Goal: Task Accomplishment & Management: Use online tool/utility

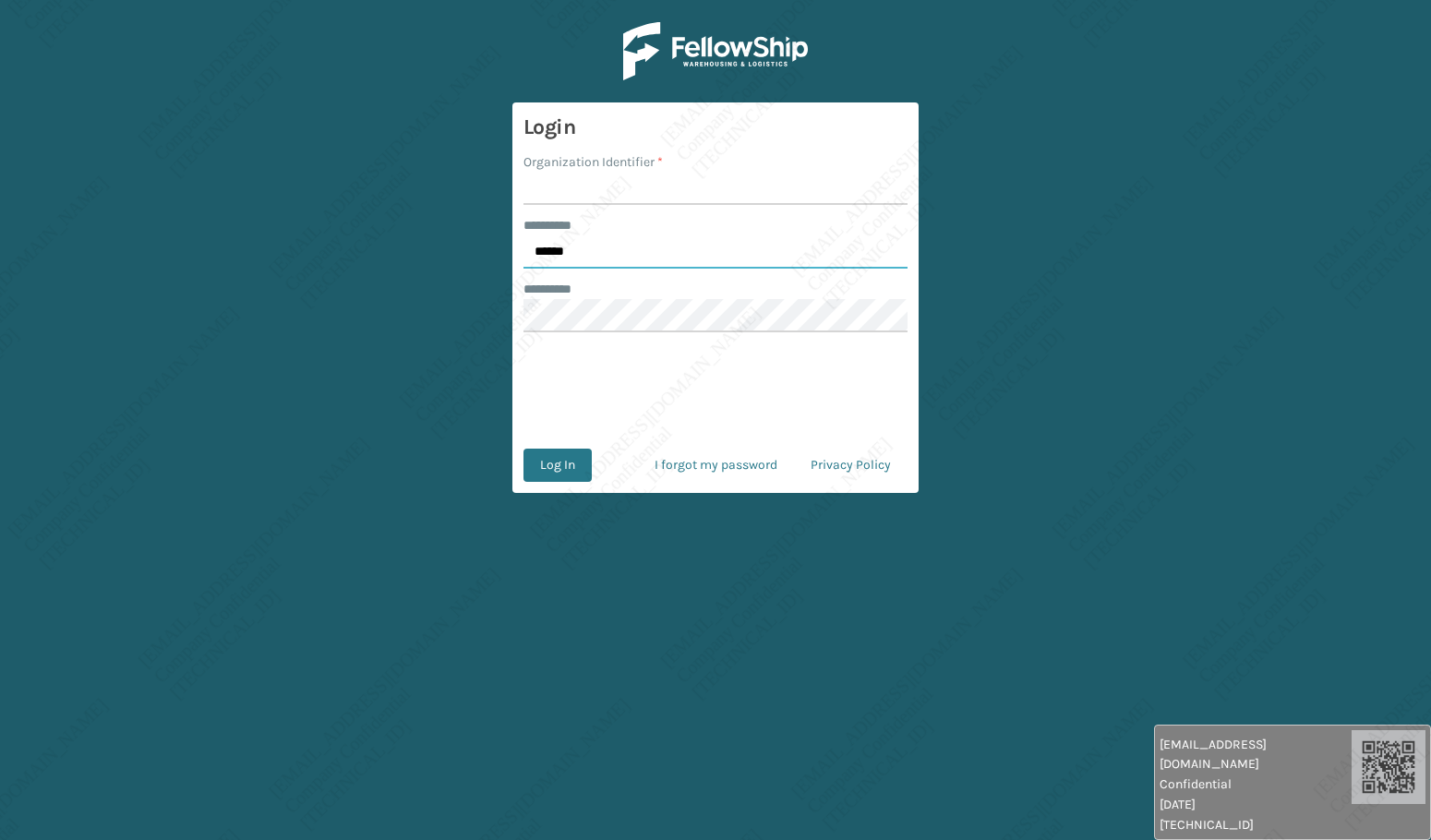
click at [606, 249] on input "******" at bounding box center [715, 252] width 384 height 33
click at [605, 249] on input "******" at bounding box center [715, 252] width 384 height 33
type input "*****"
click at [584, 205] on input "Organization Identifier *" at bounding box center [715, 188] width 384 height 33
type input "[PERSON_NAME]"
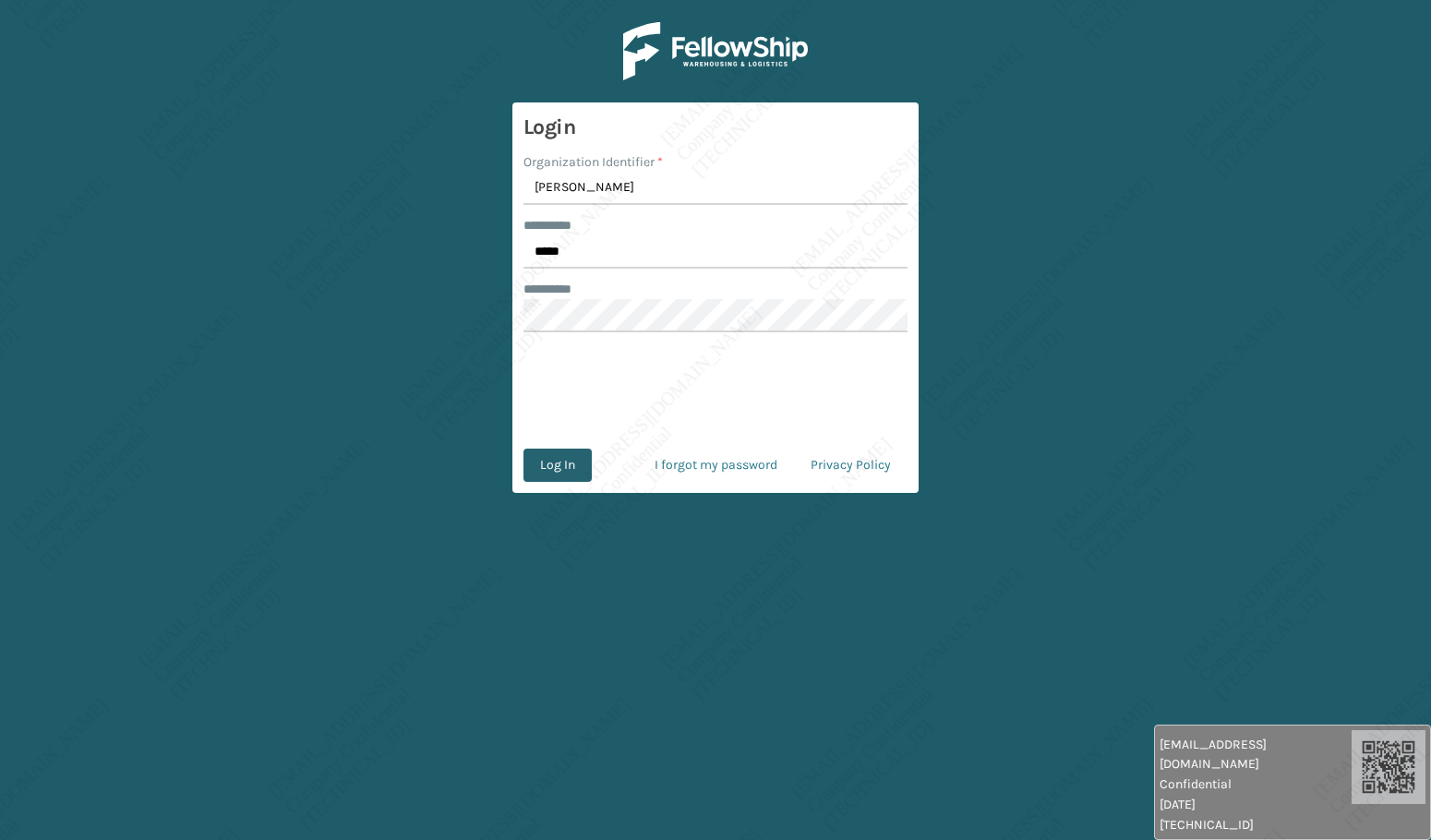
click at [563, 473] on button "Log In" at bounding box center [558, 465] width 69 height 33
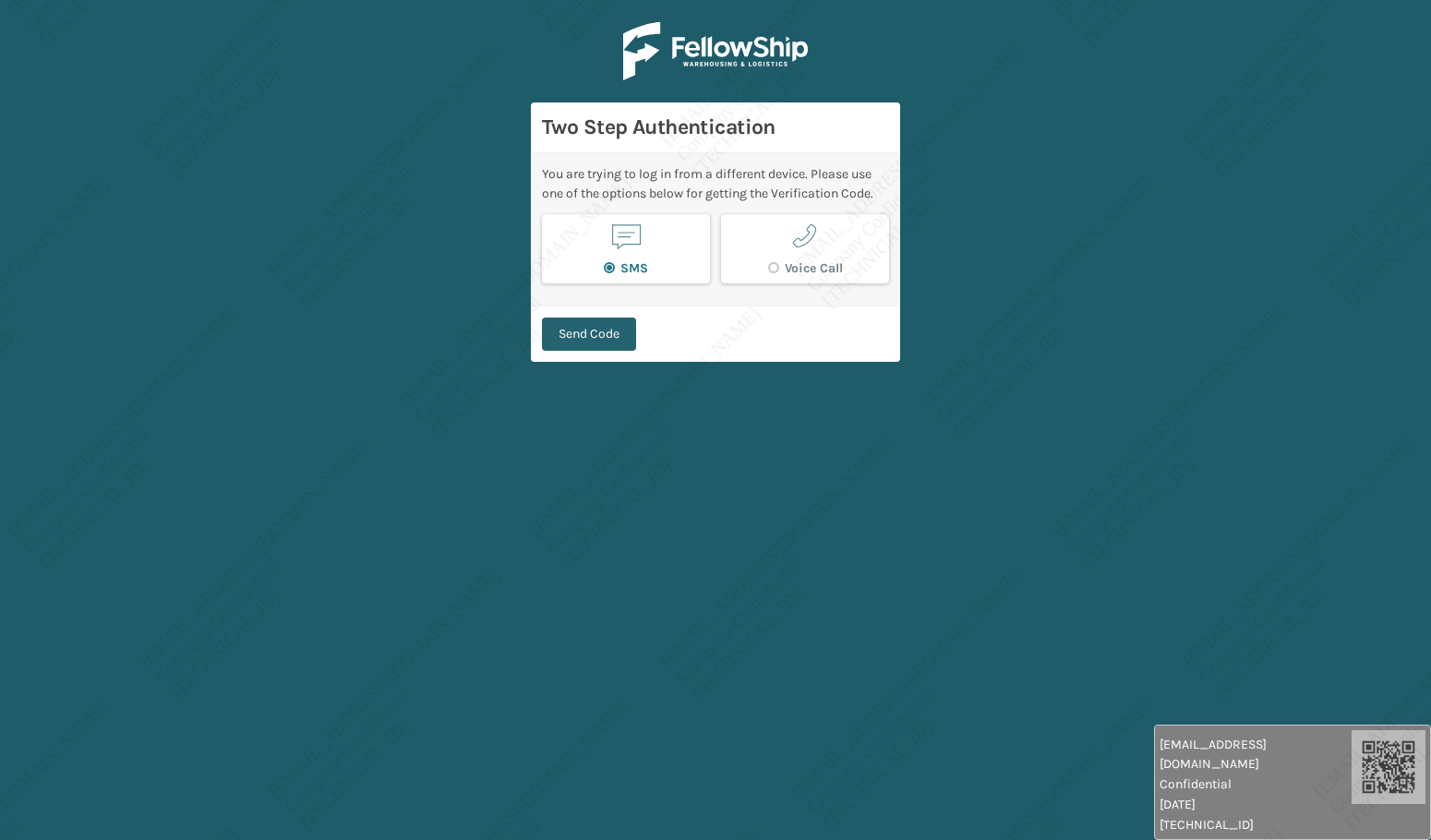
click at [612, 335] on button "Send Code" at bounding box center [589, 334] width 95 height 33
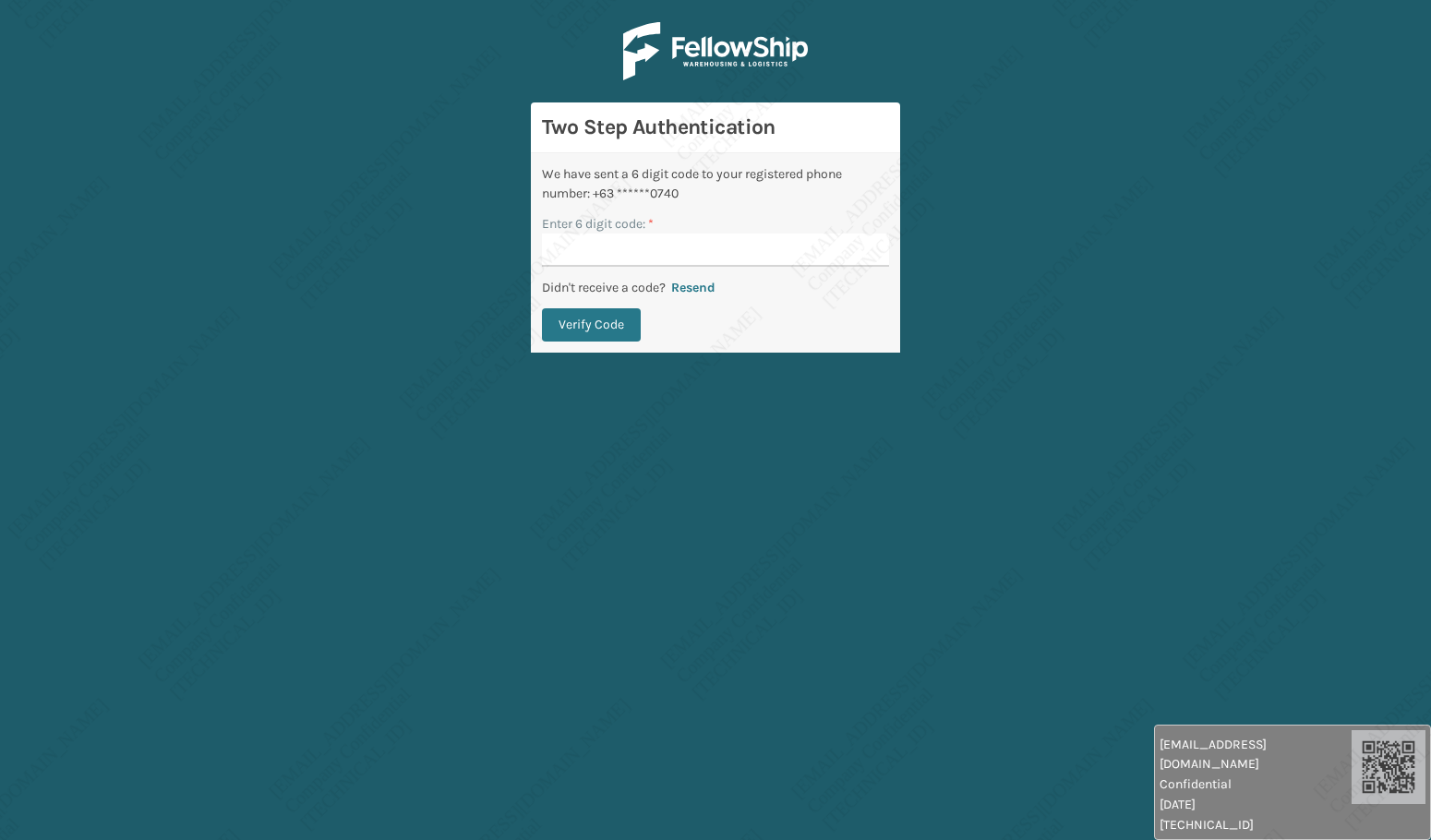
click at [627, 423] on main "Two Step Authentication We have sent a 6 digit code to your registered phone nu…" at bounding box center [715, 420] width 1431 height 840
click at [701, 286] on button "Resend" at bounding box center [693, 287] width 55 height 16
click at [853, 585] on main "Two Step Authentication We have sent a 6 digit code to your registered phone nu…" at bounding box center [715, 420] width 1431 height 840
click at [671, 291] on button "Resend" at bounding box center [693, 287] width 55 height 16
click at [322, 284] on main "Two Step Authentication We have sent a 6 digit code to your registered phone nu…" at bounding box center [715, 420] width 1431 height 840
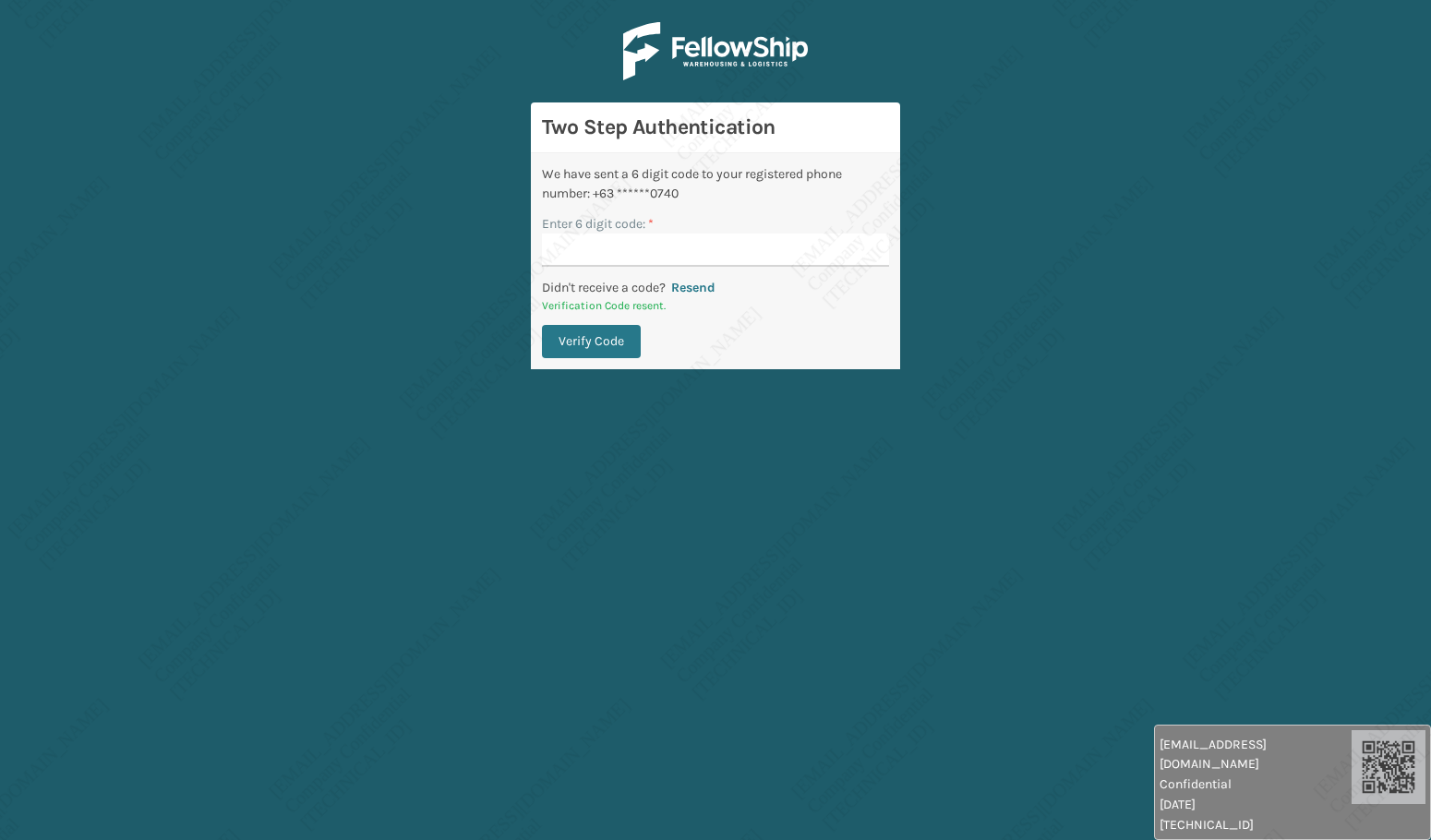
click at [1022, 318] on main "Two Step Authentication We have sent a 6 digit code to your registered phone nu…" at bounding box center [715, 420] width 1431 height 840
click at [625, 261] on input "Enter 6 digit code: *" at bounding box center [716, 250] width 347 height 33
click at [298, 558] on main "Two Step Authentication We have sent a 6 digit code to your registered phone nu…" at bounding box center [715, 420] width 1431 height 840
click at [735, 628] on main "Two Step Authentication We have sent a 6 digit code to your registered phone nu…" at bounding box center [715, 420] width 1431 height 840
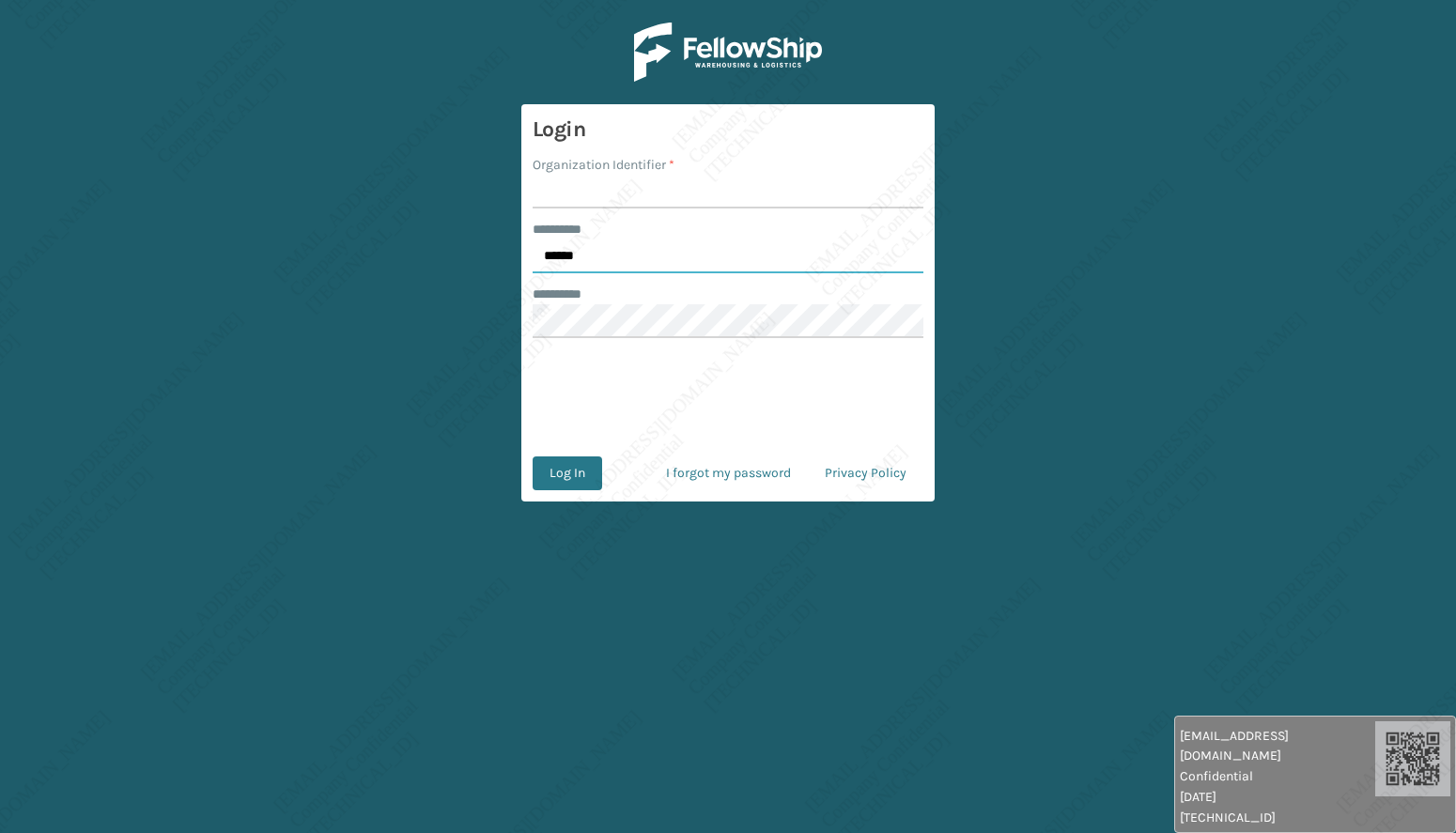
click at [585, 241] on input "******" at bounding box center [728, 256] width 390 height 34
type input "*****"
click at [639, 202] on input "Organization Identifier *" at bounding box center [728, 191] width 390 height 34
type input "[PERSON_NAME]"
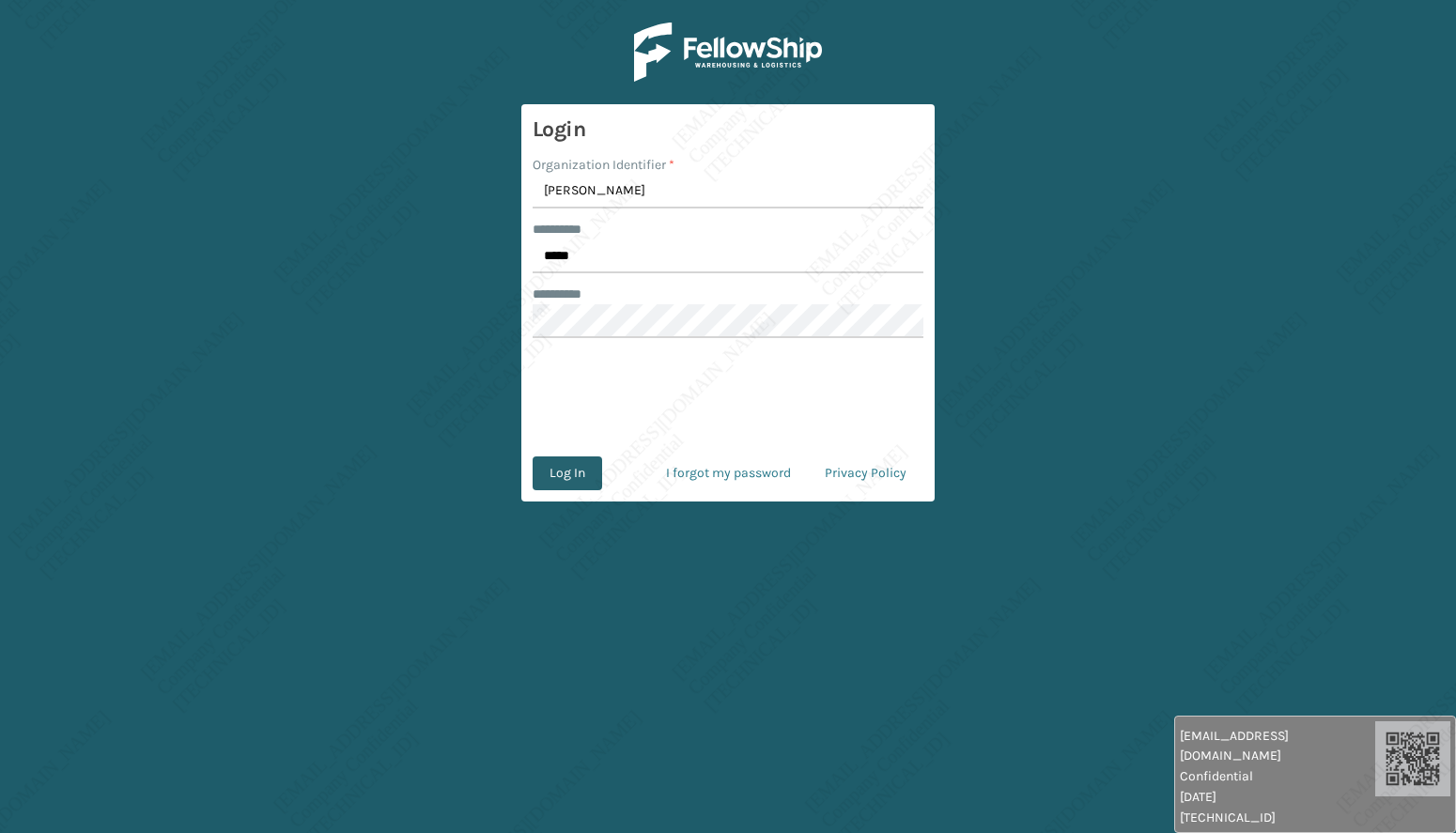
click at [577, 485] on button "Log In" at bounding box center [567, 473] width 70 height 34
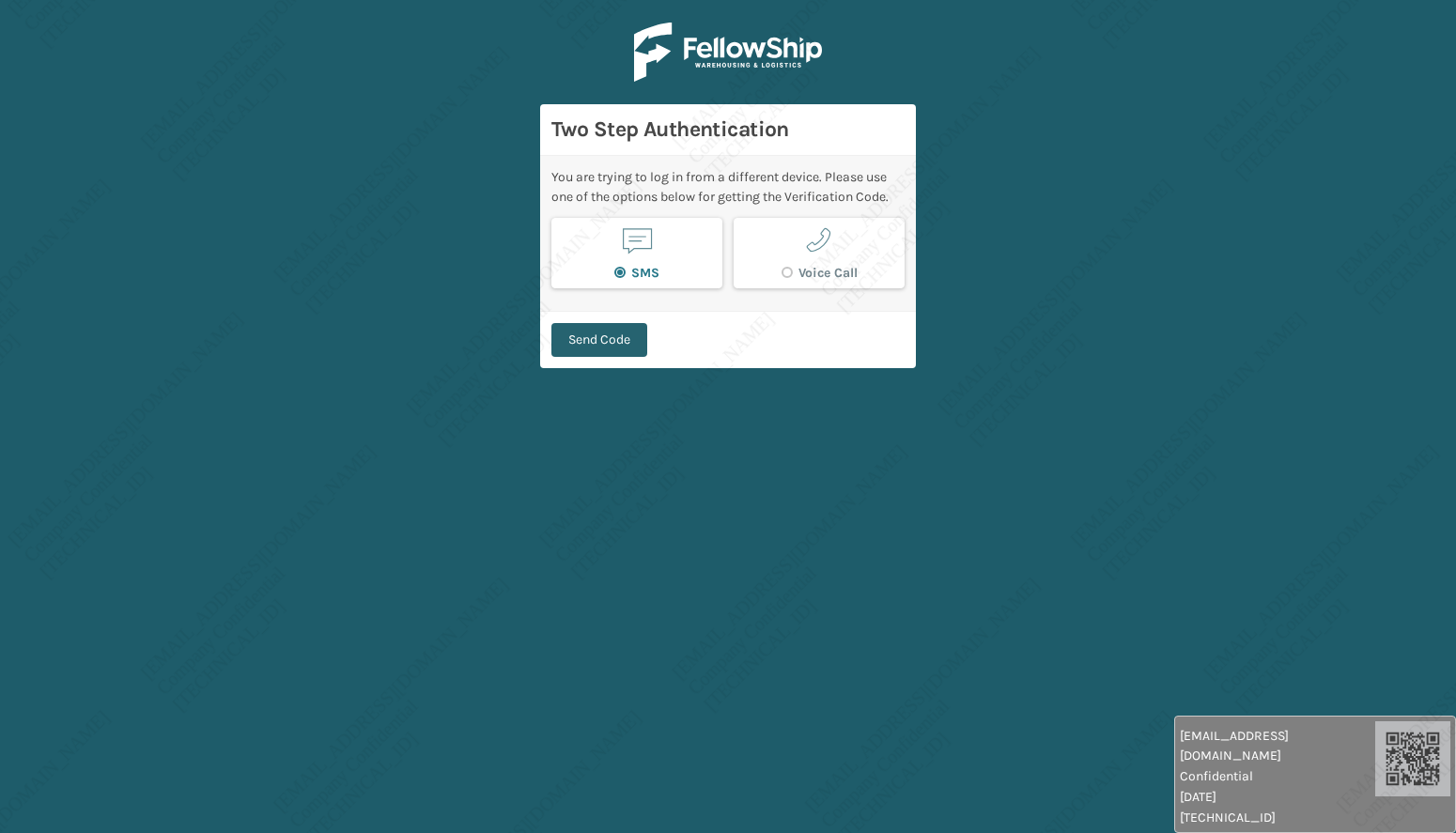
click at [610, 346] on button "Send Code" at bounding box center [599, 340] width 96 height 34
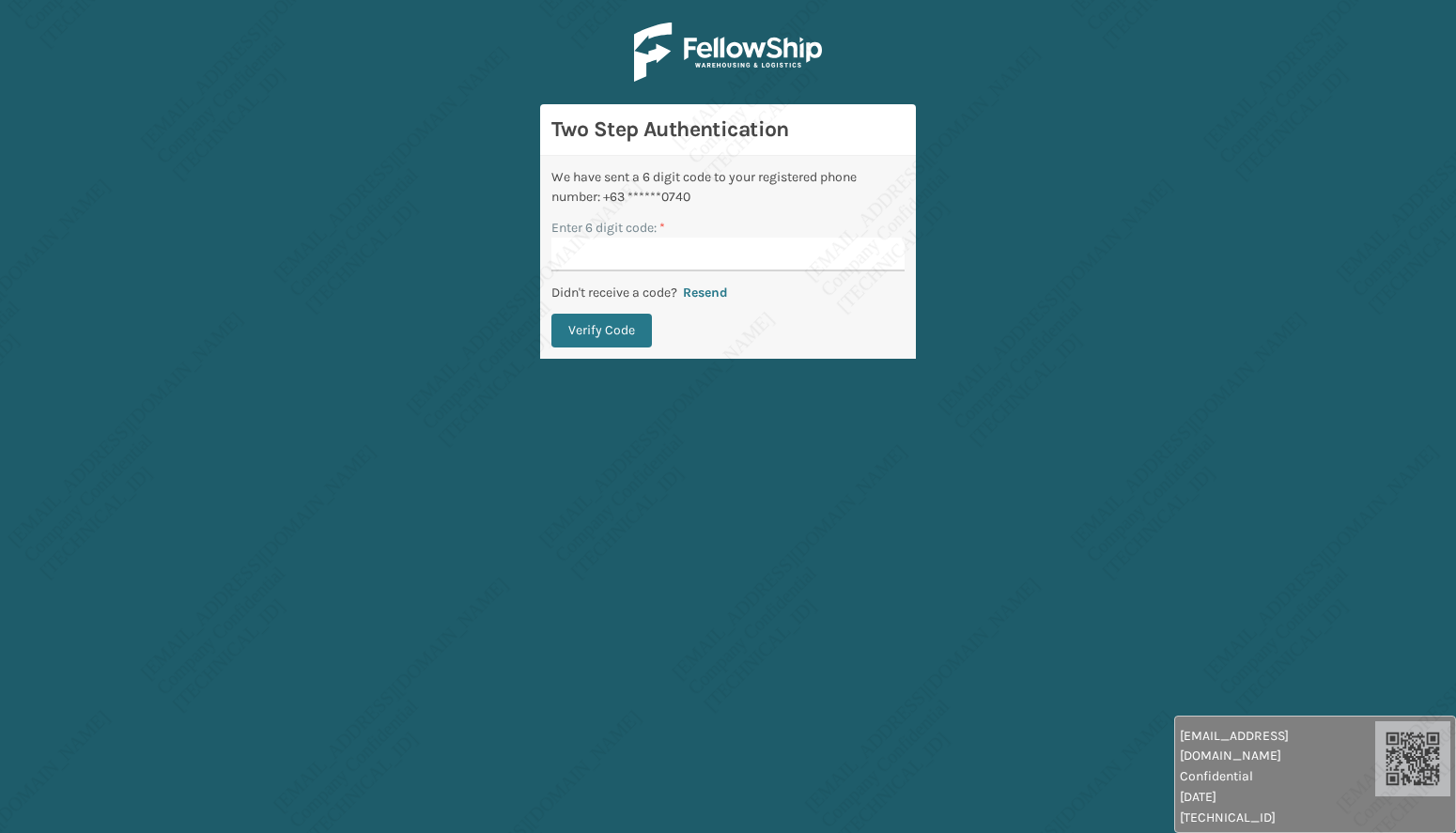
click at [630, 264] on input "Enter 6 digit code: *" at bounding box center [728, 254] width 354 height 34
type input "776491"
click at [599, 330] on button "Verify Code" at bounding box center [601, 330] width 100 height 34
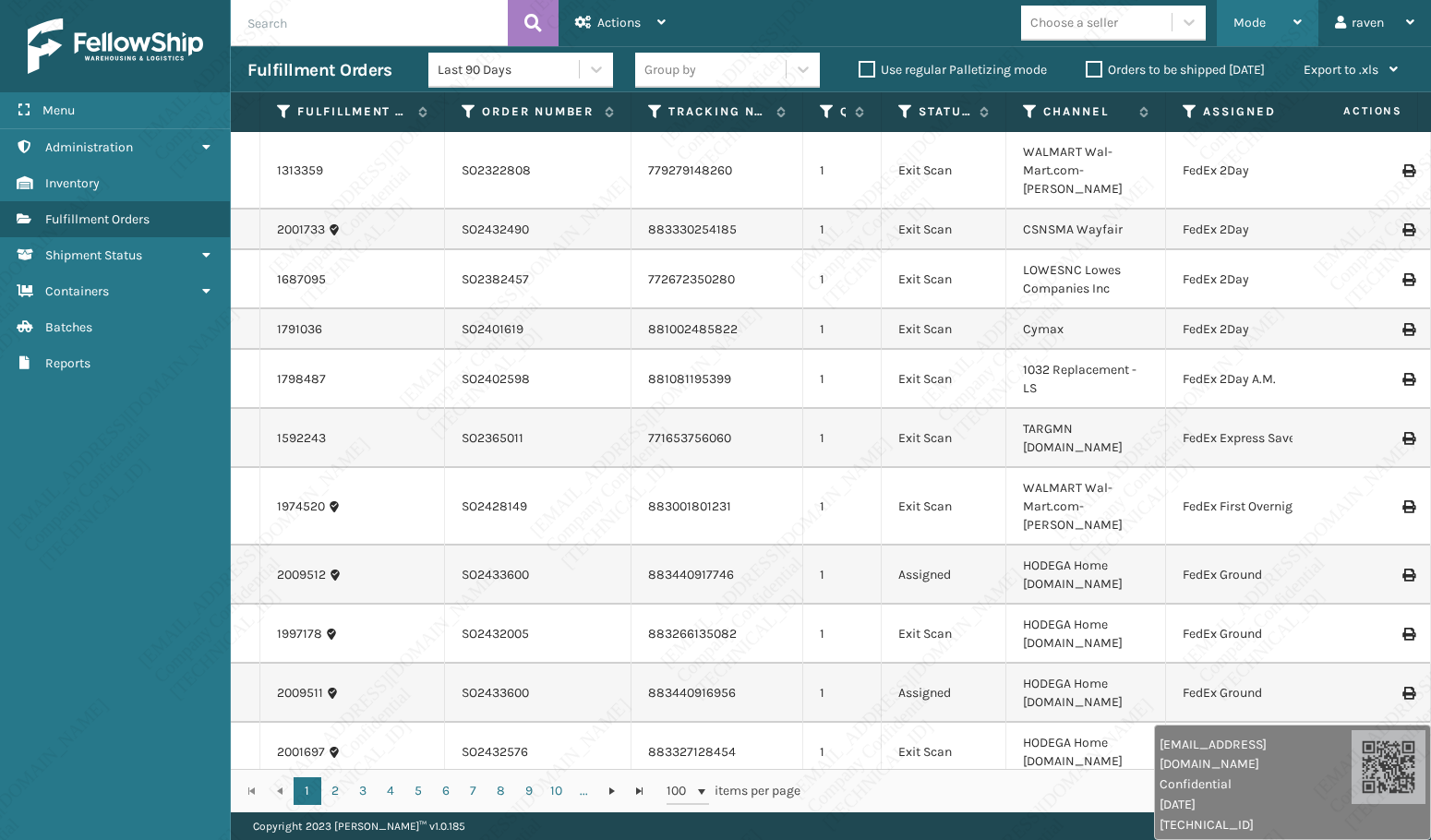
click at [1272, 35] on div "Mode" at bounding box center [1268, 23] width 69 height 46
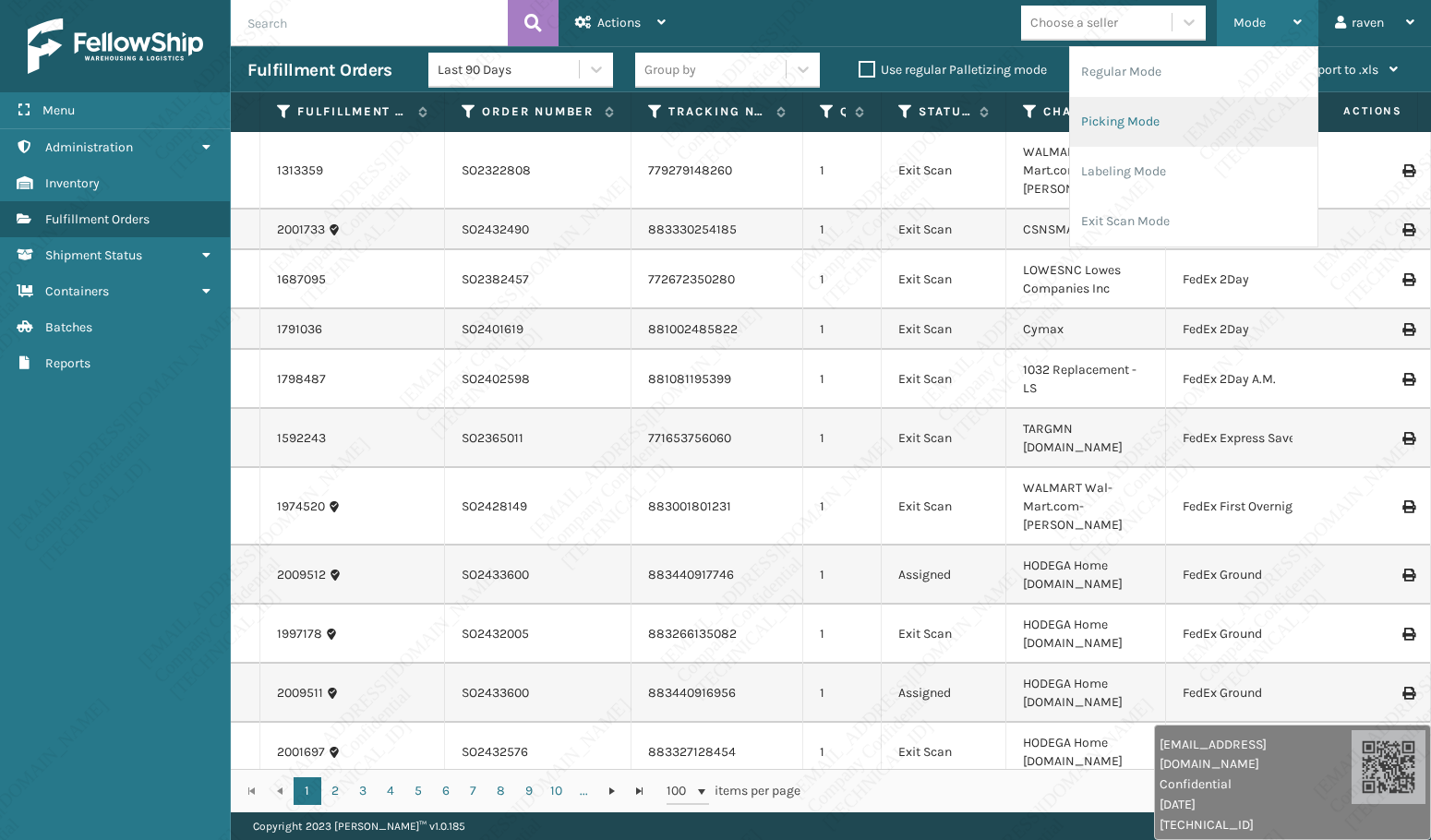
click at [1129, 129] on li "Picking Mode" at bounding box center [1193, 122] width 247 height 50
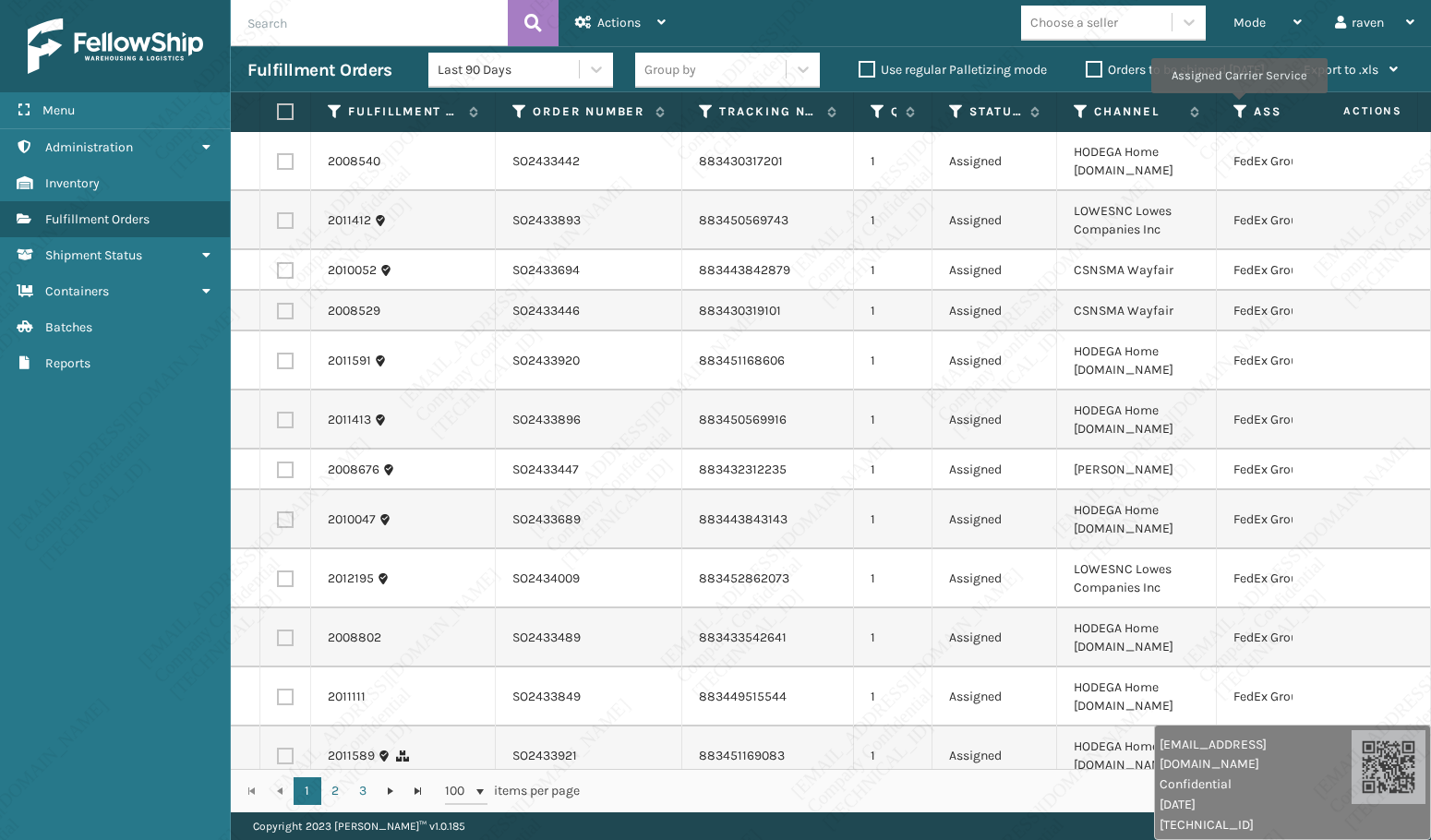
click at [1238, 106] on icon at bounding box center [1240, 111] width 14 height 16
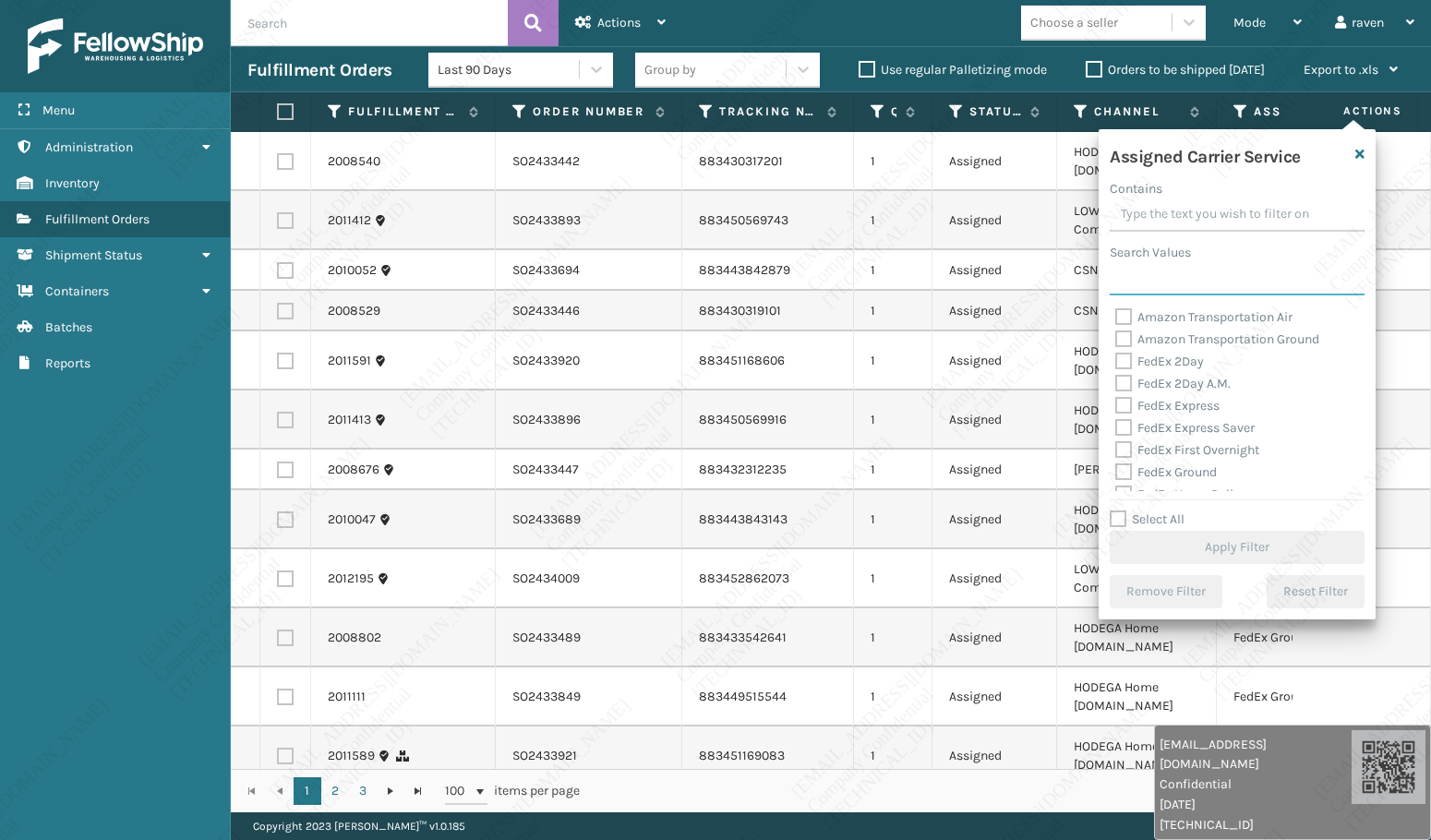
click at [1157, 284] on input "Search Values" at bounding box center [1236, 279] width 255 height 33
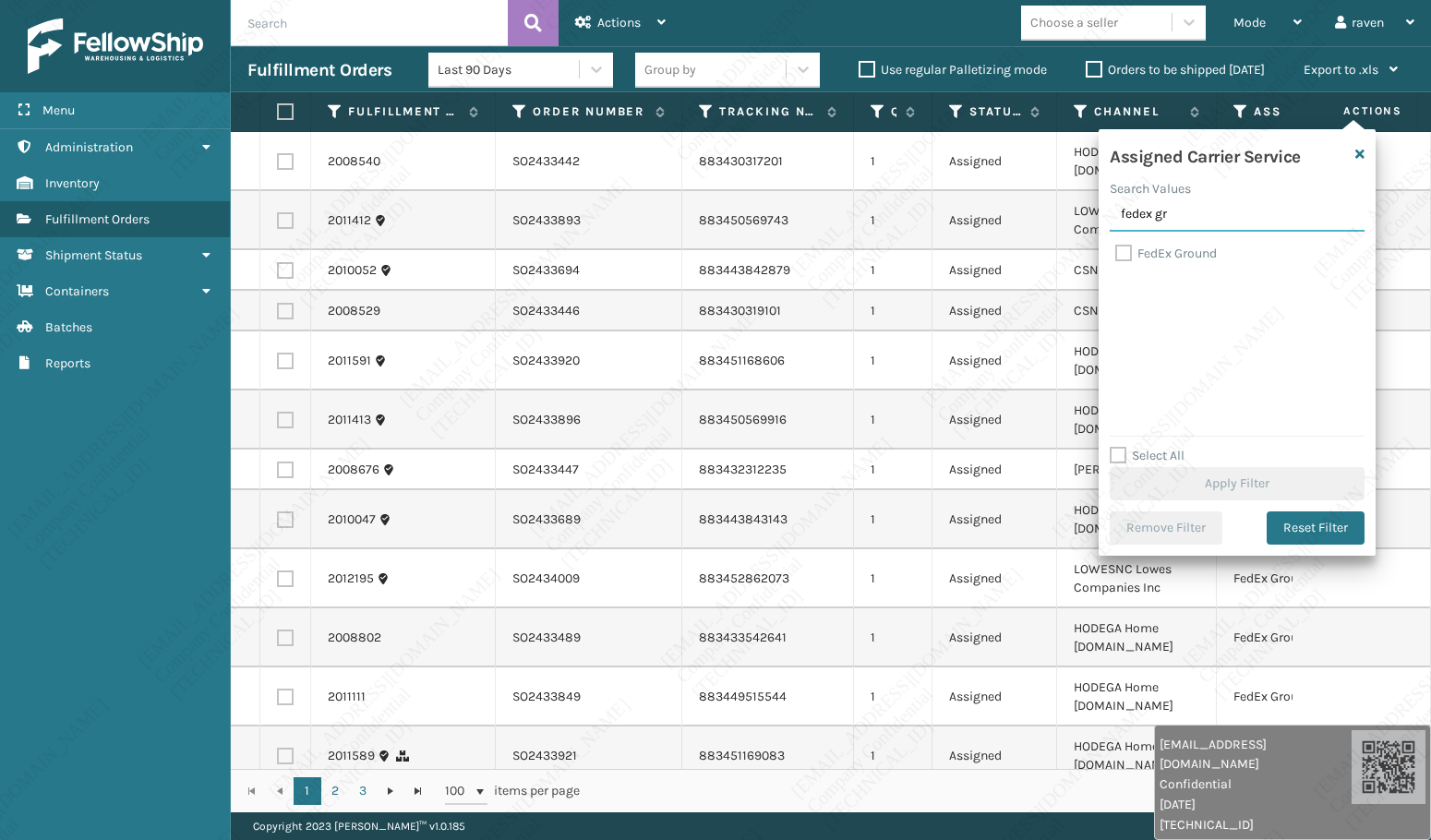
type input "fedex gr"
click at [1168, 252] on label "FedEx Ground" at bounding box center [1166, 253] width 101 height 15
click at [1116, 252] on input "FedEx Ground" at bounding box center [1115, 248] width 1 height 12
checkbox input "true"
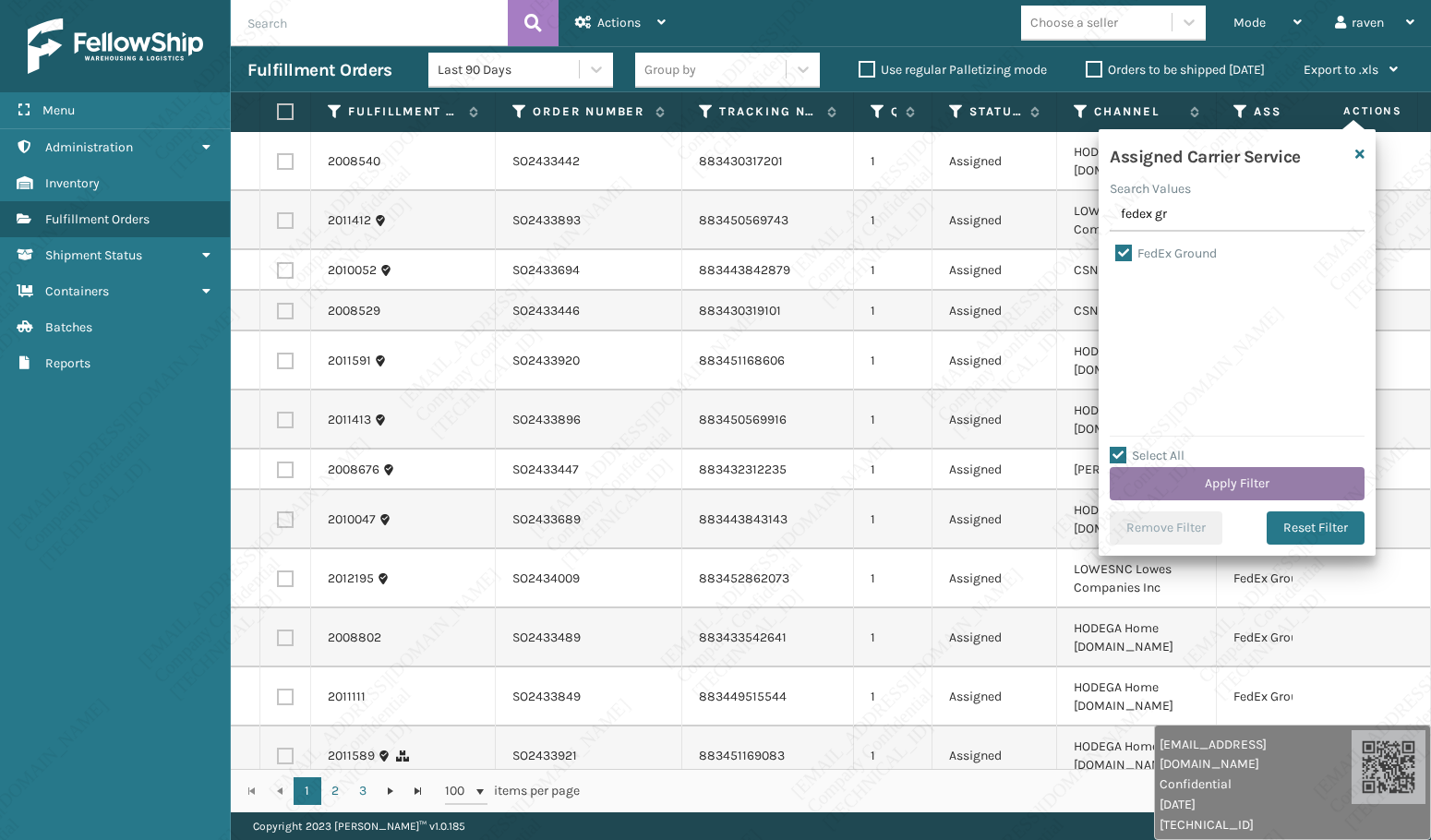
click at [1277, 487] on button "Apply Filter" at bounding box center [1236, 483] width 255 height 33
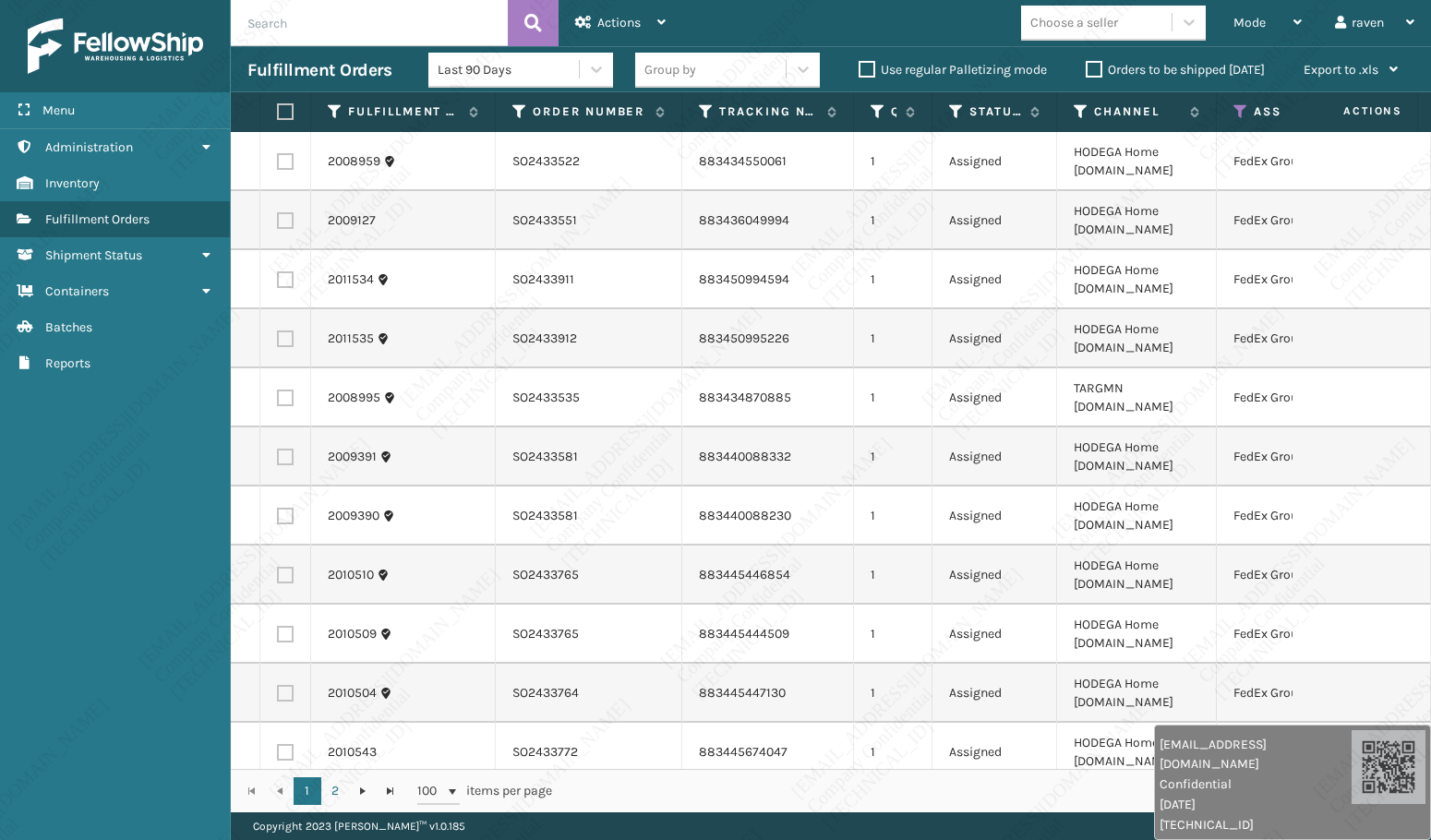
click at [270, 108] on th at bounding box center [285, 113] width 51 height 40
click at [294, 109] on th at bounding box center [285, 113] width 51 height 40
click at [288, 114] on label at bounding box center [283, 111] width 11 height 16
click at [278, 114] on input "checkbox" at bounding box center [277, 112] width 1 height 12
checkbox input "true"
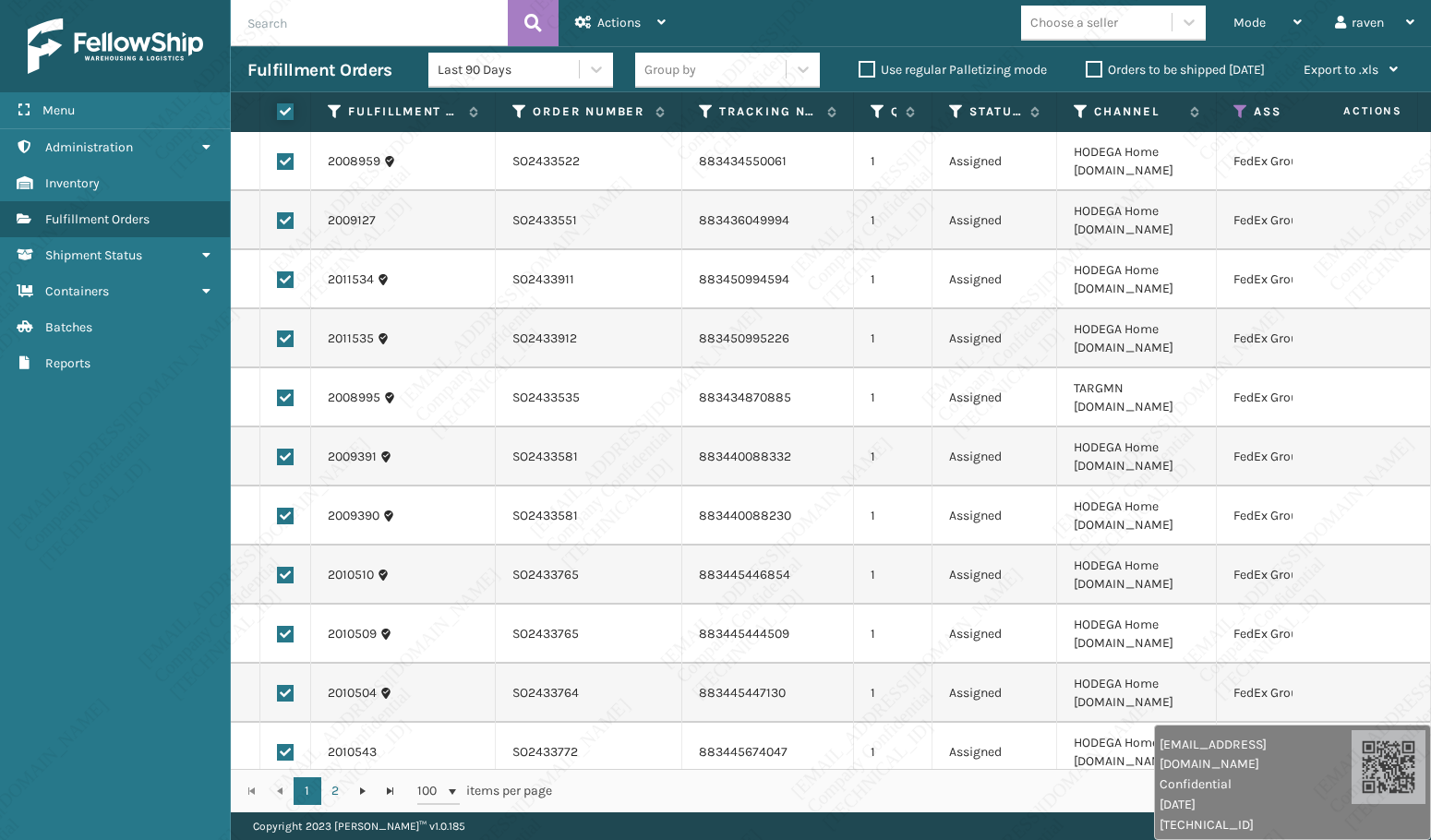
checkbox input "true"
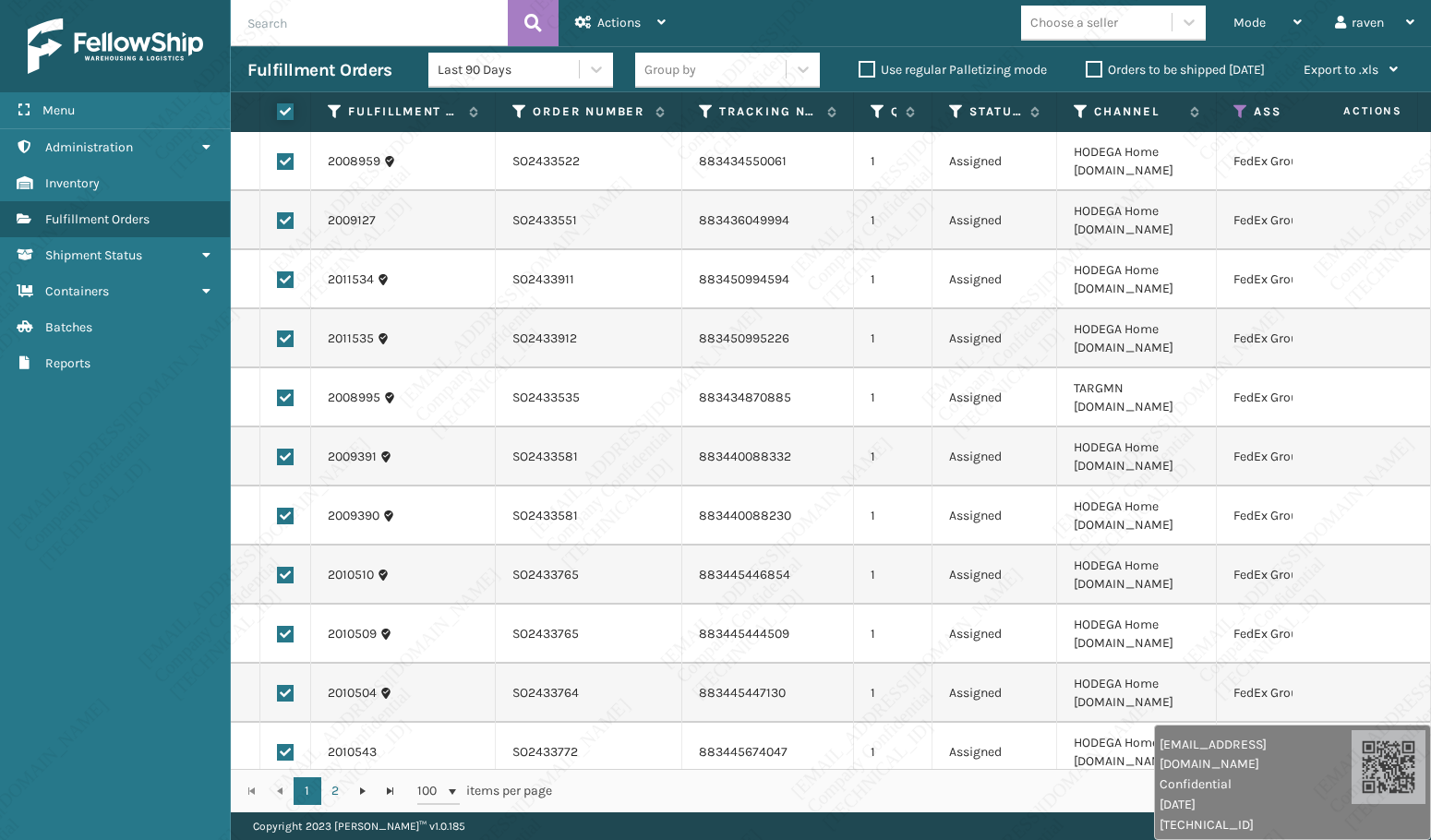
checkbox input "true"
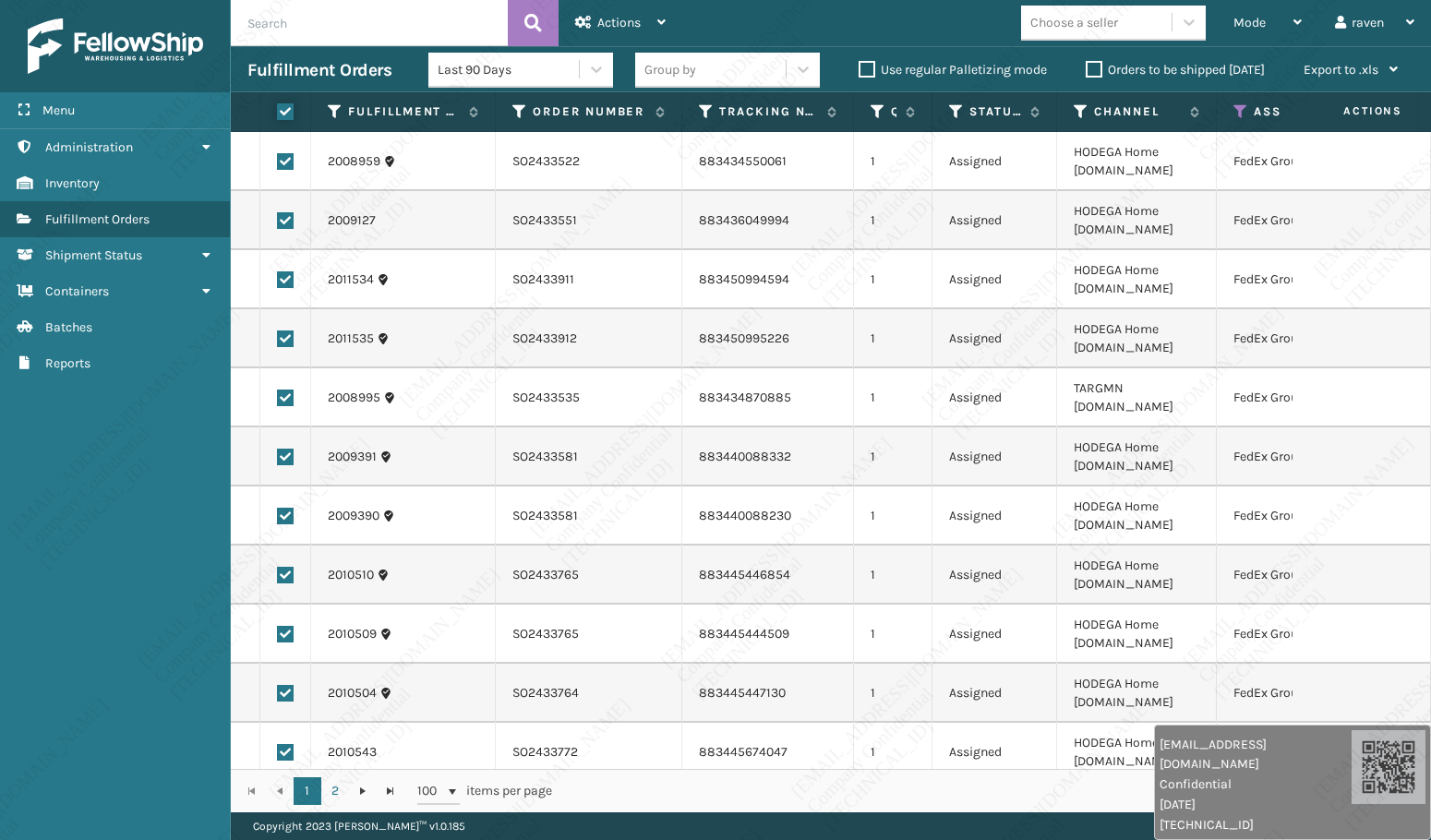
checkbox input "true"
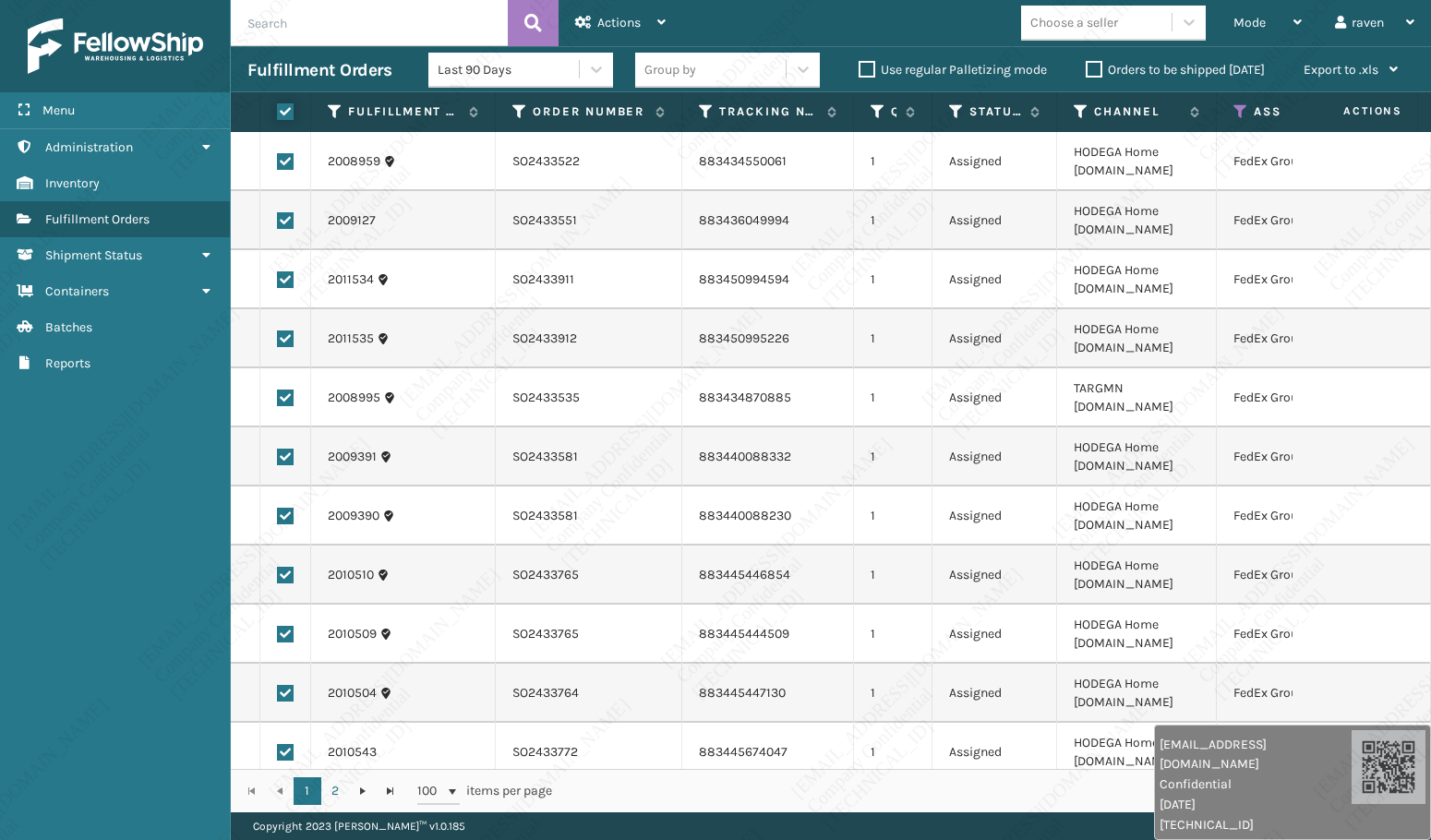
checkbox input "true"
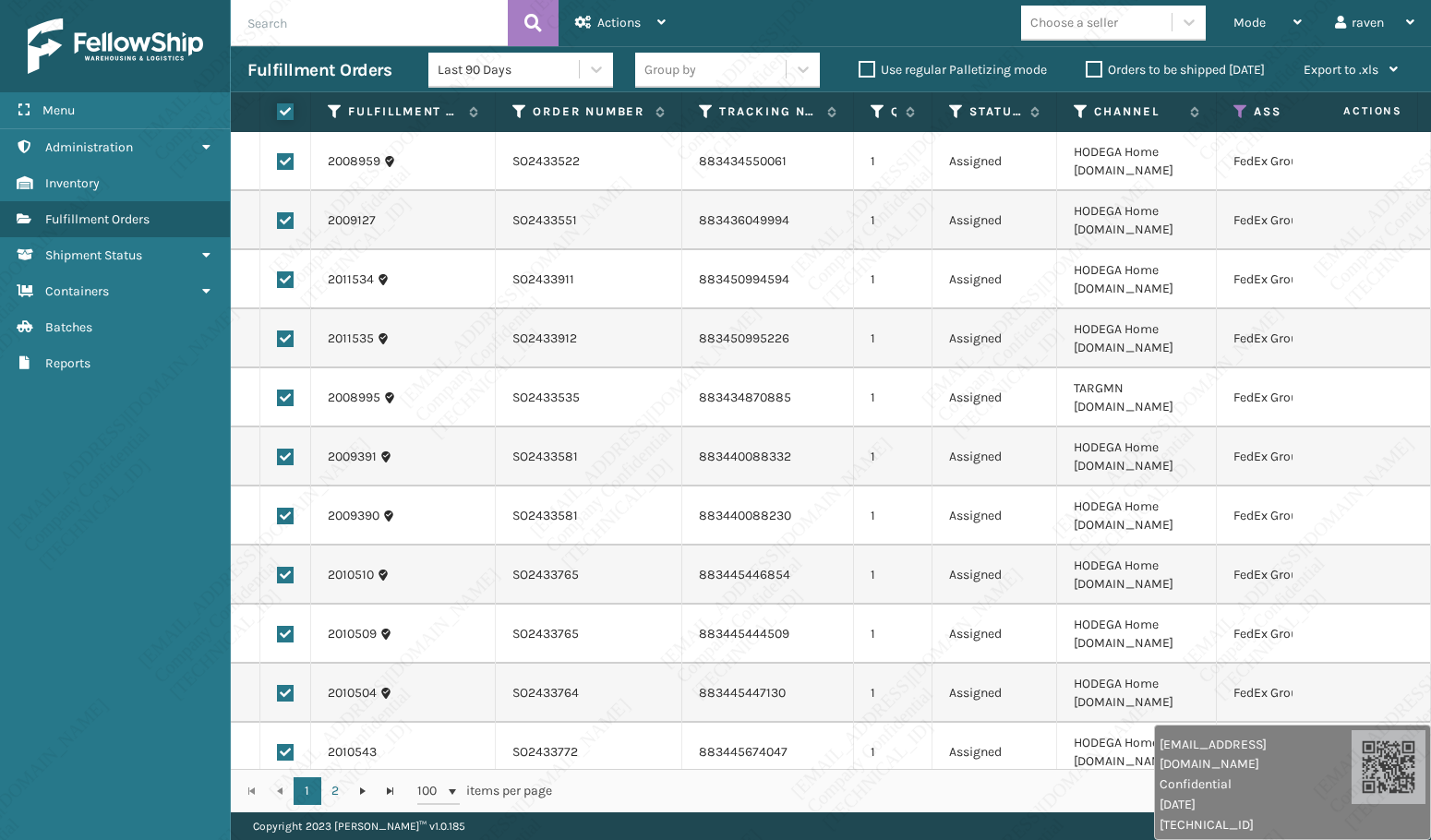
checkbox input "true"
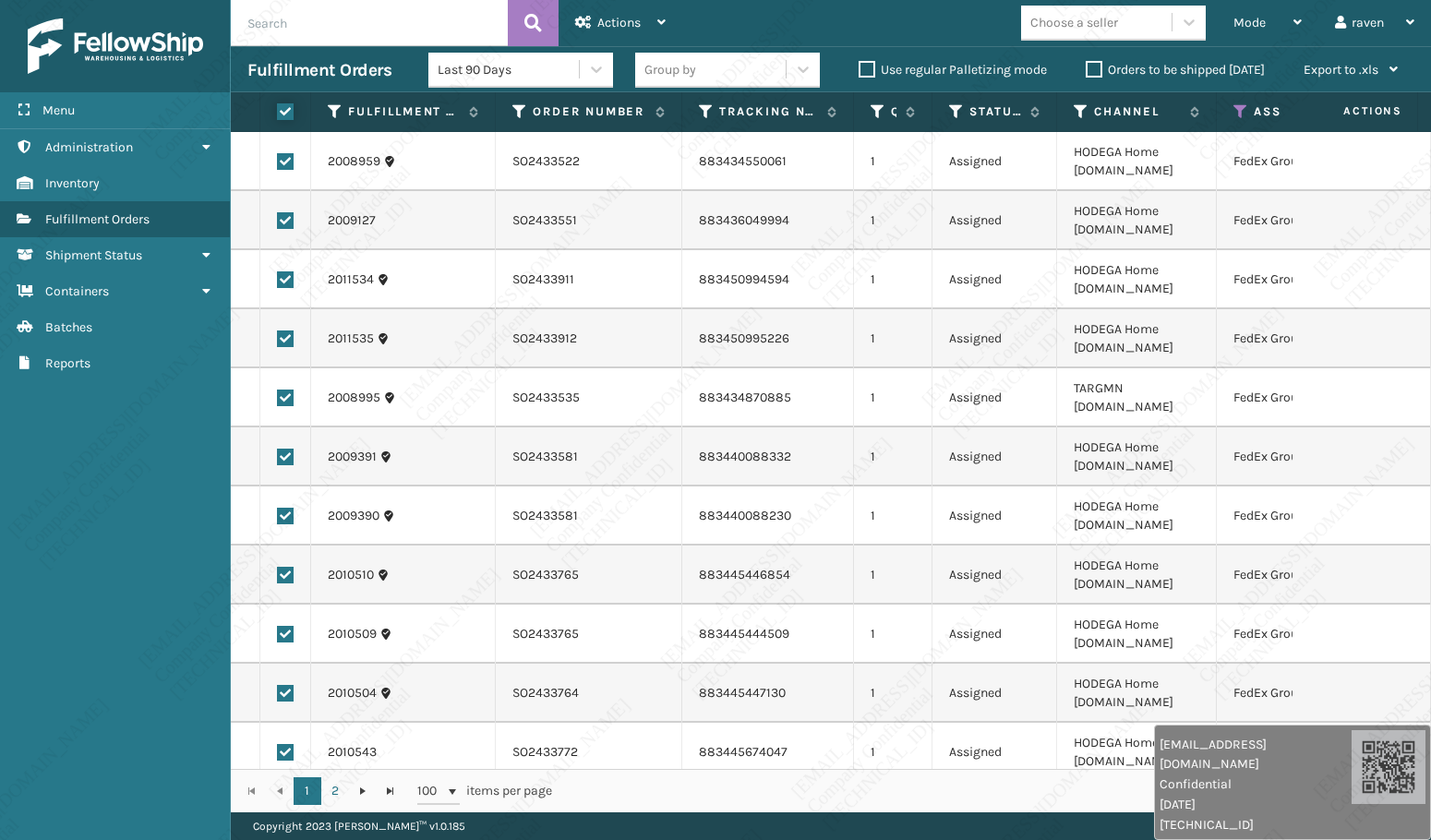
checkbox input "true"
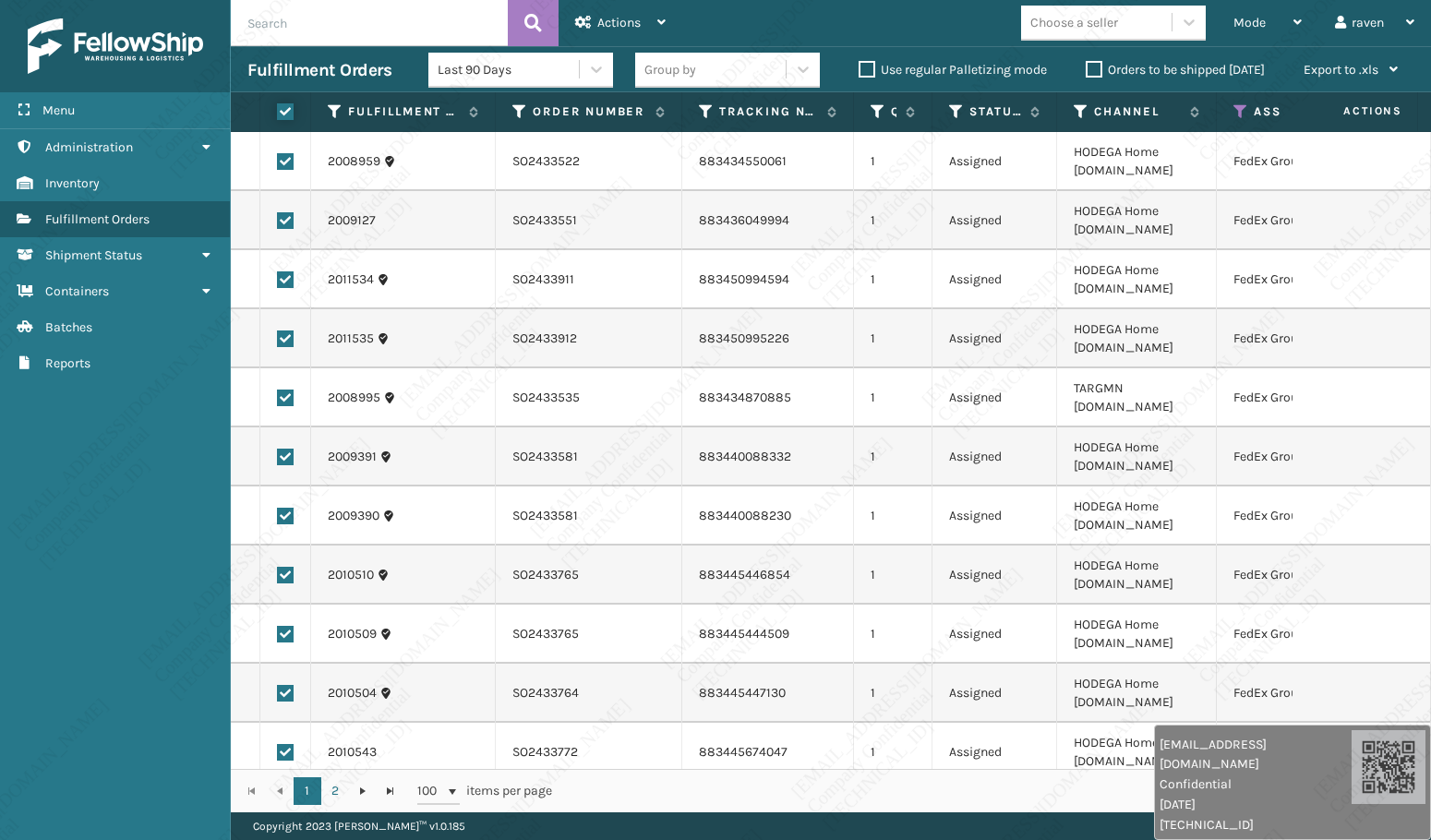
checkbox input "true"
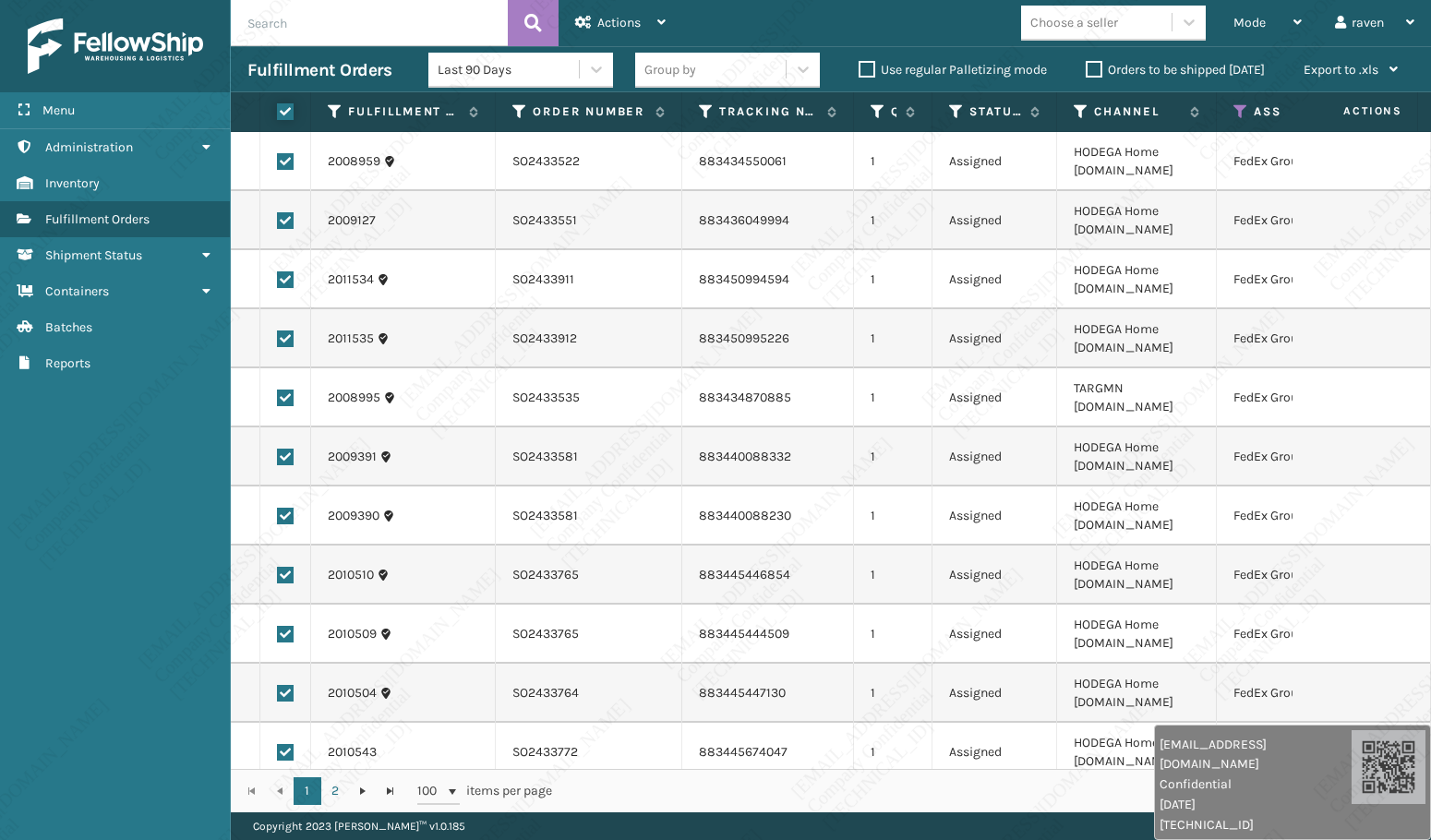
checkbox input "true"
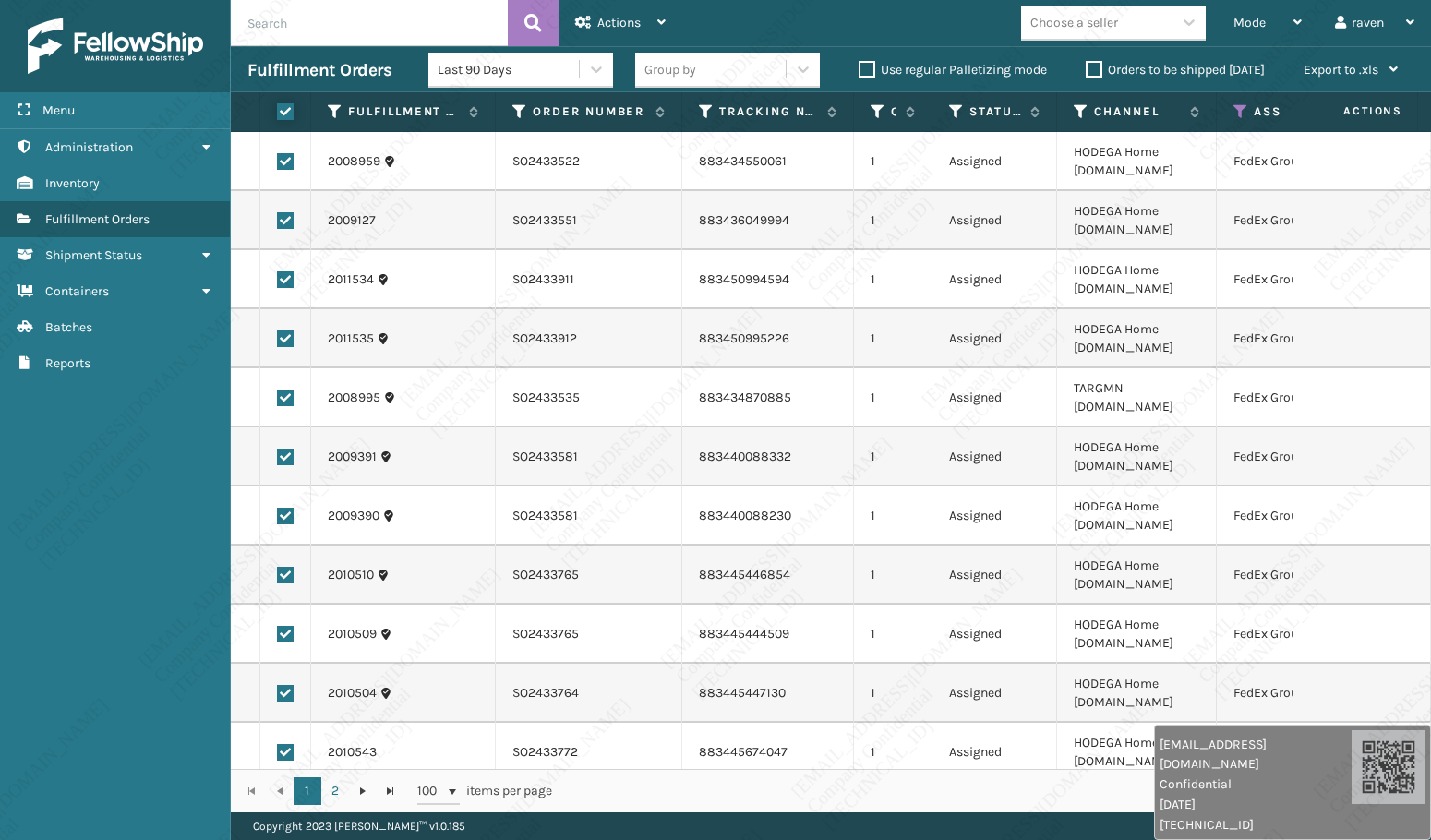
checkbox input "true"
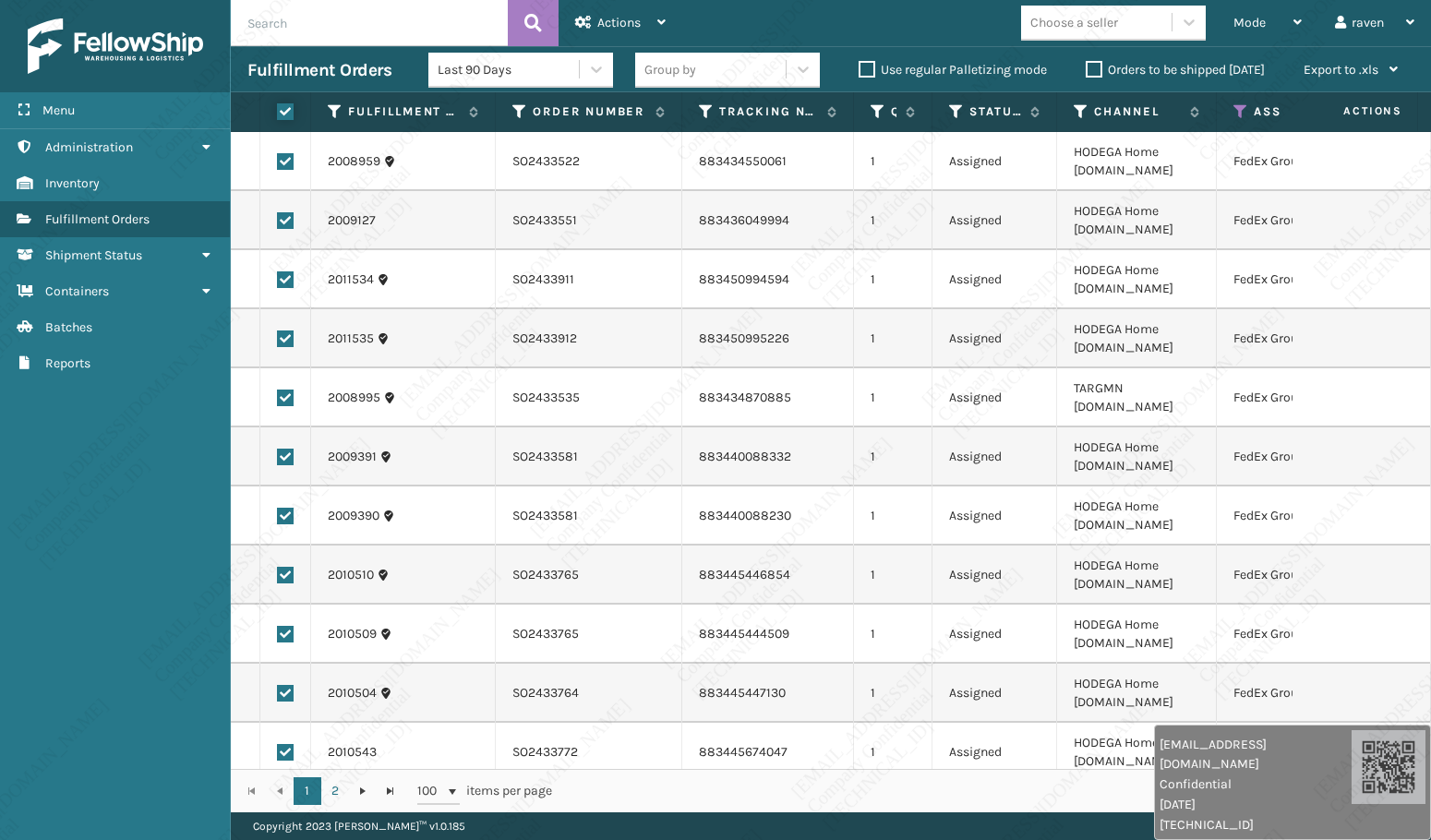
checkbox input "true"
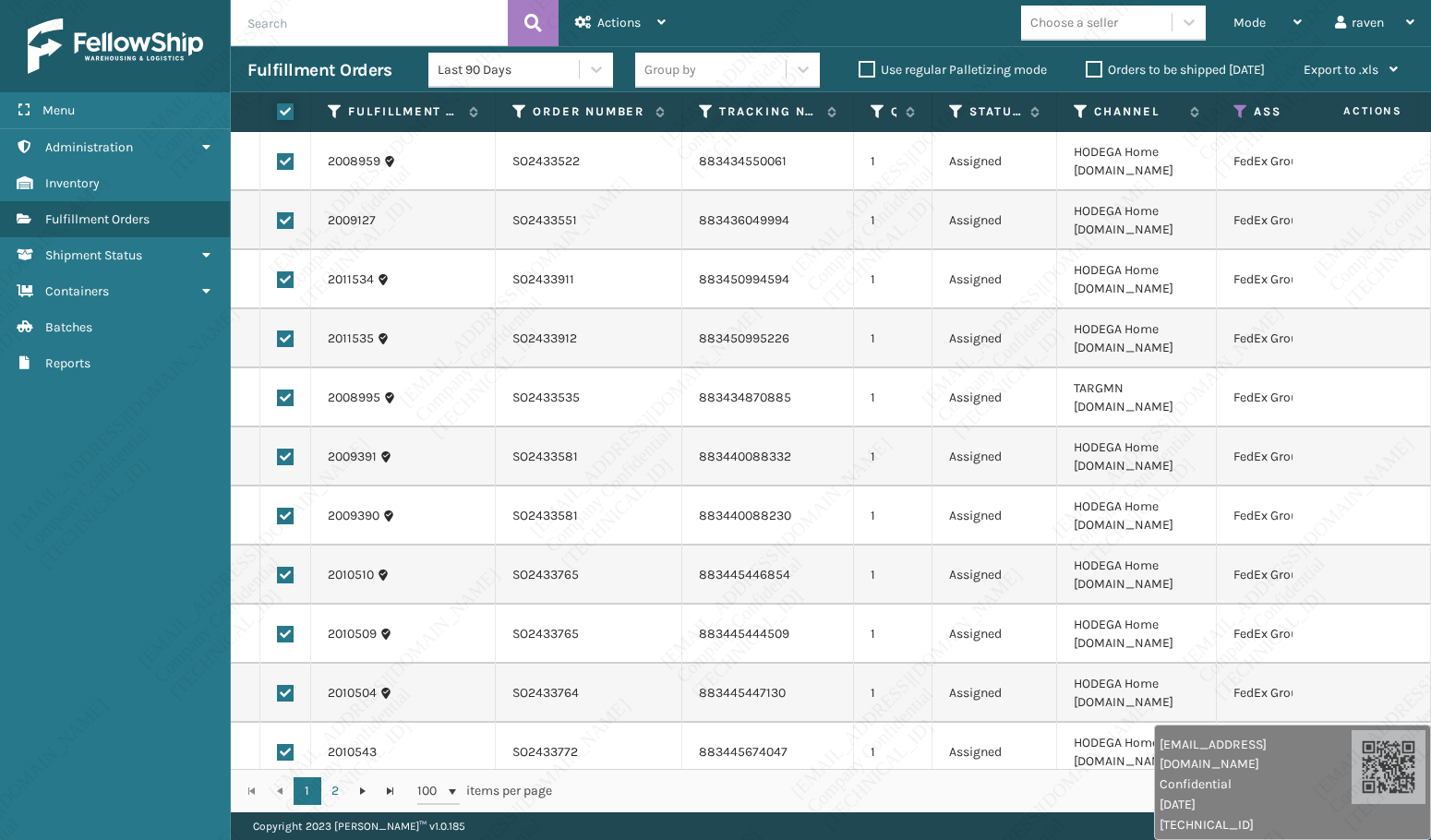
checkbox input "true"
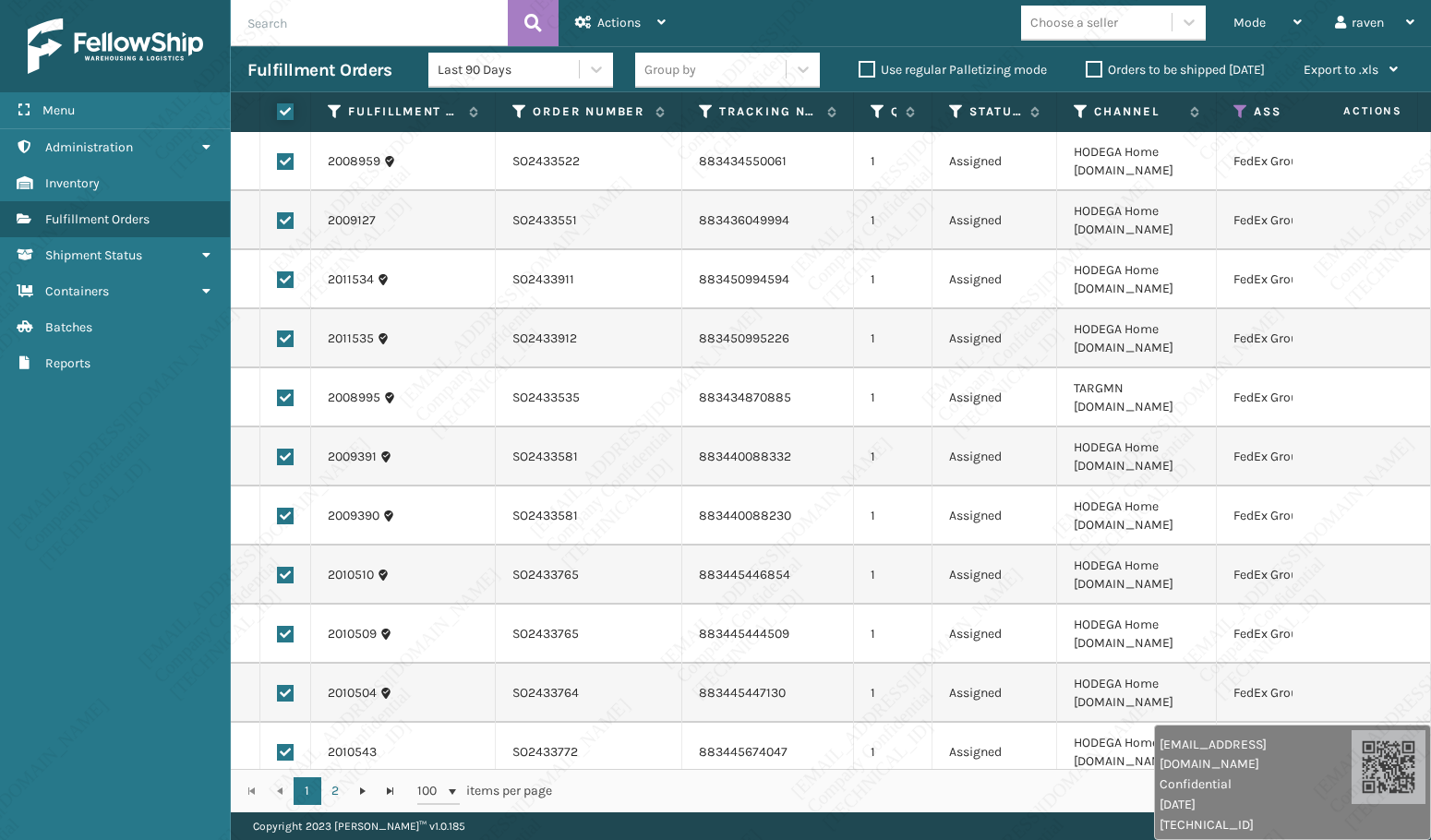
checkbox input "true"
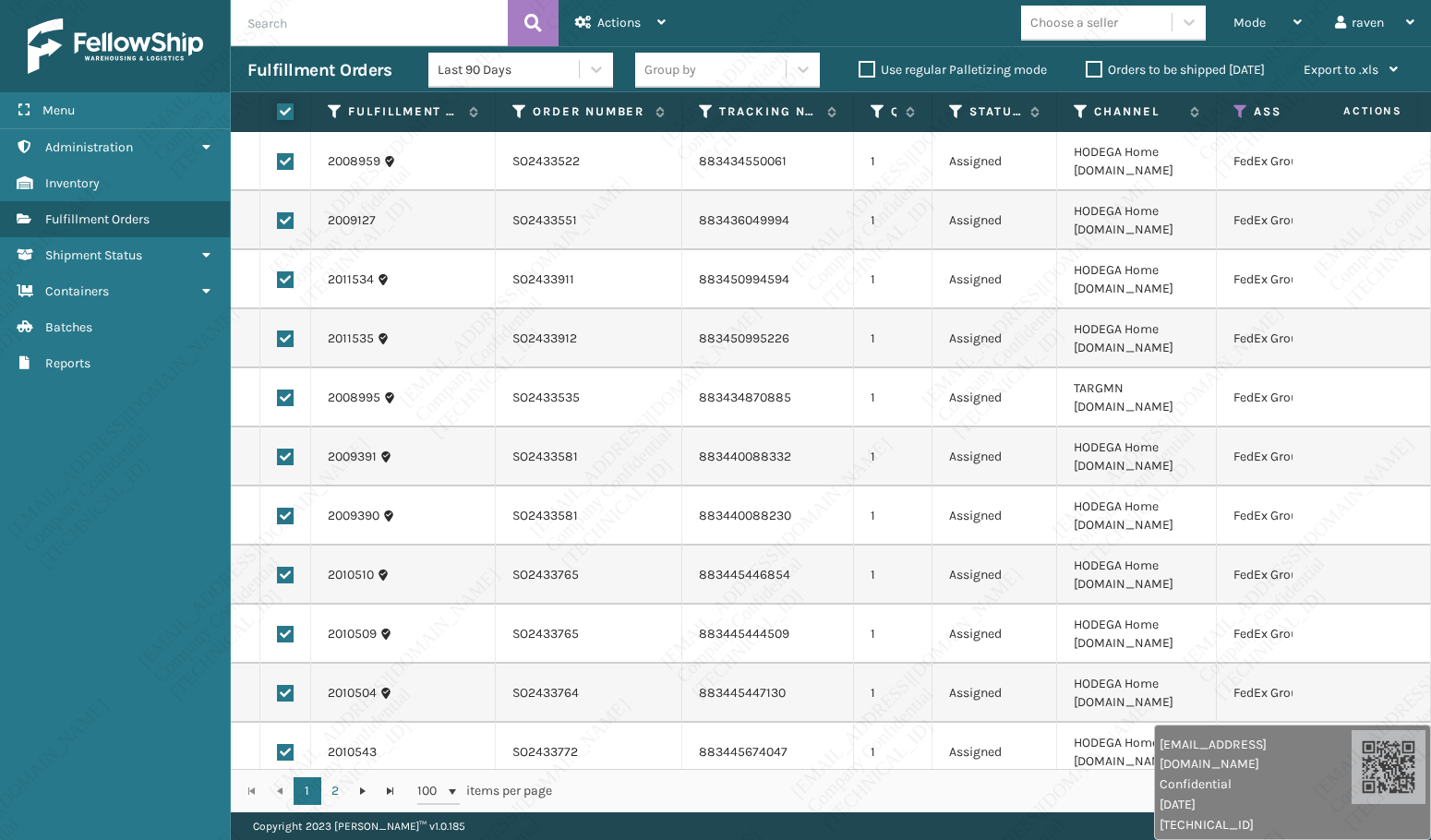
checkbox input "true"
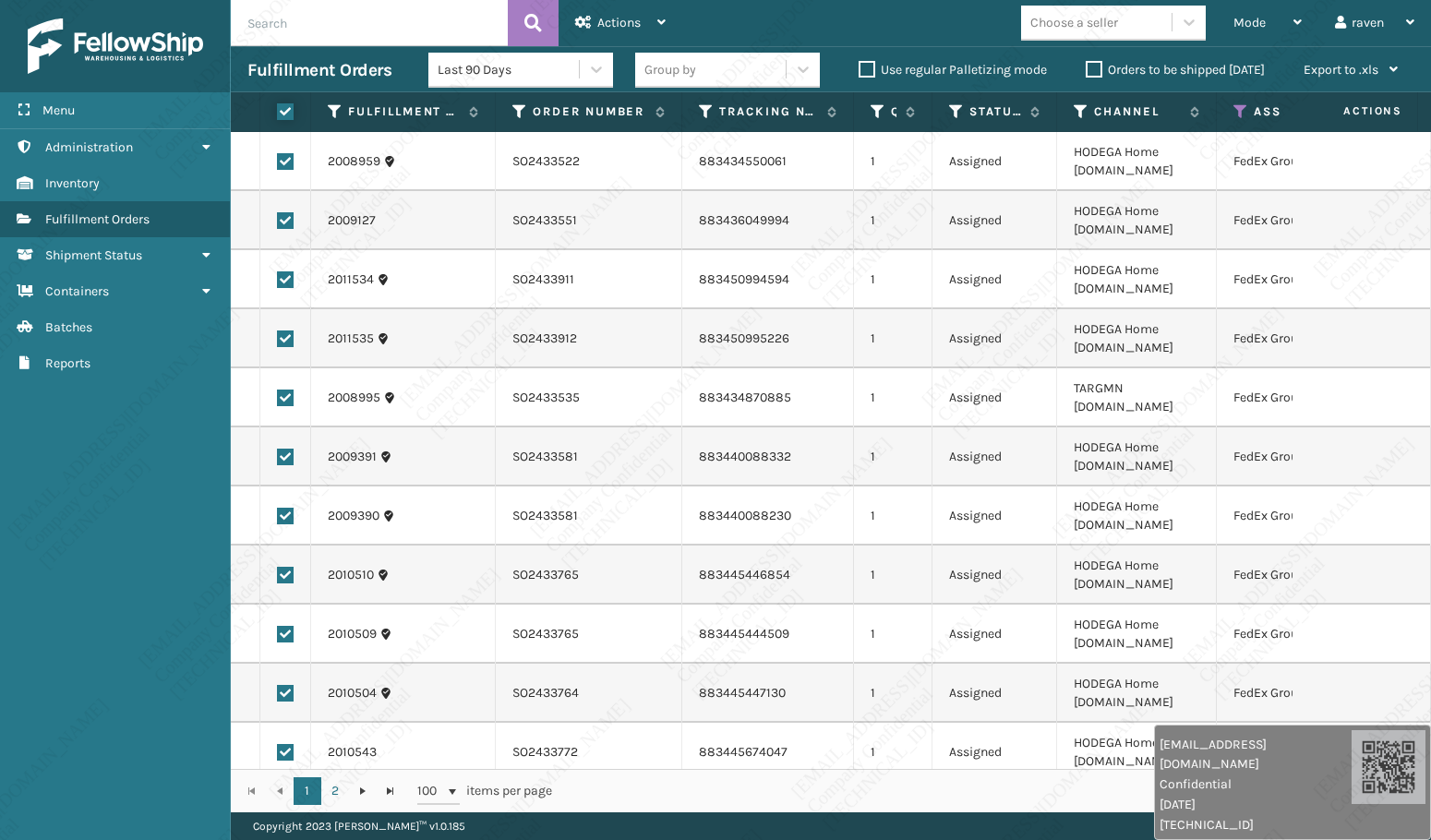
checkbox input "true"
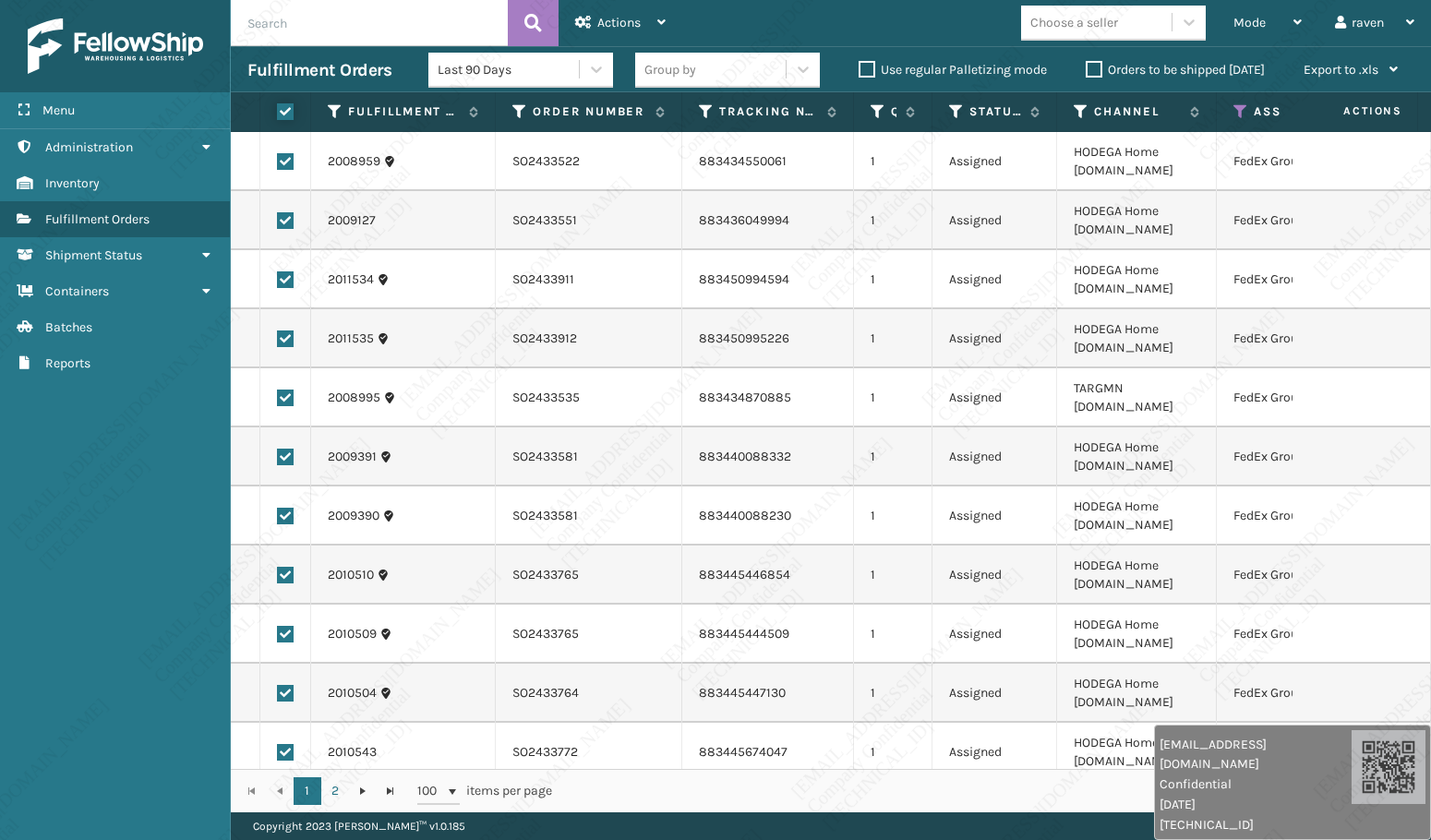
checkbox input "true"
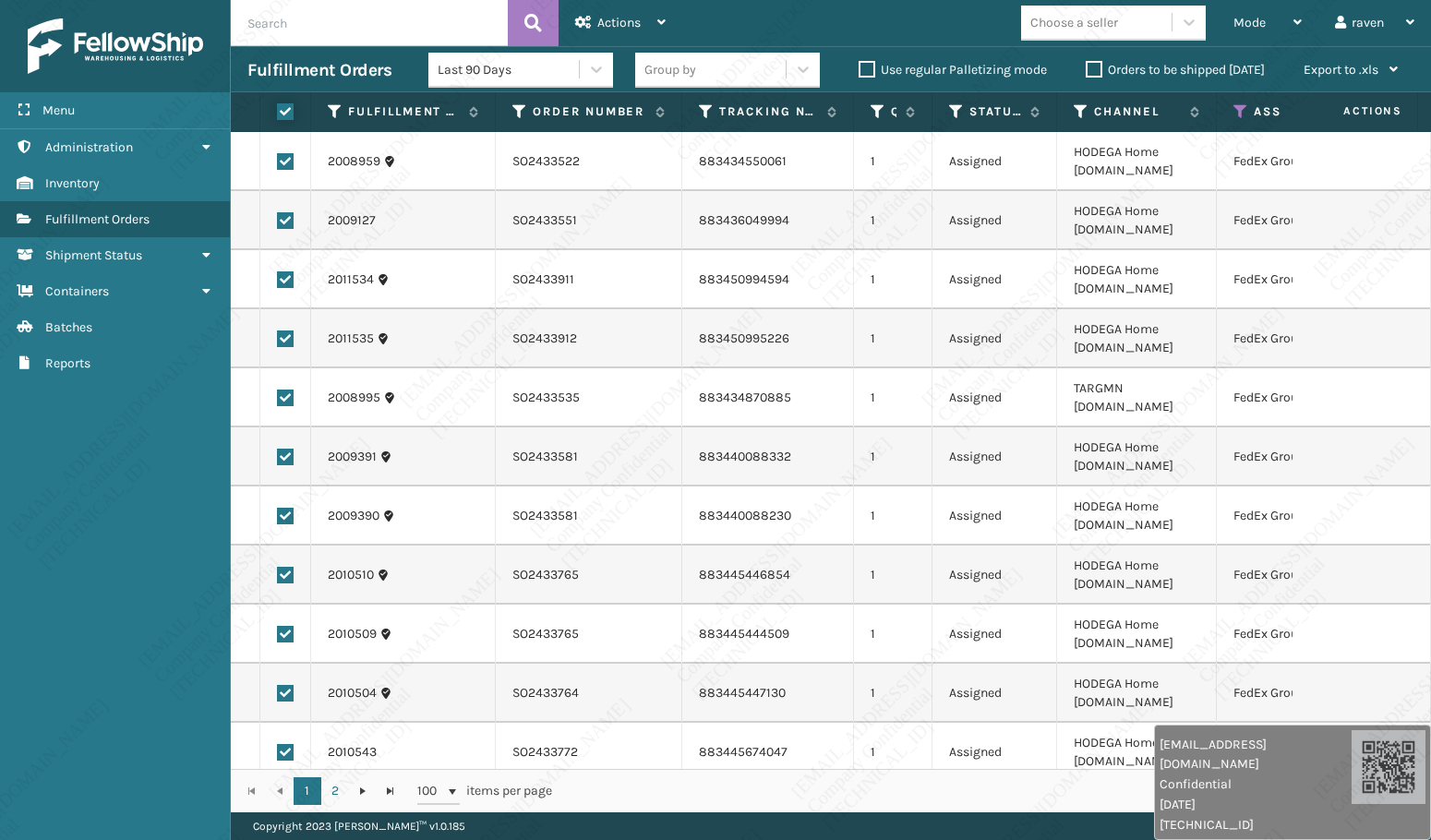
checkbox input "true"
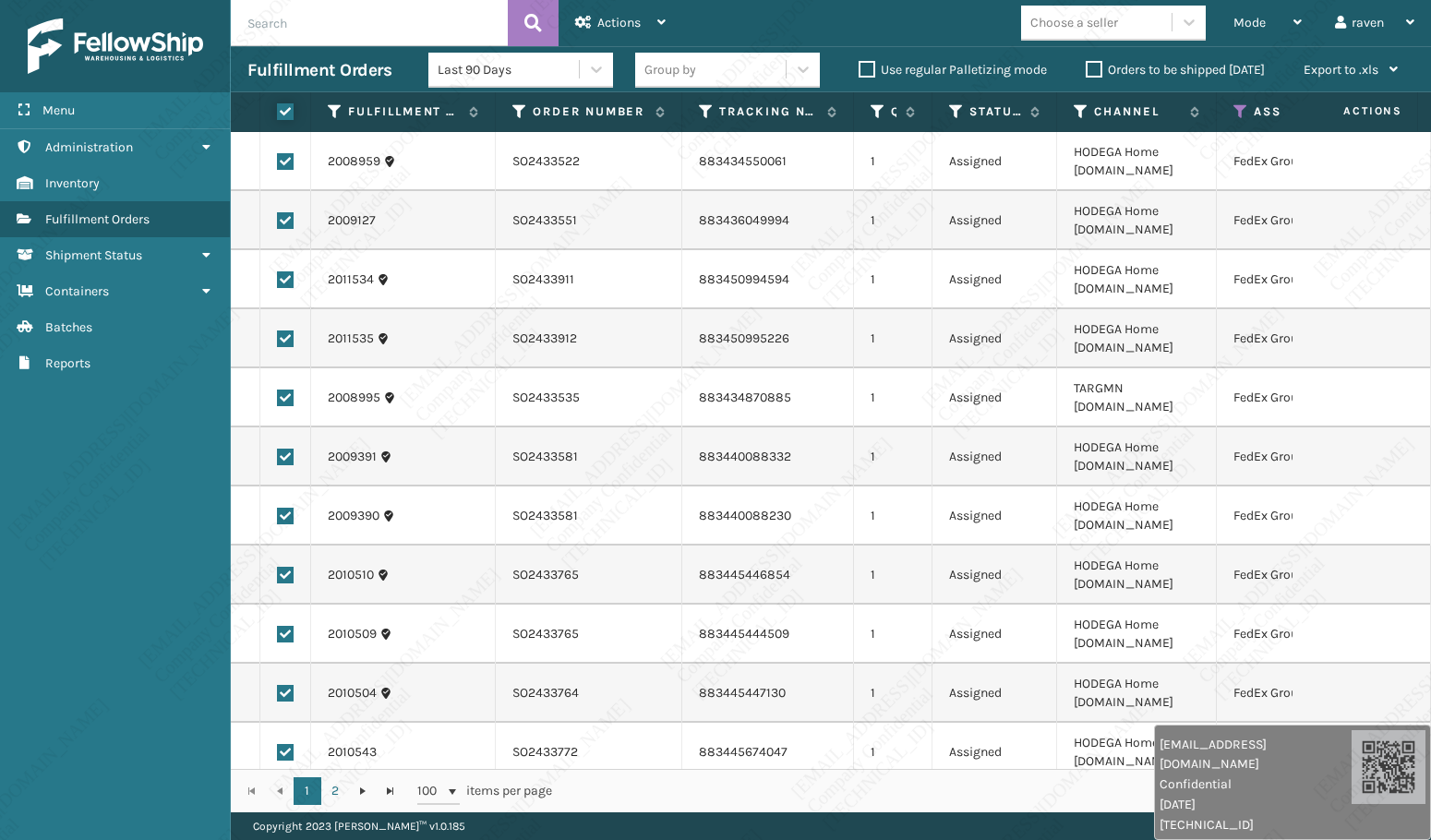
checkbox input "true"
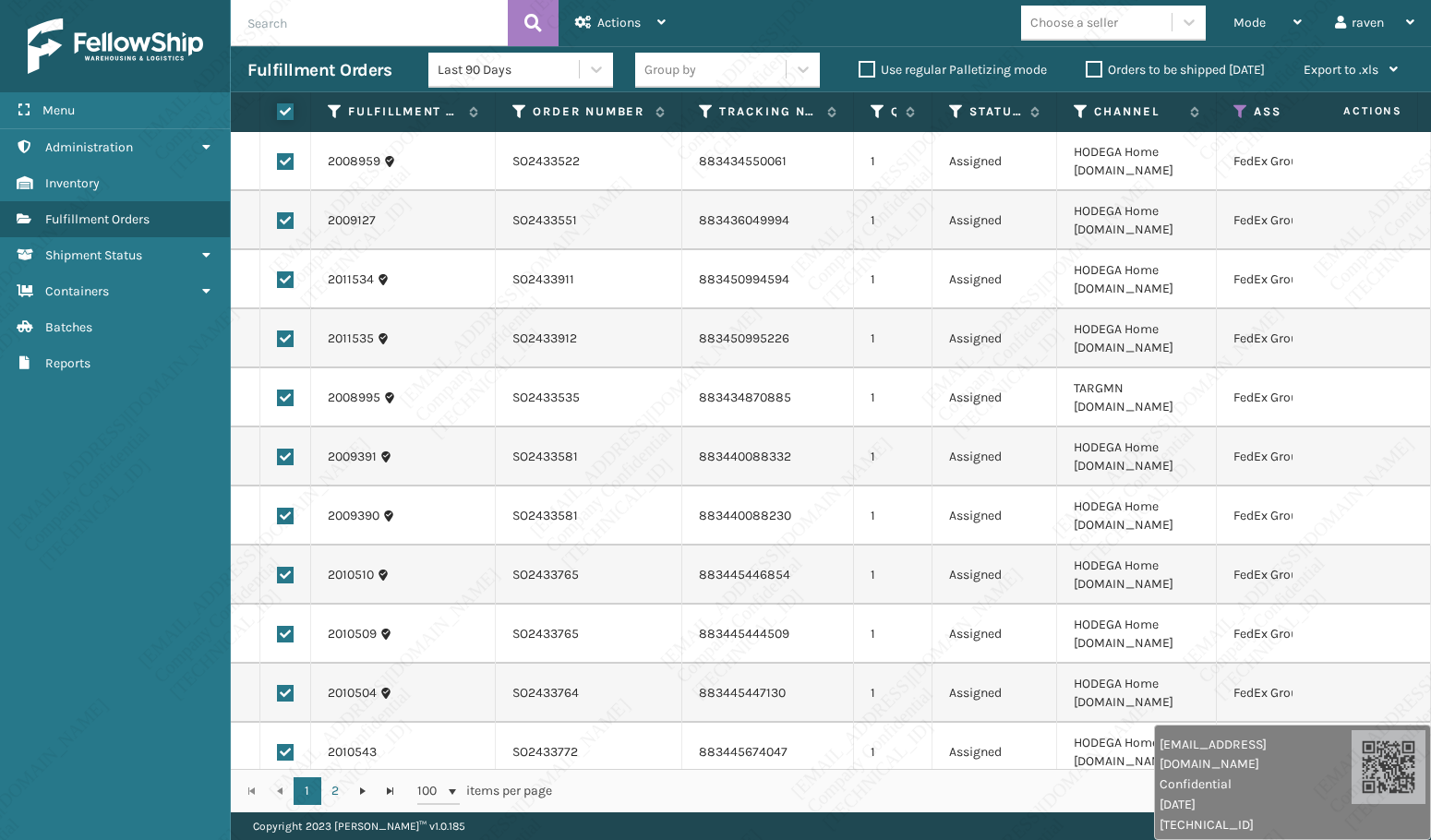
checkbox input "true"
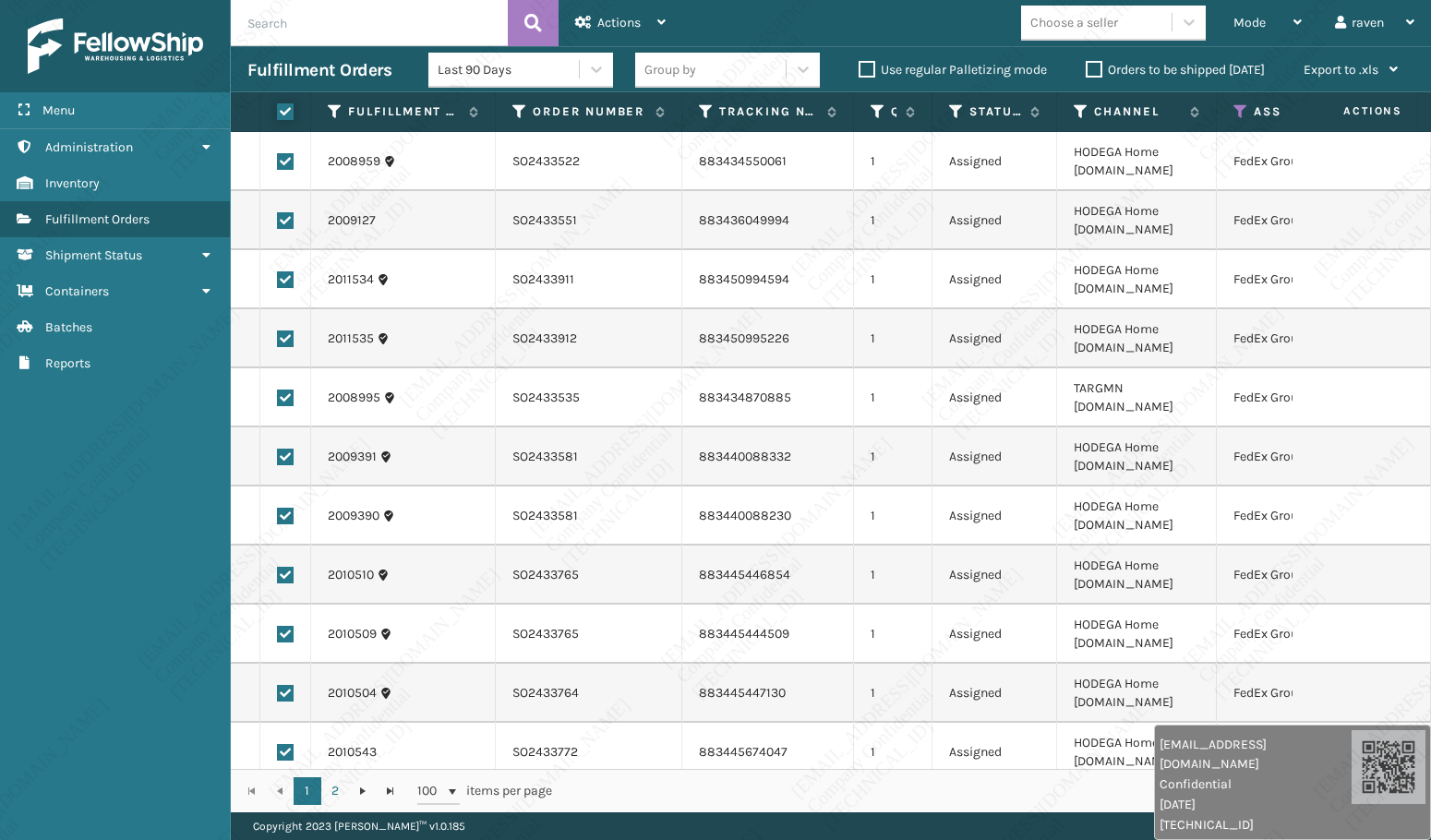
checkbox input "true"
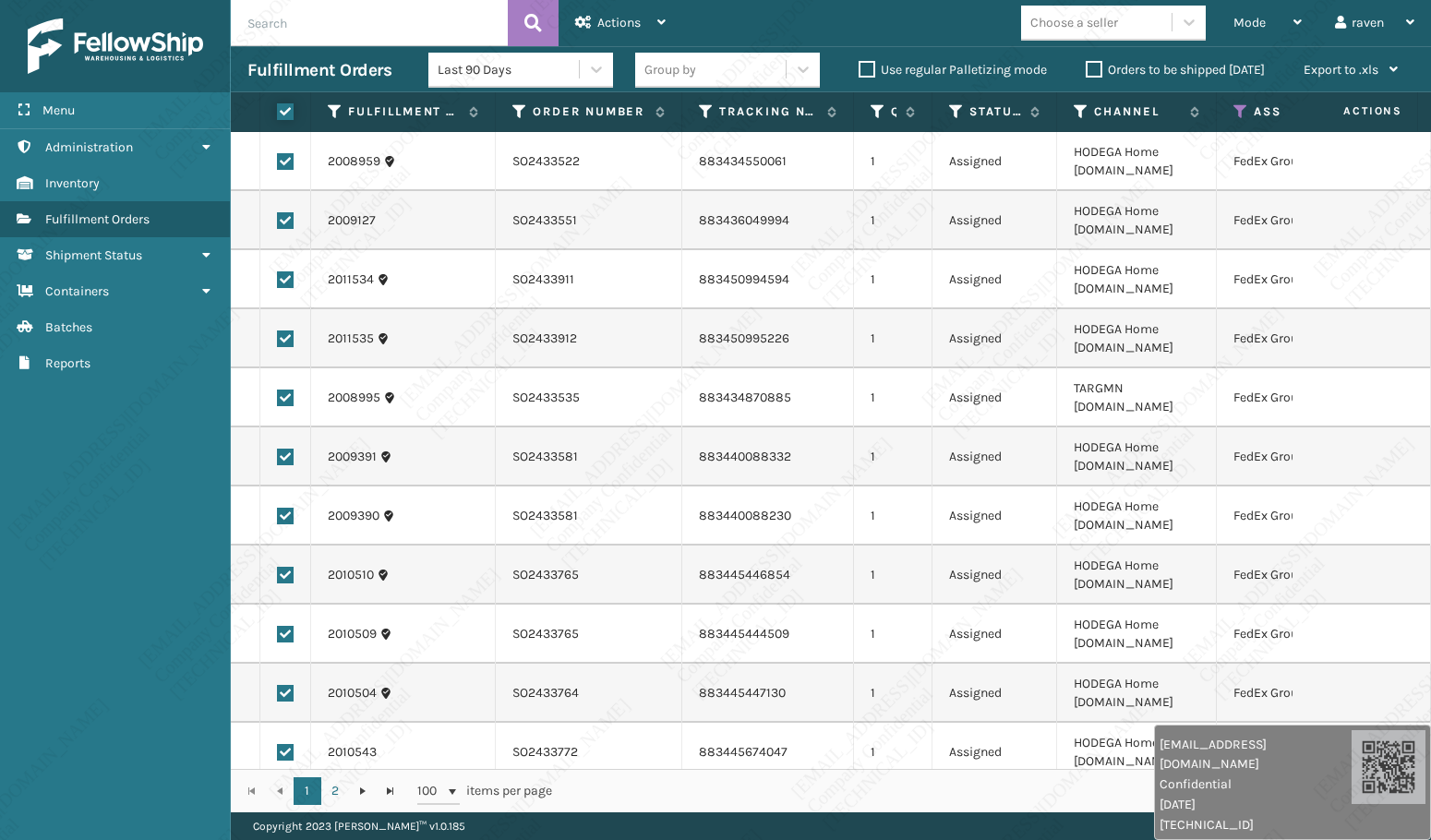
checkbox input "true"
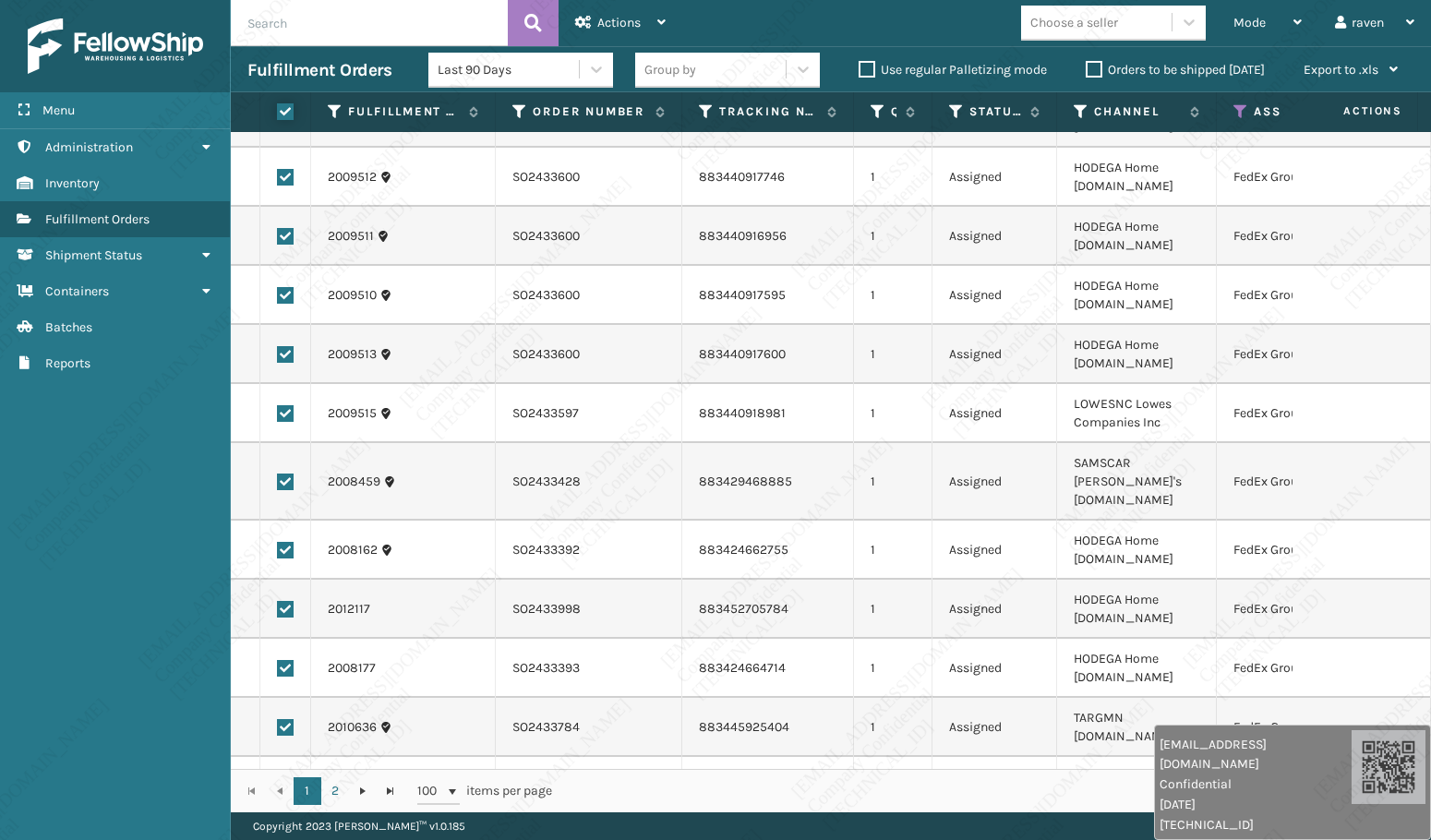
scroll to position [1107, 0]
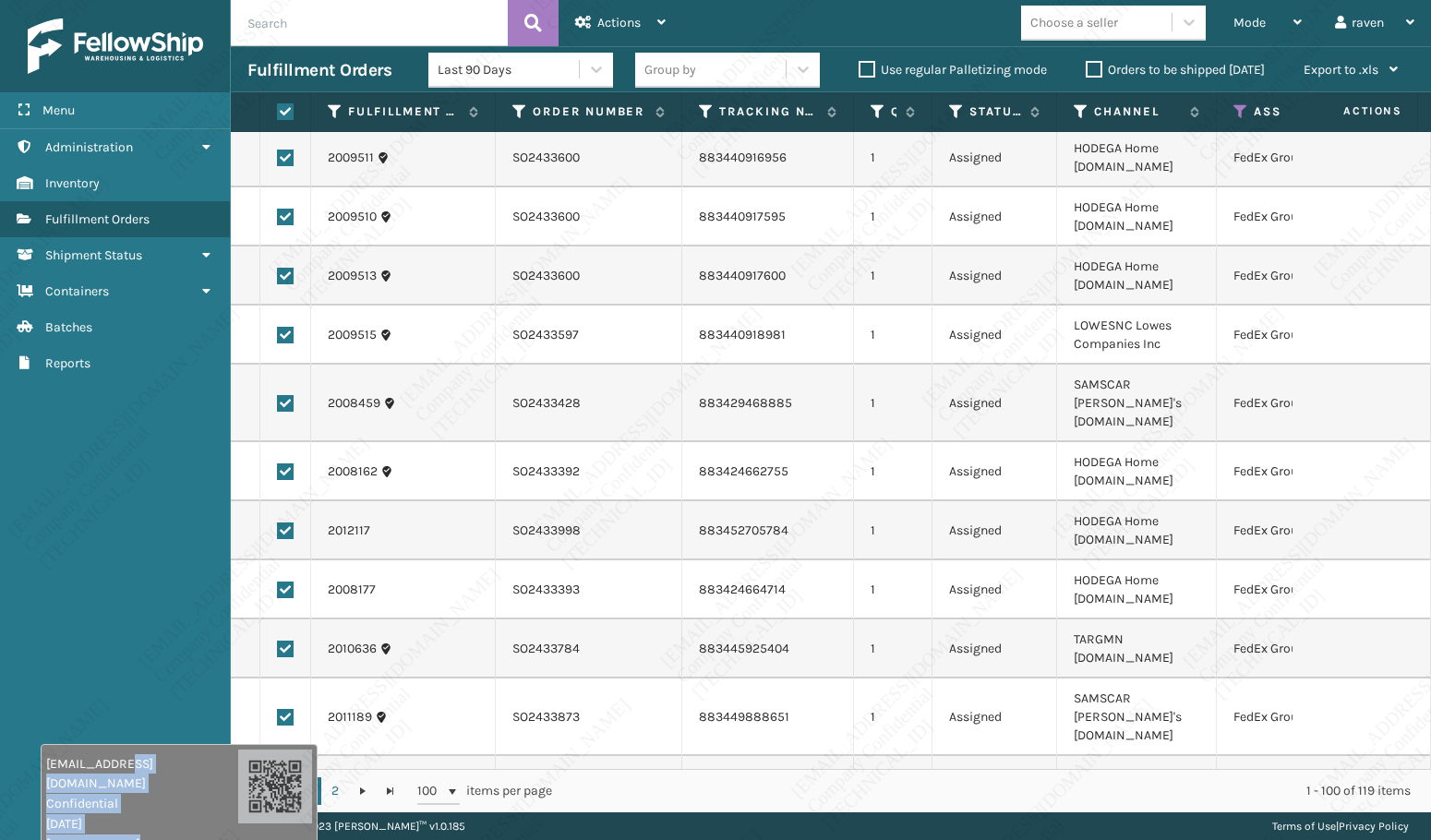
drag, startPoint x: 1176, startPoint y: 780, endPoint x: 253, endPoint y: 788, distance: 923.0
click at [122, 818] on div "[EMAIL_ADDRESS][DOMAIN_NAME] Confidential [DATE] [TECHNICAL_ID]" at bounding box center [141, 804] width 192 height 99
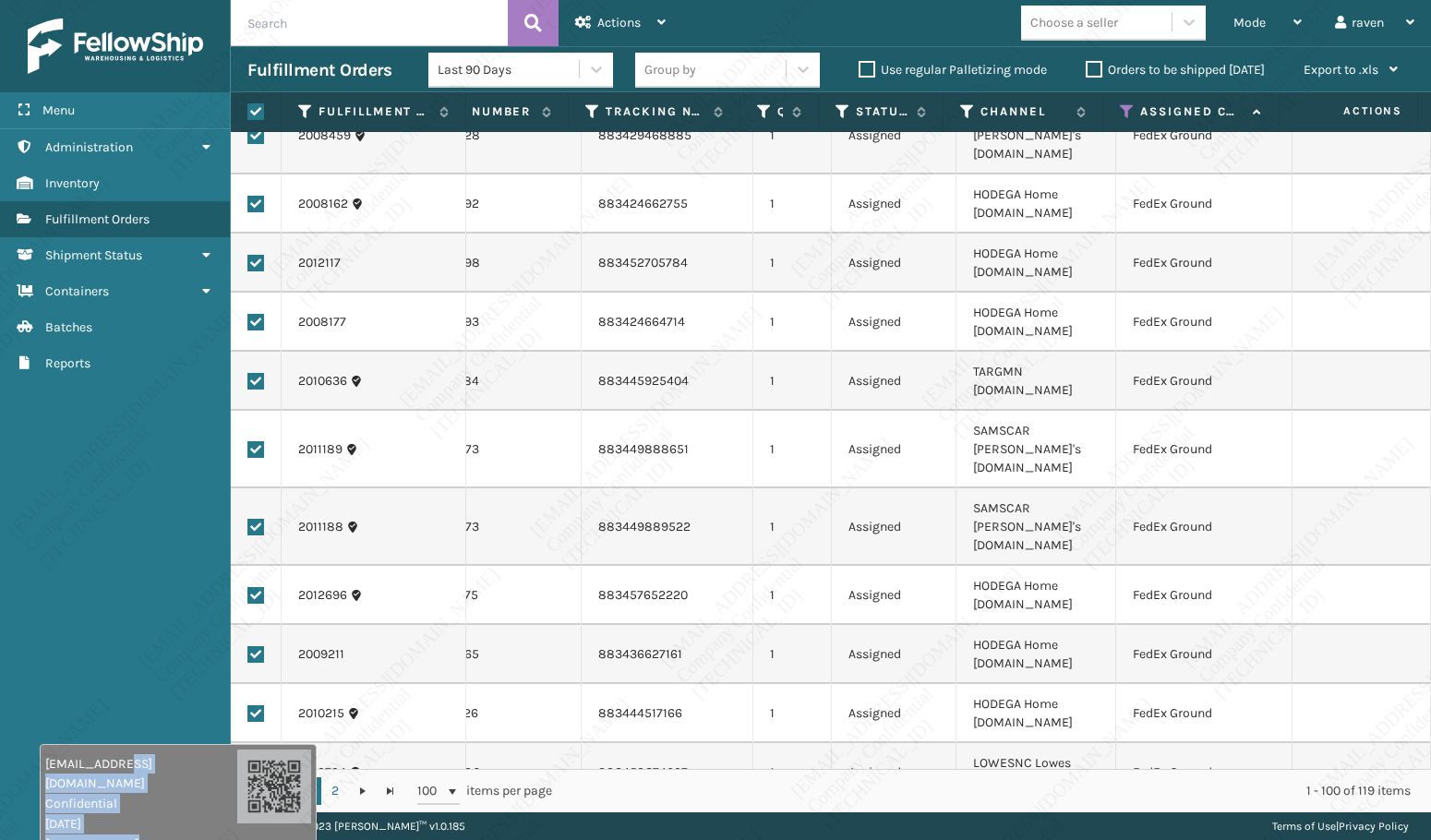
scroll to position [1754, 115]
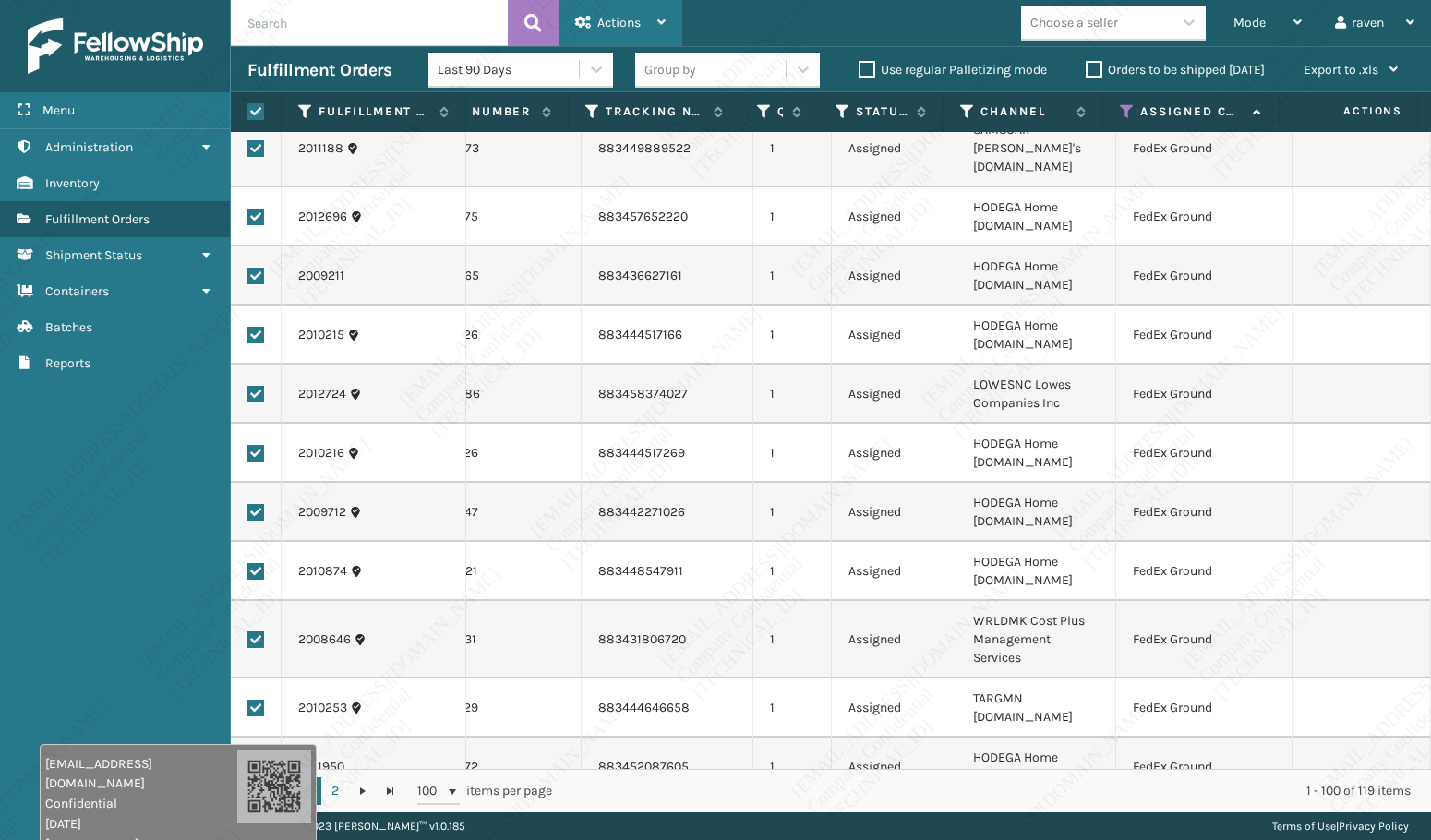
click at [623, 27] on span "Actions" at bounding box center [619, 22] width 43 height 15
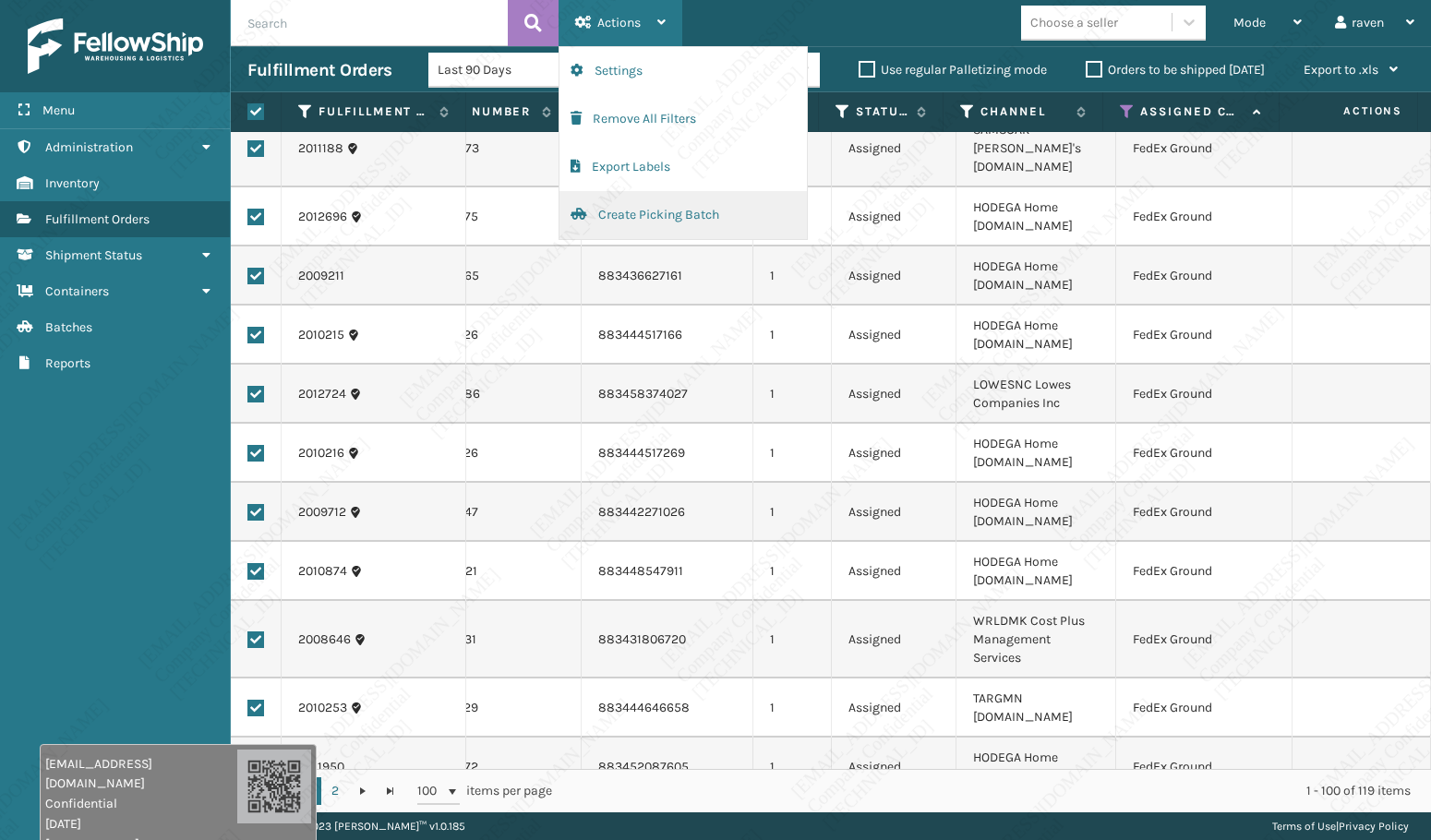
click at [619, 207] on button "Create Picking Batch" at bounding box center [683, 215] width 247 height 48
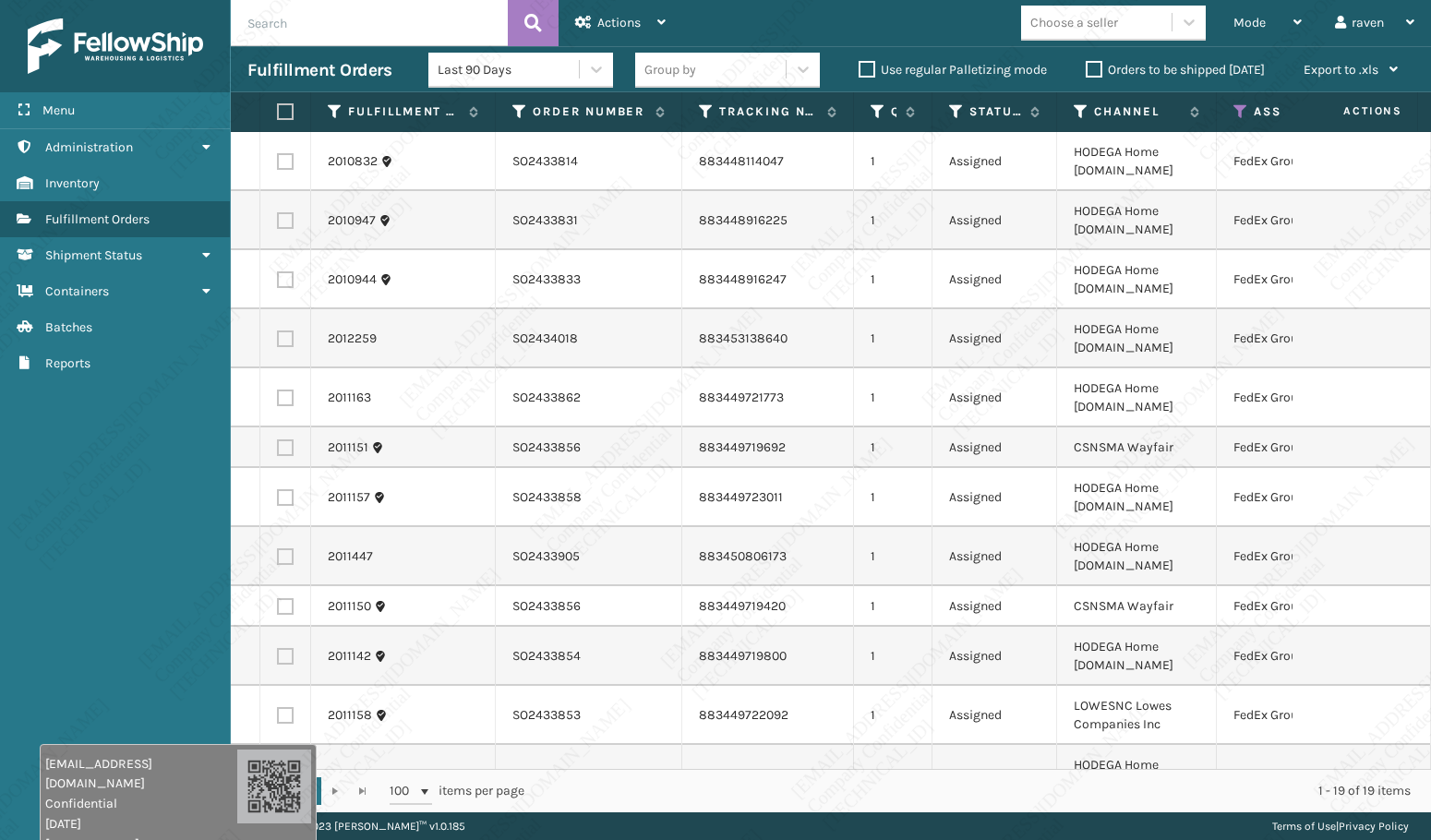
click at [286, 104] on label at bounding box center [283, 111] width 11 height 16
click at [278, 106] on input "checkbox" at bounding box center [277, 112] width 1 height 12
checkbox input "true"
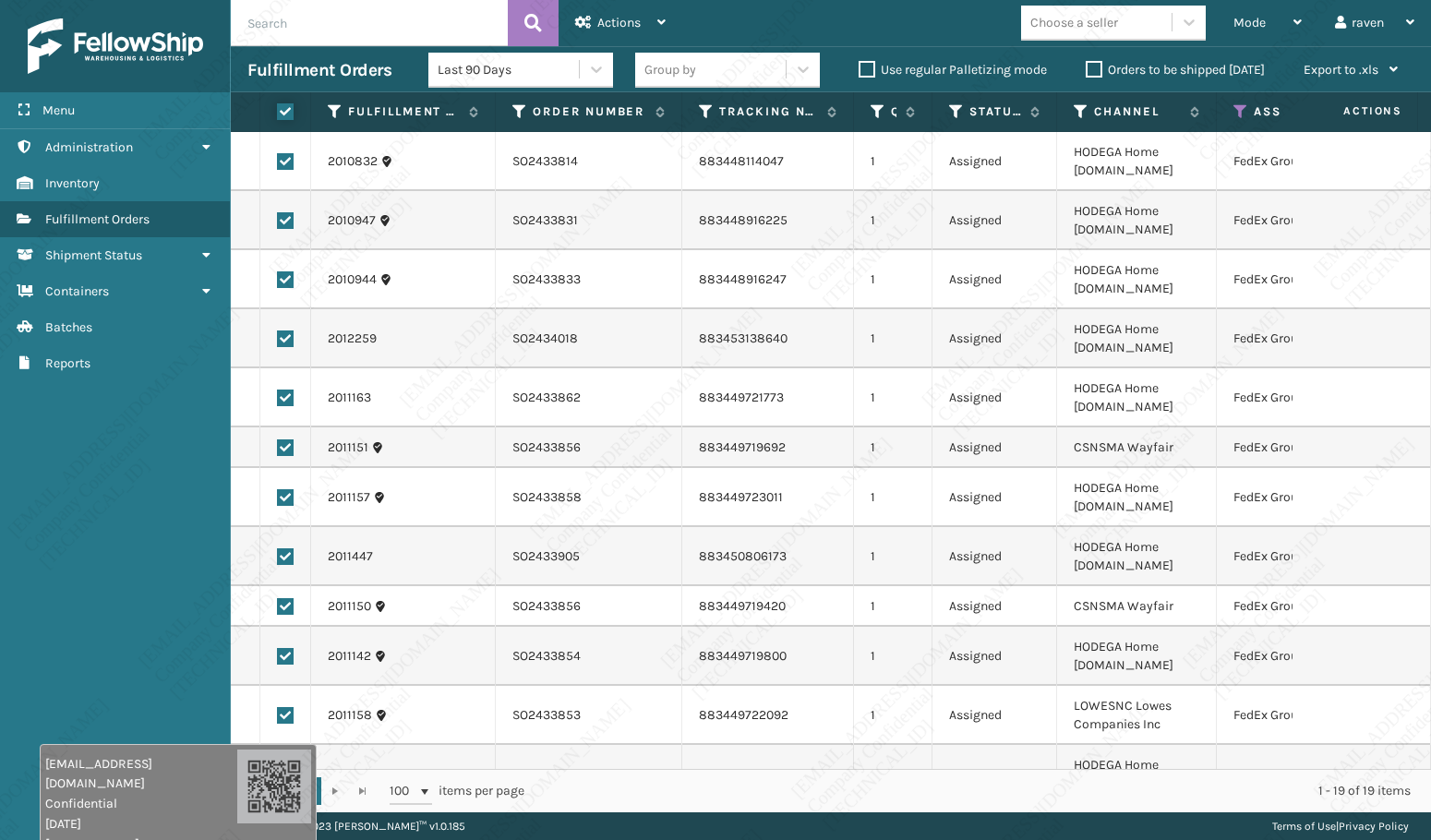
checkbox input "true"
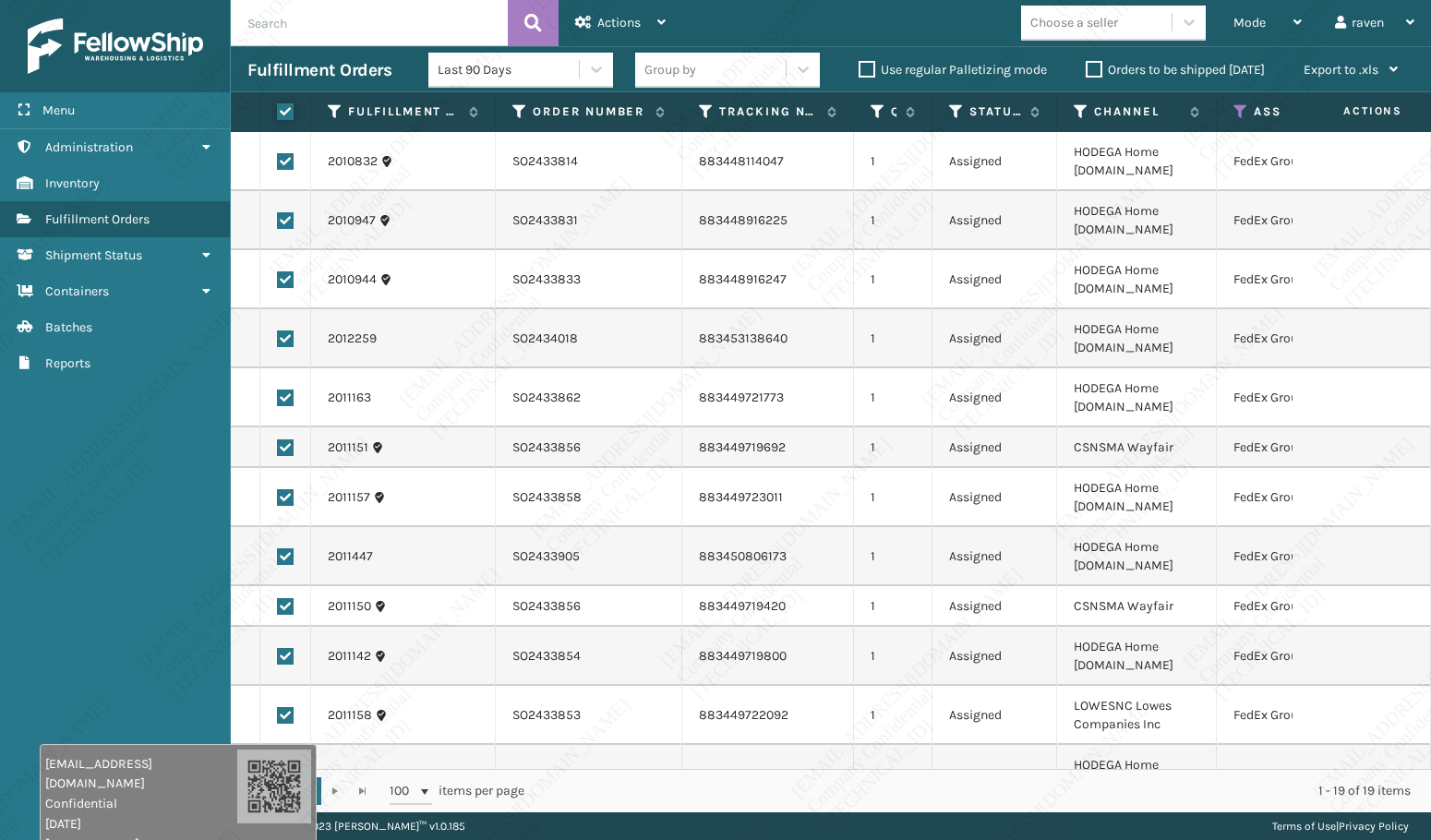
checkbox input "true"
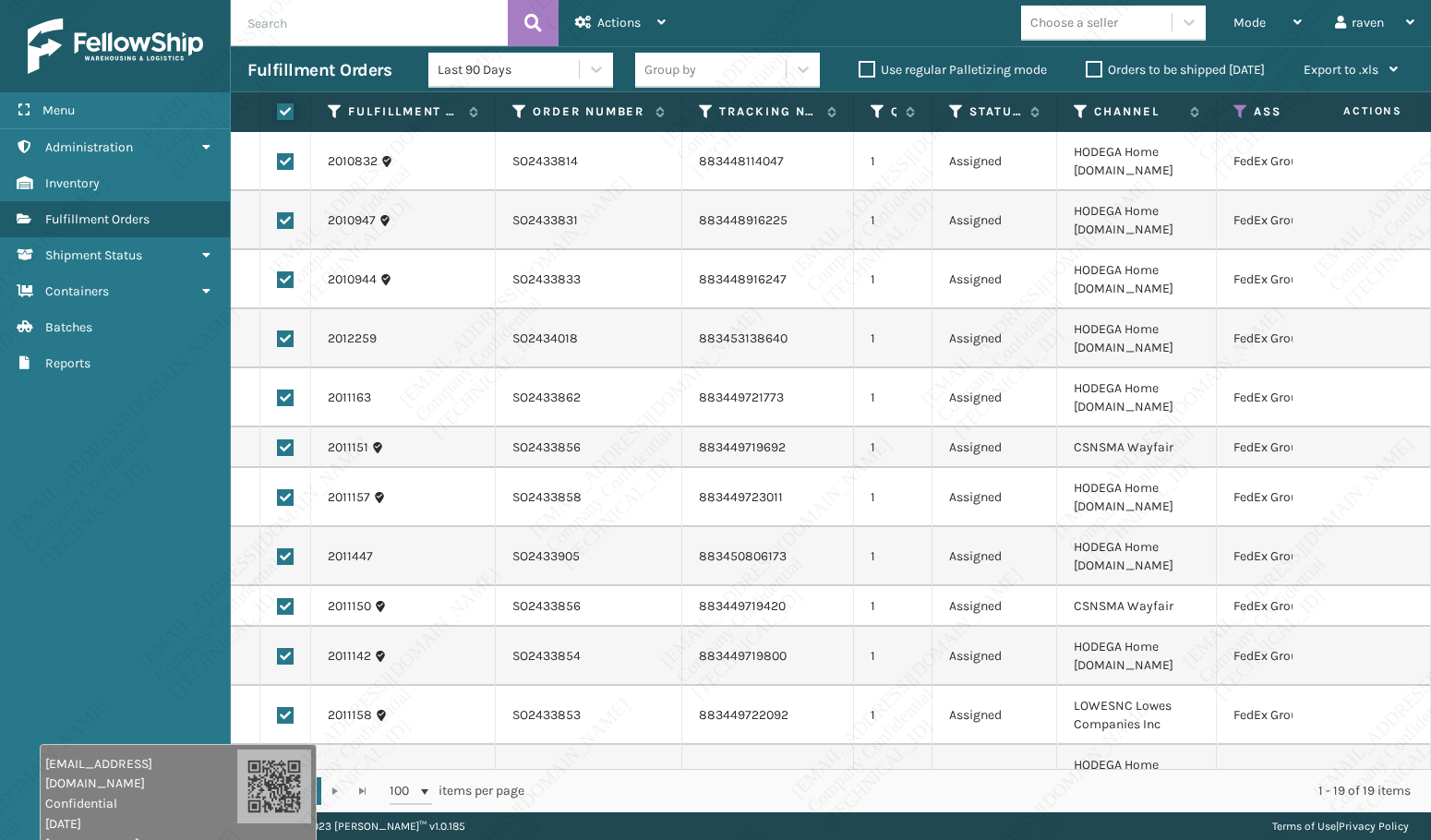
checkbox input "true"
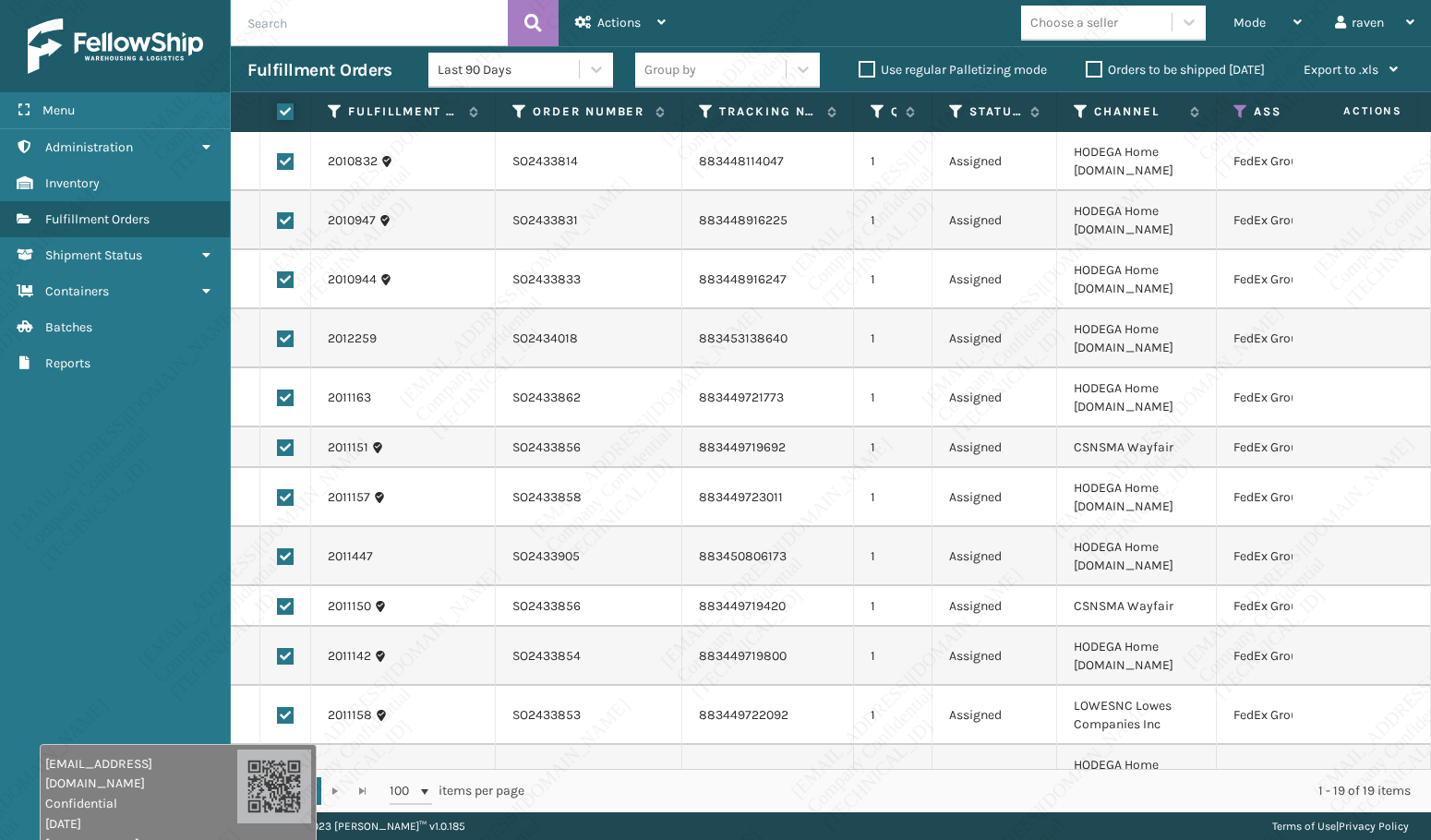
checkbox input "true"
click at [615, 25] on span "Actions" at bounding box center [619, 22] width 43 height 15
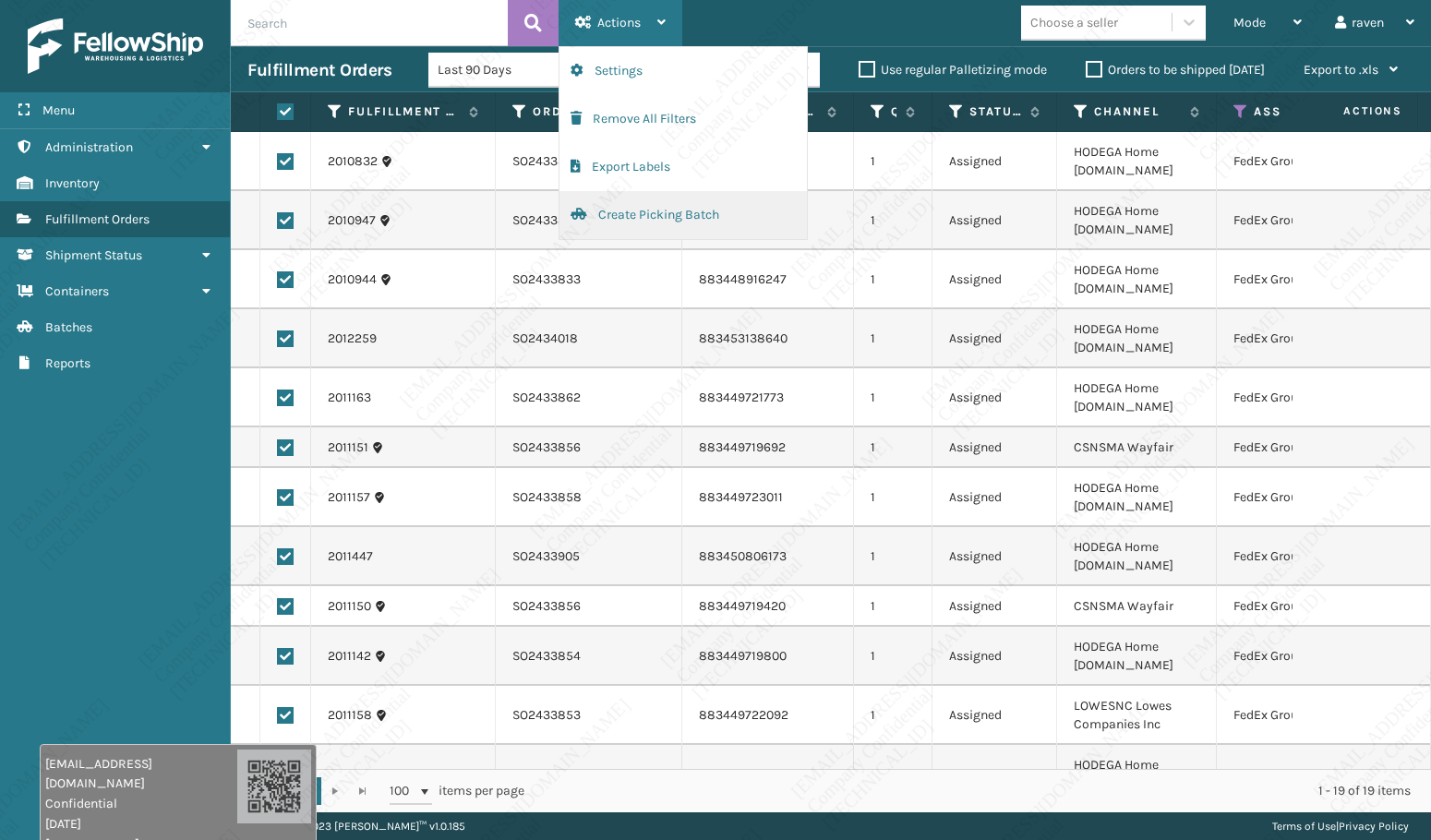
click at [632, 205] on button "Create Picking Batch" at bounding box center [683, 215] width 247 height 48
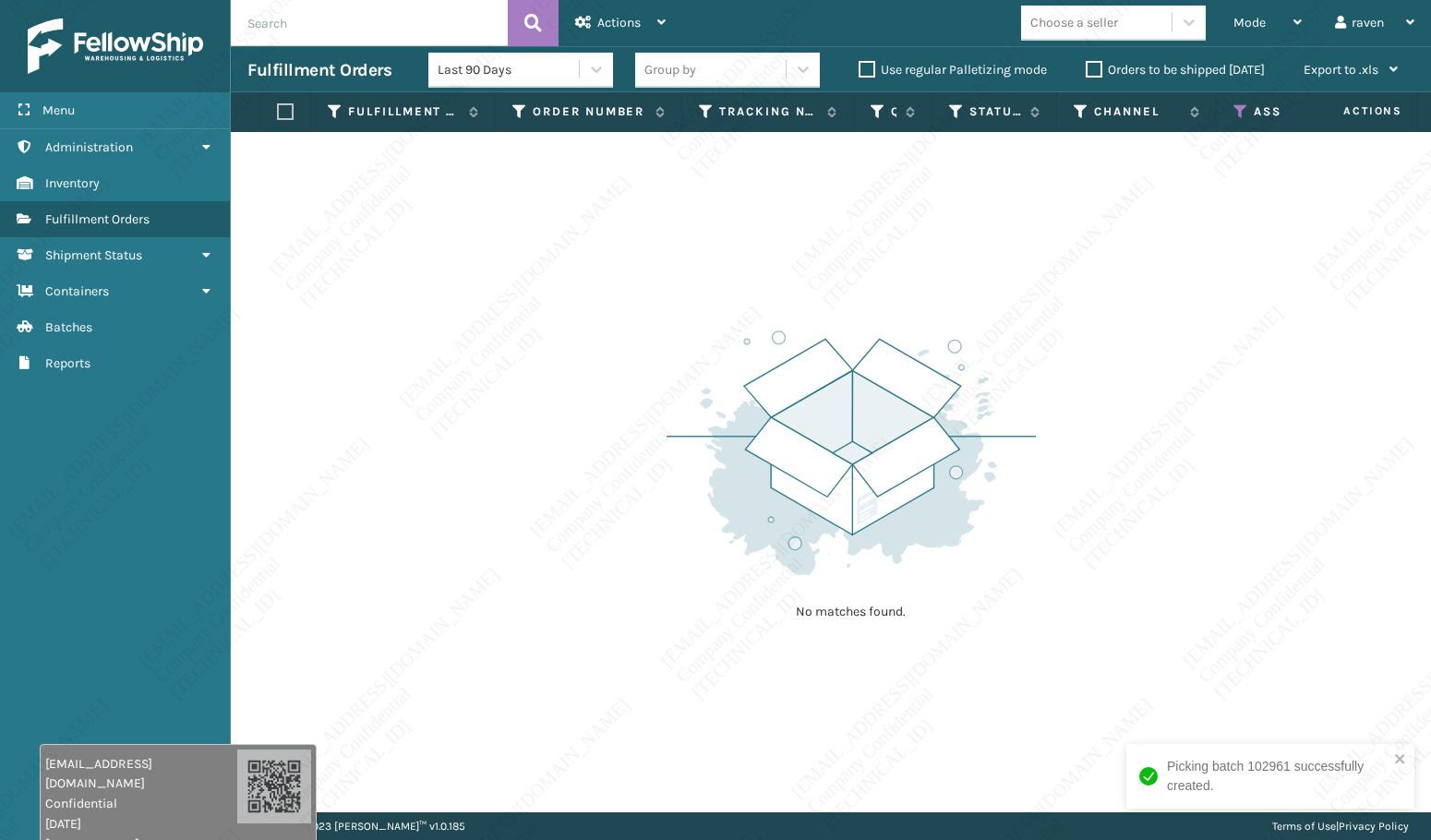
click at [1243, 113] on icon at bounding box center [1240, 111] width 14 height 16
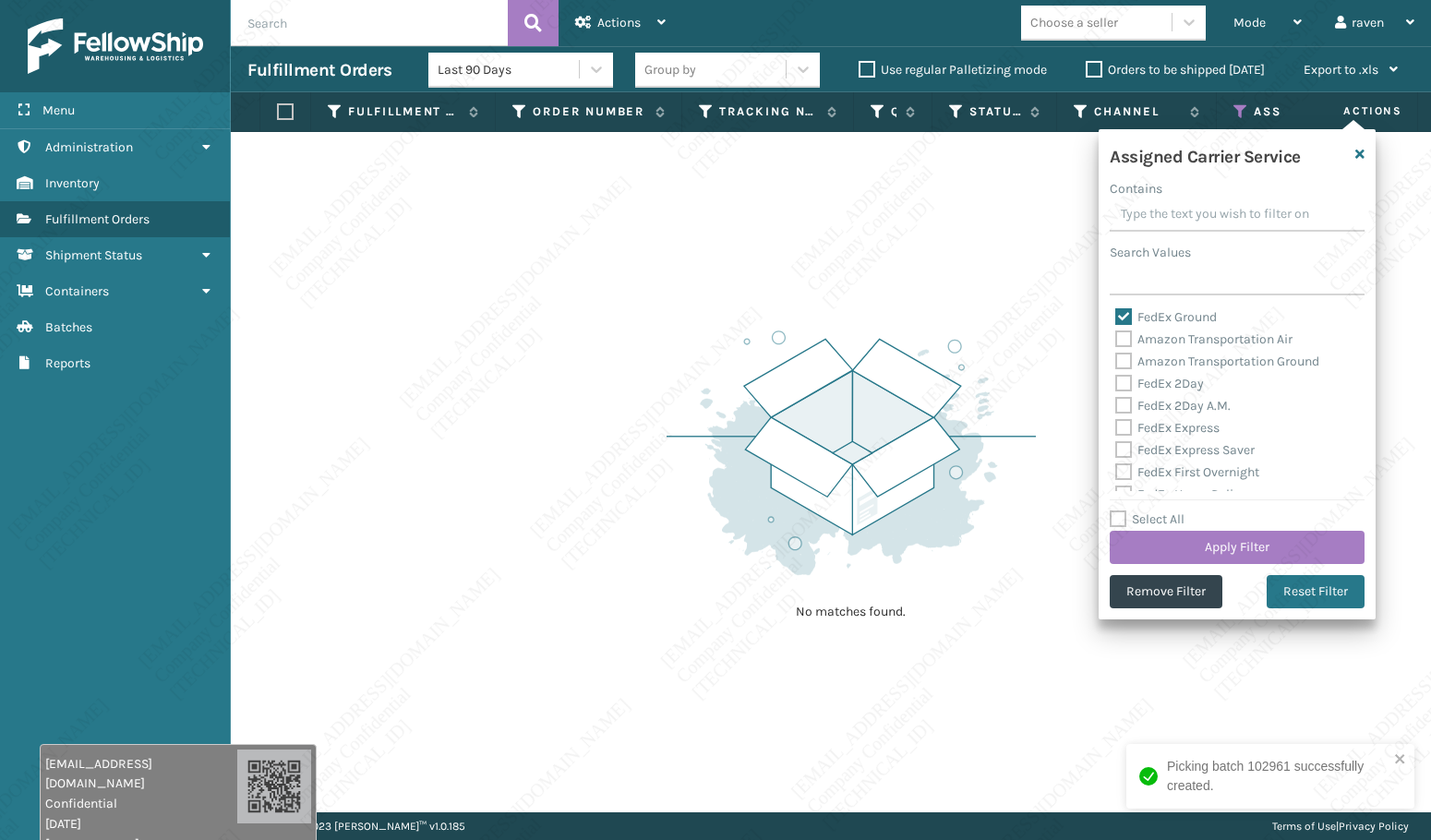
click at [1164, 321] on label "FedEx Ground" at bounding box center [1166, 317] width 101 height 15
click at [1116, 319] on input "FedEx Ground" at bounding box center [1115, 312] width 1 height 12
checkbox input "false"
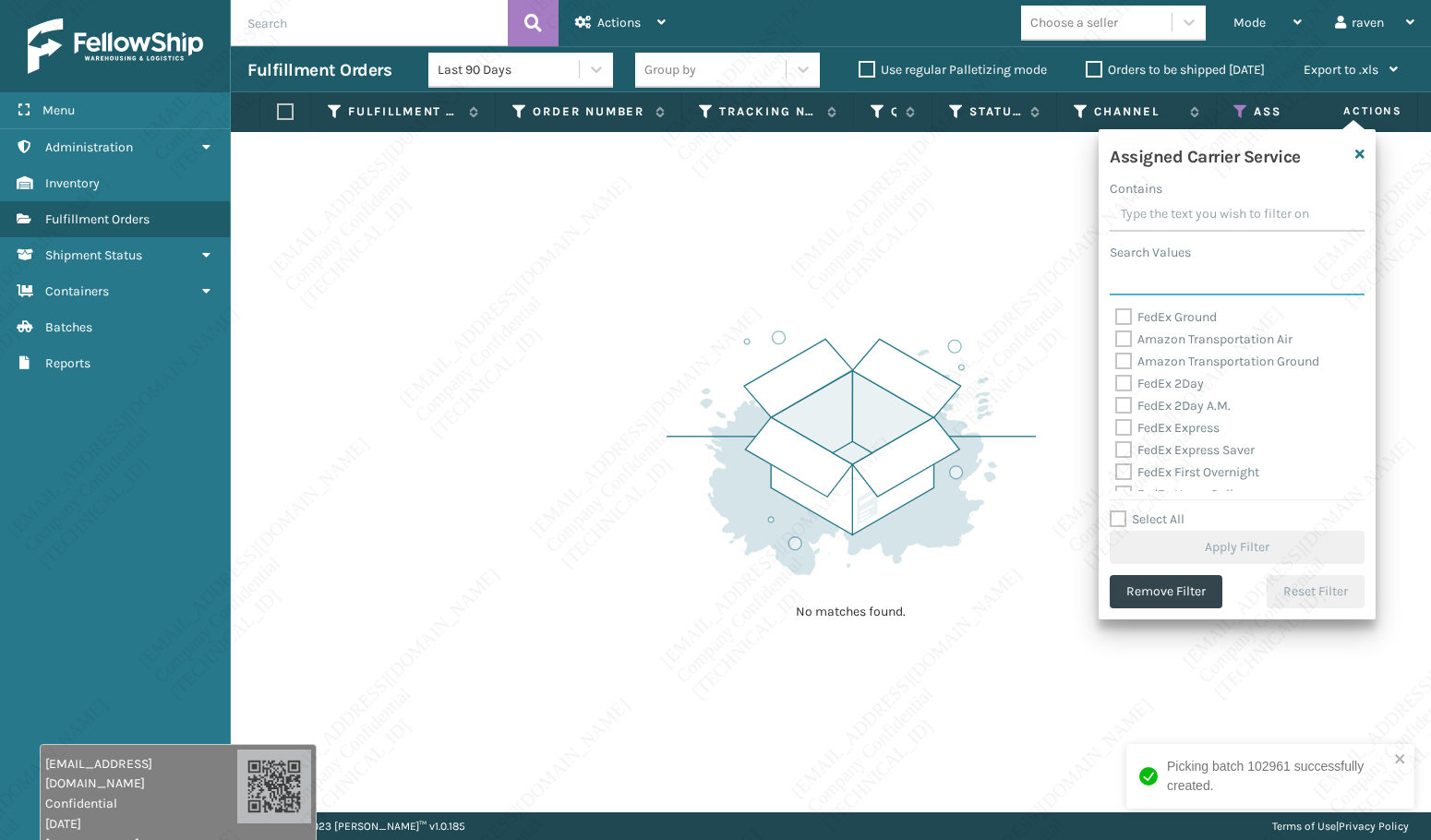
click at [1165, 266] on input "Search Values" at bounding box center [1236, 279] width 255 height 33
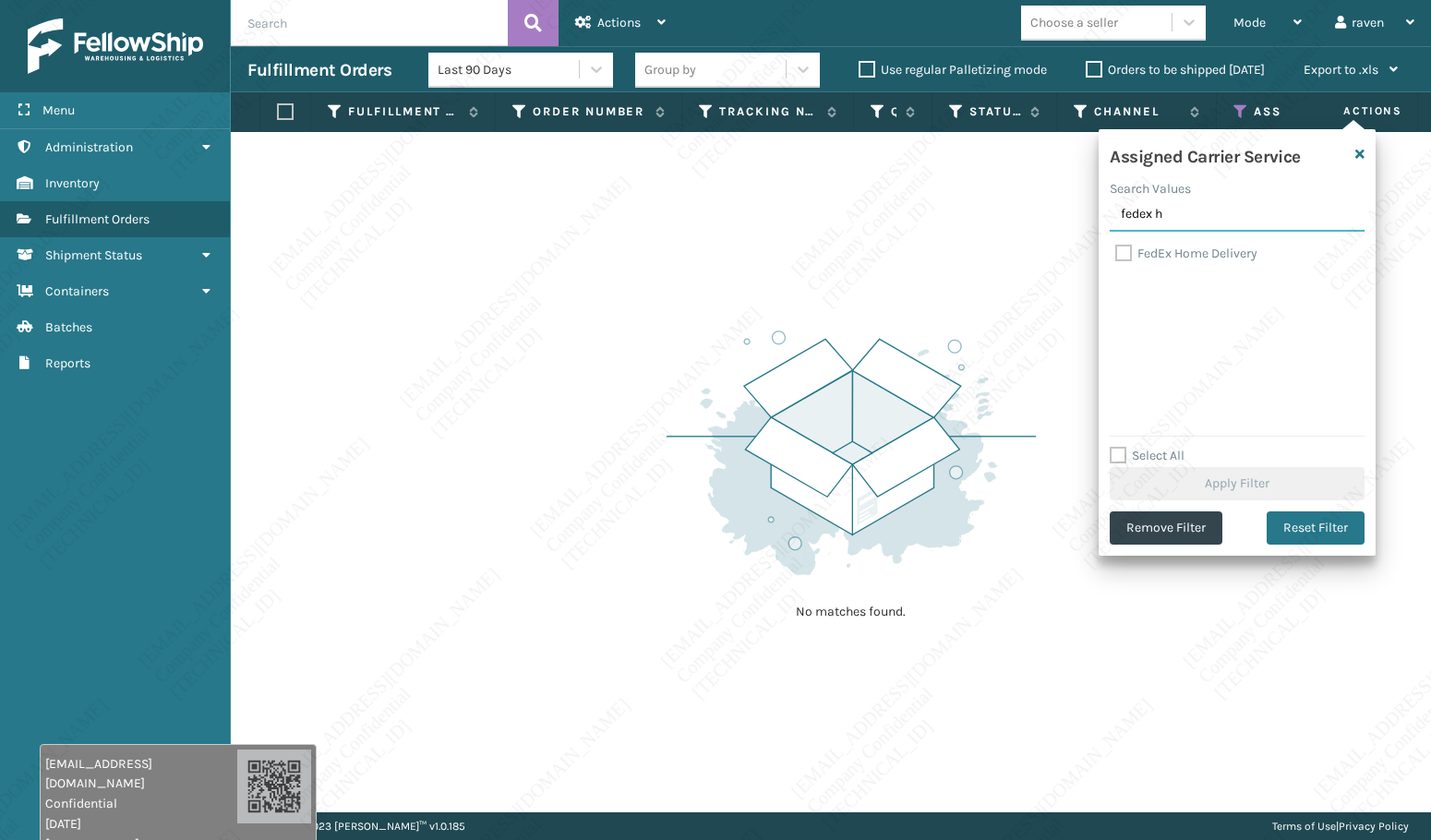
type input "fedex h"
click at [1189, 250] on label "FedEx Home Delivery" at bounding box center [1186, 253] width 142 height 15
click at [1116, 250] on input "FedEx Home Delivery" at bounding box center [1115, 248] width 1 height 12
checkbox input "true"
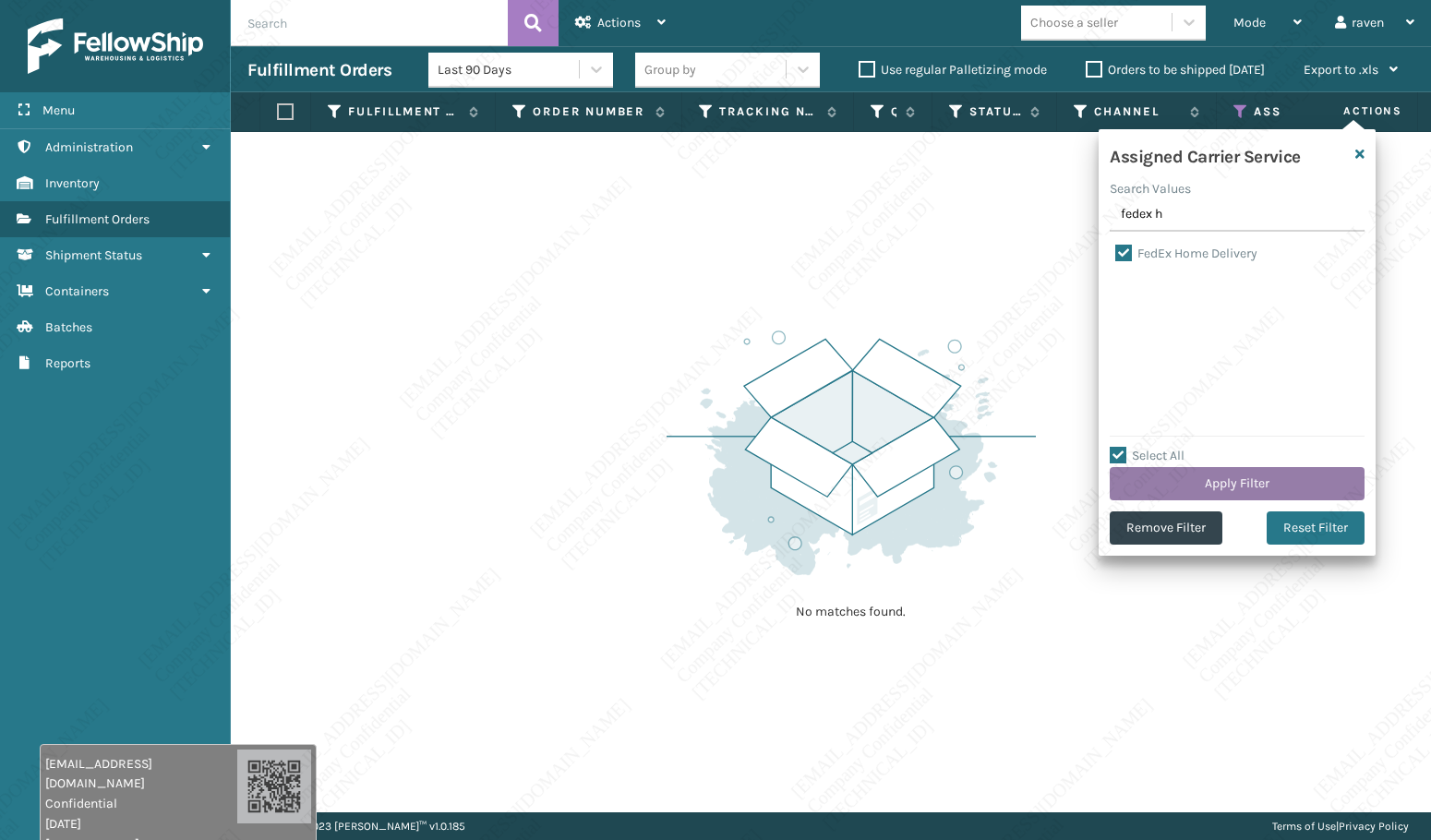
click at [1243, 488] on button "Apply Filter" at bounding box center [1236, 483] width 255 height 33
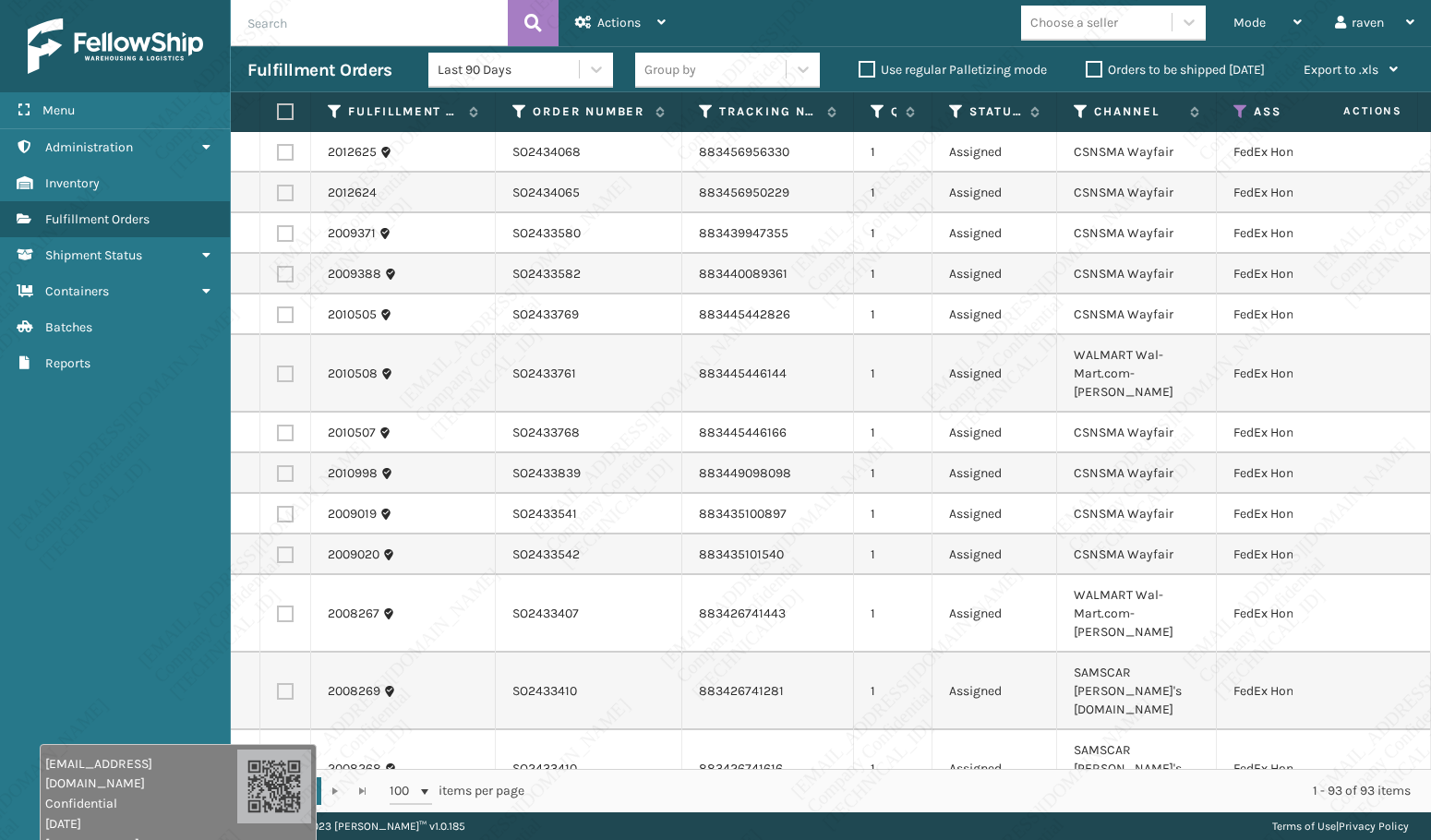
click at [1428, 128] on div "Fulfillment Order Id Order Number Tracking Number Quantity Status Channel Assig…" at bounding box center [831, 113] width 1200 height 40
click at [284, 114] on label at bounding box center [283, 111] width 11 height 16
click at [278, 114] on input "checkbox" at bounding box center [277, 112] width 1 height 12
checkbox input "true"
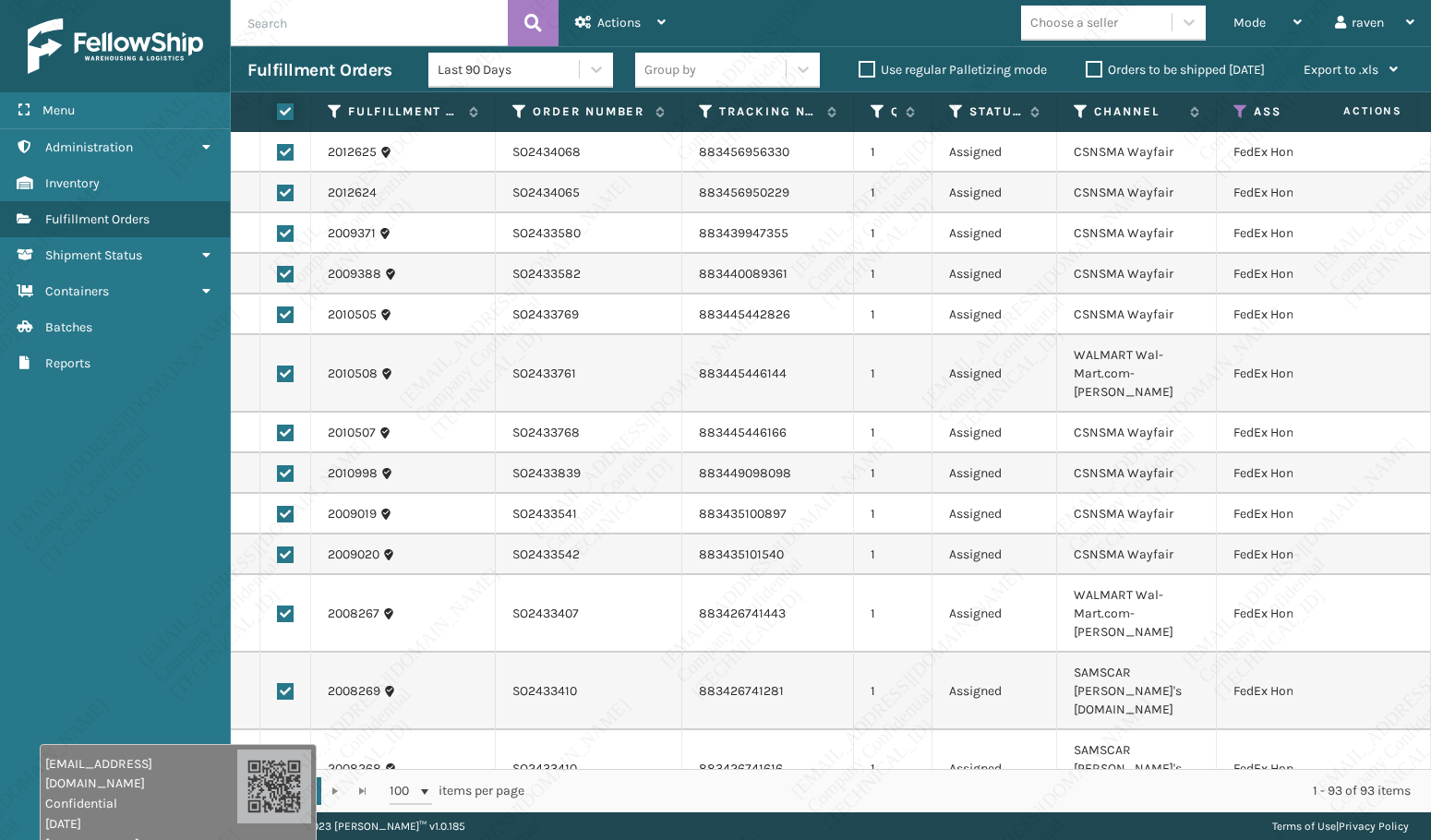
checkbox input "true"
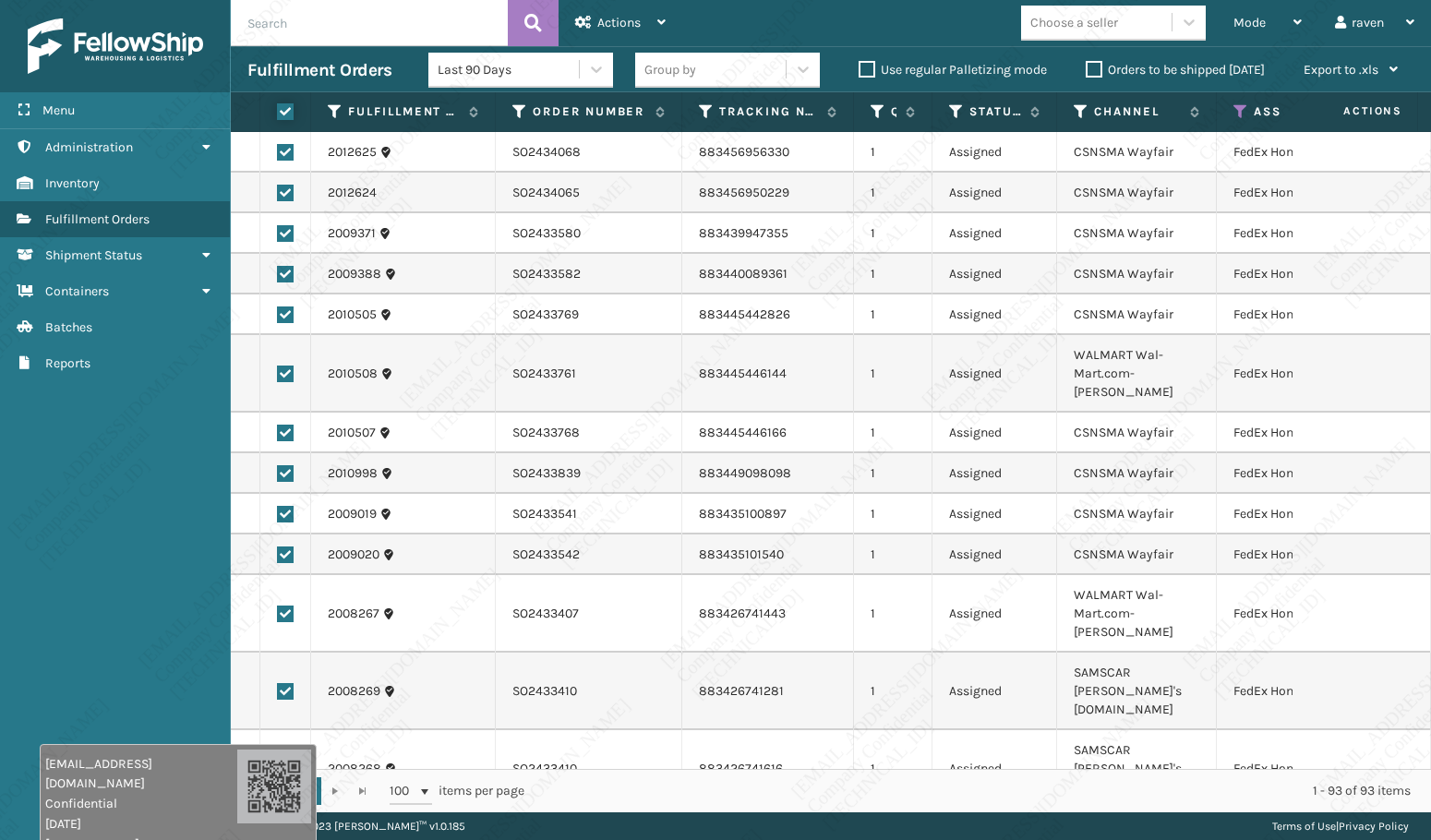
checkbox input "true"
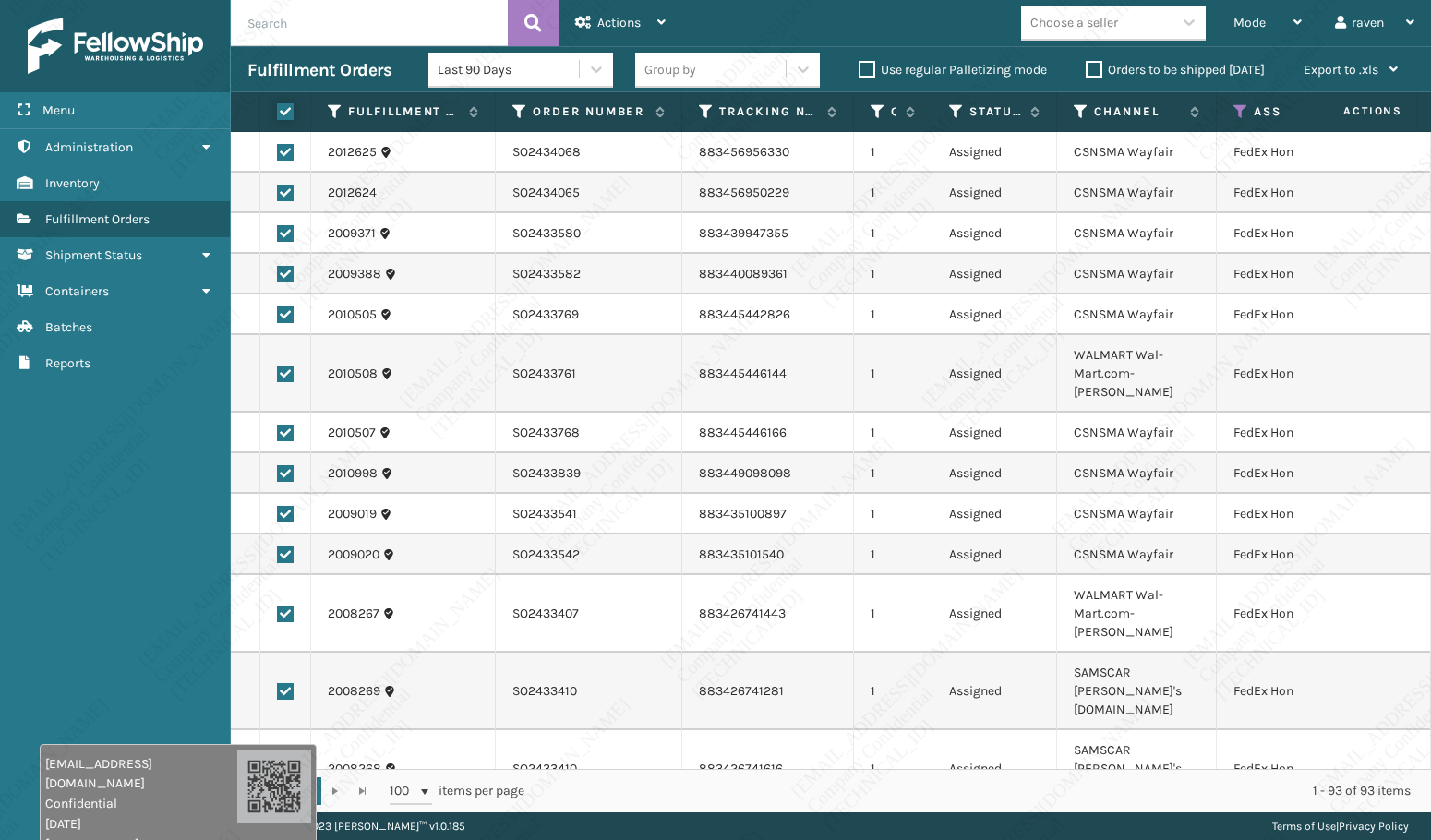
checkbox input "true"
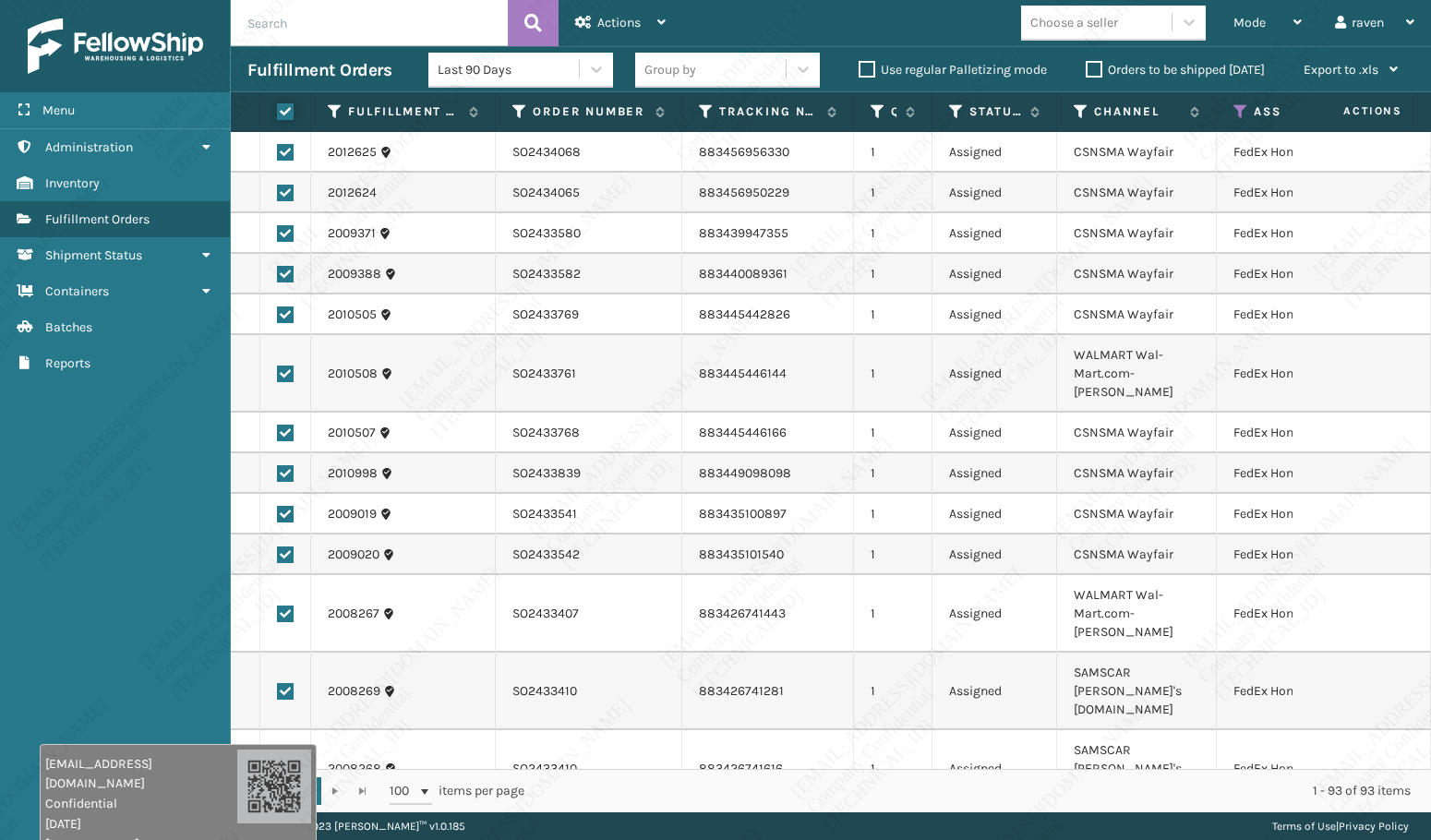
checkbox input "true"
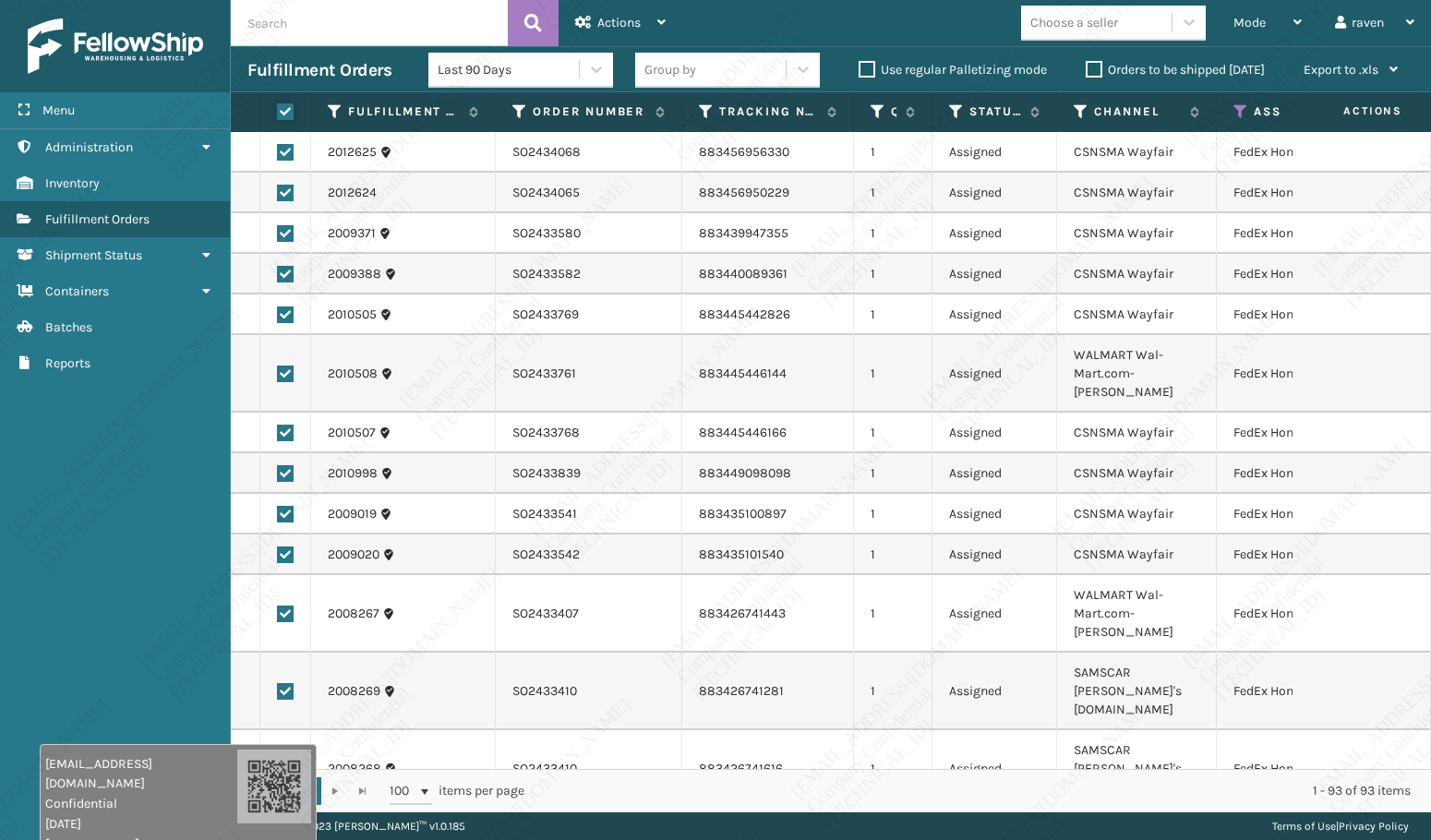
checkbox input "true"
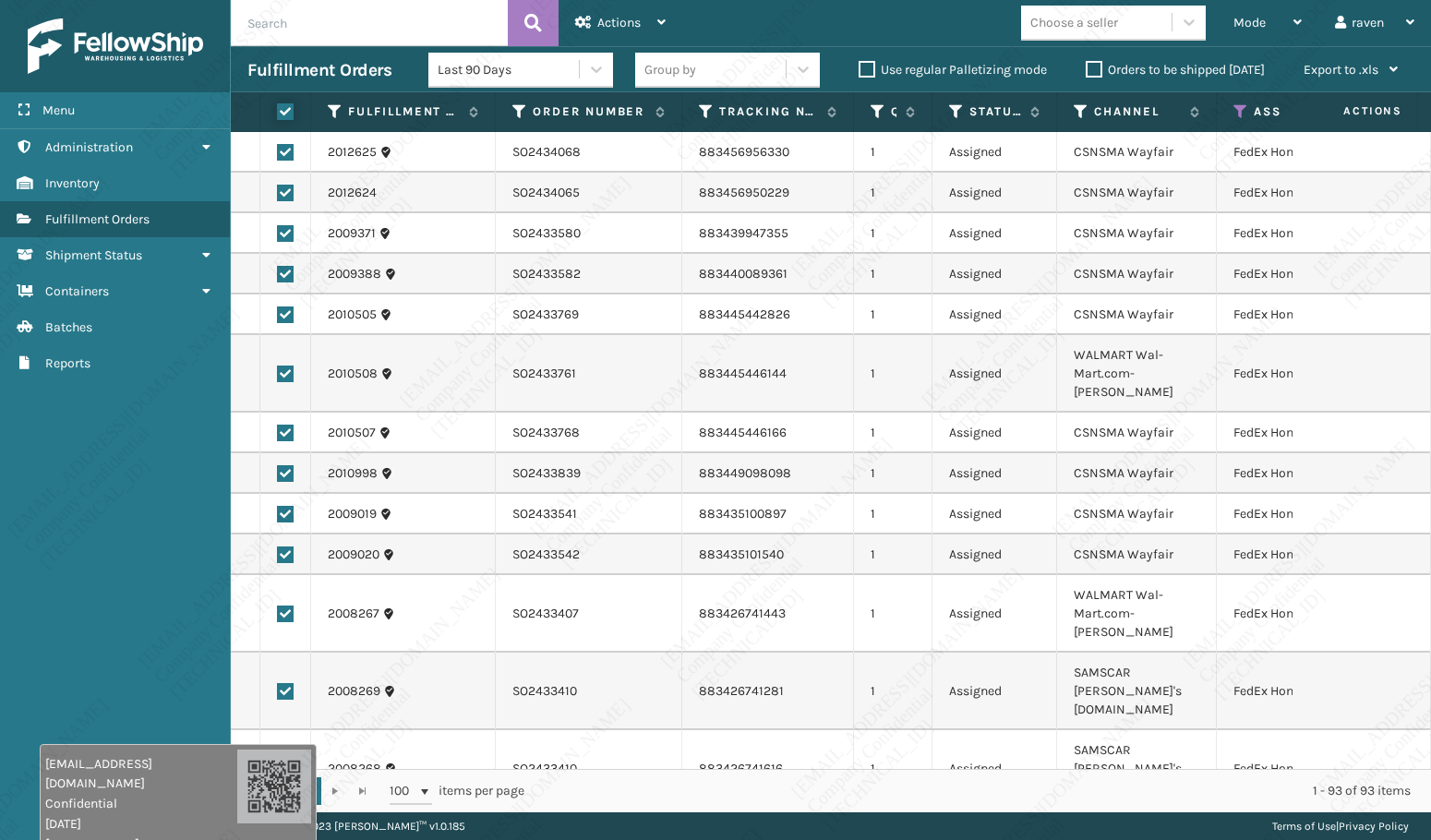
checkbox input "true"
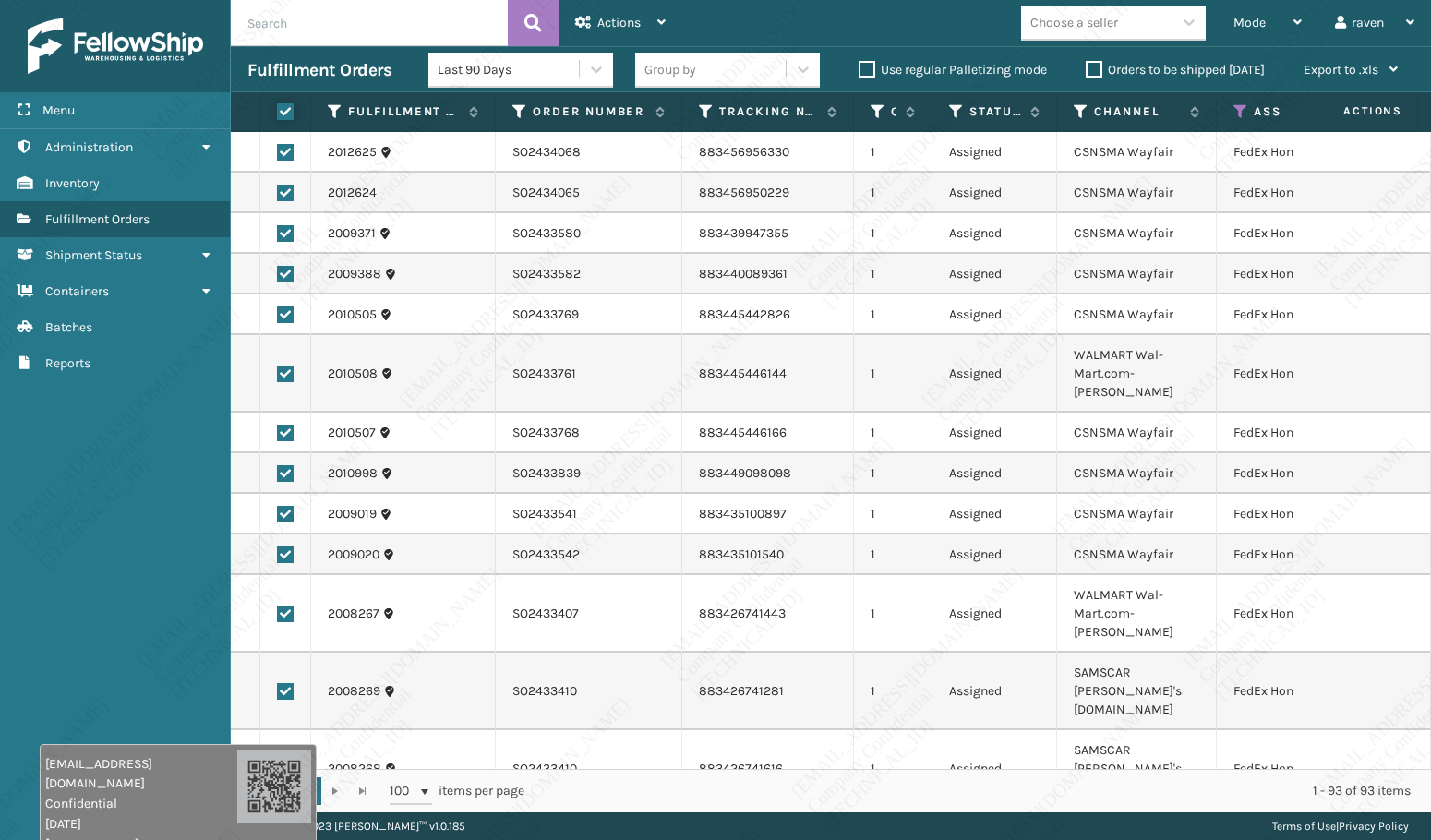
checkbox input "true"
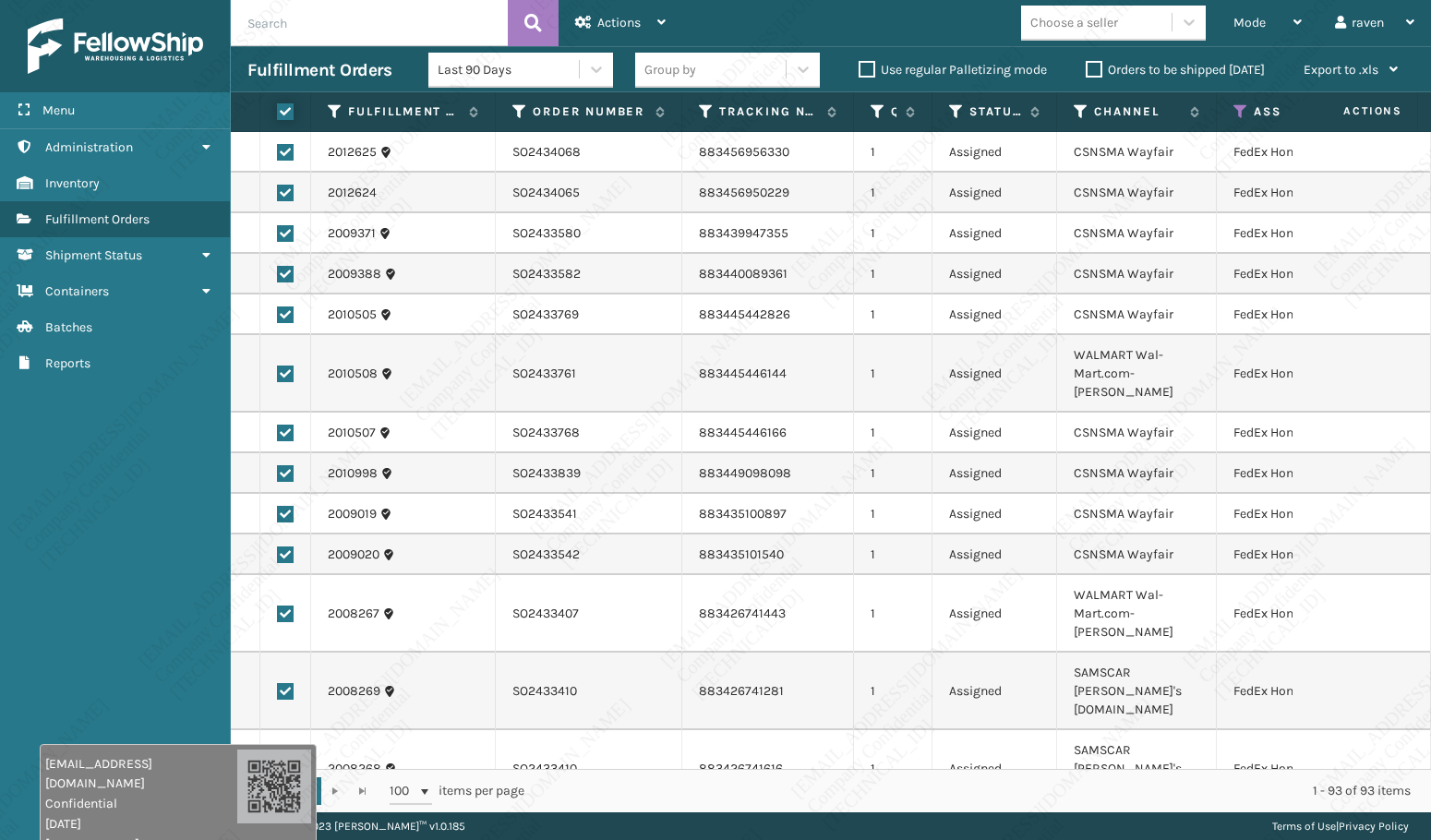
checkbox input "true"
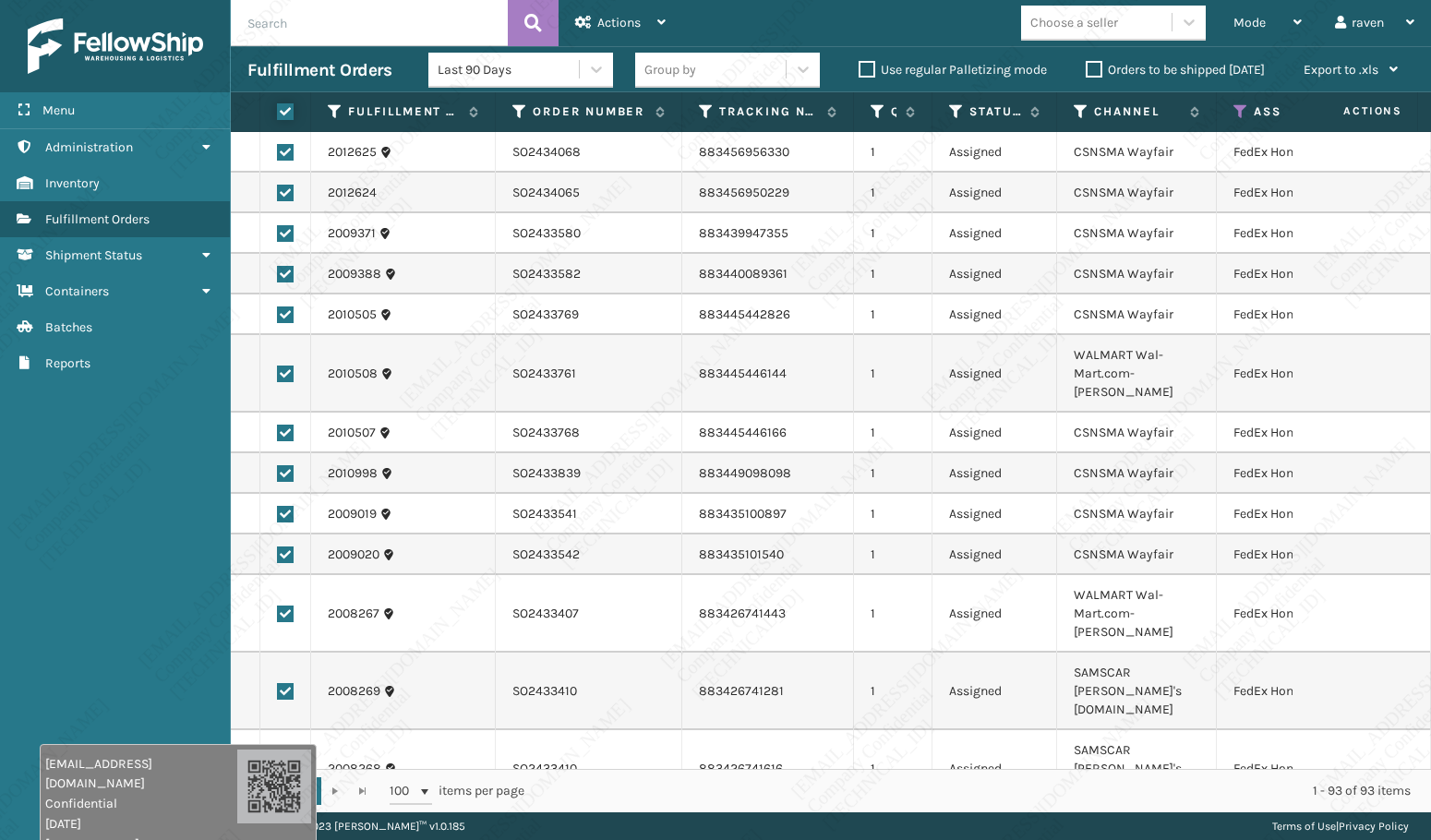
checkbox input "true"
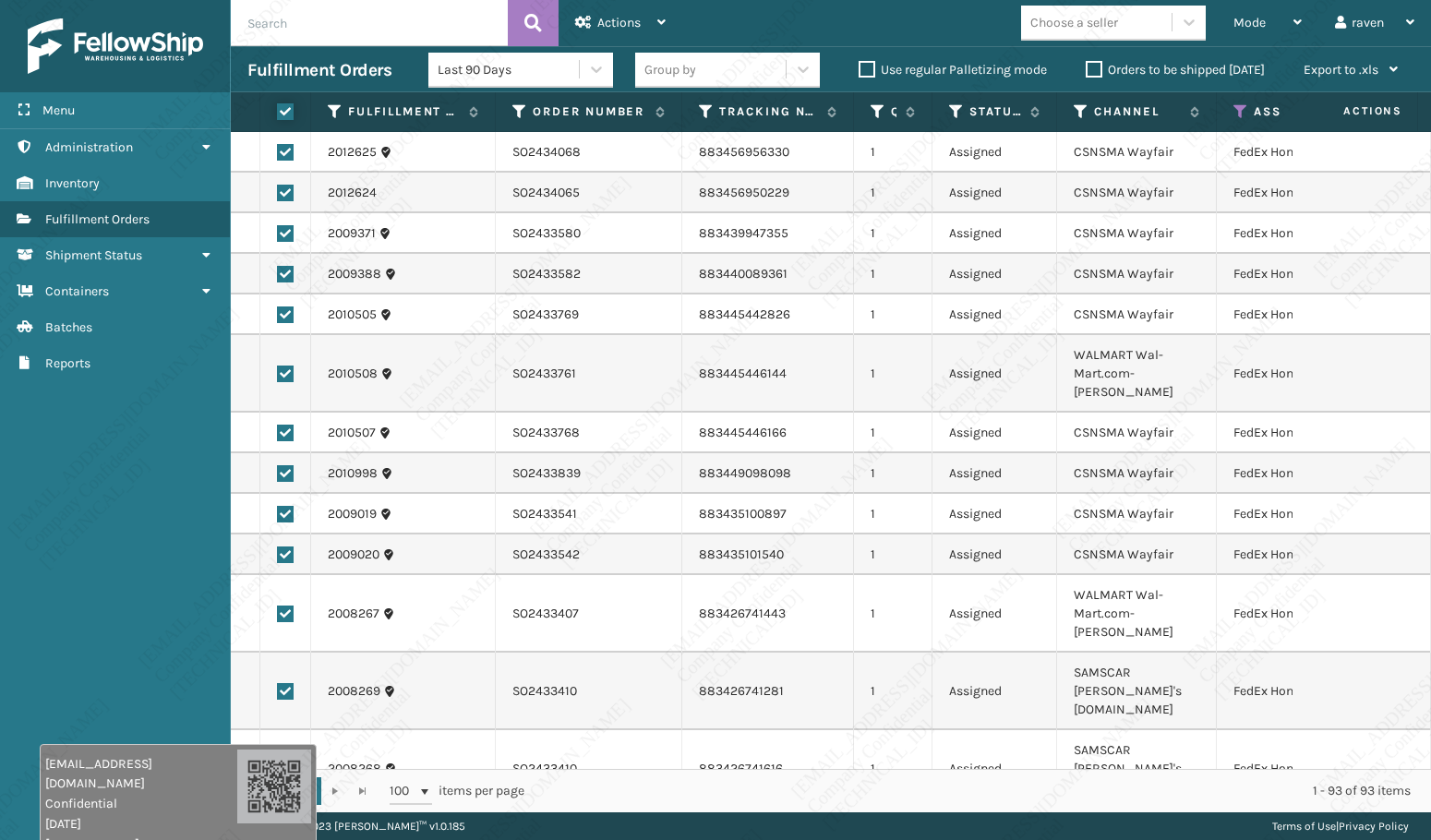
checkbox input "true"
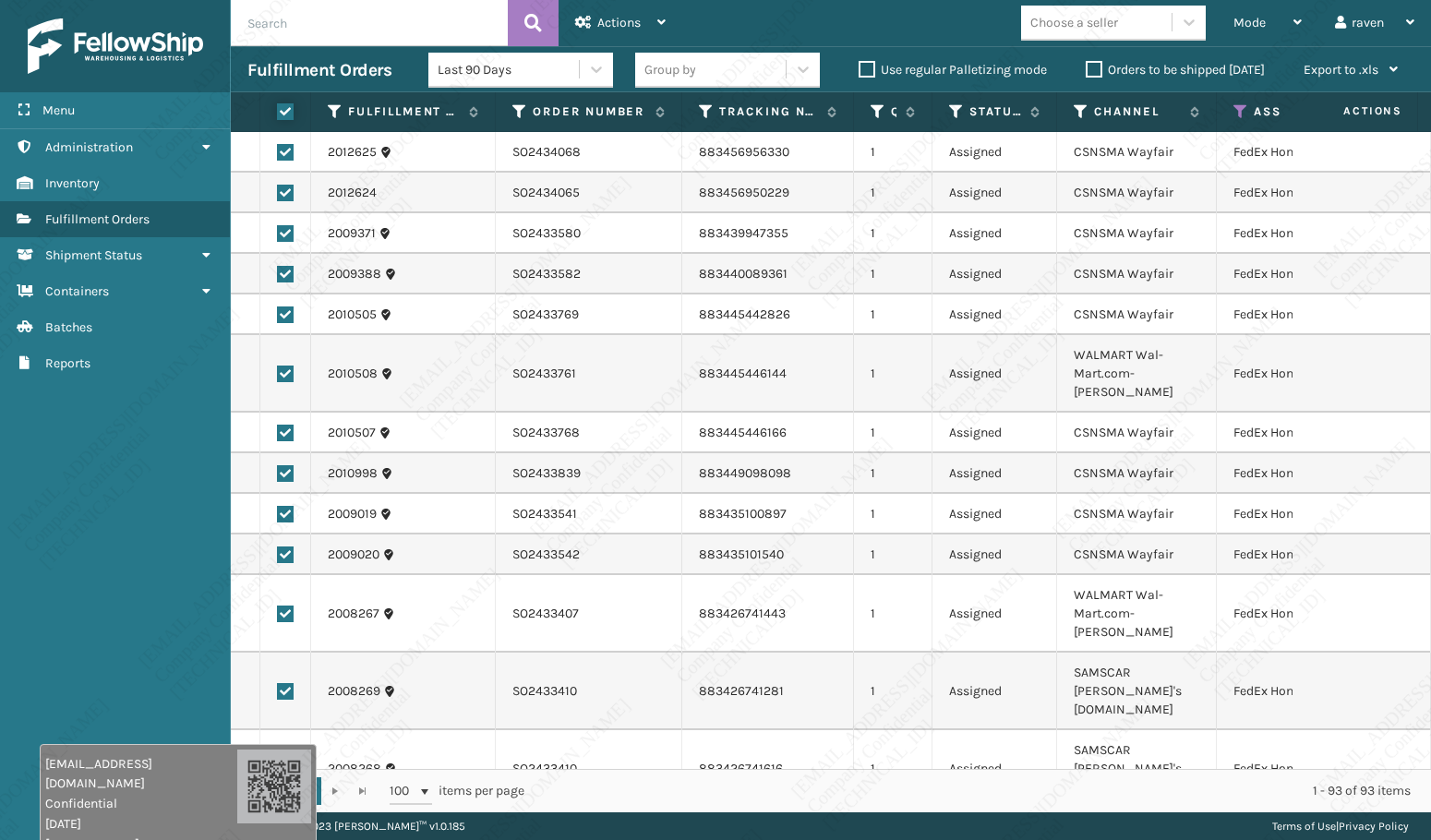
checkbox input "true"
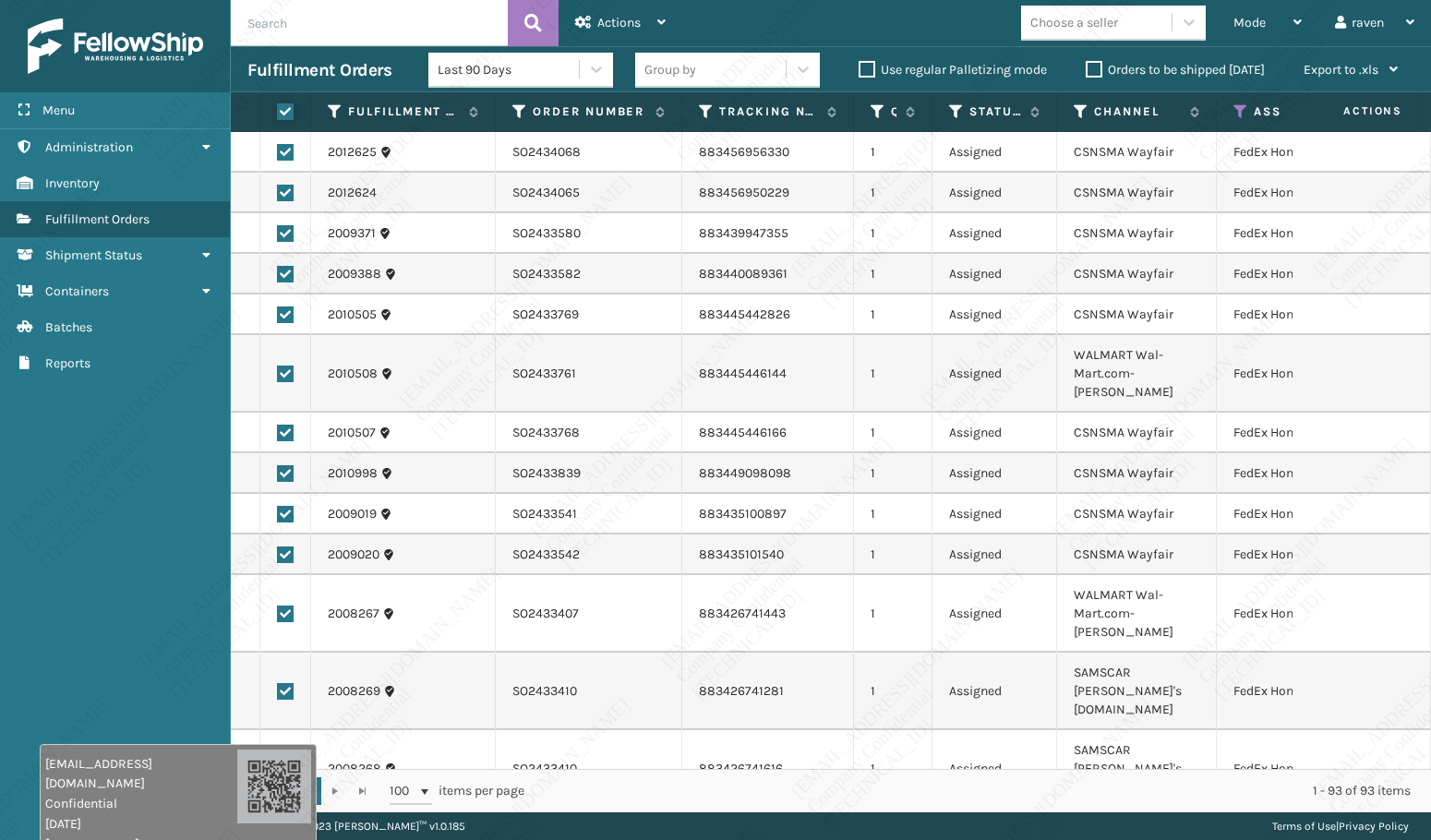
checkbox input "true"
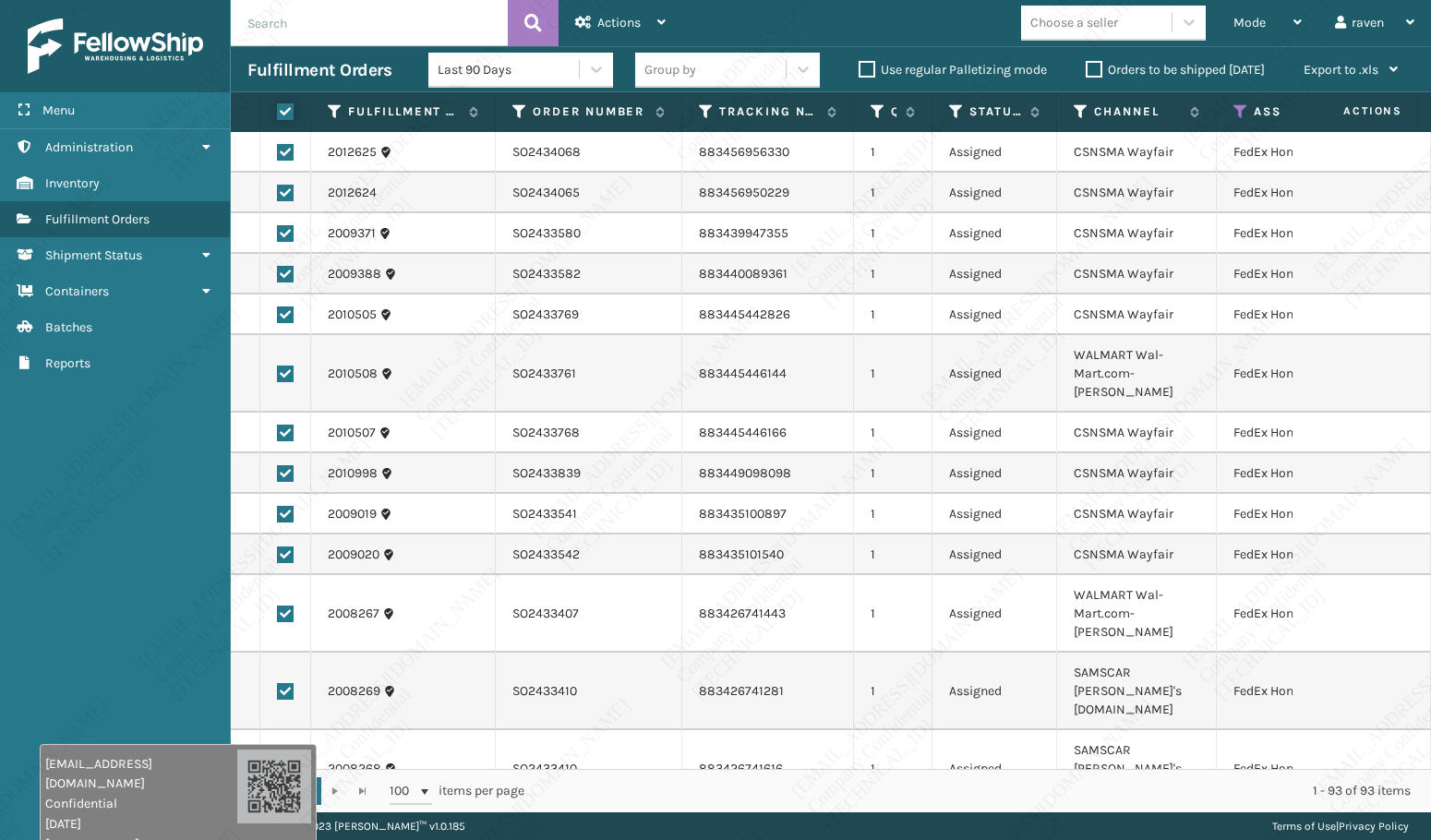
checkbox input "true"
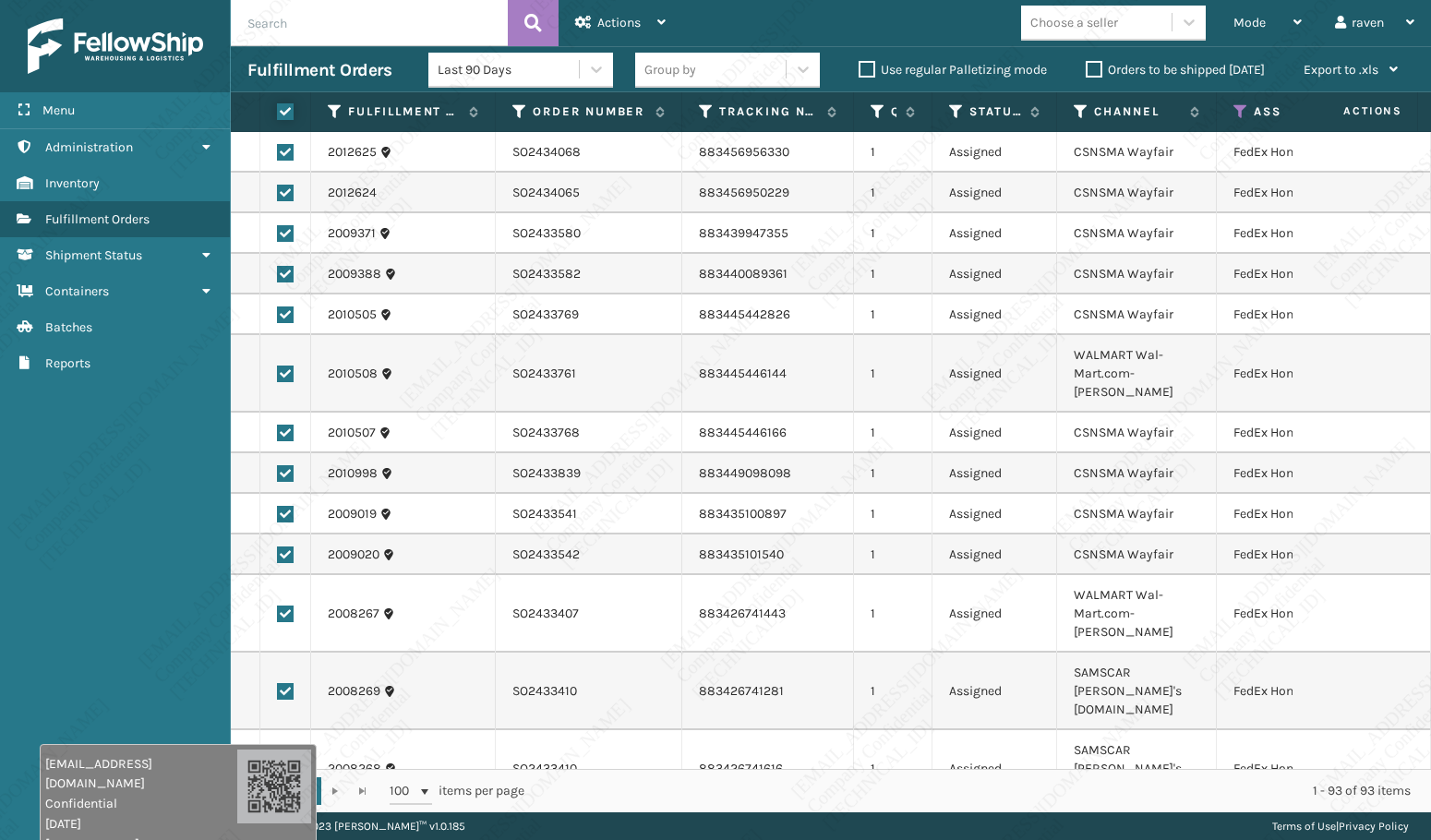
checkbox input "true"
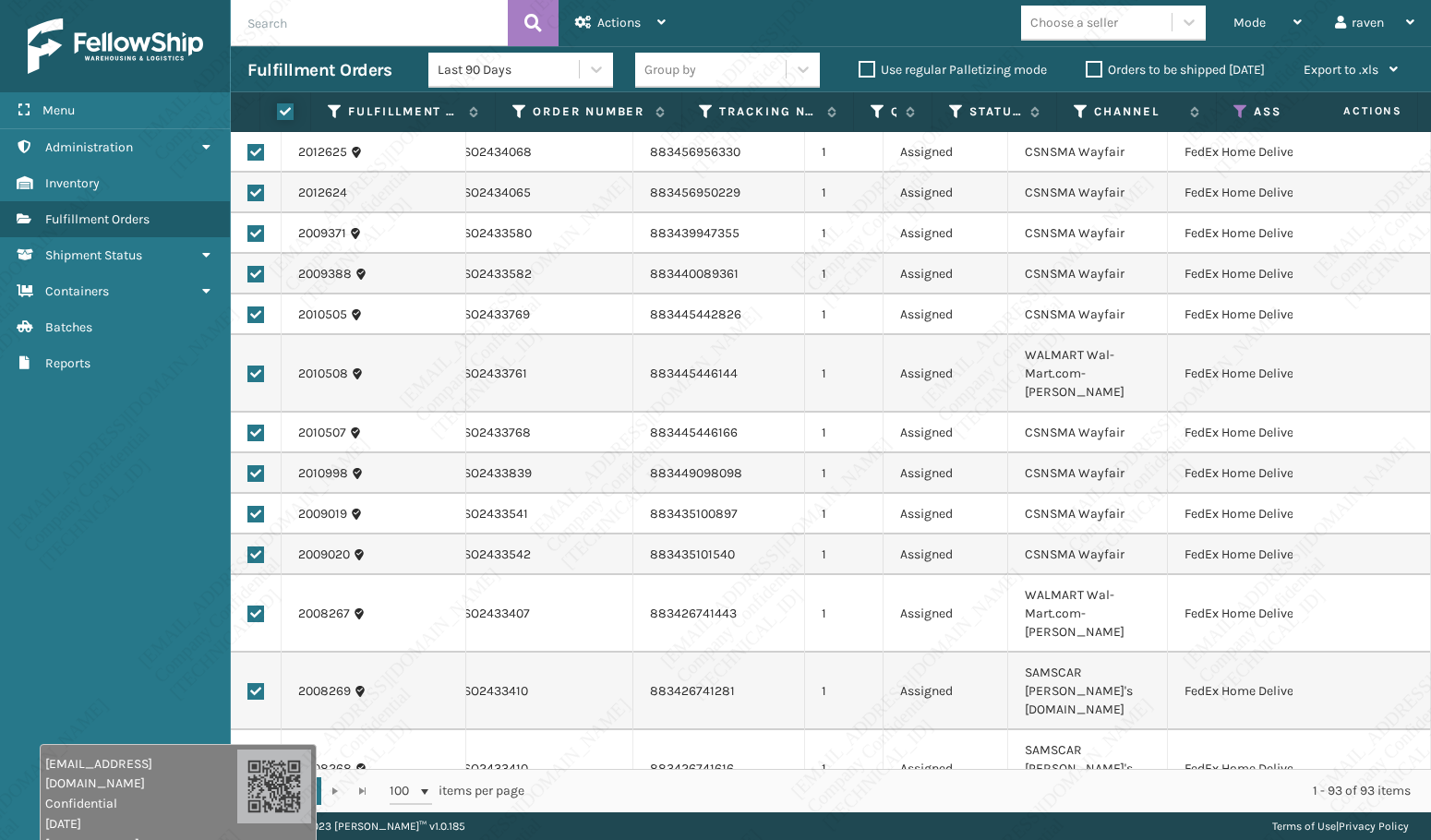
scroll to position [0, 114]
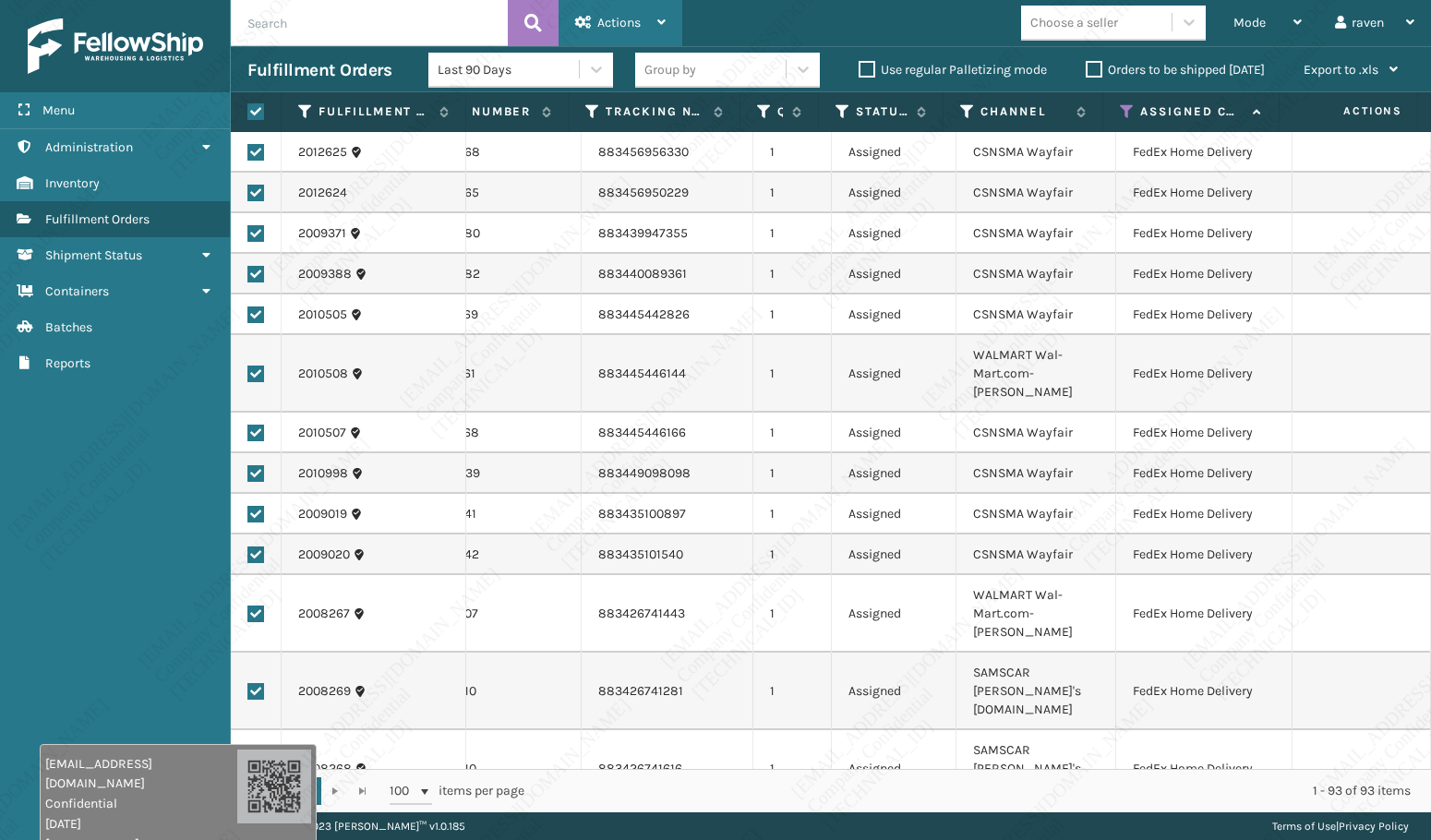
click at [631, 9] on div "Actions" at bounding box center [620, 23] width 91 height 46
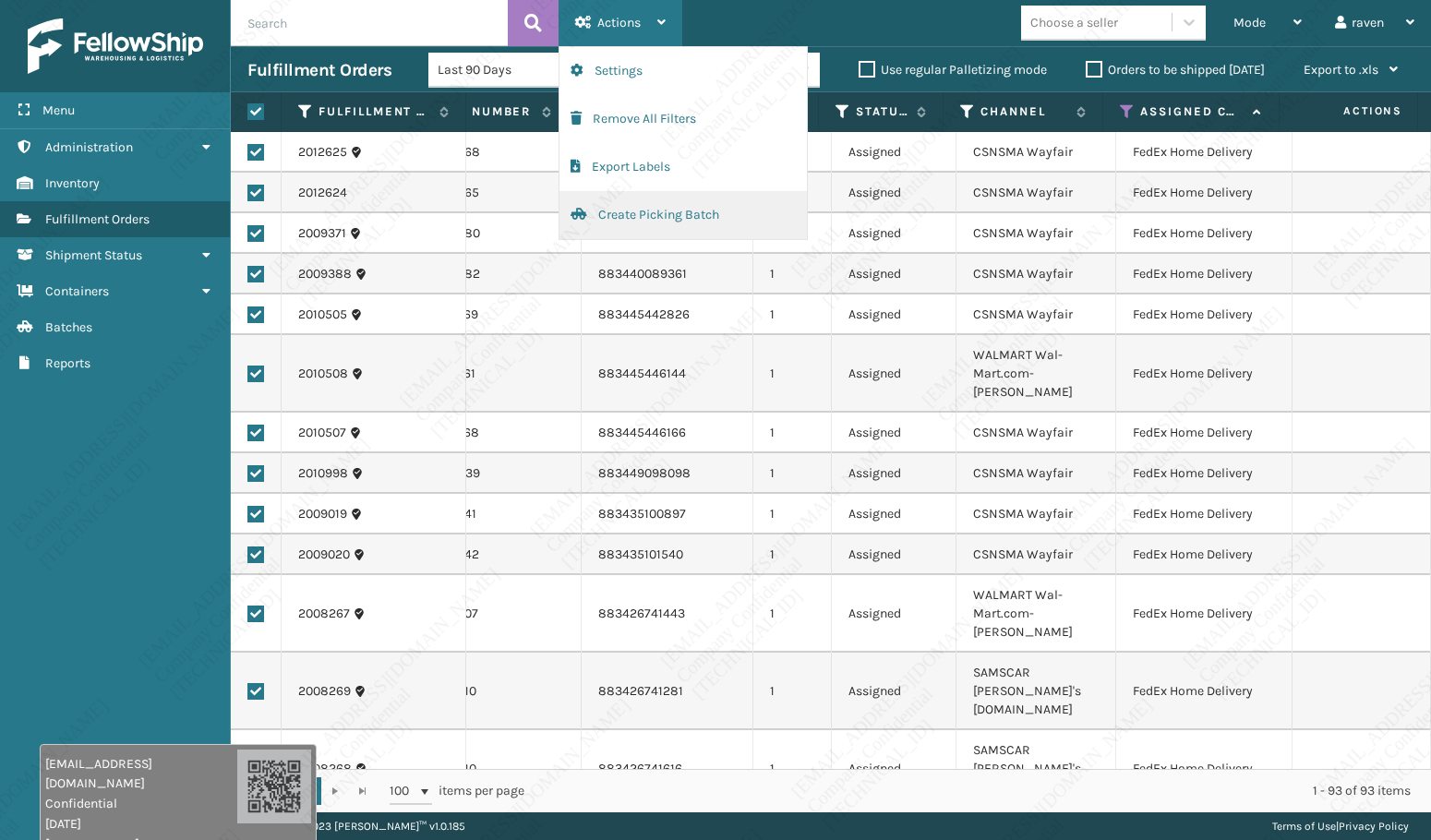
click at [653, 214] on button "Create Picking Batch" at bounding box center [683, 215] width 247 height 48
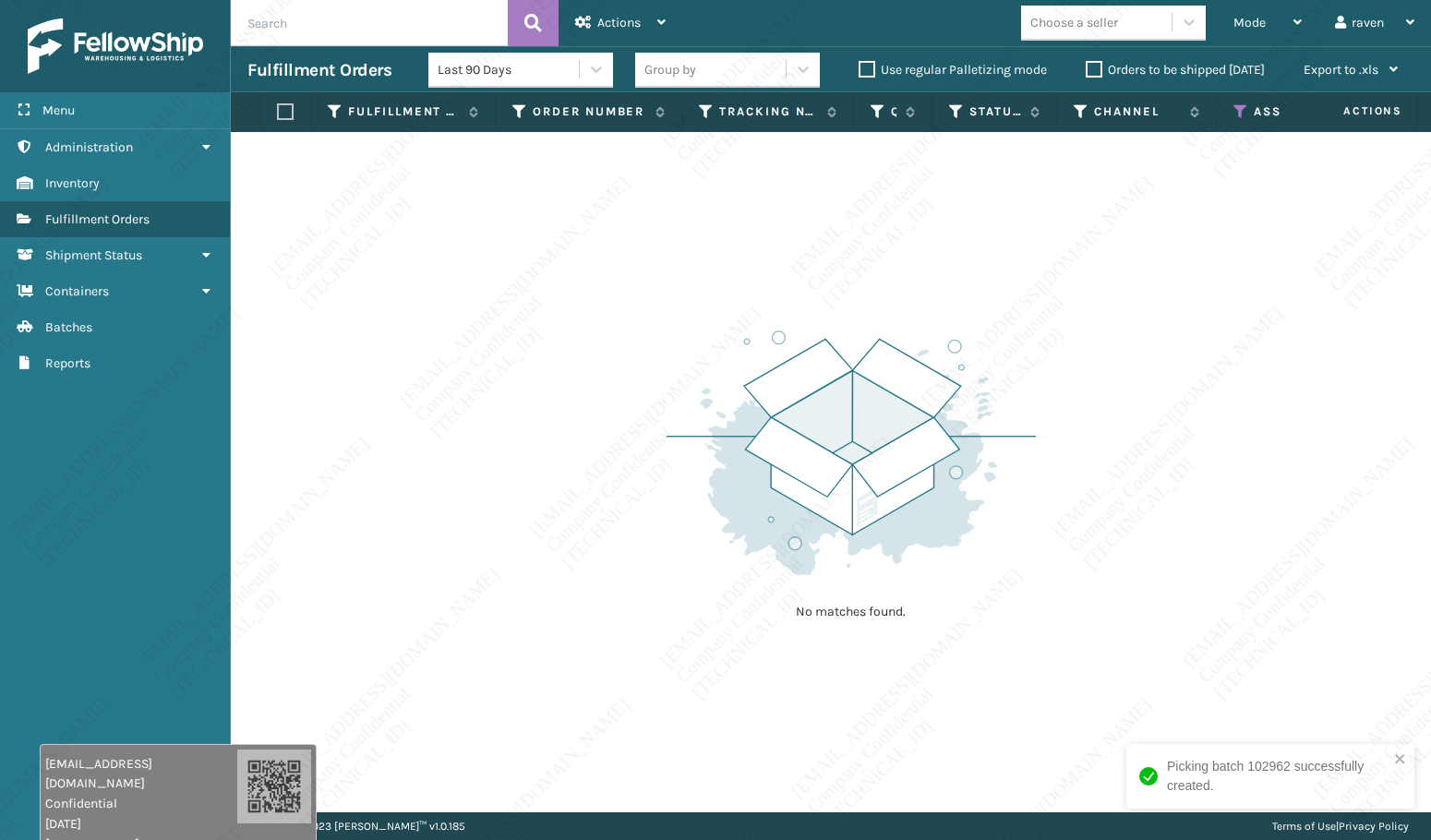
click at [1391, 759] on div "Picking batch 102962 successfully created." at bounding box center [1264, 776] width 261 height 50
click at [1243, 110] on icon at bounding box center [1240, 111] width 14 height 16
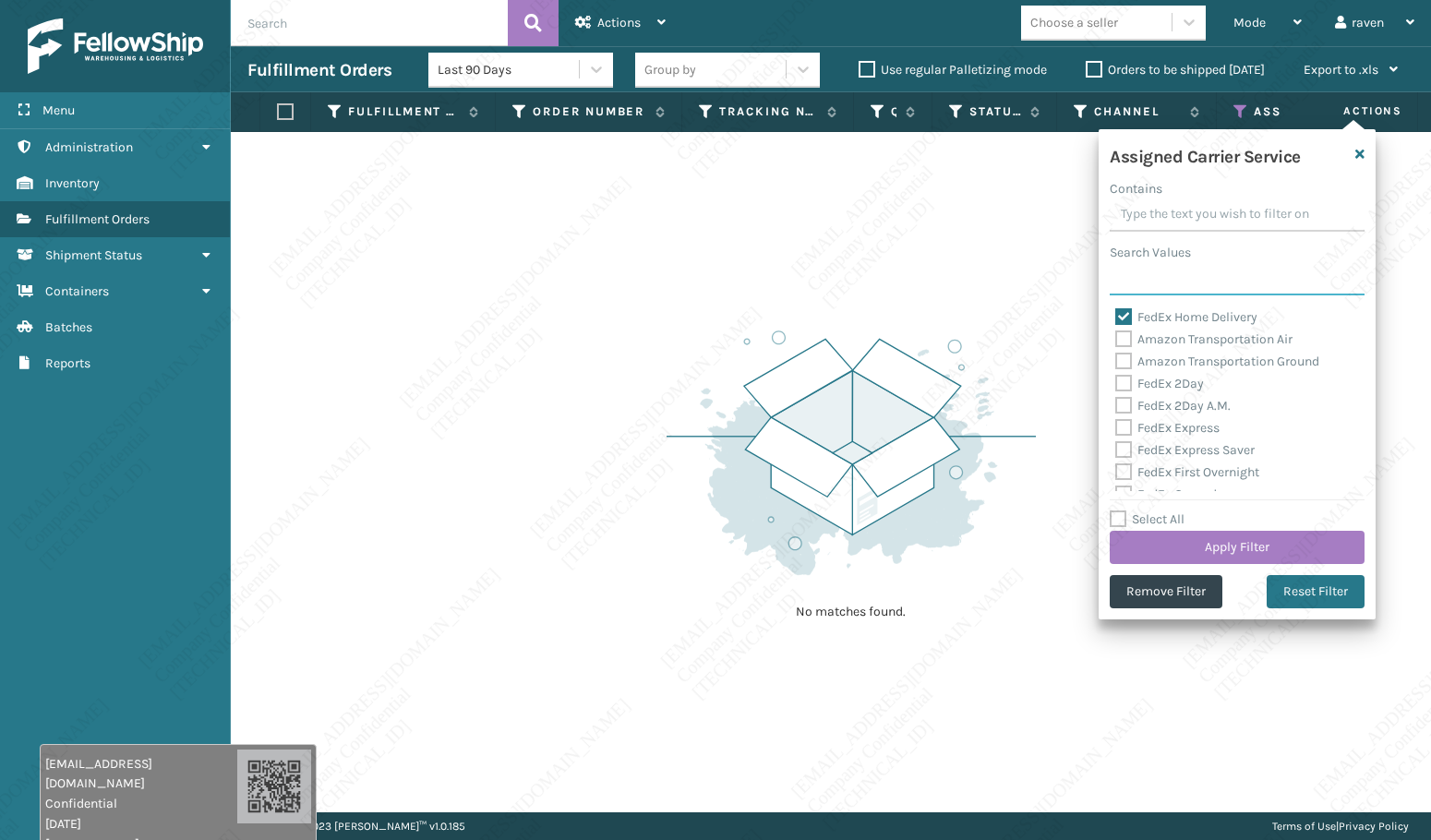
click at [1189, 263] on input "Search Values" at bounding box center [1236, 279] width 255 height 33
click at [1186, 314] on label "FedEx Home Delivery" at bounding box center [1186, 317] width 142 height 15
click at [1116, 314] on input "FedEx Home Delivery" at bounding box center [1115, 312] width 1 height 12
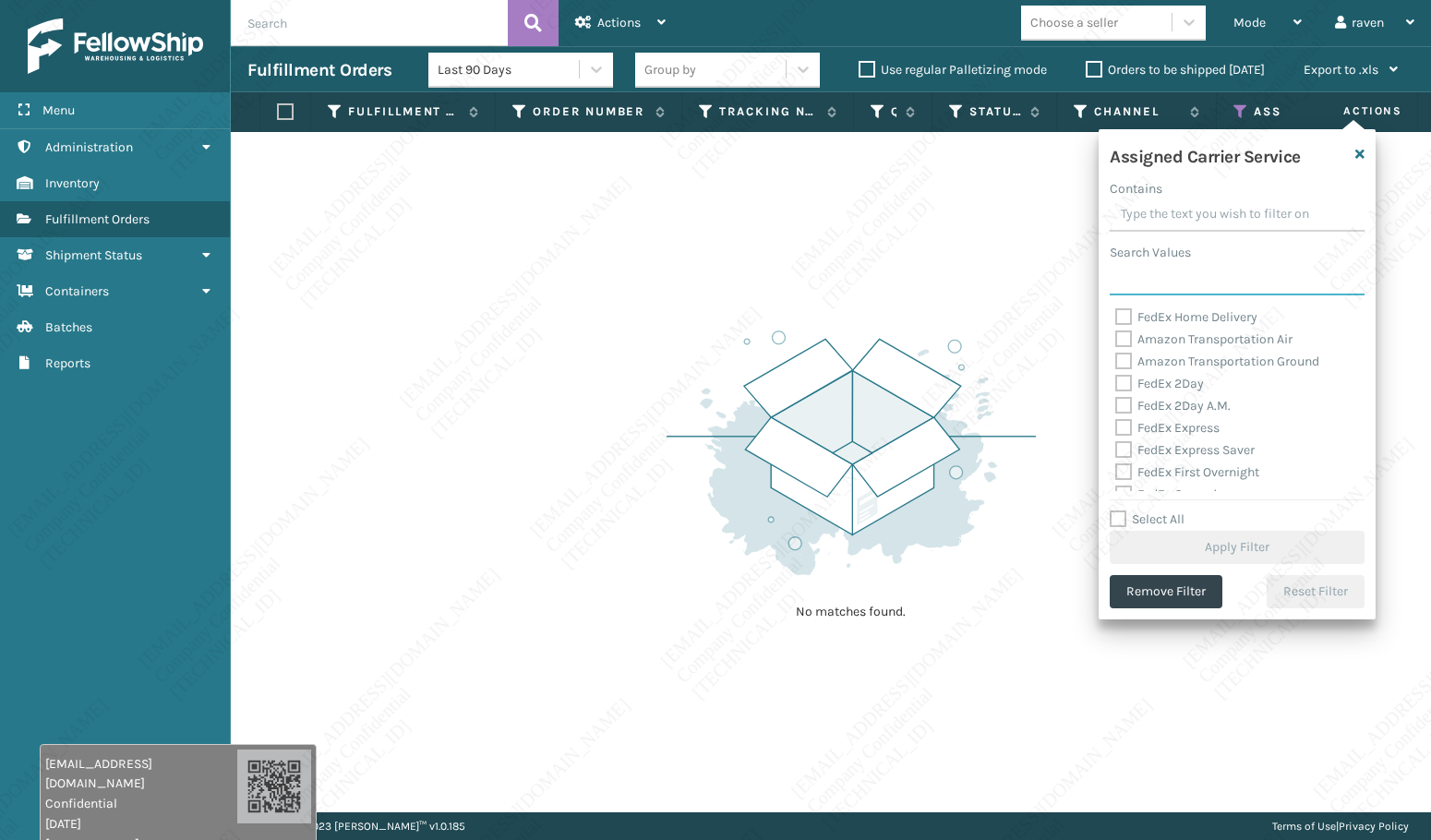
click at [1170, 271] on input "Search Values" at bounding box center [1236, 279] width 255 height 33
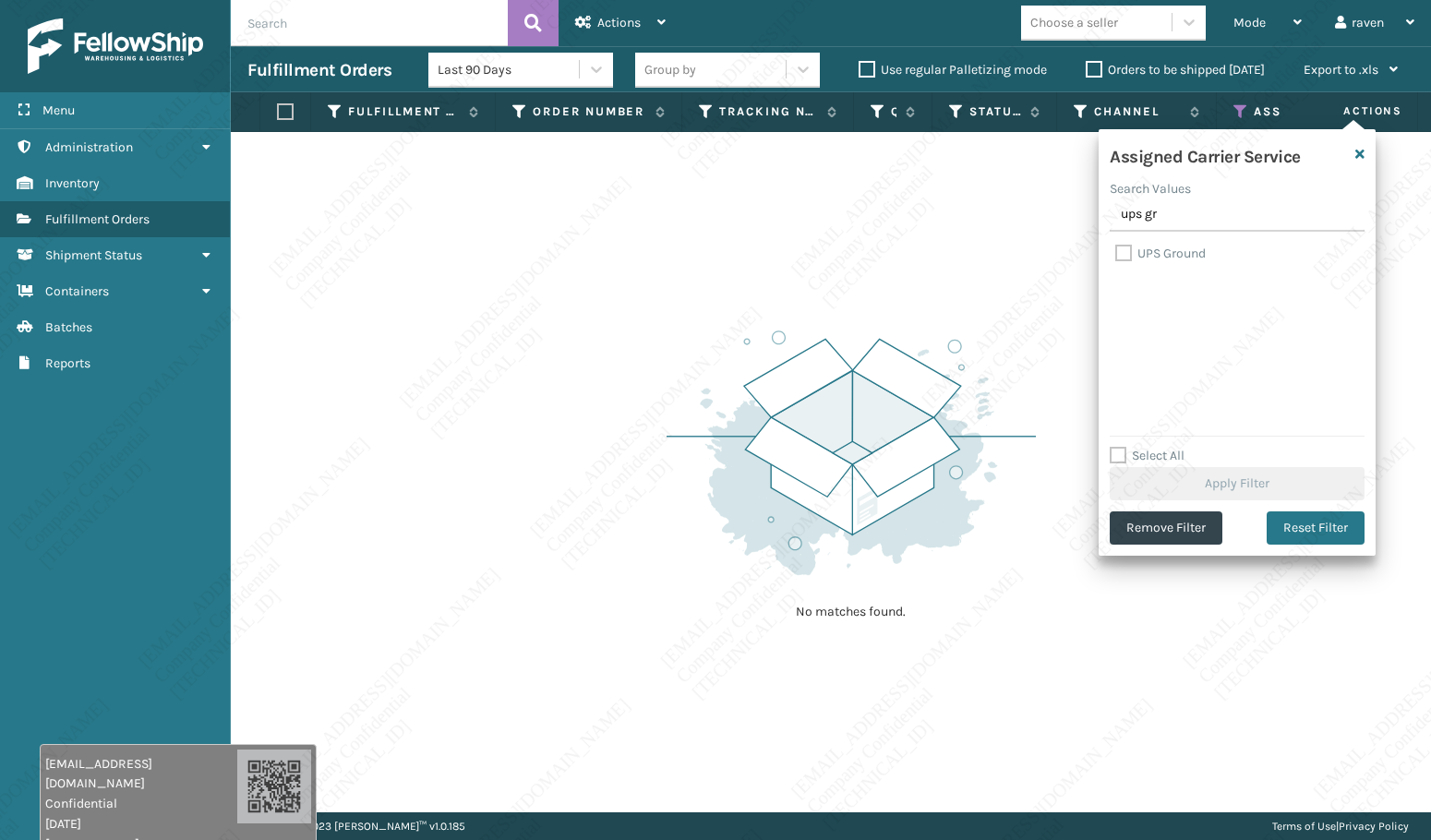
click at [1186, 249] on label "UPS Ground" at bounding box center [1160, 253] width 91 height 15
click at [1116, 249] on input "UPS Ground" at bounding box center [1115, 248] width 1 height 12
click at [1263, 492] on button "Apply Filter" at bounding box center [1236, 483] width 255 height 33
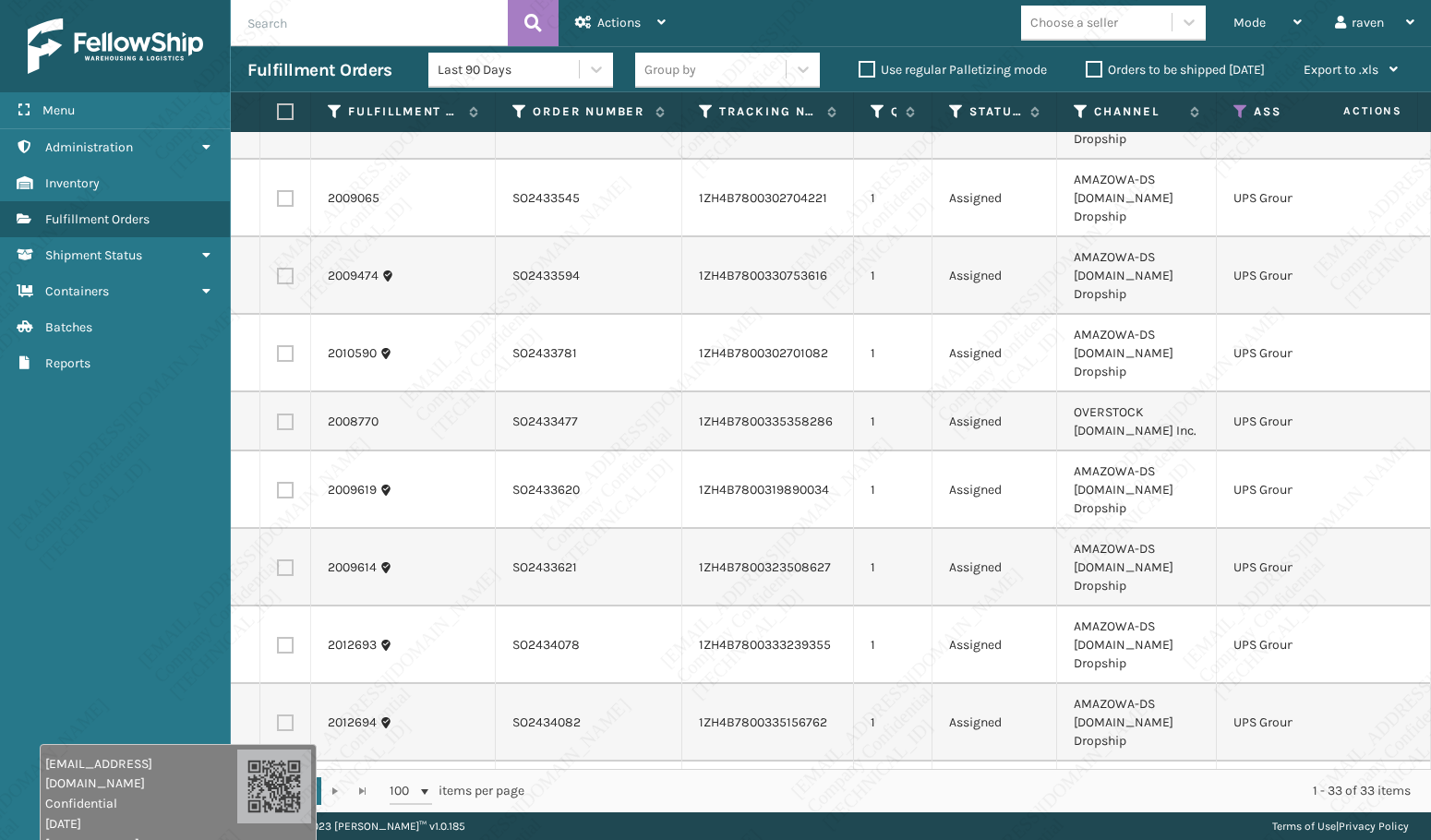
scroll to position [277, 0]
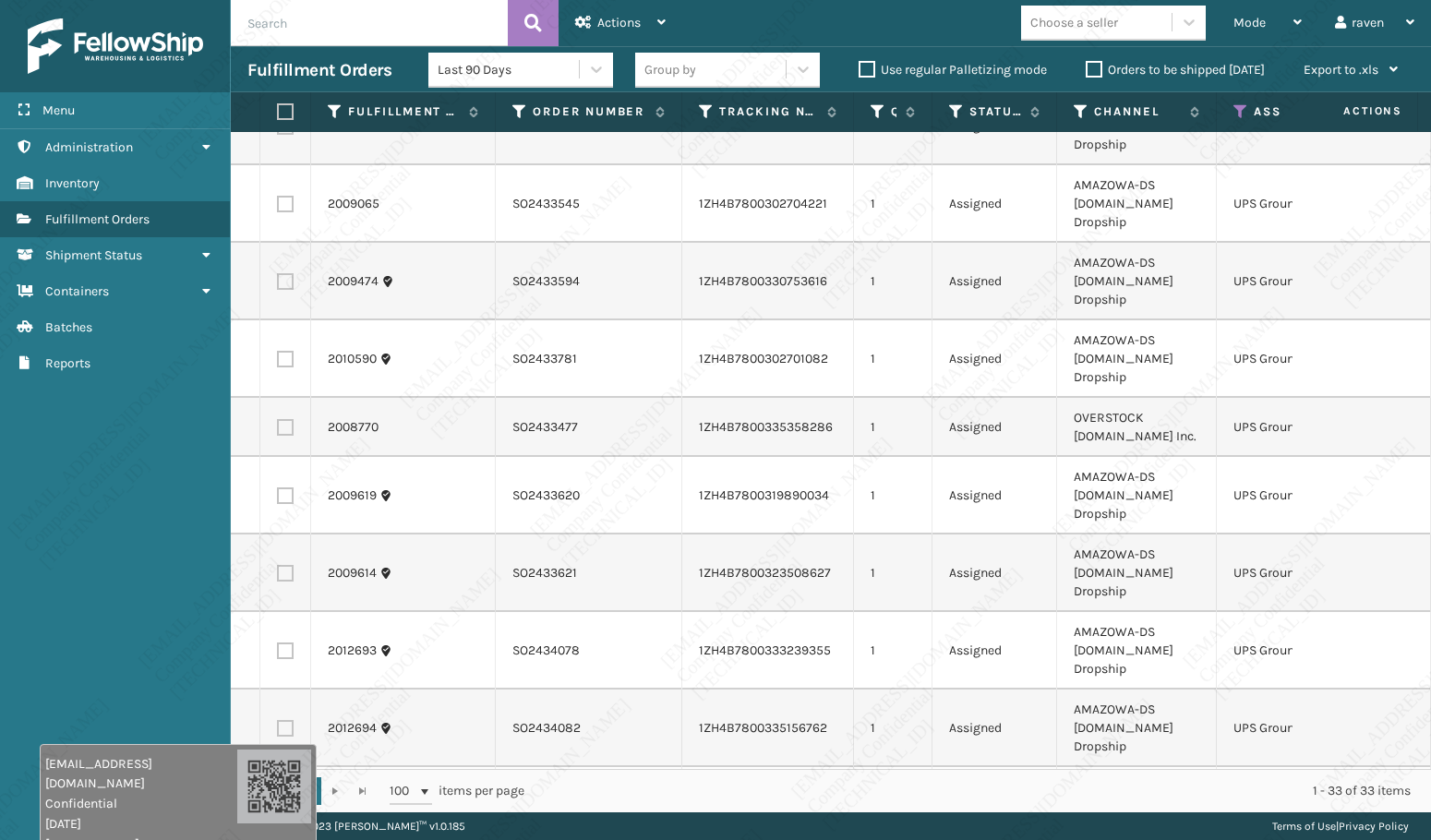
click at [283, 108] on label at bounding box center [283, 111] width 11 height 16
click at [278, 108] on input "checkbox" at bounding box center [277, 112] width 1 height 12
click at [621, 15] on span "Actions" at bounding box center [619, 22] width 43 height 15
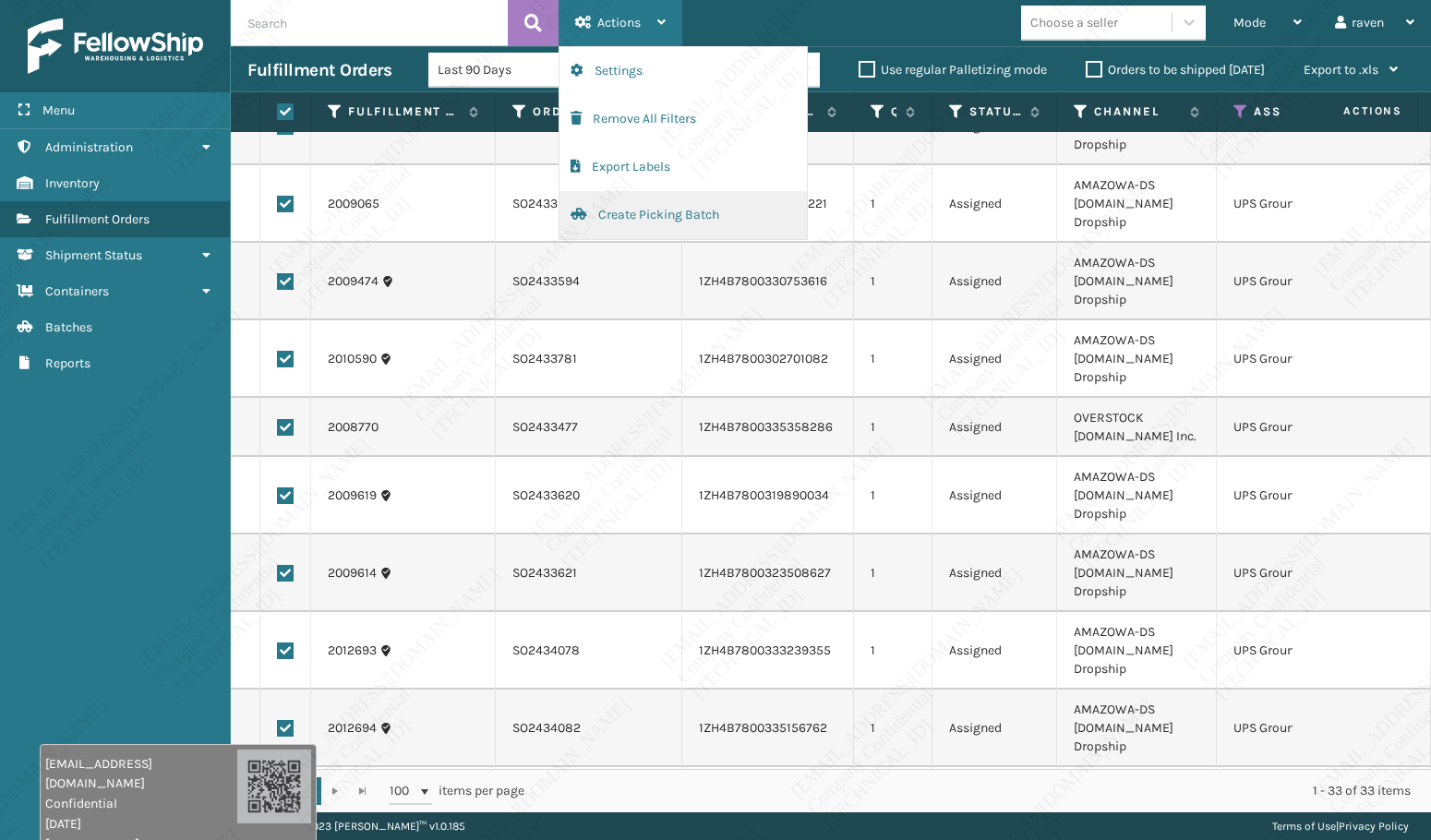
click at [663, 208] on button "Create Picking Batch" at bounding box center [683, 215] width 247 height 48
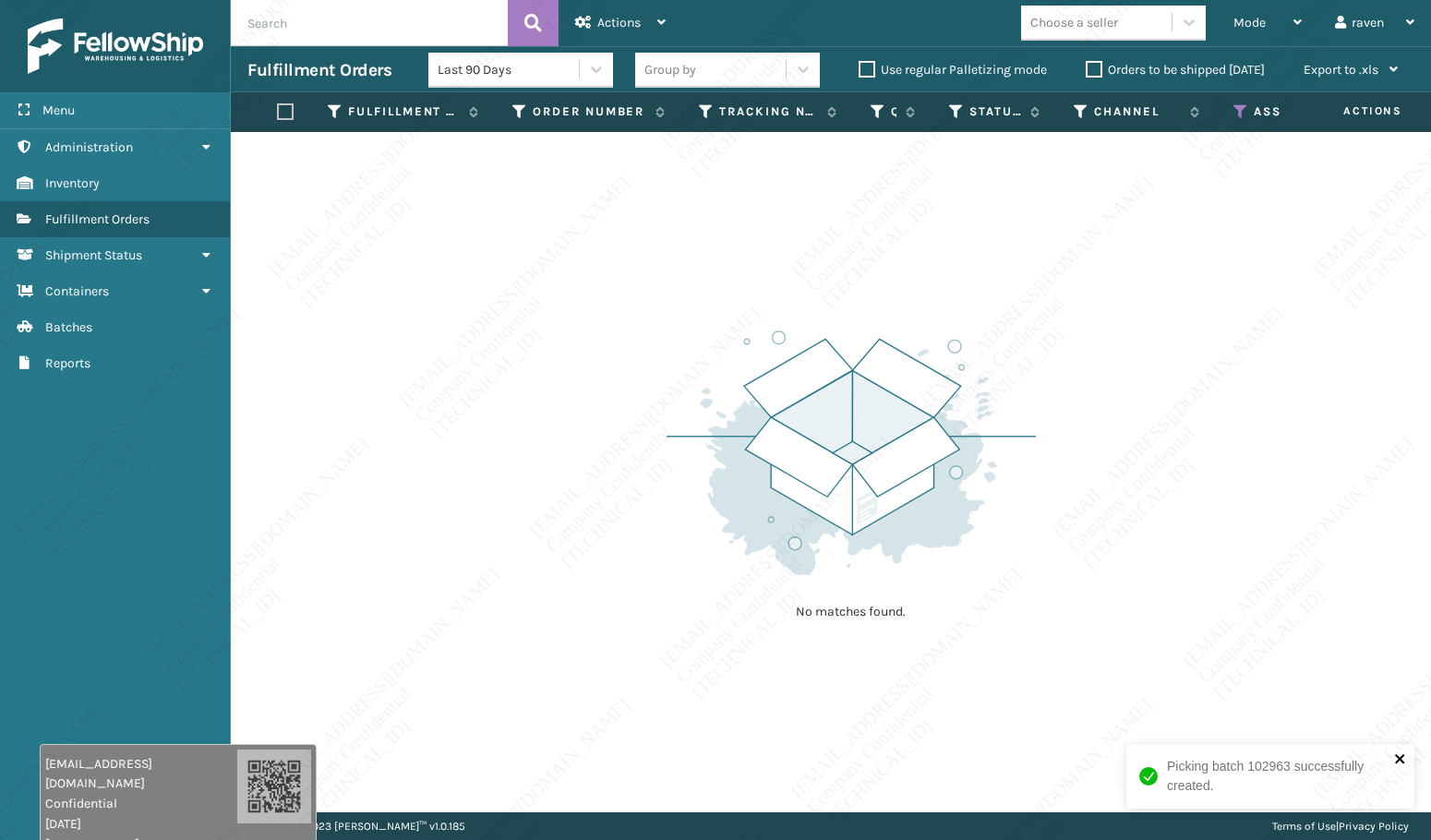
click at [1396, 759] on icon "close" at bounding box center [1400, 758] width 13 height 14
drag, startPoint x: 1162, startPoint y: 806, endPoint x: 1323, endPoint y: 777, distance: 163.6
click at [1311, 0] on div "Picking batch 102963 successfully created. Menu Administration Inventory Fulfil…" at bounding box center [715, 0] width 1431 height 0
click at [1211, 279] on div "No matches found." at bounding box center [831, 472] width 1200 height 681
click at [1241, 110] on icon at bounding box center [1240, 111] width 14 height 16
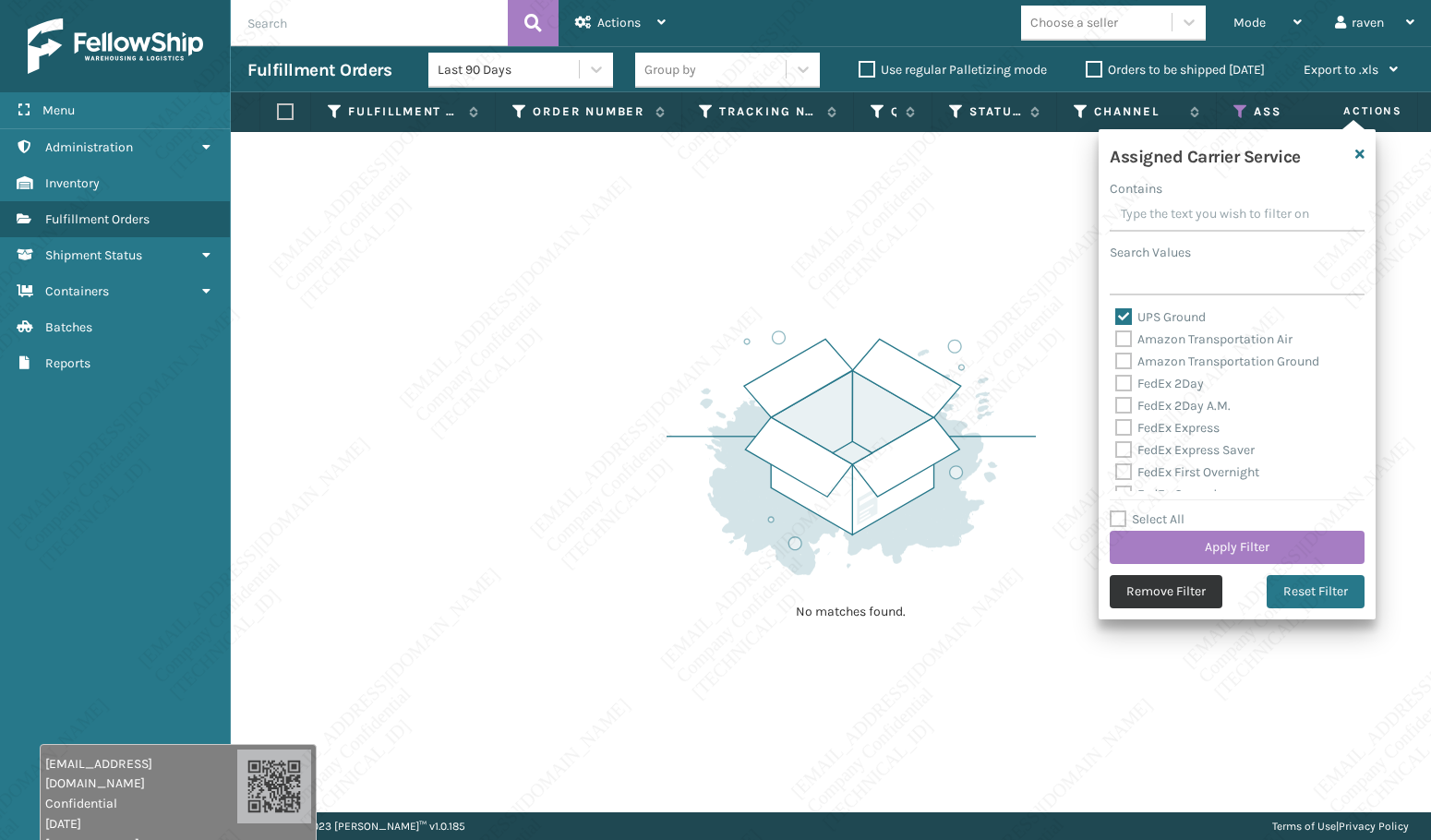
click at [1162, 589] on button "Remove Filter" at bounding box center [1166, 591] width 113 height 33
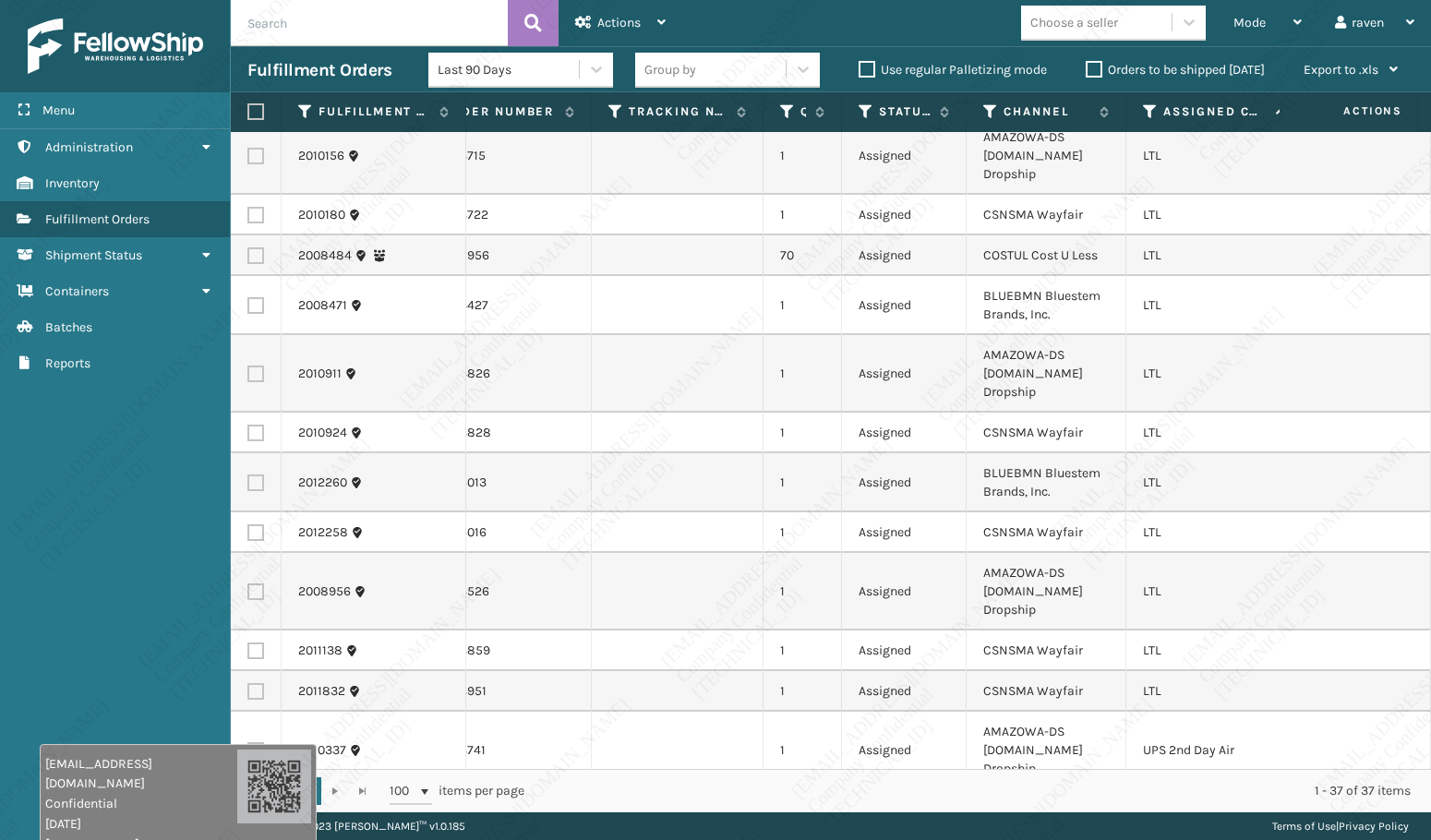
scroll to position [1359, 91]
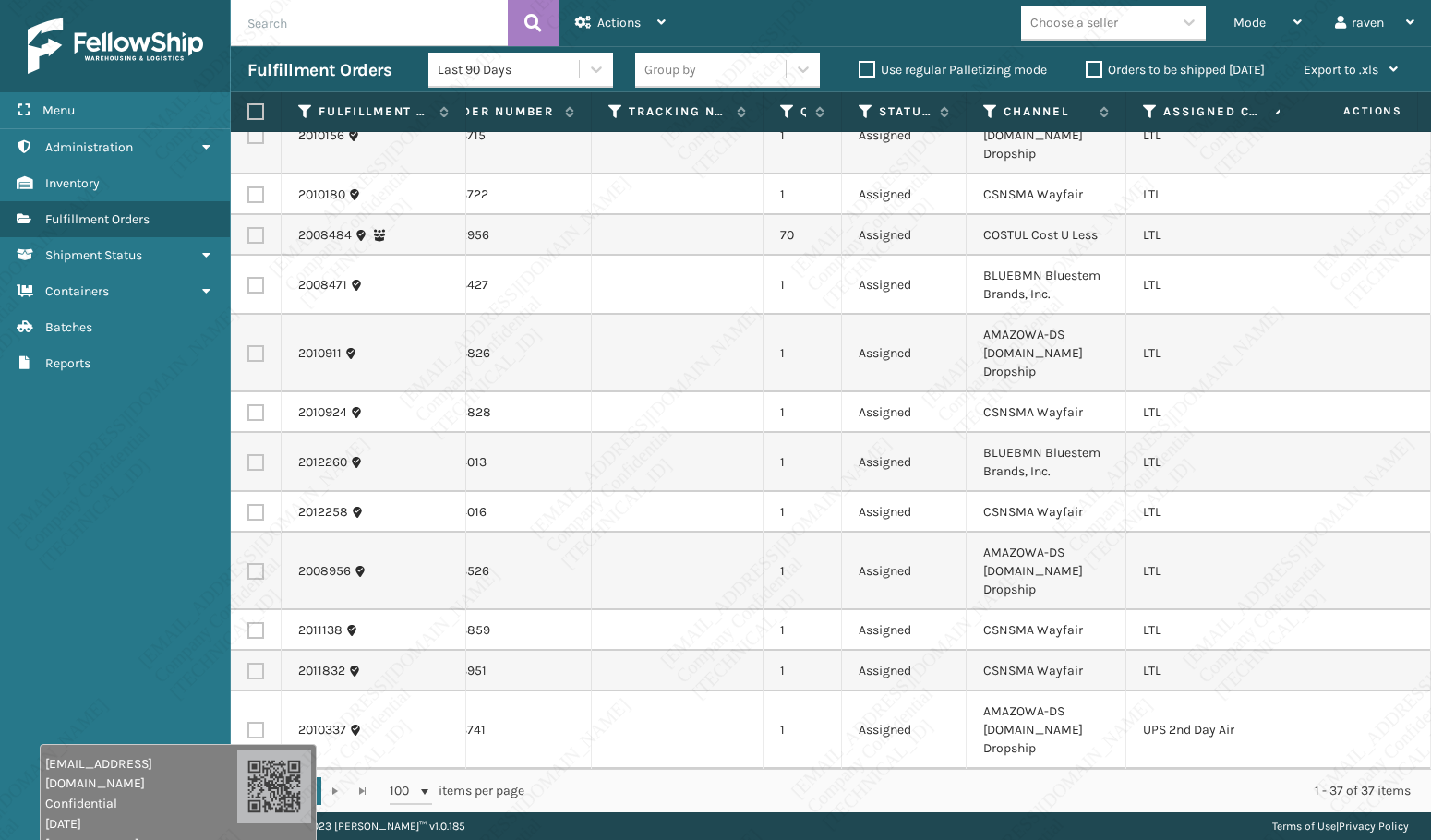
click at [252, 722] on label at bounding box center [255, 729] width 16 height 16
click at [248, 722] on input "checkbox" at bounding box center [247, 727] width 1 height 12
click at [1263, 29] on span "Mode" at bounding box center [1250, 22] width 32 height 15
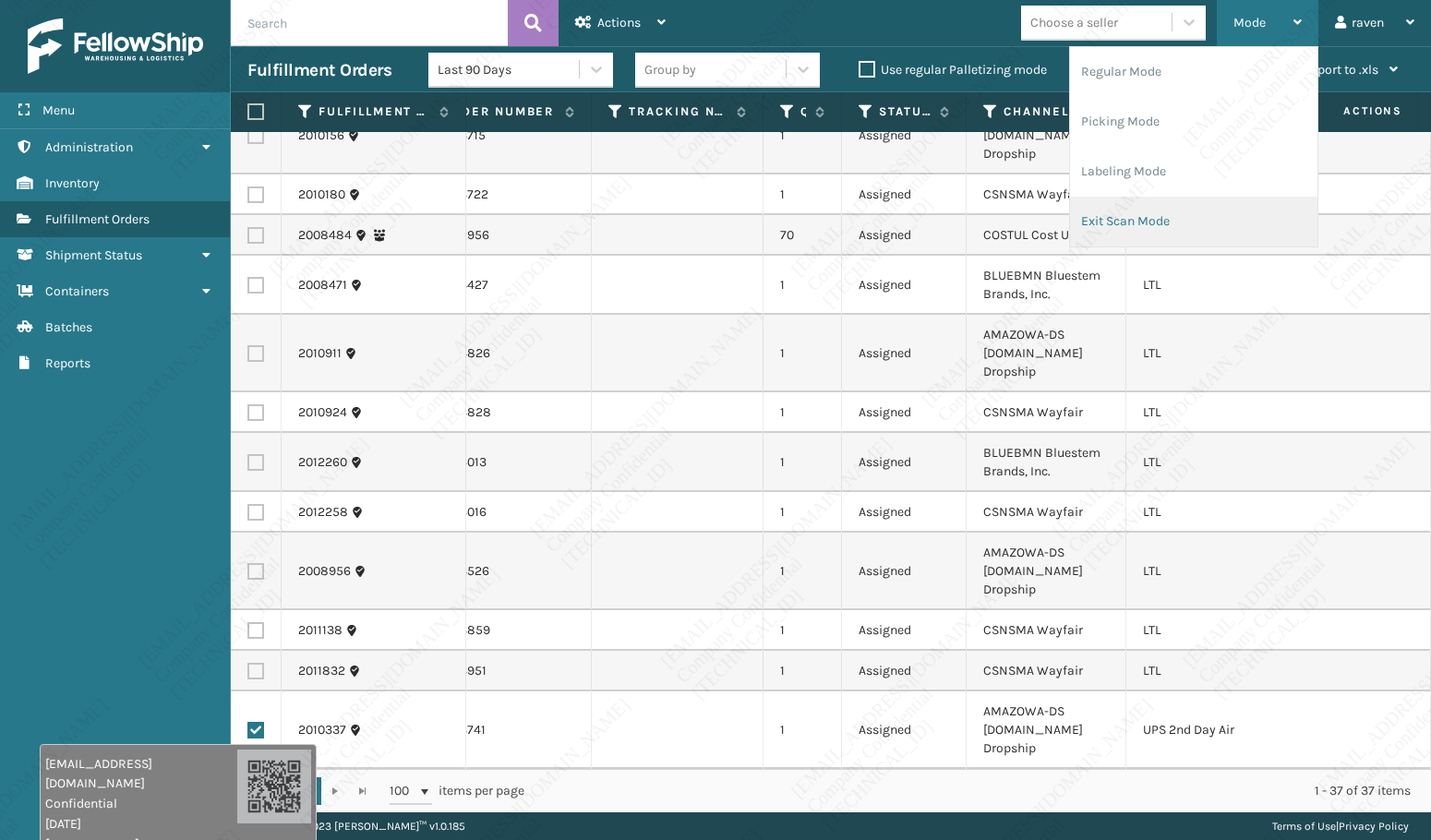
click at [1194, 221] on li "Exit Scan Mode" at bounding box center [1193, 221] width 247 height 50
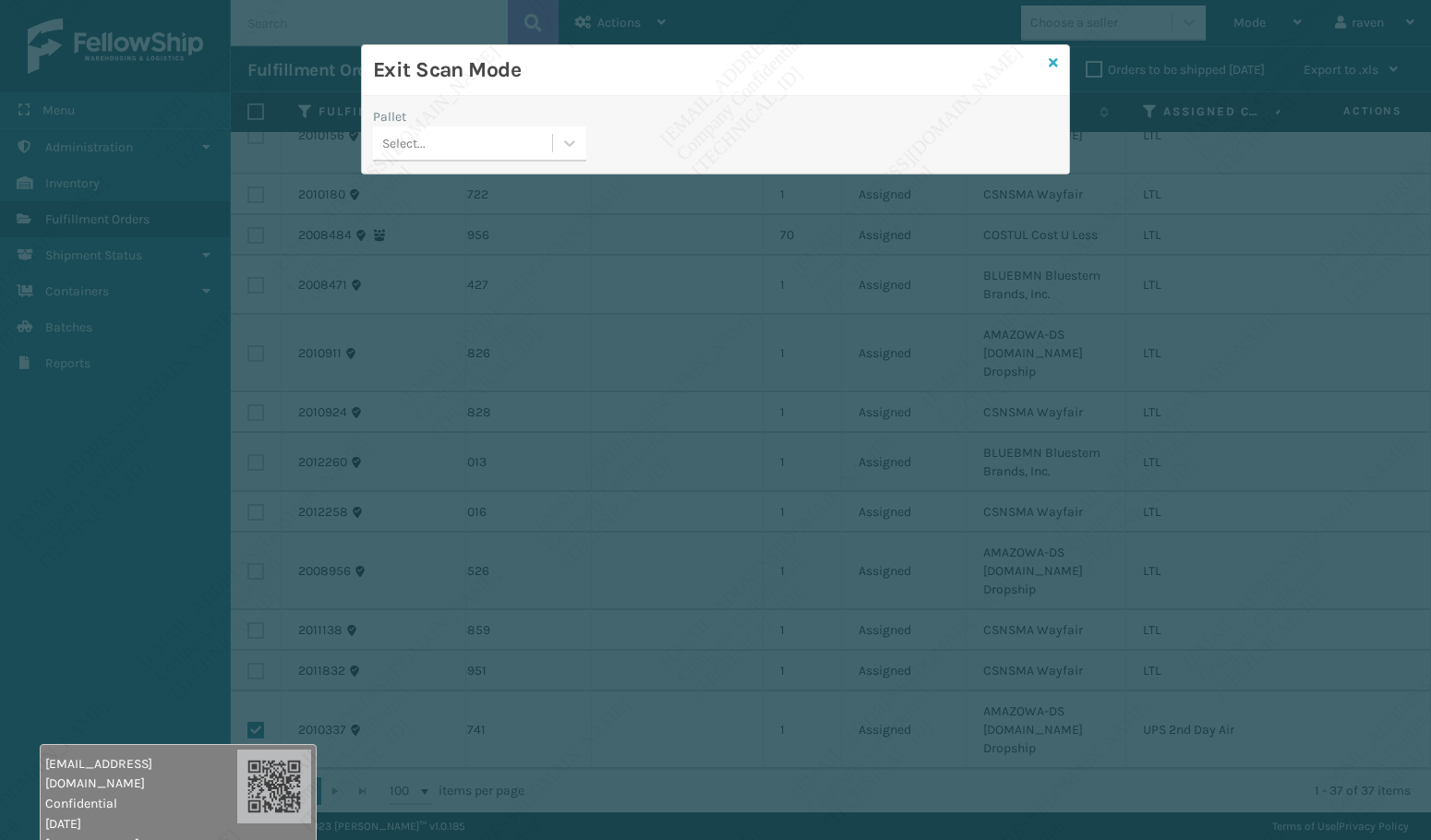
click at [1056, 59] on icon at bounding box center [1054, 63] width 10 height 13
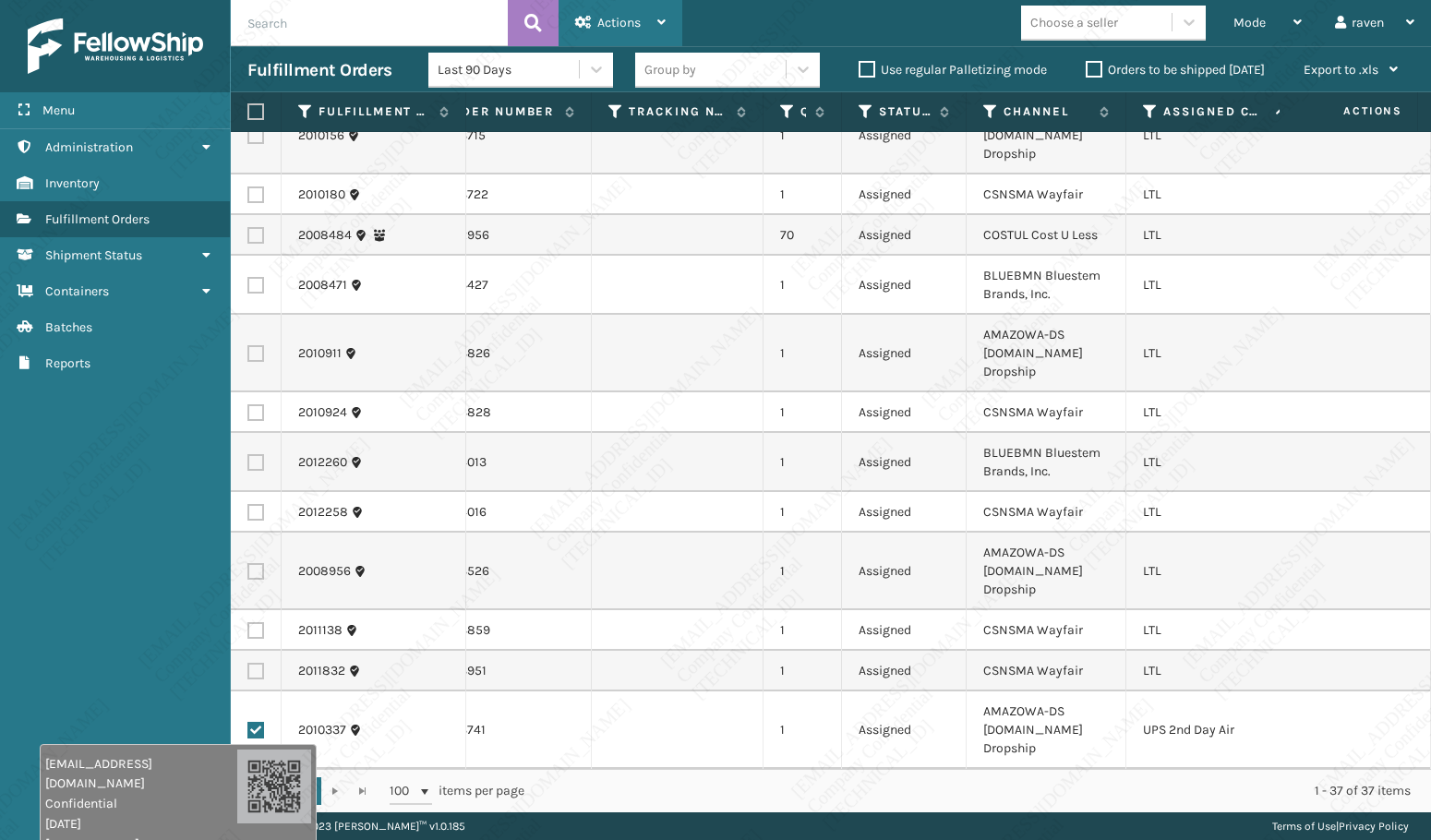
click at [654, 26] on div "Actions" at bounding box center [620, 23] width 91 height 46
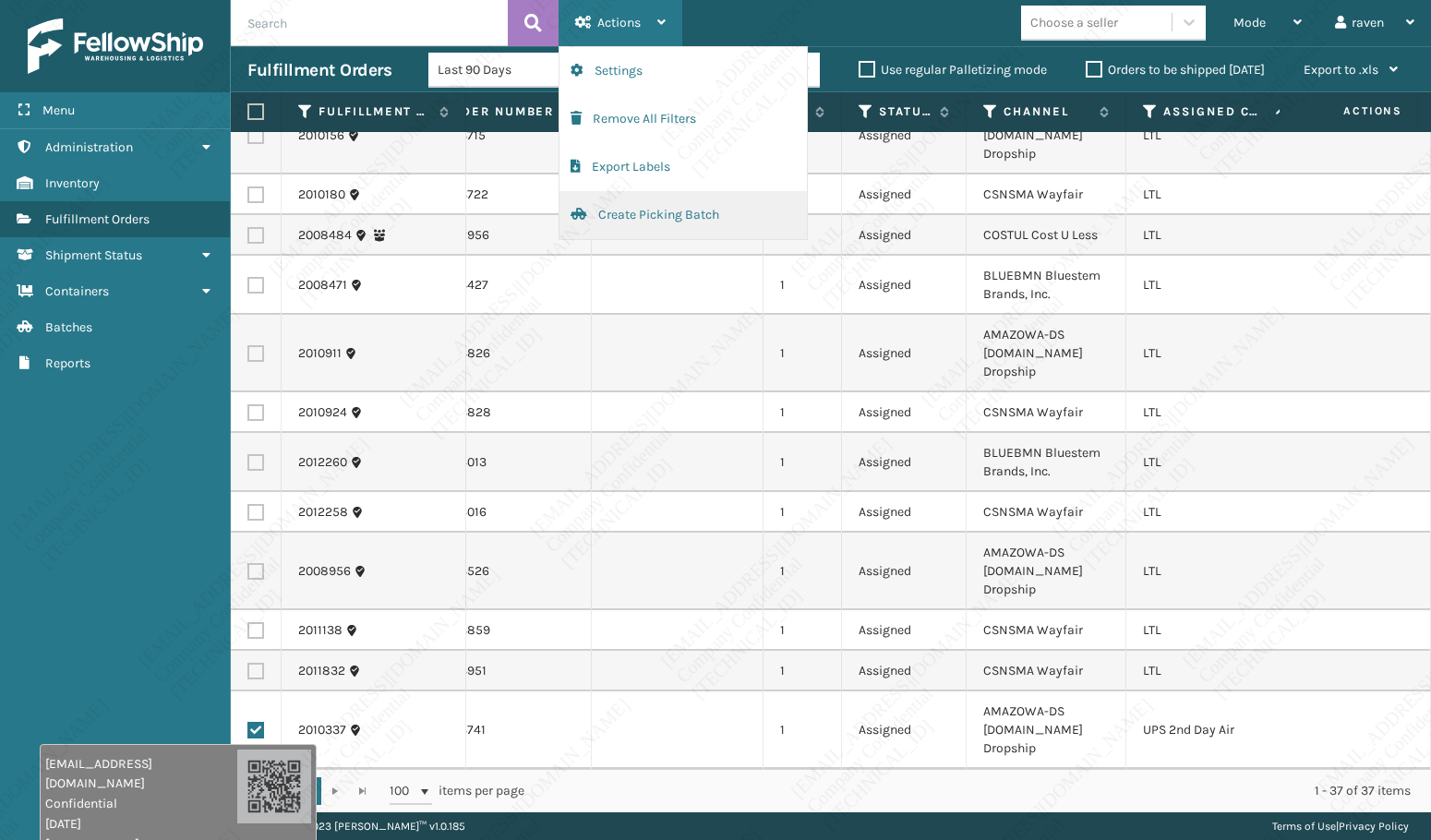
click at [635, 210] on button "Create Picking Batch" at bounding box center [683, 215] width 247 height 48
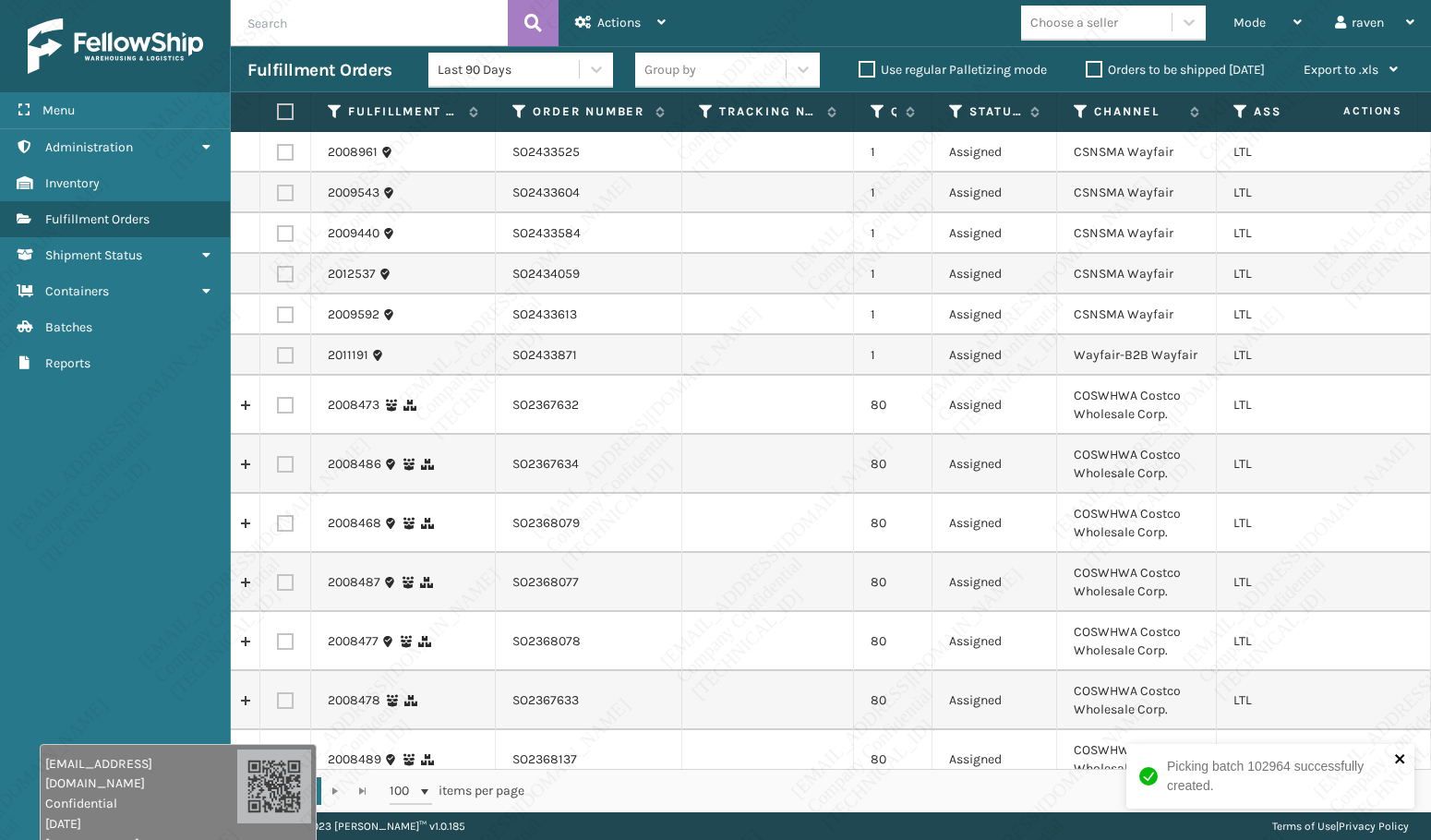
click at [1405, 756] on icon "close" at bounding box center [1400, 758] width 13 height 14
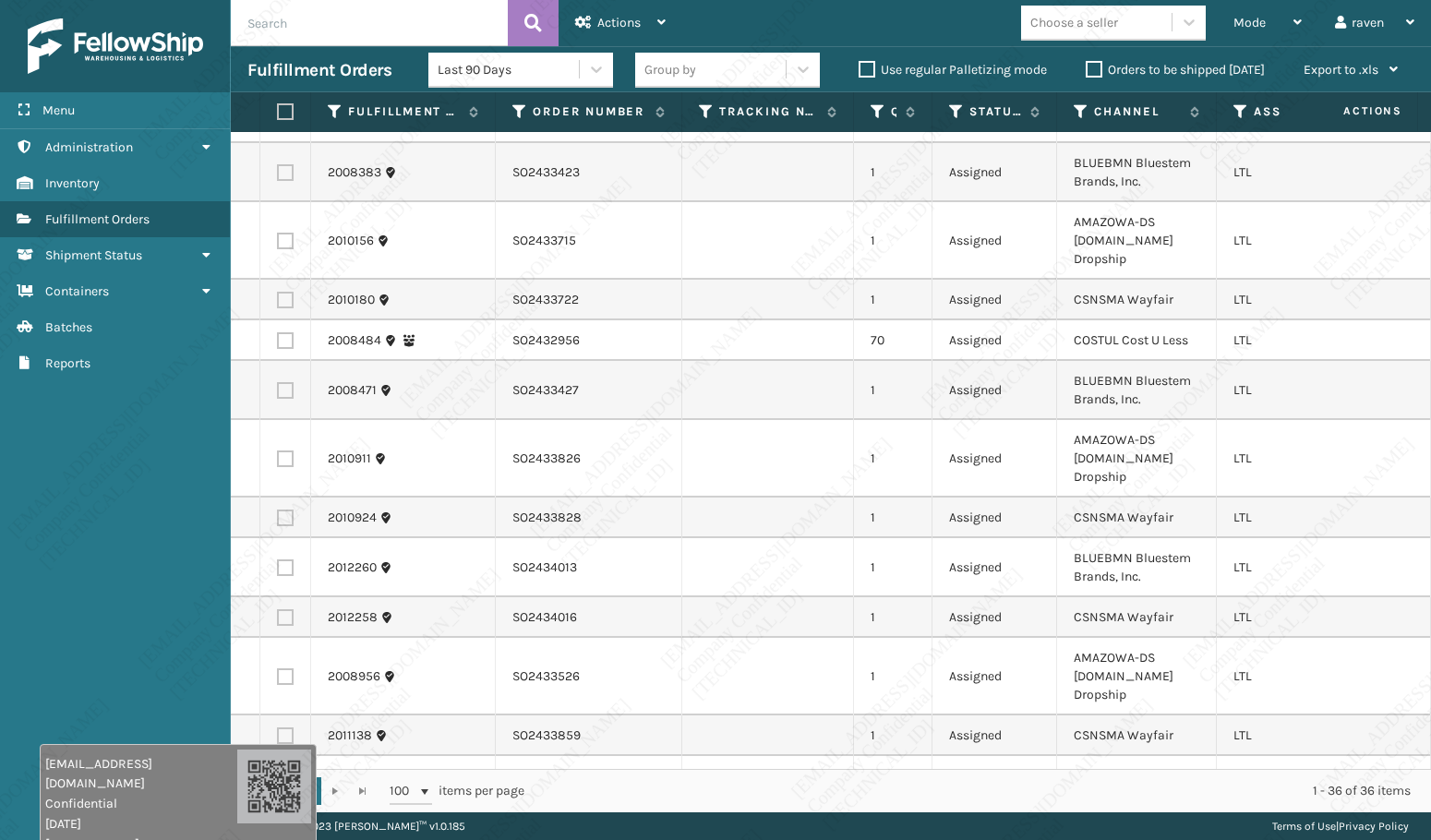
scroll to position [1282, 0]
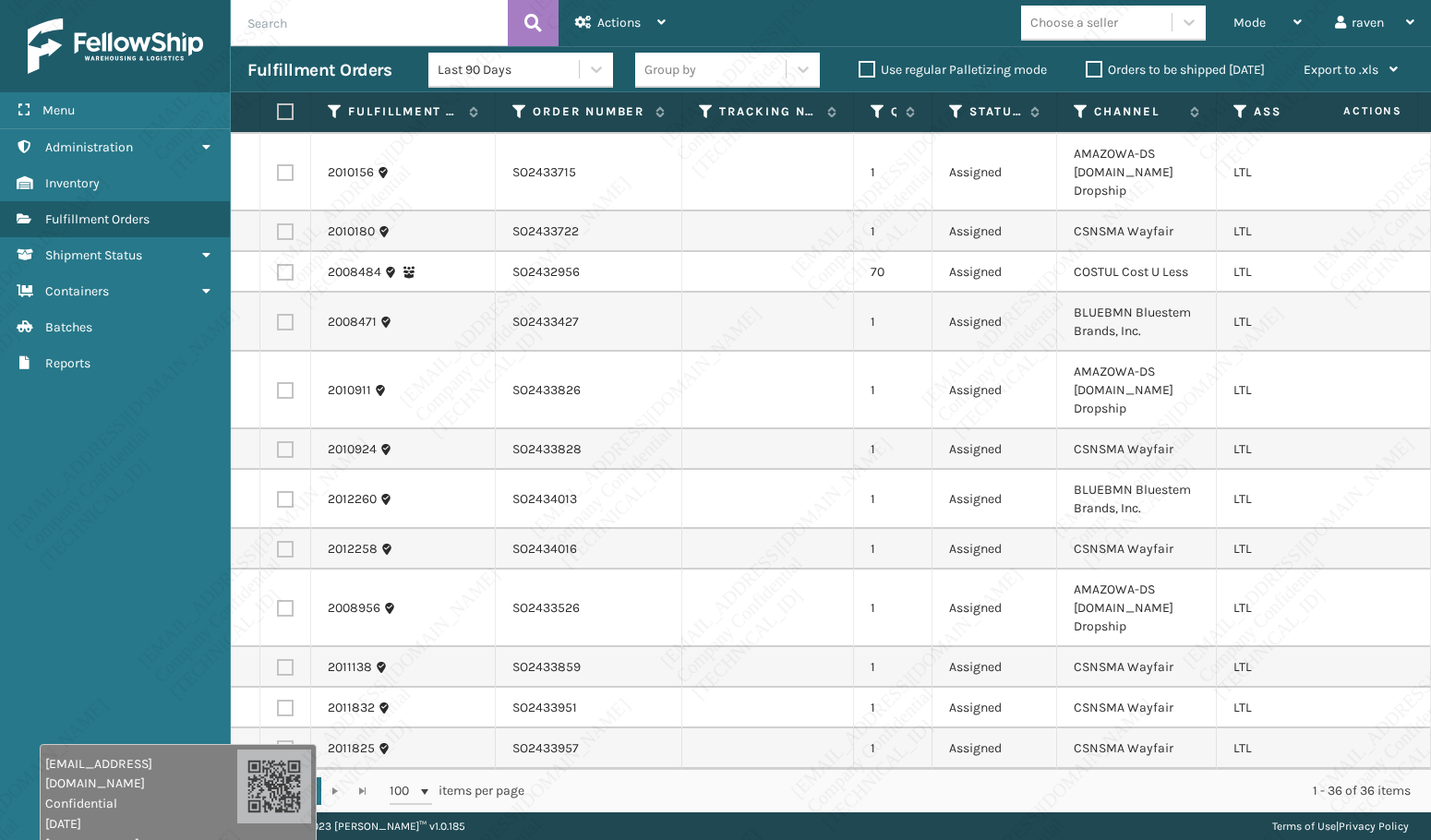
click at [828, 29] on div "Mode Regular Mode Picking Mode Labeling Mode Exit Scan Mode Choose a seller rav…" at bounding box center [1057, 23] width 748 height 46
drag, startPoint x: 1201, startPoint y: 256, endPoint x: 1077, endPoint y: 226, distance: 127.6
click at [1068, 254] on td "COSTUL Cost U Less" at bounding box center [1136, 272] width 159 height 41
click at [1086, 107] on icon at bounding box center [1081, 111] width 14 height 16
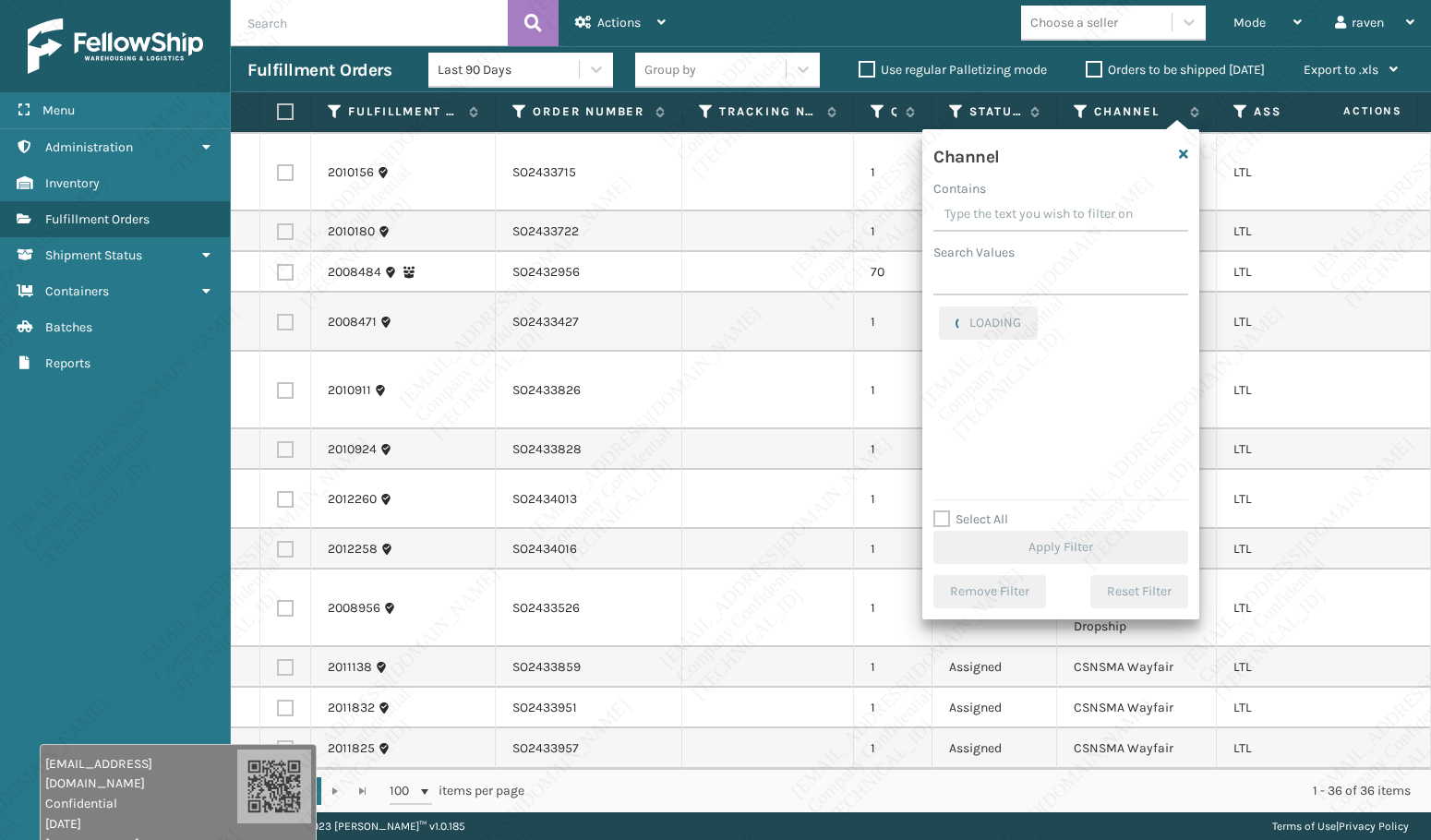
click at [1020, 262] on div "Search Values" at bounding box center [1061, 252] width 255 height 19
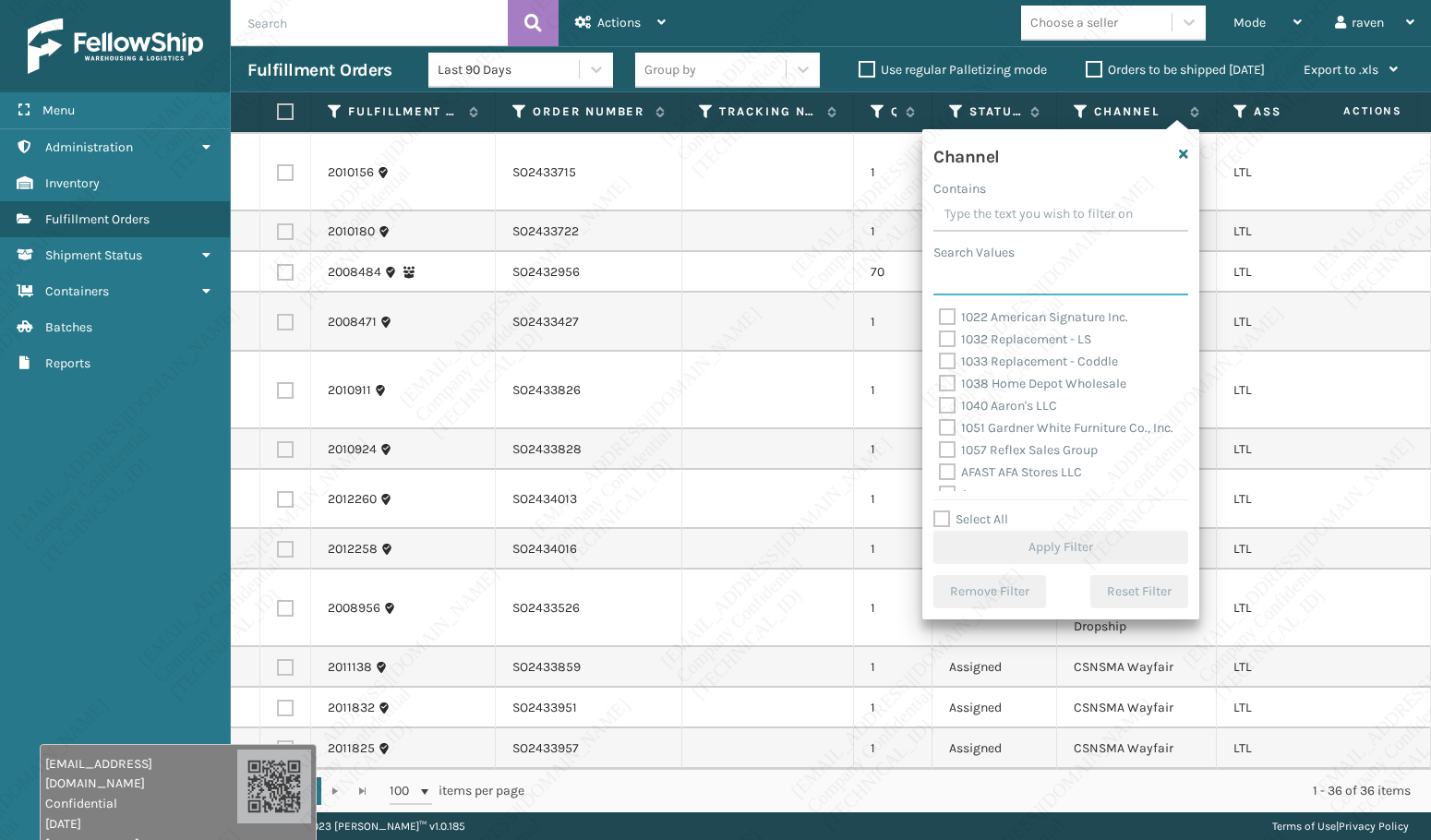
click at [1017, 275] on input "Search Values" at bounding box center [1061, 279] width 255 height 33
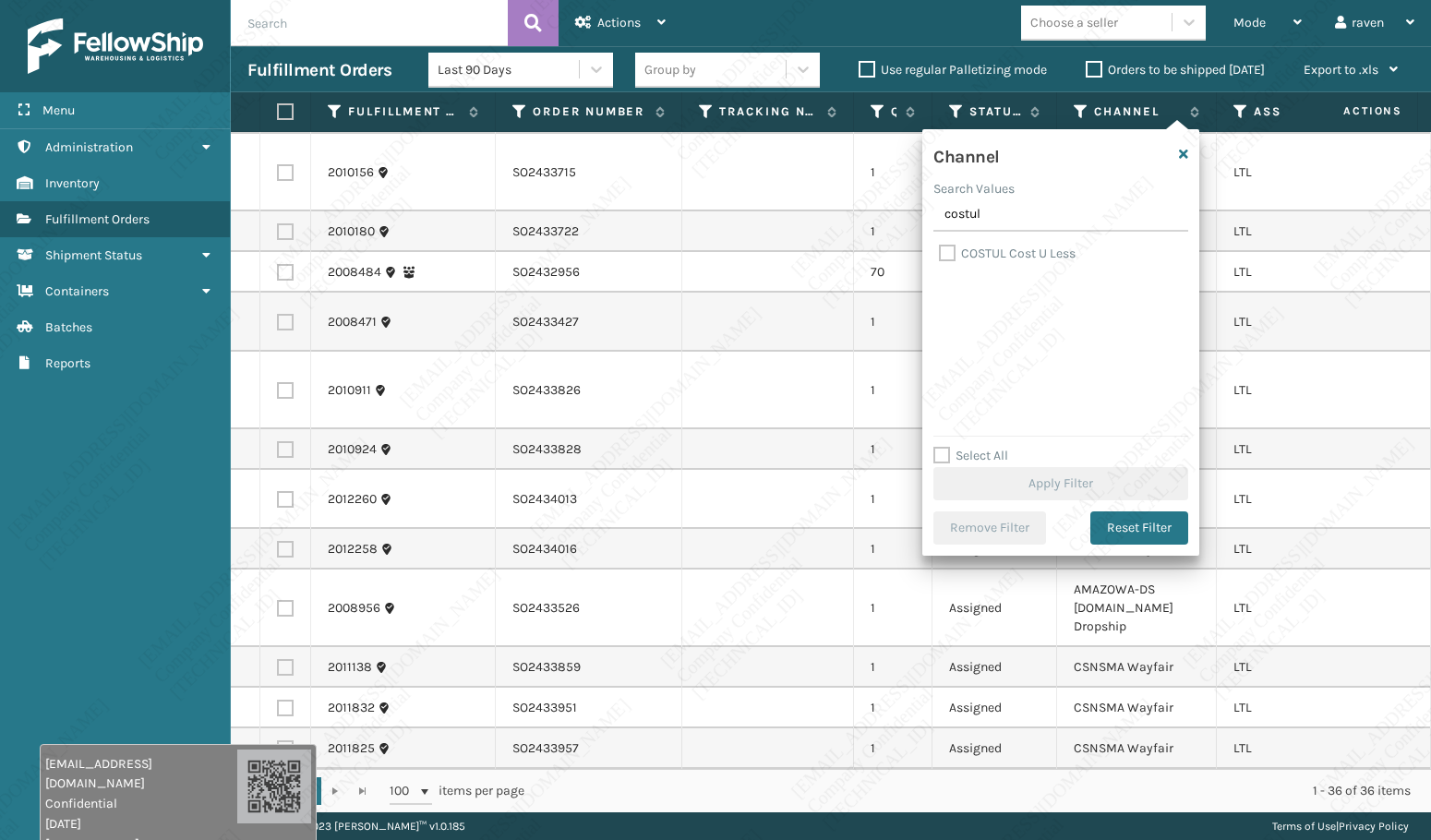
click at [1015, 258] on label "COSTUL Cost U Less" at bounding box center [1006, 253] width 137 height 15
click at [939, 255] on input "COSTUL Cost U Less" at bounding box center [938, 248] width 1 height 12
click at [1066, 457] on div "Select All Apply Filter" at bounding box center [1061, 472] width 255 height 55
click at [1069, 473] on button "Apply Filter" at bounding box center [1061, 483] width 255 height 33
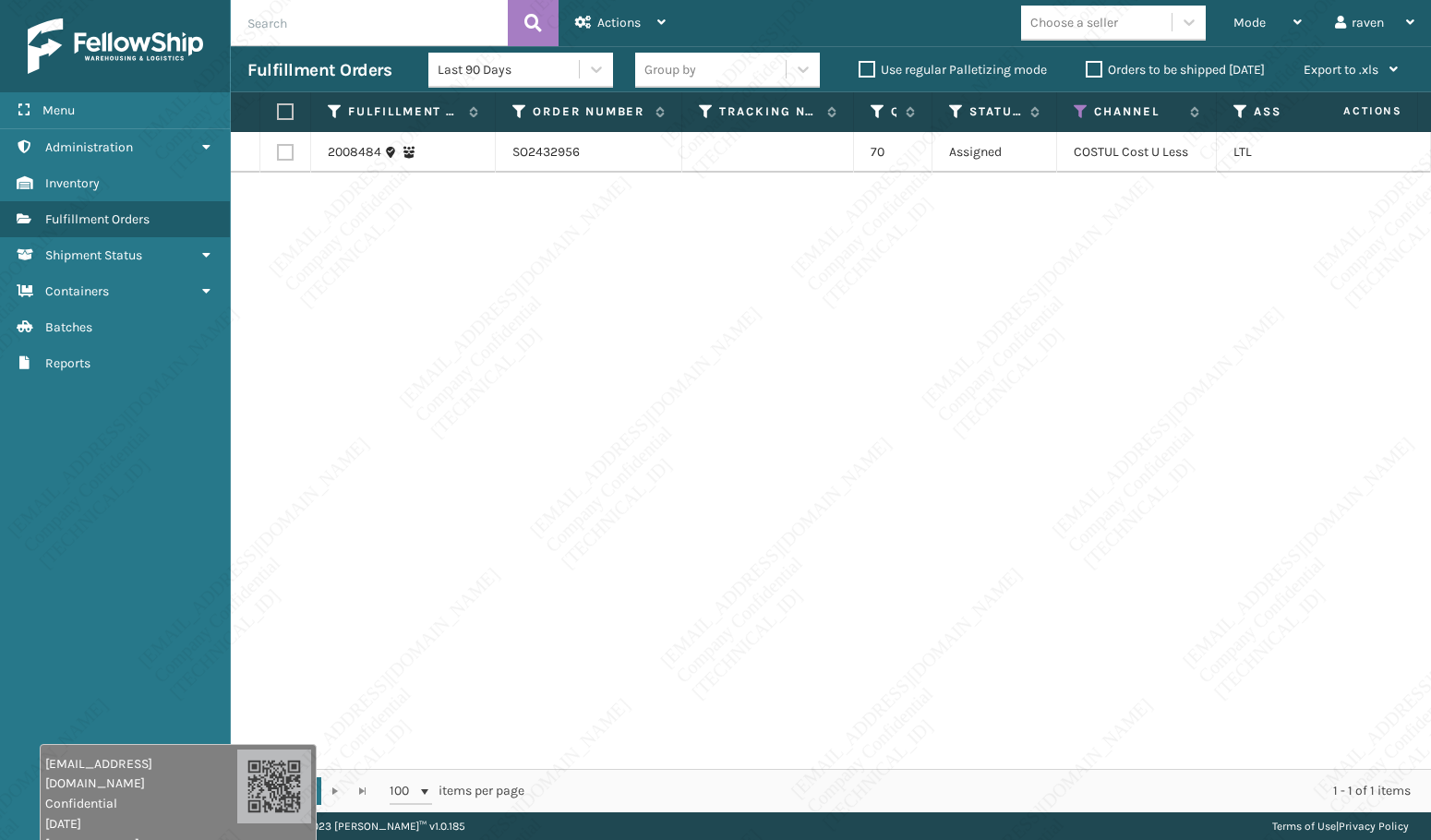
click at [298, 122] on th at bounding box center [285, 113] width 51 height 40
click at [273, 115] on th at bounding box center [285, 113] width 51 height 40
click at [284, 107] on label at bounding box center [283, 111] width 11 height 16
click at [278, 107] on input "checkbox" at bounding box center [277, 112] width 1 height 12
click at [582, 17] on icon at bounding box center [582, 22] width 16 height 13
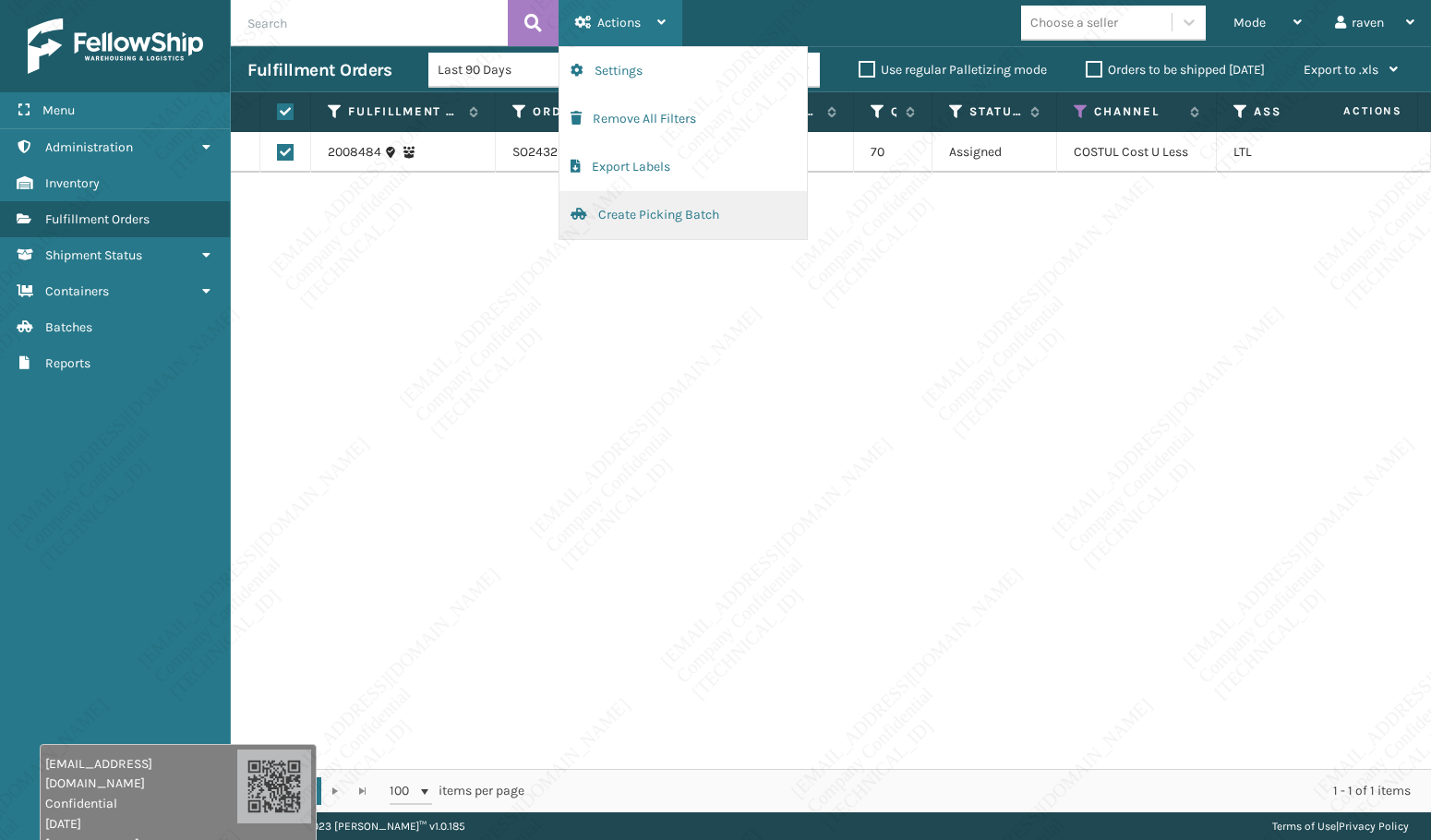
click at [645, 202] on button "Create Picking Batch" at bounding box center [683, 215] width 247 height 48
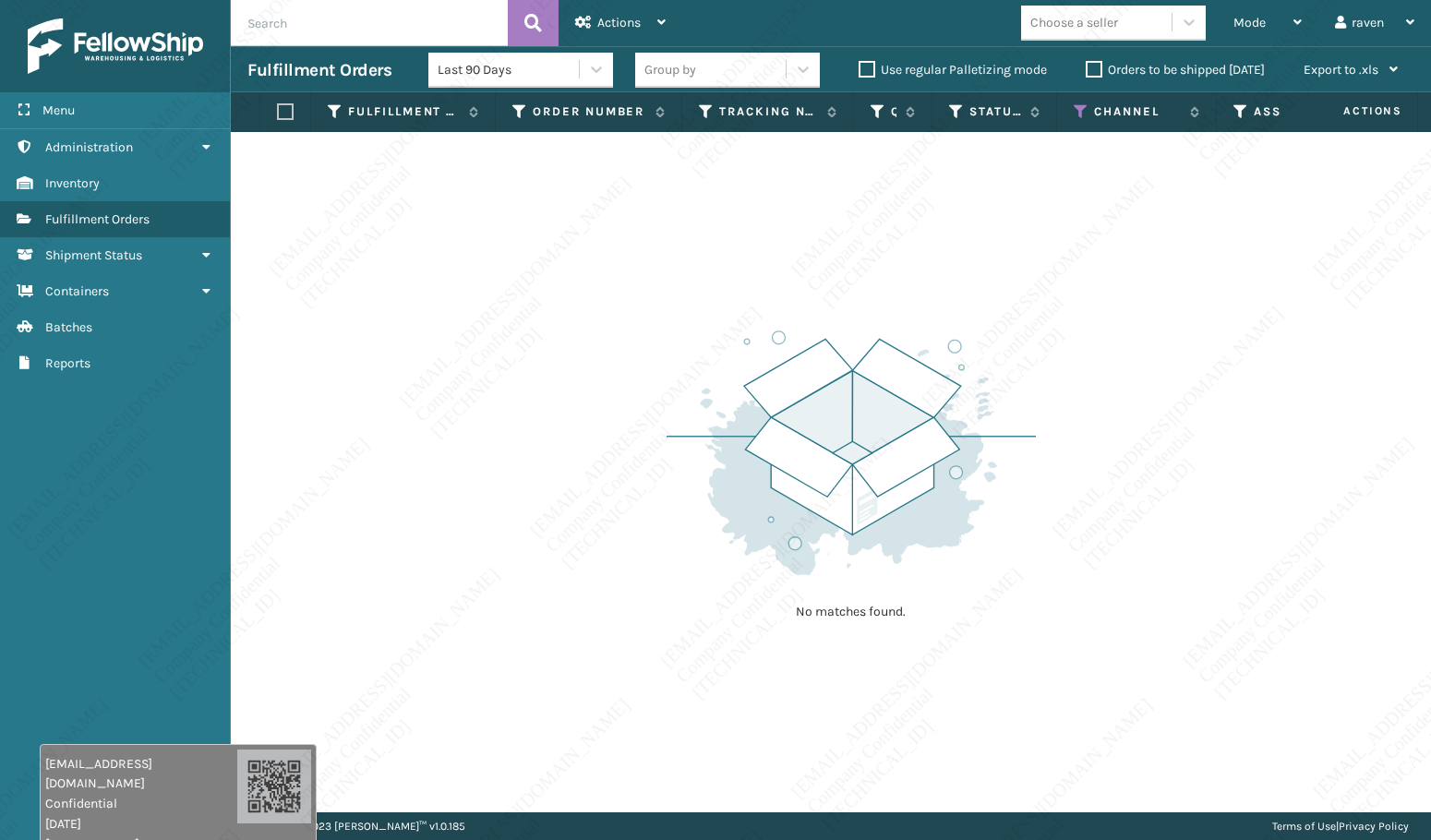
click at [278, 9] on input "text" at bounding box center [369, 23] width 277 height 46
click at [1271, 28] on div "Mode" at bounding box center [1268, 23] width 69 height 46
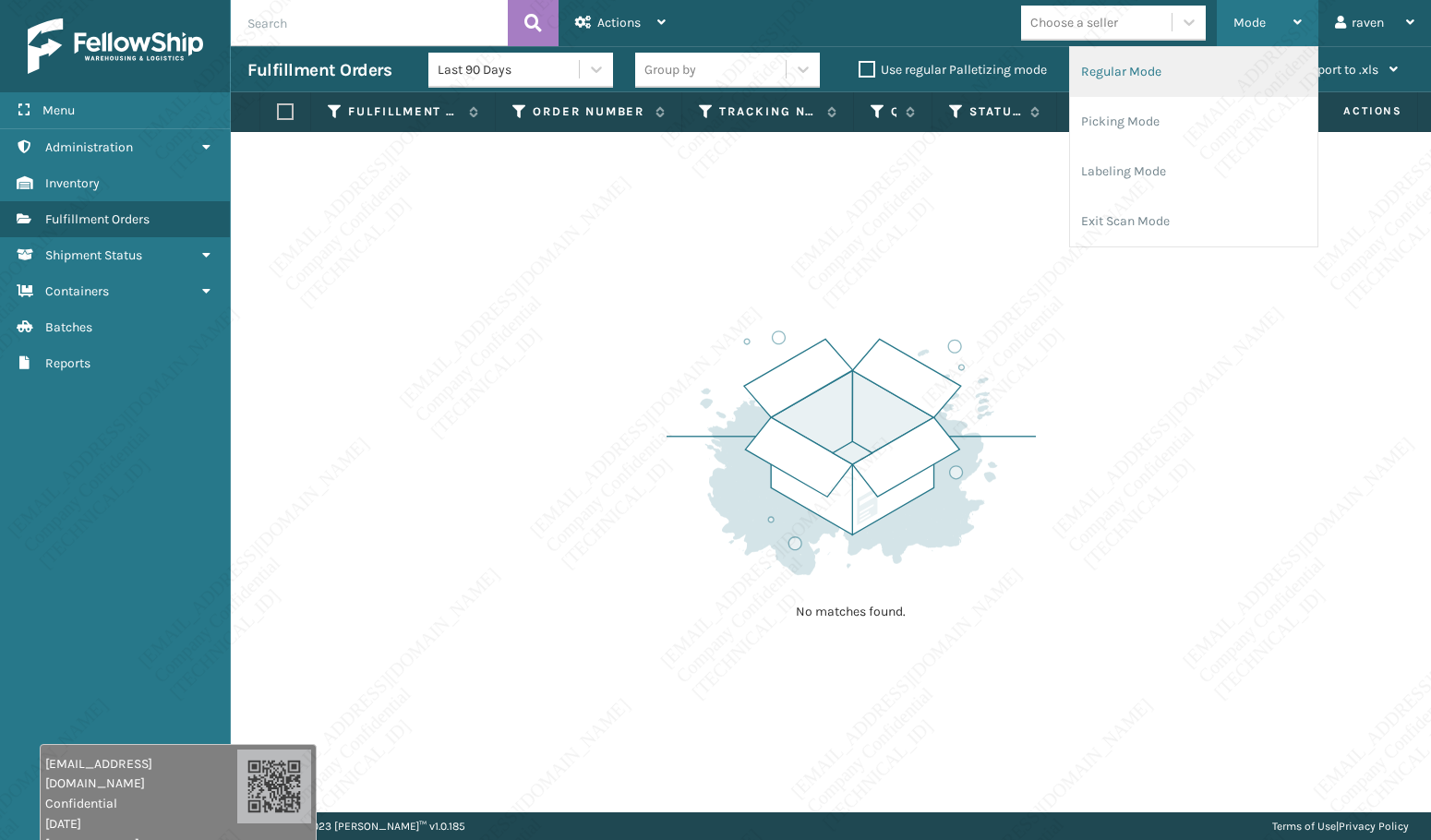
click at [1160, 72] on li "Regular Mode" at bounding box center [1193, 72] width 247 height 50
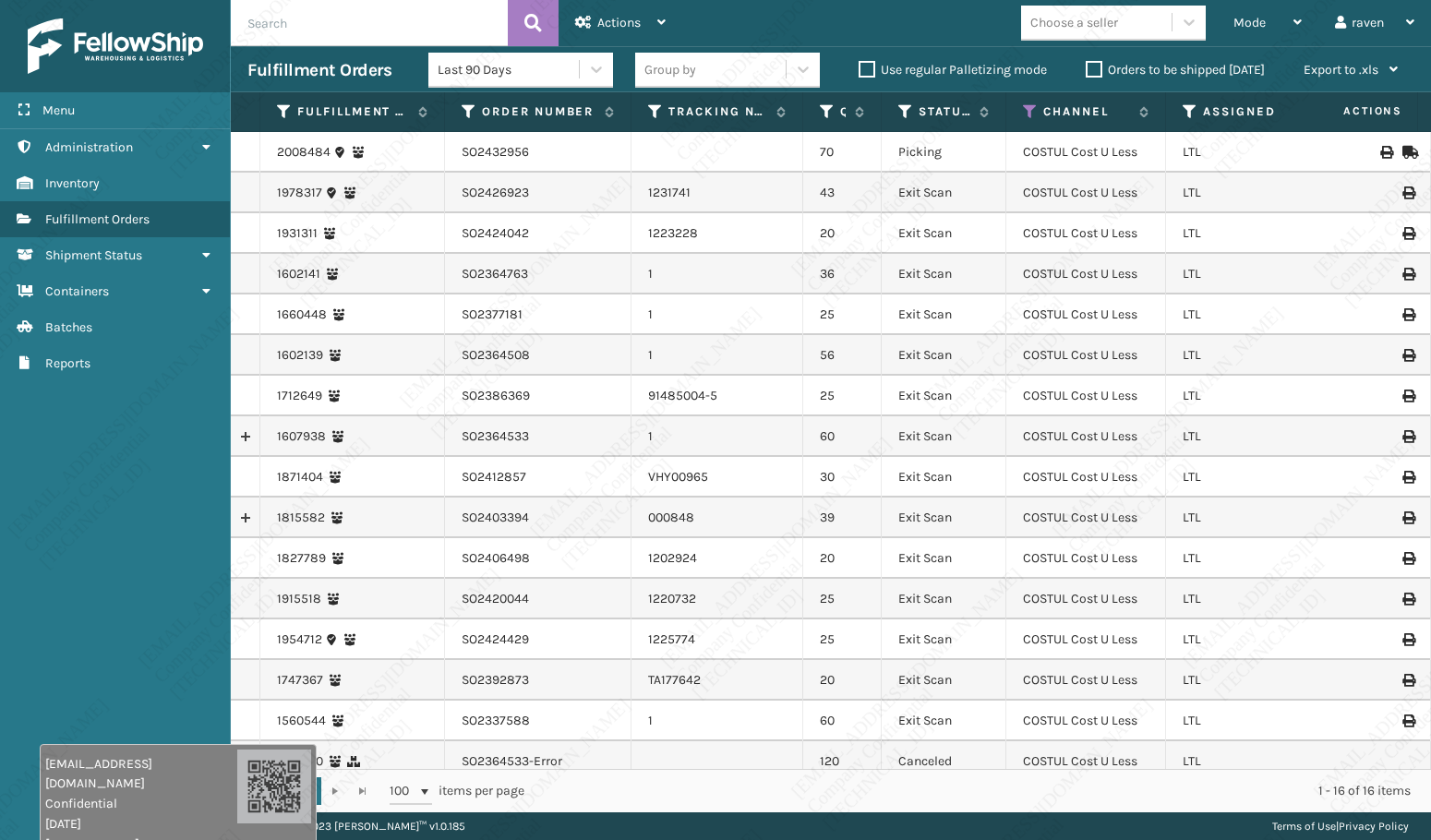
click at [446, 20] on input "text" at bounding box center [369, 23] width 277 height 46
paste input "SO2433664"
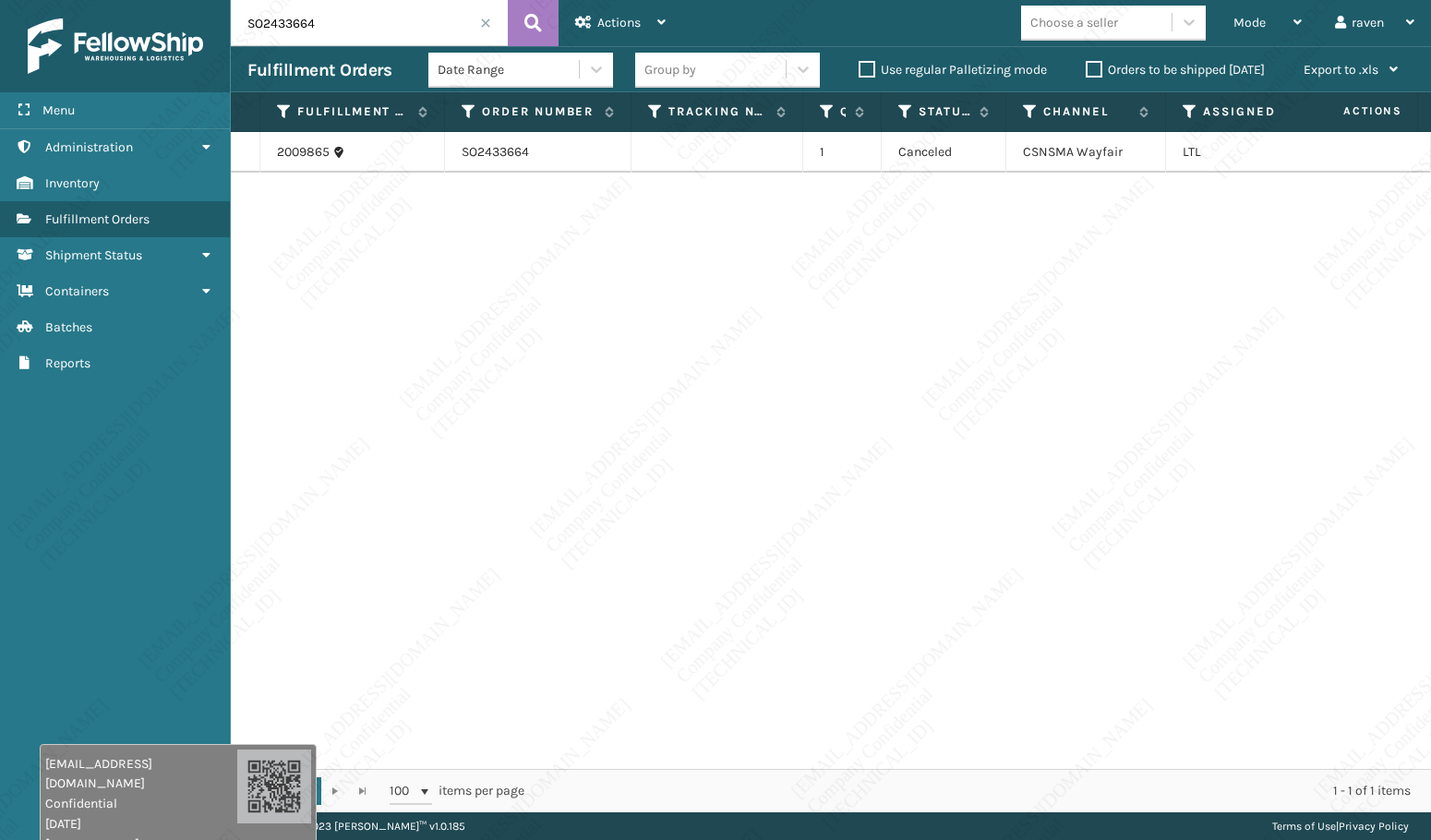
click at [757, 326] on div "2009865 SO2433664 1 Canceled CSNSMA Wayfair LTL" at bounding box center [831, 450] width 1200 height 637
drag, startPoint x: 341, startPoint y: 16, endPoint x: 197, endPoint y: 22, distance: 144.1
click at [197, 0] on div "Menu Fulfillment Orders Administration Fulfillment Orders Inventory Fulfillment…" at bounding box center [715, 0] width 1431 height 0
click at [477, 27] on input "SO2433664" at bounding box center [369, 23] width 277 height 46
click at [486, 21] on span at bounding box center [486, 23] width 11 height 11
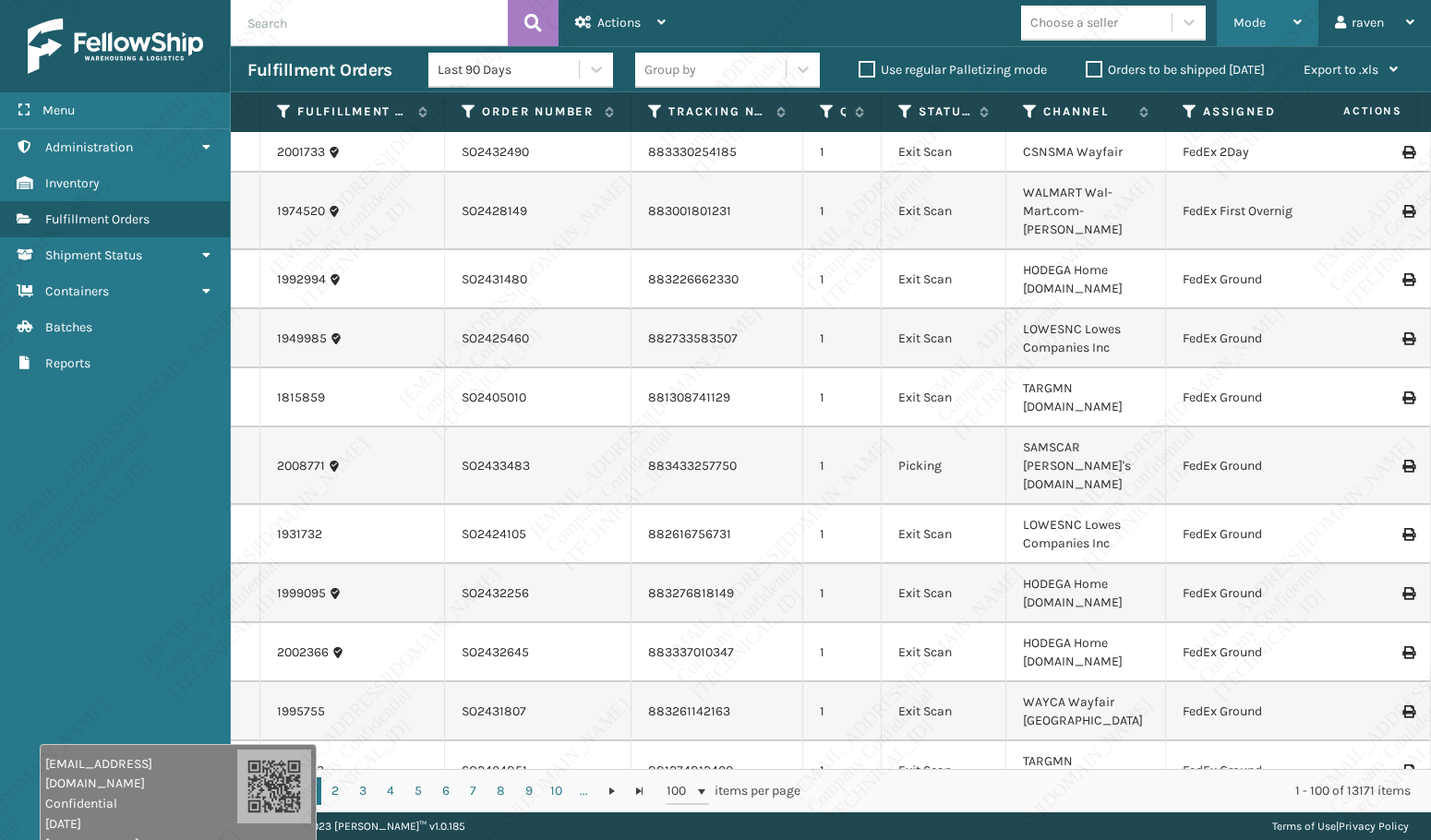
click at [1238, 29] on span "Mode" at bounding box center [1250, 22] width 32 height 15
click at [342, 22] on input "text" at bounding box center [369, 23] width 277 height 46
paste input "SO2368078"
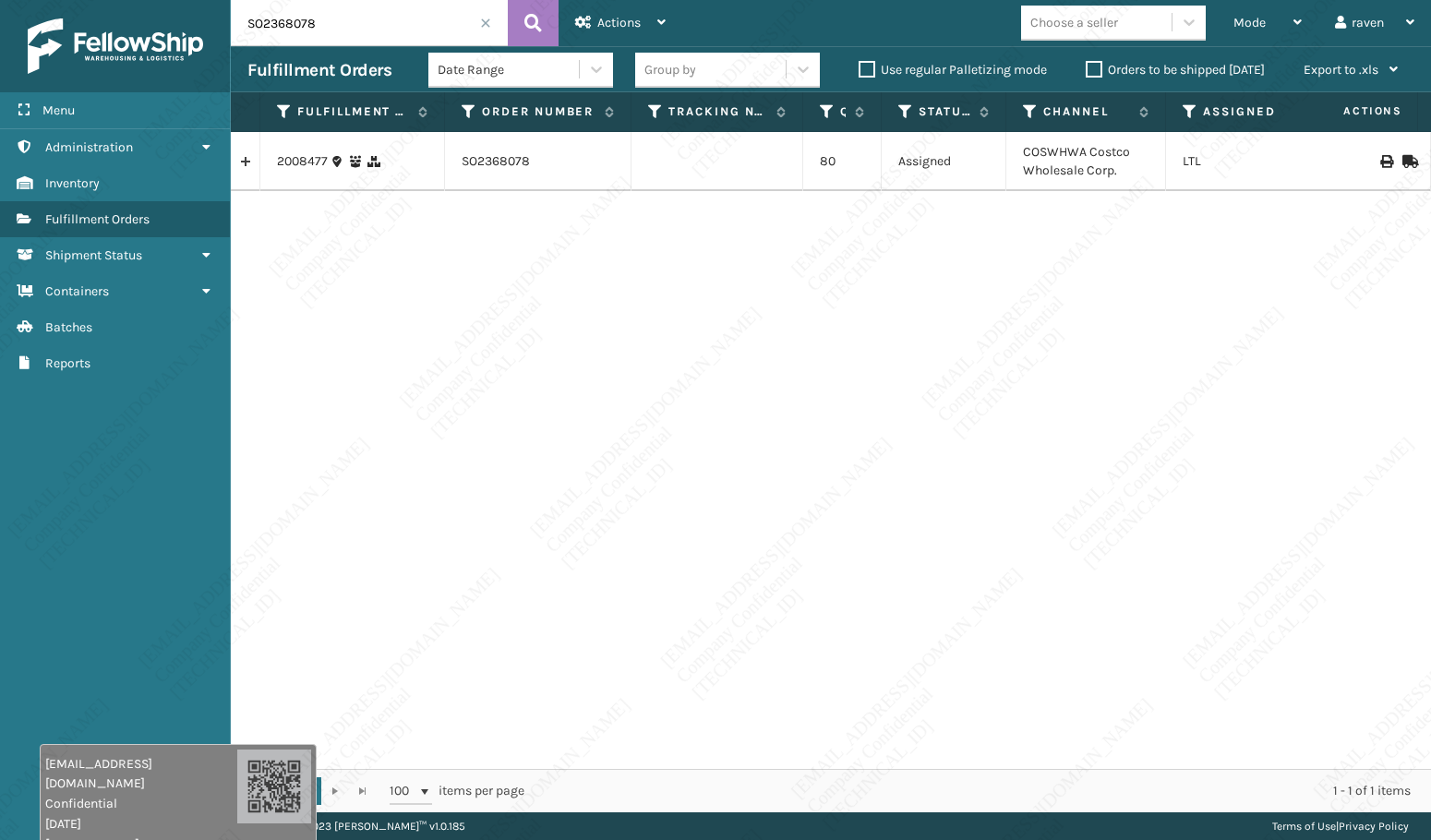
click at [481, 23] on span at bounding box center [486, 23] width 11 height 11
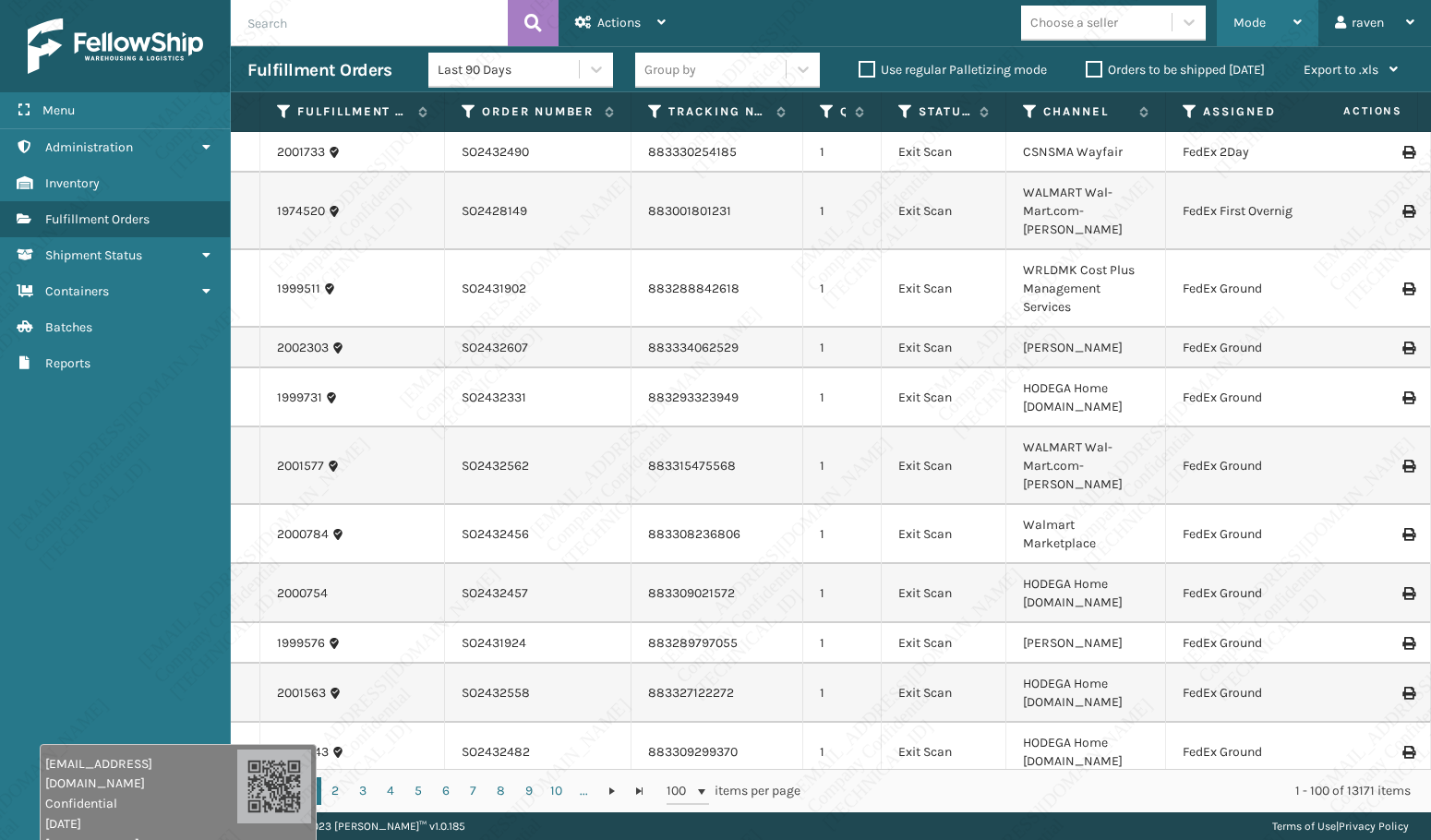
click at [1260, 18] on span "Mode" at bounding box center [1250, 22] width 32 height 15
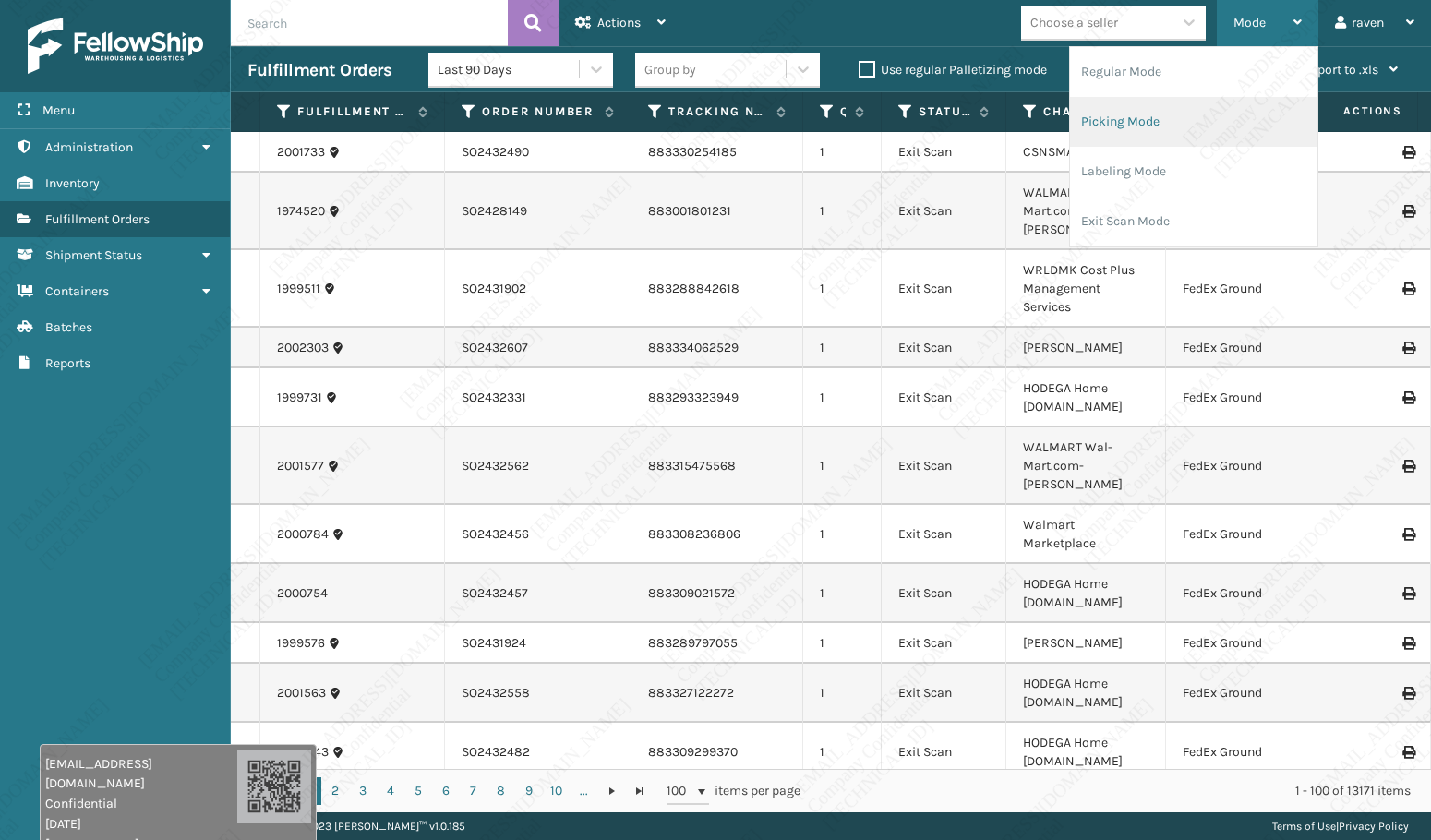
click at [1198, 113] on li "Picking Mode" at bounding box center [1193, 122] width 247 height 50
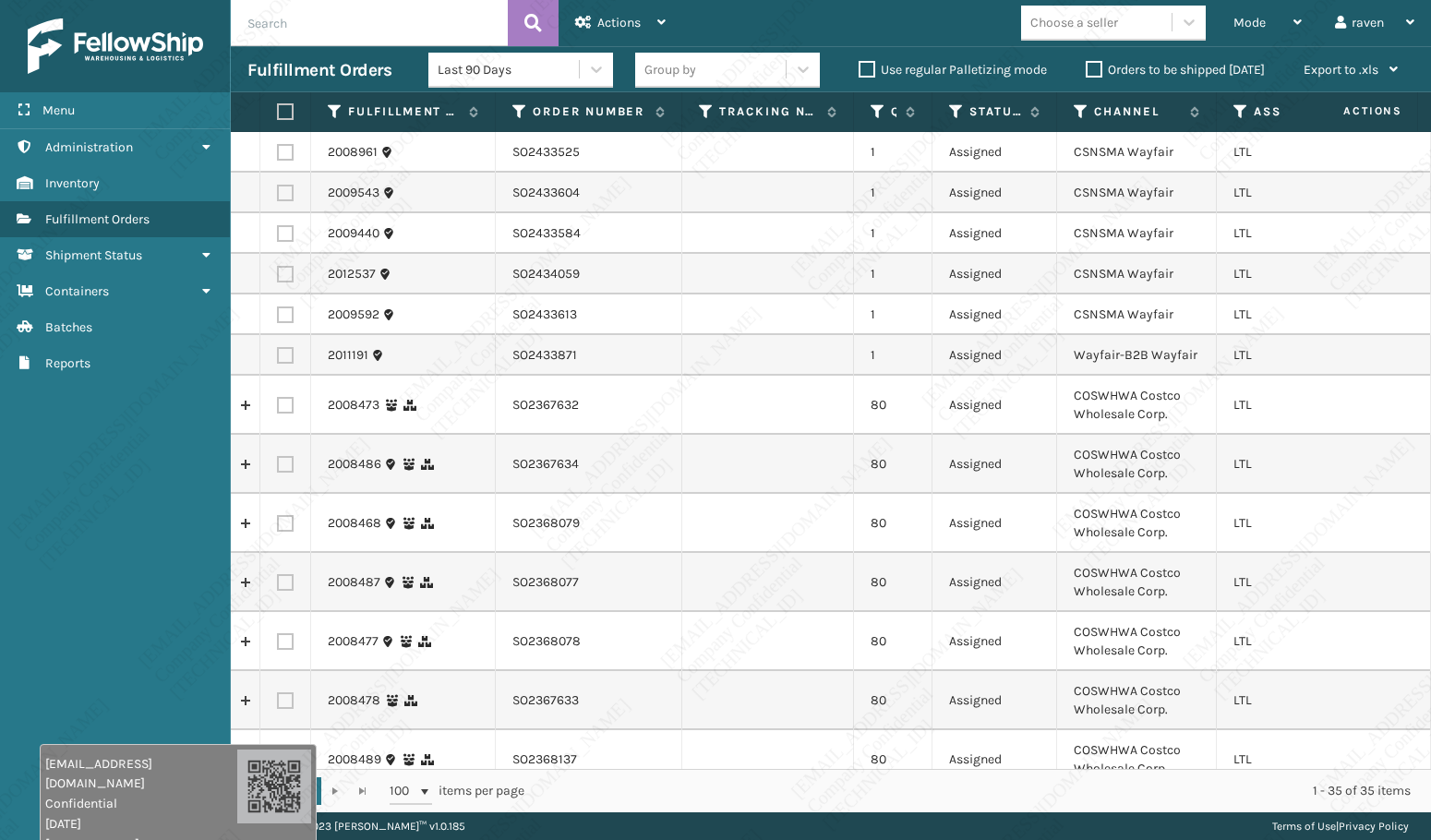
scroll to position [0, 114]
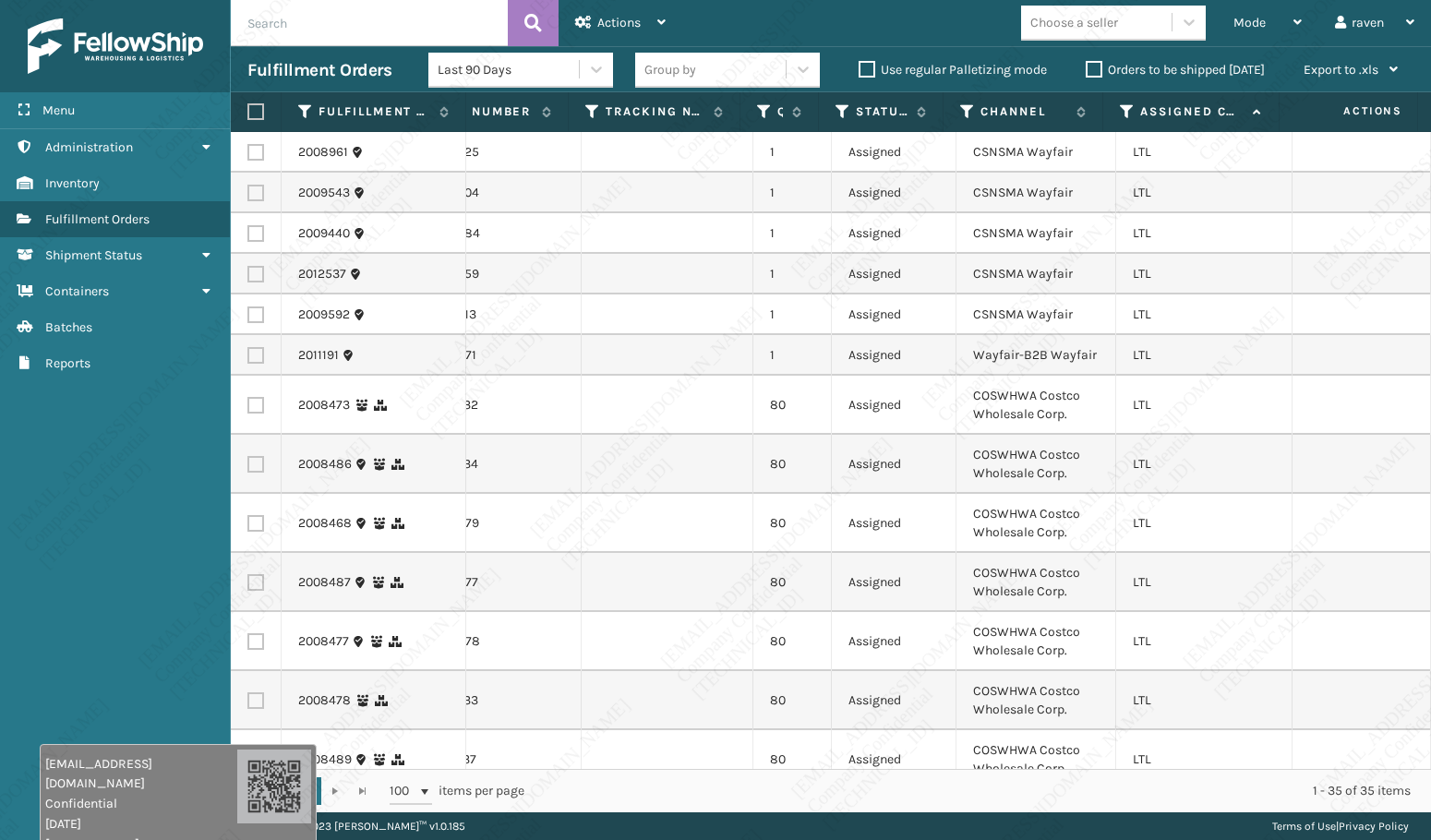
click at [772, 36] on div "Mode Regular Mode Picking Mode Labeling Mode Exit Scan Mode Choose a seller rav…" at bounding box center [1057, 23] width 748 height 46
click at [1269, 31] on div "Mode" at bounding box center [1268, 23] width 69 height 46
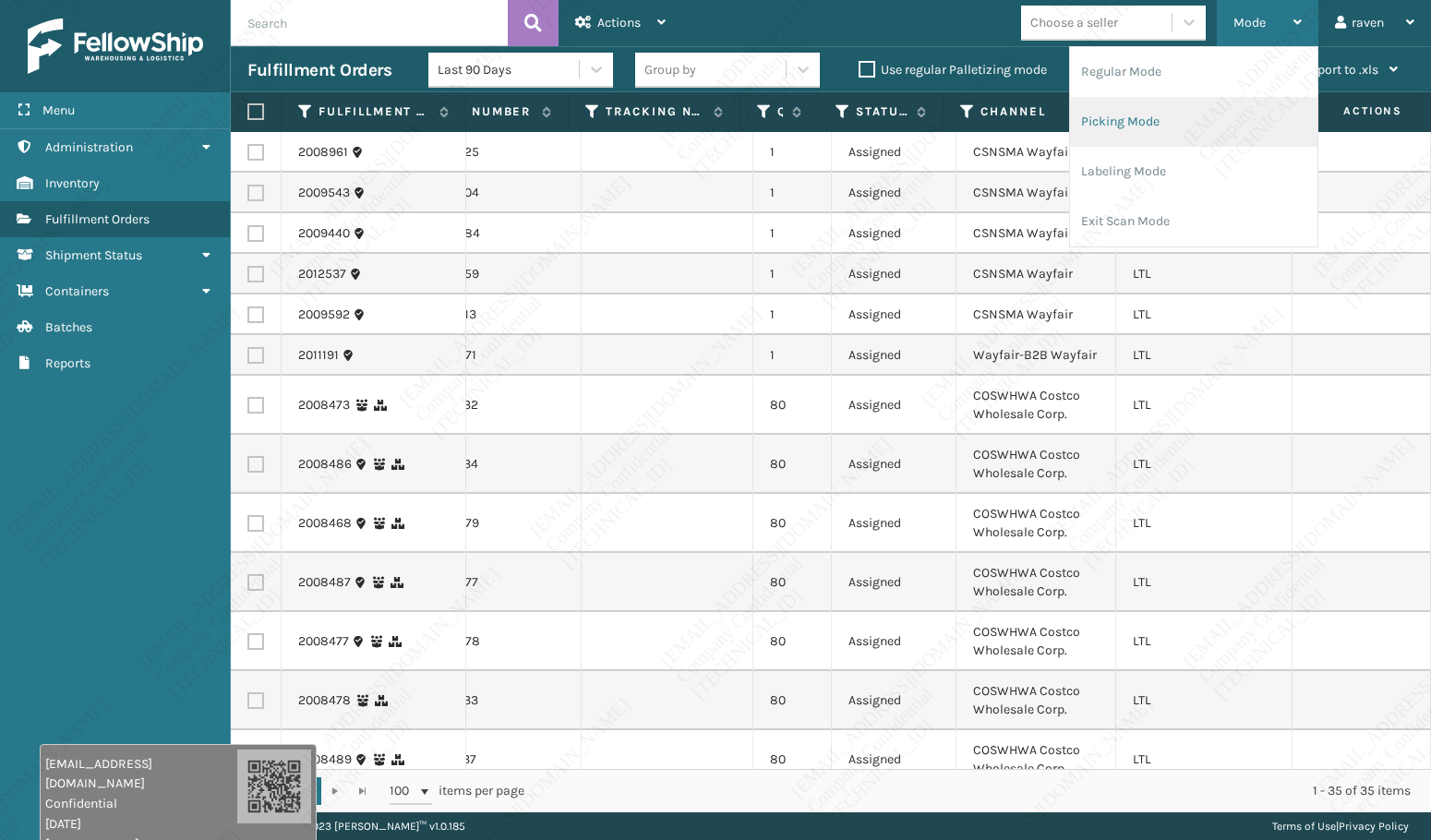
click at [1182, 117] on li "Picking Mode" at bounding box center [1193, 122] width 247 height 50
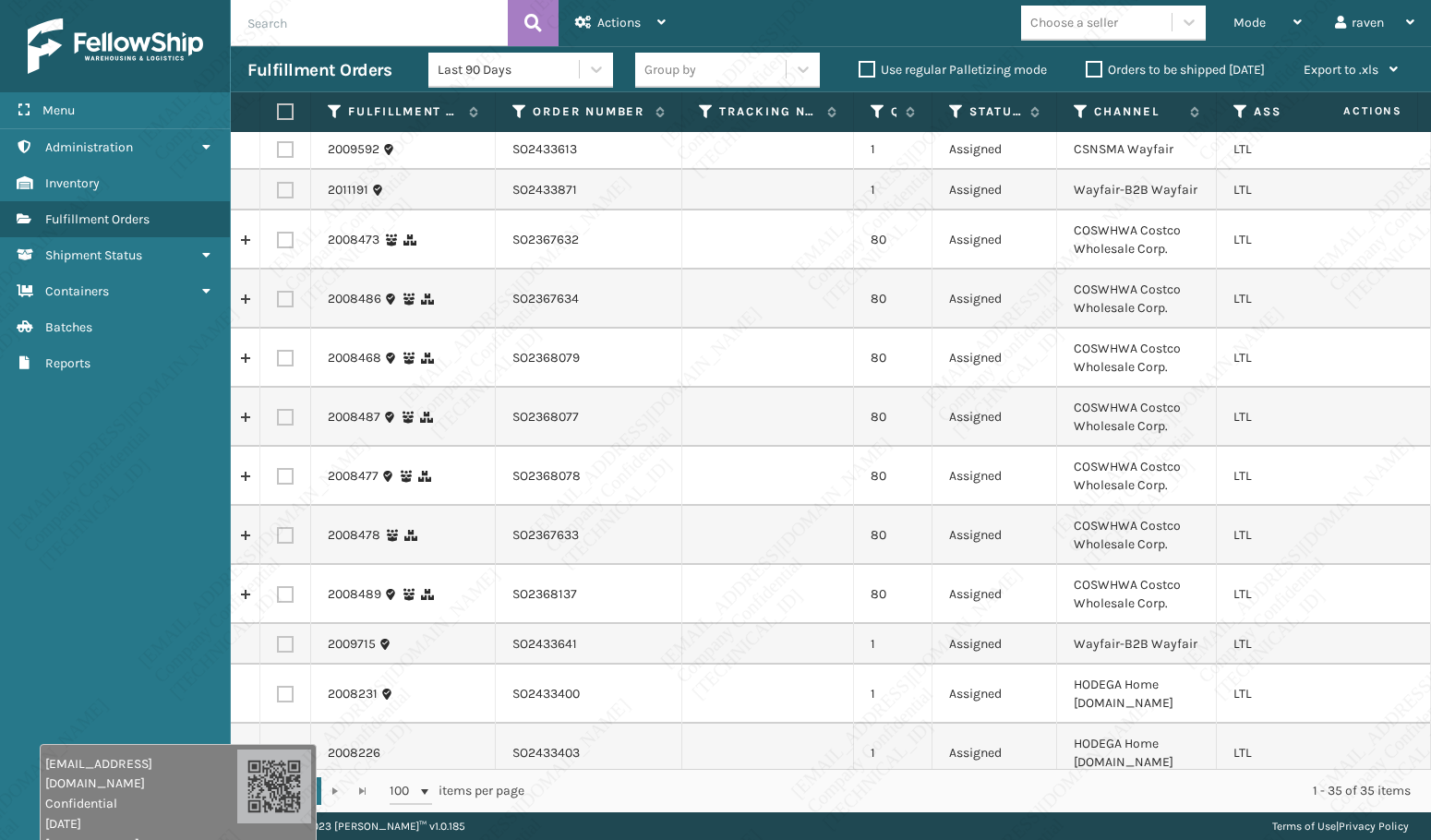
scroll to position [0, 0]
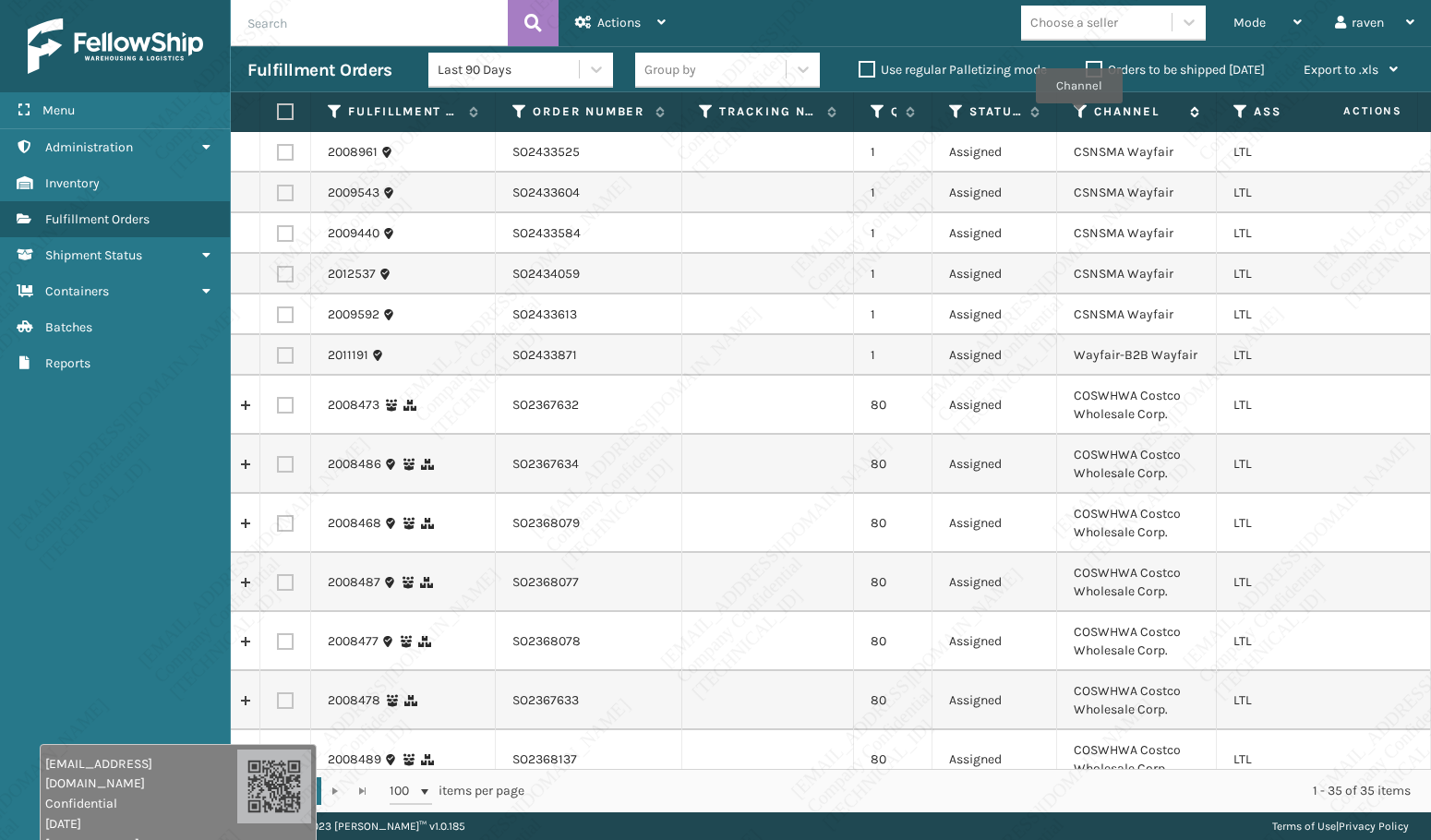
click at [1078, 116] on icon at bounding box center [1081, 111] width 14 height 16
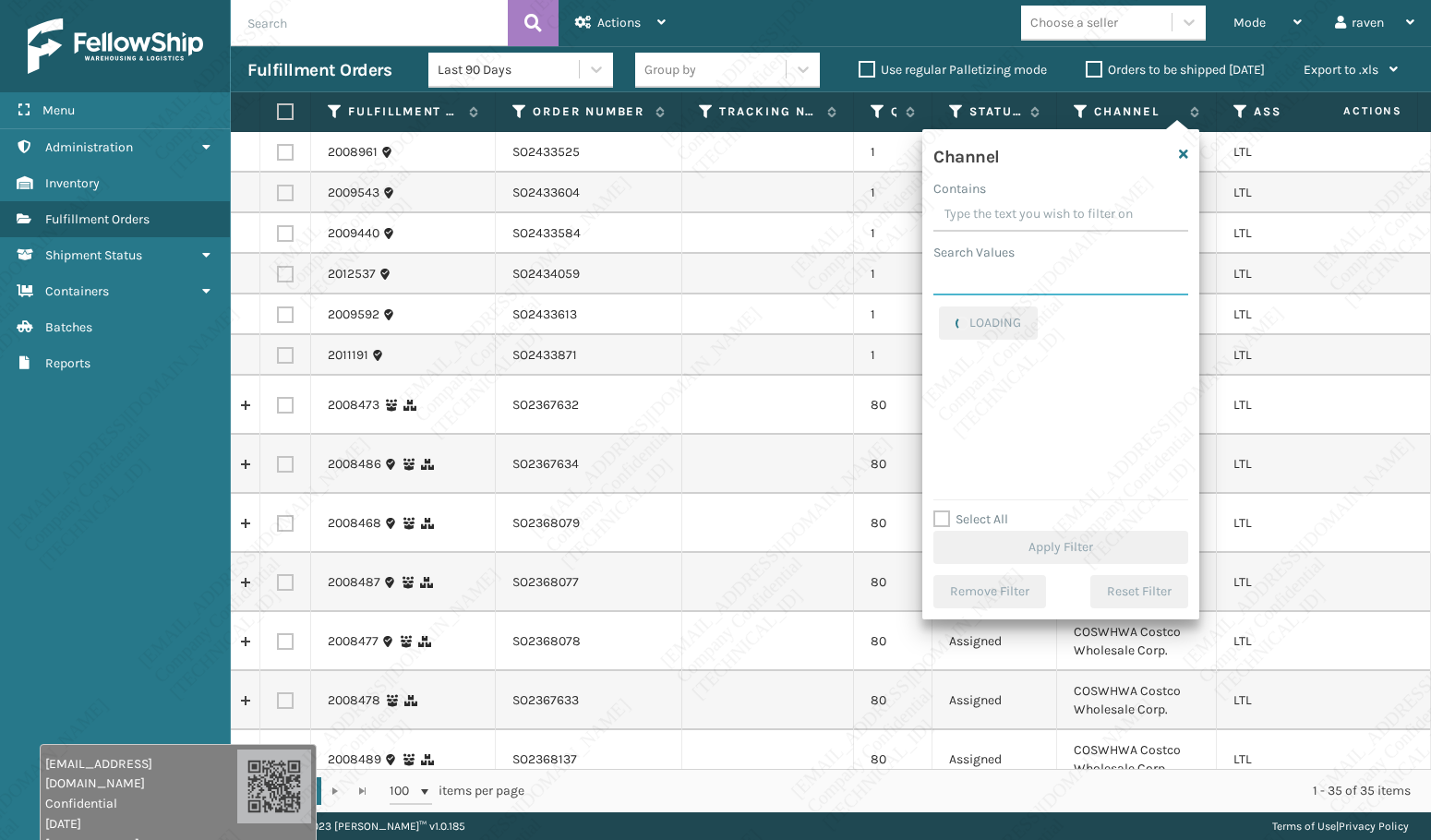
click at [1027, 284] on input "Search Values" at bounding box center [1061, 279] width 255 height 33
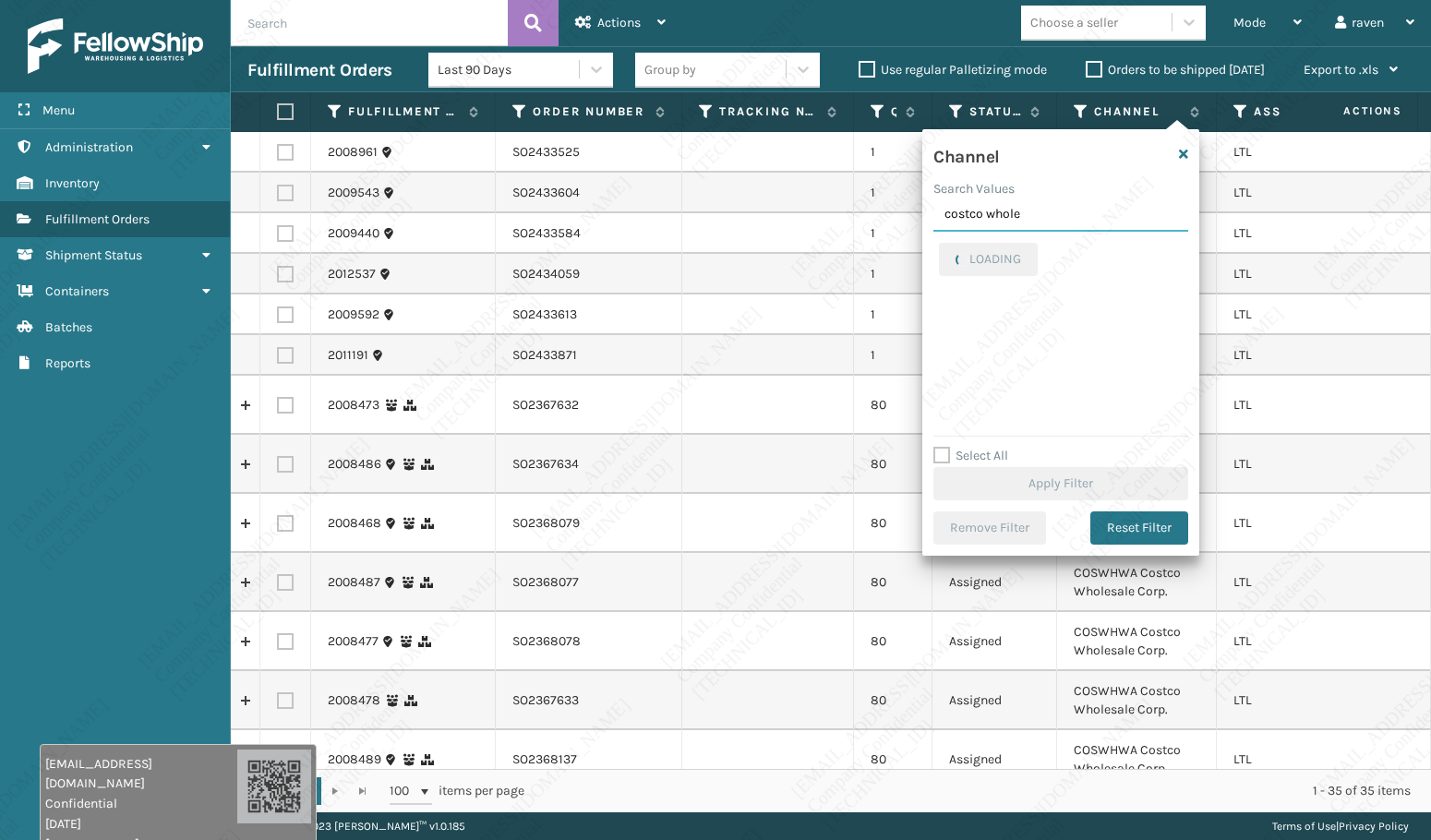
click at [948, 222] on input "costco whole" at bounding box center [1061, 215] width 255 height 33
drag, startPoint x: 1032, startPoint y: 212, endPoint x: 930, endPoint y: 212, distance: 102.0
click at [930, 212] on div "Channel Search Values costco whole LOADING Select All Apply Filter Remove Filte…" at bounding box center [1061, 342] width 277 height 427
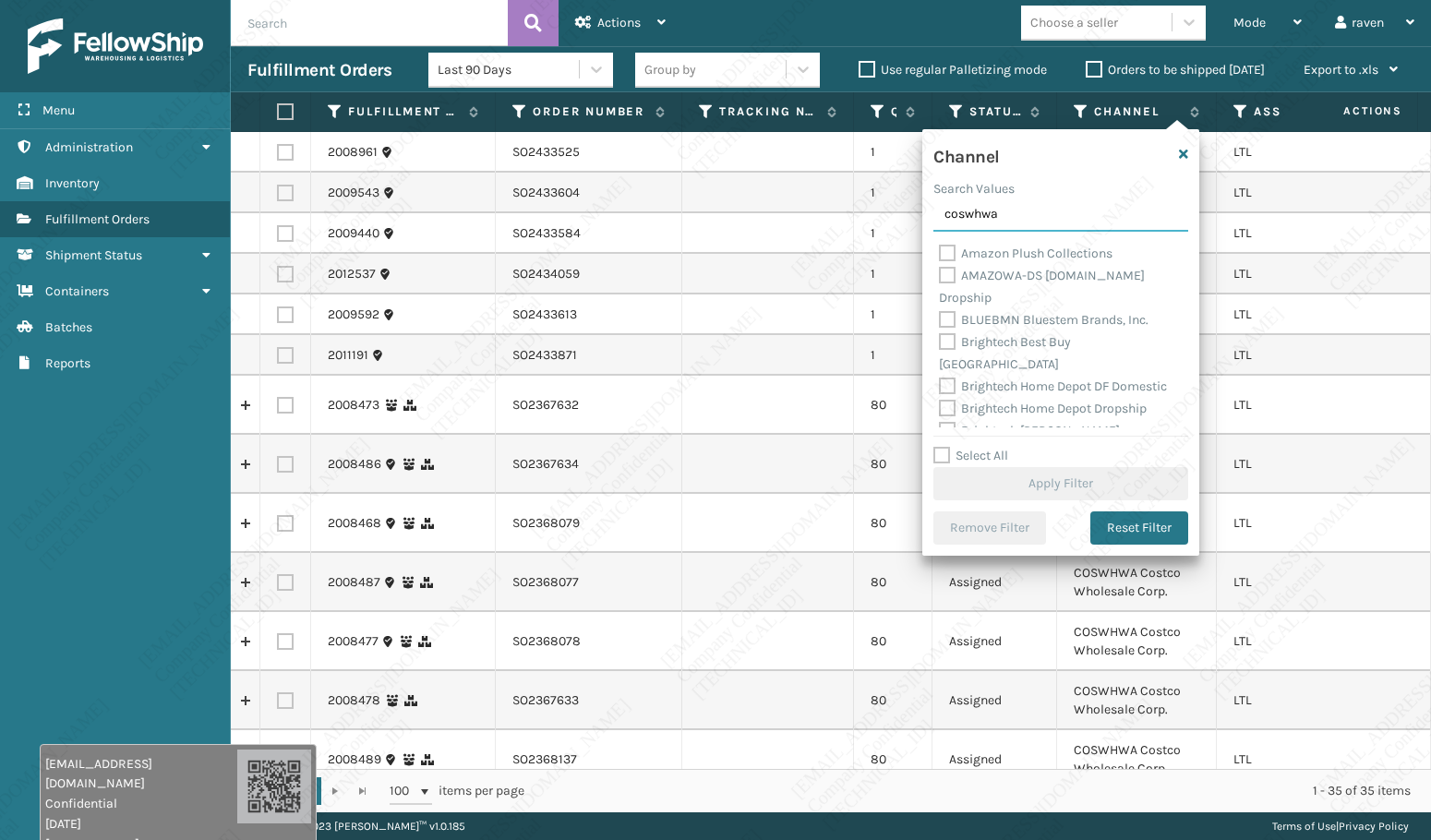
scroll to position [184, 0]
click at [1031, 207] on input "coswhwa" at bounding box center [1061, 215] width 255 height 33
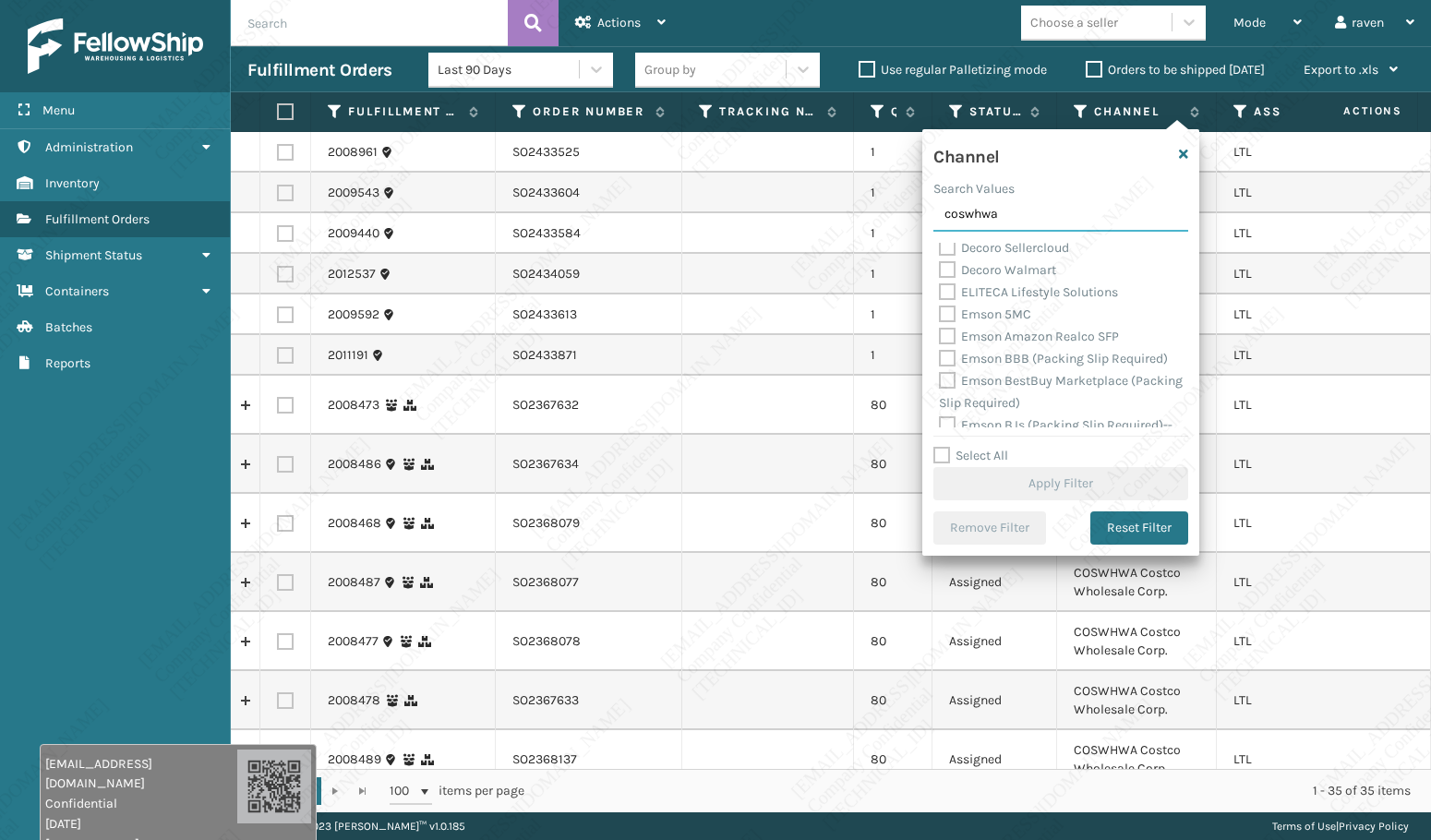
scroll to position [1385, 0]
drag, startPoint x: 953, startPoint y: 209, endPoint x: 919, endPoint y: 206, distance: 34.1
click at [919, 206] on section "Fulfillment Orders Last 90 Days Group by Use regular Palletizing mode Orders to…" at bounding box center [831, 429] width 1200 height 766
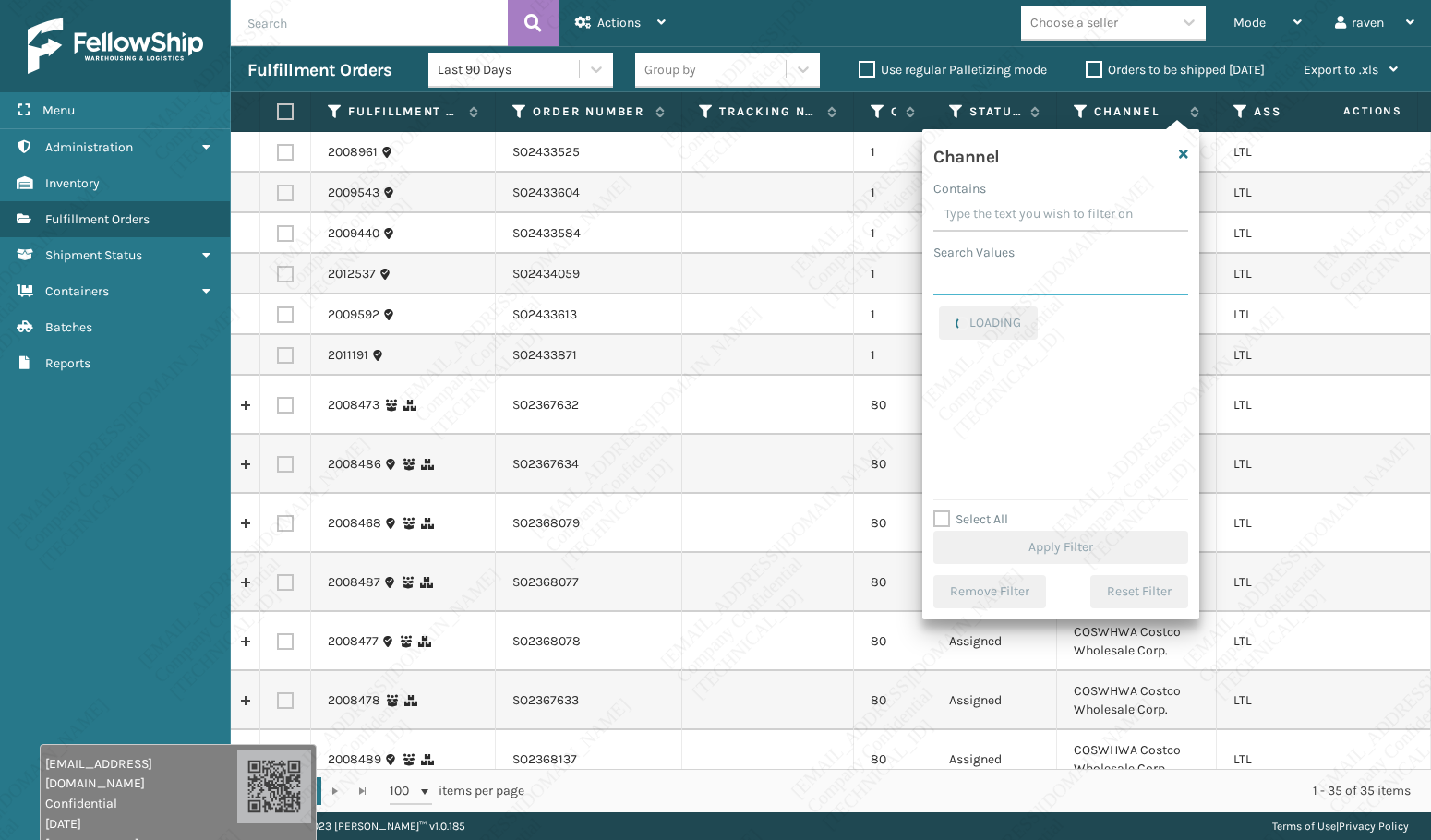
scroll to position [0, 0]
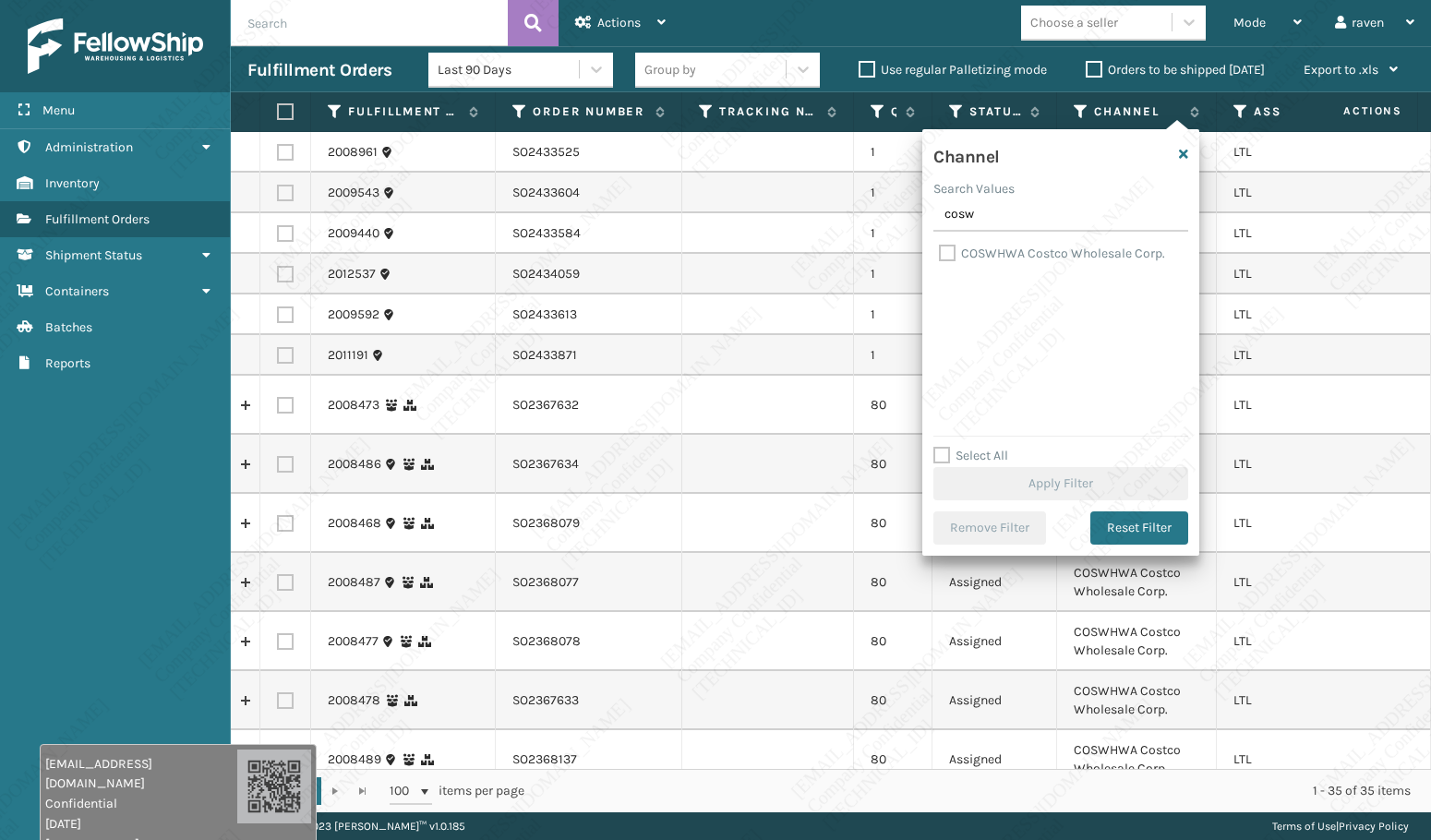
click at [1015, 262] on div "COSWHWA Costco Wholesale Corp." at bounding box center [1060, 253] width 243 height 22
click at [1013, 249] on label "COSWHWA Costco Wholesale Corp." at bounding box center [1051, 253] width 226 height 15
click at [939, 249] on input "COSWHWA Costco Wholesale Corp." at bounding box center [938, 248] width 1 height 12
click at [1070, 471] on button "Apply Filter" at bounding box center [1061, 483] width 255 height 33
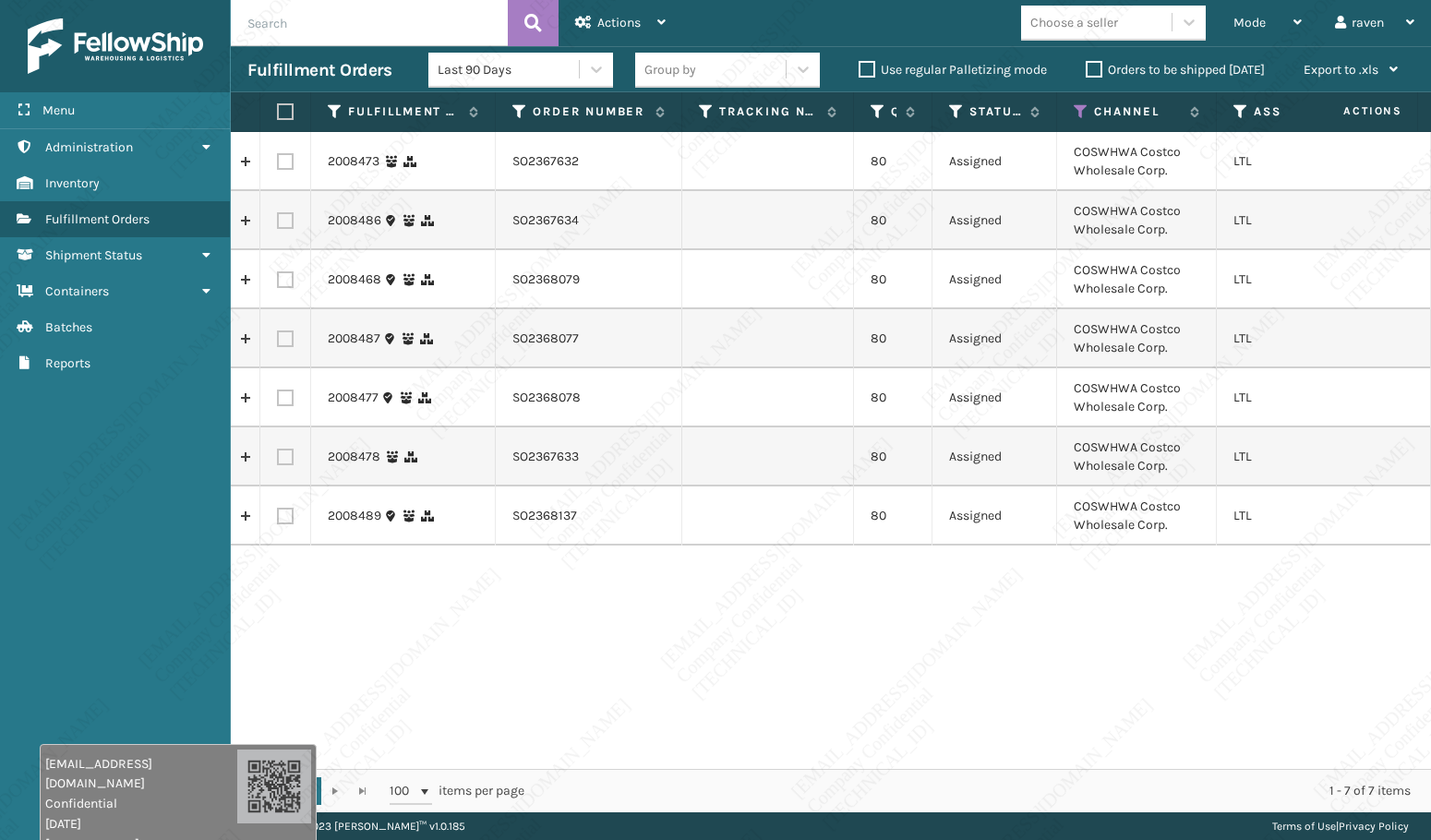
drag, startPoint x: 1262, startPoint y: 698, endPoint x: 1205, endPoint y: 685, distance: 58.5
click at [1259, 698] on div "2008473 SO2367632 80 Assigned COSWHWA Costco Wholesale Corp. LTL 2008486 SO2367…" at bounding box center [831, 450] width 1200 height 637
click at [294, 117] on th at bounding box center [285, 113] width 51 height 40
click at [282, 108] on label at bounding box center [283, 111] width 11 height 16
click at [278, 108] on input "checkbox" at bounding box center [277, 112] width 1 height 12
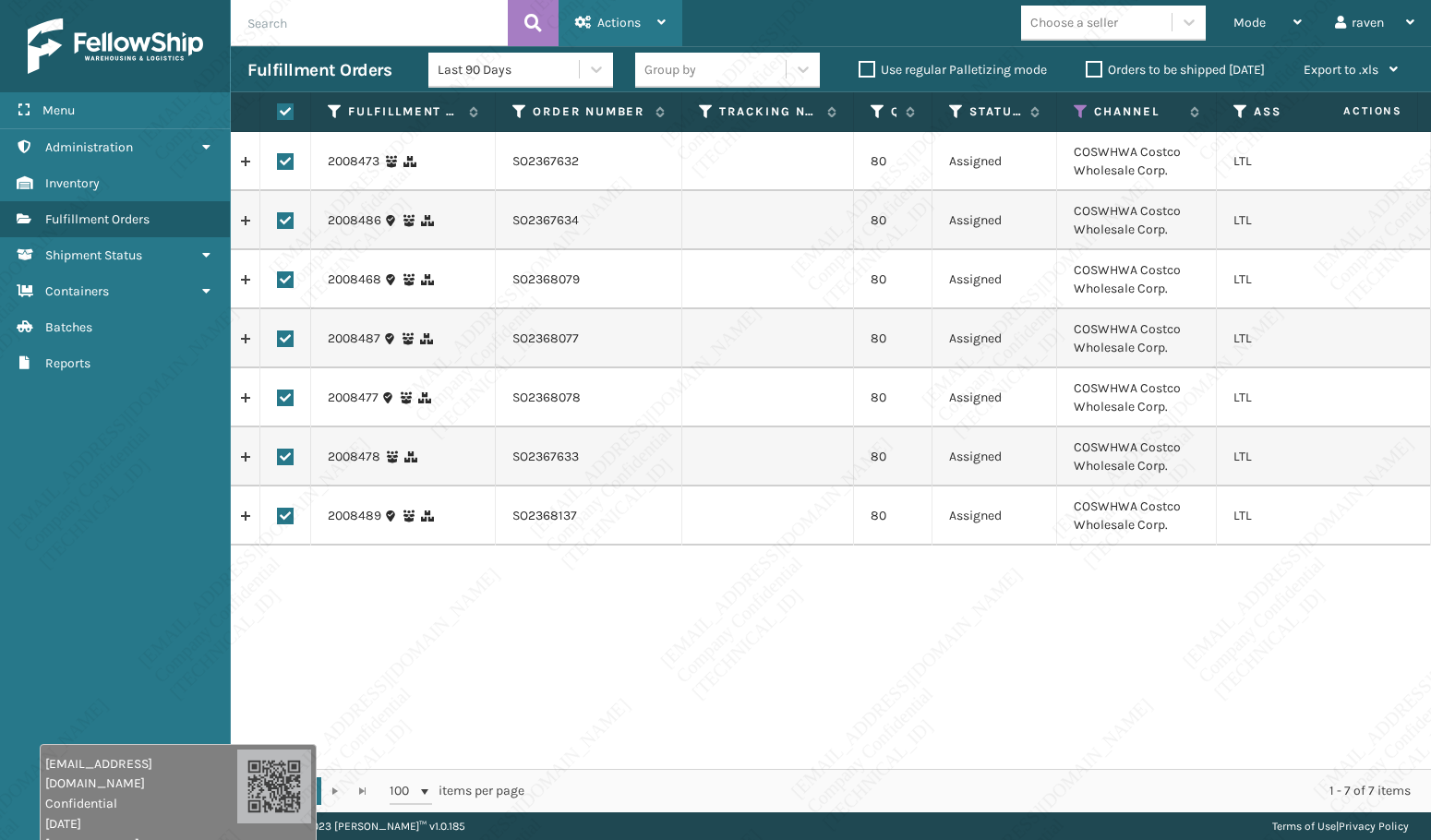
click at [621, 15] on span "Actions" at bounding box center [619, 22] width 43 height 15
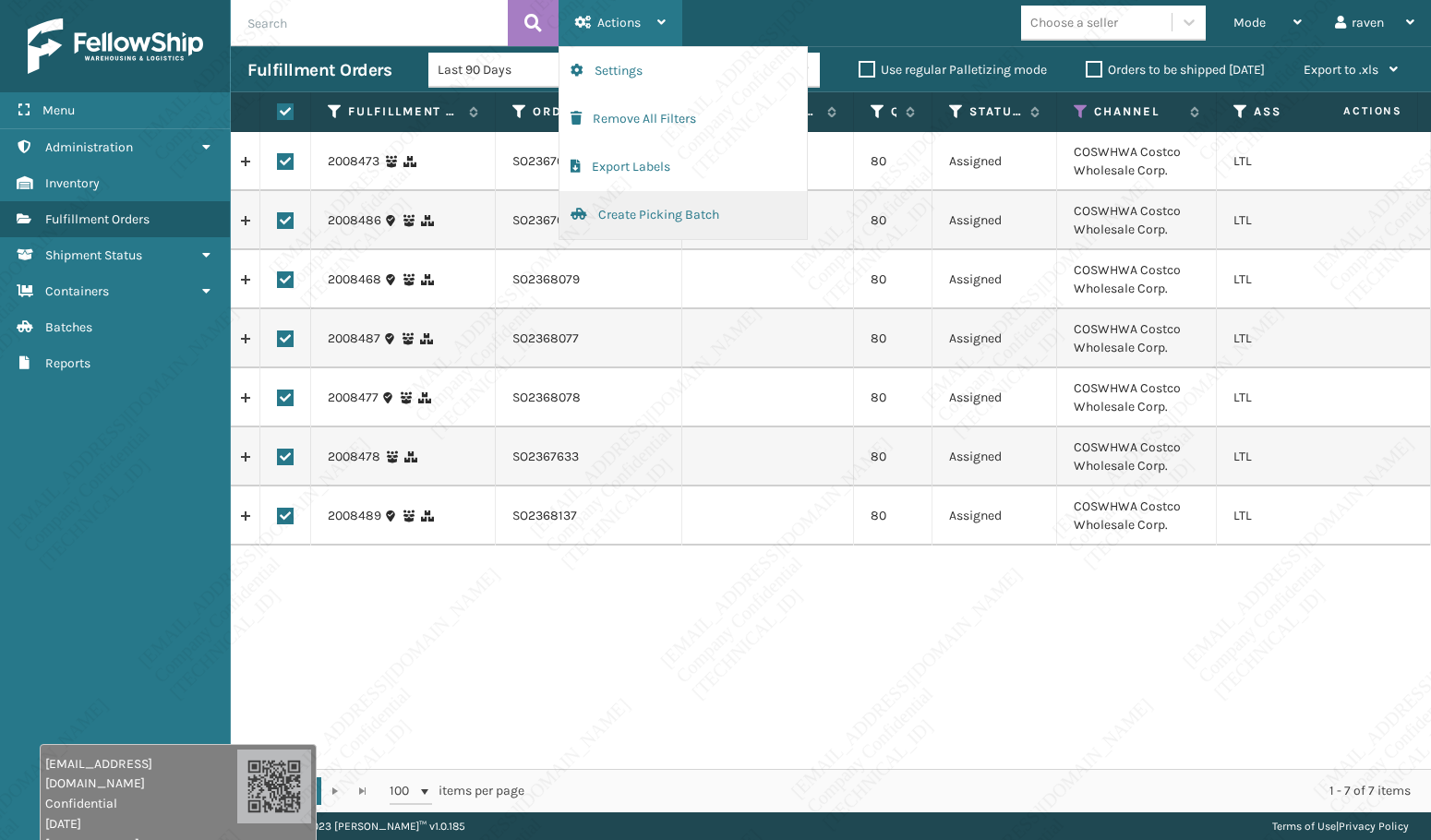
click at [656, 218] on button "Create Picking Batch" at bounding box center [683, 215] width 247 height 48
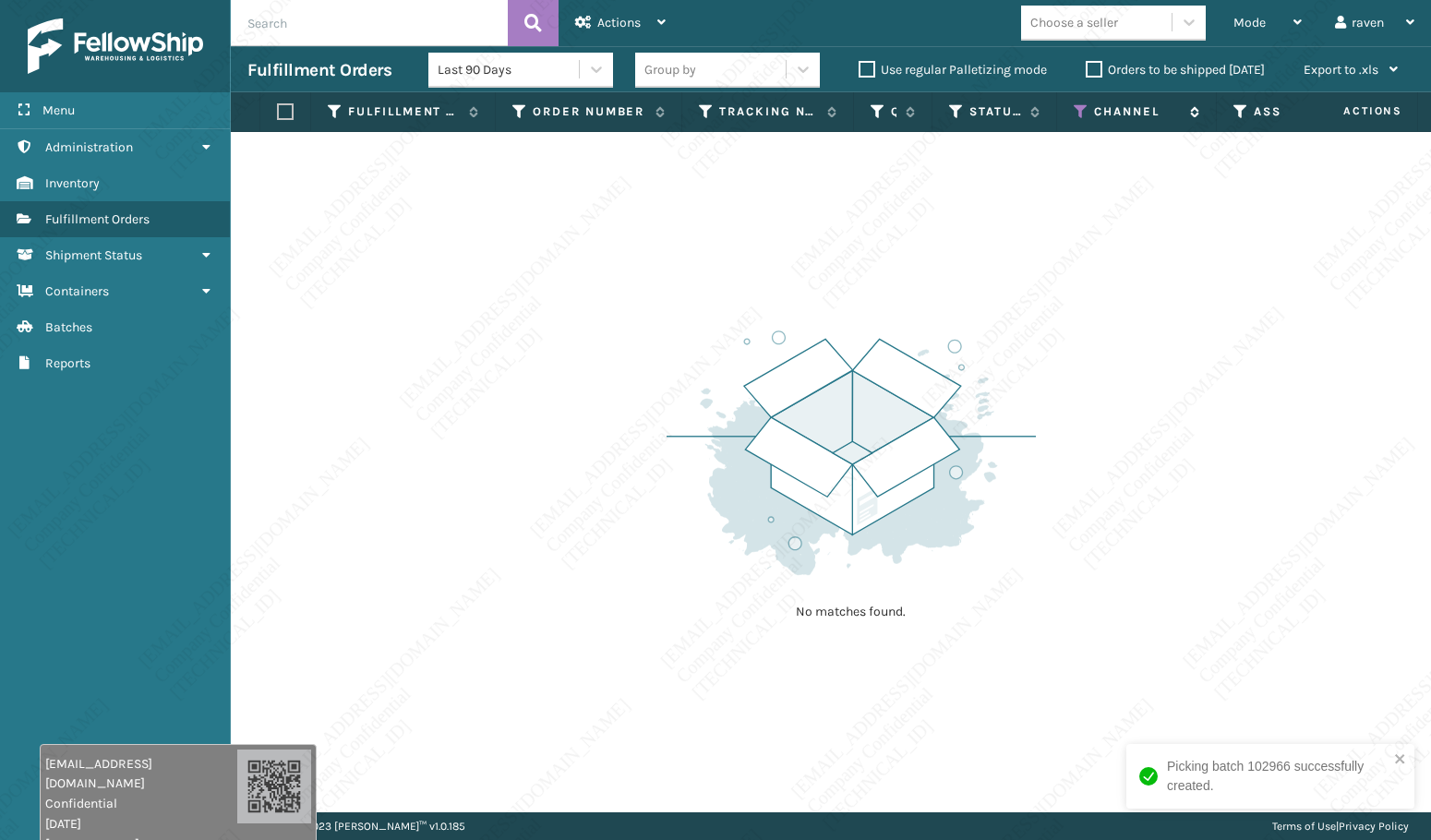
click at [1079, 109] on icon at bounding box center [1081, 111] width 14 height 16
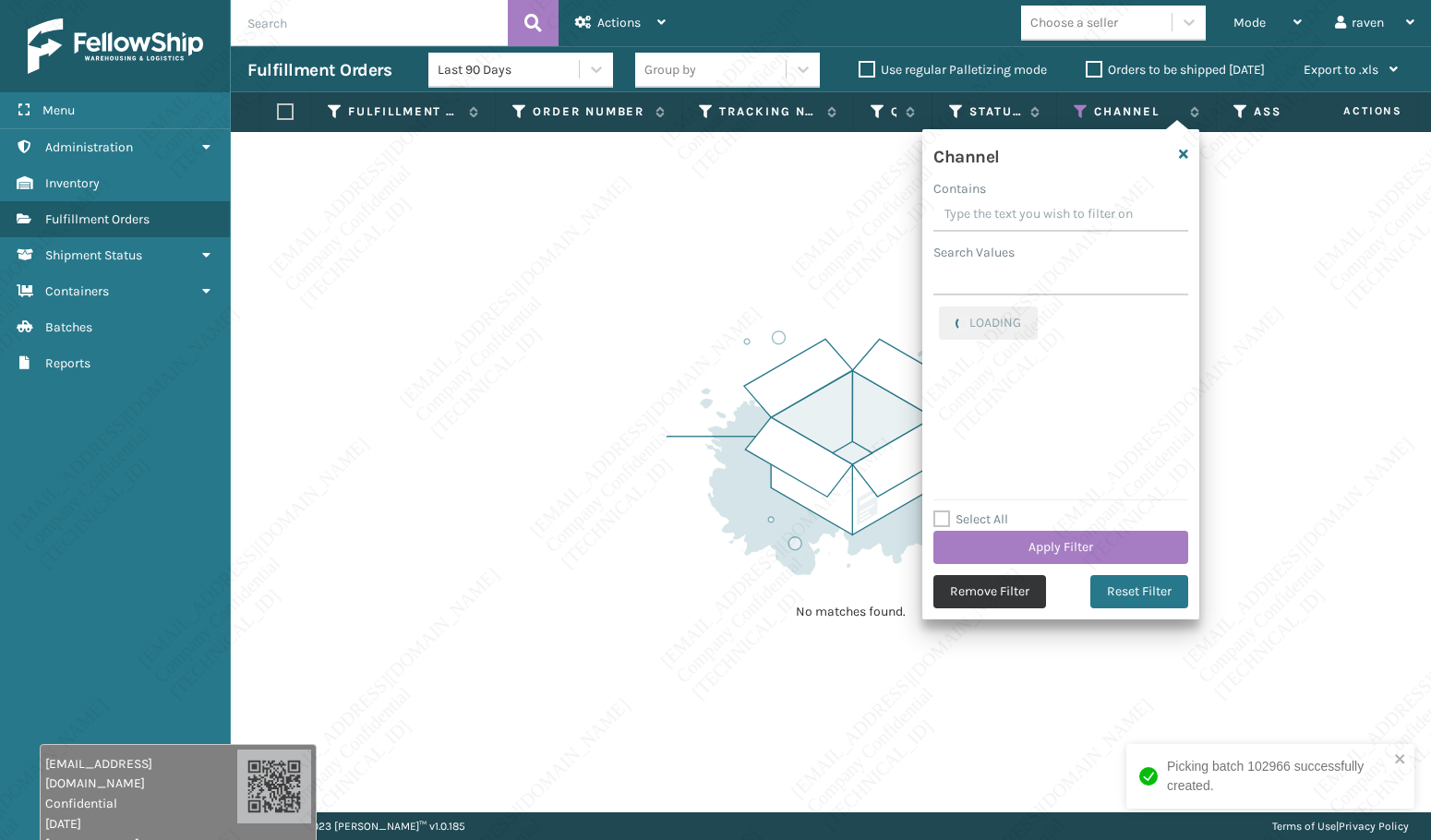
click at [1002, 599] on button "Remove Filter" at bounding box center [990, 591] width 113 height 33
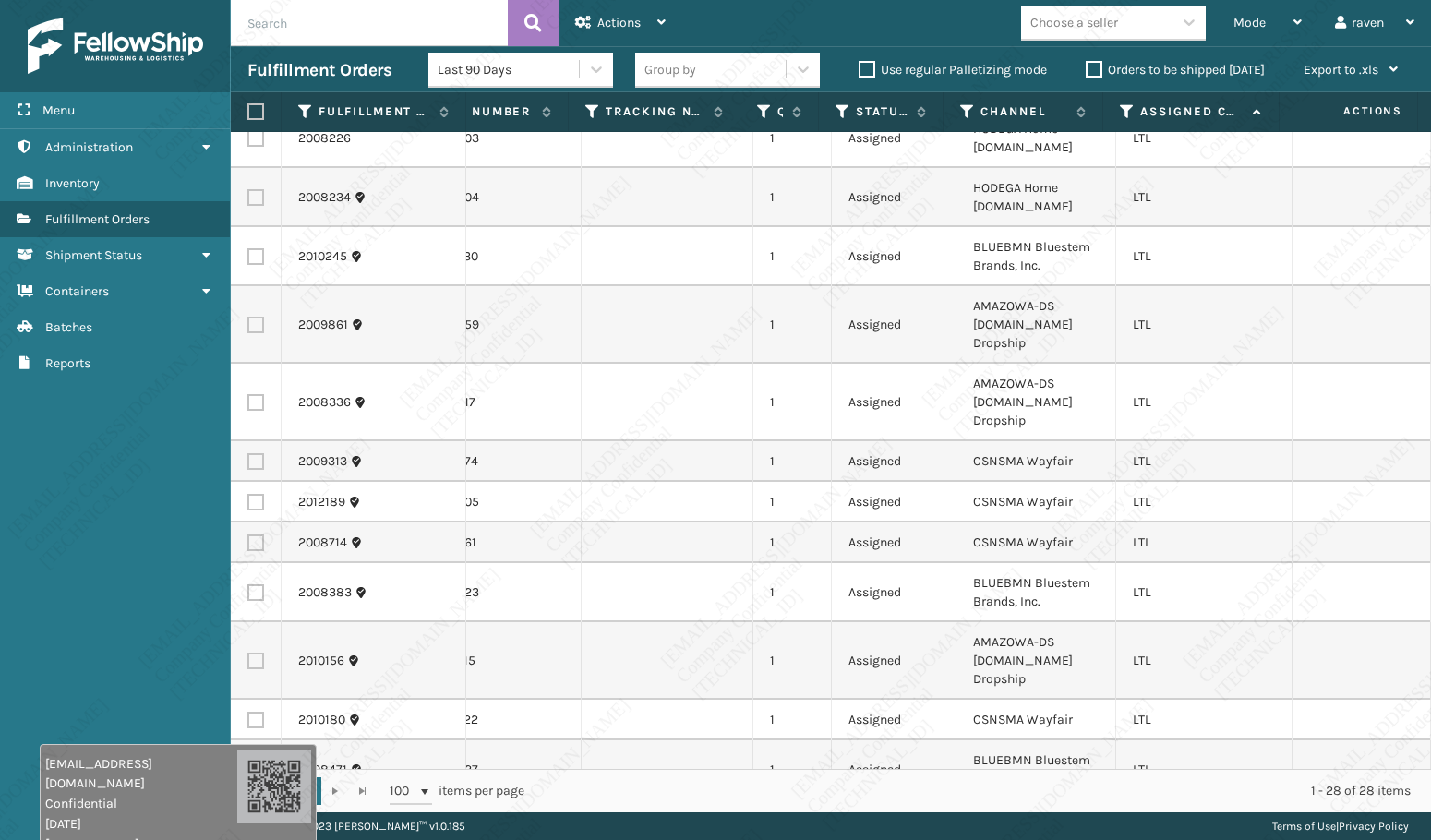
scroll to position [0, 115]
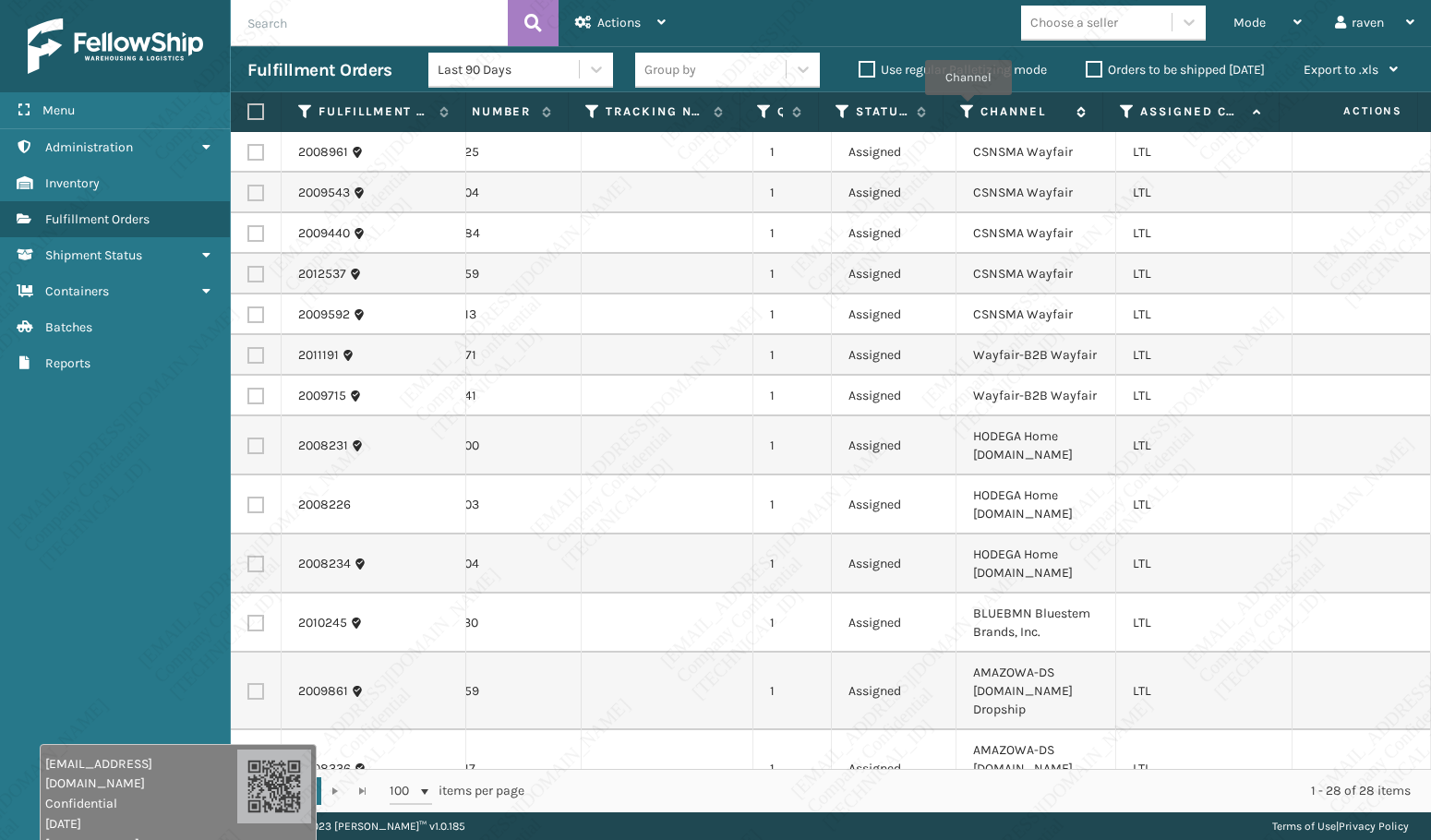
click at [965, 108] on icon at bounding box center [967, 111] width 14 height 16
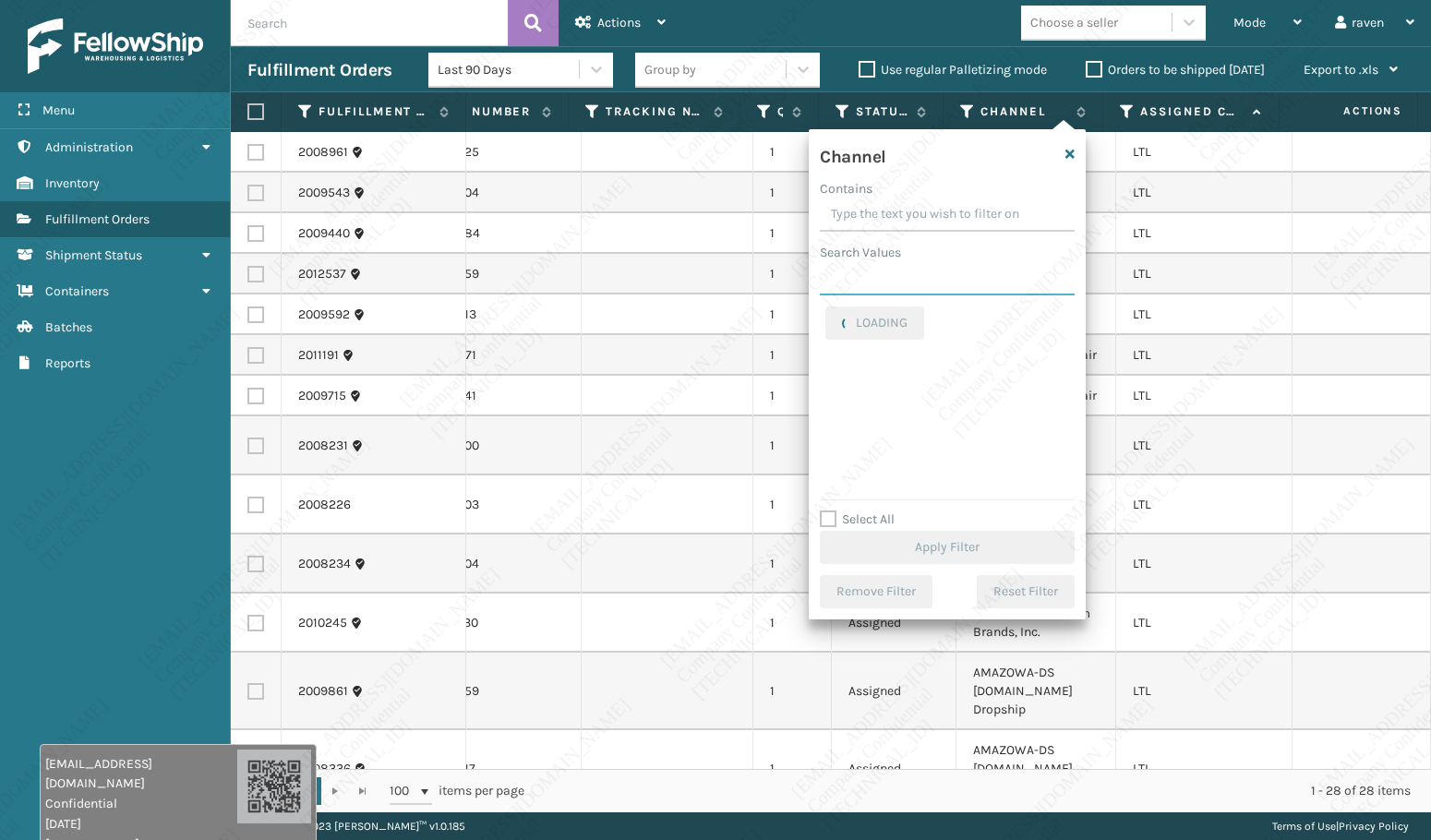
click at [949, 292] on input "Search Values" at bounding box center [947, 279] width 255 height 33
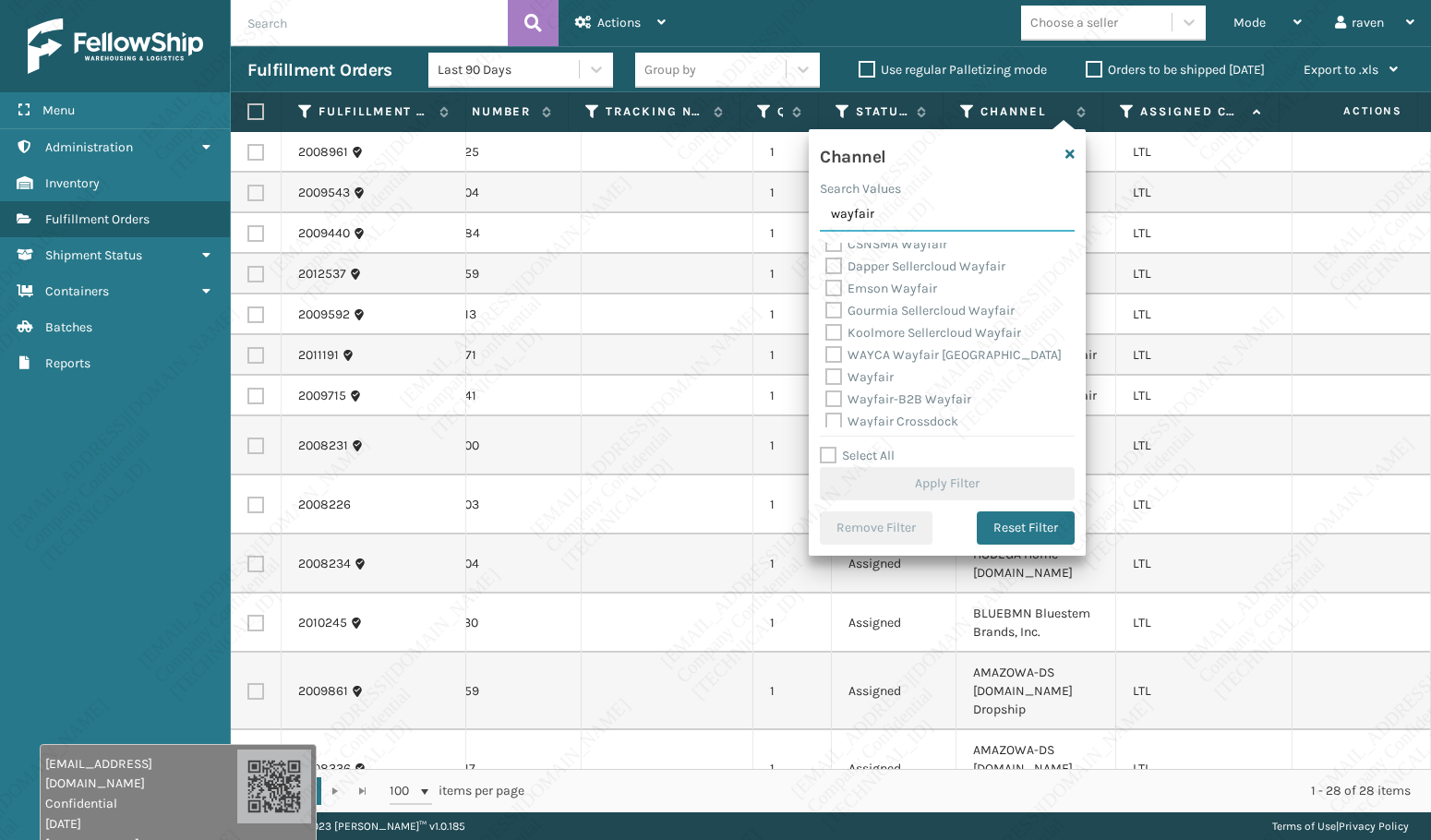
scroll to position [59, 0]
click at [872, 370] on label "Wayfair" at bounding box center [860, 371] width 69 height 15
click at [826, 370] on input "Wayfair" at bounding box center [826, 367] width 1 height 12
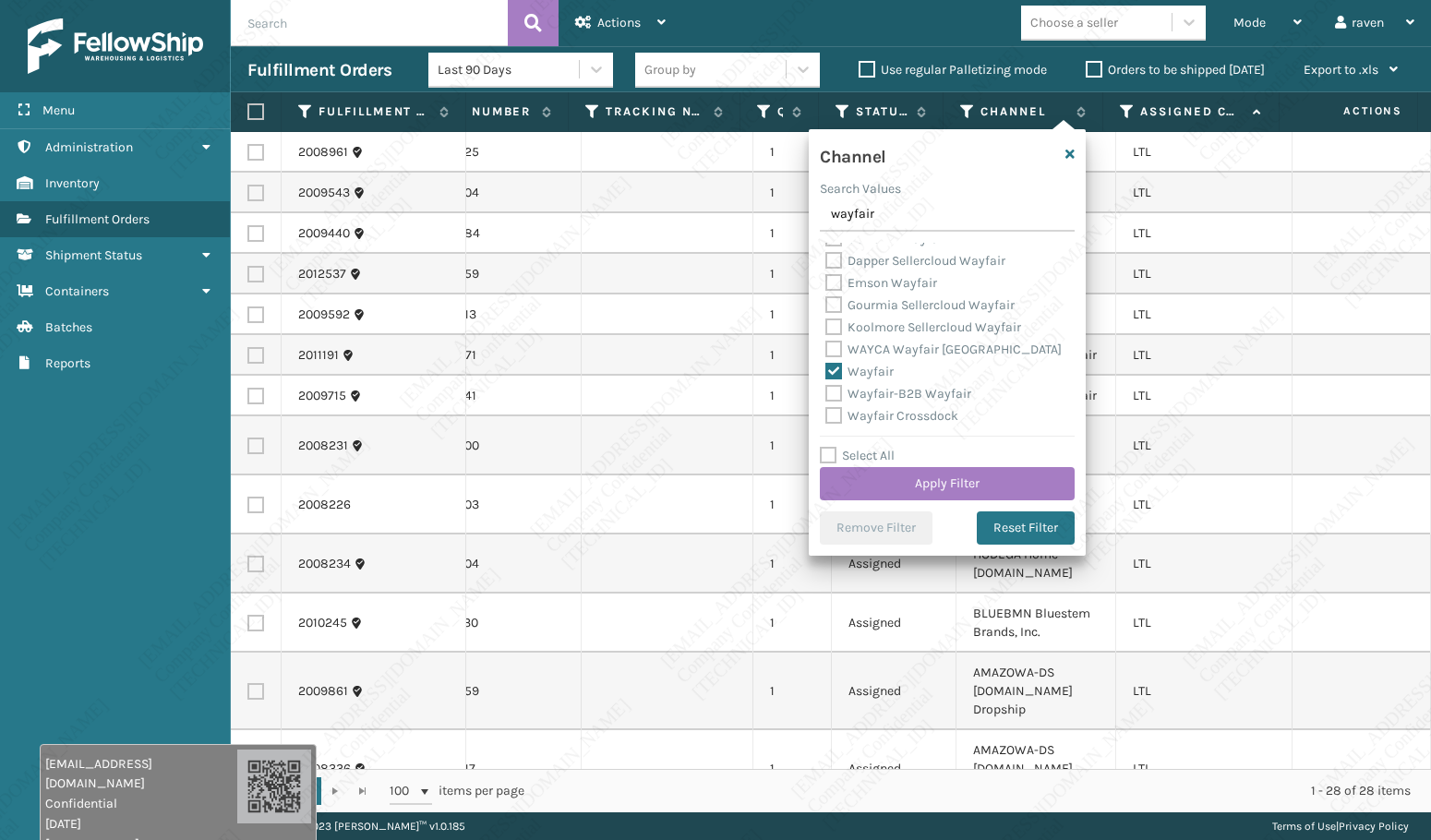
click at [915, 390] on label "Wayfair-B2B Wayfair" at bounding box center [898, 393] width 146 height 15
click at [826, 390] on input "Wayfair-B2B Wayfair" at bounding box center [826, 388] width 1 height 12
click at [914, 297] on label "CSNSMA Wayfair" at bounding box center [887, 298] width 122 height 15
click at [826, 297] on input "CSNSMA Wayfair" at bounding box center [826, 293] width 1 height 12
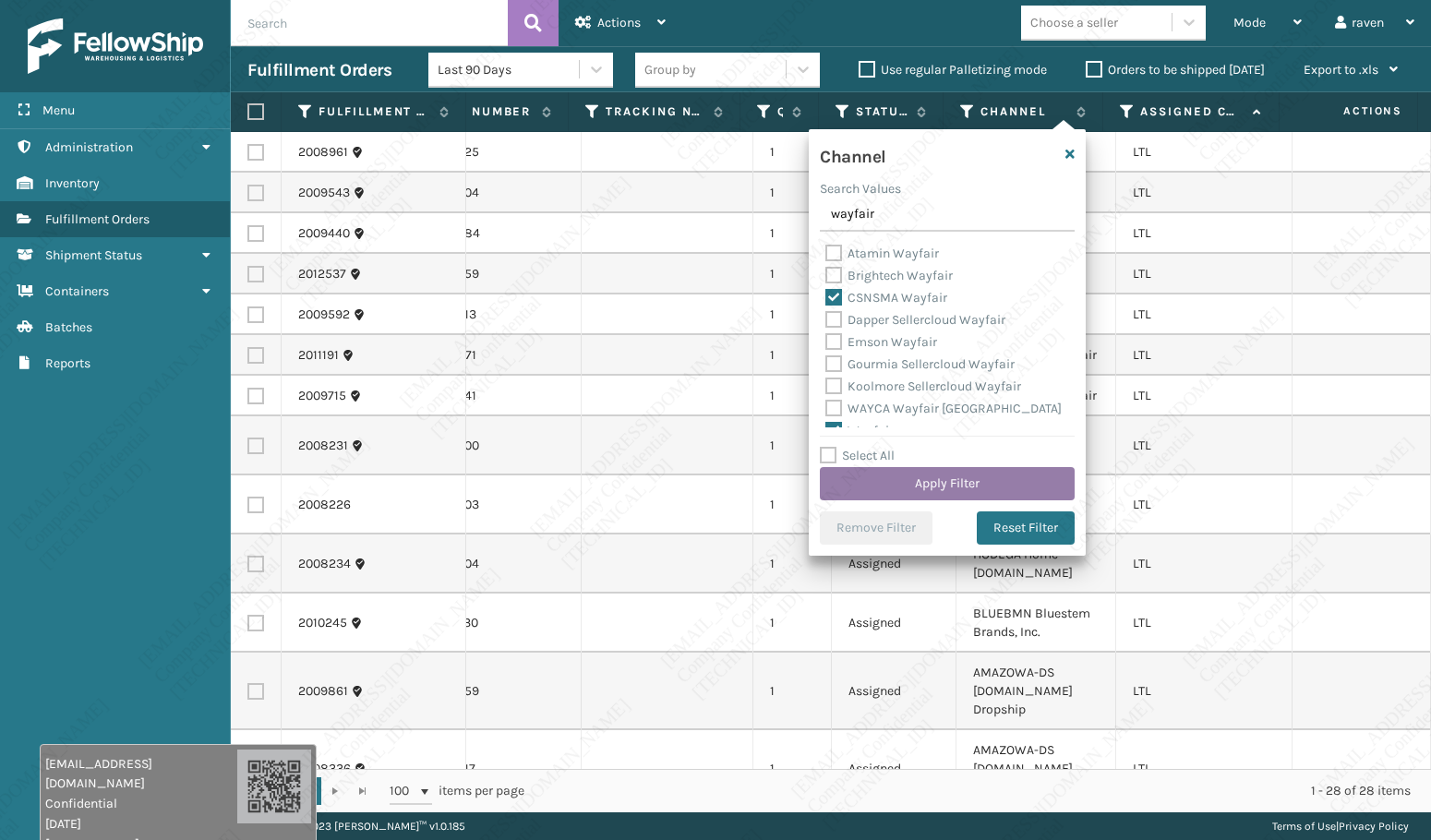
click at [978, 477] on button "Apply Filter" at bounding box center [947, 483] width 255 height 33
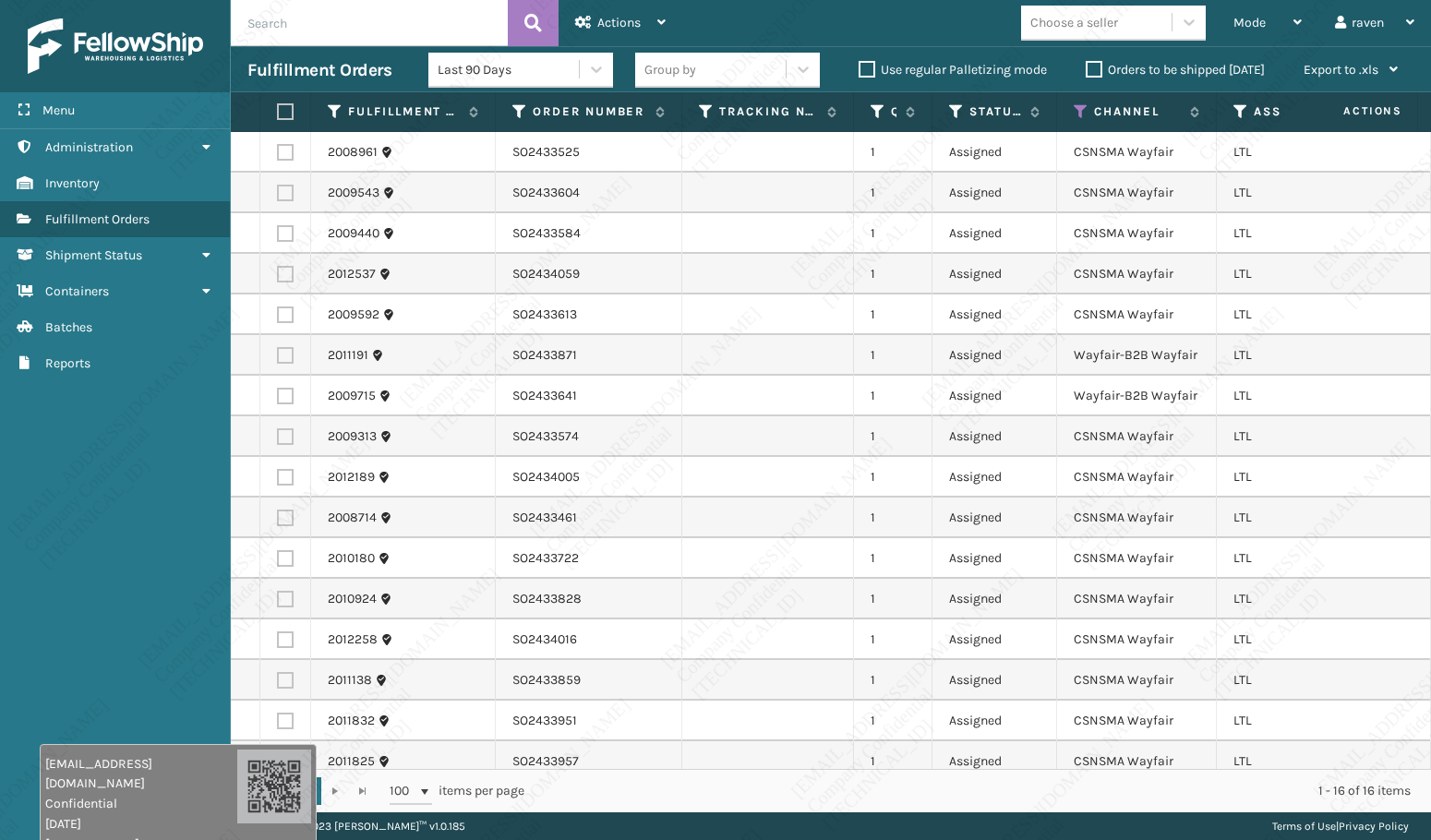
click at [286, 113] on label at bounding box center [283, 111] width 11 height 16
click at [278, 113] on input "checkbox" at bounding box center [277, 112] width 1 height 12
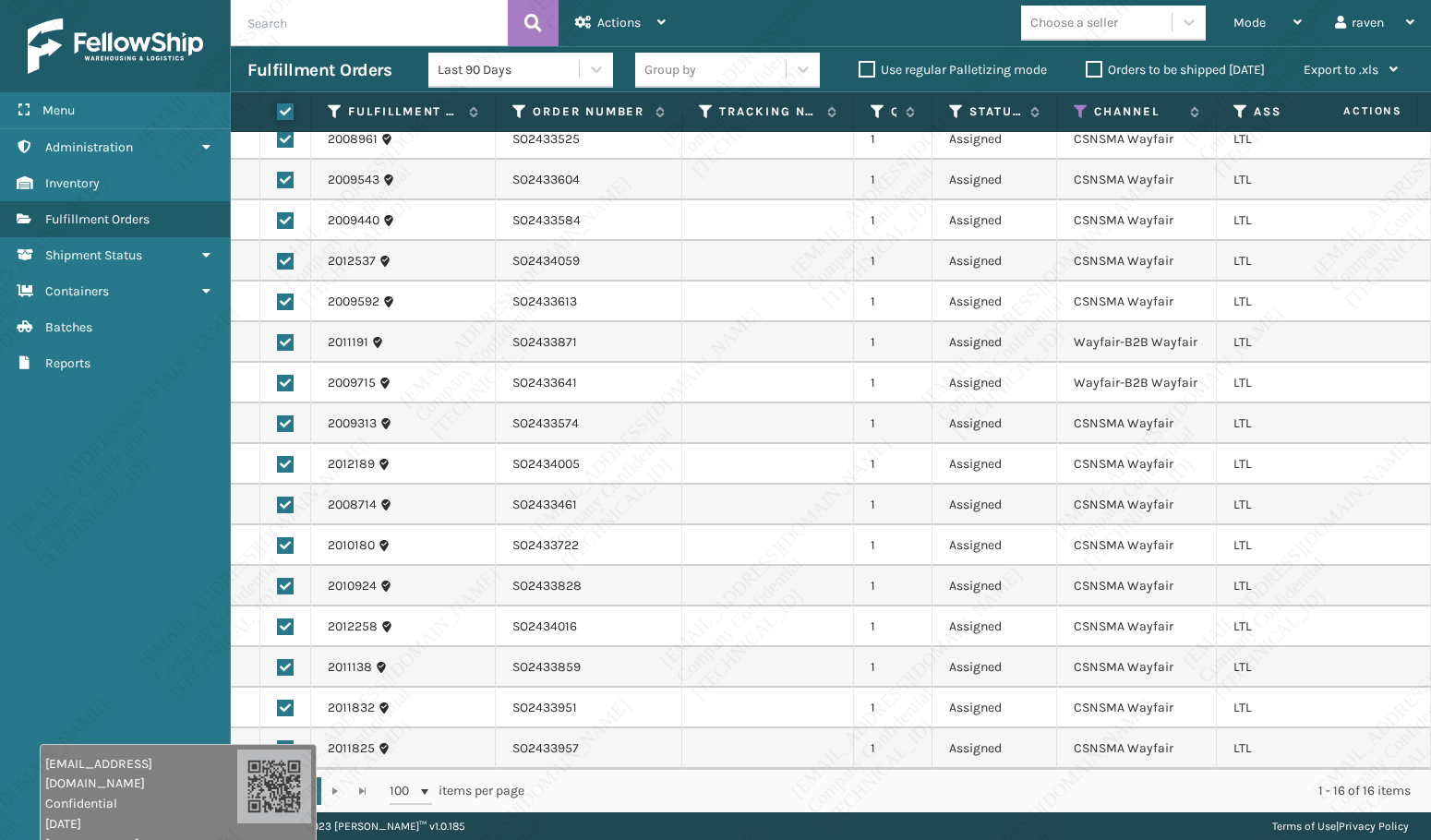
scroll to position [27, 0]
click at [621, 37] on div "Actions" at bounding box center [620, 23] width 91 height 46
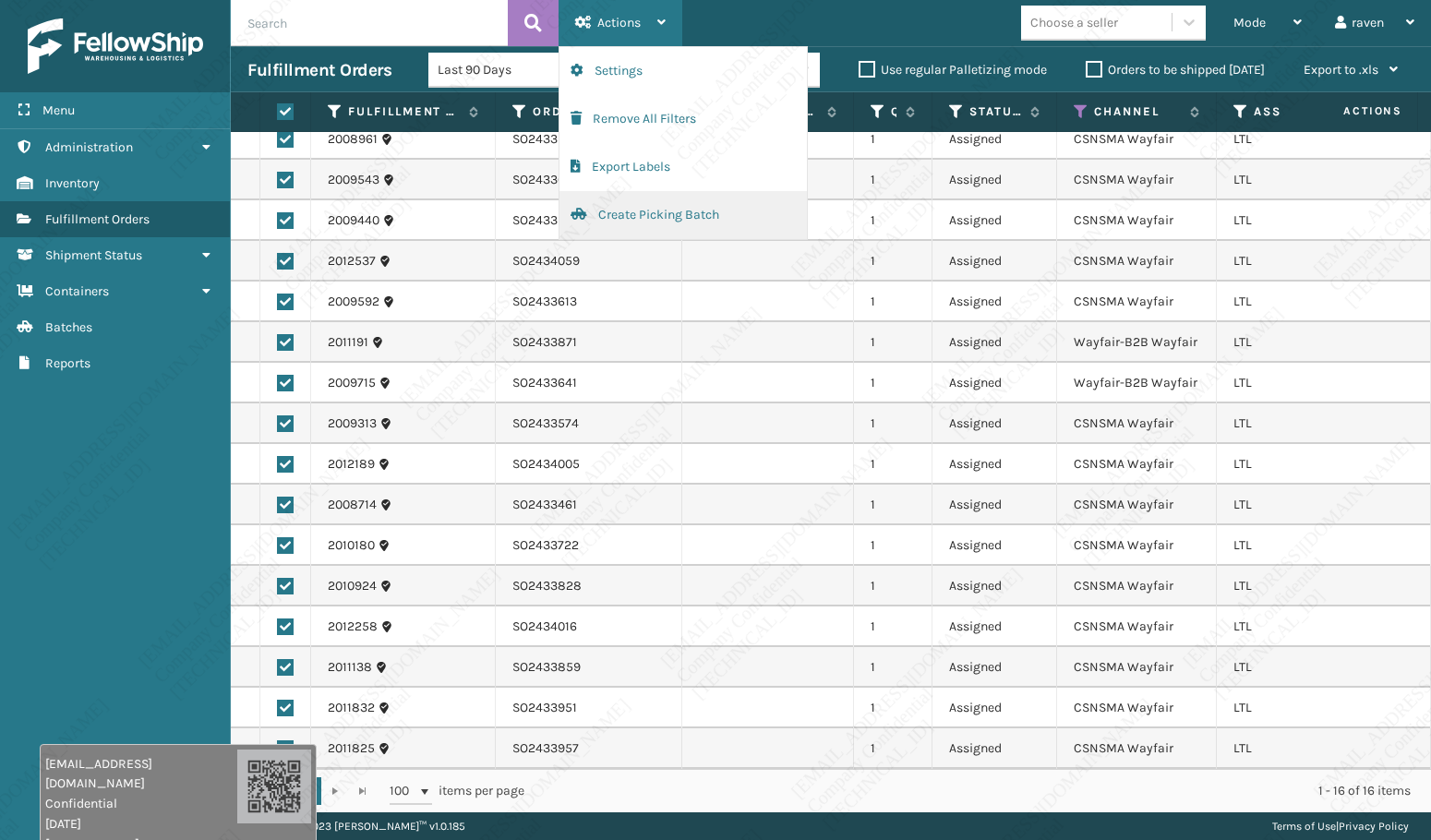
click at [635, 211] on button "Create Picking Batch" at bounding box center [683, 215] width 247 height 48
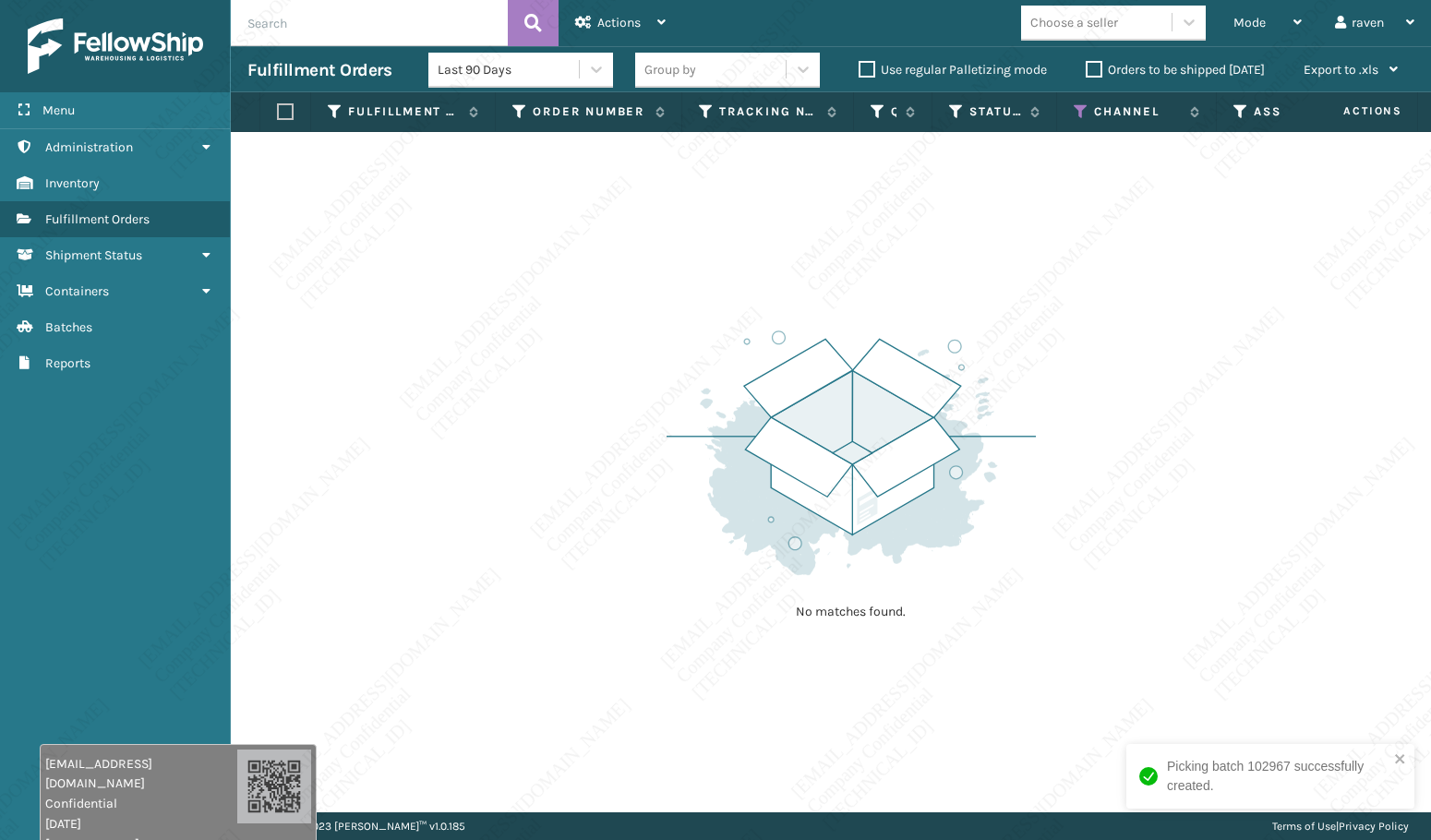
click at [1407, 761] on div "Picking batch 102967 successfully created." at bounding box center [1271, 776] width 288 height 65
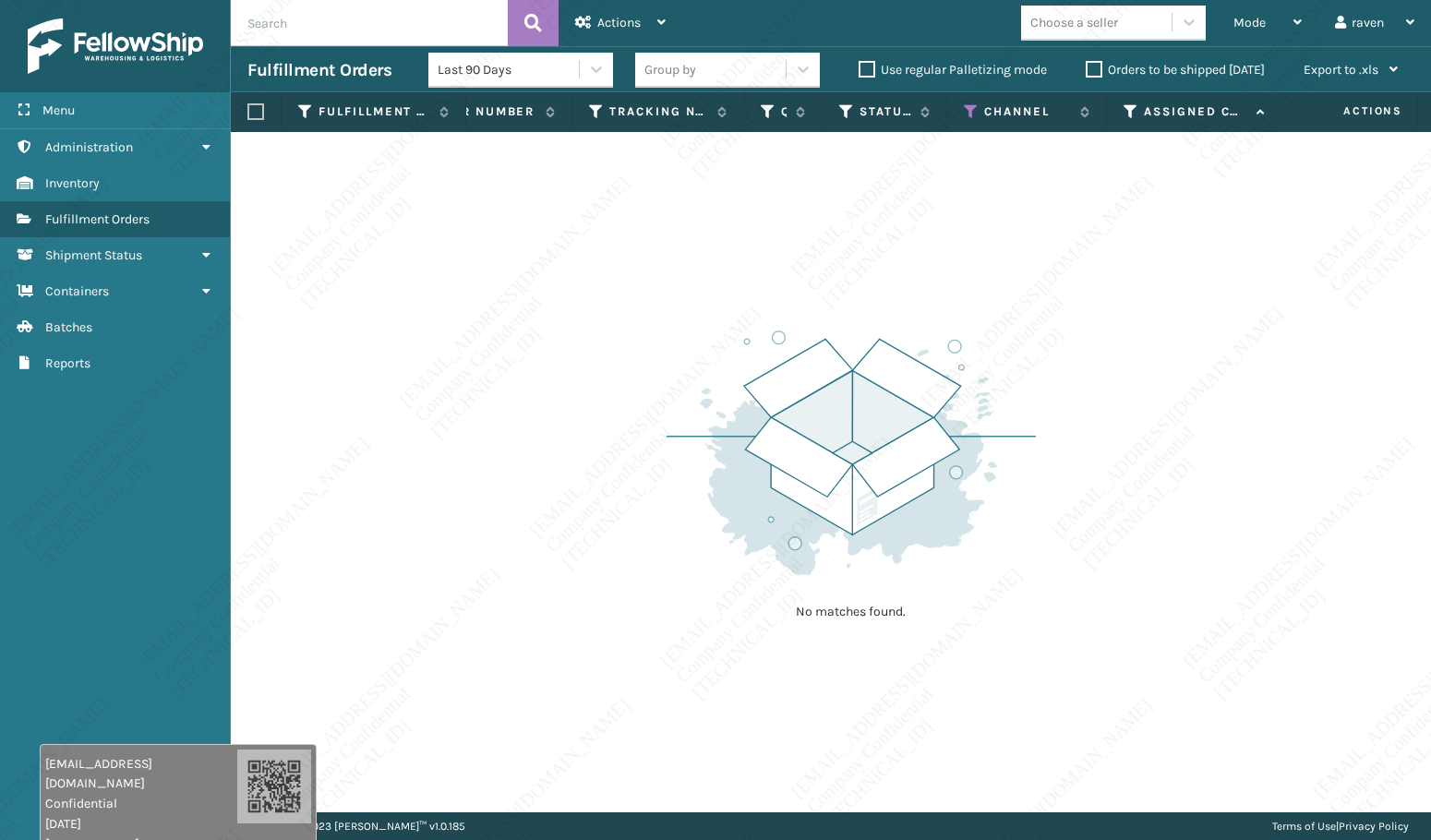
scroll to position [0, 114]
click at [967, 107] on icon at bounding box center [967, 111] width 14 height 16
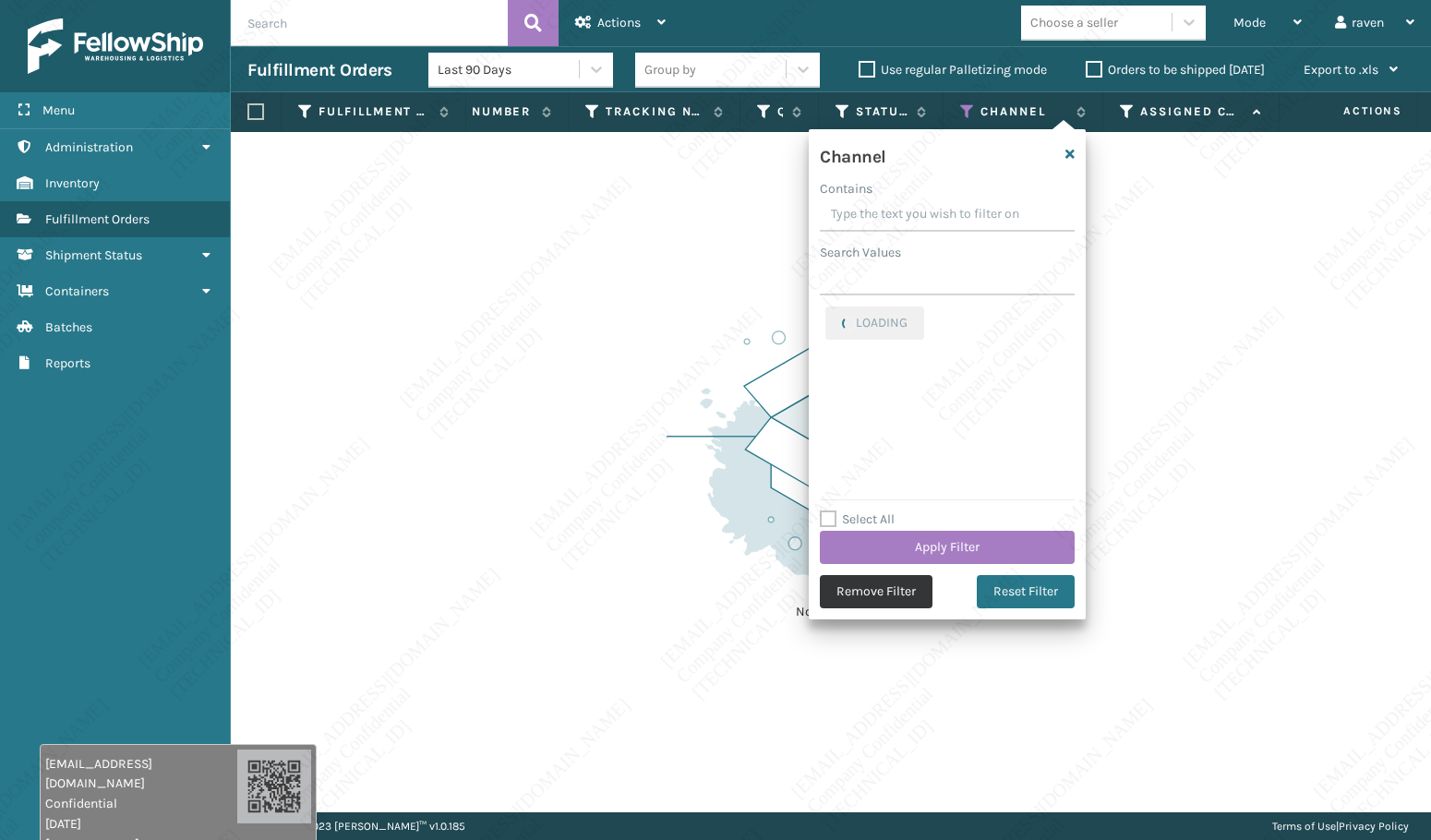
click at [885, 581] on button "Remove Filter" at bounding box center [876, 591] width 113 height 33
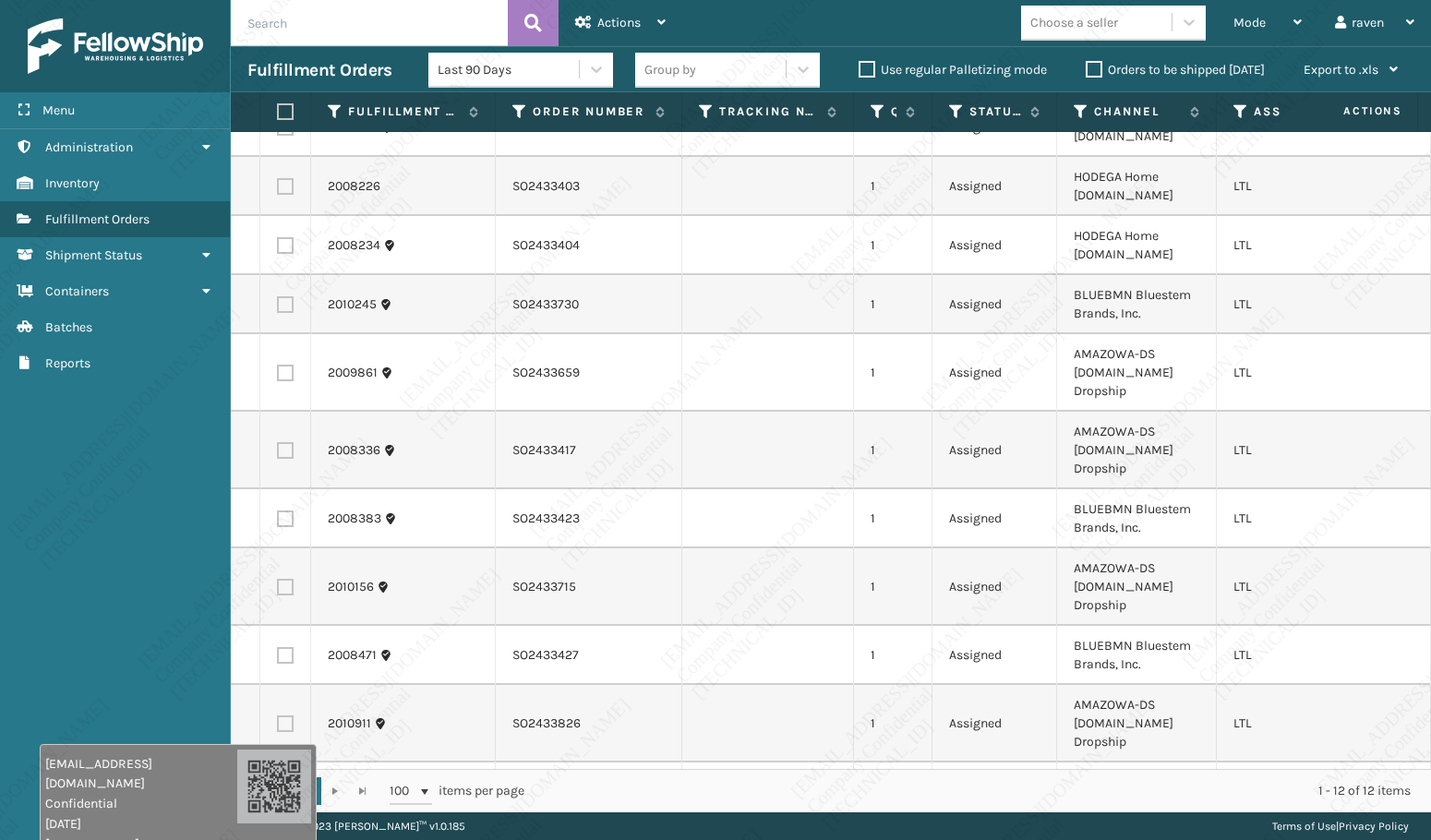
scroll to position [0, 0]
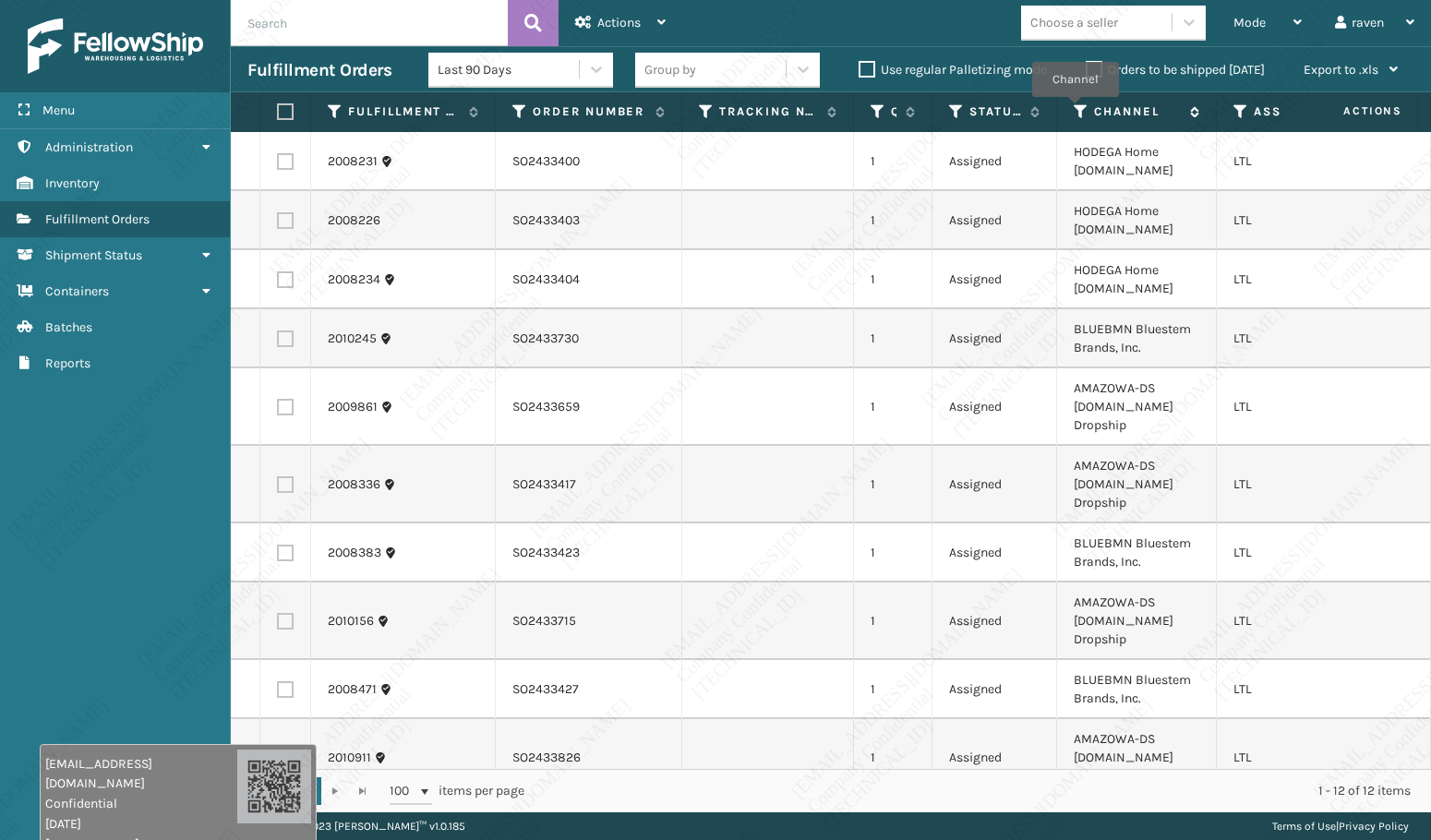
click at [1075, 110] on icon at bounding box center [1081, 111] width 14 height 16
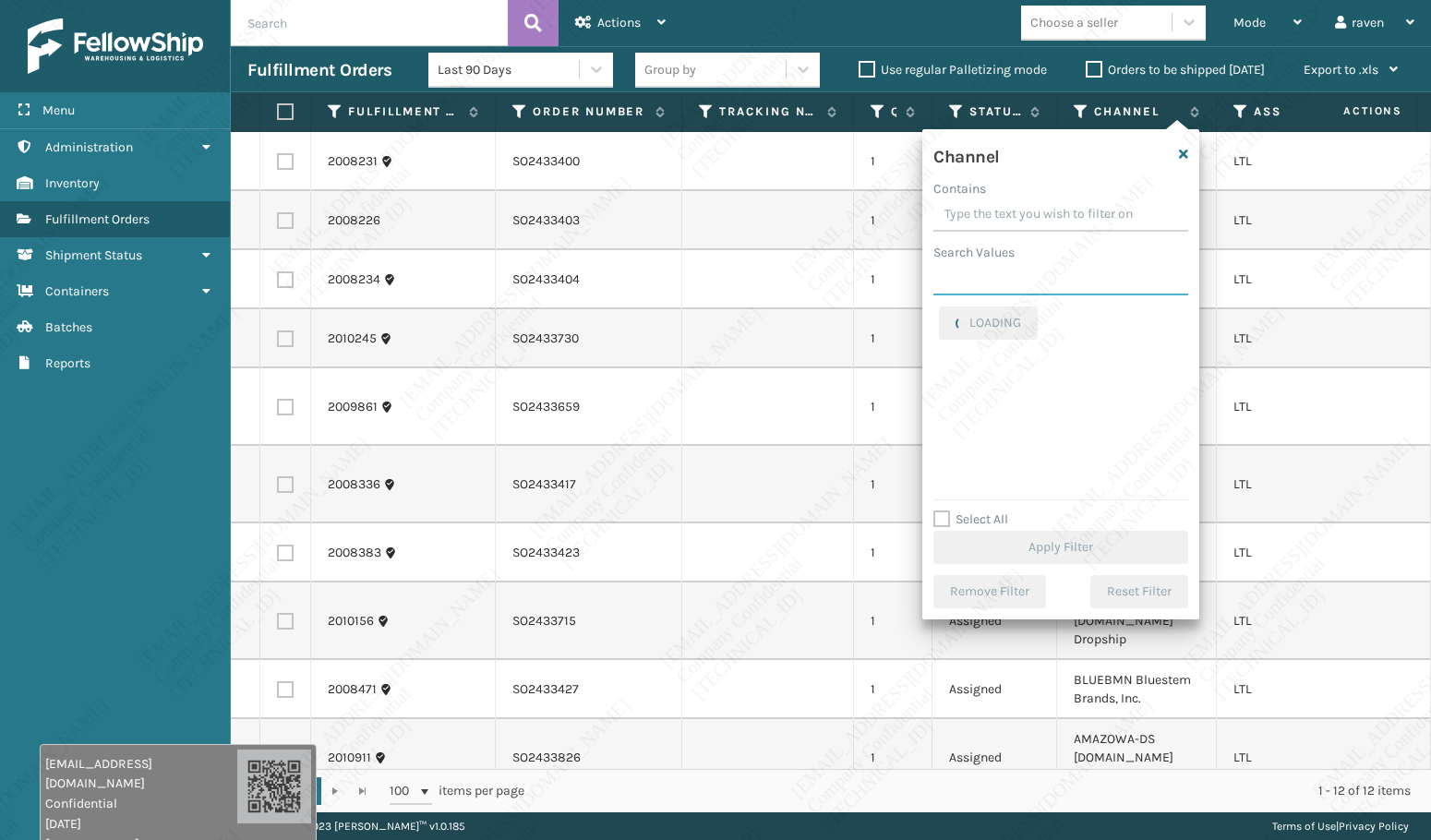
click at [1004, 268] on input "Search Values" at bounding box center [1061, 279] width 255 height 33
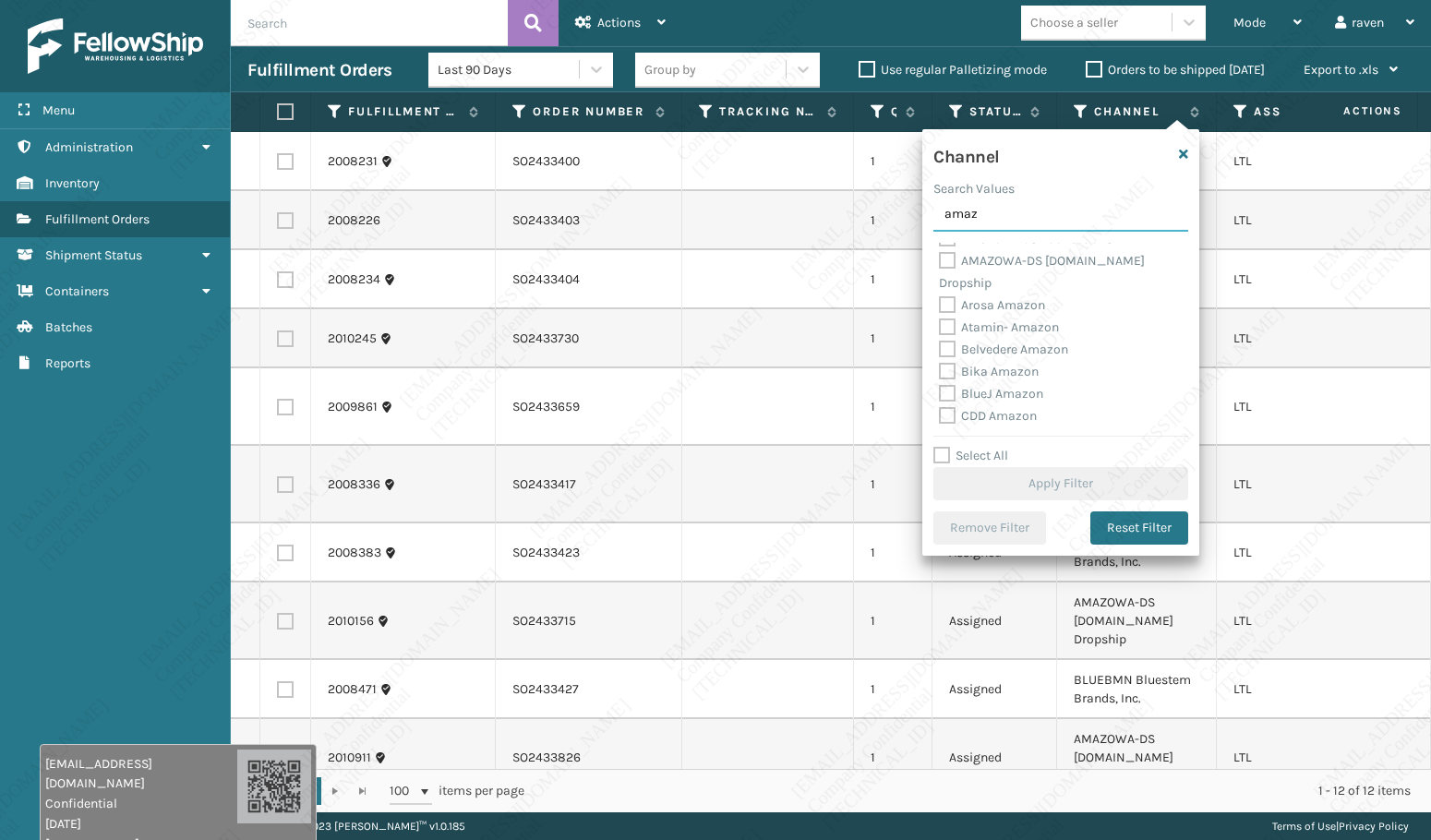
scroll to position [93, 0]
click at [951, 248] on label "AMAZOWA-DS [DOMAIN_NAME] Dropship" at bounding box center [1042, 261] width 206 height 38
click at [939, 248] on input "AMAZOWA-DS [DOMAIN_NAME] Dropship" at bounding box center [938, 244] width 1 height 12
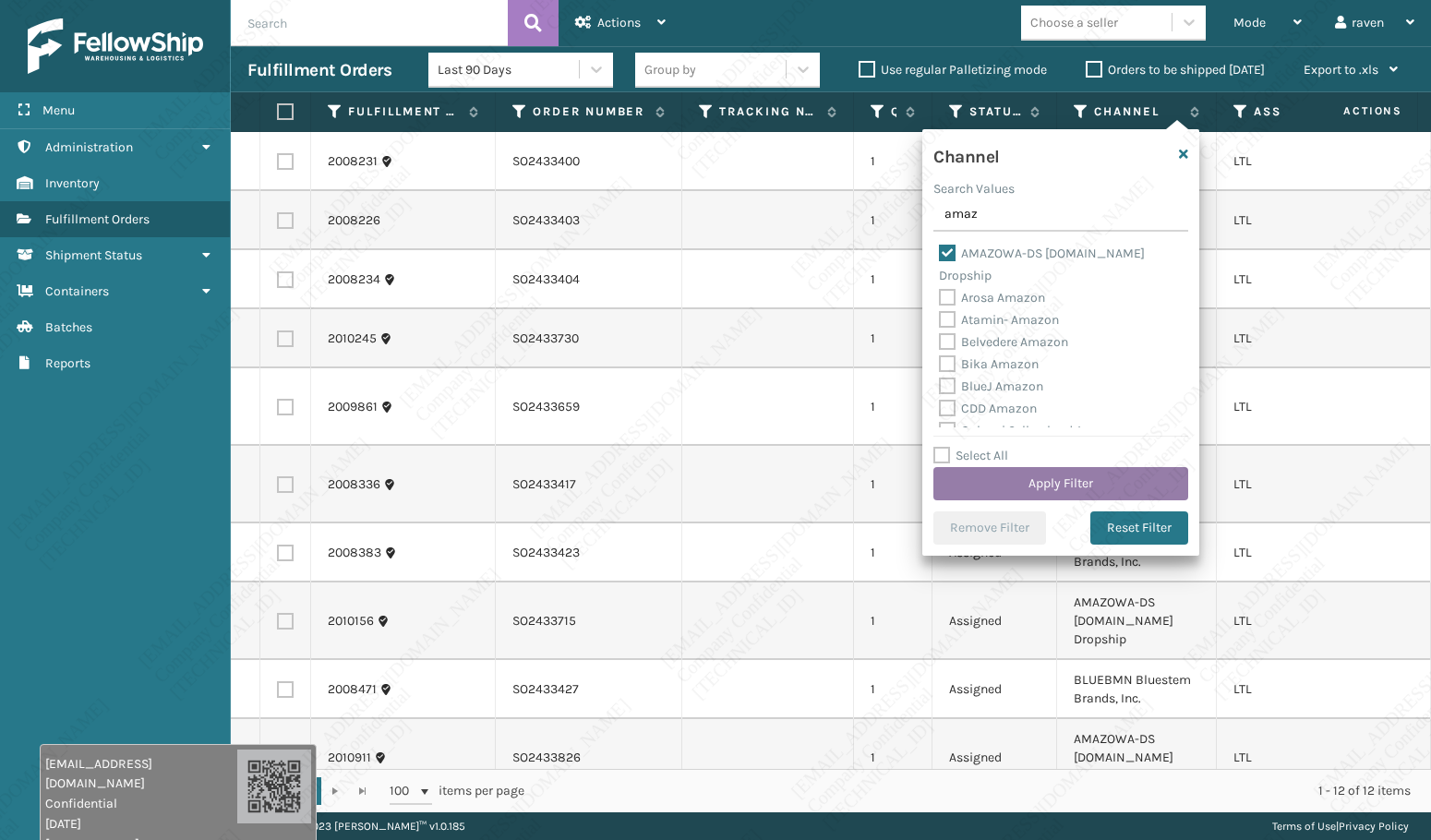
click at [1114, 489] on button "Apply Filter" at bounding box center [1061, 483] width 255 height 33
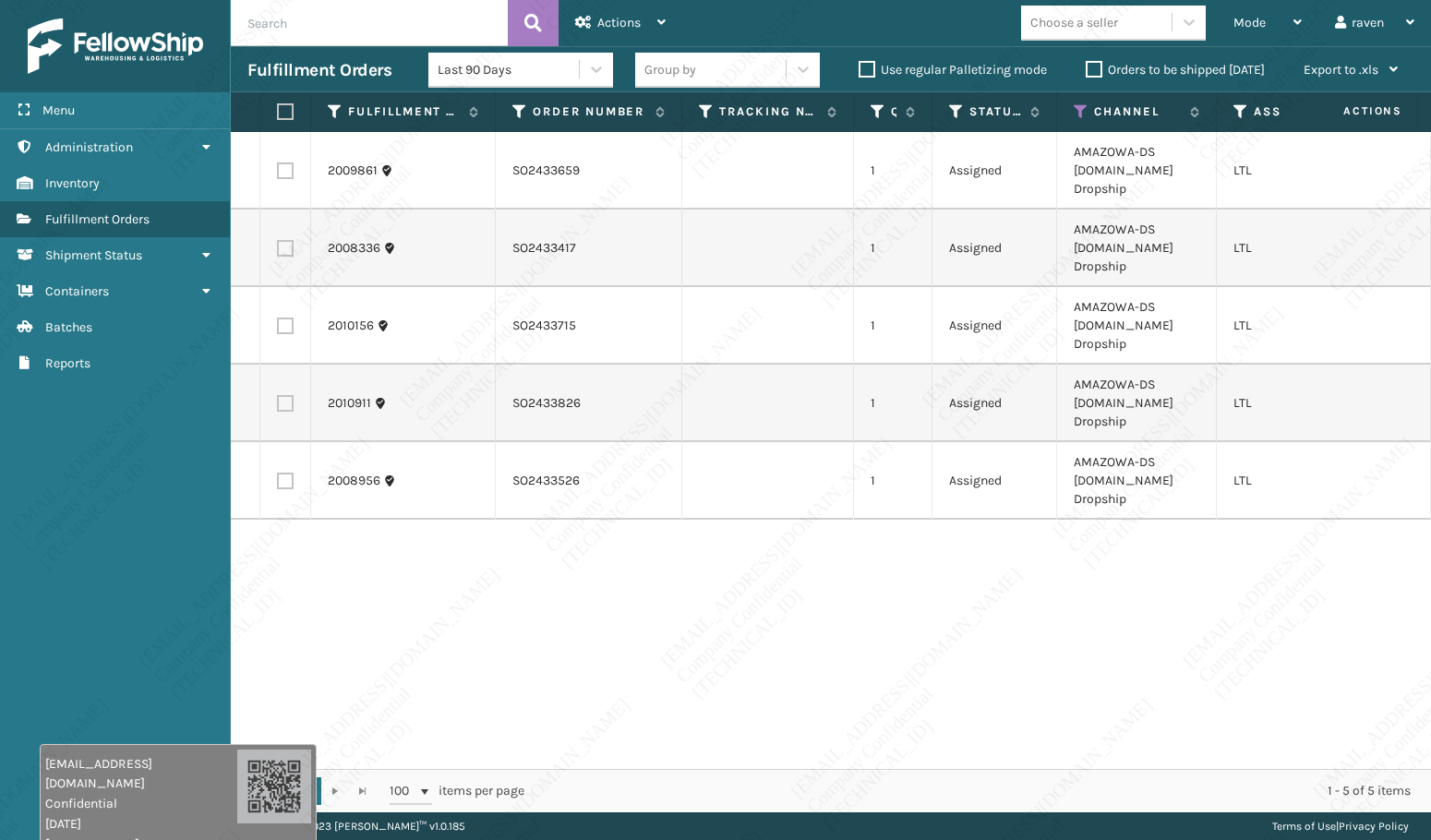
click at [284, 113] on label at bounding box center [283, 111] width 11 height 16
click at [278, 113] on input "checkbox" at bounding box center [277, 112] width 1 height 12
click at [623, 22] on span "Actions" at bounding box center [619, 22] width 43 height 15
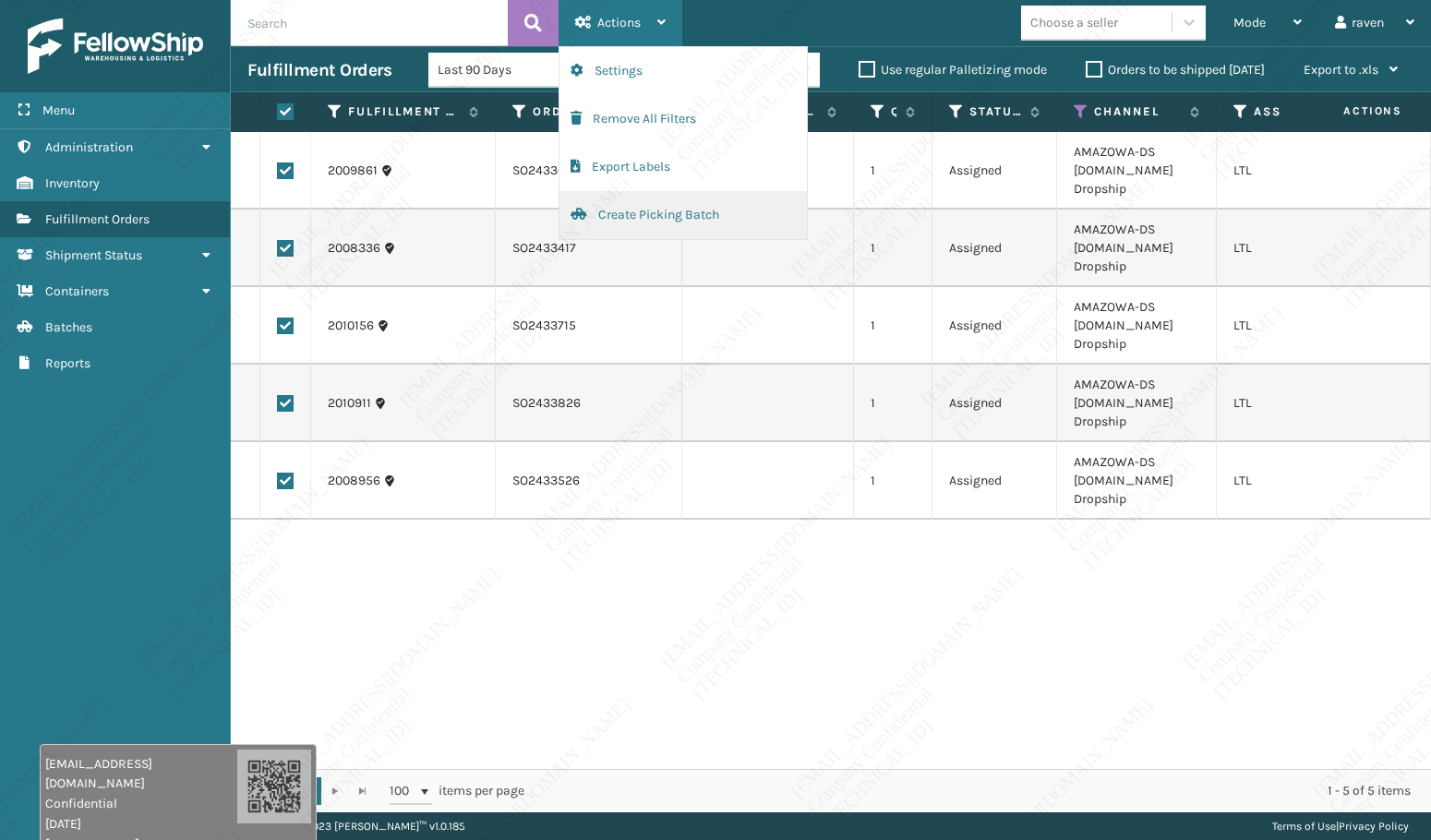
click at [693, 211] on button "Create Picking Batch" at bounding box center [683, 215] width 247 height 48
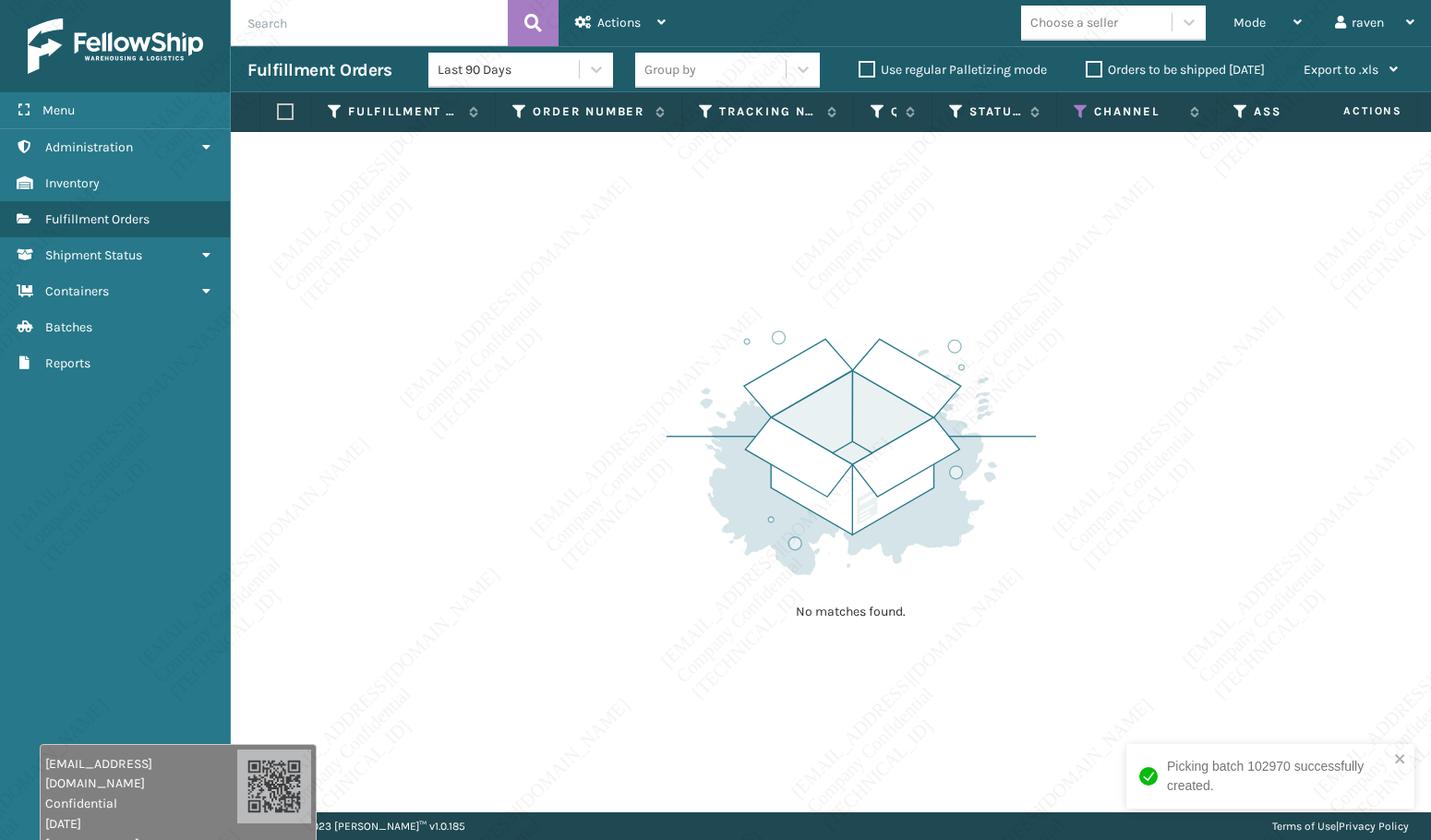
click at [1079, 120] on th "Channel" at bounding box center [1136, 113] width 159 height 40
click at [1082, 103] on icon at bounding box center [1081, 111] width 14 height 16
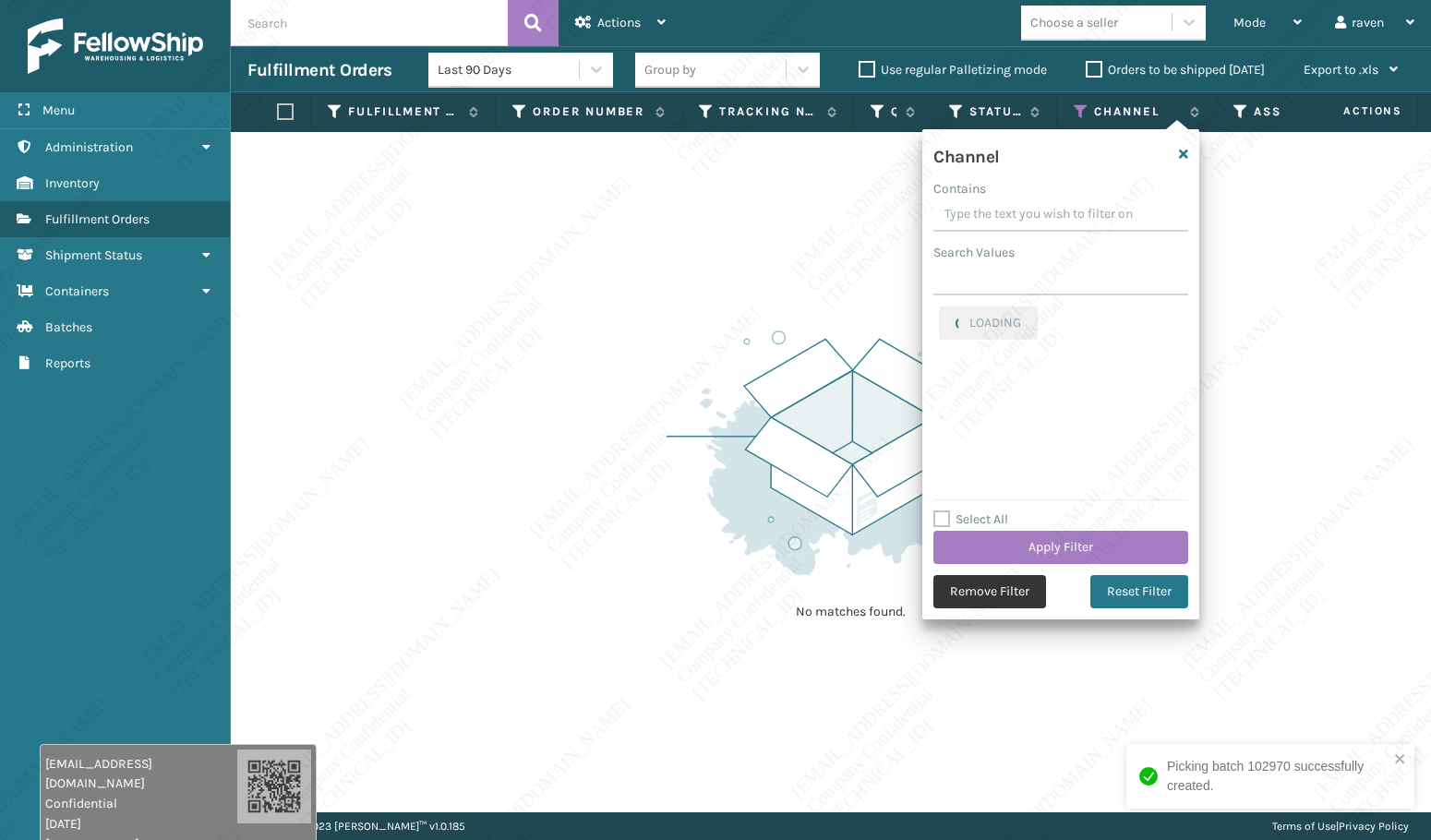
click at [1007, 597] on button "Remove Filter" at bounding box center [990, 591] width 113 height 33
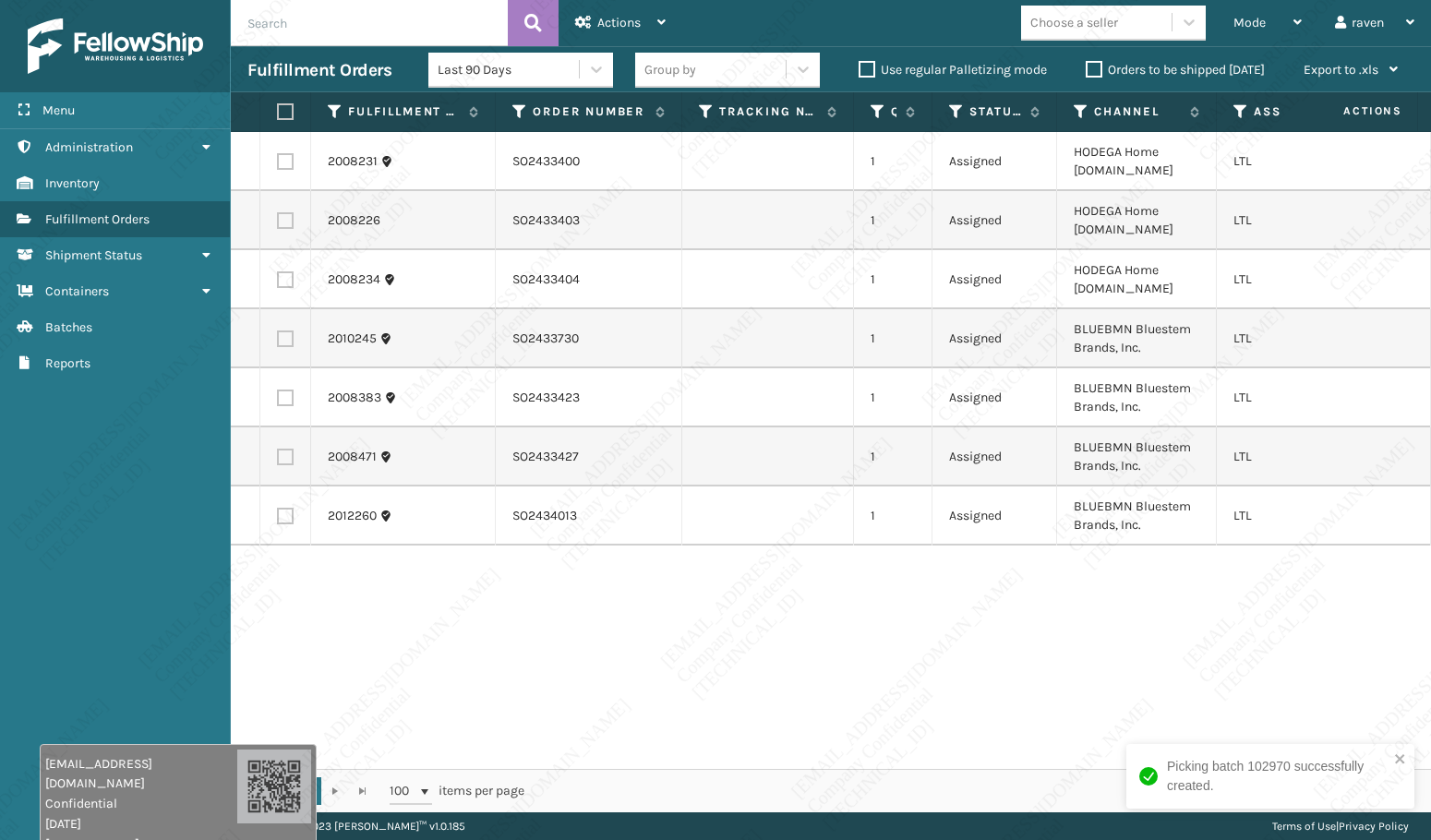
click at [1407, 764] on div "Picking batch 102970 successfully created." at bounding box center [1271, 776] width 288 height 65
click at [1213, 619] on div "2008231 SO2433400 1 Assigned HODEGA Home [DOMAIN_NAME] LTL 2008226 SO2433403 1 …" at bounding box center [831, 450] width 1200 height 637
click at [1078, 108] on icon at bounding box center [1081, 111] width 14 height 16
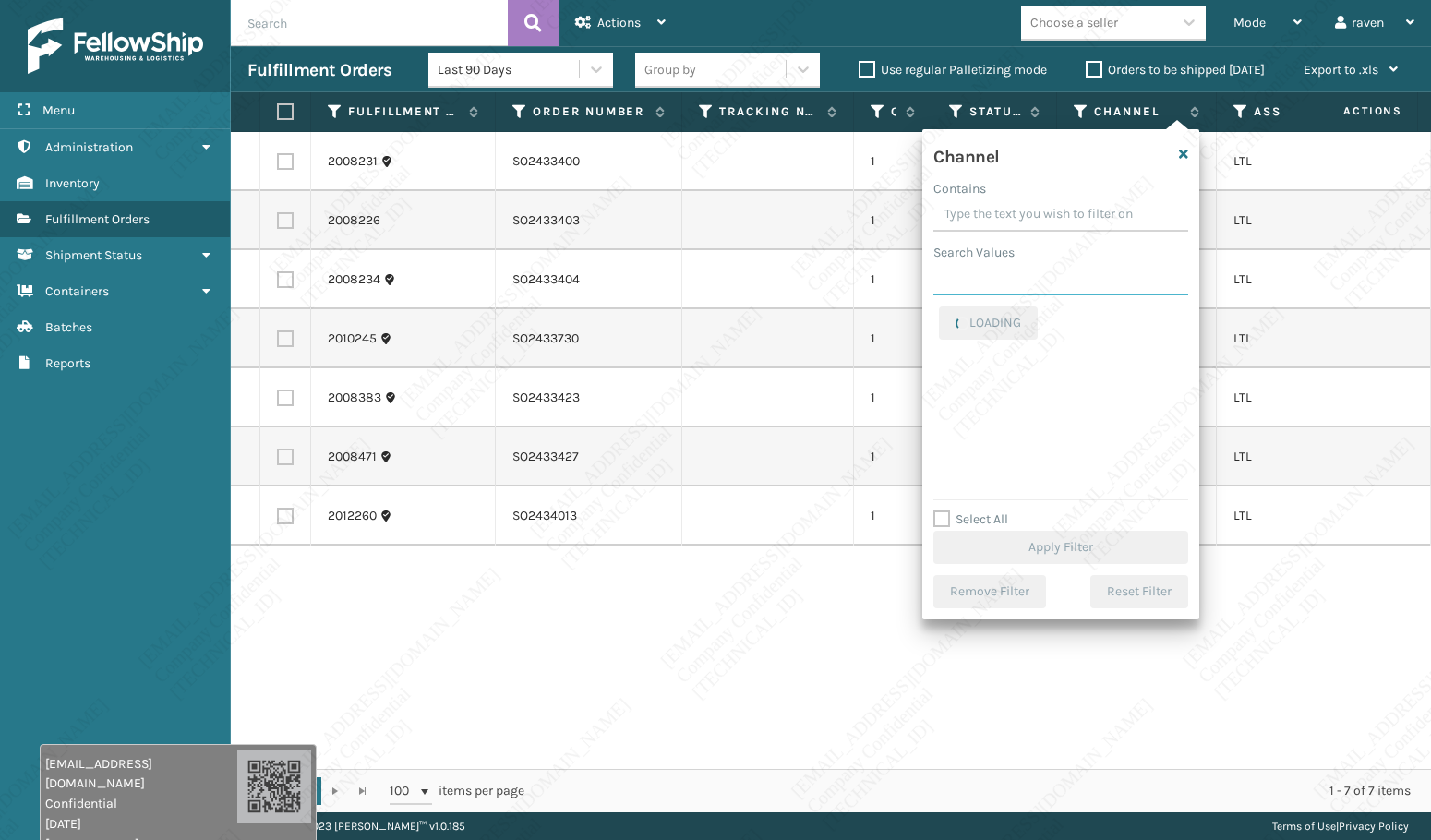
click at [1055, 286] on input "Search Values" at bounding box center [1061, 279] width 255 height 33
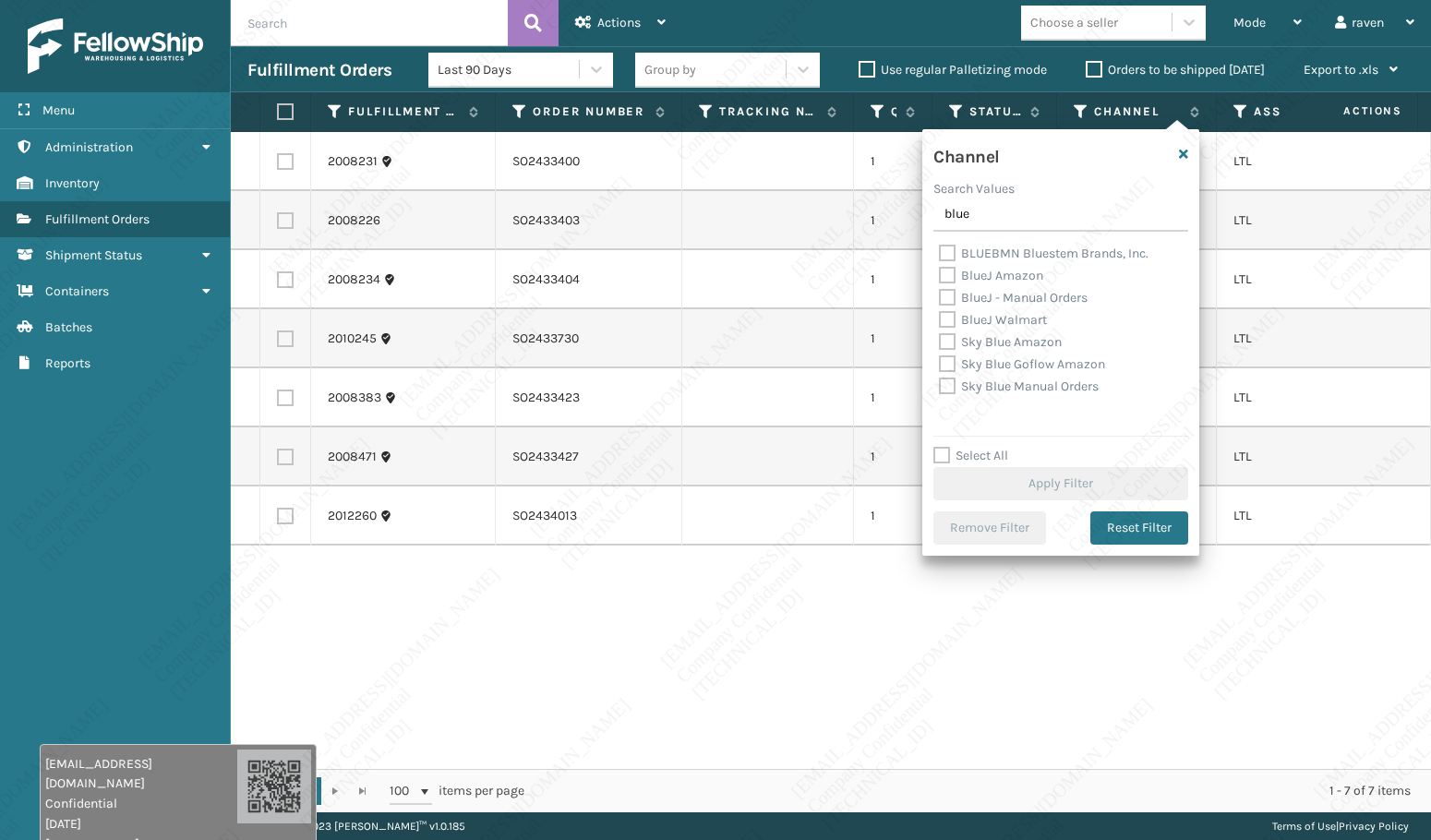
click at [1047, 251] on label "BLUEBMN Bluestem Brands, Inc." at bounding box center [1043, 253] width 210 height 15
click at [939, 251] on input "BLUEBMN Bluestem Brands, Inc." at bounding box center [938, 248] width 1 height 12
click at [1064, 478] on button "Apply Filter" at bounding box center [1061, 483] width 255 height 33
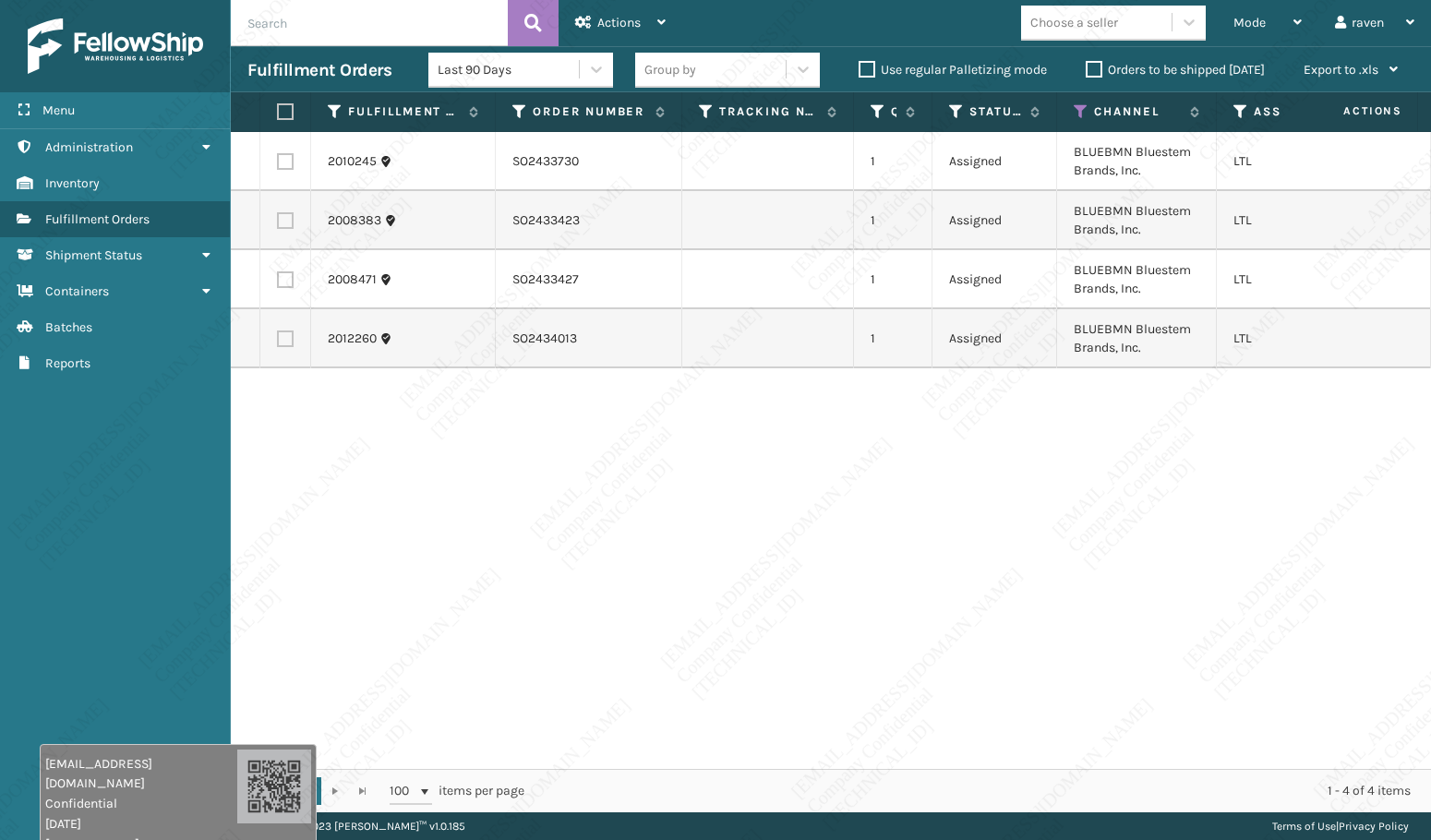
click at [1219, 547] on div "2010245 SO2433730 1 Assigned BLUEBMN Bluestem Brands, Inc. LTL 2008383 SO243342…" at bounding box center [831, 450] width 1200 height 637
click at [285, 109] on label at bounding box center [283, 111] width 11 height 16
click at [278, 109] on input "checkbox" at bounding box center [277, 112] width 1 height 12
click at [605, 14] on span "Actions" at bounding box center [619, 22] width 43 height 15
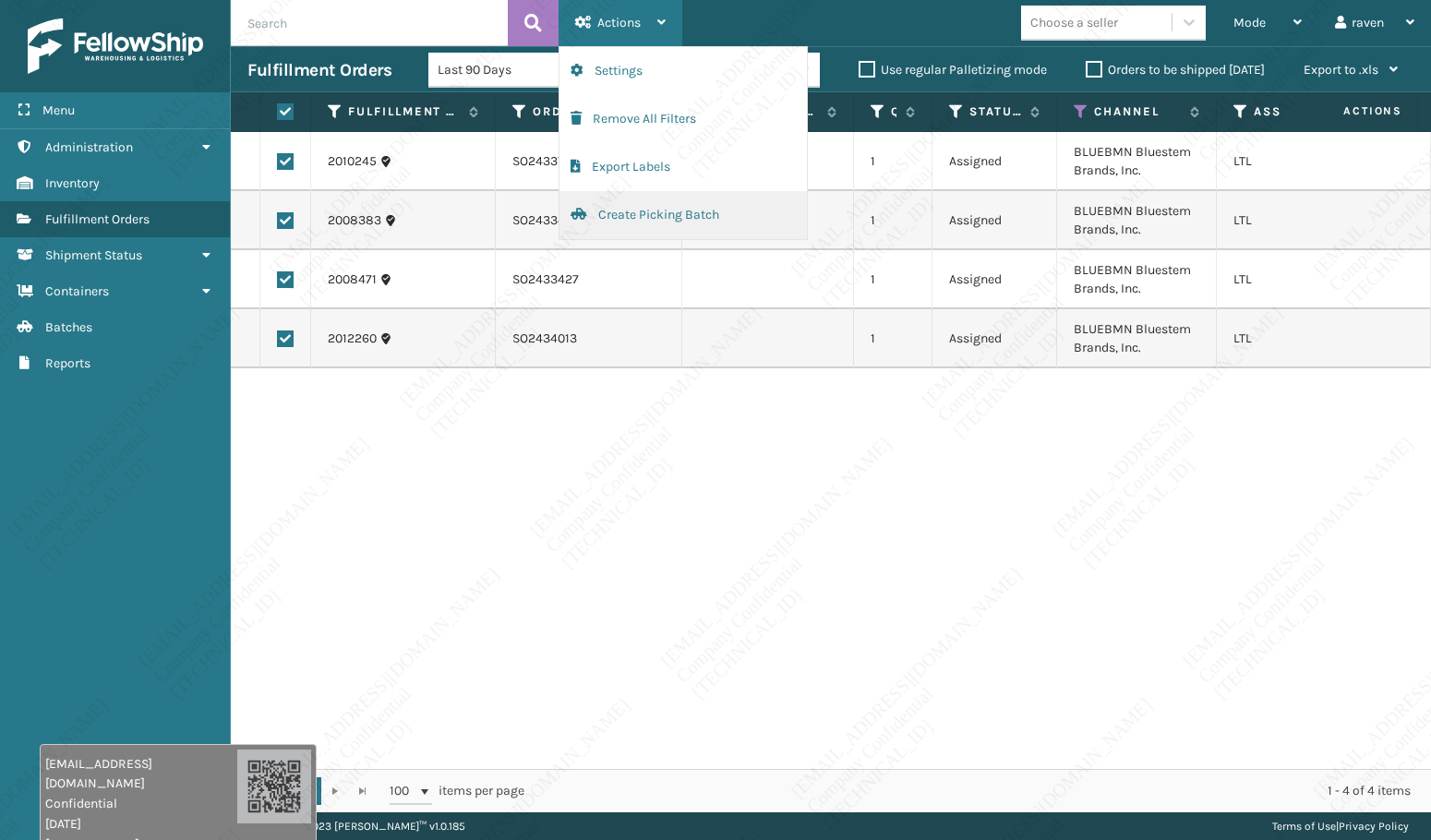
click at [601, 219] on button "Create Picking Batch" at bounding box center [683, 215] width 247 height 48
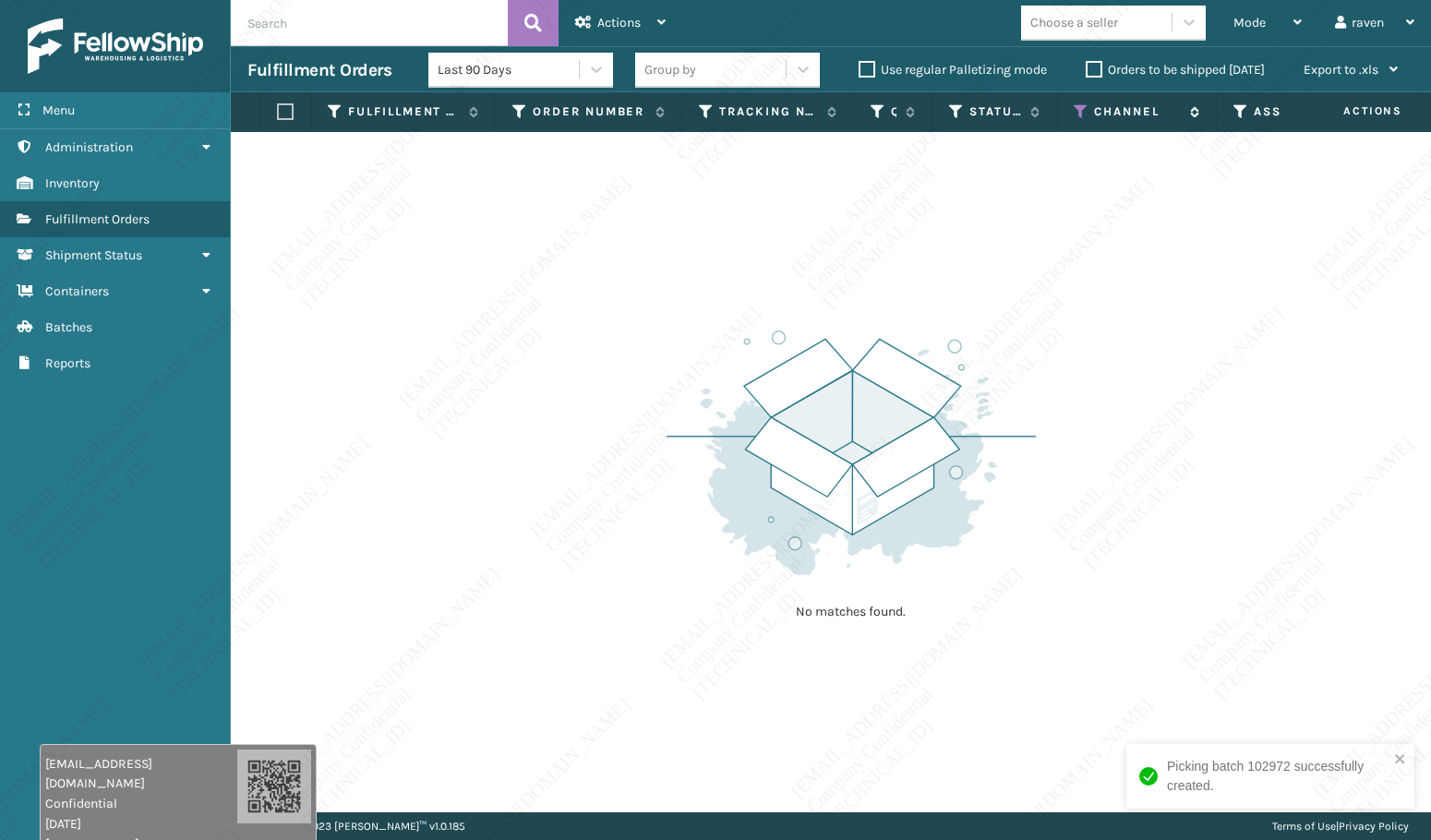
click at [1084, 112] on icon at bounding box center [1081, 111] width 14 height 16
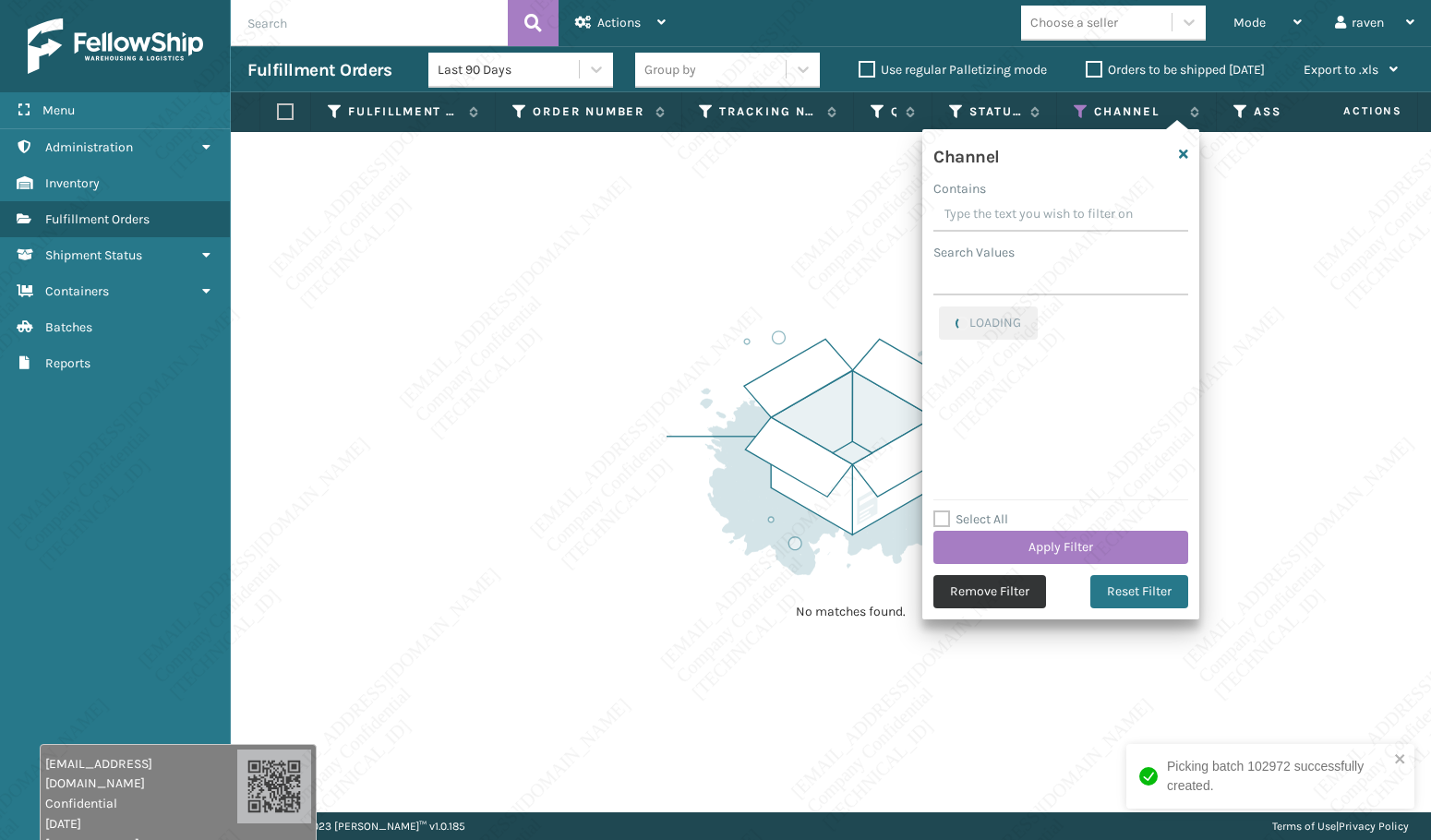
click at [994, 588] on button "Remove Filter" at bounding box center [990, 591] width 113 height 33
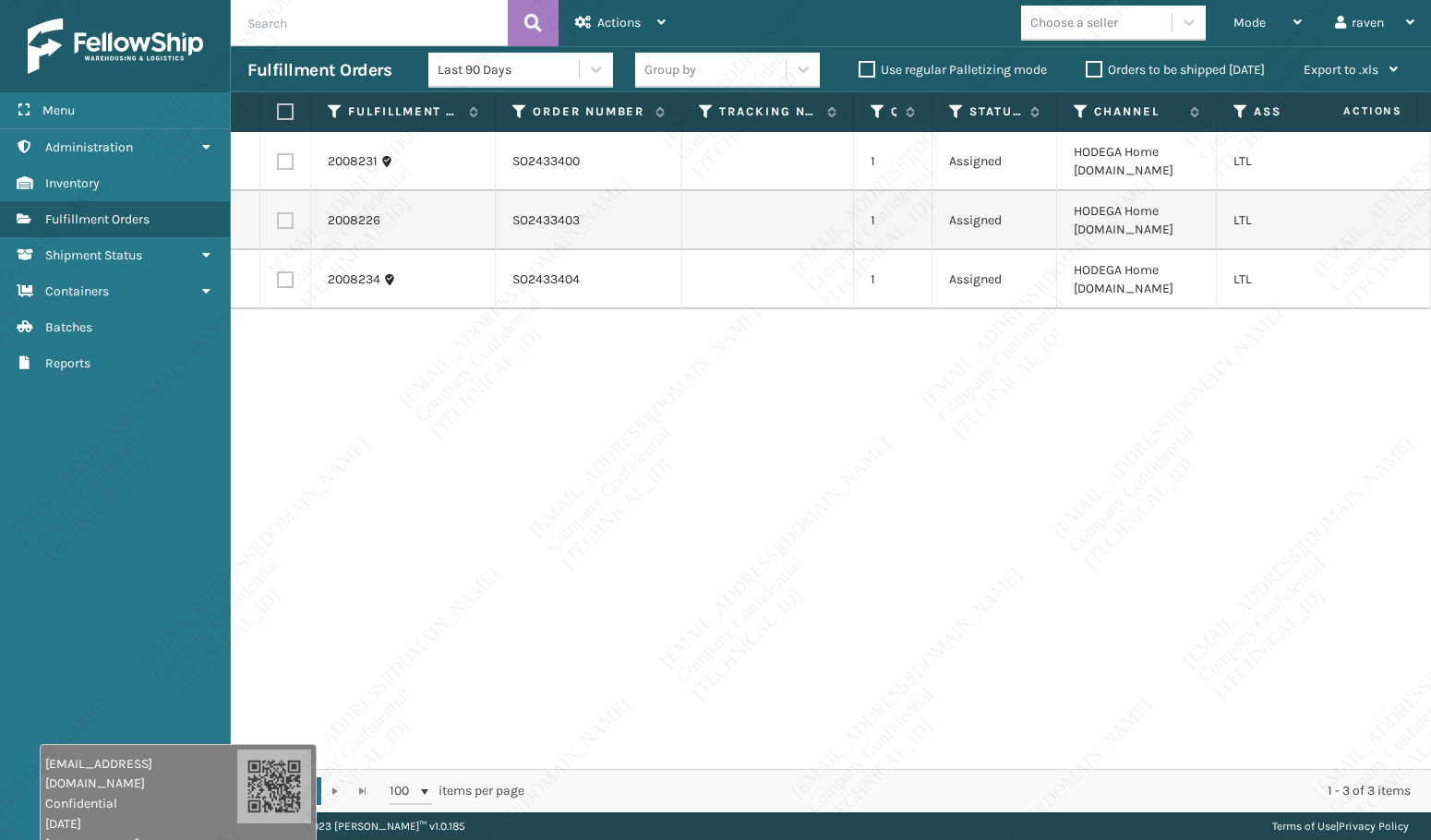
click at [1217, 476] on div "2008231 SO2433400 1 Assigned HODEGA Home [DOMAIN_NAME] LTL 2008226 SO2433403 1 …" at bounding box center [831, 450] width 1200 height 637
click at [870, 380] on div "2008231 SO2433400 1 Assigned HODEGA Home [DOMAIN_NAME] LTL 2008226 SO2433403 1 …" at bounding box center [831, 450] width 1200 height 637
click at [609, 161] on td "SO2433400" at bounding box center [588, 161] width 186 height 59
drag, startPoint x: 577, startPoint y: 159, endPoint x: 506, endPoint y: 154, distance: 71.2
click at [511, 154] on td "SO2433400" at bounding box center [588, 161] width 186 height 59
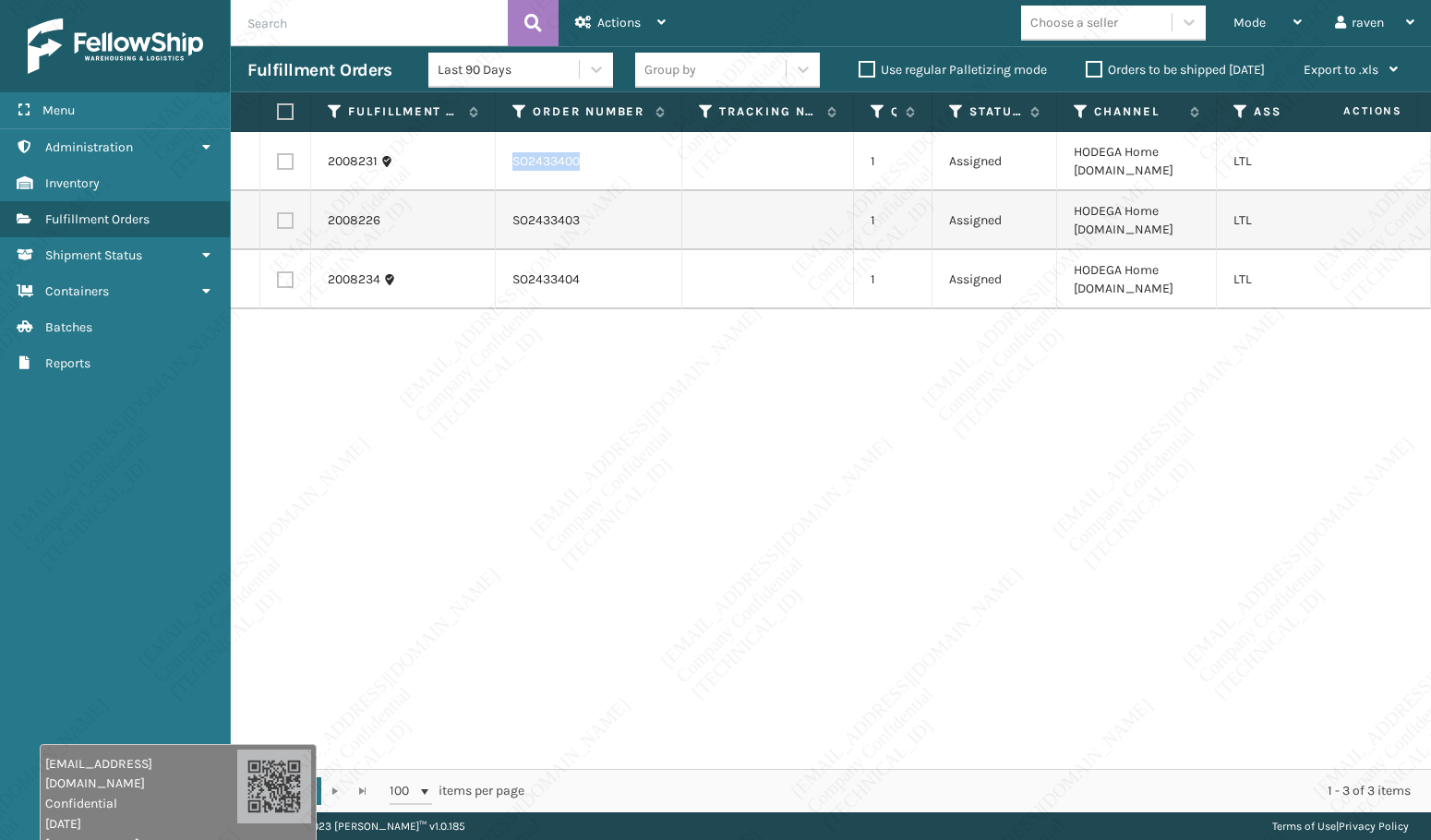
copy td "SO2433400"
click at [597, 171] on td "SO2433400" at bounding box center [588, 161] width 186 height 59
drag, startPoint x: 592, startPoint y: 161, endPoint x: 514, endPoint y: 159, distance: 78.0
click at [514, 159] on td "SO2433400" at bounding box center [588, 161] width 186 height 59
copy td "SO2433400"
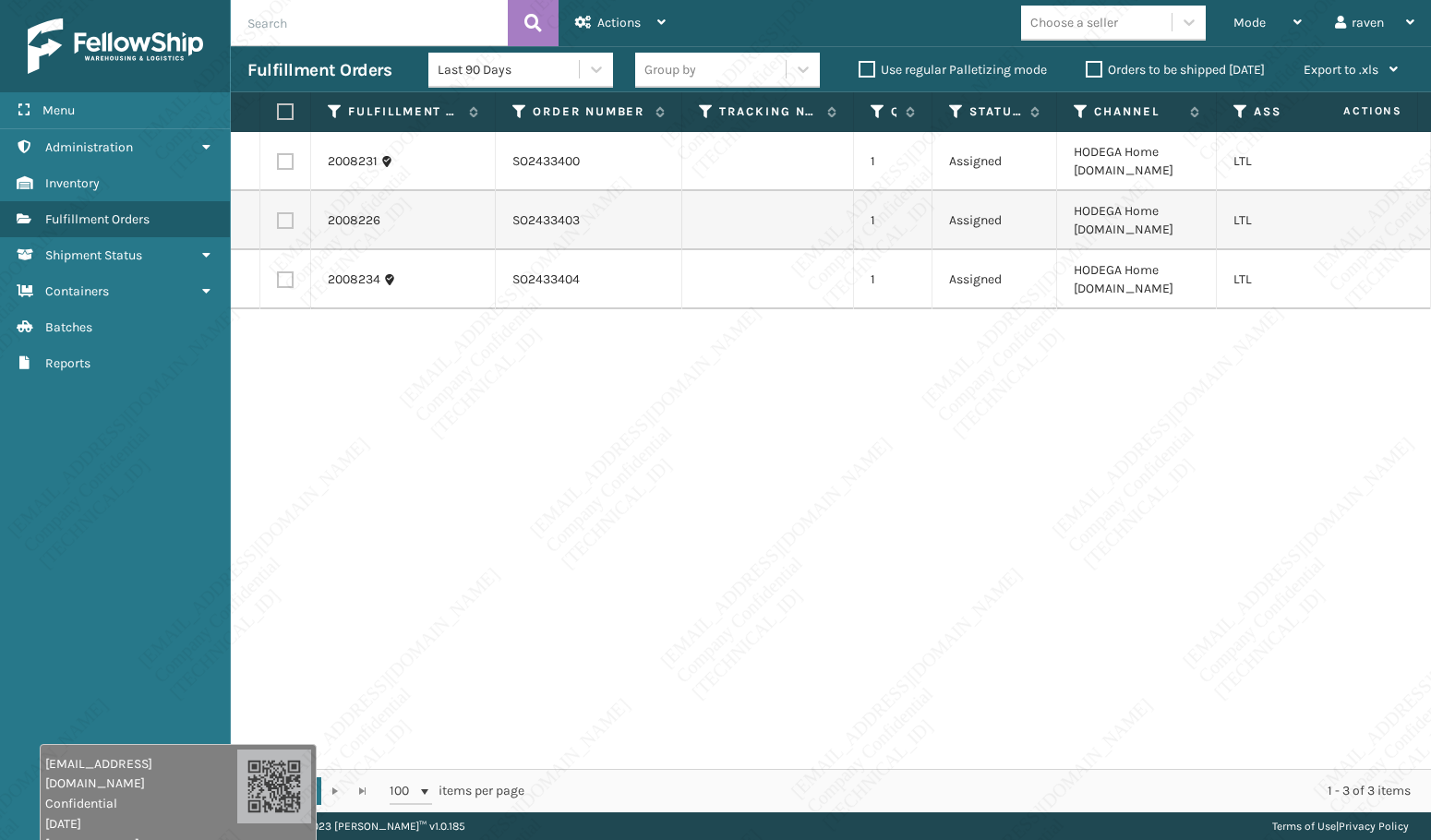
click at [608, 203] on td "SO2433403" at bounding box center [588, 220] width 186 height 59
drag, startPoint x: 604, startPoint y: 220, endPoint x: 485, endPoint y: 224, distance: 119.1
click at [485, 224] on tr "2008226 SO2433403 1 Assigned HODEGA Home [DOMAIN_NAME] LTL" at bounding box center [881, 220] width 1301 height 59
copy tr "SO2433403"
click at [604, 287] on td "SO2433404" at bounding box center [588, 280] width 186 height 59
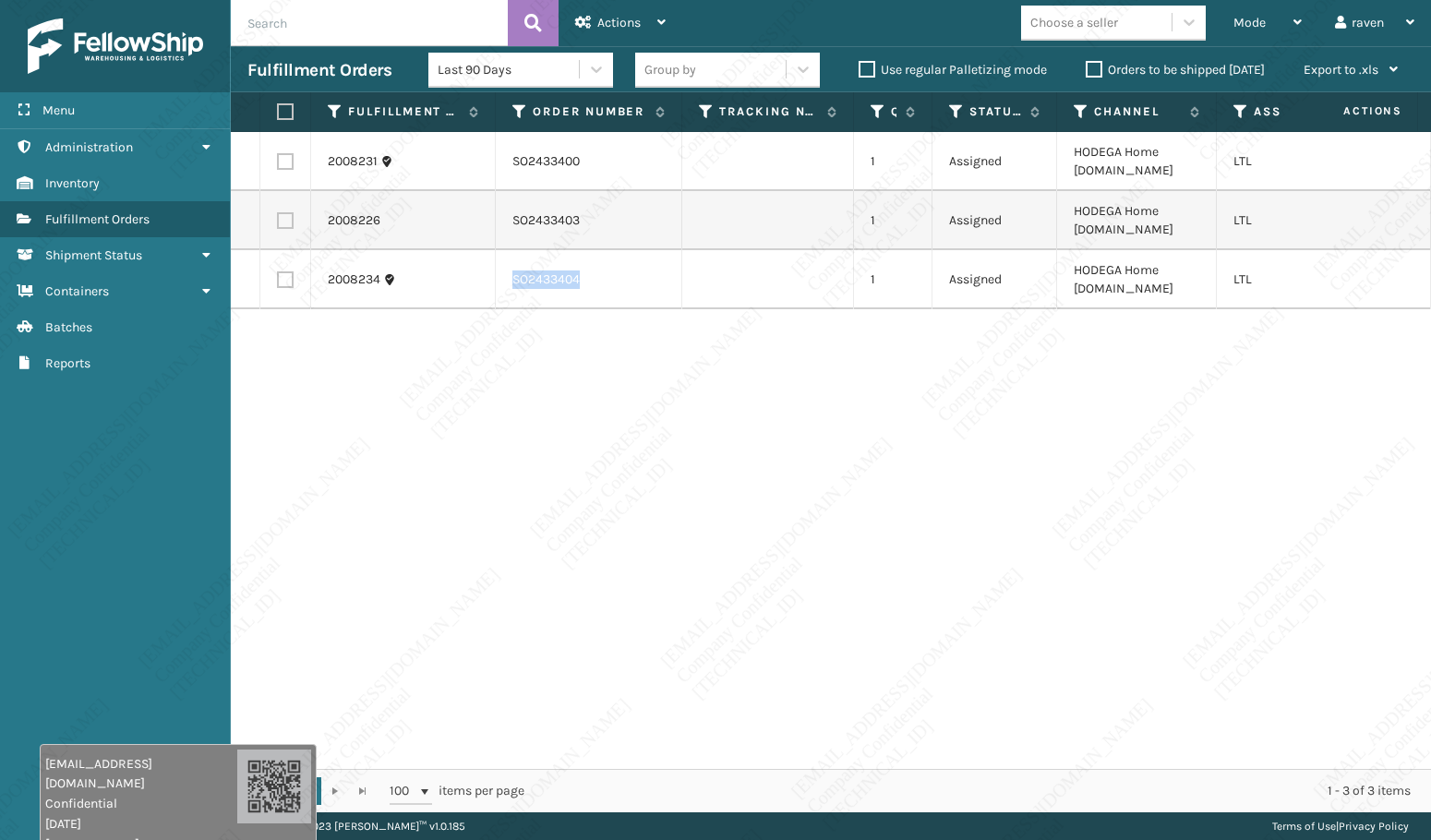
drag, startPoint x: 604, startPoint y: 279, endPoint x: 512, endPoint y: 282, distance: 92.0
click at [512, 282] on td "SO2433404" at bounding box center [588, 280] width 186 height 59
copy td "SO2433404"
drag, startPoint x: 575, startPoint y: 574, endPoint x: 574, endPoint y: 557, distance: 17.0
click at [574, 561] on div "2008231 SO2433400 1 Assigned HODEGA Home [DOMAIN_NAME] LTL 2008226 SO2433403 1 …" at bounding box center [831, 450] width 1200 height 637
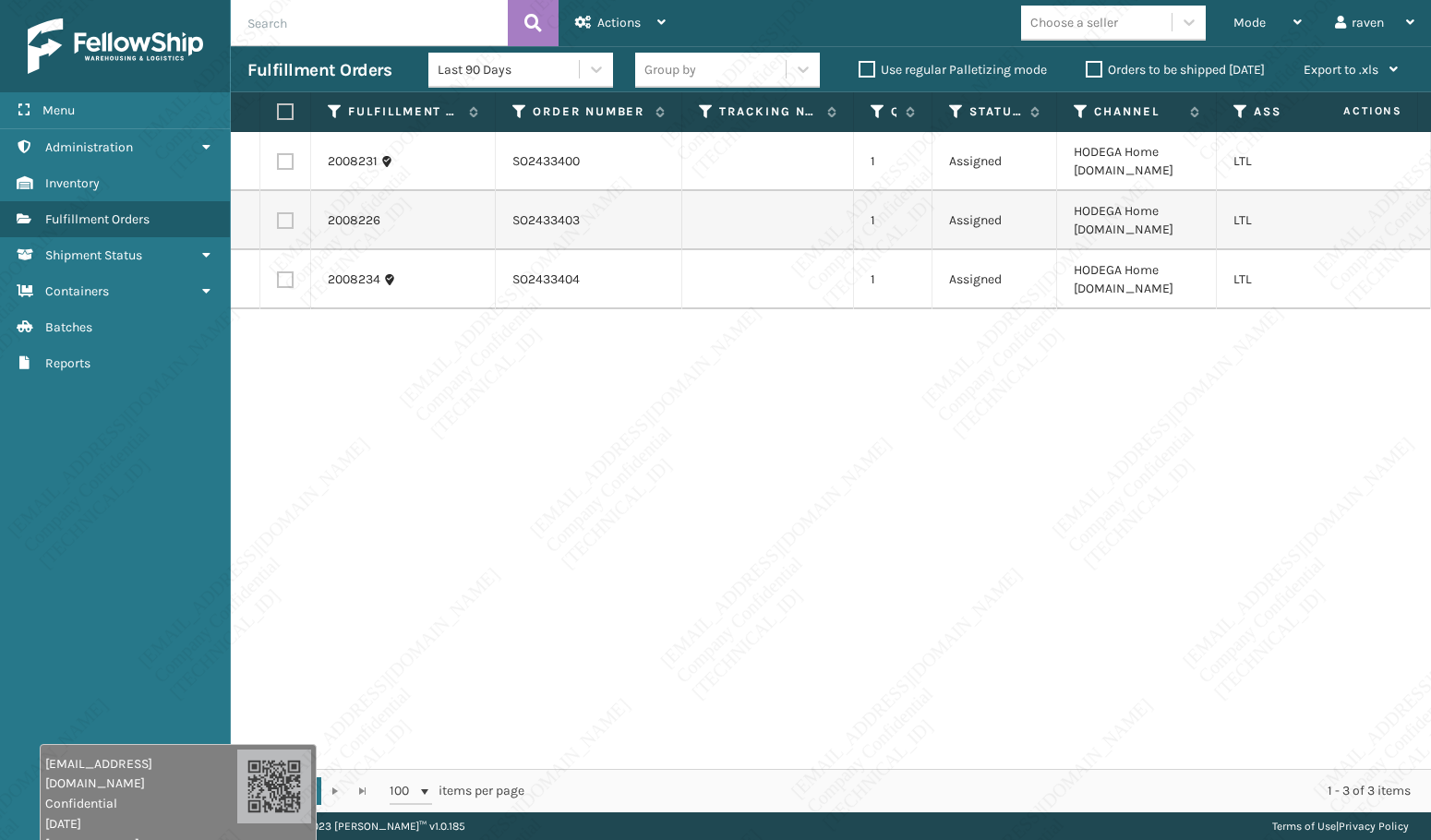
click at [286, 107] on label at bounding box center [283, 111] width 11 height 16
click at [278, 107] on input "checkbox" at bounding box center [277, 112] width 1 height 12
click at [630, 13] on div "Actions" at bounding box center [620, 23] width 91 height 46
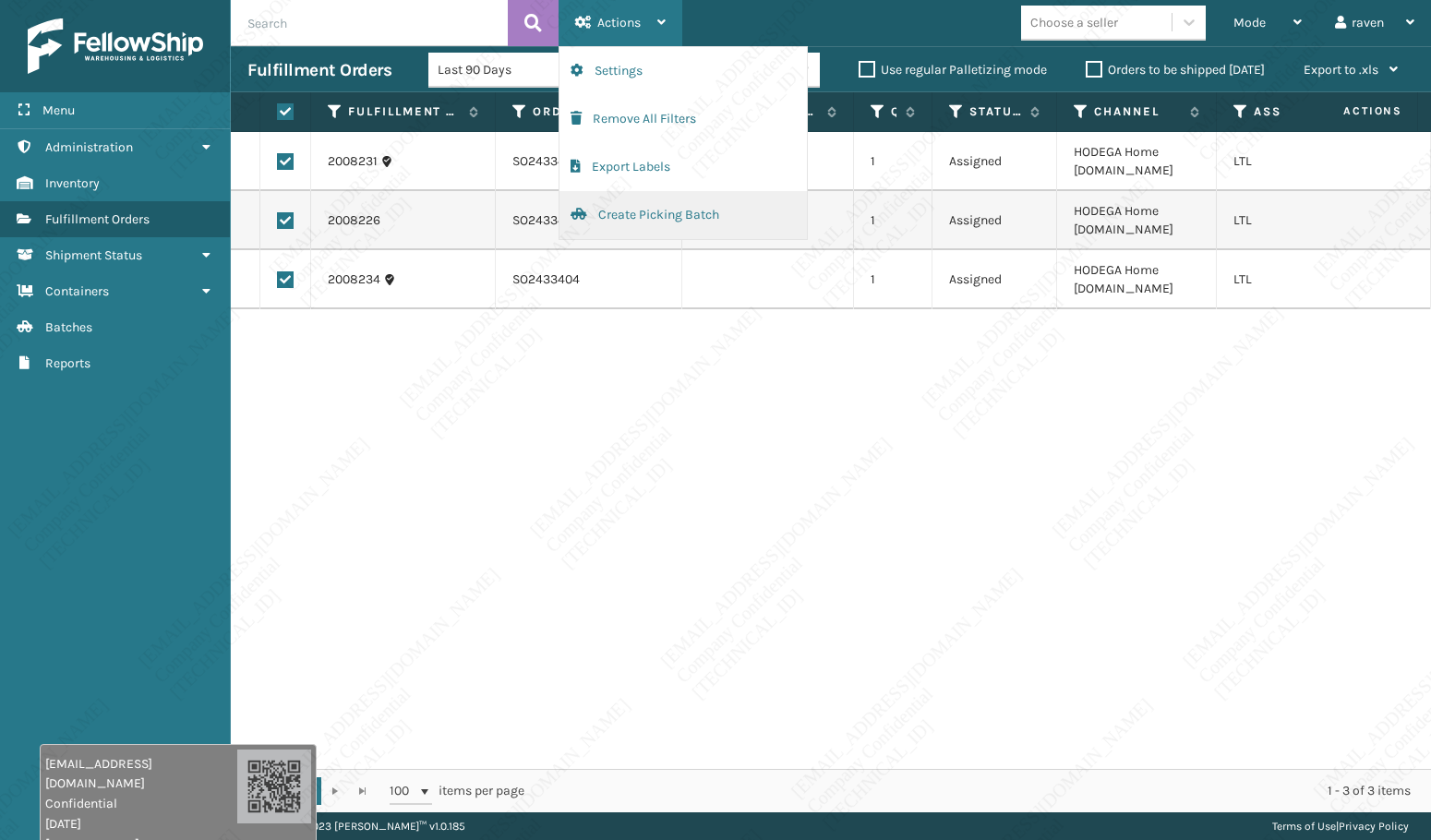
click at [658, 229] on button "Create Picking Batch" at bounding box center [683, 215] width 247 height 48
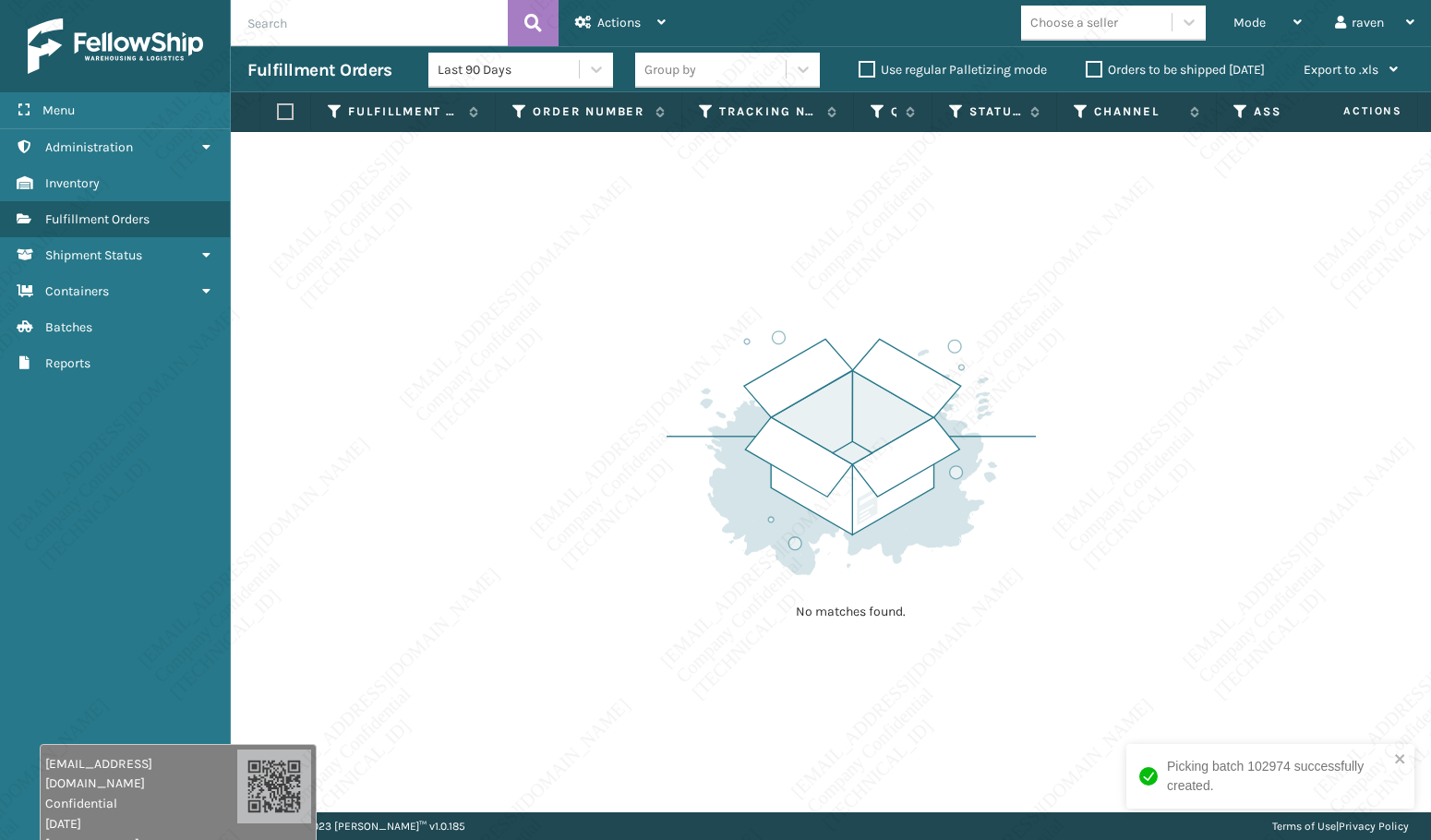
click at [1314, 512] on div "No matches found." at bounding box center [831, 472] width 1200 height 681
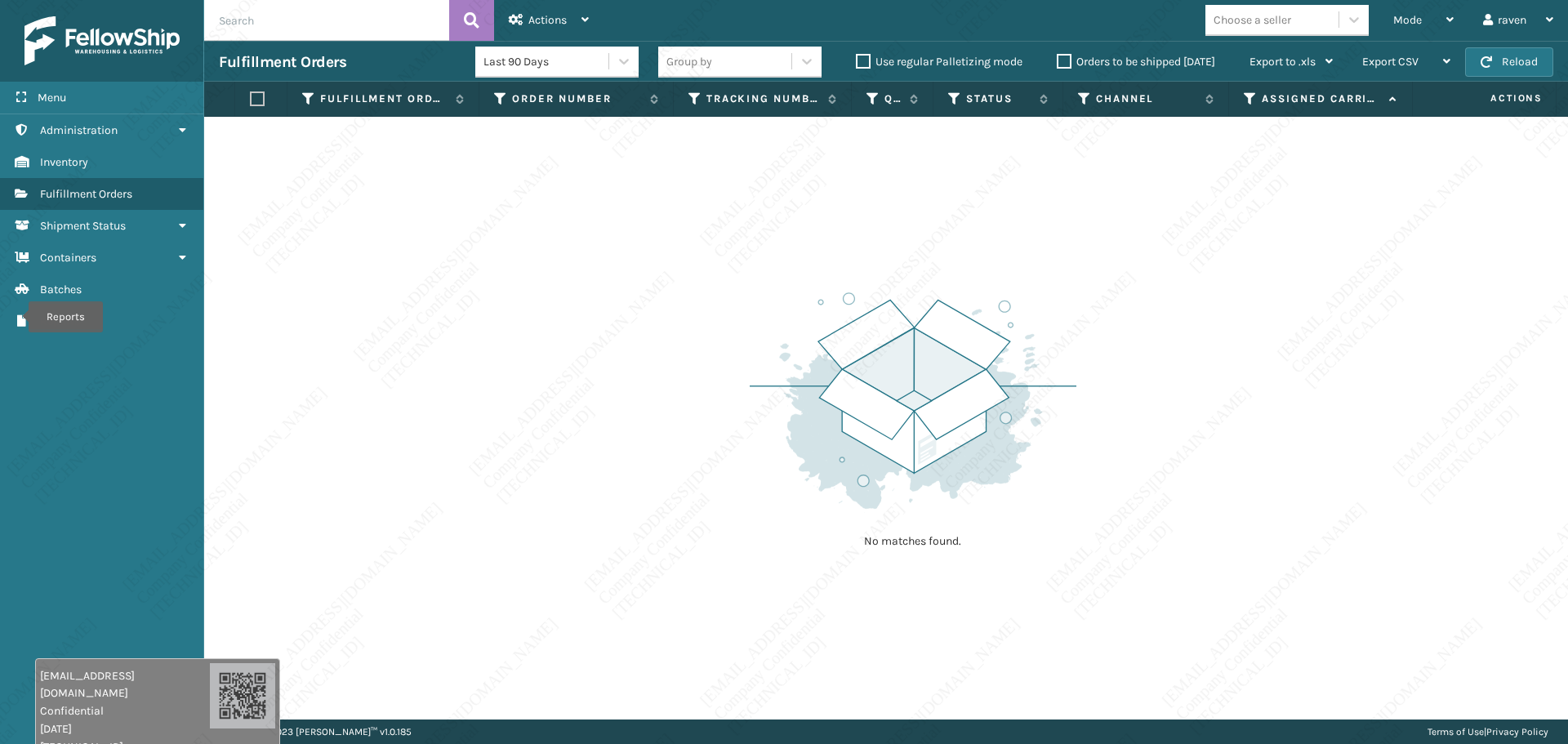
click at [978, 627] on div "No matches found." at bounding box center [886, 418] width 1364 height 603
click at [1265, 19] on span "Mode" at bounding box center [1408, 19] width 29 height 14
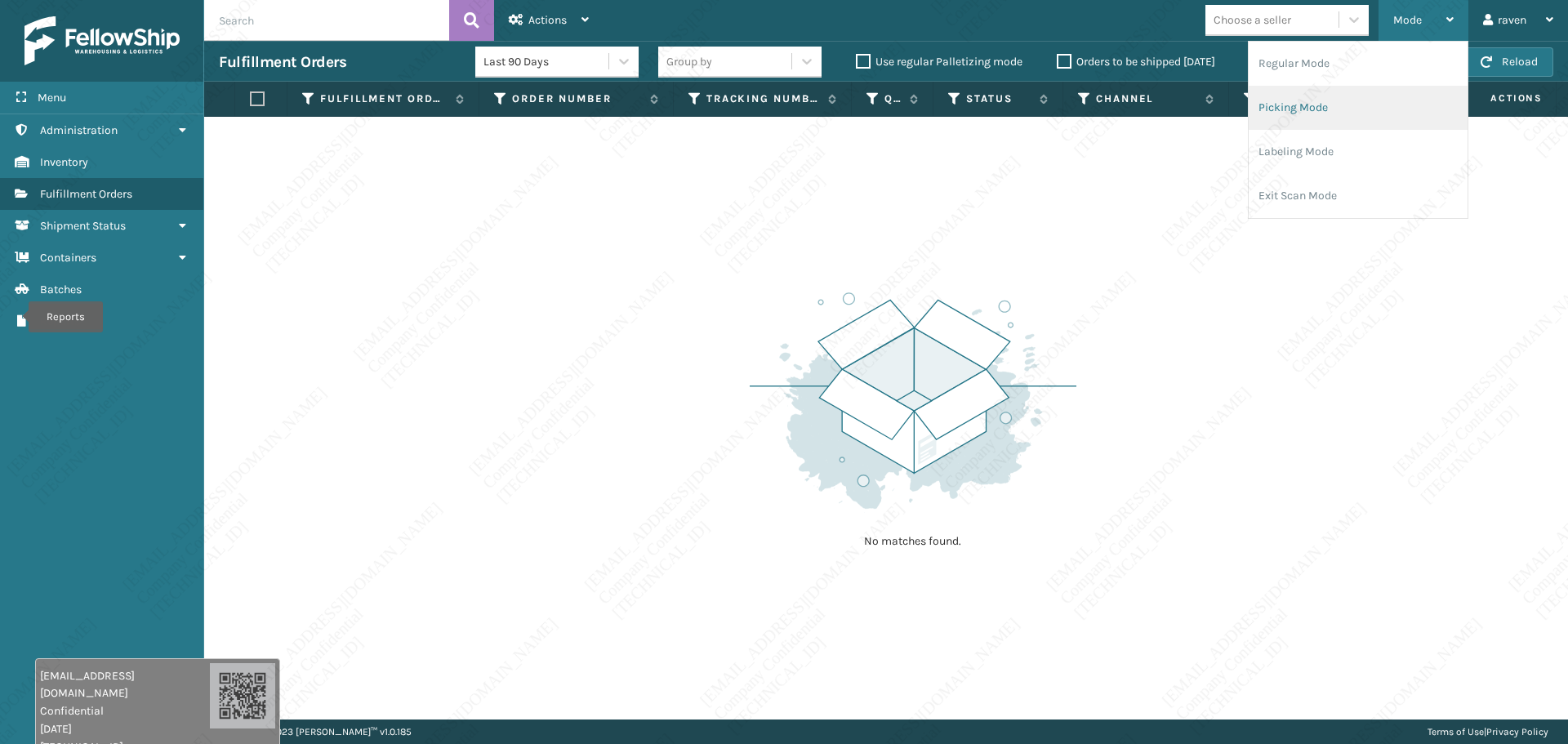
click at [1265, 110] on li "Picking Mode" at bounding box center [1358, 108] width 219 height 44
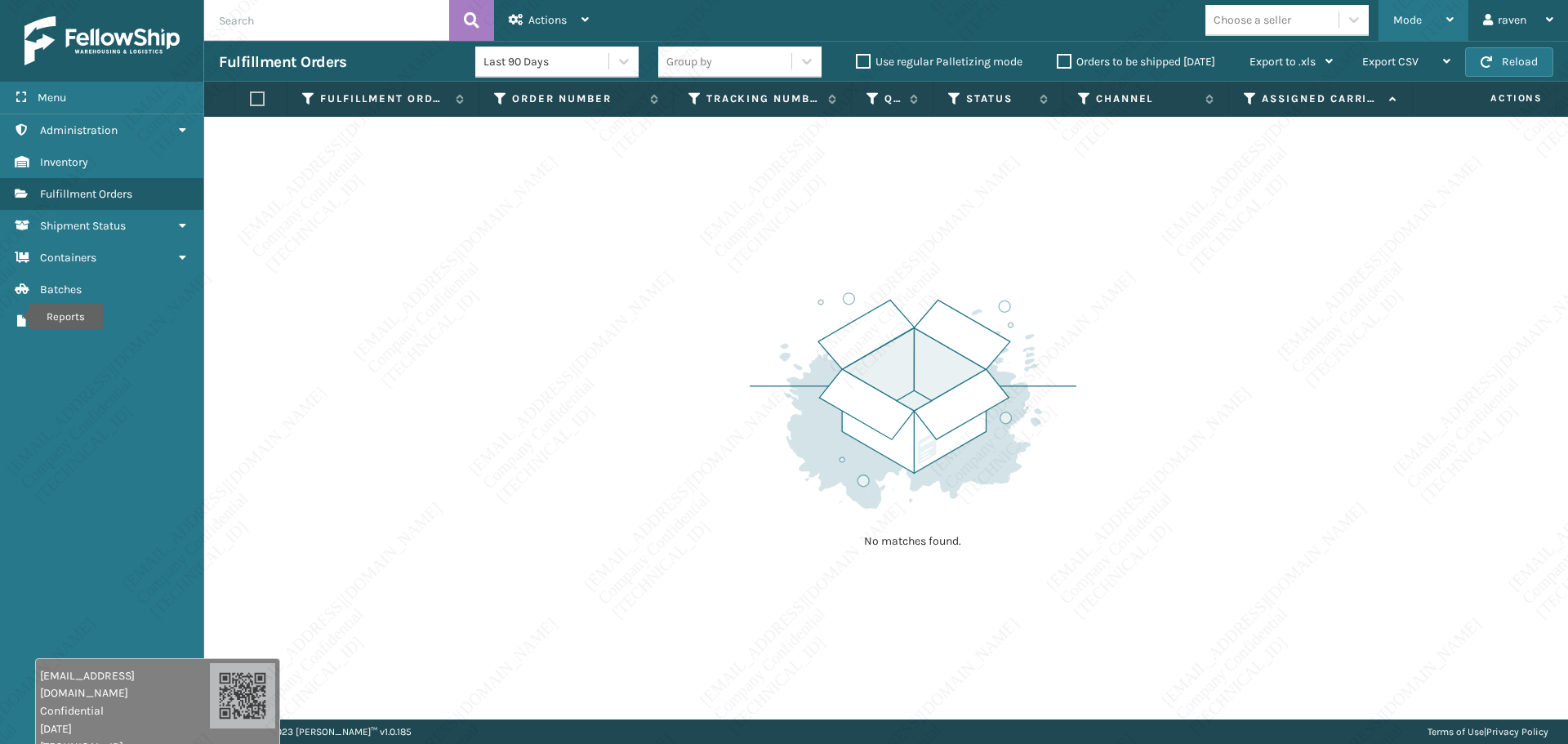
click at [1265, 30] on div "Mode" at bounding box center [1424, 20] width 61 height 41
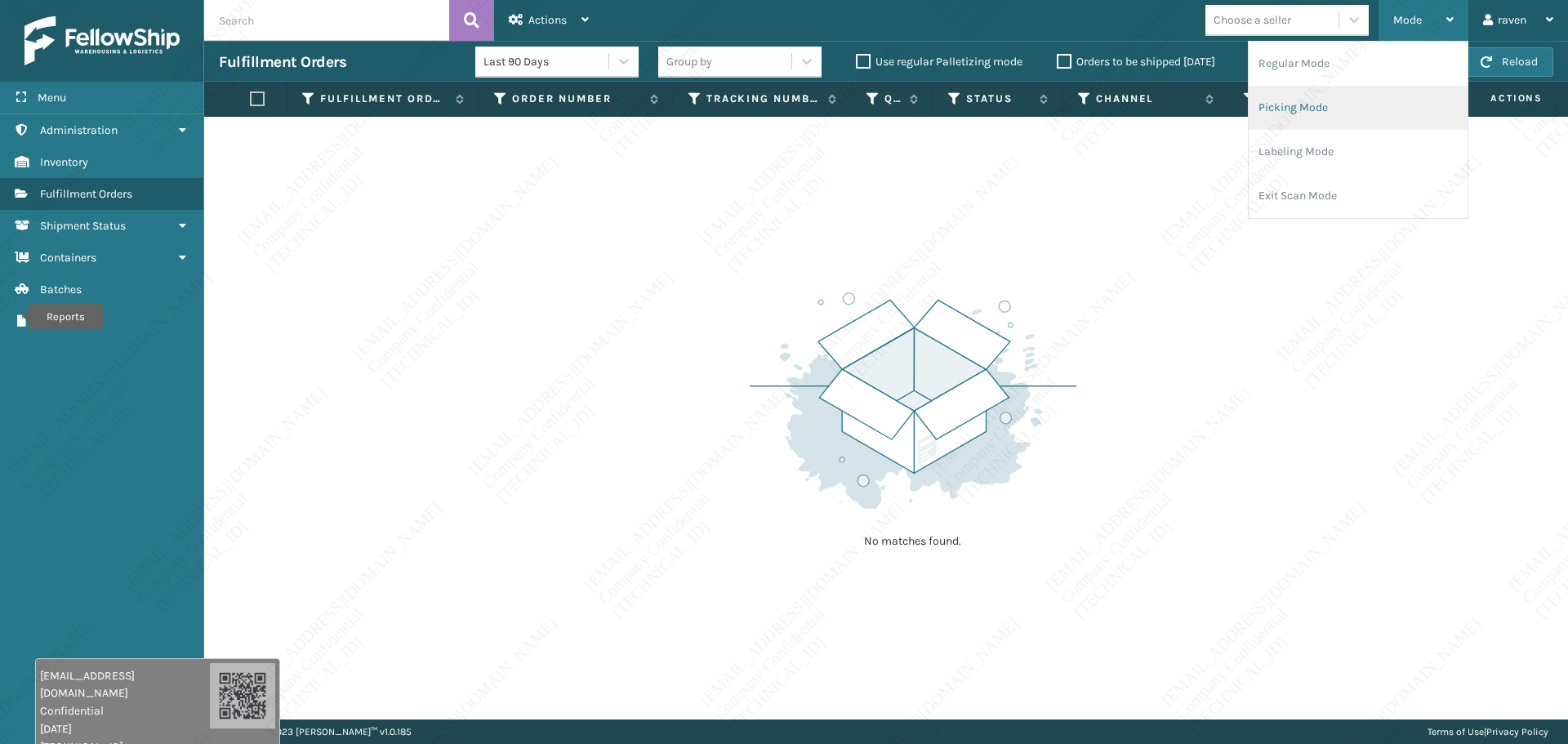
click at [1265, 100] on li "Picking Mode" at bounding box center [1358, 108] width 219 height 44
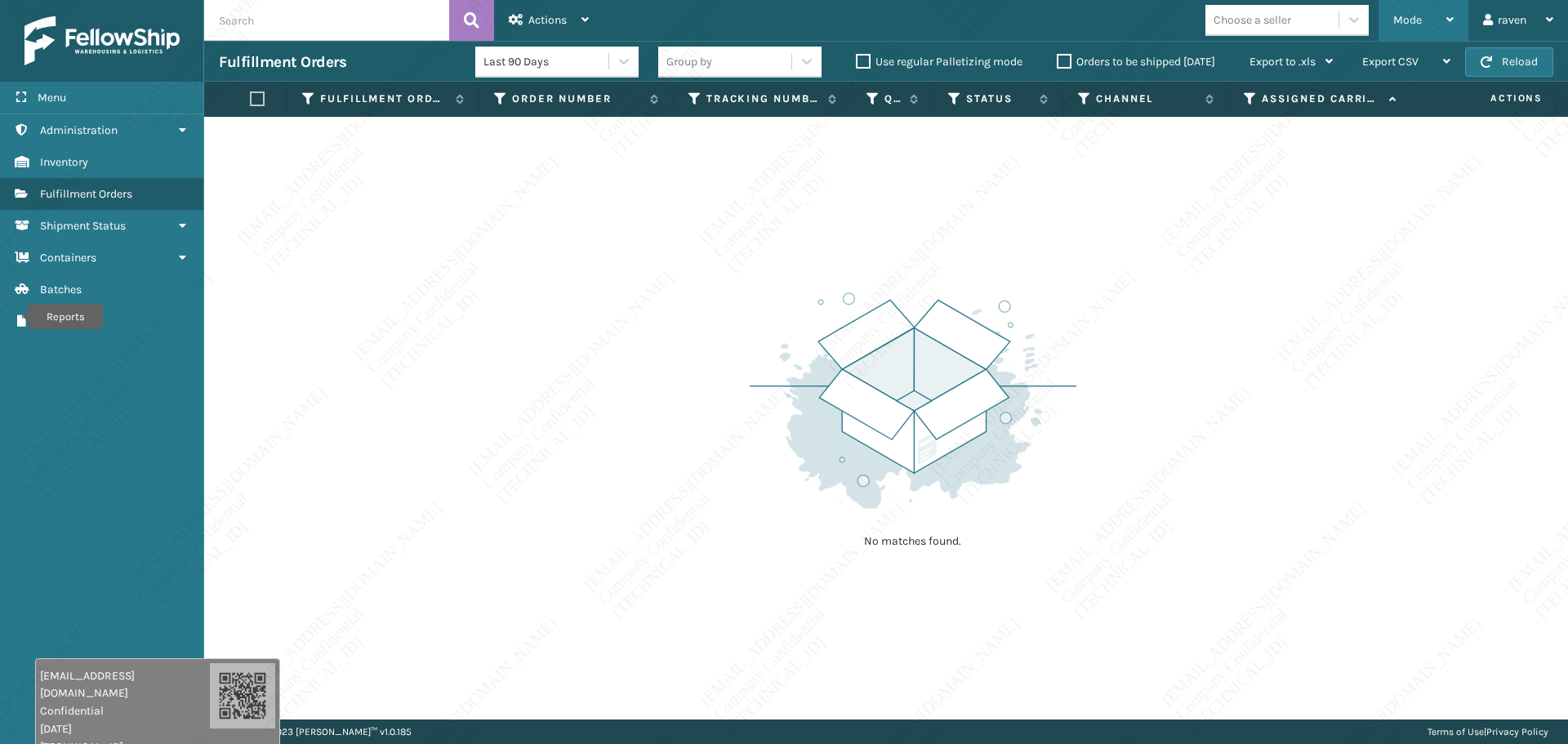
click at [1265, 14] on span "Mode" at bounding box center [1408, 19] width 29 height 14
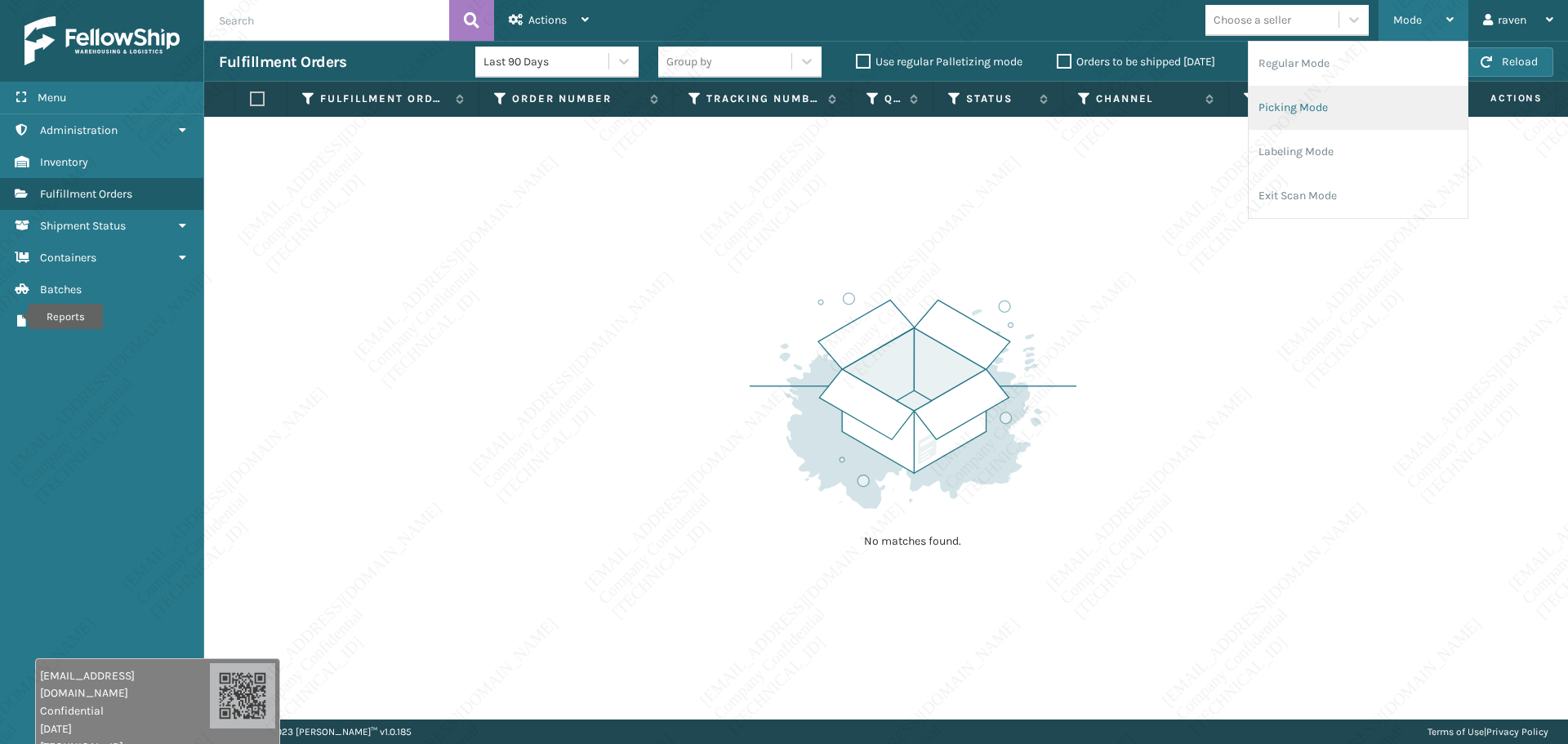
click at [1265, 102] on li "Picking Mode" at bounding box center [1358, 108] width 219 height 44
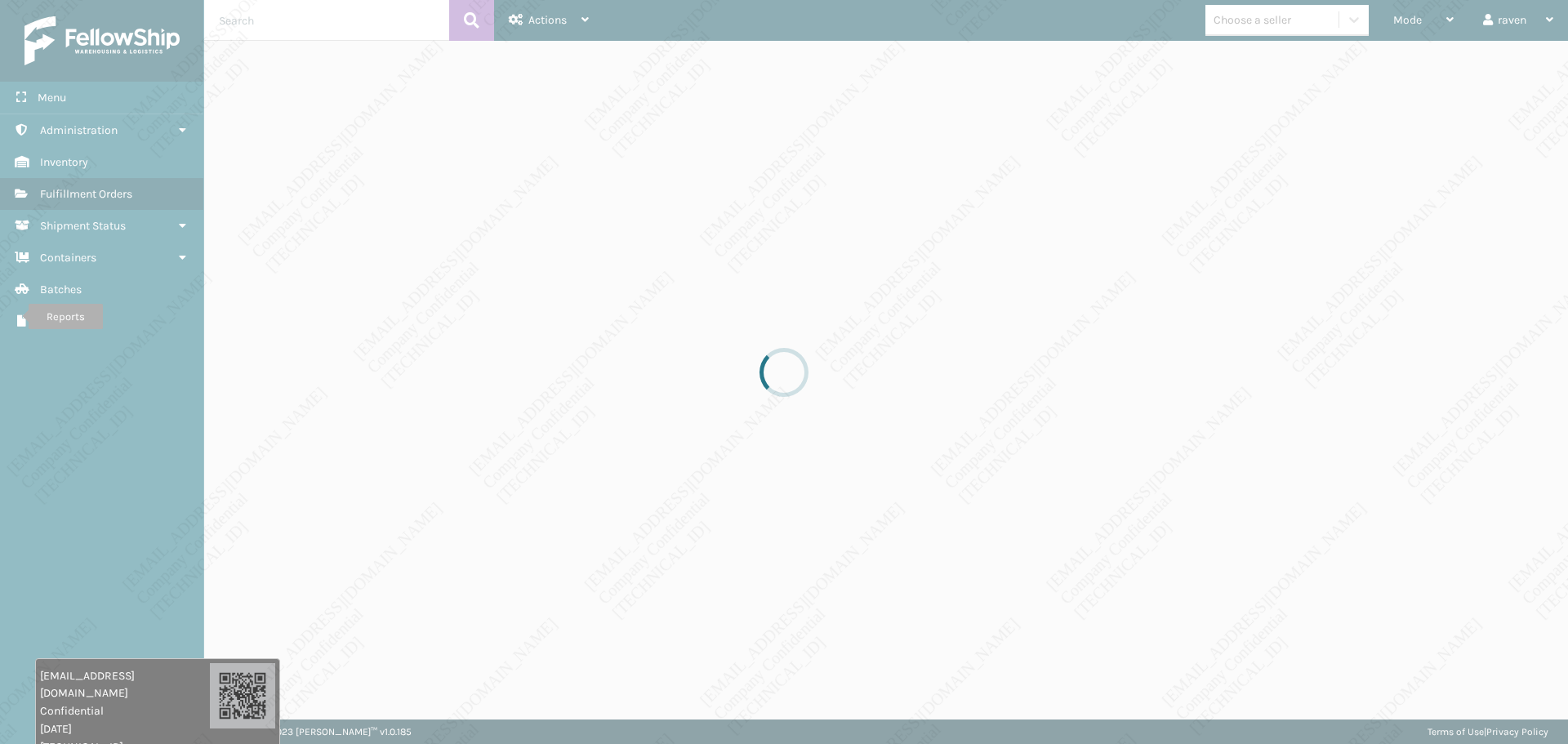
click at [1105, 540] on div at bounding box center [784, 372] width 1568 height 744
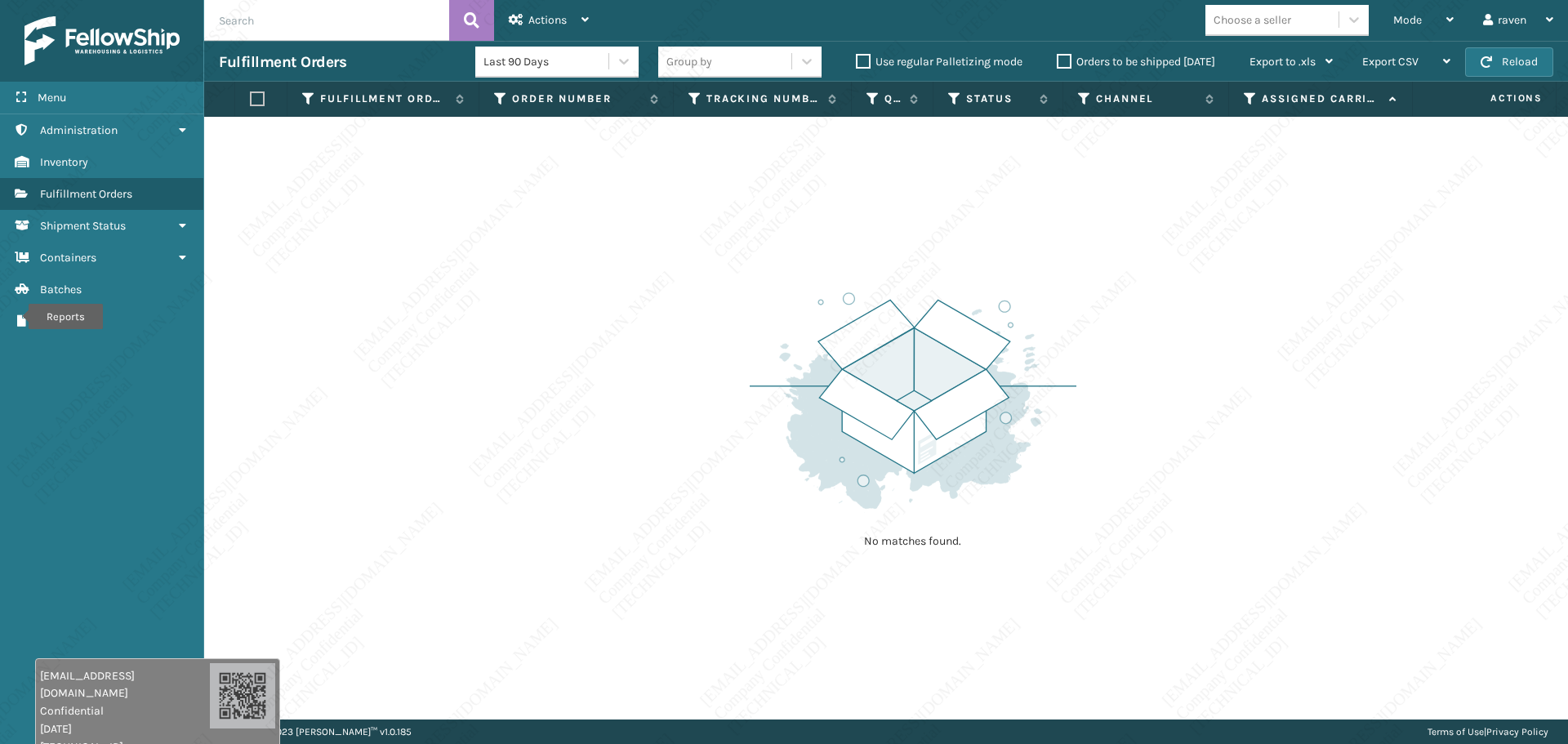
click at [1128, 539] on div "No matches found." at bounding box center [886, 418] width 1364 height 603
click at [1265, 491] on div "No matches found." at bounding box center [886, 418] width 1364 height 603
click at [1240, 381] on div "No matches found." at bounding box center [886, 418] width 1364 height 603
click at [1255, 388] on div "No matches found." at bounding box center [886, 418] width 1364 height 603
drag, startPoint x: 1261, startPoint y: 386, endPoint x: 1266, endPoint y: 395, distance: 10.3
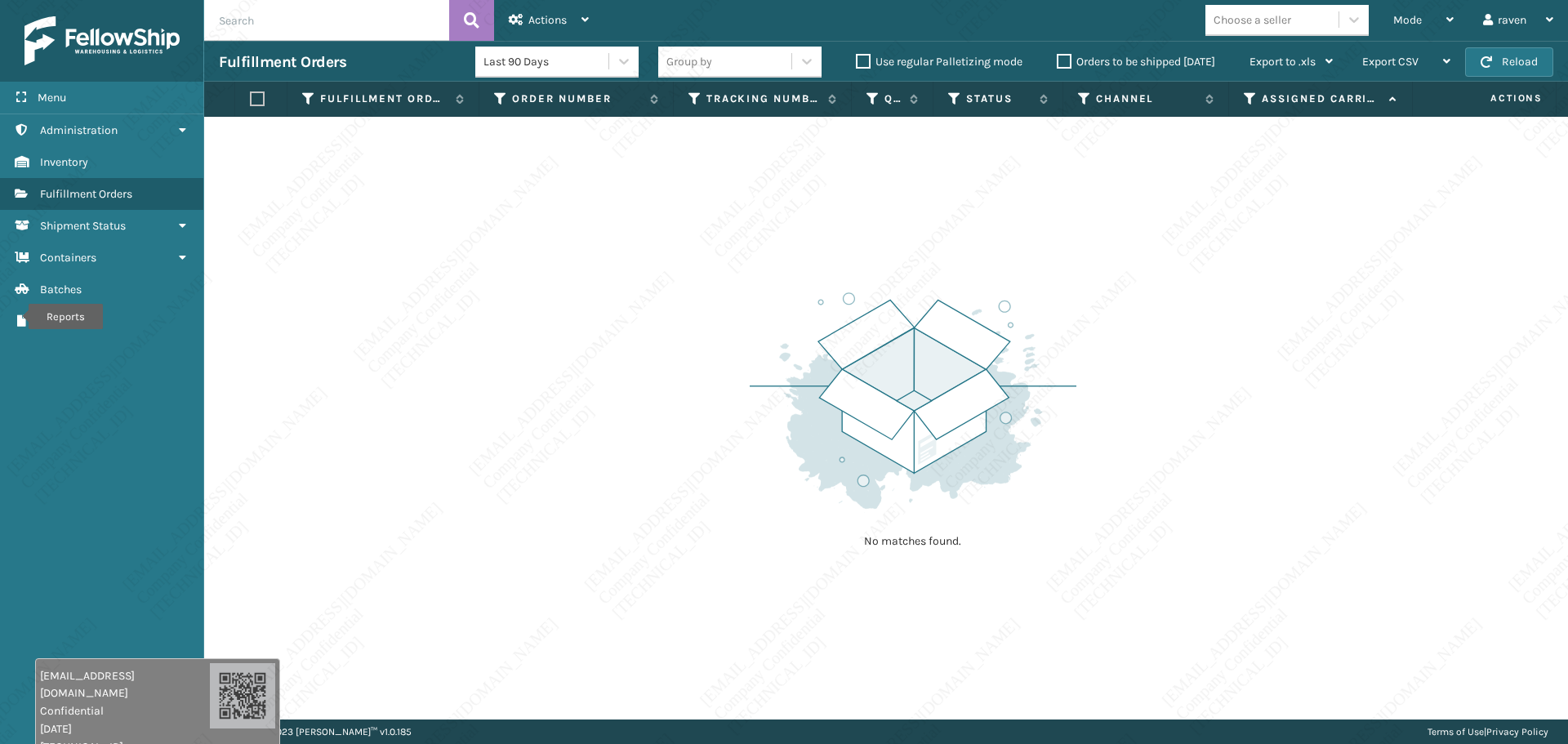
click at [1265, 395] on div "No matches found." at bounding box center [886, 418] width 1364 height 603
click at [1265, 399] on div "No matches found." at bounding box center [886, 418] width 1364 height 603
click at [1265, 406] on div "No matches found." at bounding box center [886, 418] width 1364 height 603
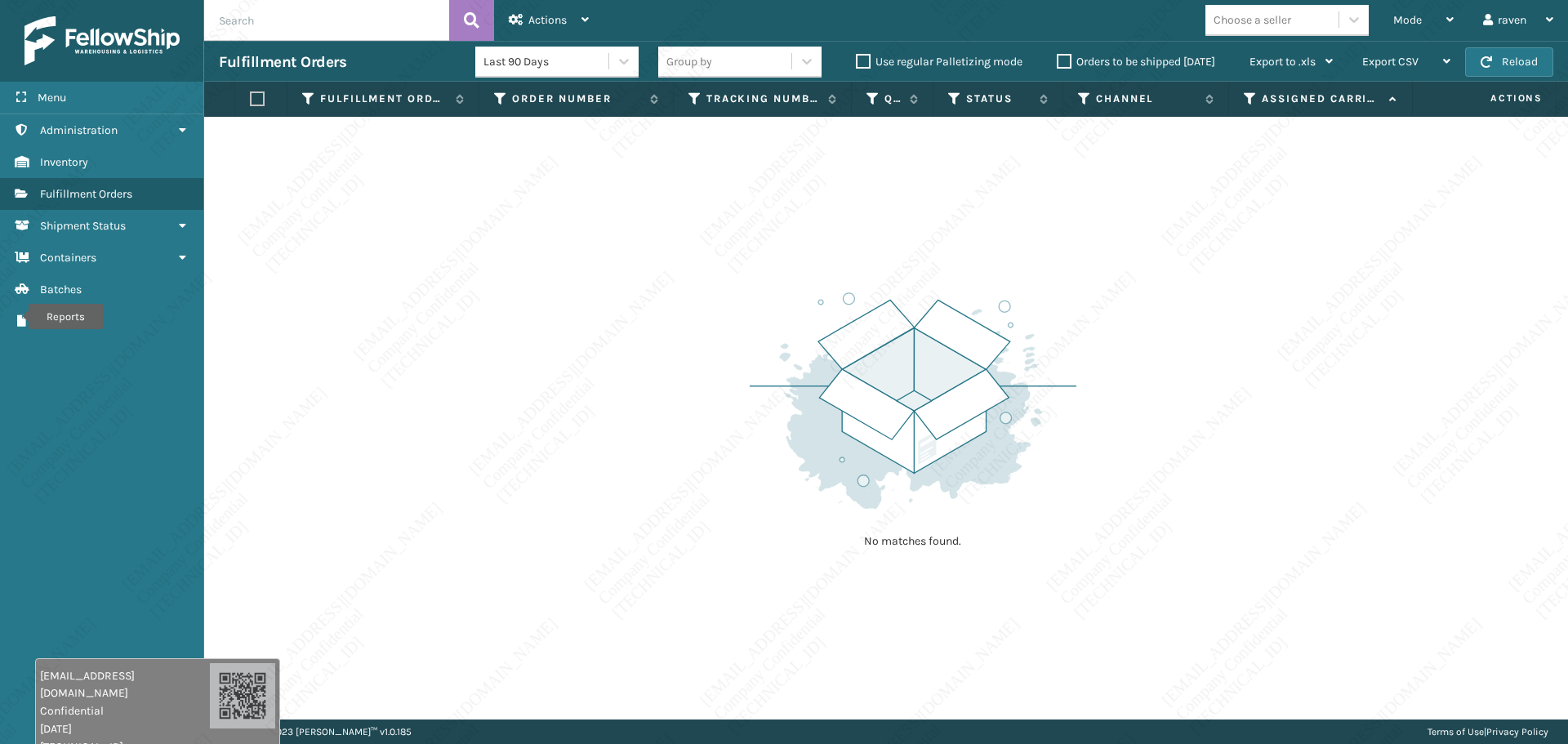
click at [1265, 406] on div "No matches found." at bounding box center [886, 418] width 1364 height 603
click at [1265, 404] on div "No matches found." at bounding box center [886, 418] width 1364 height 603
click at [1206, 411] on div "No matches found." at bounding box center [886, 418] width 1364 height 603
click at [963, 471] on img at bounding box center [913, 400] width 327 height 226
click at [960, 471] on img at bounding box center [913, 400] width 327 height 226
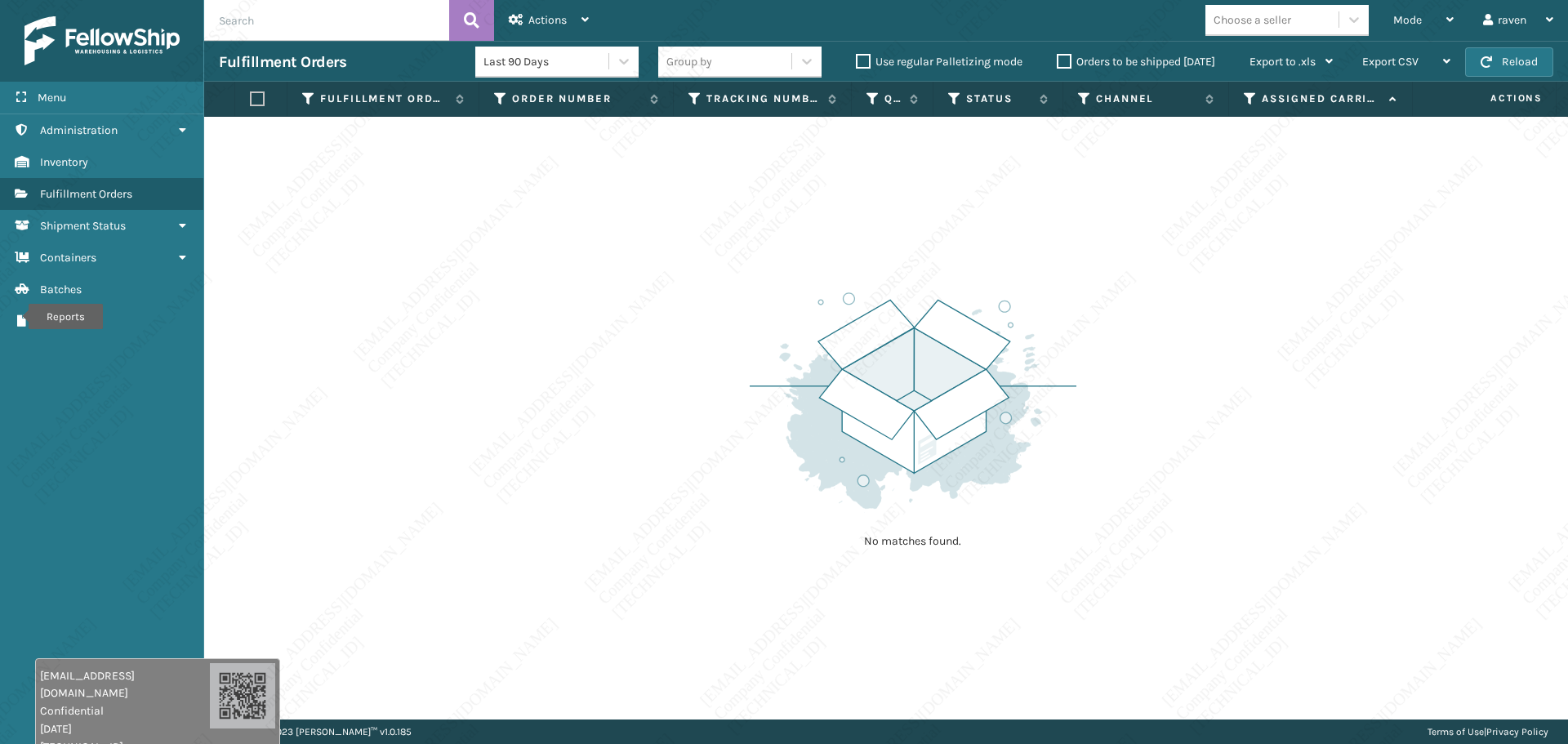
click at [980, 395] on img at bounding box center [913, 400] width 327 height 226
click at [1008, 502] on img at bounding box center [913, 400] width 327 height 226
click at [1125, 533] on div "No matches found." at bounding box center [886, 418] width 1364 height 603
click at [1102, 484] on div "No matches found." at bounding box center [886, 418] width 1364 height 603
click at [1093, 474] on div "No matches found." at bounding box center [886, 418] width 1364 height 603
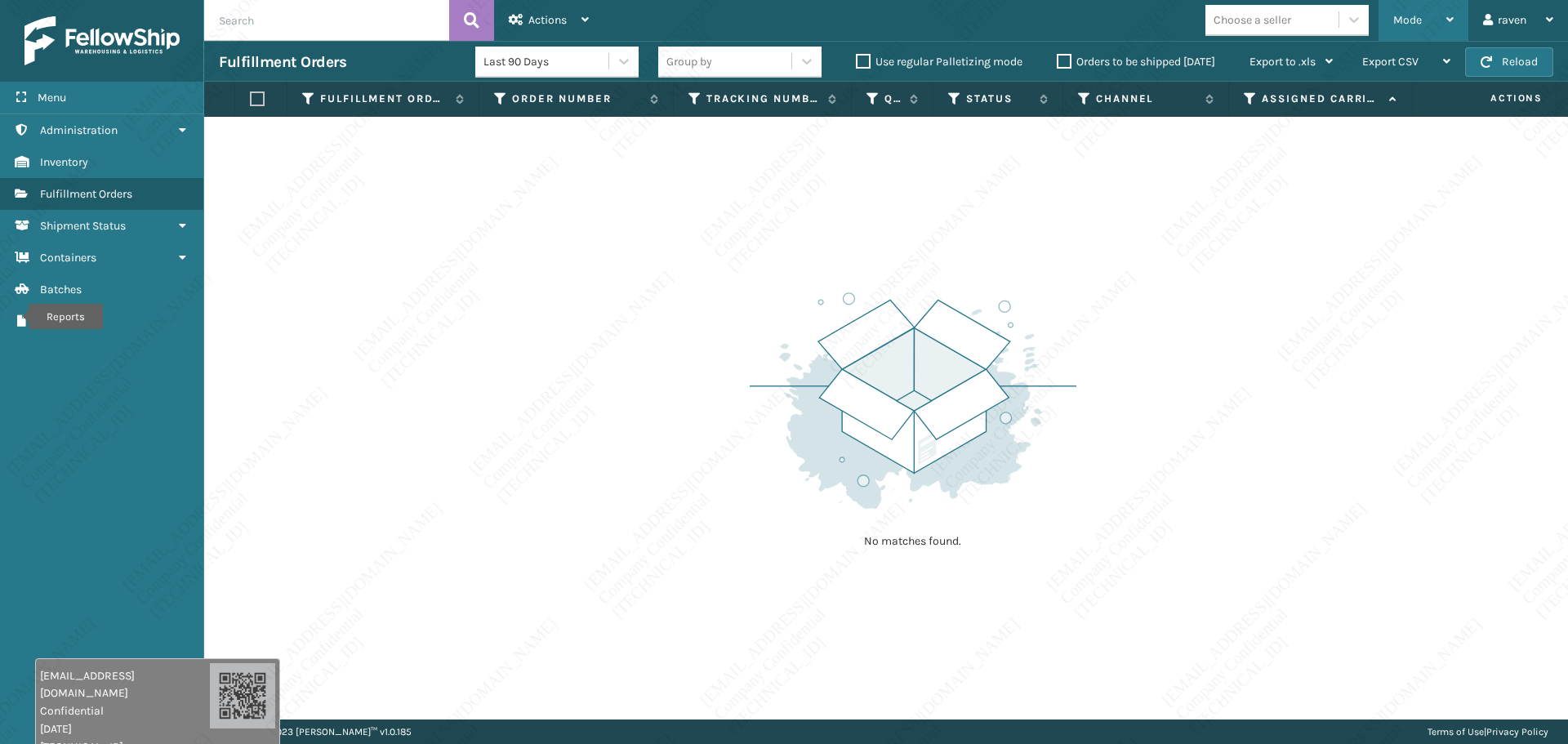
click at [1265, 21] on span "Mode" at bounding box center [1408, 19] width 29 height 14
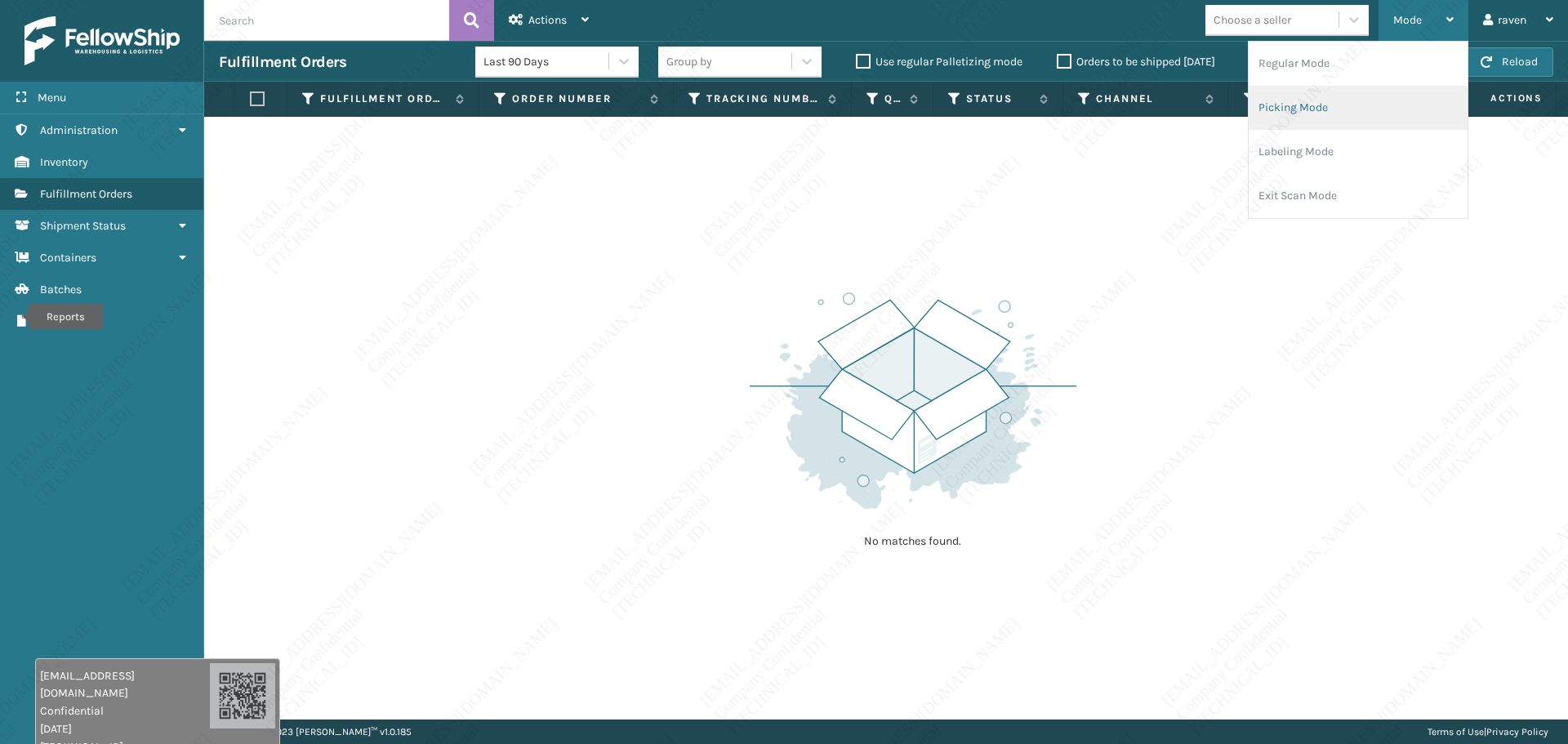
click at [1265, 96] on li "Picking Mode" at bounding box center [1358, 108] width 219 height 44
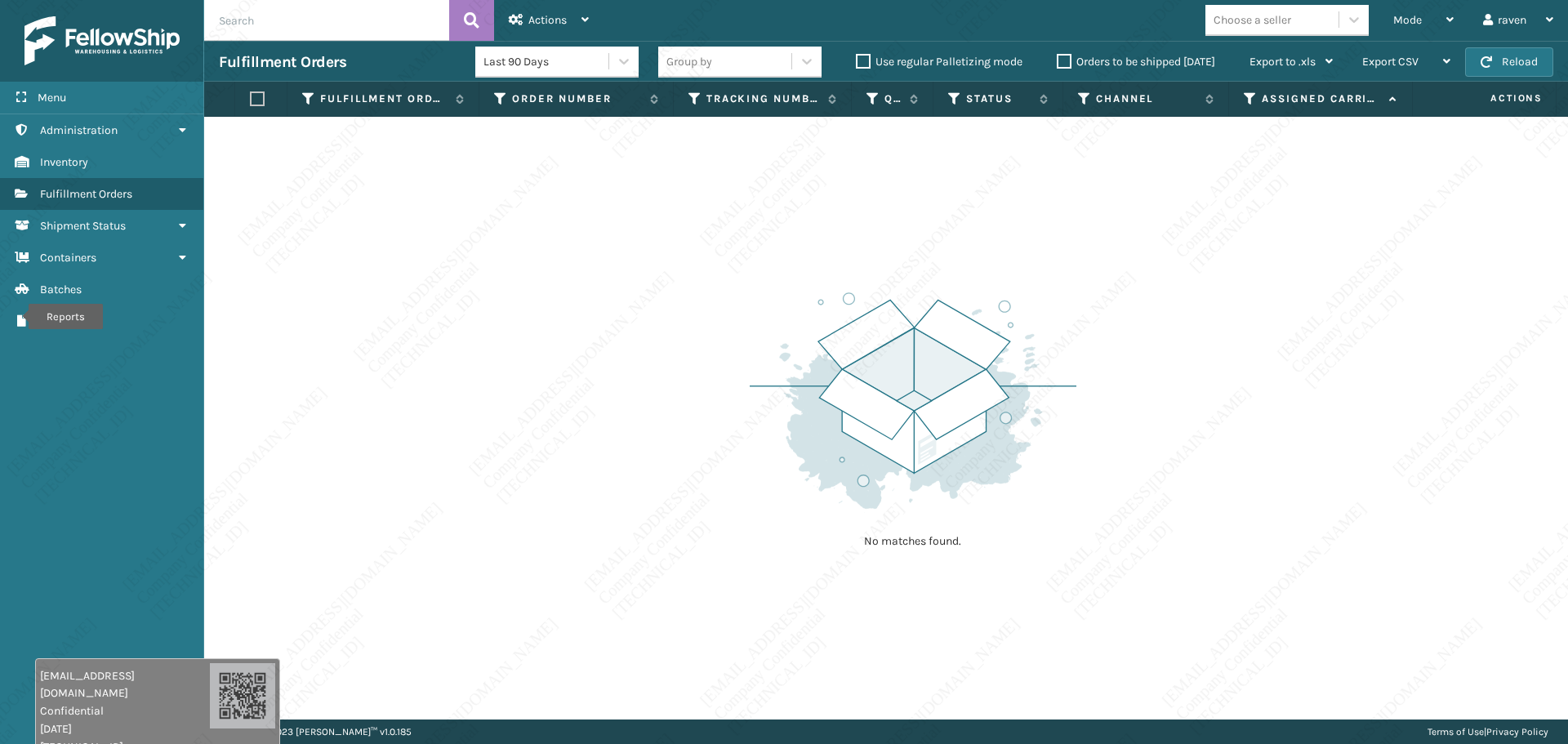
click at [502, 314] on div "No matches found." at bounding box center [886, 418] width 1364 height 603
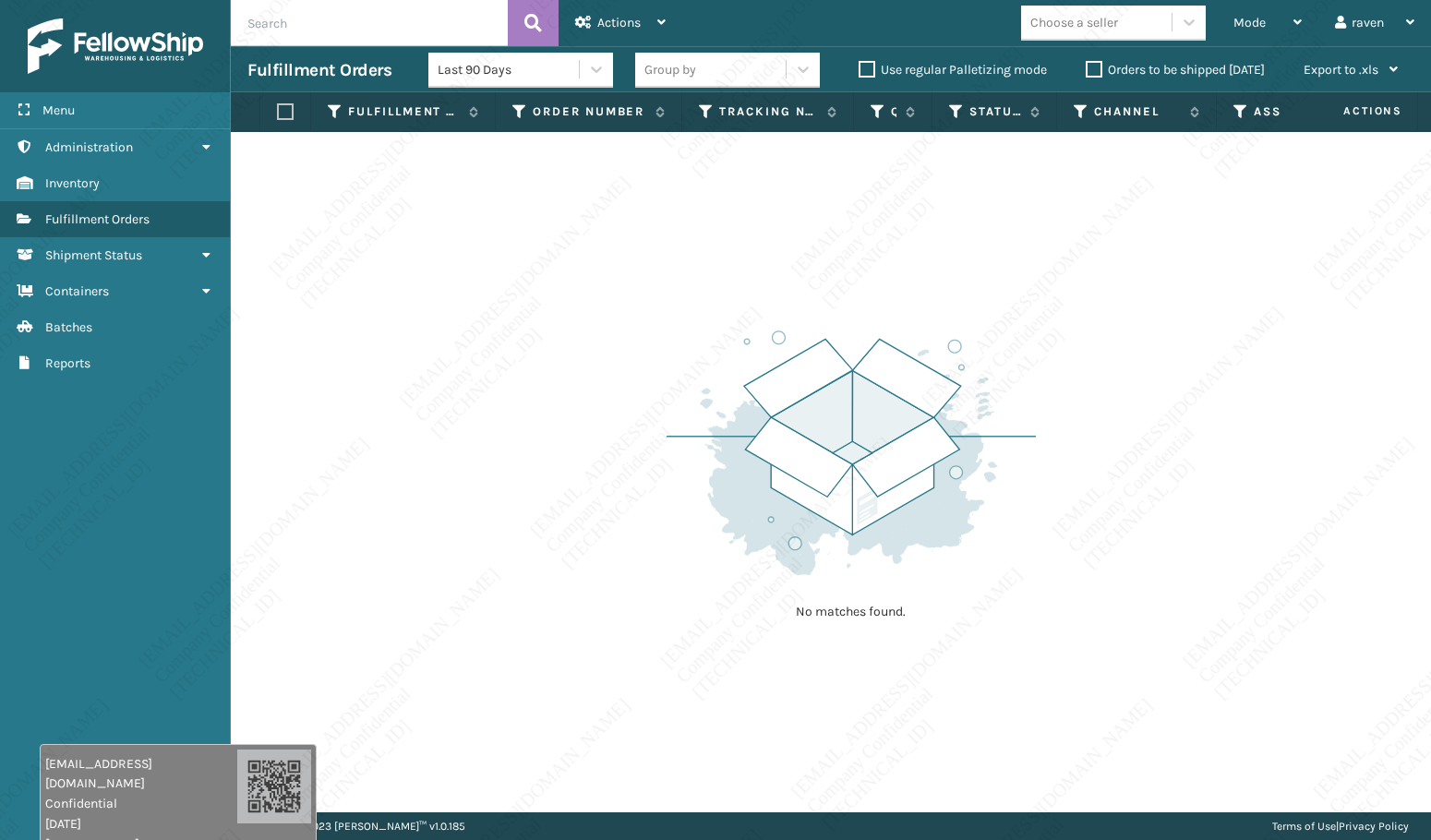
click at [988, 546] on img at bounding box center [851, 452] width 369 height 256
click at [1033, 452] on img at bounding box center [851, 452] width 369 height 256
click at [1033, 453] on img at bounding box center [851, 452] width 369 height 256
click at [1034, 454] on img at bounding box center [851, 452] width 369 height 256
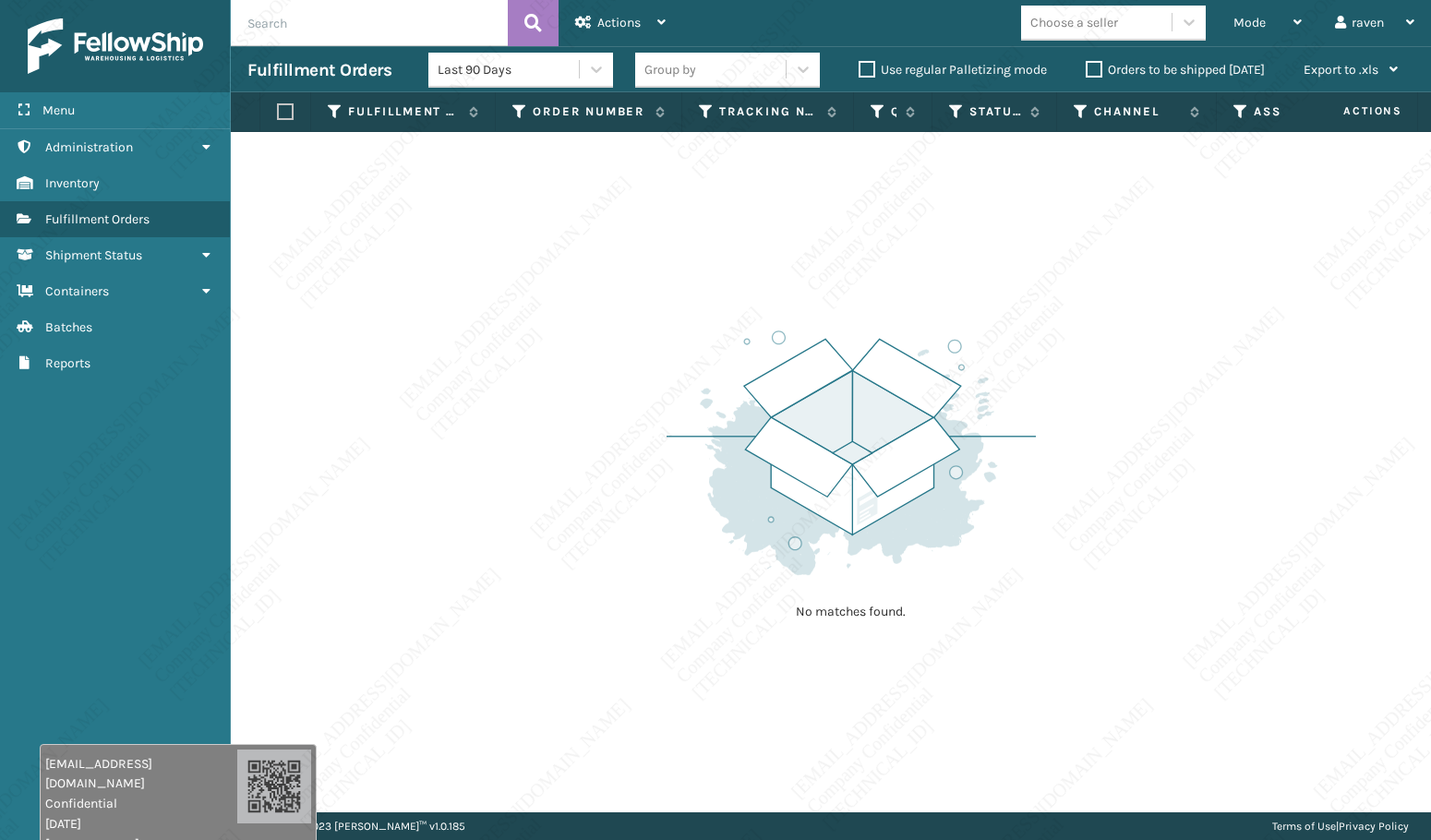
click at [1034, 454] on img at bounding box center [851, 452] width 369 height 256
click at [1034, 456] on img at bounding box center [851, 452] width 369 height 256
click at [1034, 457] on img at bounding box center [851, 452] width 369 height 256
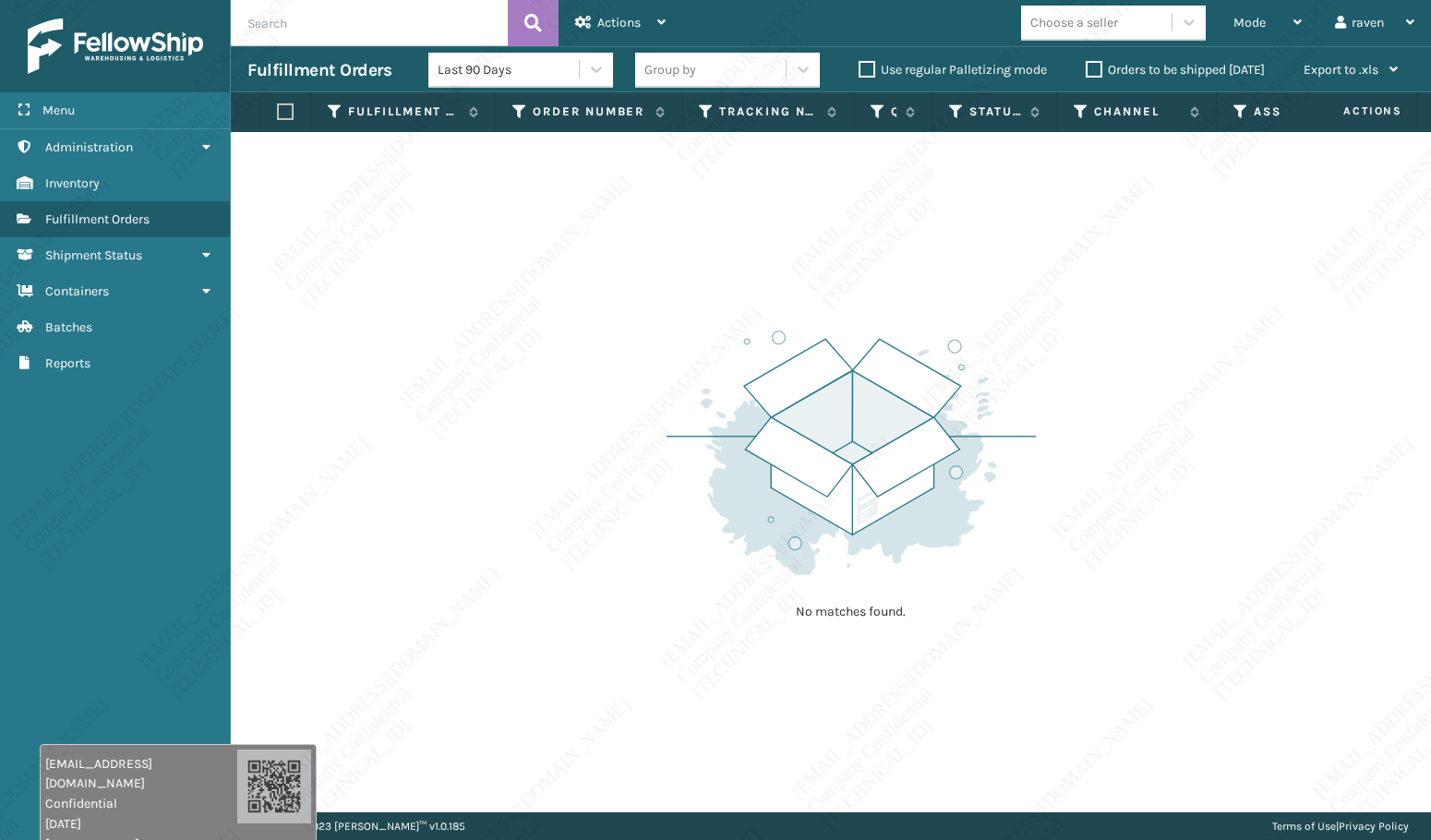
click at [608, 443] on div "No matches found." at bounding box center [831, 472] width 1200 height 681
drag, startPoint x: 516, startPoint y: 284, endPoint x: 1136, endPoint y: 86, distance: 650.8
click at [518, 283] on div "No matches found." at bounding box center [831, 472] width 1200 height 681
click at [1231, 26] on div "Mode Regular Mode Picking Mode Labeling Mode Exit Scan Mode" at bounding box center [1268, 23] width 101 height 46
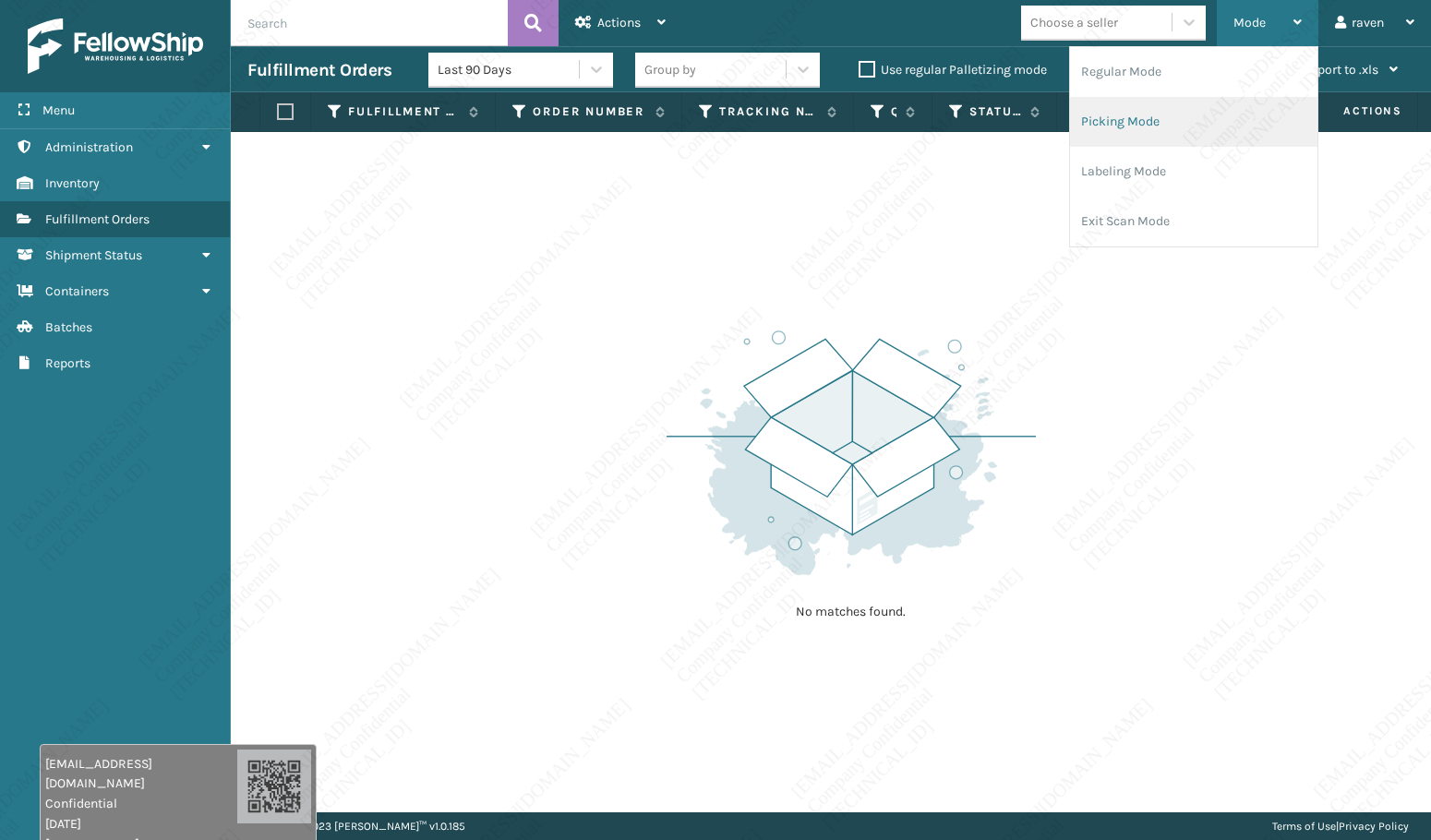
click at [1146, 120] on li "Picking Mode" at bounding box center [1193, 122] width 247 height 50
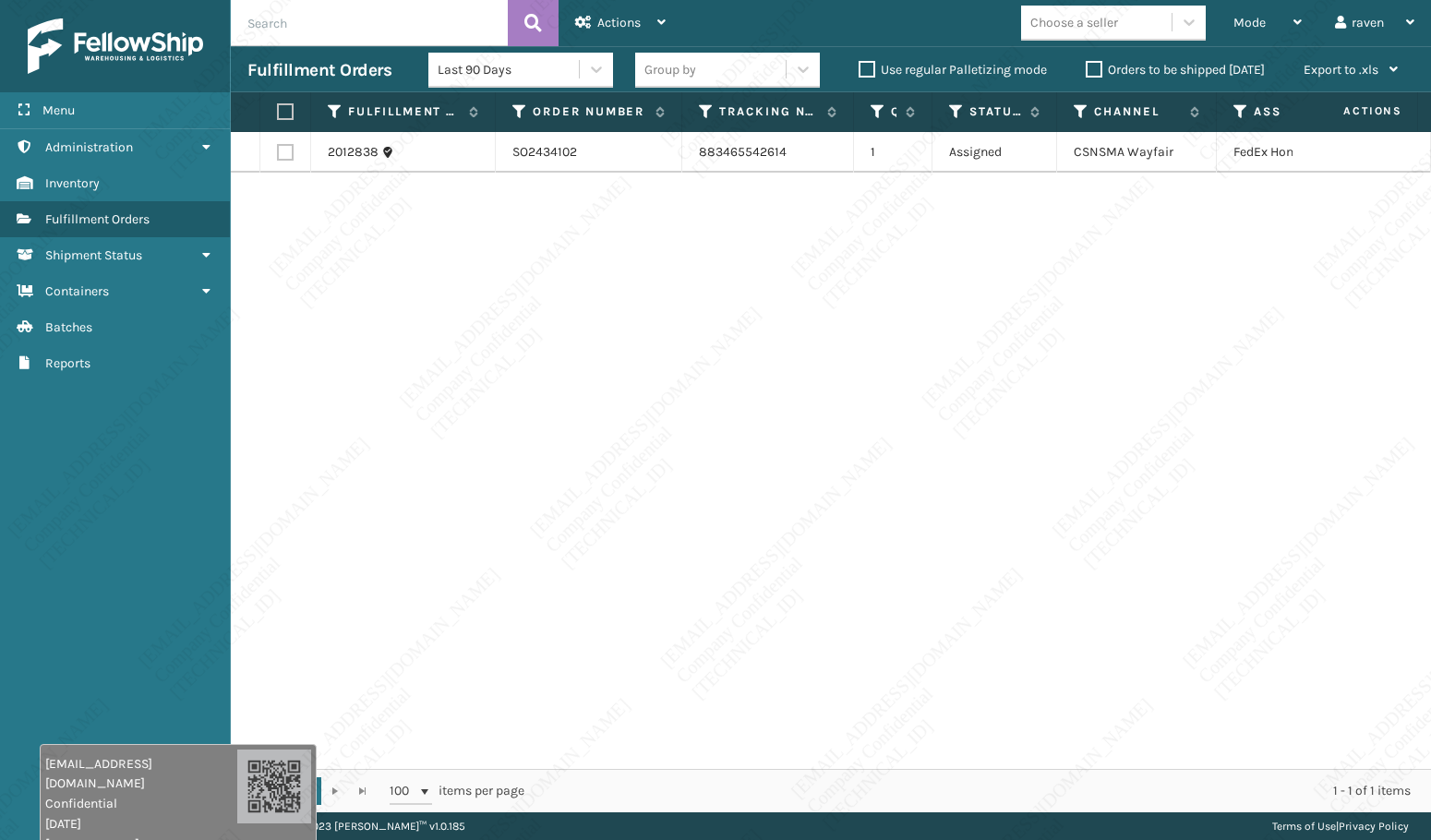
click at [1126, 350] on div "2012838 SO2434102 883465542614 1 Assigned CSNSMA Wayfair FedEx Home Delivery" at bounding box center [831, 450] width 1200 height 637
click at [1106, 690] on div "2012838 SO2434102 883465542614 1 Assigned CSNSMA Wayfair FedEx Home Delivery" at bounding box center [831, 450] width 1200 height 637
click at [272, 109] on th at bounding box center [285, 113] width 51 height 40
click at [280, 107] on label at bounding box center [283, 111] width 11 height 16
click at [278, 107] on input "checkbox" at bounding box center [277, 112] width 1 height 12
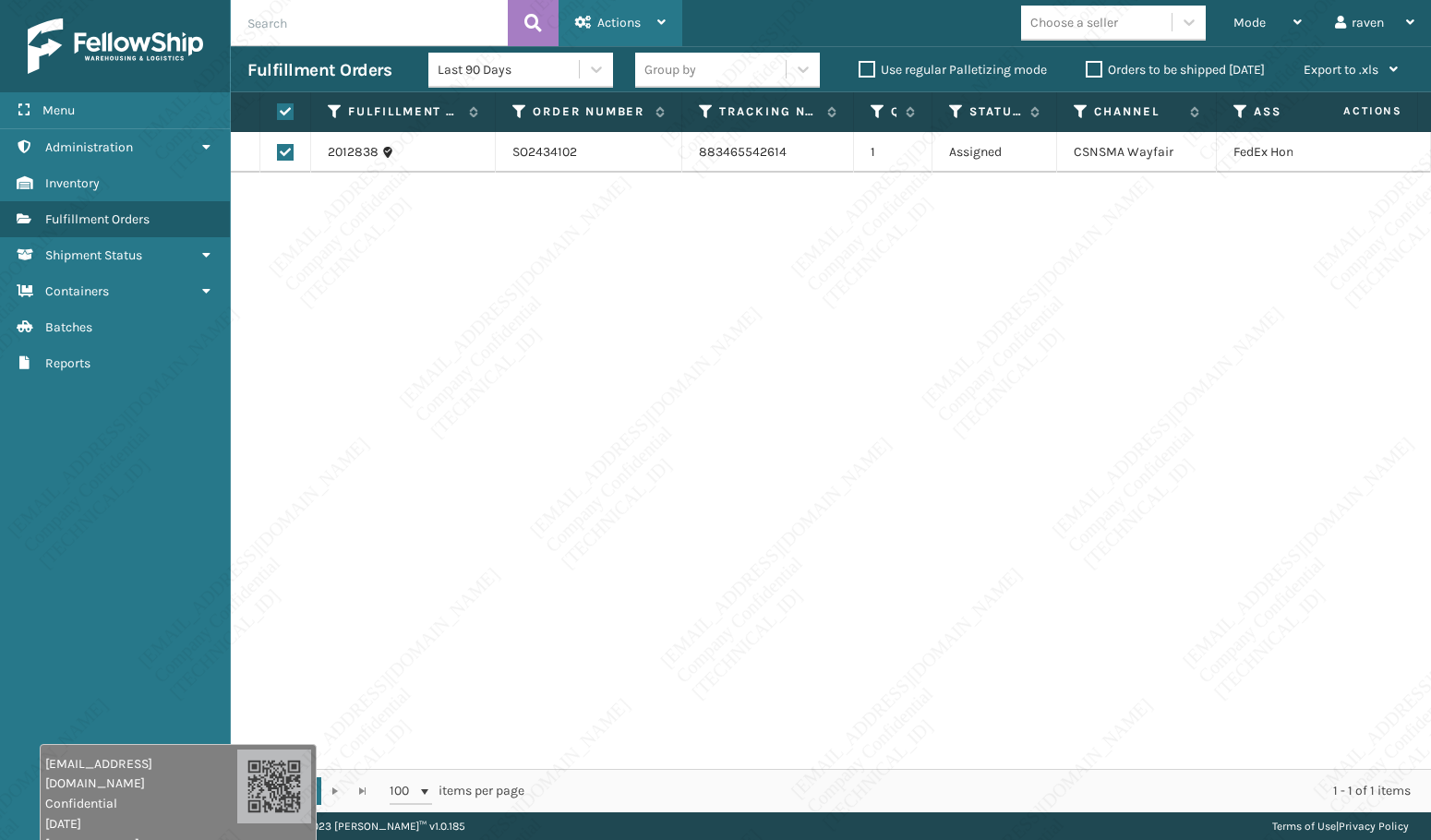
click at [597, 14] on div "Actions" at bounding box center [620, 23] width 91 height 46
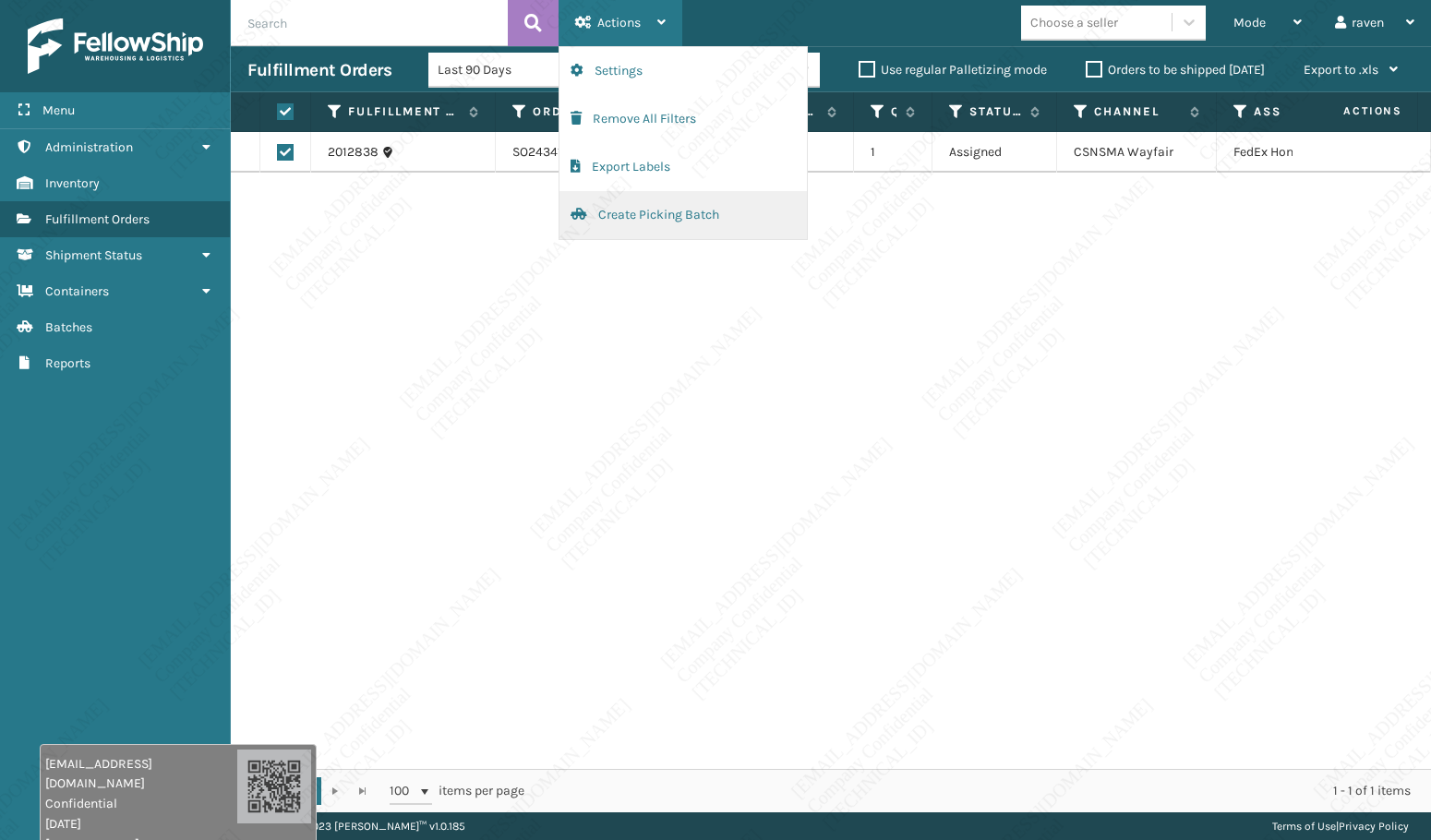
click at [627, 209] on button "Create Picking Batch" at bounding box center [683, 215] width 247 height 48
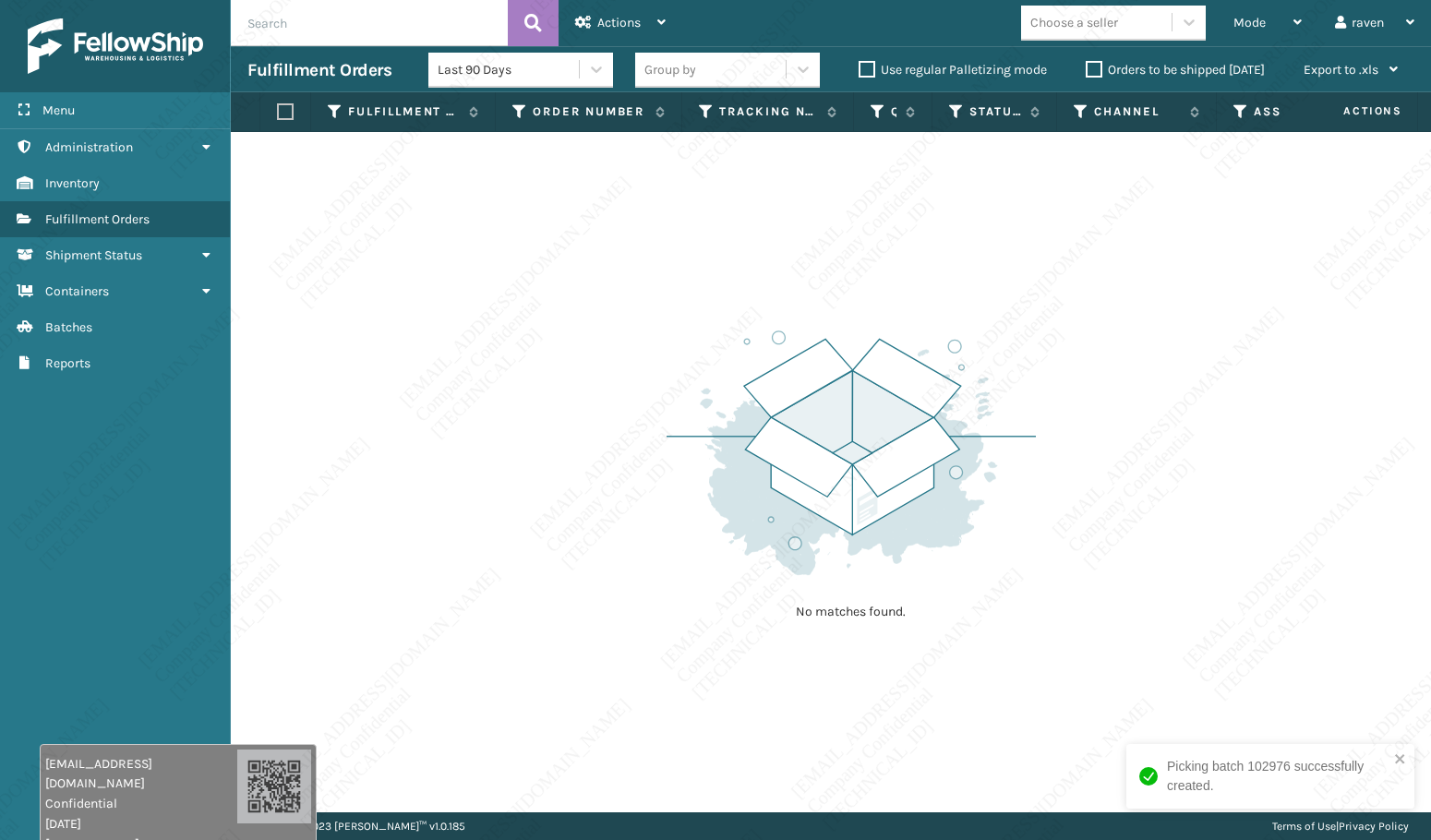
click at [713, 314] on div "No matches found." at bounding box center [851, 472] width 369 height 341
click at [1250, 23] on span "Mode" at bounding box center [1250, 22] width 32 height 15
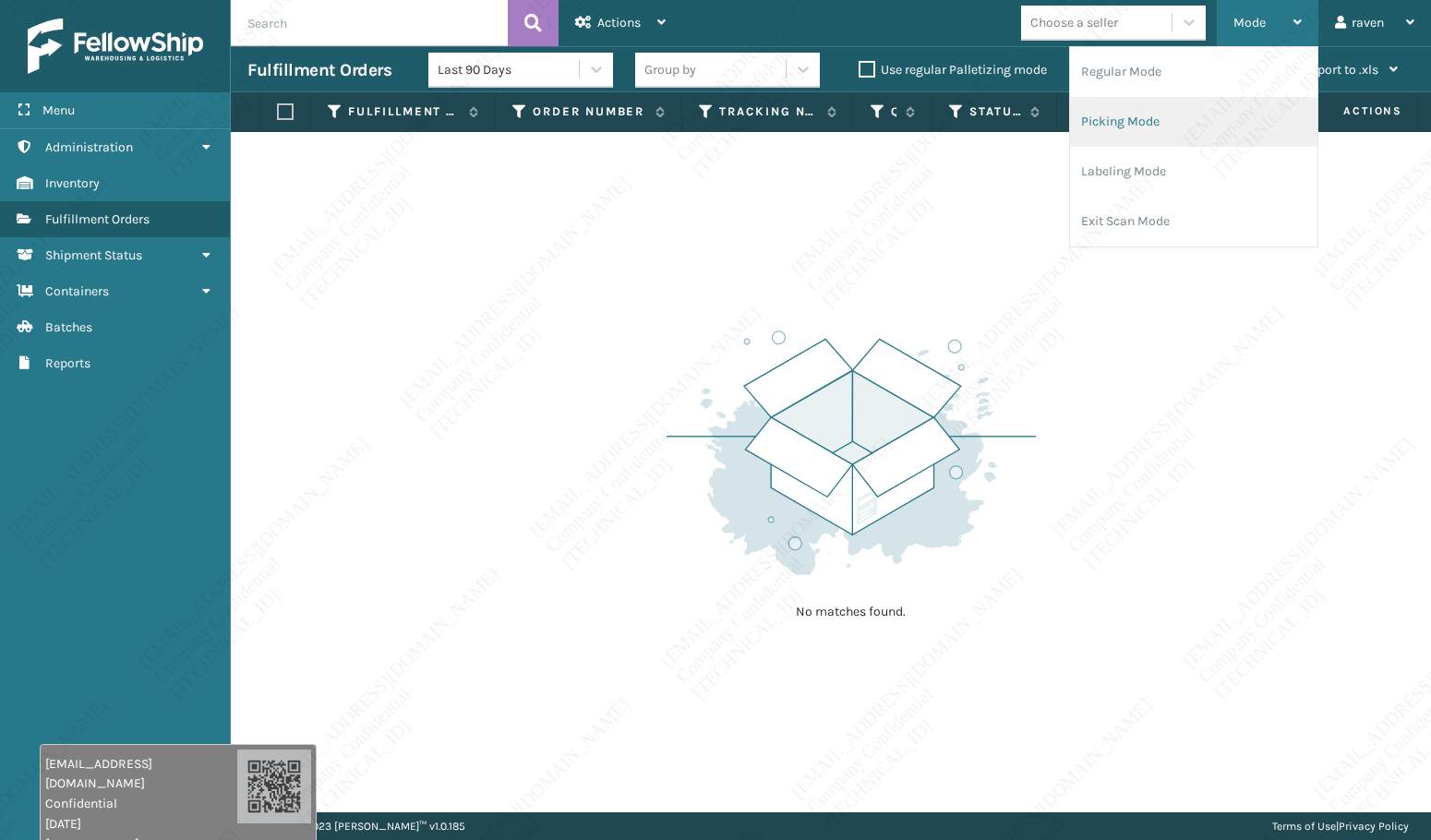
click at [1204, 116] on li "Picking Mode" at bounding box center [1193, 122] width 247 height 50
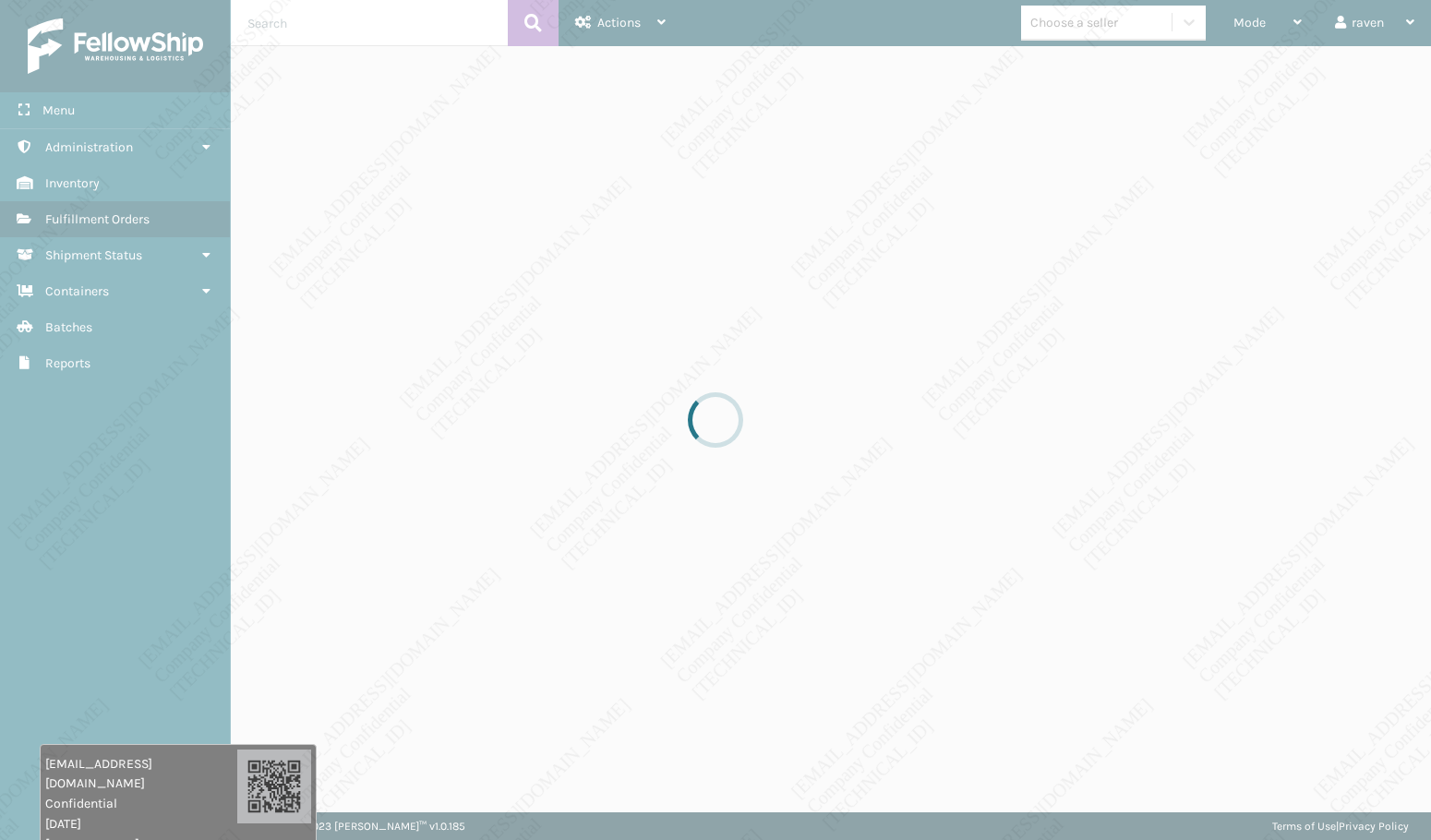
click at [1193, 259] on div at bounding box center [715, 420] width 1431 height 840
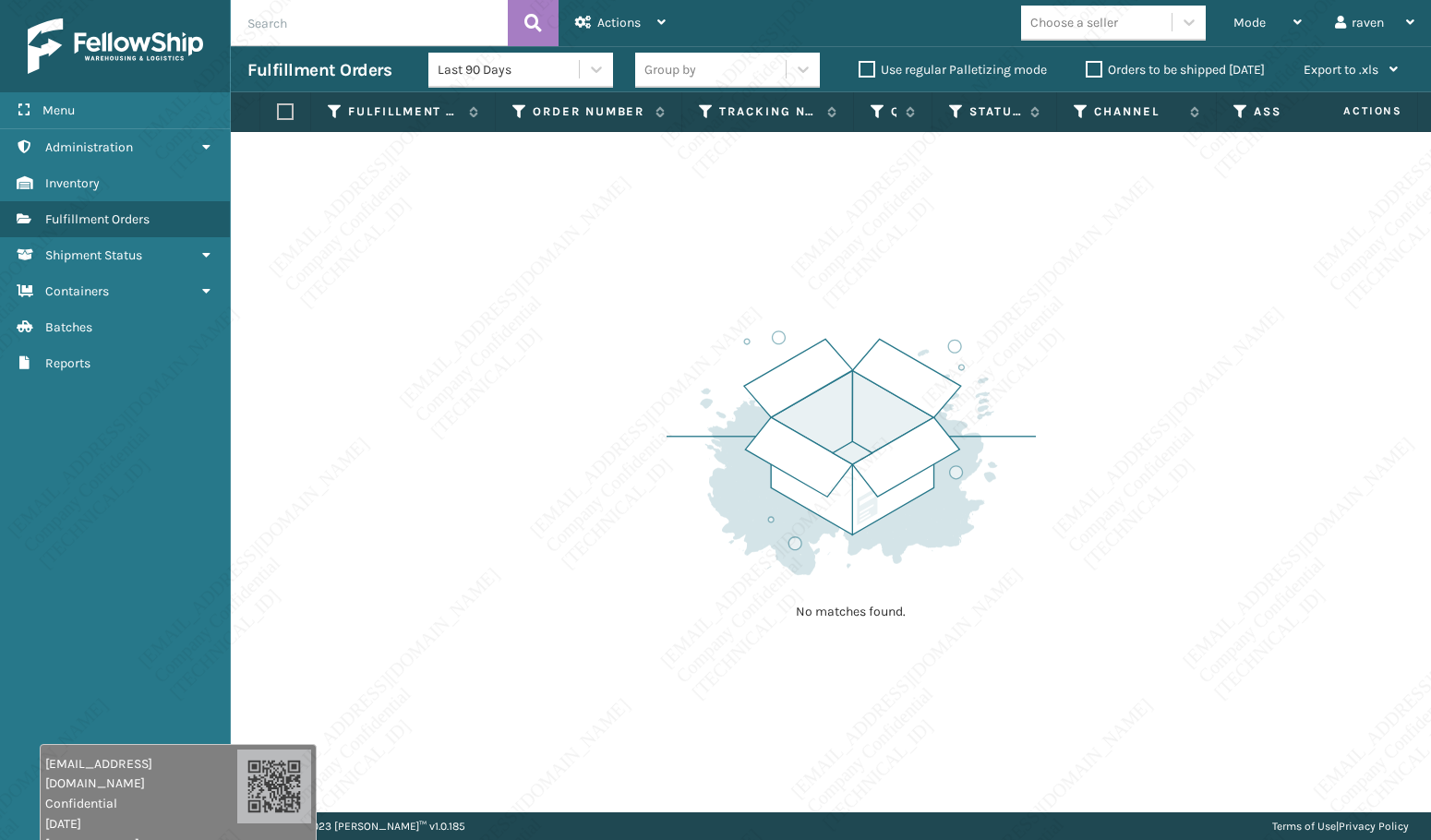
click at [1193, 299] on div "No matches found." at bounding box center [831, 472] width 1200 height 681
click at [1231, 275] on div "No matches found." at bounding box center [831, 472] width 1200 height 681
click at [1230, 211] on div "No matches found." at bounding box center [831, 472] width 1200 height 681
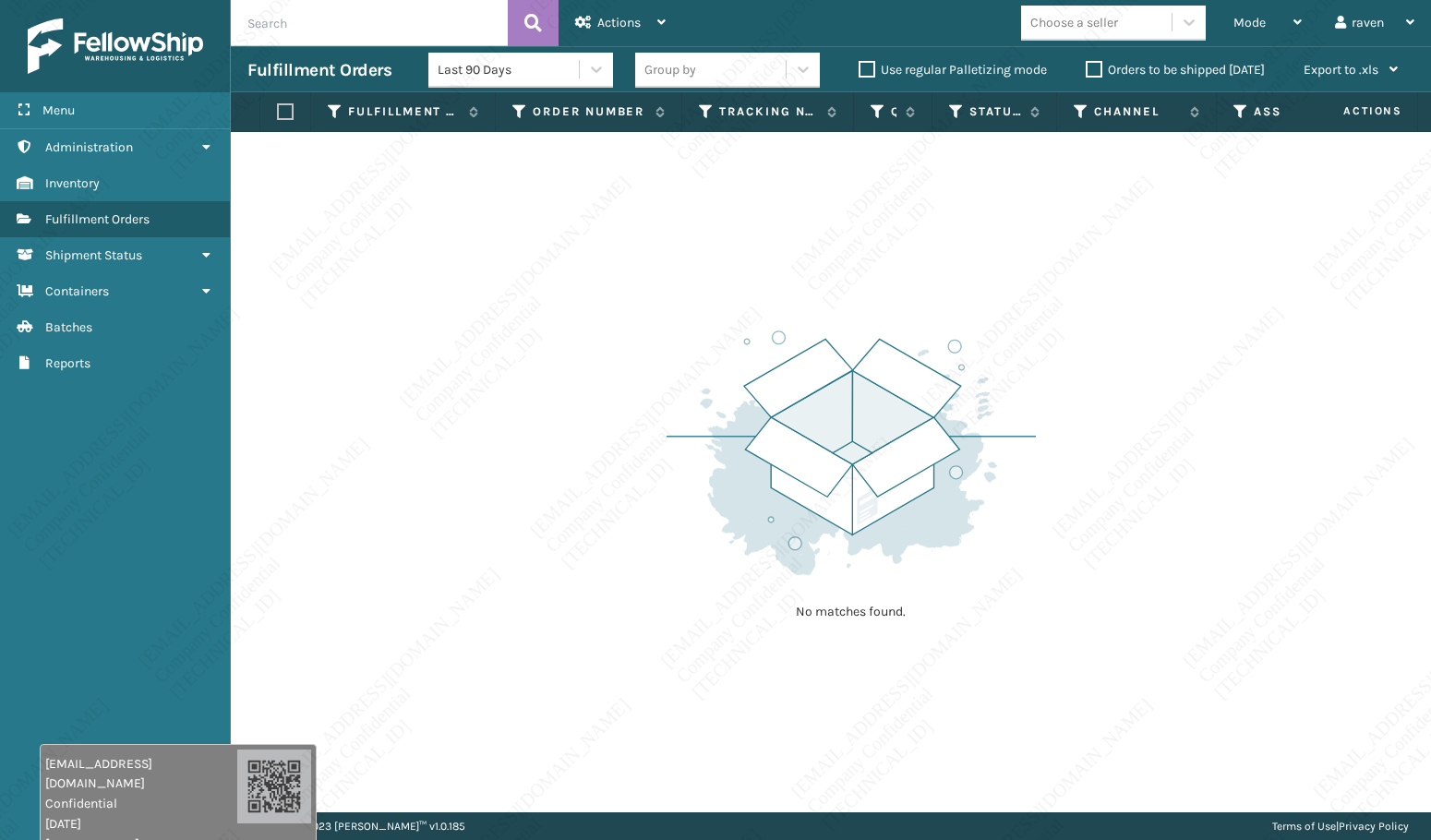
click at [1230, 211] on div "No matches found." at bounding box center [831, 472] width 1200 height 681
click at [1231, 211] on div "No matches found." at bounding box center [831, 472] width 1200 height 681
click at [1022, 529] on img at bounding box center [851, 452] width 369 height 256
click at [1022, 528] on img at bounding box center [851, 452] width 369 height 256
click at [994, 531] on img at bounding box center [851, 452] width 369 height 256
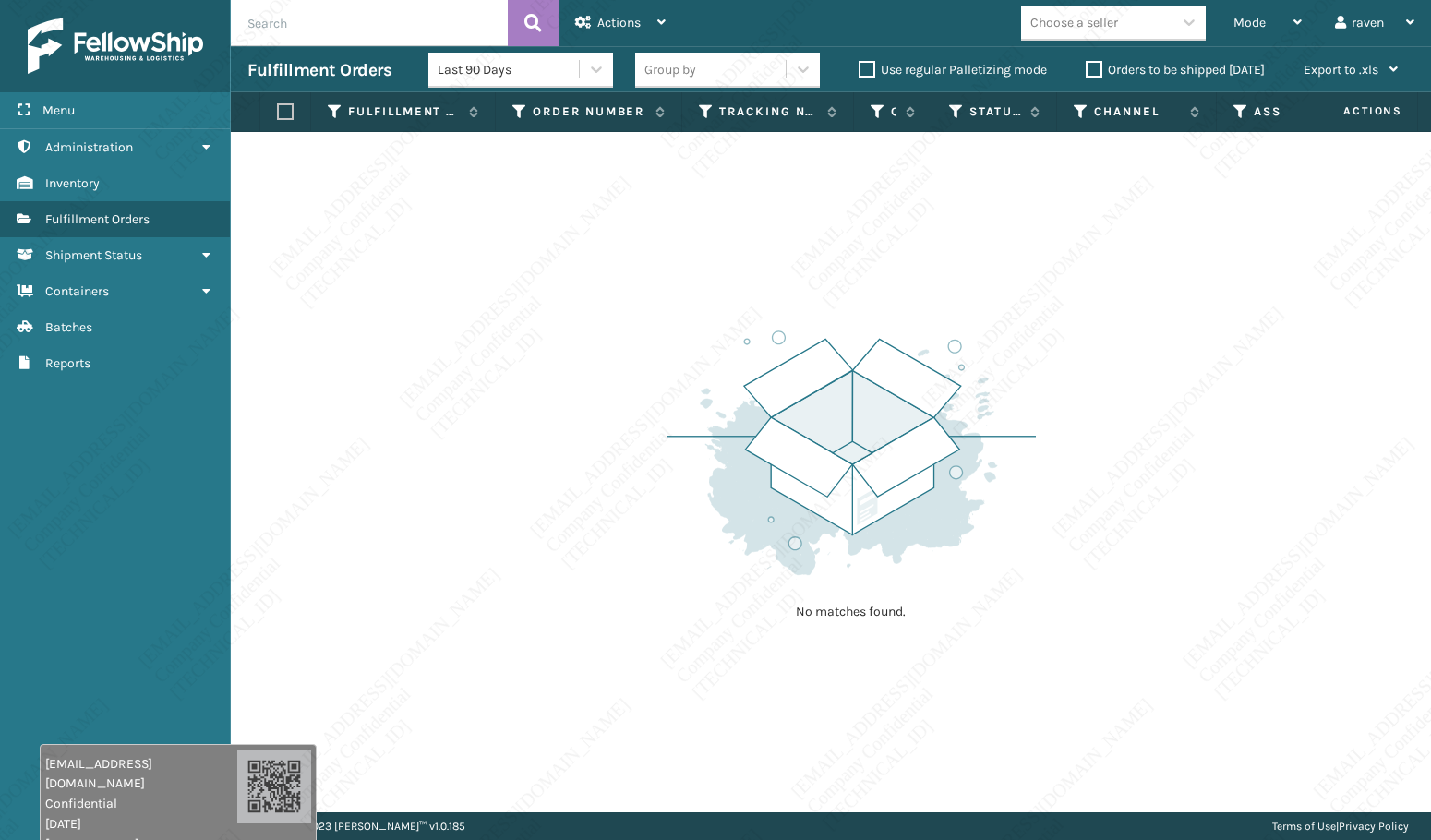
click at [355, 511] on div "No matches found." at bounding box center [831, 472] width 1200 height 681
click at [356, 512] on div "No matches found." at bounding box center [831, 472] width 1200 height 681
click at [587, 435] on div "No matches found." at bounding box center [831, 472] width 1200 height 681
click at [579, 426] on div "No matches found." at bounding box center [831, 472] width 1200 height 681
click at [555, 598] on div "No matches found." at bounding box center [831, 472] width 1200 height 681
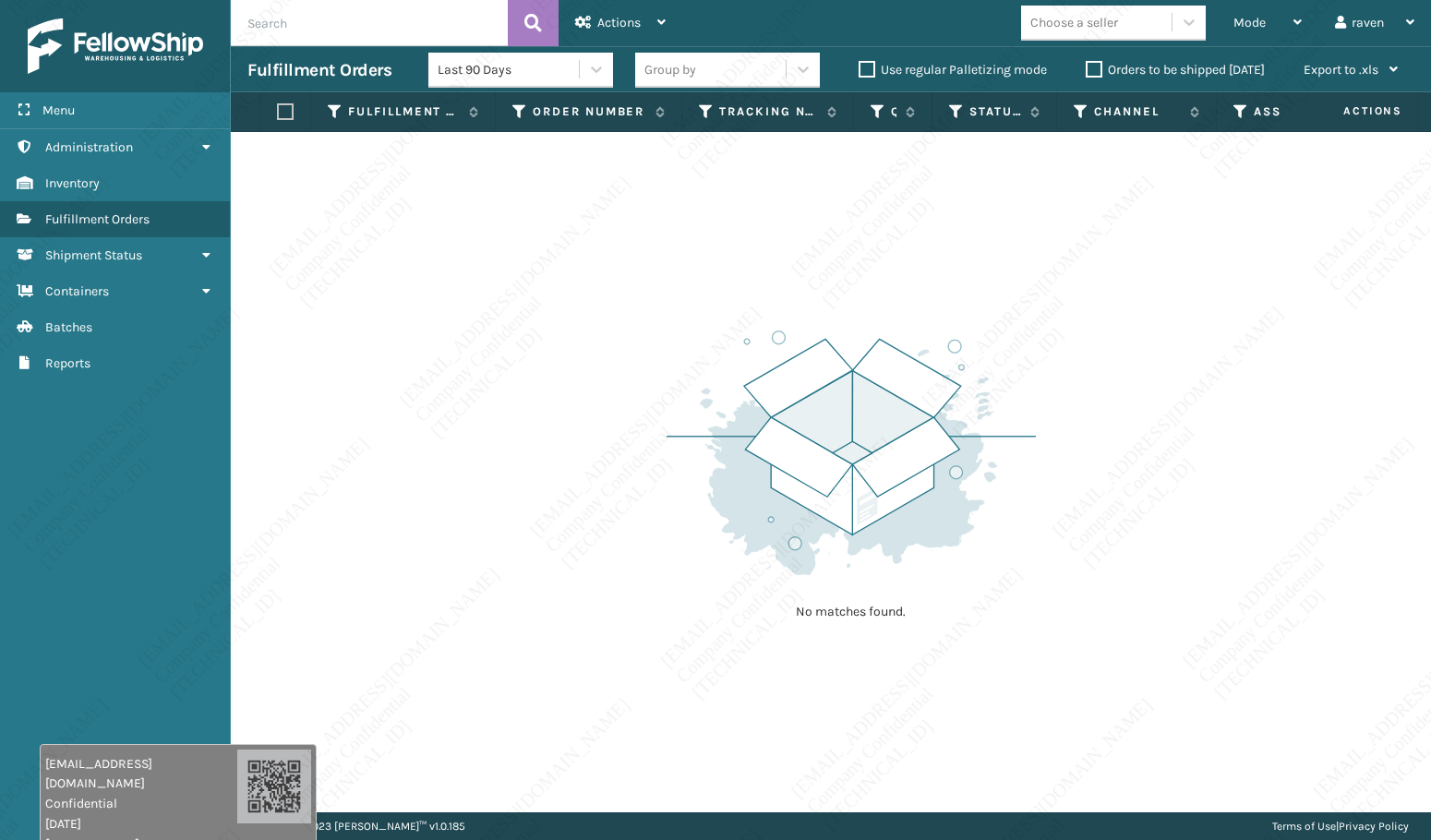
click at [98, 446] on div "Menu Reports Administration Reports Inventory Reports Fulfillment Orders Report…" at bounding box center [116, 420] width 231 height 840
click at [667, 582] on div "No matches found." at bounding box center [851, 472] width 369 height 341
click at [938, 584] on div "No matches found." at bounding box center [851, 472] width 369 height 341
click at [938, 596] on div "No matches found." at bounding box center [851, 472] width 369 height 341
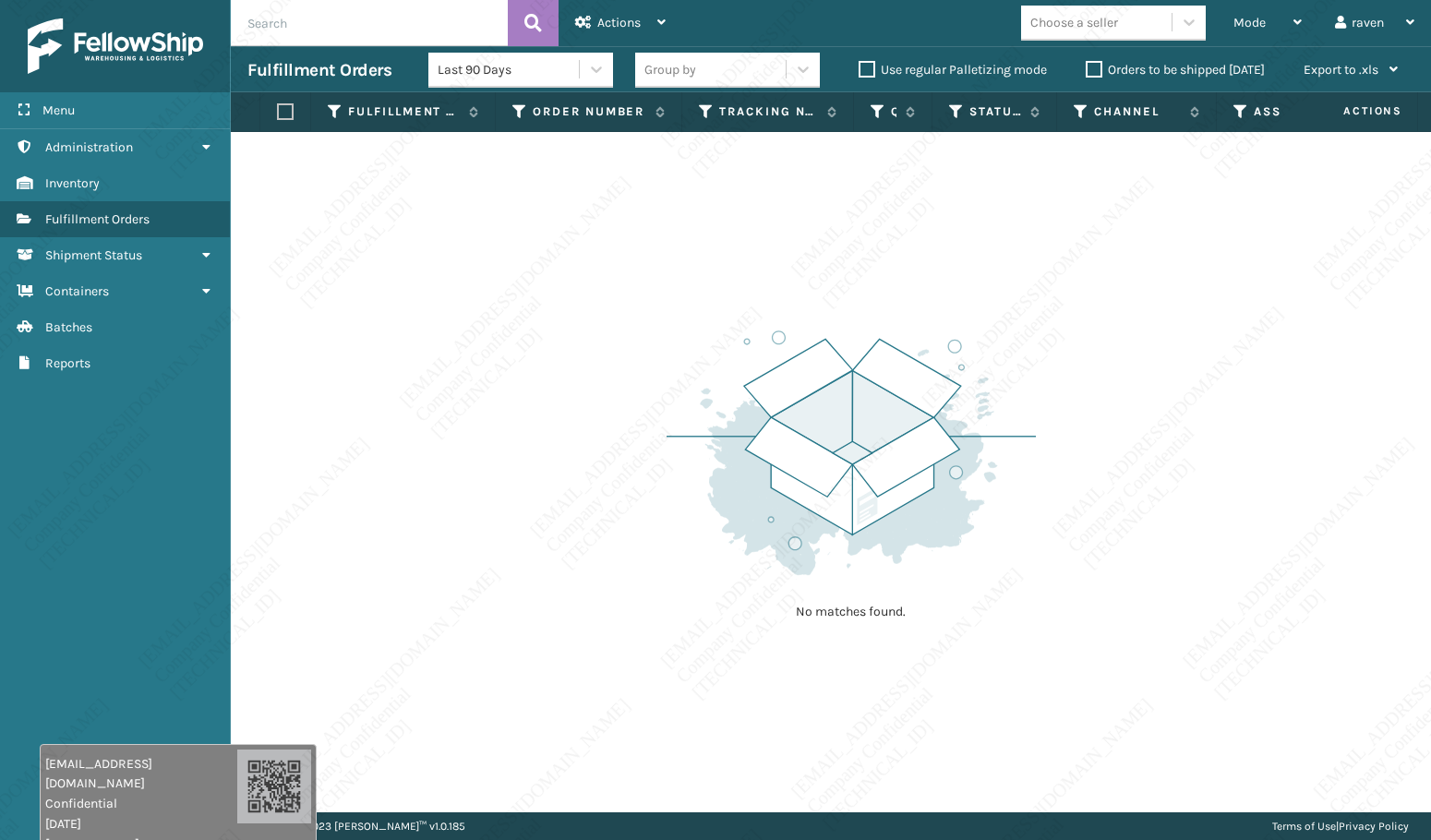
click at [938, 596] on div "No matches found." at bounding box center [851, 472] width 369 height 341
click at [1052, 460] on div "No matches found." at bounding box center [831, 472] width 1200 height 681
click at [1051, 462] on div "No matches found." at bounding box center [831, 472] width 1200 height 681
click at [1050, 468] on div "No matches found." at bounding box center [831, 472] width 1200 height 681
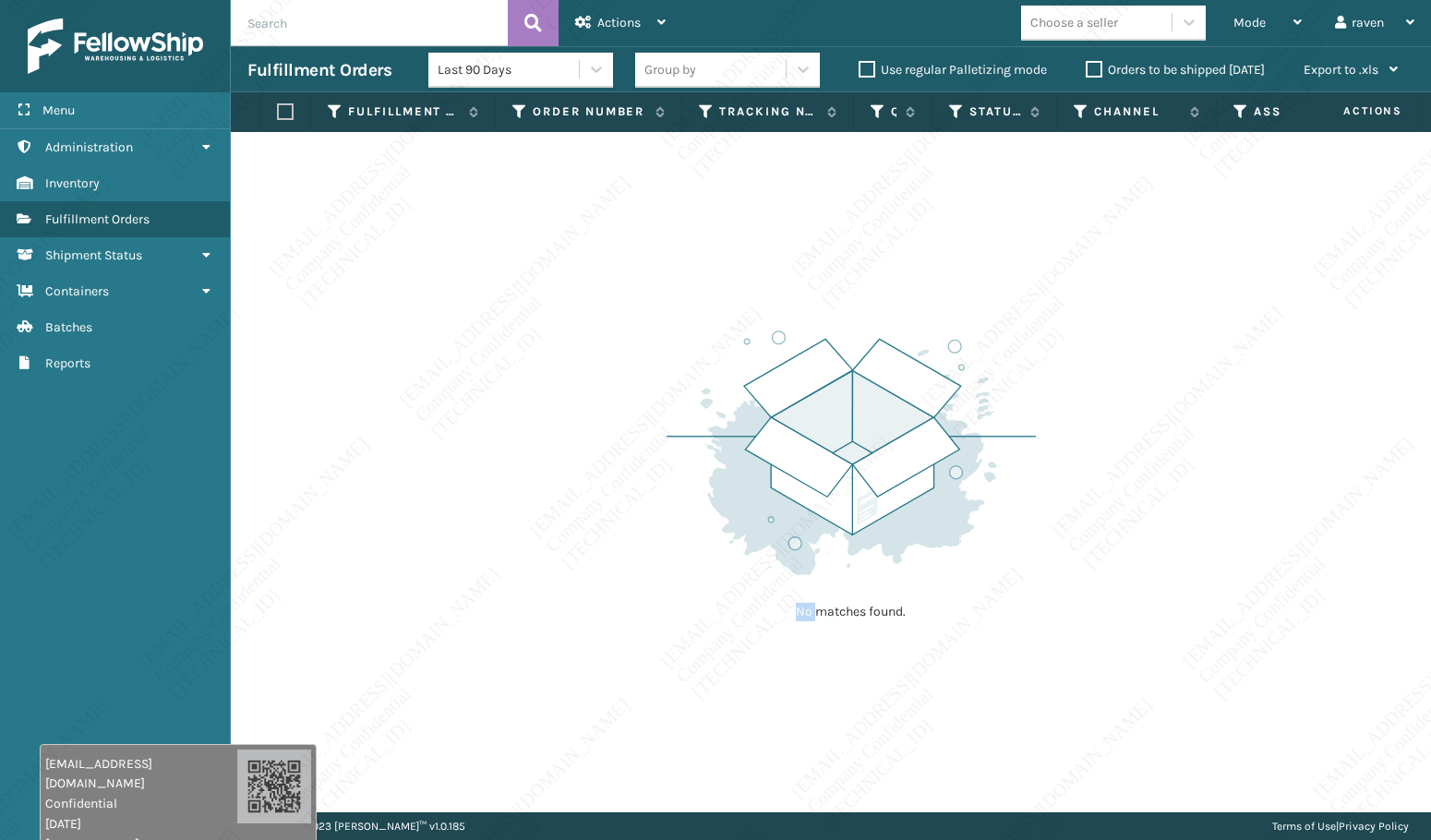
drag, startPoint x: 815, startPoint y: 610, endPoint x: 828, endPoint y: 610, distance: 13.0
click at [815, 608] on div "No matches found." at bounding box center [851, 472] width 369 height 341
click at [771, 512] on img at bounding box center [851, 452] width 369 height 256
click at [909, 623] on div "No matches found." at bounding box center [851, 472] width 369 height 341
click at [910, 623] on div "No matches found." at bounding box center [851, 472] width 369 height 341
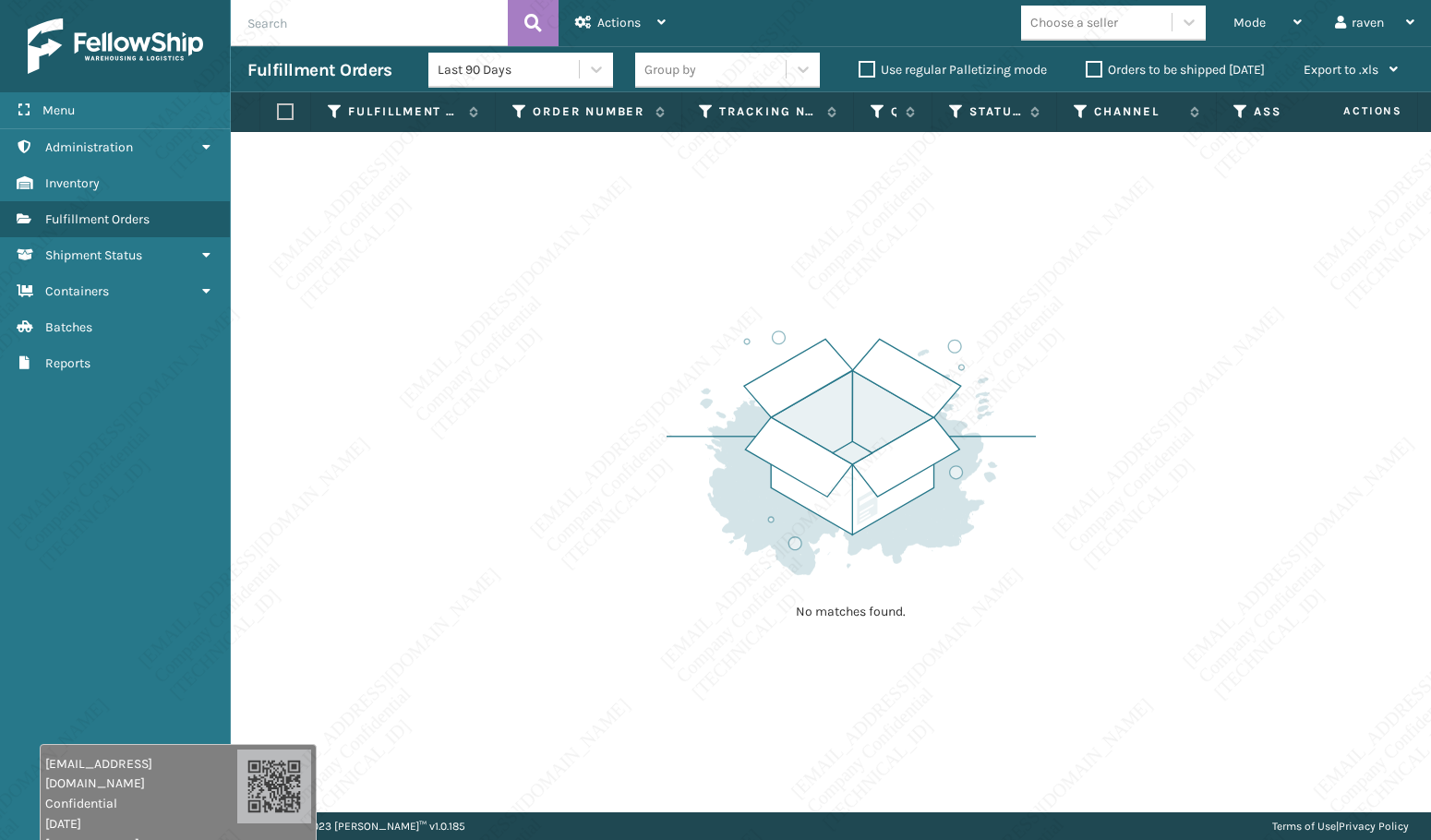
click at [910, 623] on div "No matches found." at bounding box center [851, 472] width 369 height 341
click at [821, 495] on img at bounding box center [851, 452] width 369 height 256
click at [1256, 602] on div "No matches found." at bounding box center [831, 472] width 1200 height 681
click at [1258, 600] on div "No matches found." at bounding box center [831, 472] width 1200 height 681
click at [1253, 597] on div "No matches found." at bounding box center [831, 472] width 1200 height 681
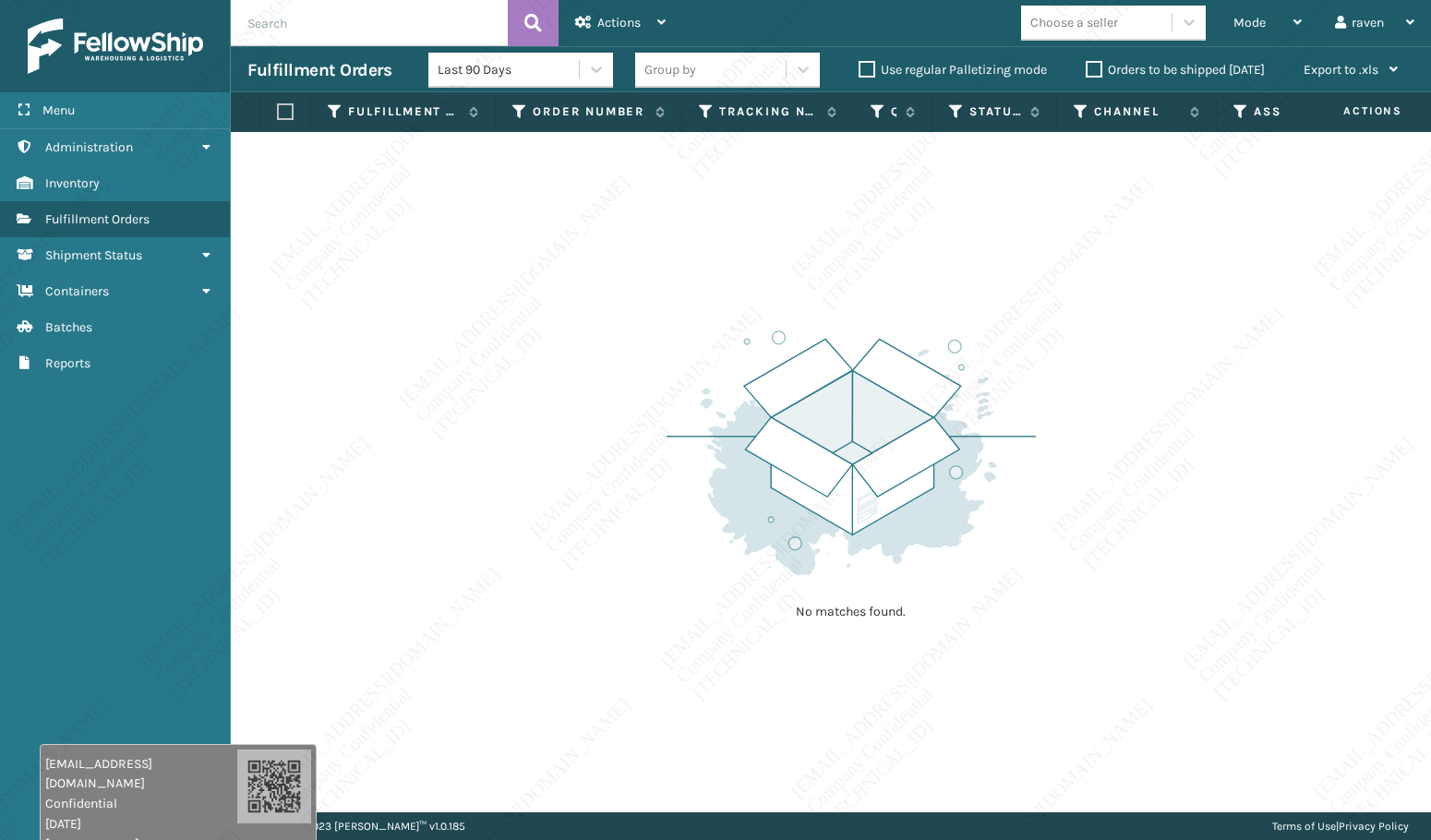
click at [1253, 597] on div "No matches found." at bounding box center [831, 472] width 1200 height 681
click at [1245, 629] on div "No matches found." at bounding box center [831, 472] width 1200 height 681
click at [1256, 591] on div "No matches found." at bounding box center [831, 472] width 1200 height 681
click at [1260, 596] on div "No matches found." at bounding box center [831, 472] width 1200 height 681
click at [1261, 596] on div "No matches found." at bounding box center [831, 472] width 1200 height 681
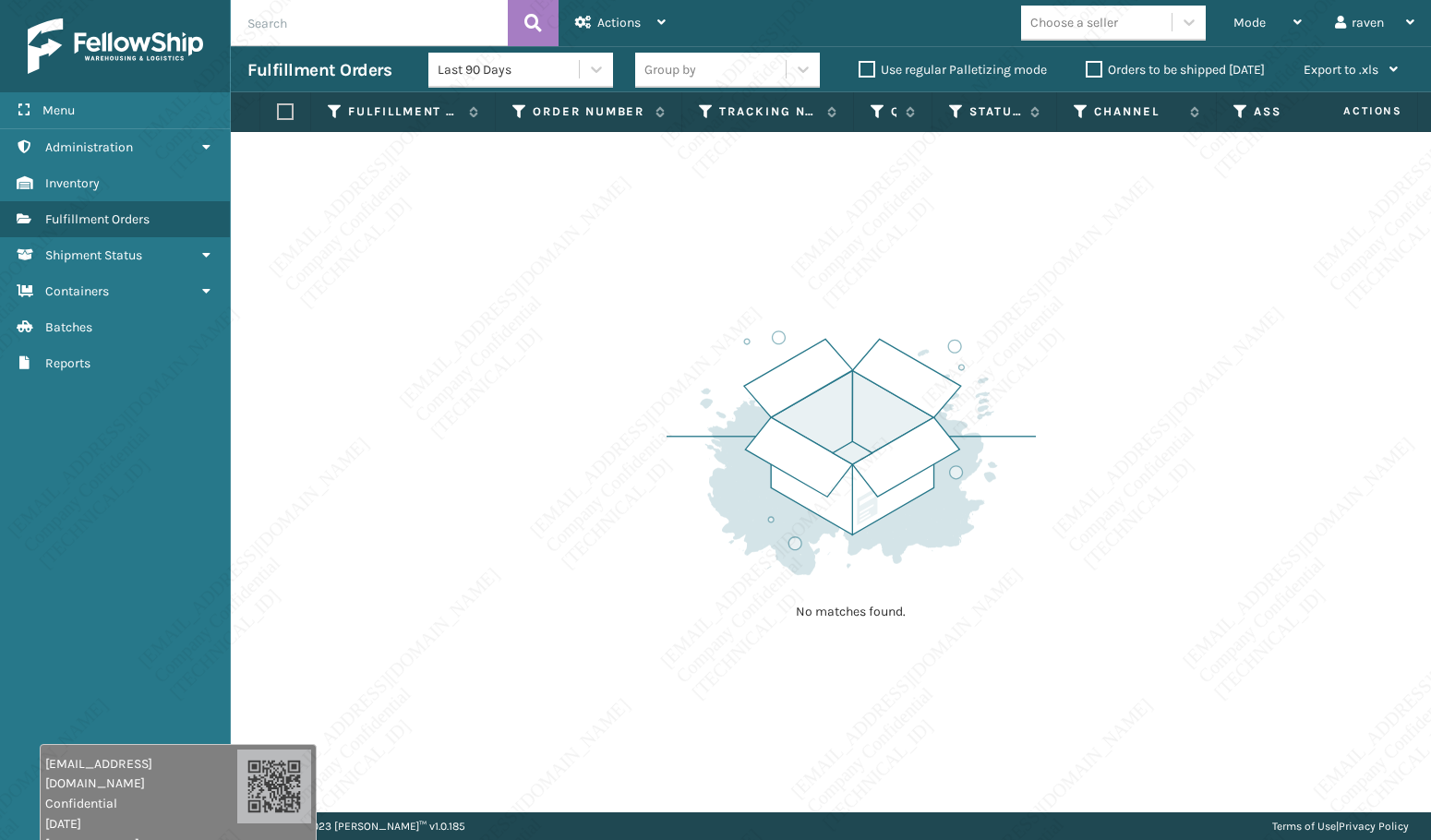
click at [1261, 596] on div "No matches found." at bounding box center [831, 472] width 1200 height 681
click at [1266, 599] on div "No matches found." at bounding box center [831, 472] width 1200 height 681
click at [1266, 600] on div "No matches found." at bounding box center [831, 472] width 1200 height 681
drag, startPoint x: 1325, startPoint y: 370, endPoint x: 1305, endPoint y: 388, distance: 26.9
click at [1305, 386] on div "No matches found." at bounding box center [831, 472] width 1200 height 681
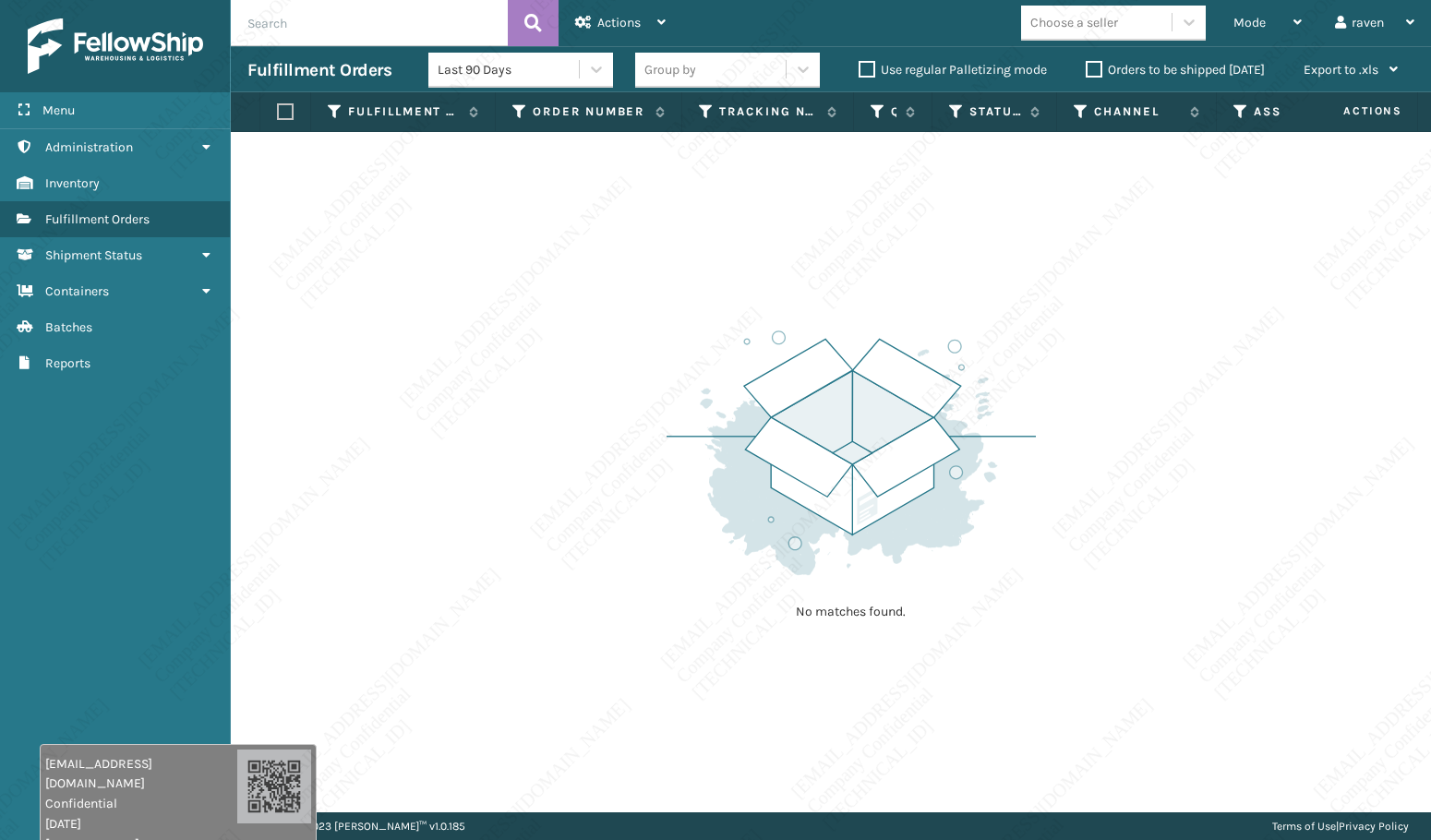
click at [1309, 390] on div "No matches found." at bounding box center [831, 472] width 1200 height 681
click at [1320, 398] on div "No matches found." at bounding box center [831, 472] width 1200 height 681
click at [1329, 423] on div "No matches found." at bounding box center [831, 472] width 1200 height 681
click at [1330, 424] on div "No matches found." at bounding box center [831, 472] width 1200 height 681
click at [1244, 553] on div "No matches found." at bounding box center [831, 472] width 1200 height 681
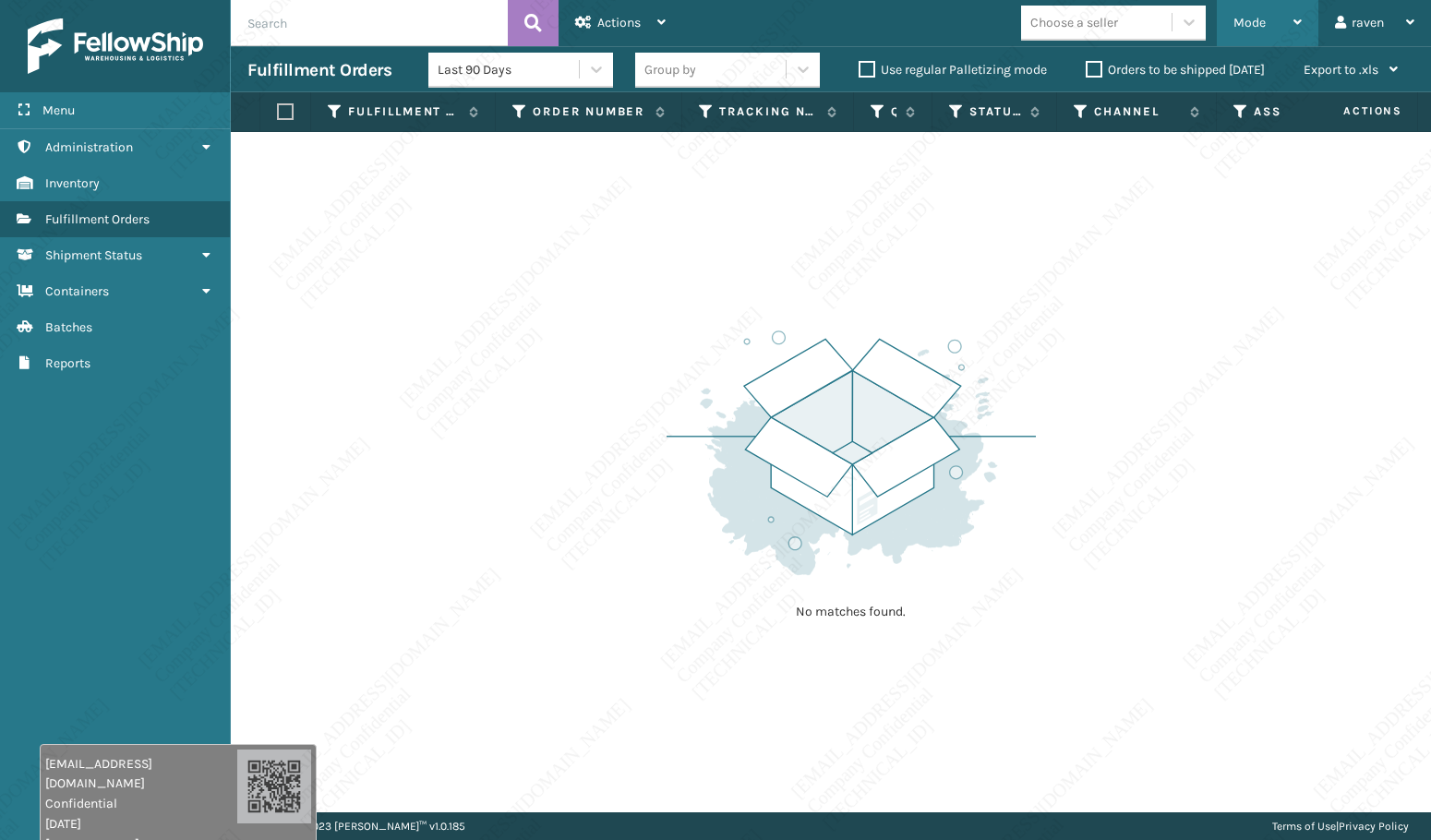
click at [1239, 25] on span "Mode" at bounding box center [1250, 22] width 32 height 15
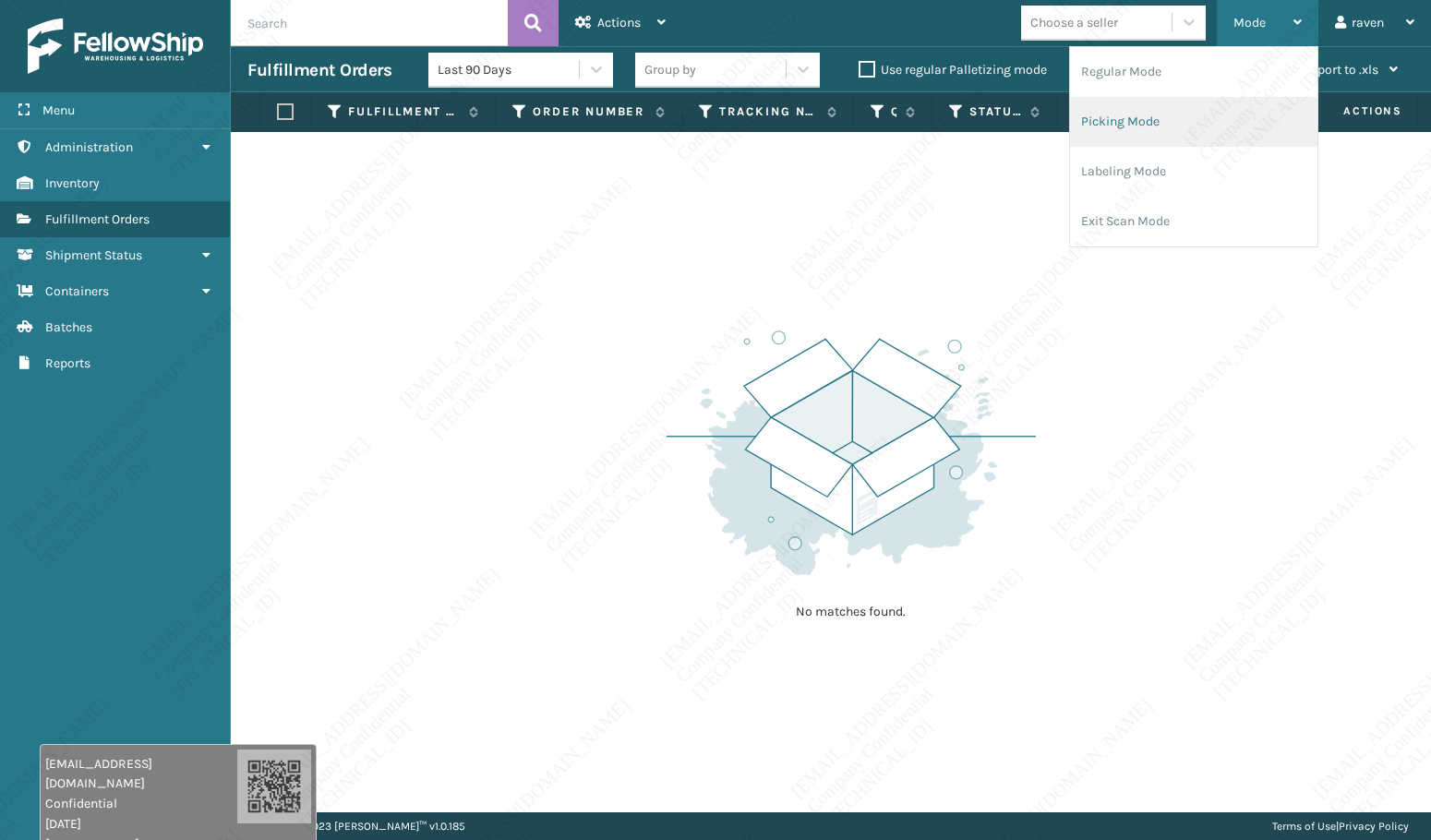
click at [1155, 132] on li "Picking Mode" at bounding box center [1193, 122] width 247 height 50
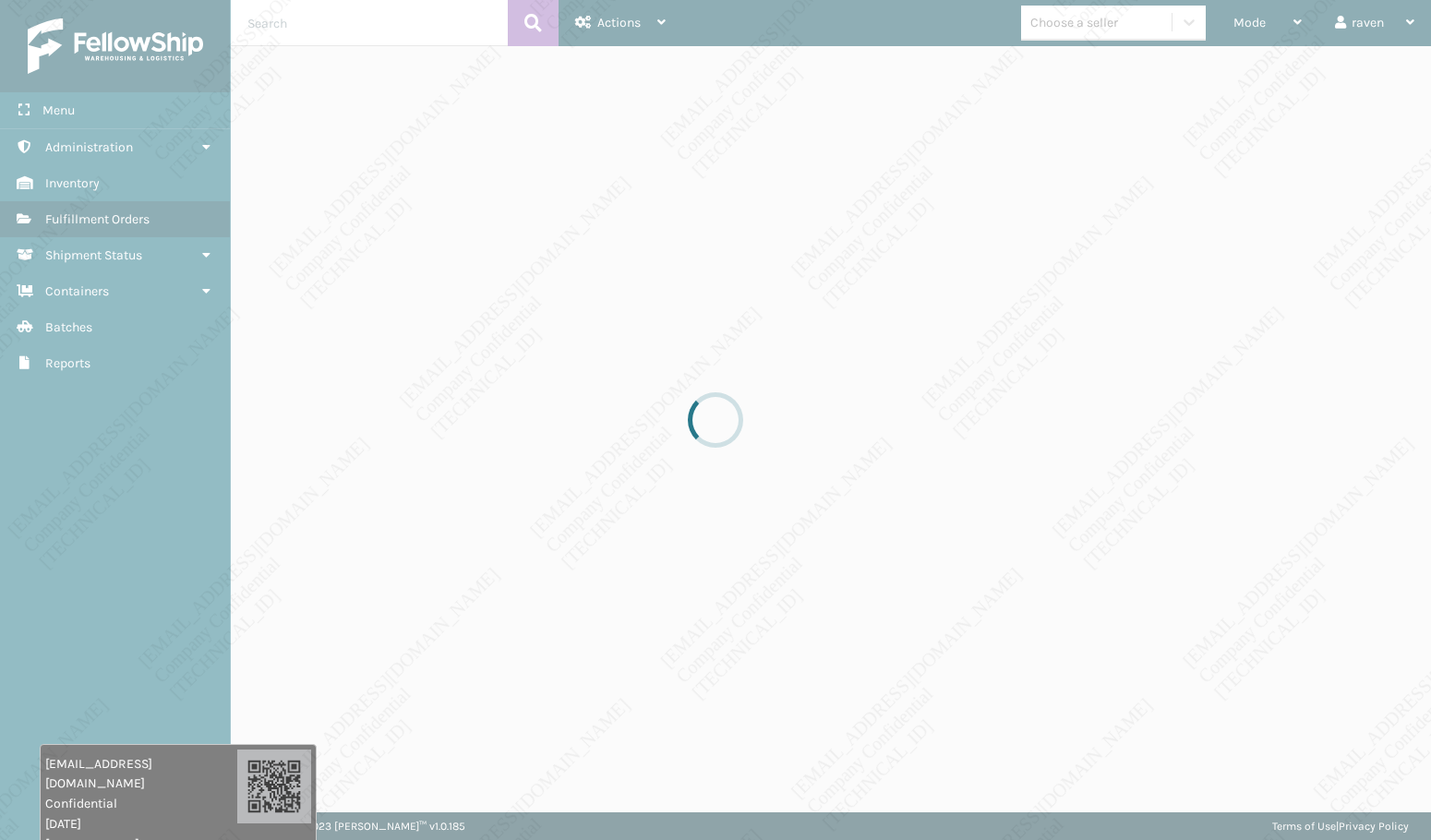
click at [1082, 336] on div at bounding box center [715, 420] width 1431 height 840
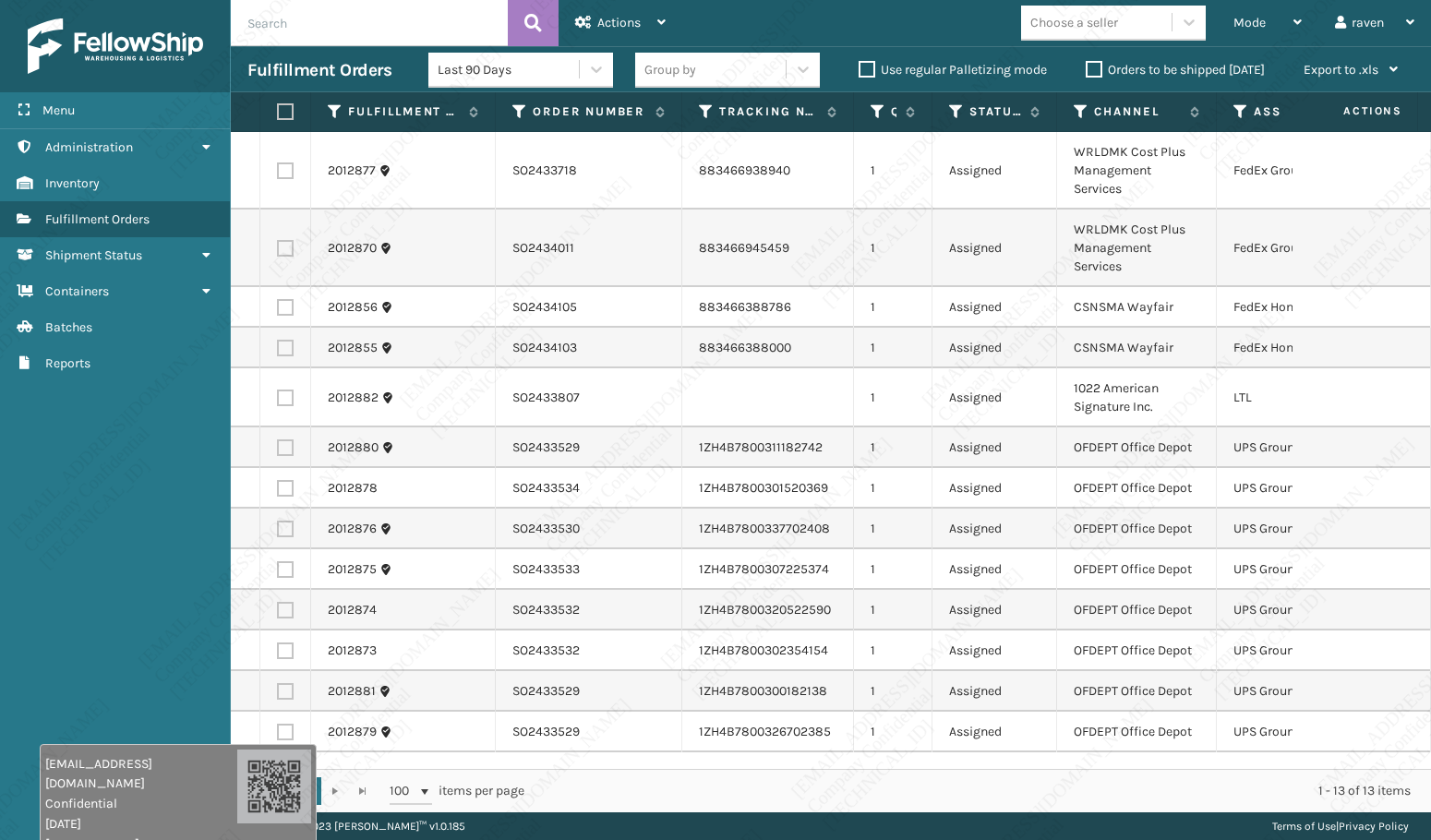
click at [1052, 541] on td "Assigned" at bounding box center [995, 529] width 125 height 41
click at [1241, 107] on icon at bounding box center [1240, 111] width 14 height 16
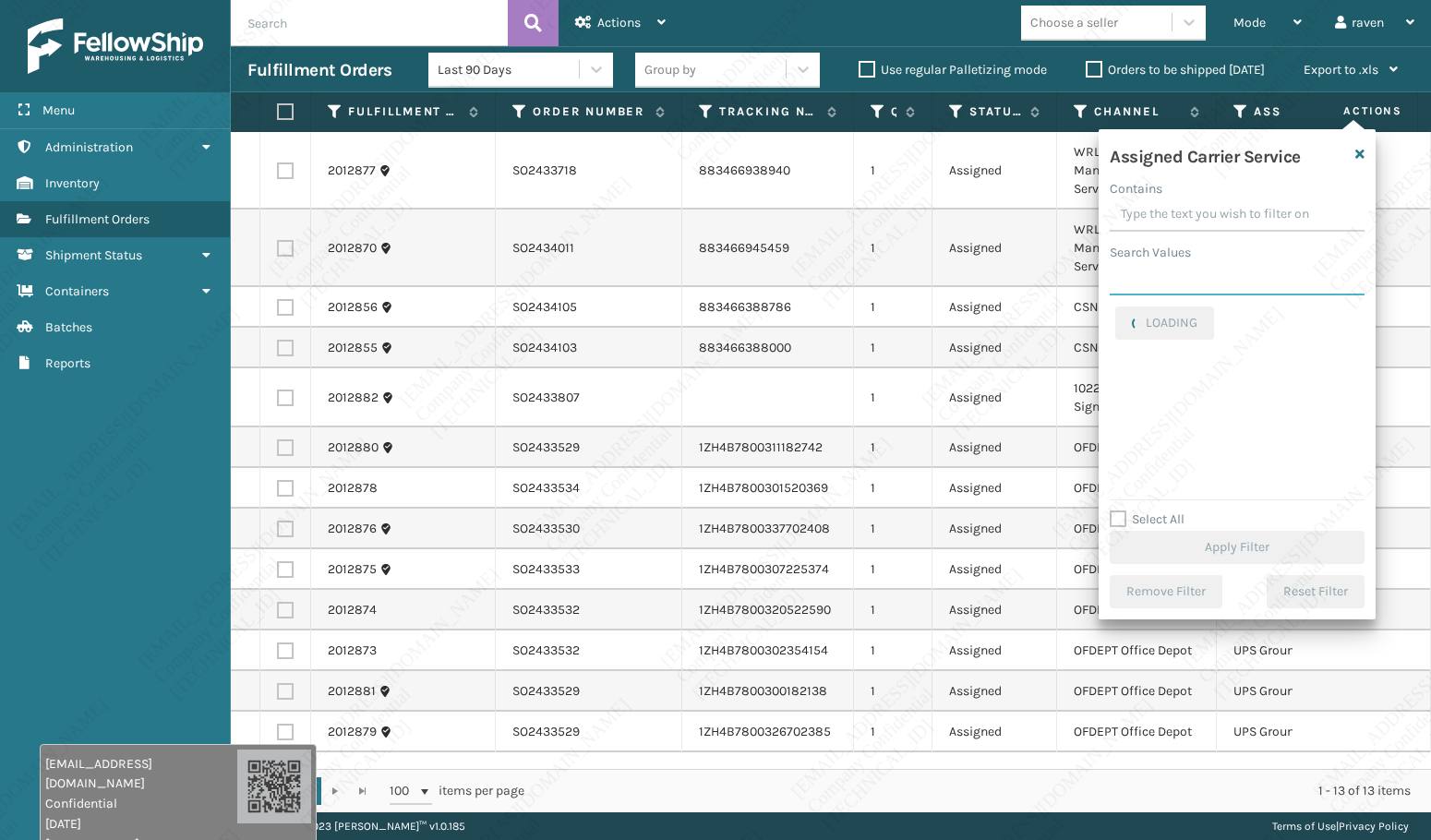
click at [1185, 291] on input "Search Values" at bounding box center [1236, 279] width 255 height 33
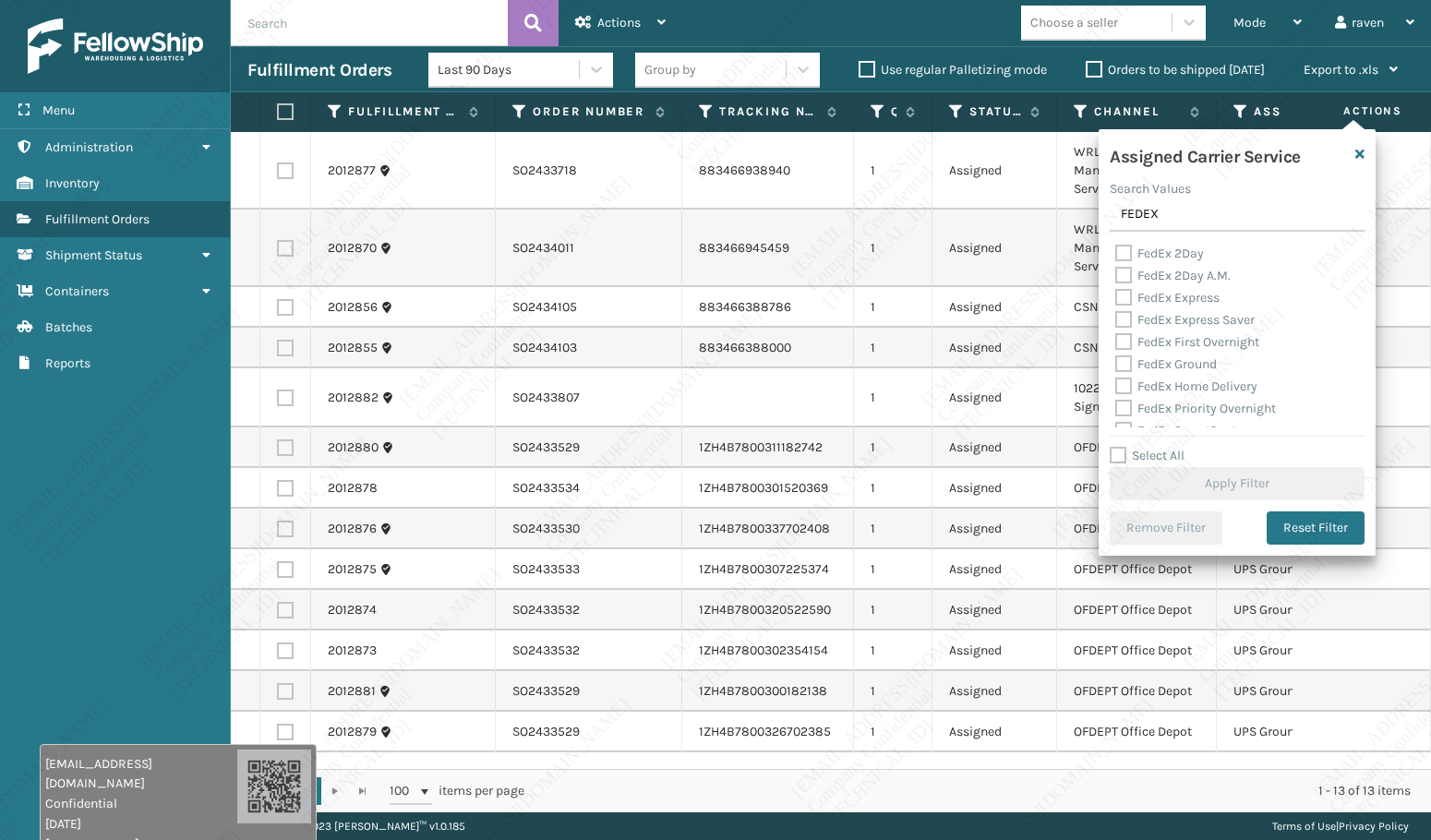
click at [1178, 256] on label "FedEx 2Day" at bounding box center [1159, 253] width 89 height 15
click at [1116, 255] on input "FedEx 2Day" at bounding box center [1115, 248] width 1 height 12
click at [1178, 256] on label "FedEx 2Day" at bounding box center [1159, 253] width 89 height 15
click at [1116, 255] on input "FedEx 2Day" at bounding box center [1115, 248] width 1 height 12
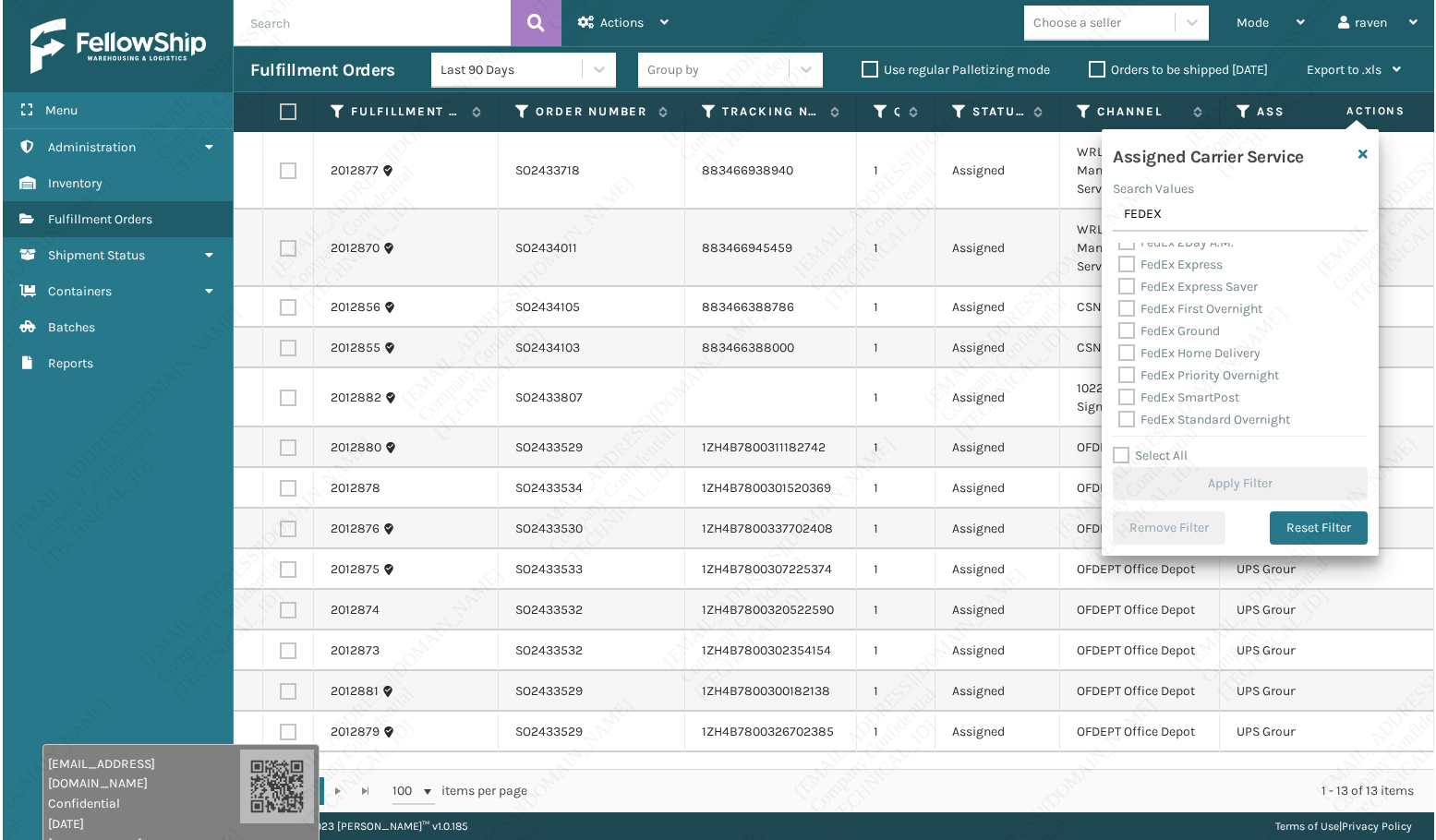
scroll to position [37, 0]
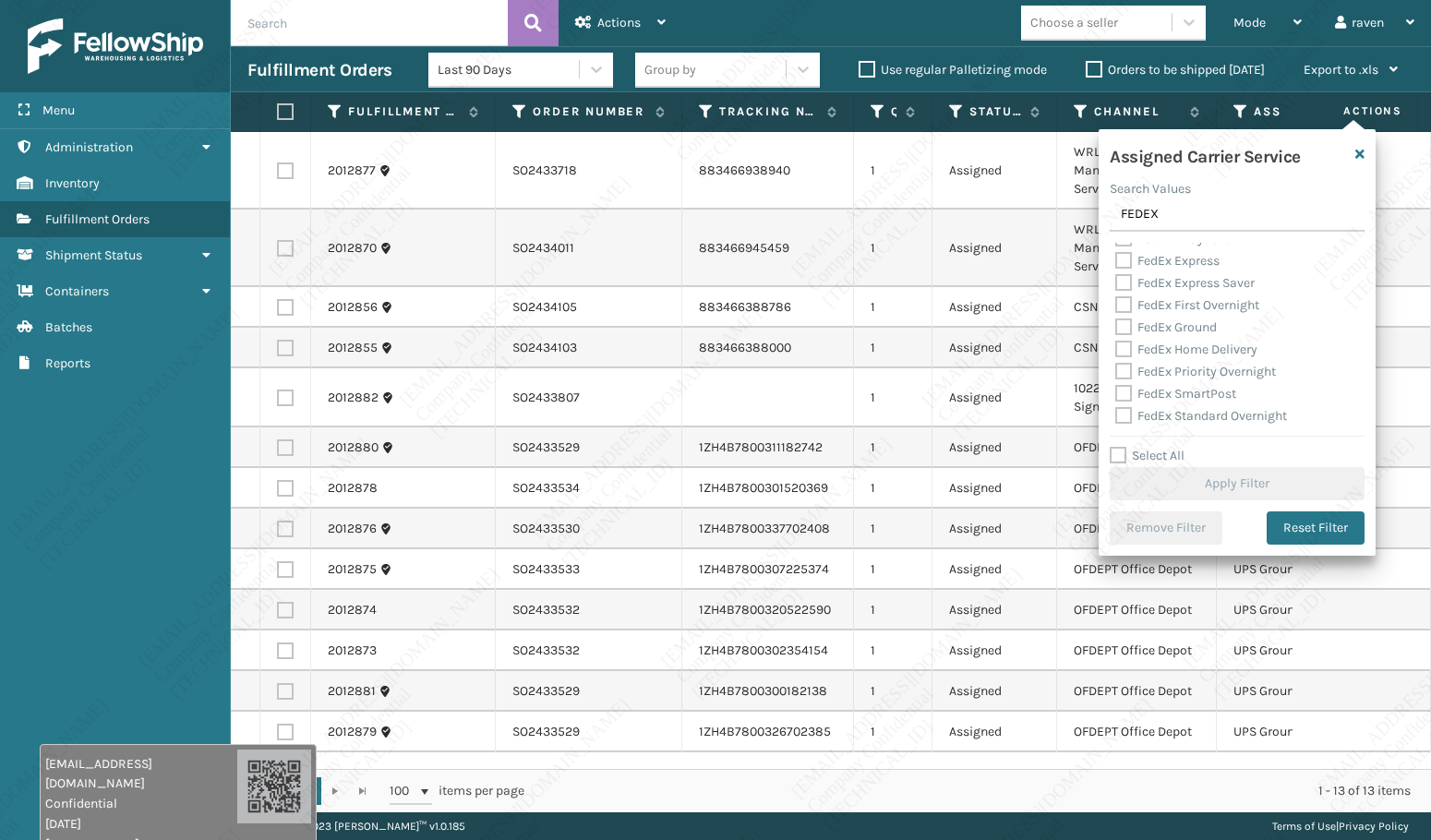
click at [1178, 322] on label "FedEx Ground" at bounding box center [1166, 327] width 101 height 15
click at [1116, 322] on input "FedEx Ground" at bounding box center [1115, 323] width 1 height 12
click at [1270, 483] on button "Apply Filter" at bounding box center [1236, 483] width 255 height 33
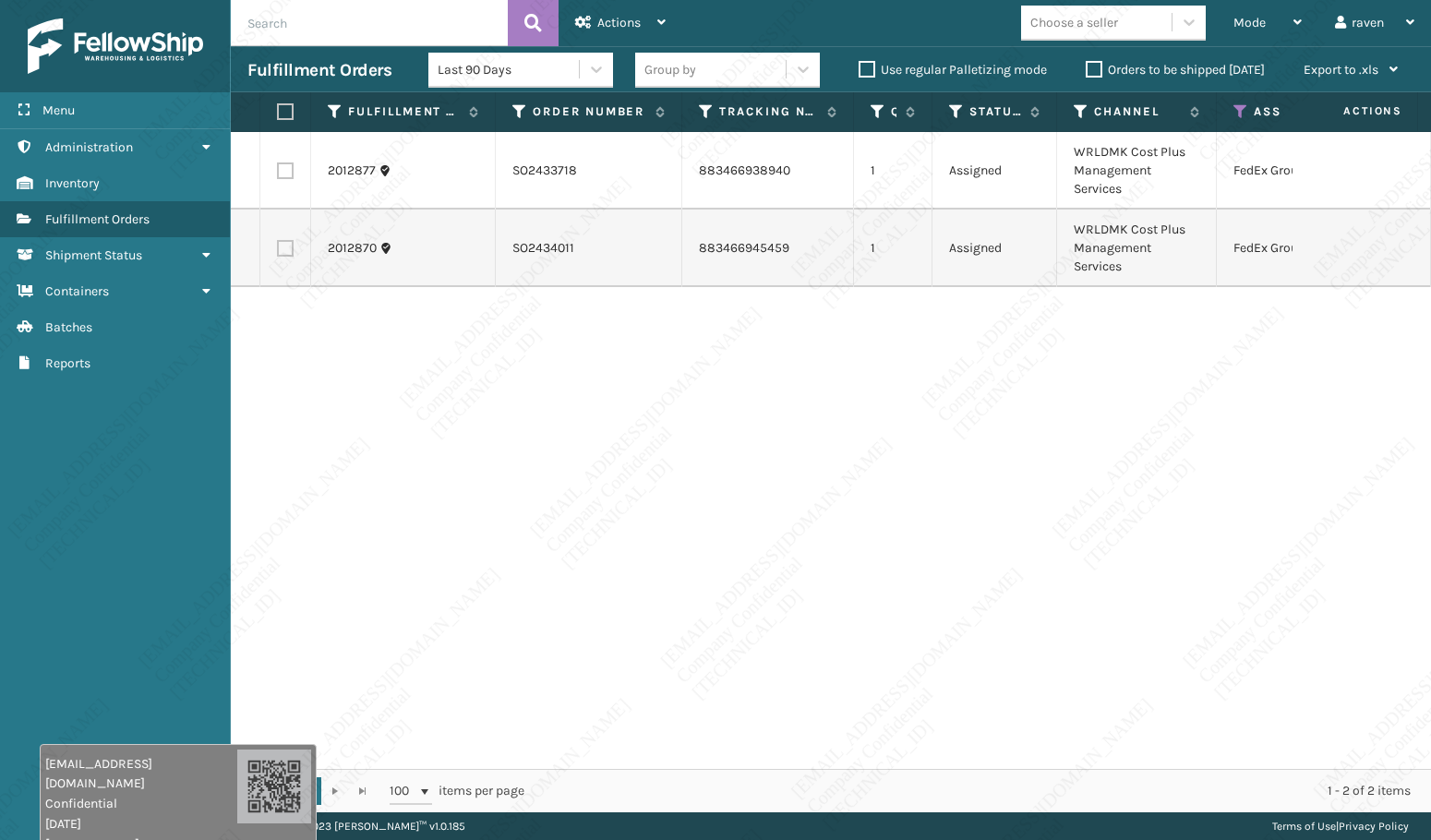
click at [284, 108] on label at bounding box center [283, 111] width 11 height 16
click at [278, 108] on input "checkbox" at bounding box center [277, 112] width 1 height 12
click at [594, 21] on div "Actions" at bounding box center [620, 23] width 91 height 46
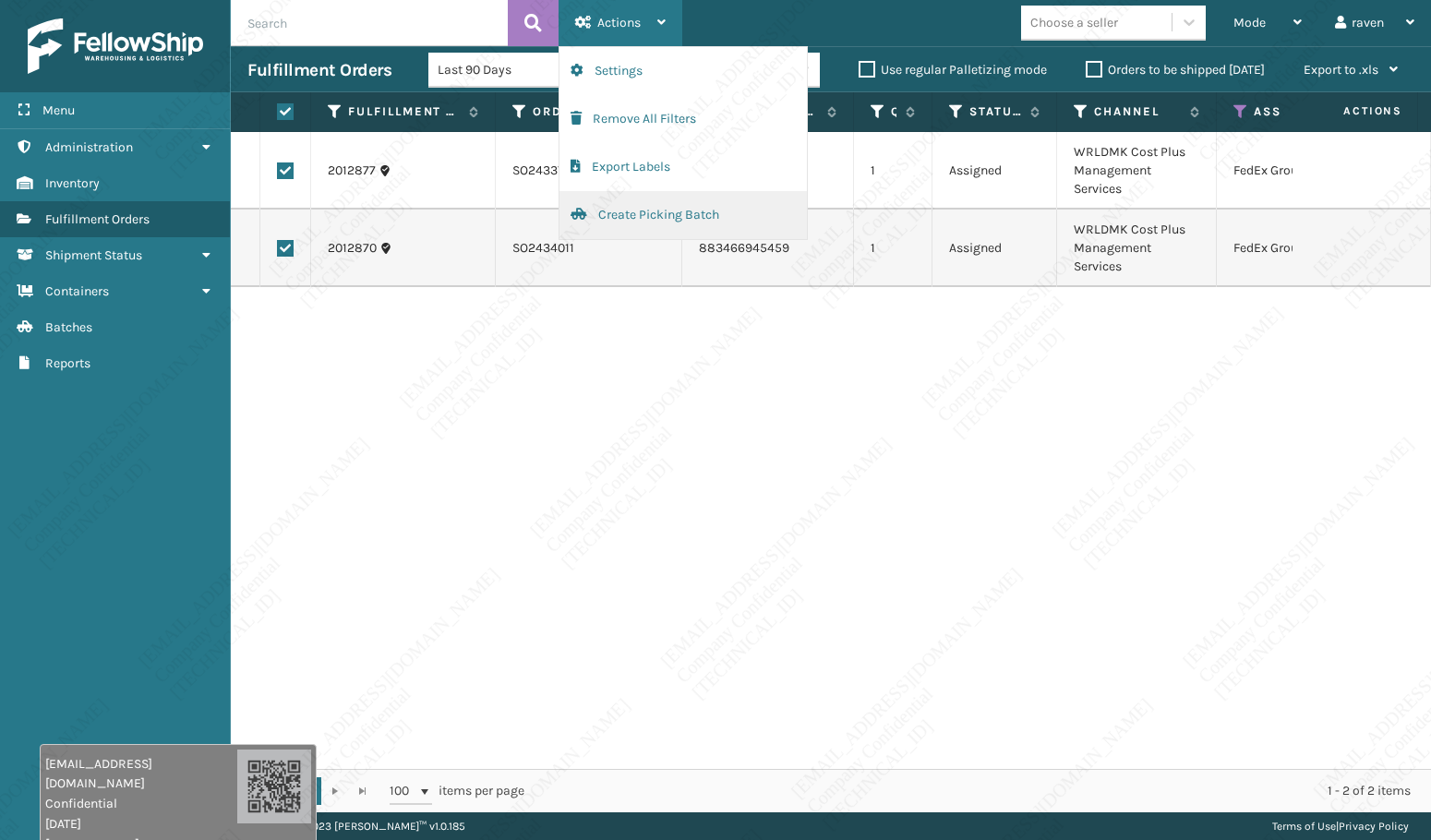
click at [687, 222] on button "Create Picking Batch" at bounding box center [683, 215] width 247 height 48
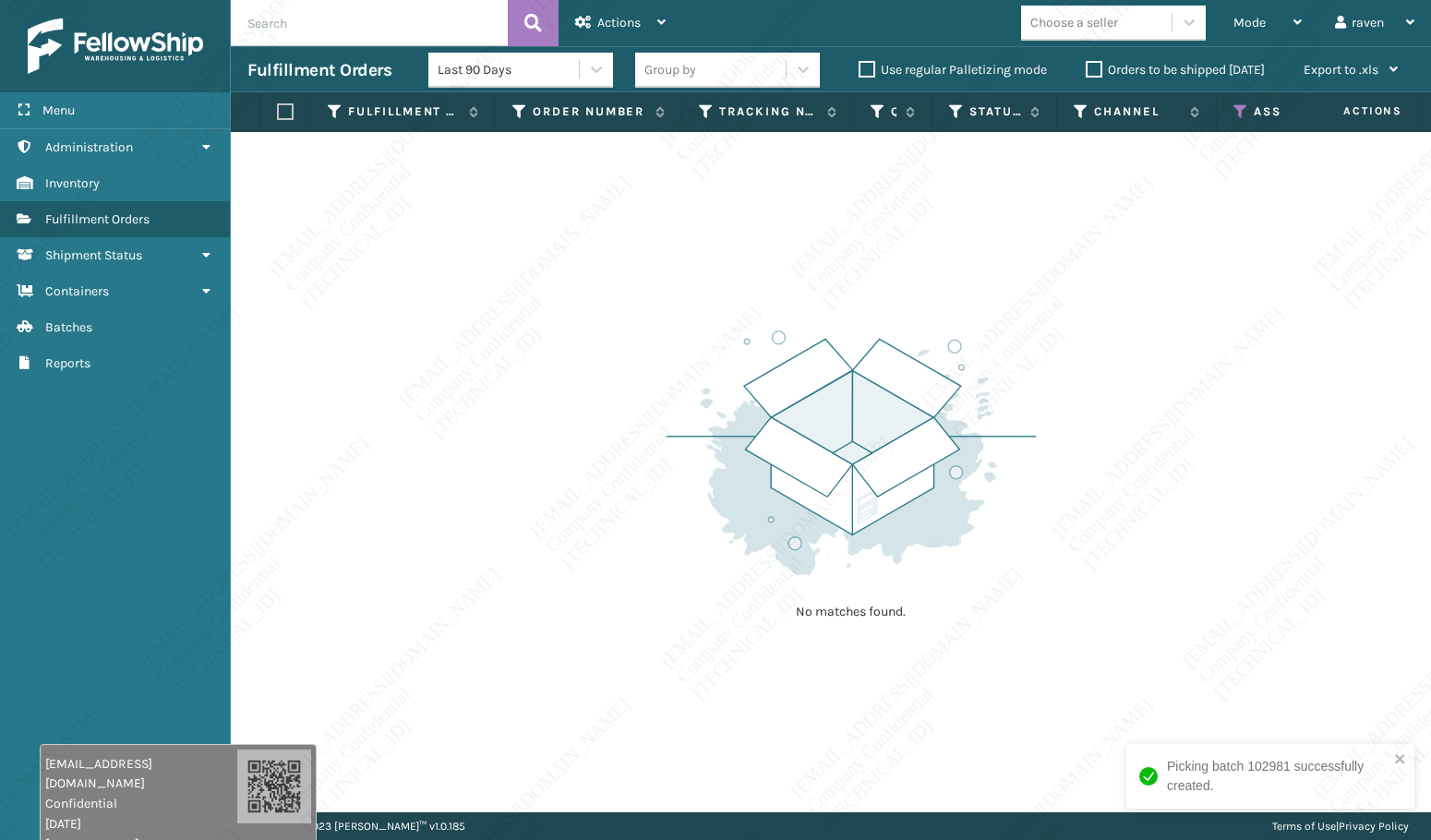
click at [1237, 113] on icon at bounding box center [1240, 111] width 14 height 16
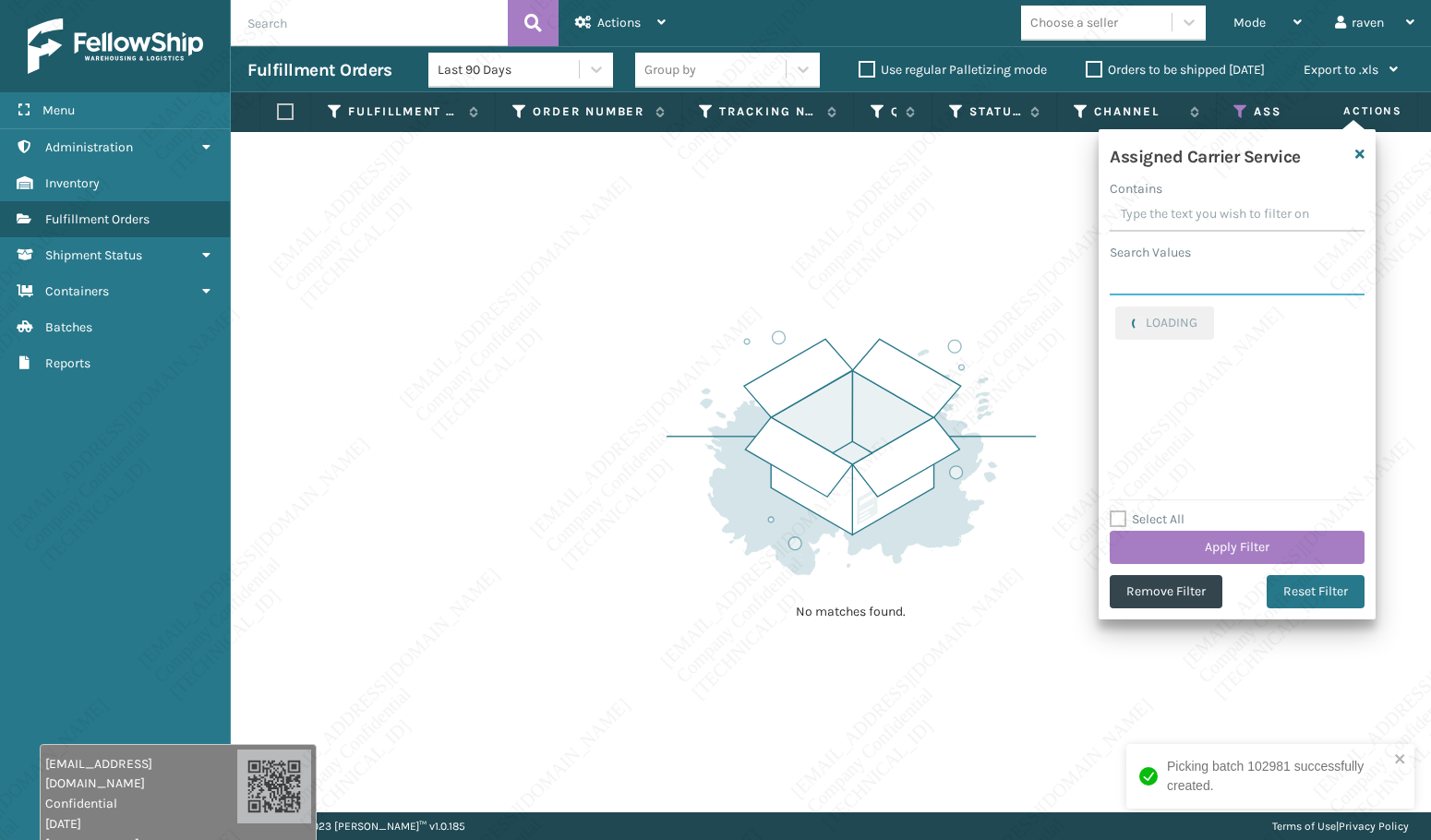
click at [1151, 284] on input "Search Values" at bounding box center [1236, 279] width 255 height 33
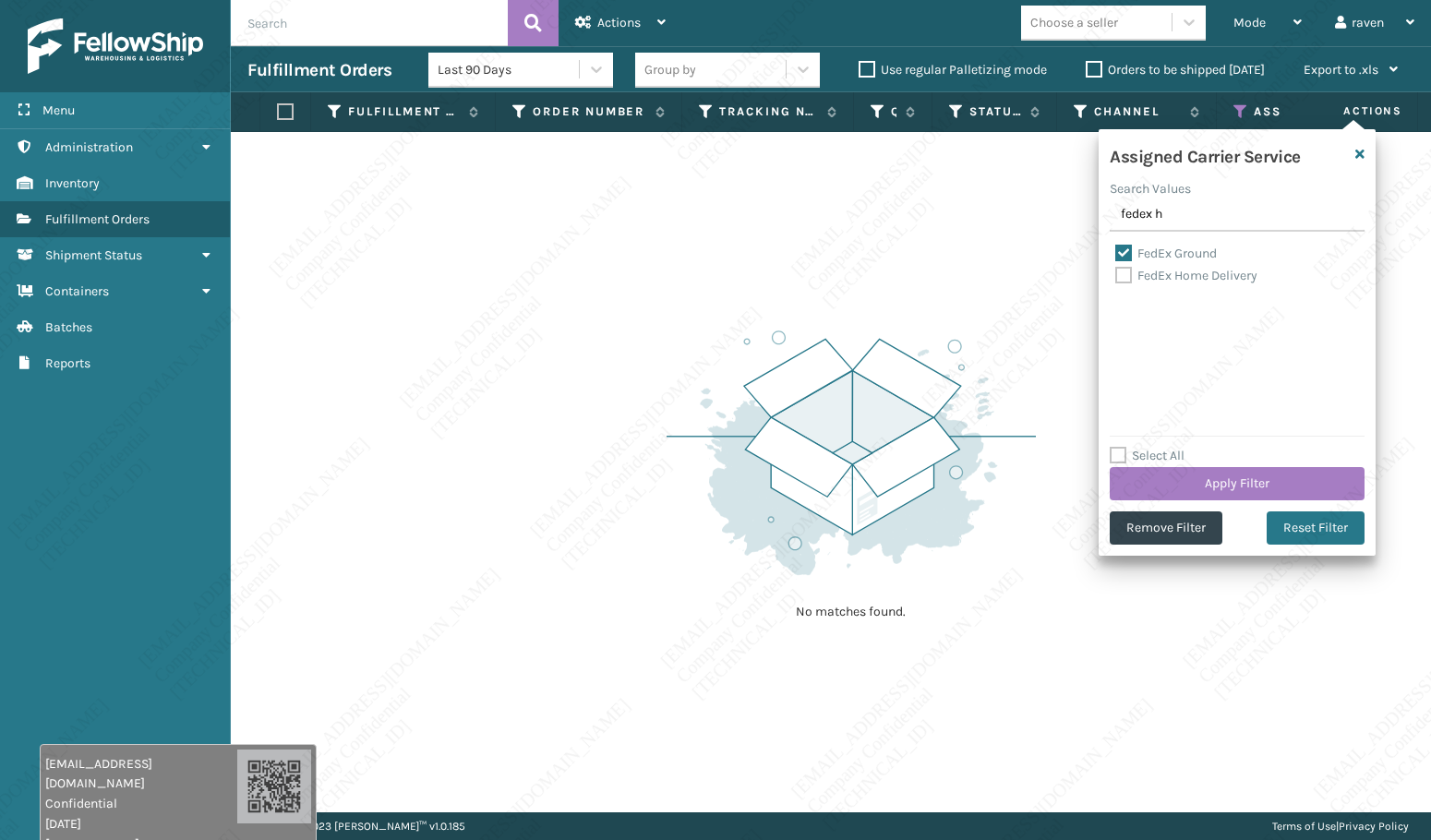
click at [1197, 276] on label "FedEx Home Delivery" at bounding box center [1186, 275] width 142 height 15
click at [1116, 276] on input "FedEx Home Delivery" at bounding box center [1115, 271] width 1 height 12
click at [1156, 255] on label "FedEx Ground" at bounding box center [1166, 253] width 101 height 15
click at [1116, 255] on input "FedEx Ground" at bounding box center [1115, 248] width 1 height 12
click at [1283, 476] on button "Apply Filter" at bounding box center [1236, 483] width 255 height 33
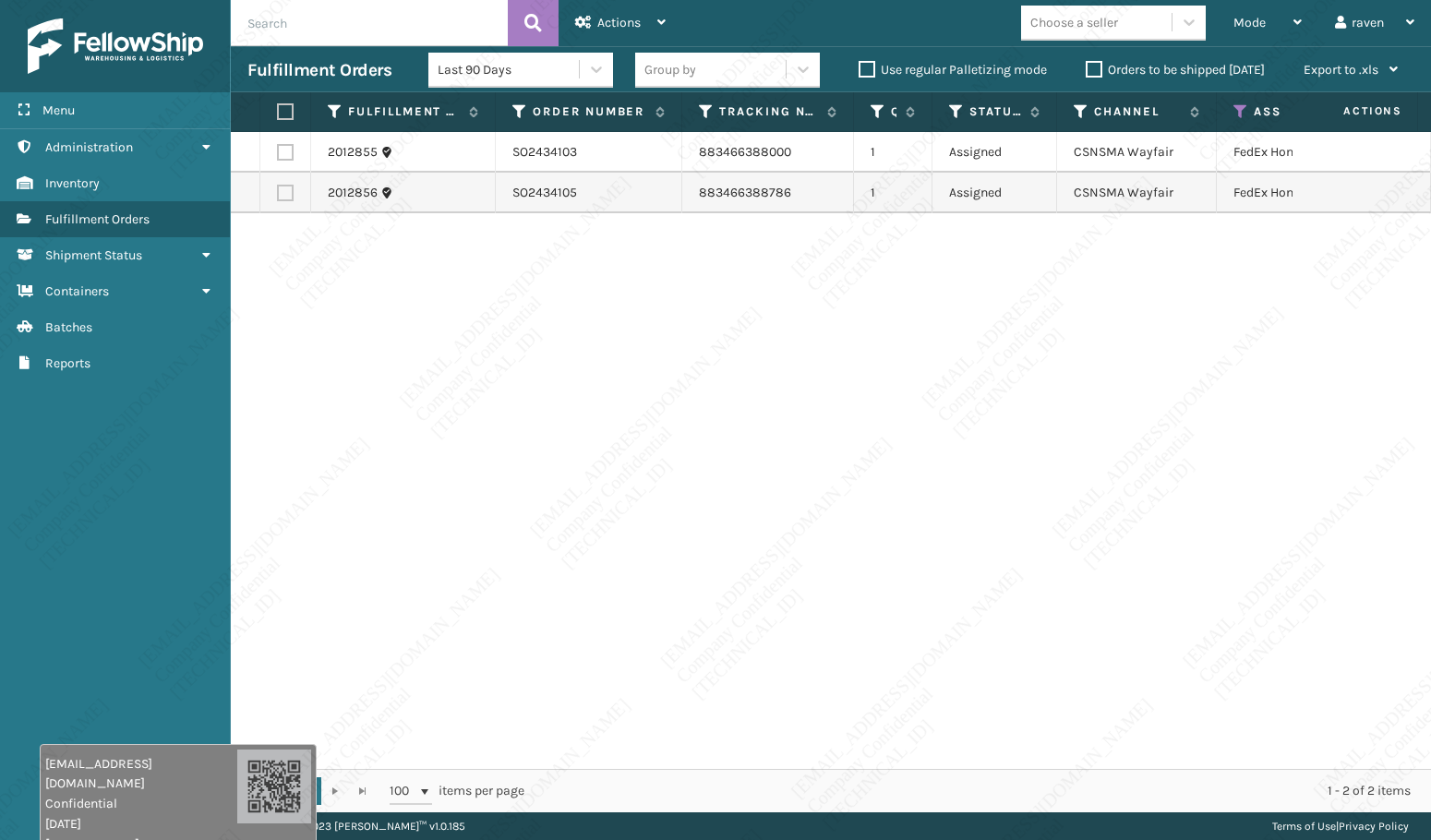
drag, startPoint x: 1000, startPoint y: 470, endPoint x: 882, endPoint y: 339, distance: 176.3
click at [1009, 468] on div "2012855 SO2434103 883466388000 1 Assigned CSNSMA Wayfair FedEx Home Delivery 20…" at bounding box center [831, 450] width 1200 height 637
click at [284, 109] on label at bounding box center [283, 111] width 11 height 16
click at [278, 109] on input "checkbox" at bounding box center [277, 112] width 1 height 12
click at [660, 9] on div "Actions" at bounding box center [620, 23] width 91 height 46
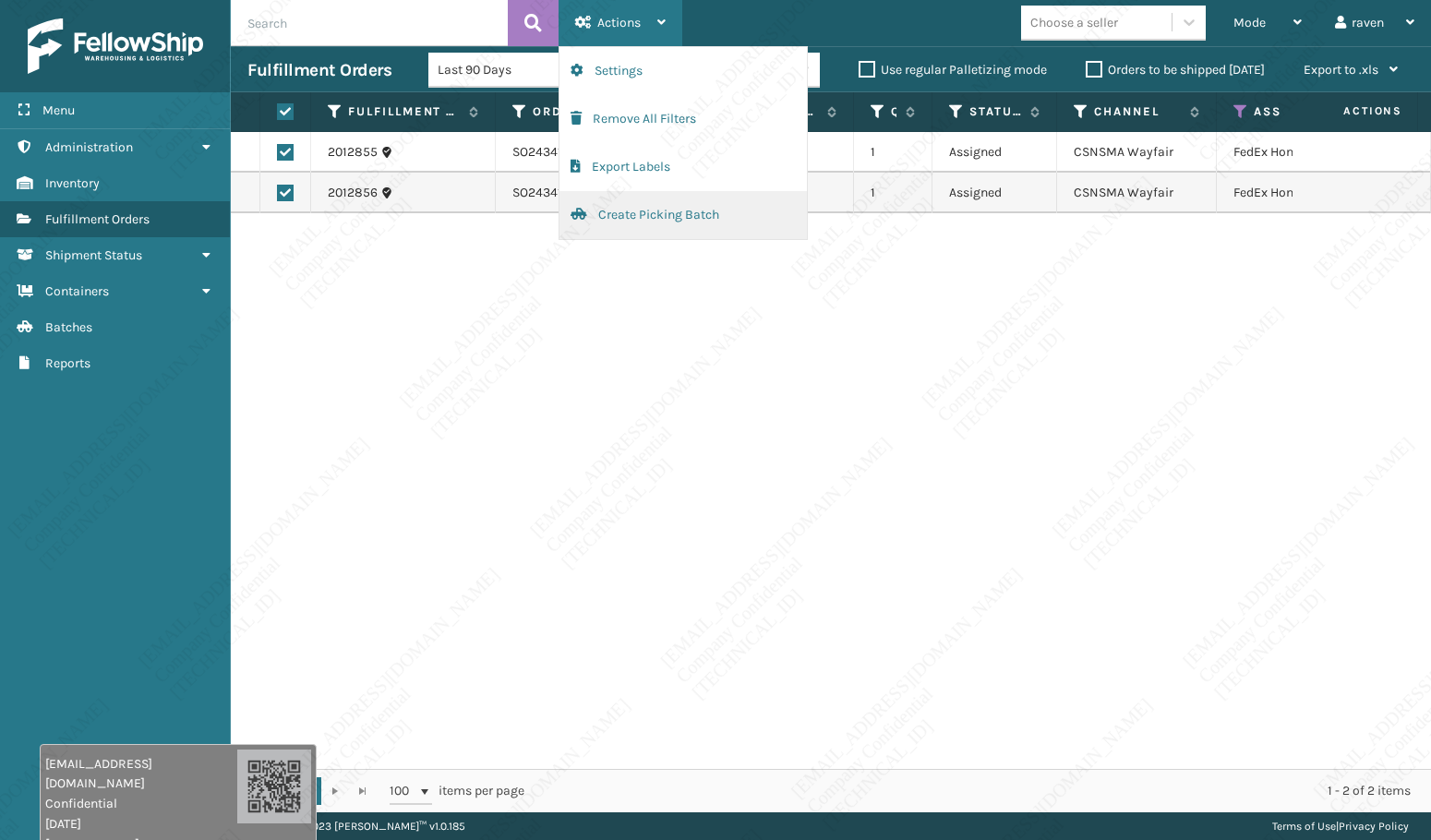
click at [634, 219] on button "Create Picking Batch" at bounding box center [683, 215] width 247 height 48
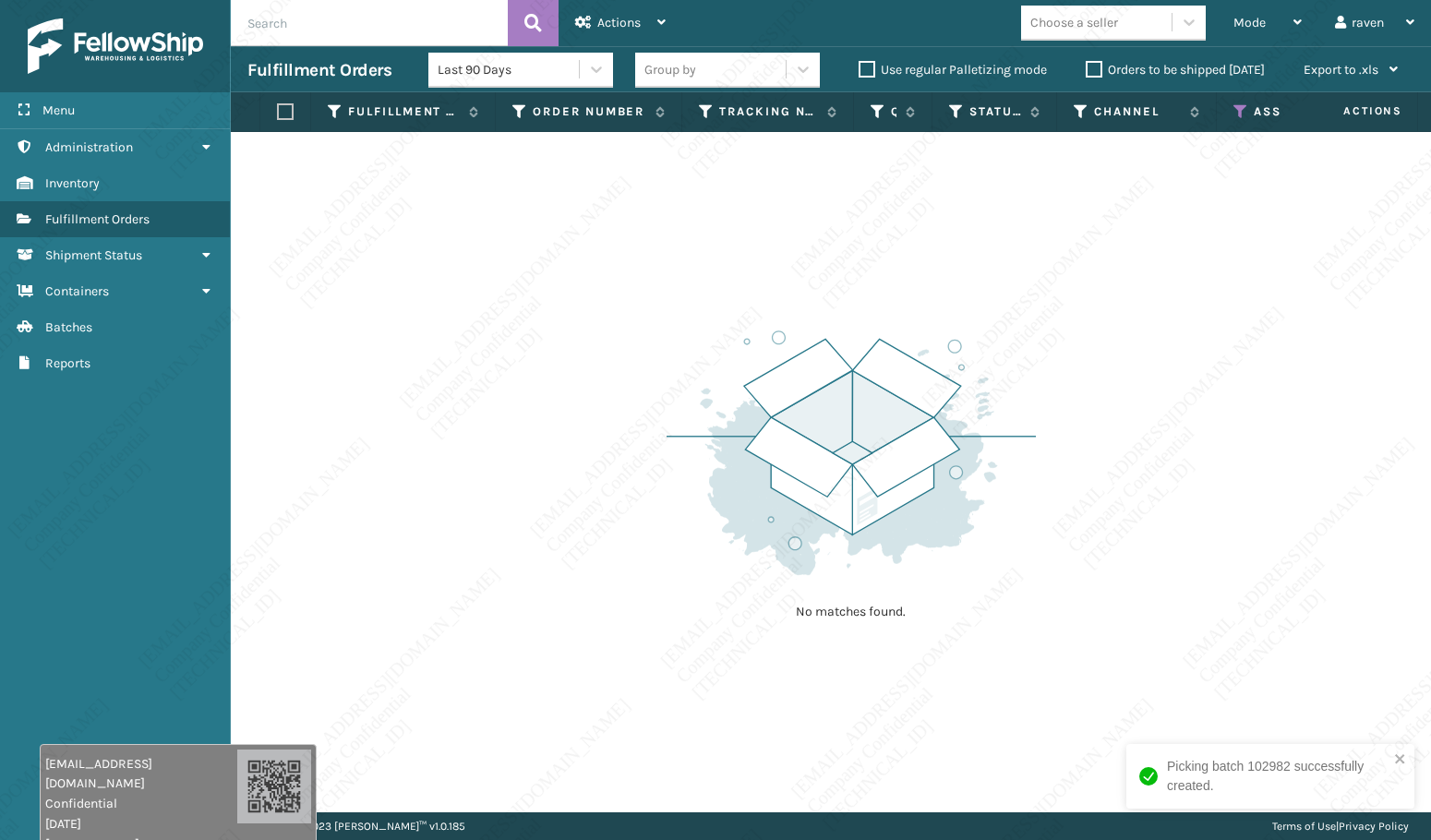
click at [1233, 108] on icon at bounding box center [1240, 111] width 14 height 16
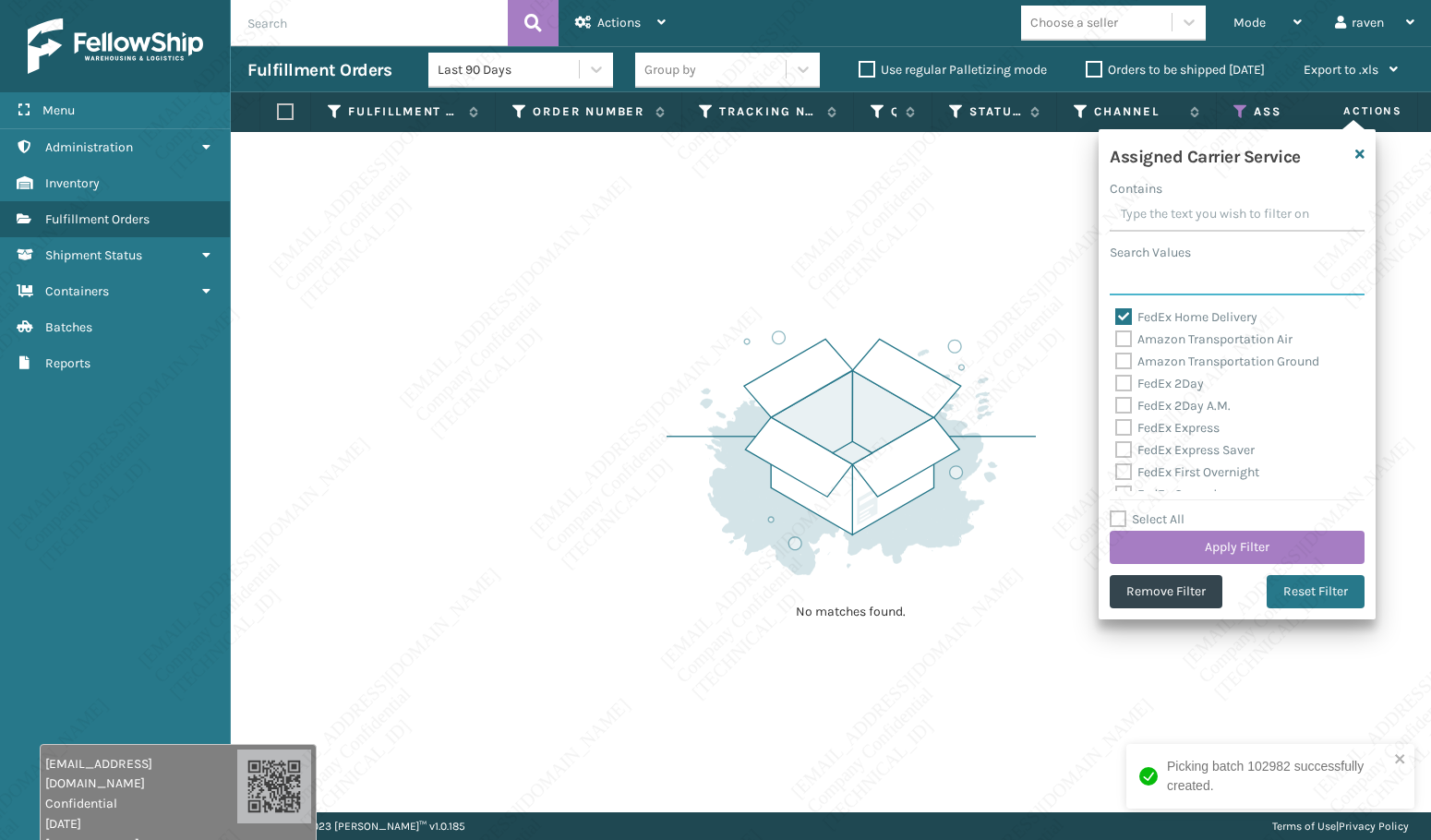
click at [1139, 283] on input "Search Values" at bounding box center [1236, 279] width 255 height 33
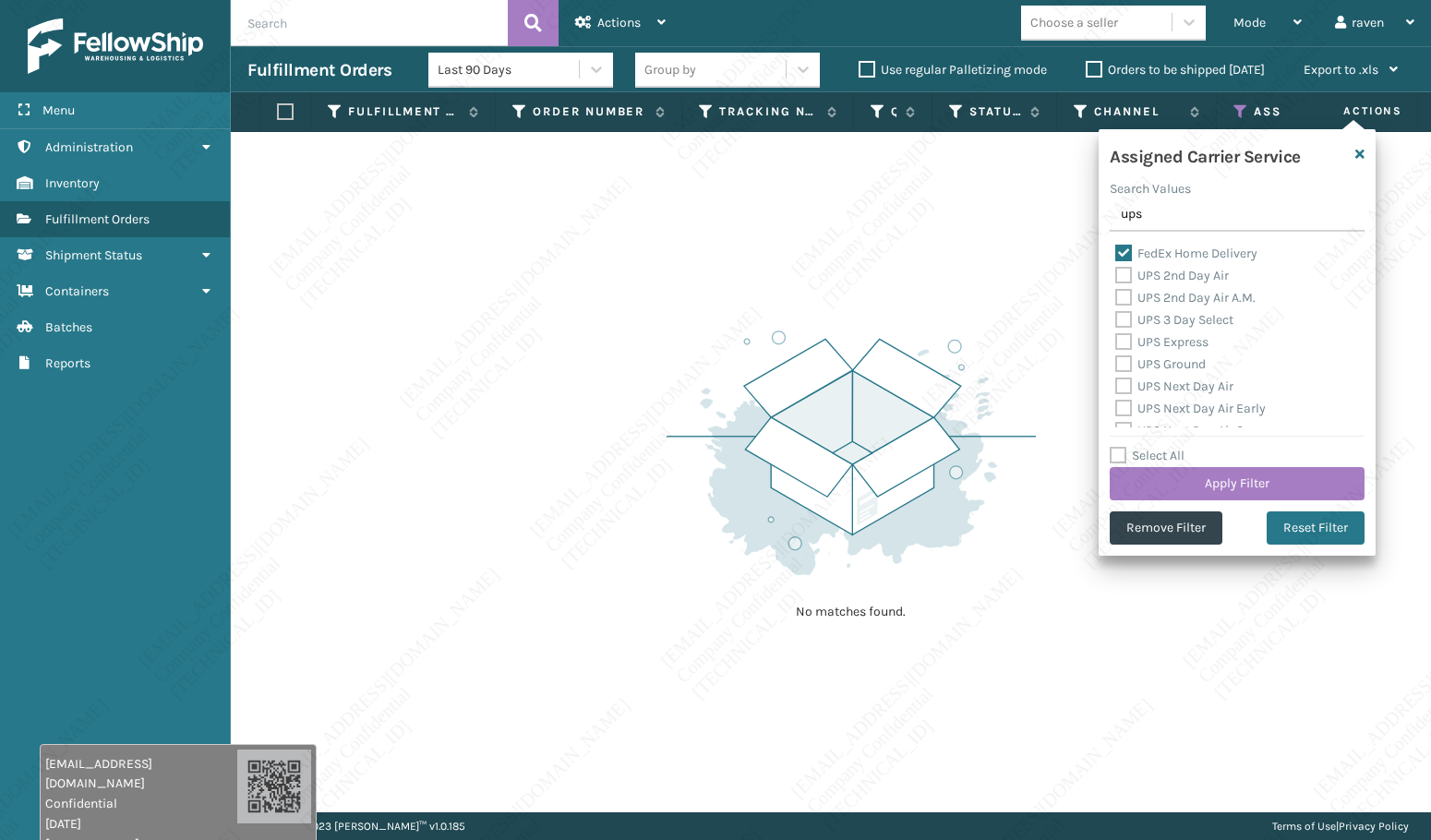
click at [1150, 261] on label "FedEx Home Delivery" at bounding box center [1186, 253] width 142 height 15
click at [1116, 255] on input "FedEx Home Delivery" at bounding box center [1115, 248] width 1 height 12
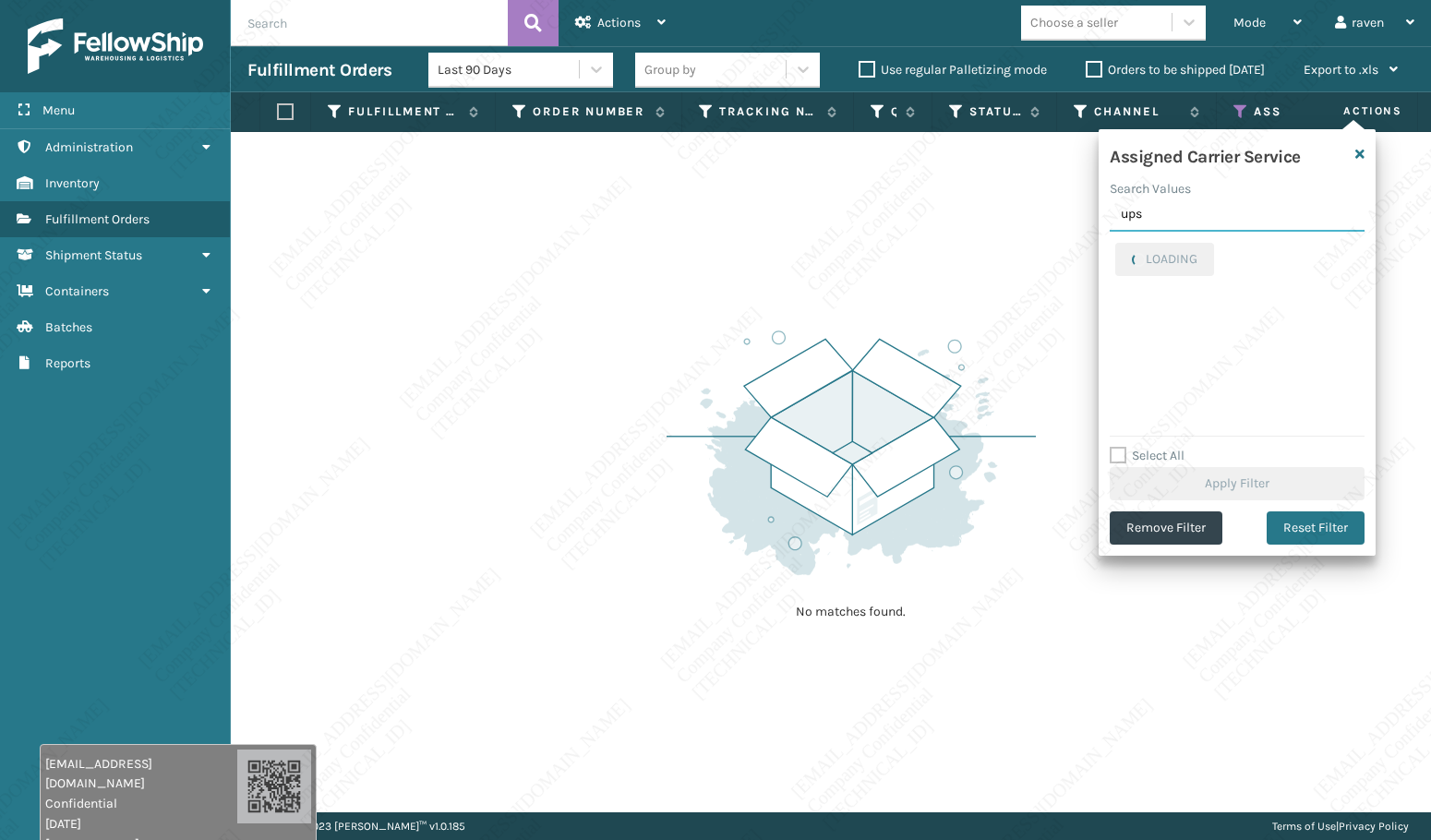
click at [1168, 219] on input "ups" at bounding box center [1236, 215] width 255 height 33
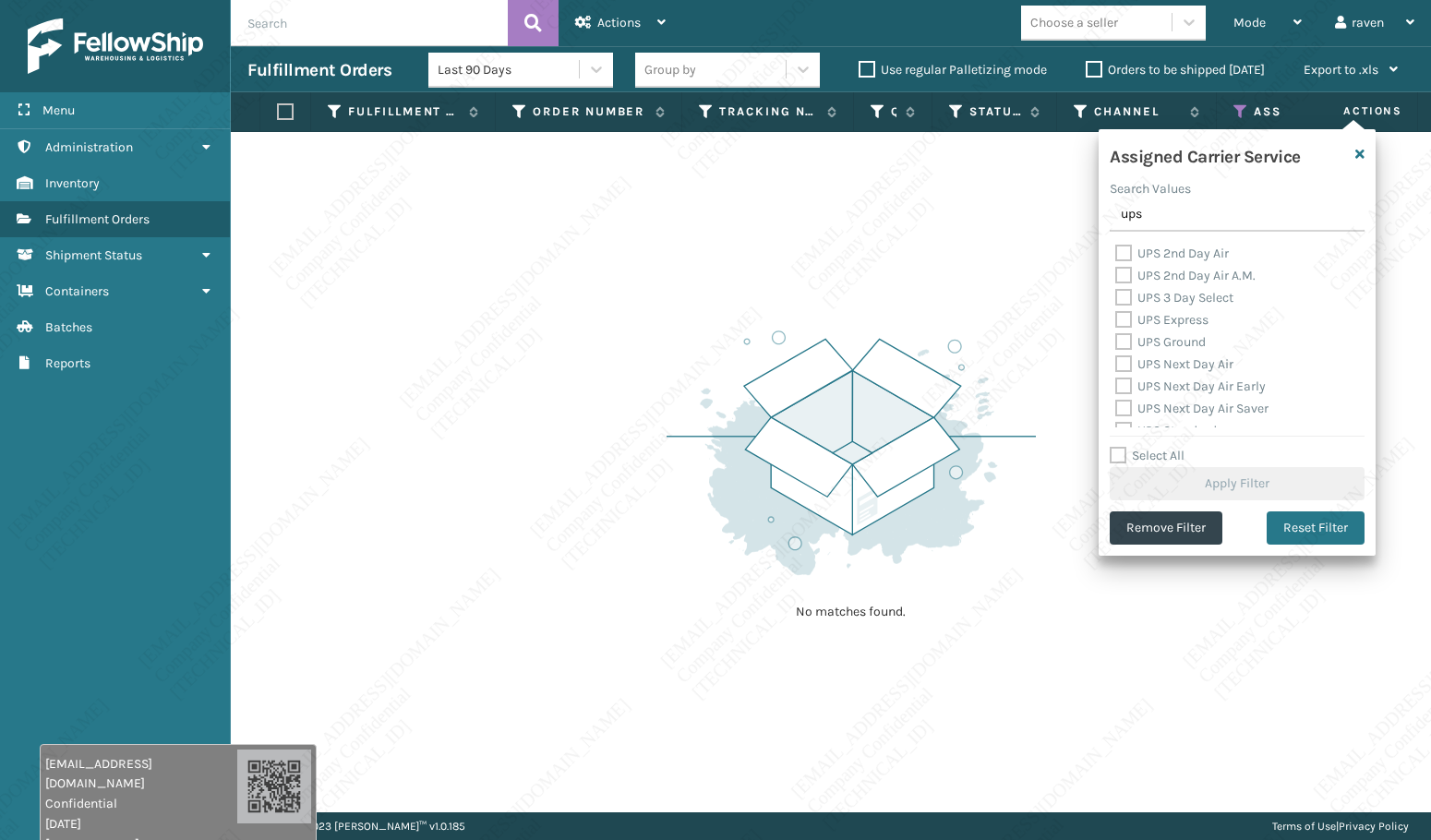
click at [1189, 338] on label "UPS Ground" at bounding box center [1160, 342] width 91 height 15
click at [1116, 338] on input "UPS Ground" at bounding box center [1115, 337] width 1 height 12
click at [1256, 481] on button "Apply Filter" at bounding box center [1236, 483] width 255 height 33
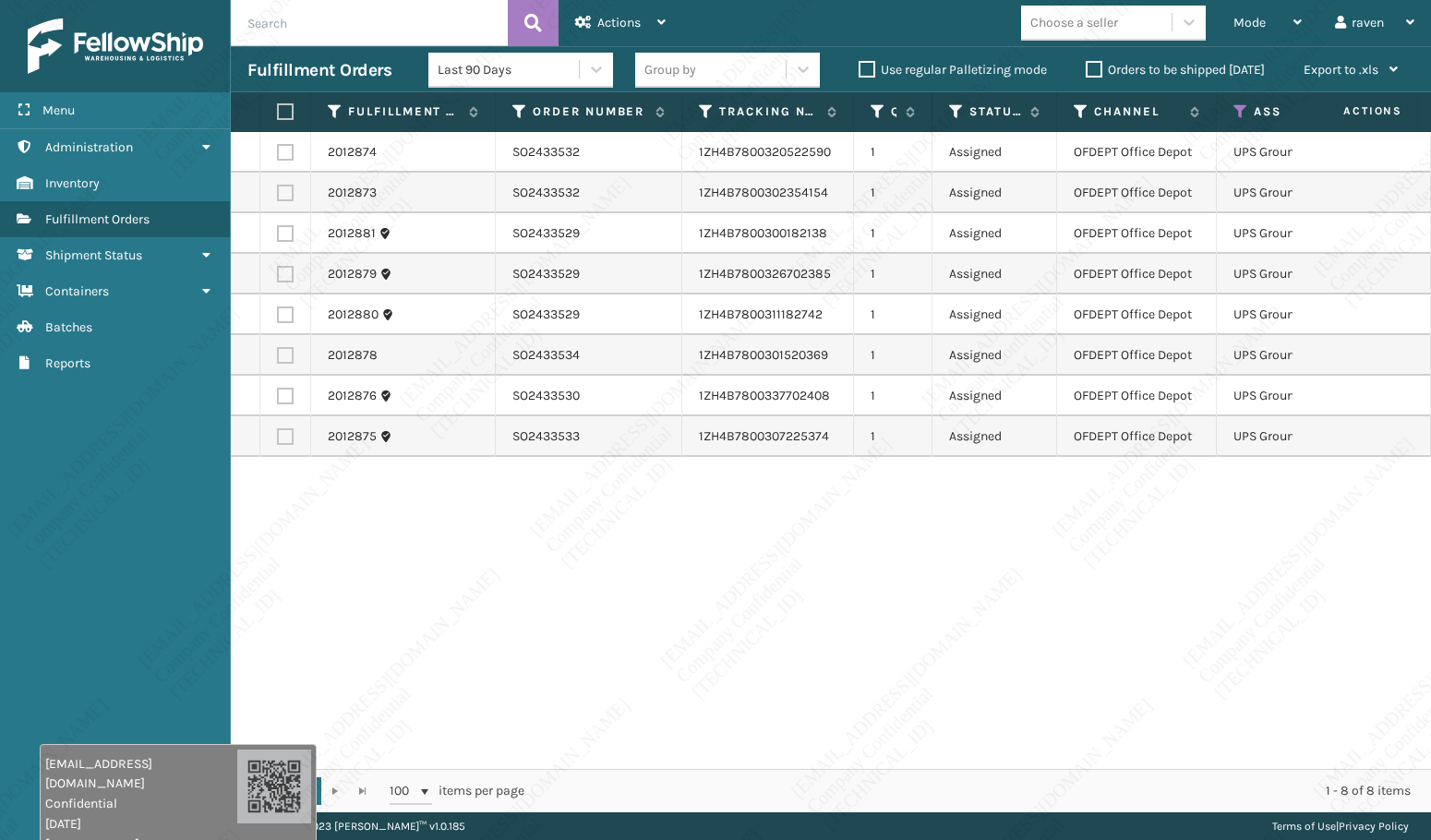
click at [1259, 515] on div "2012874 SO2433532 1ZH4B7800320522590 1 Assigned OFDEPT Office Depot UPS Ground …" at bounding box center [831, 450] width 1200 height 637
click at [284, 110] on label at bounding box center [283, 111] width 11 height 16
click at [278, 110] on input "checkbox" at bounding box center [277, 112] width 1 height 12
click at [622, 16] on span "Actions" at bounding box center [619, 22] width 43 height 15
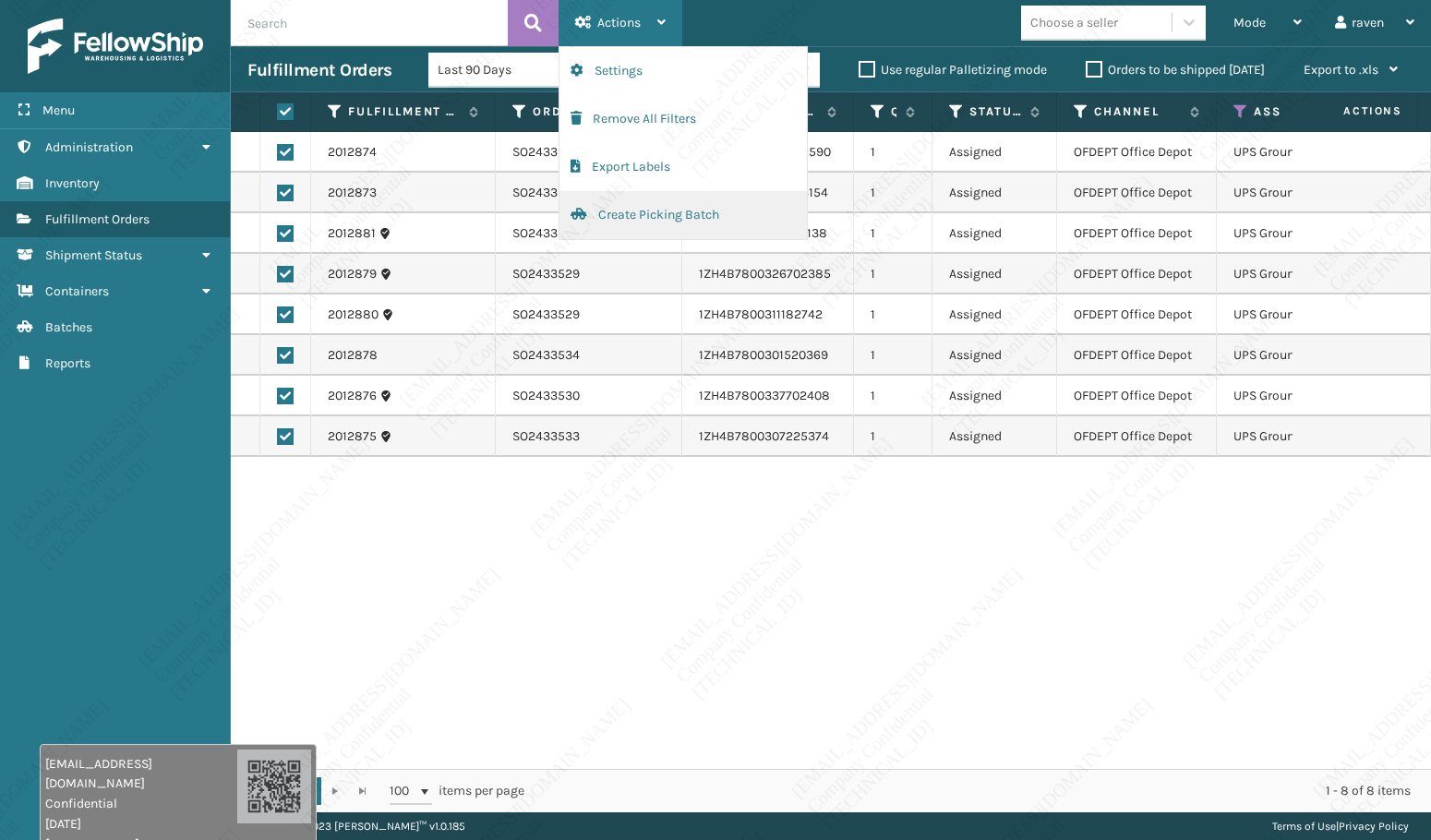
click at [635, 210] on button "Create Picking Batch" at bounding box center [683, 215] width 247 height 48
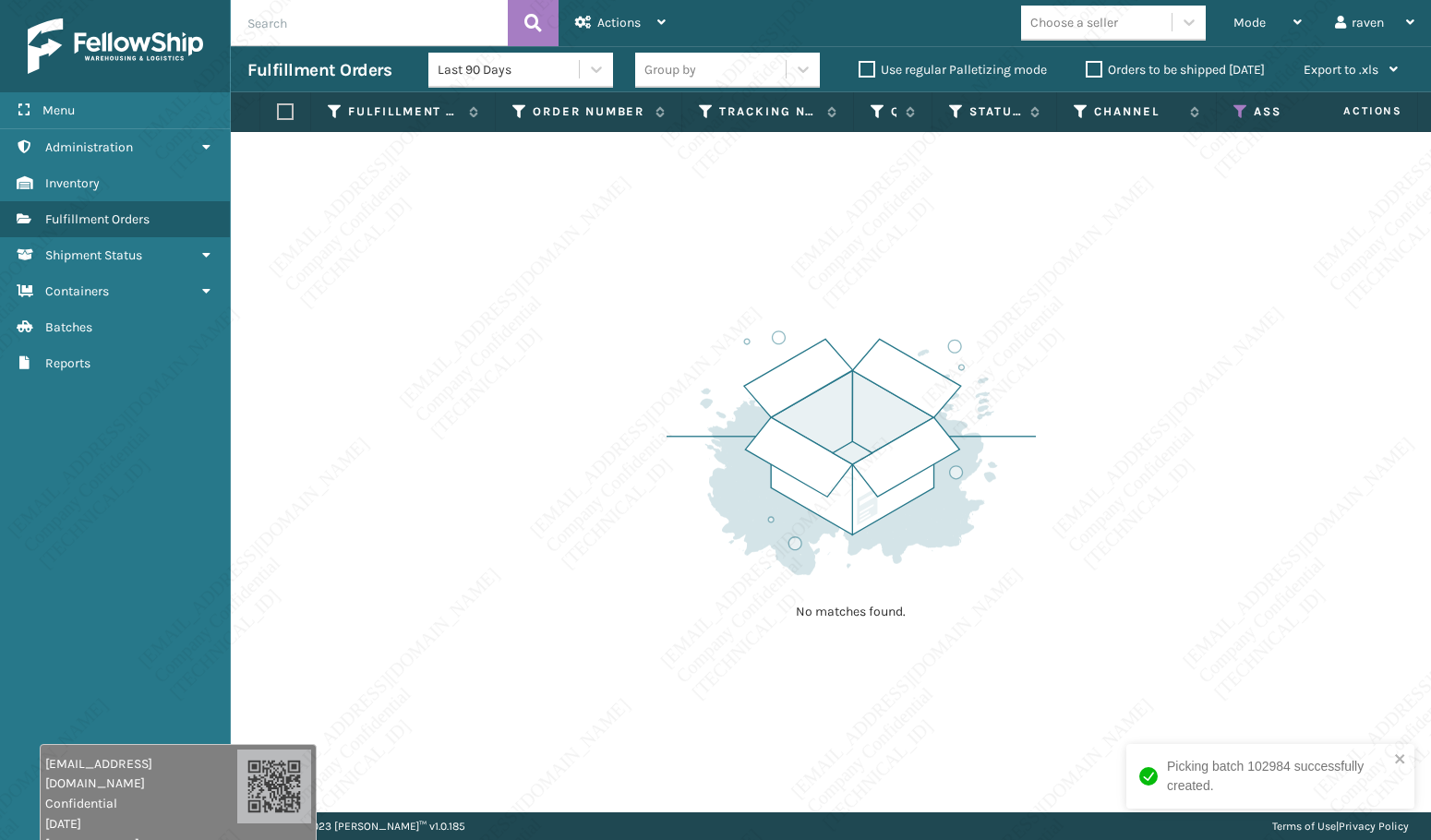
click at [1243, 114] on icon at bounding box center [1240, 111] width 14 height 16
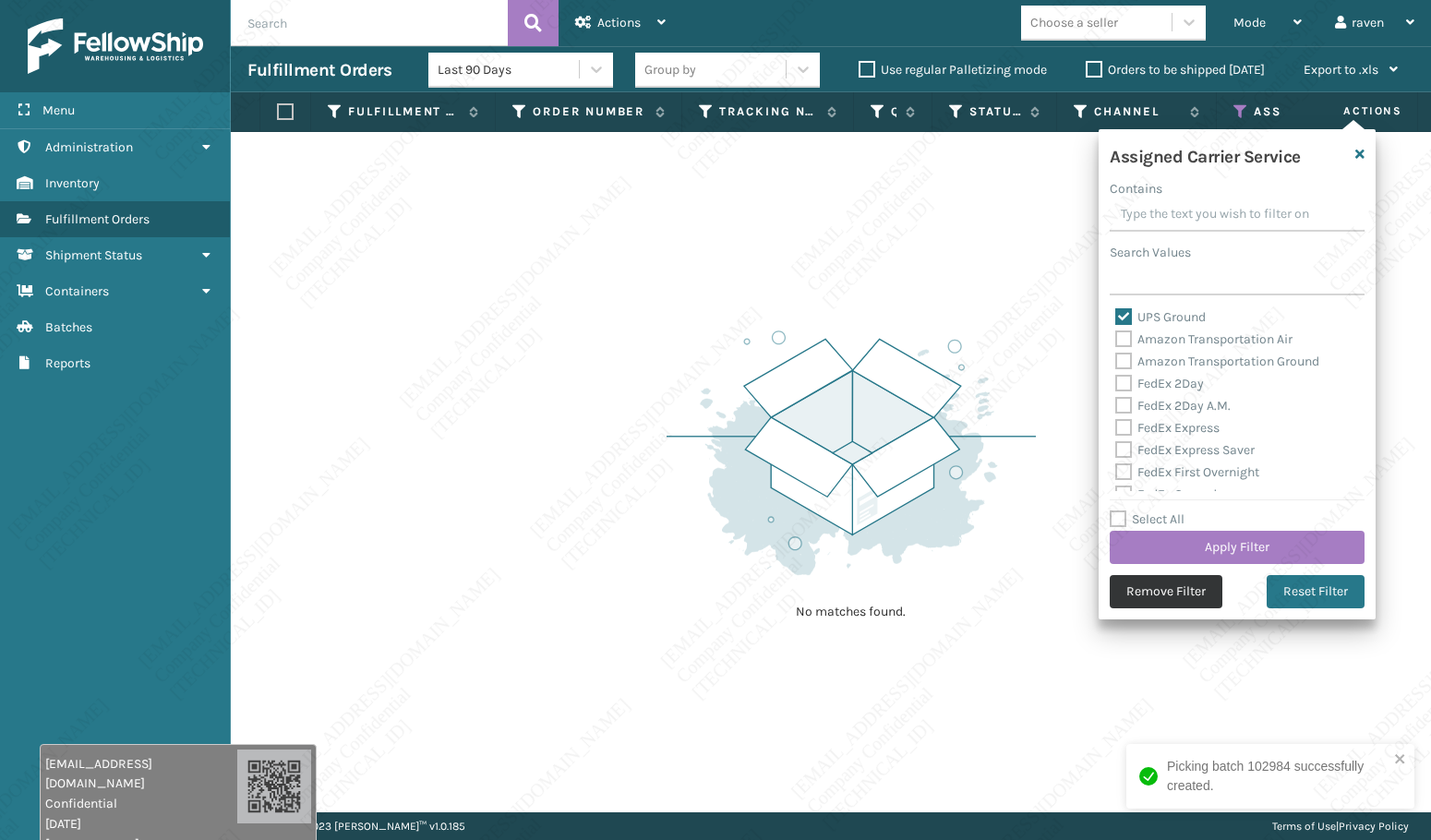
click at [1175, 591] on button "Remove Filter" at bounding box center [1166, 591] width 113 height 33
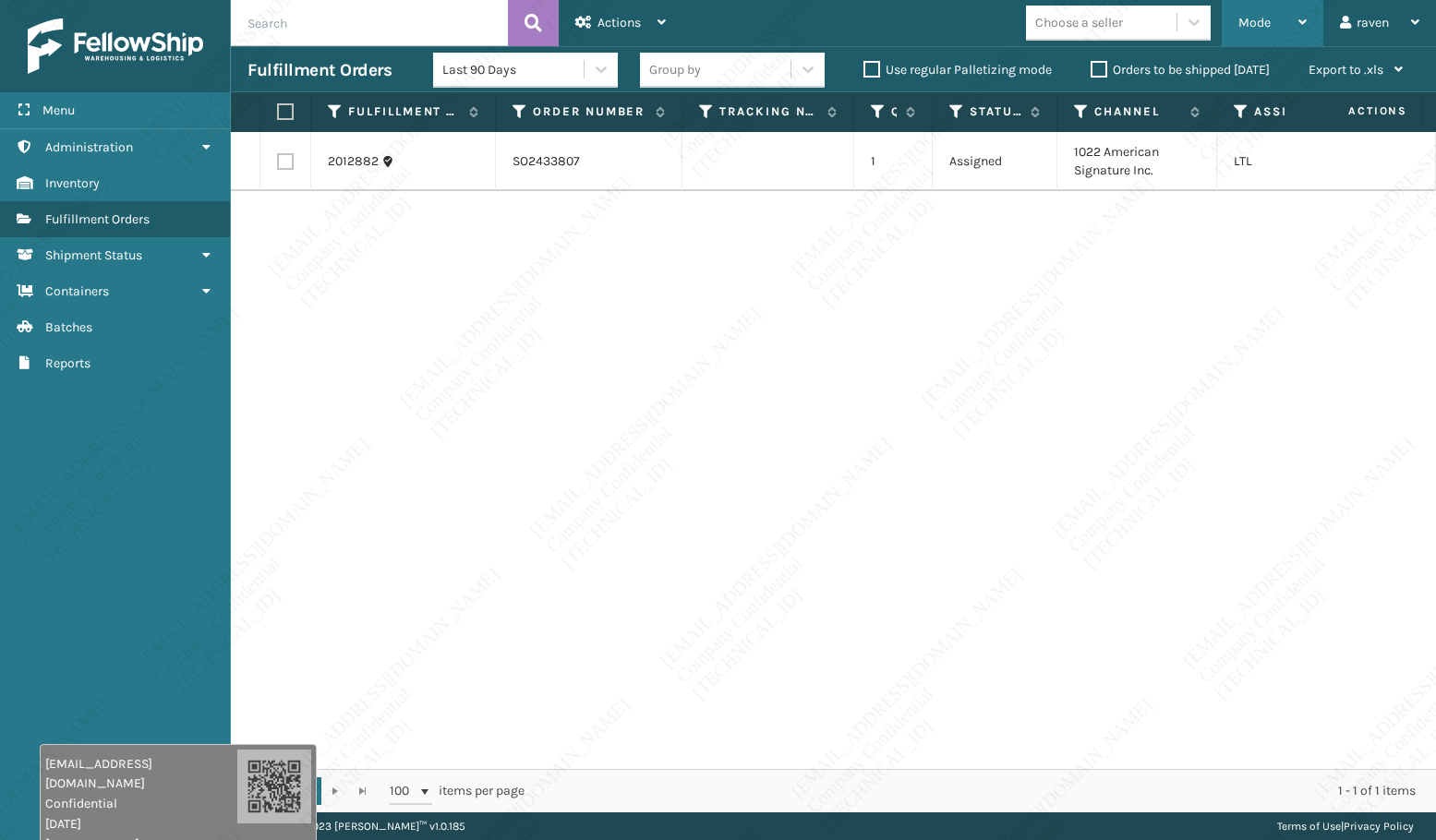
click at [1251, 22] on span "Mode" at bounding box center [1255, 22] width 32 height 15
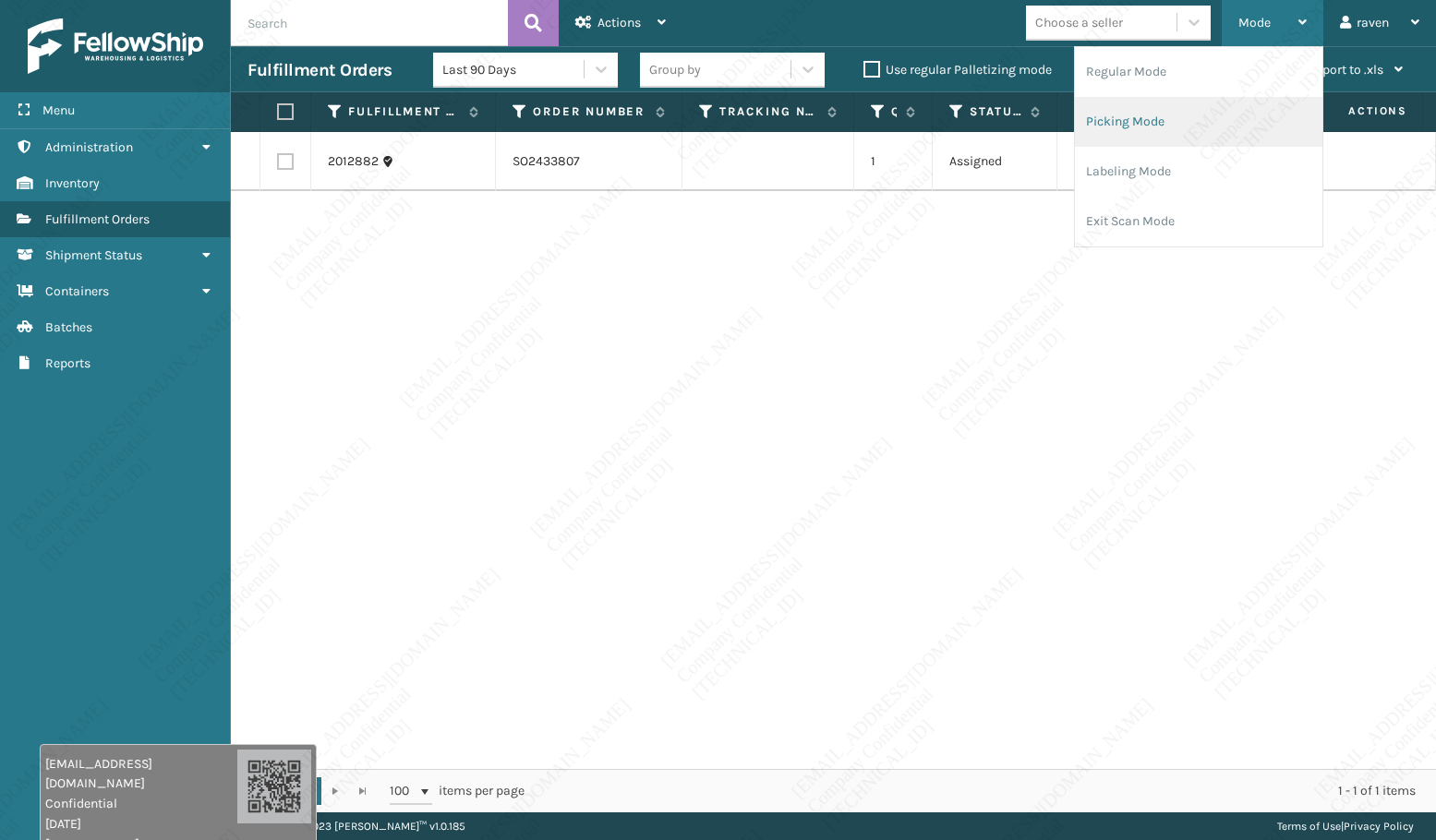
click at [1200, 116] on li "Picking Mode" at bounding box center [1198, 122] width 247 height 50
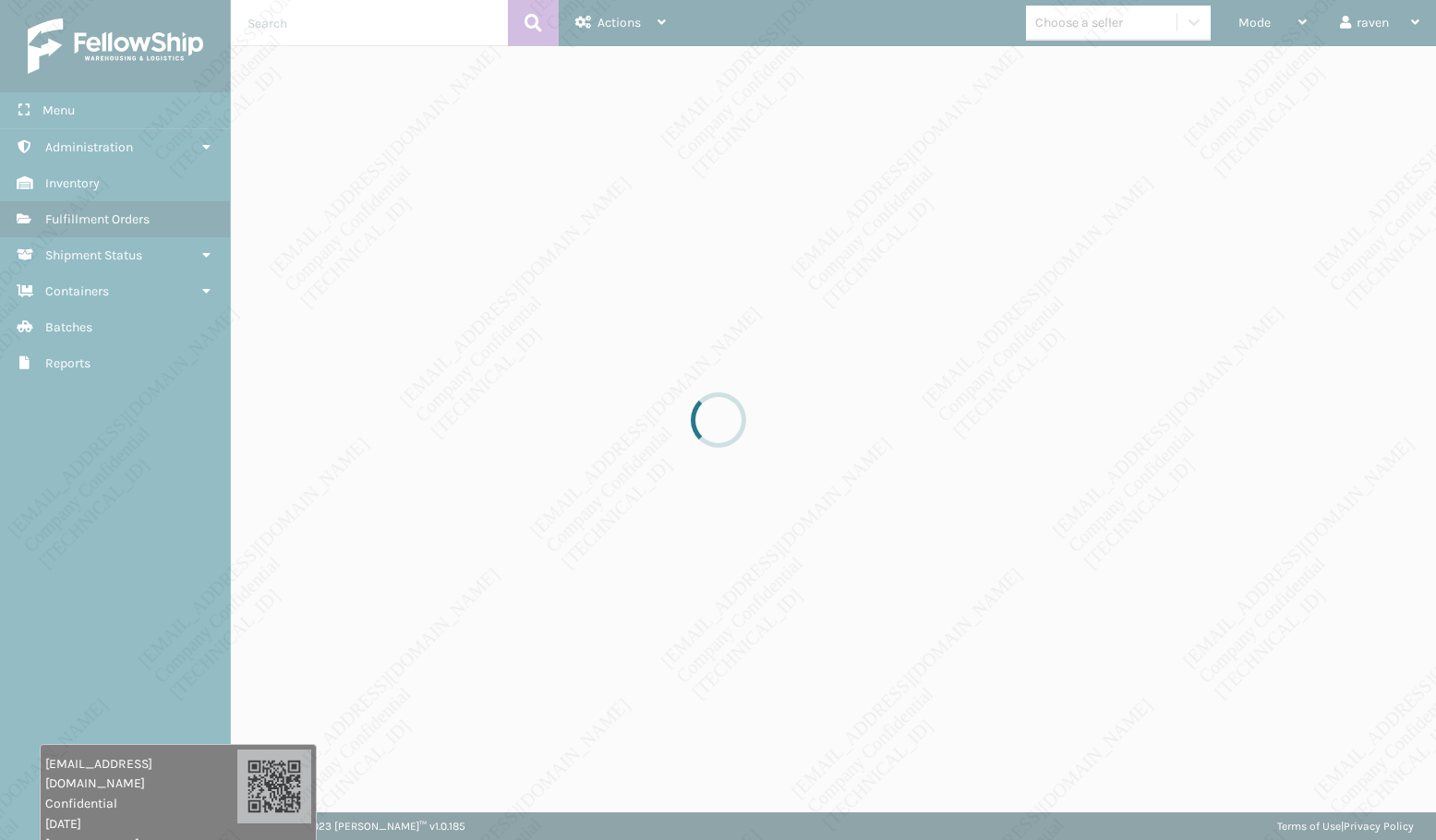
click at [1214, 381] on div at bounding box center [718, 420] width 1436 height 840
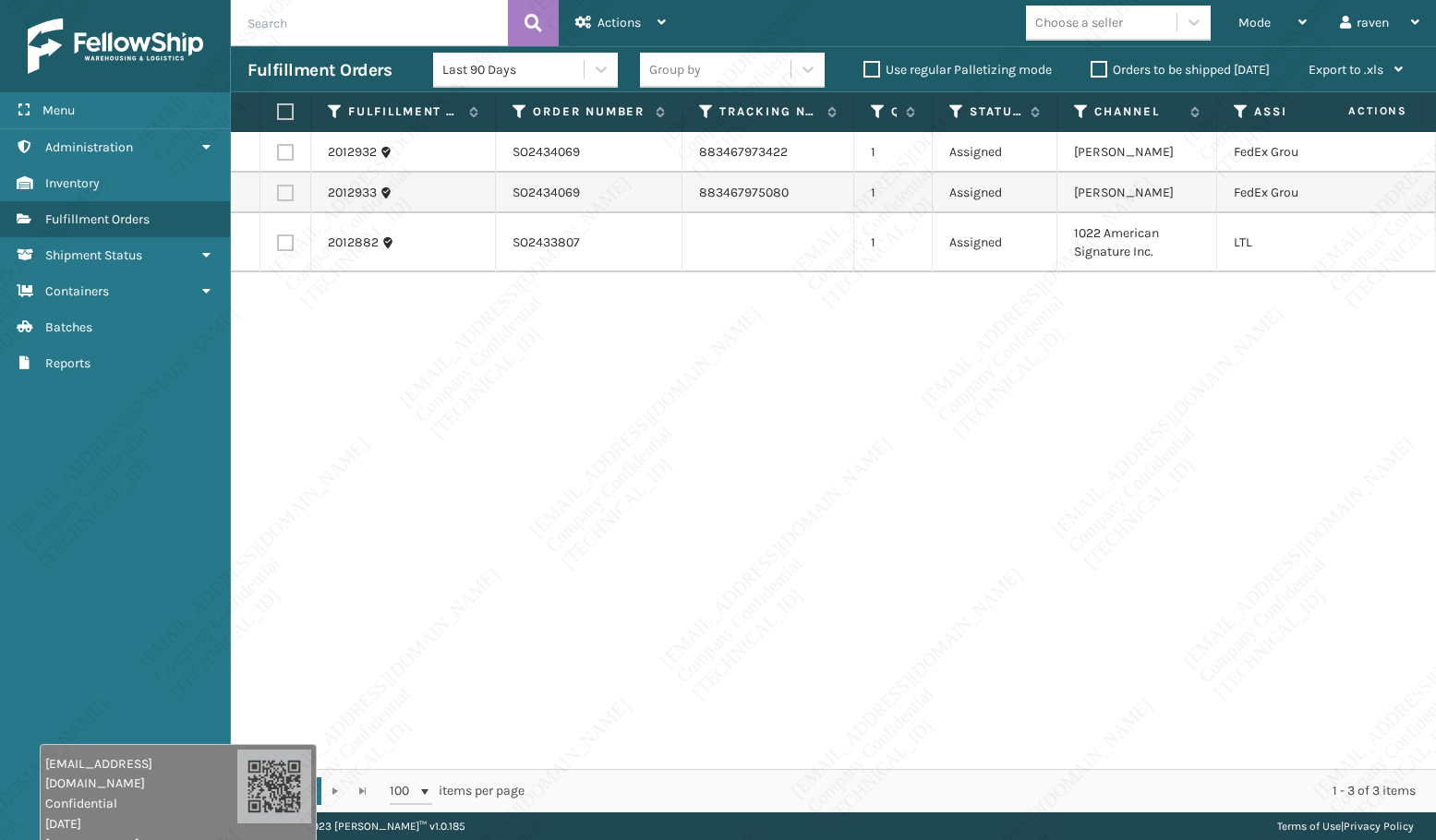
click at [294, 159] on td at bounding box center [285, 152] width 51 height 41
click at [283, 150] on label at bounding box center [285, 152] width 16 height 16
click at [278, 150] on input "checkbox" at bounding box center [277, 150] width 1 height 12
click at [288, 182] on td at bounding box center [285, 193] width 51 height 41
click at [286, 186] on label at bounding box center [285, 192] width 16 height 16
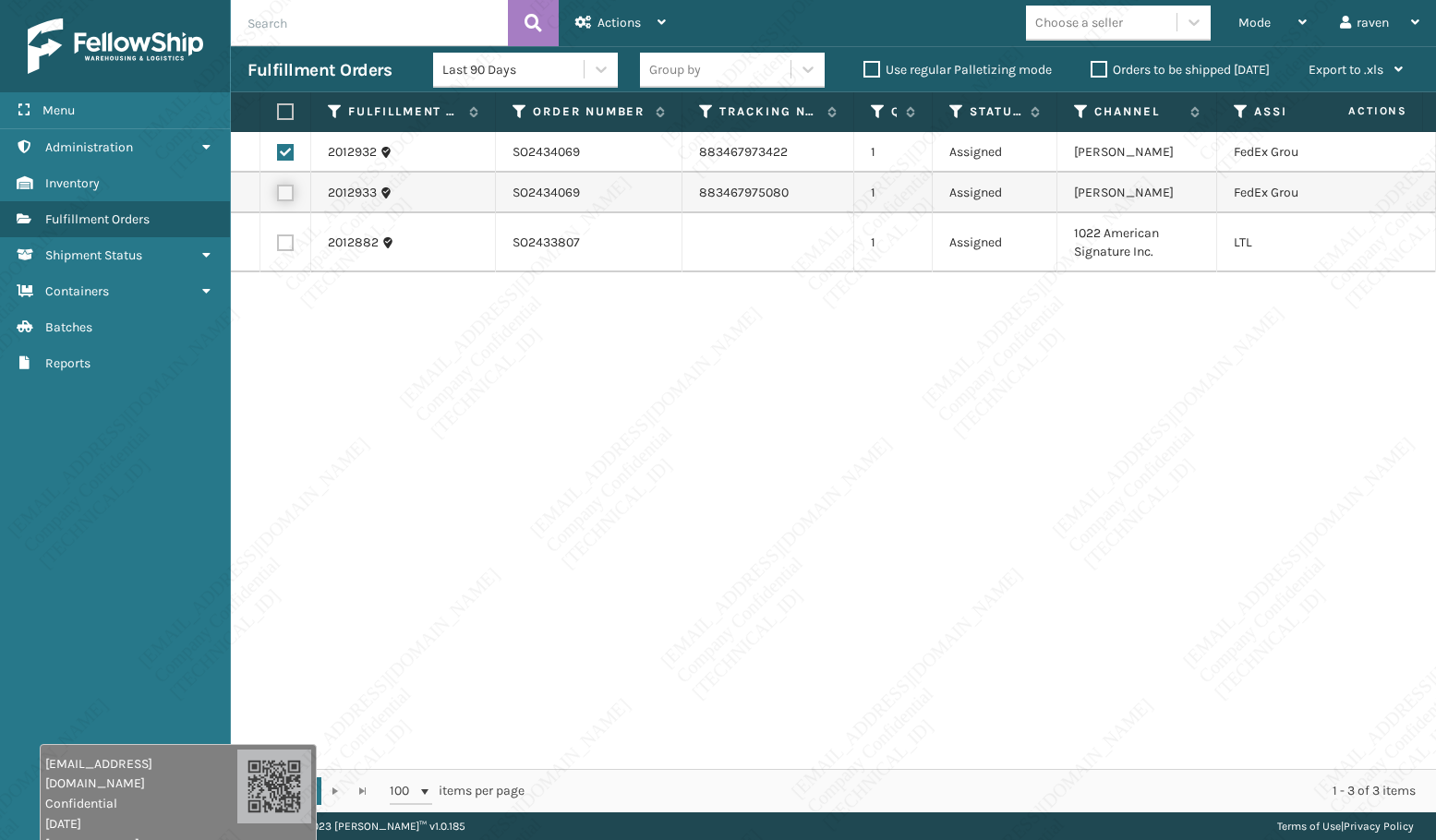
click at [278, 186] on input "checkbox" at bounding box center [277, 190] width 1 height 12
click at [600, 11] on div "Actions" at bounding box center [620, 23] width 91 height 46
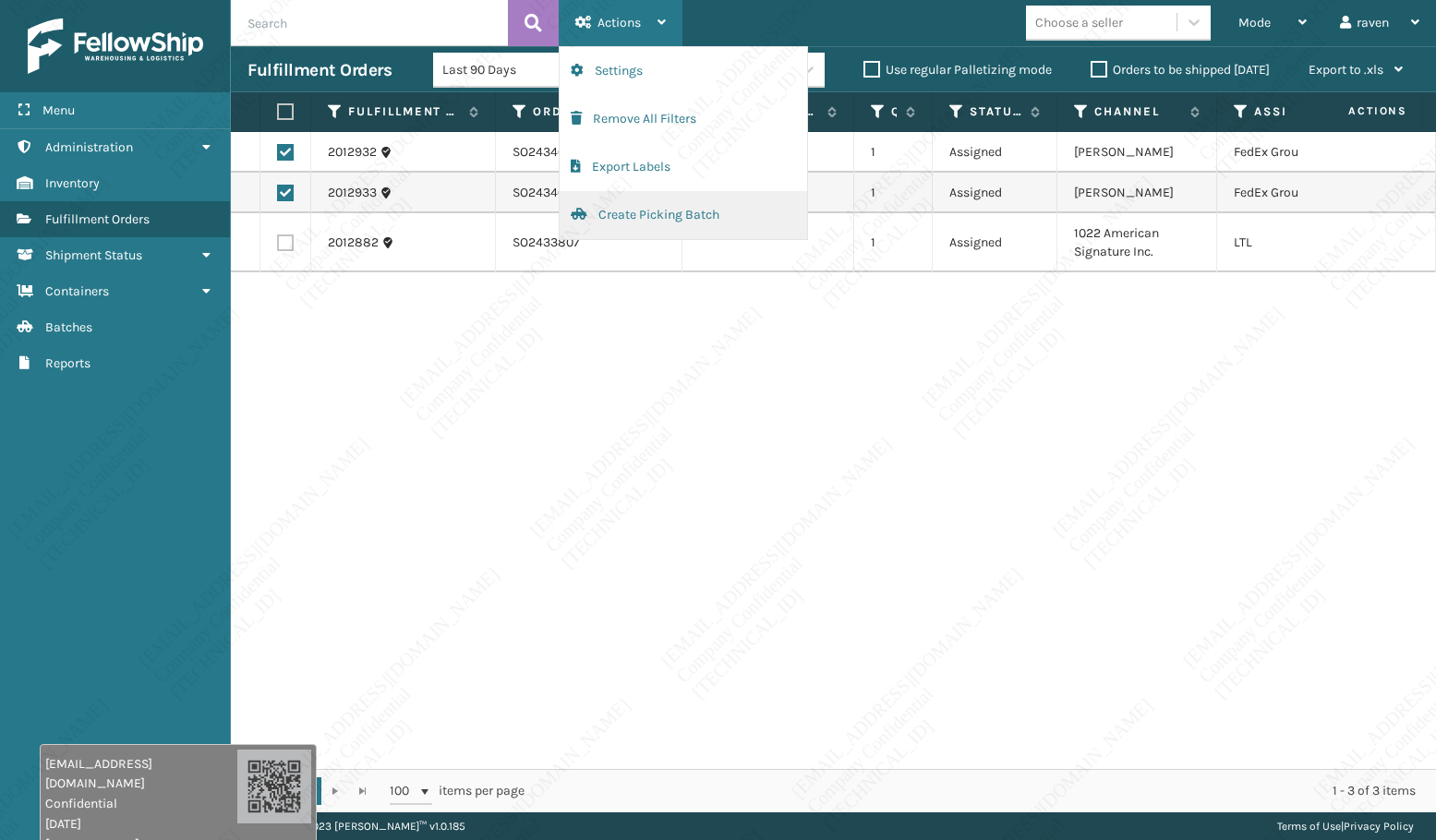
click at [645, 206] on button "Create Picking Batch" at bounding box center [683, 215] width 247 height 48
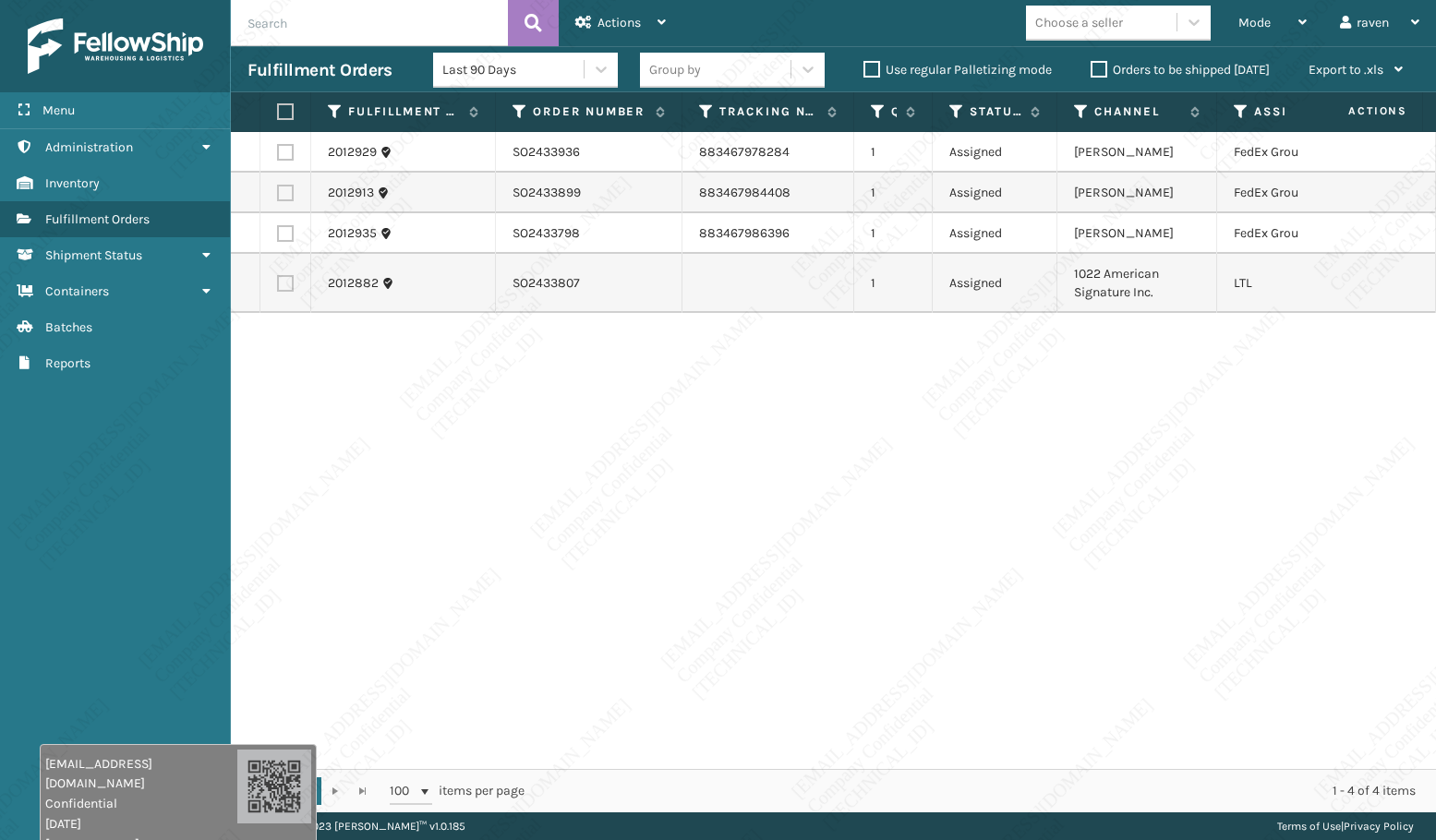
click at [1188, 428] on div "2012929 SO2433936 883467978284 1 Assigned Ashley Furniture FedEx Ground 2012913…" at bounding box center [834, 450] width 1205 height 637
click at [286, 148] on label at bounding box center [285, 152] width 16 height 16
click at [278, 148] on input "checkbox" at bounding box center [277, 150] width 1 height 12
click at [290, 195] on label at bounding box center [285, 192] width 16 height 16
click at [278, 195] on input "checkbox" at bounding box center [277, 190] width 1 height 12
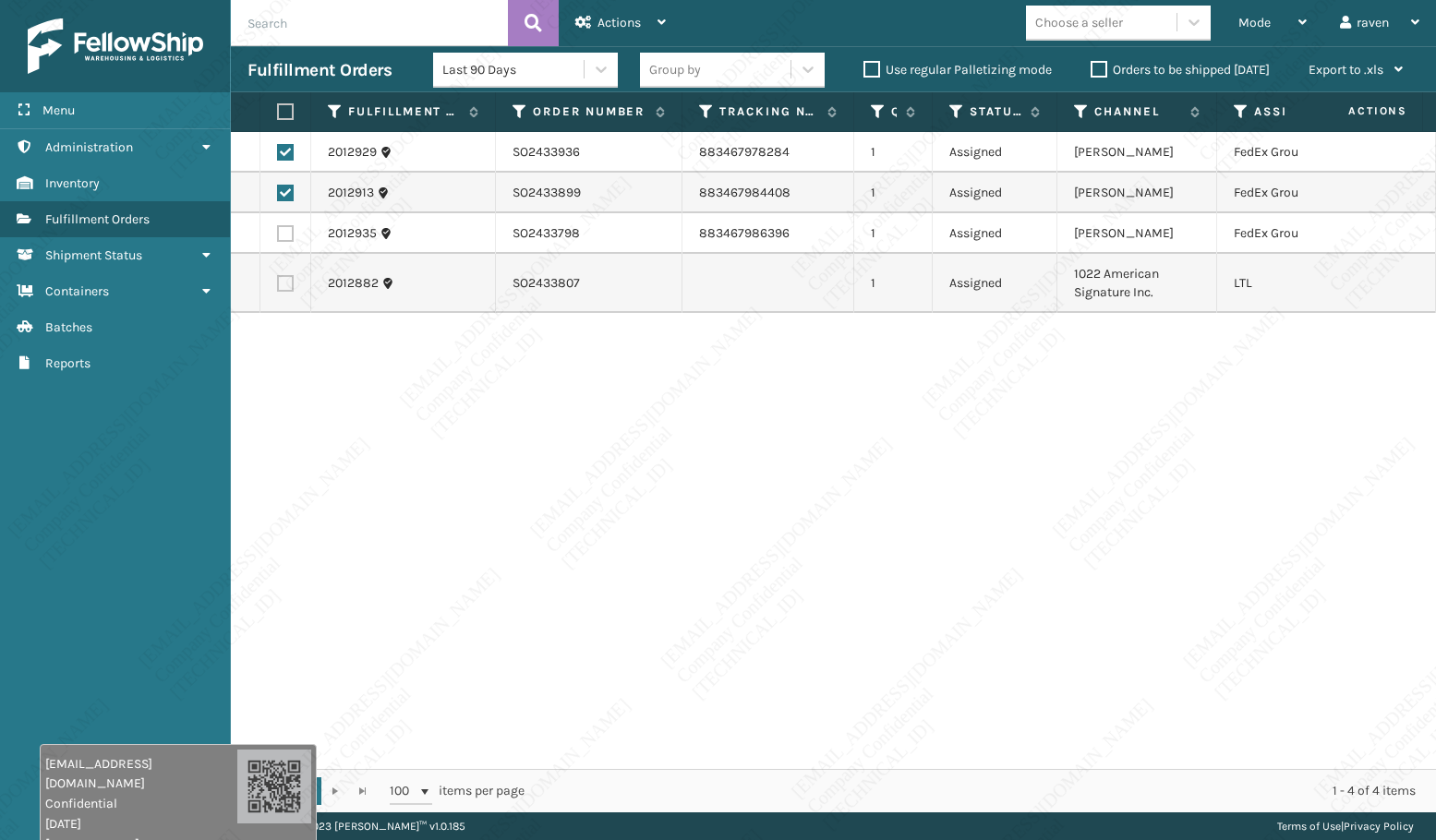
click at [283, 230] on label at bounding box center [285, 233] width 16 height 16
click at [278, 230] on input "checkbox" at bounding box center [277, 231] width 1 height 12
click at [623, 21] on span "Actions" at bounding box center [619, 22] width 43 height 15
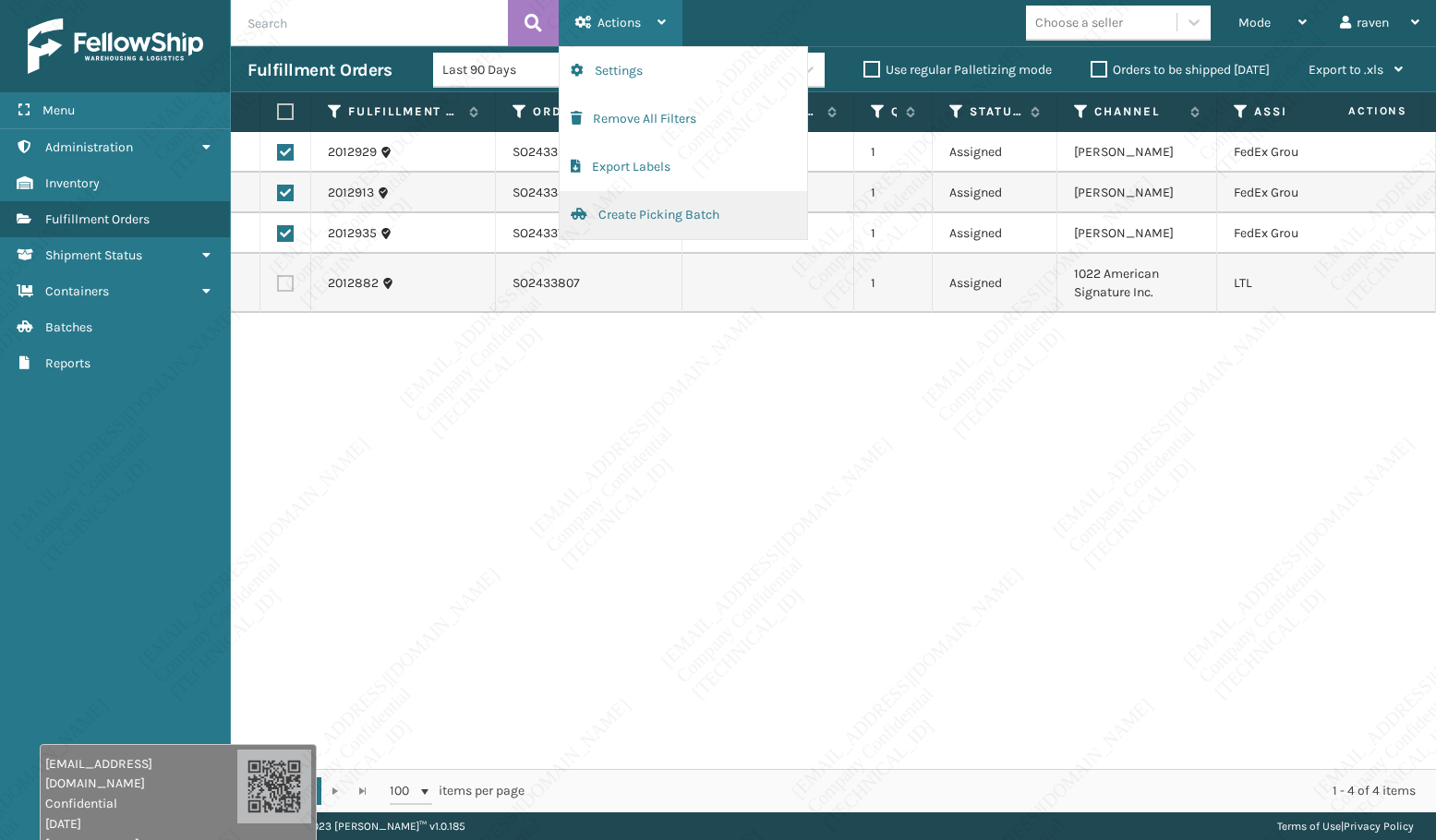
click at [660, 209] on button "Create Picking Batch" at bounding box center [683, 215] width 247 height 48
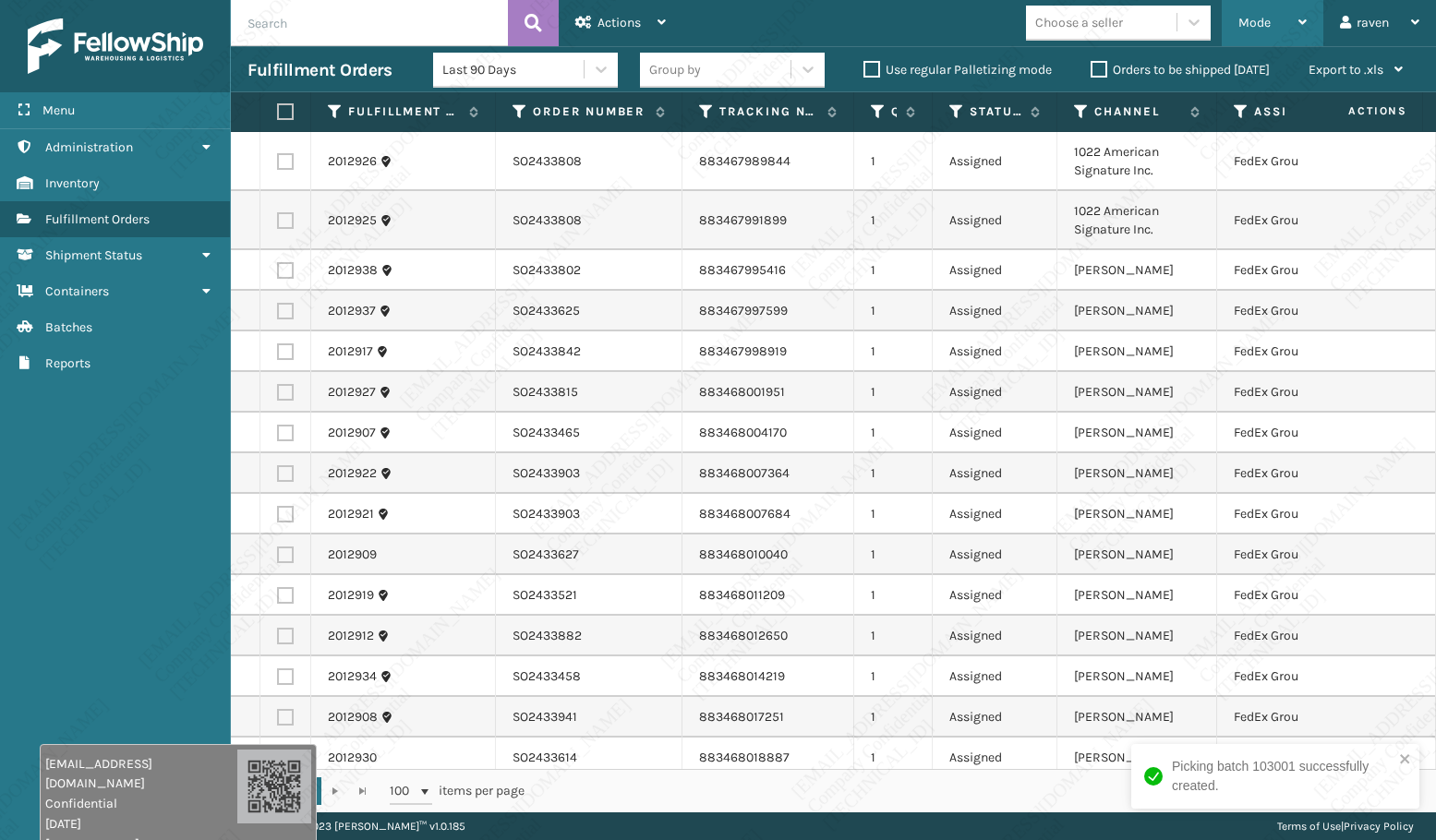
click at [1259, 18] on span "Mode" at bounding box center [1255, 22] width 32 height 15
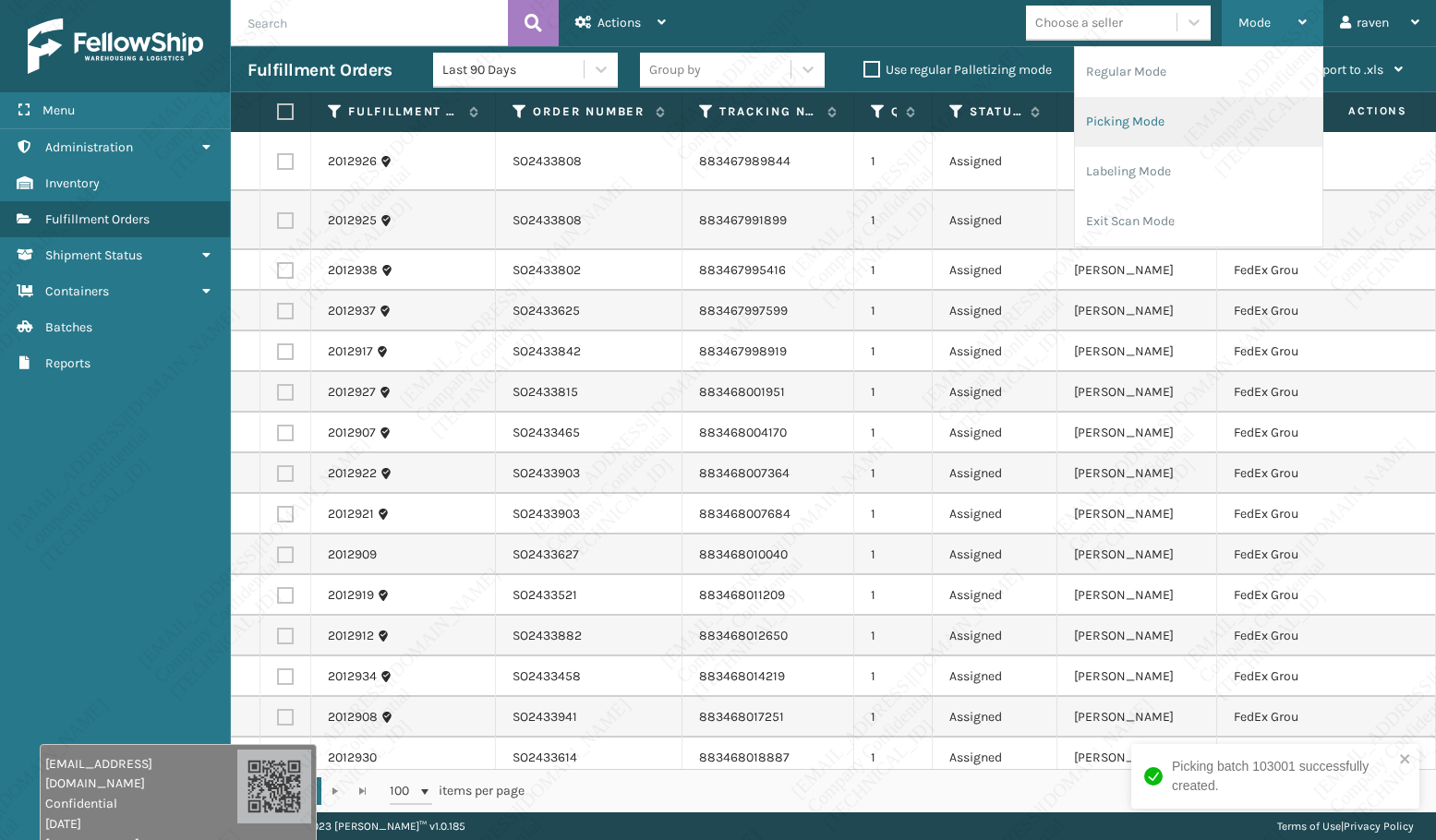
click at [1172, 125] on li "Picking Mode" at bounding box center [1198, 122] width 247 height 50
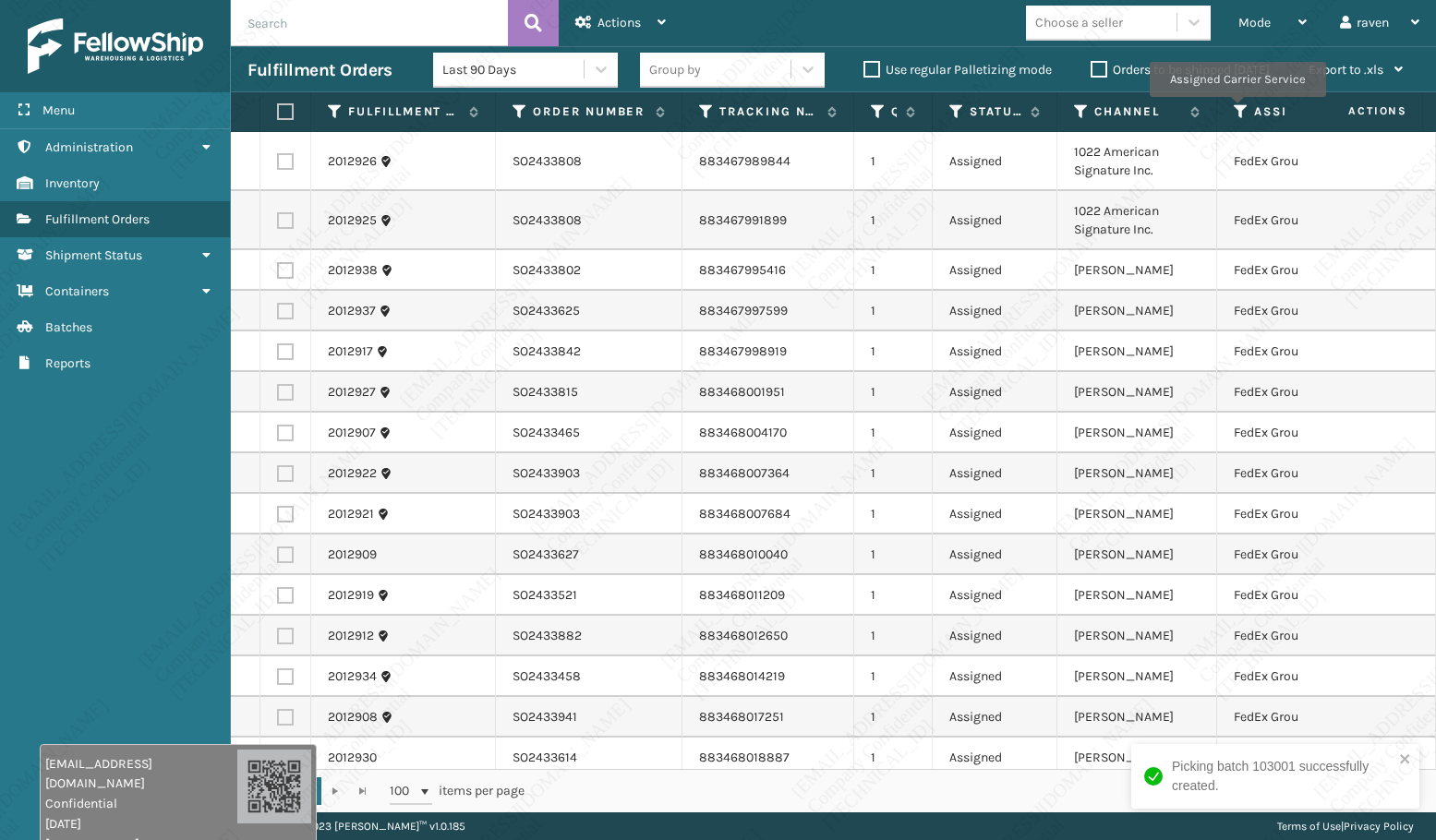
click at [1236, 110] on icon at bounding box center [1240, 111] width 14 height 16
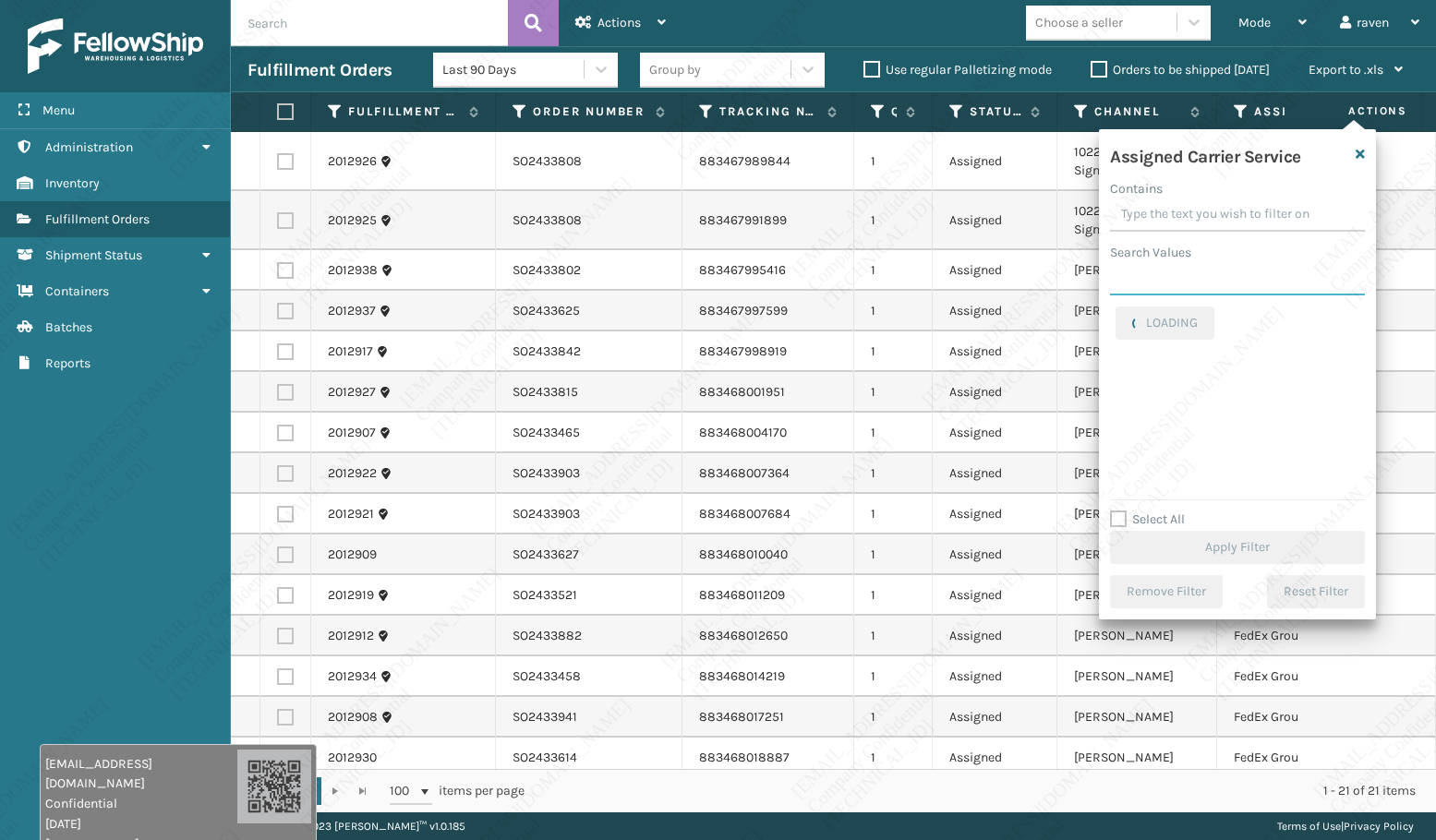
click at [1177, 284] on input "Search Values" at bounding box center [1236, 279] width 255 height 33
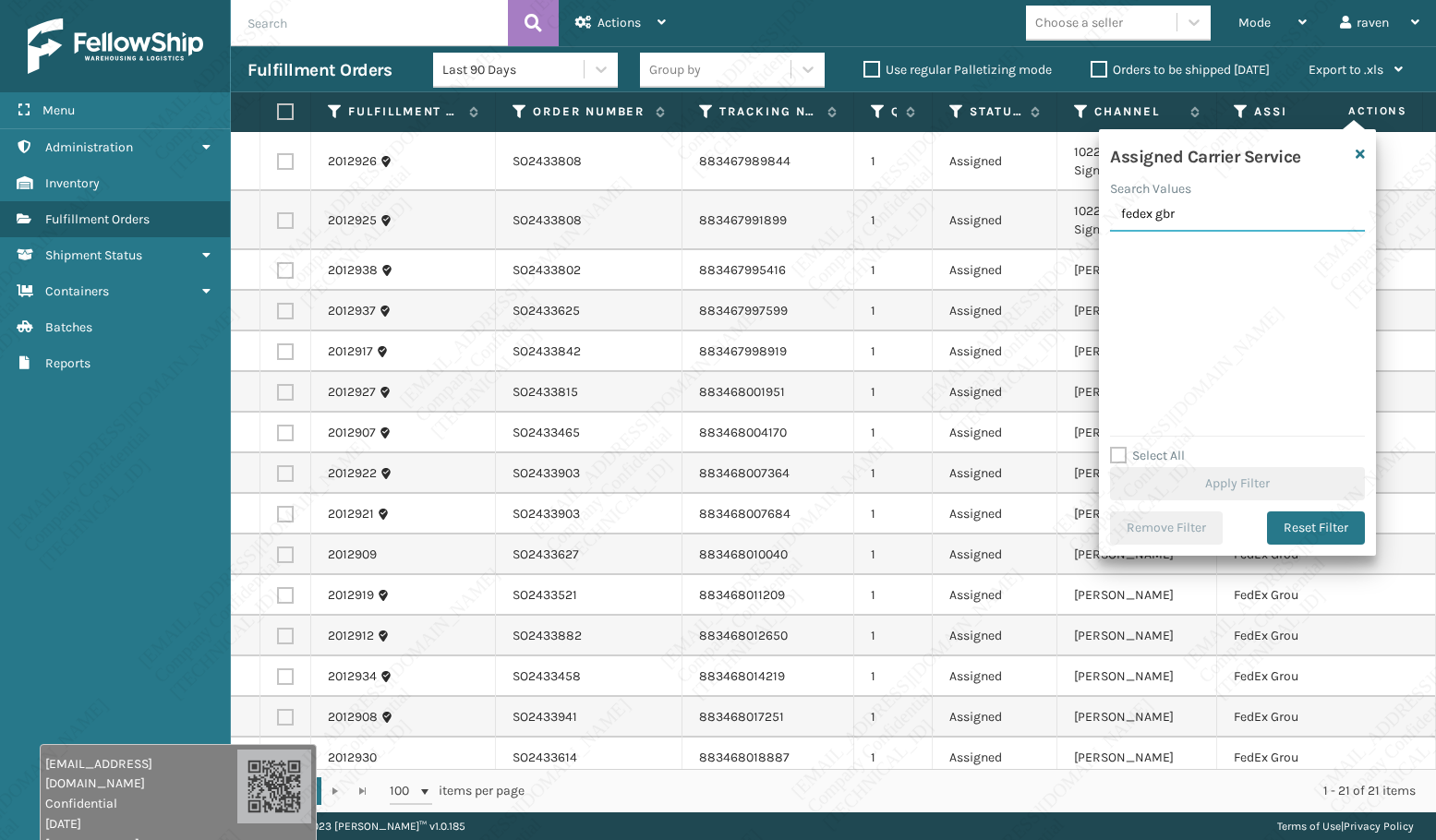
click at [1172, 208] on input "fedex gbr" at bounding box center [1236, 215] width 255 height 33
click at [1172, 251] on label "FedEx Ground" at bounding box center [1166, 253] width 101 height 15
click at [1116, 251] on input "FedEx Ground" at bounding box center [1115, 248] width 1 height 12
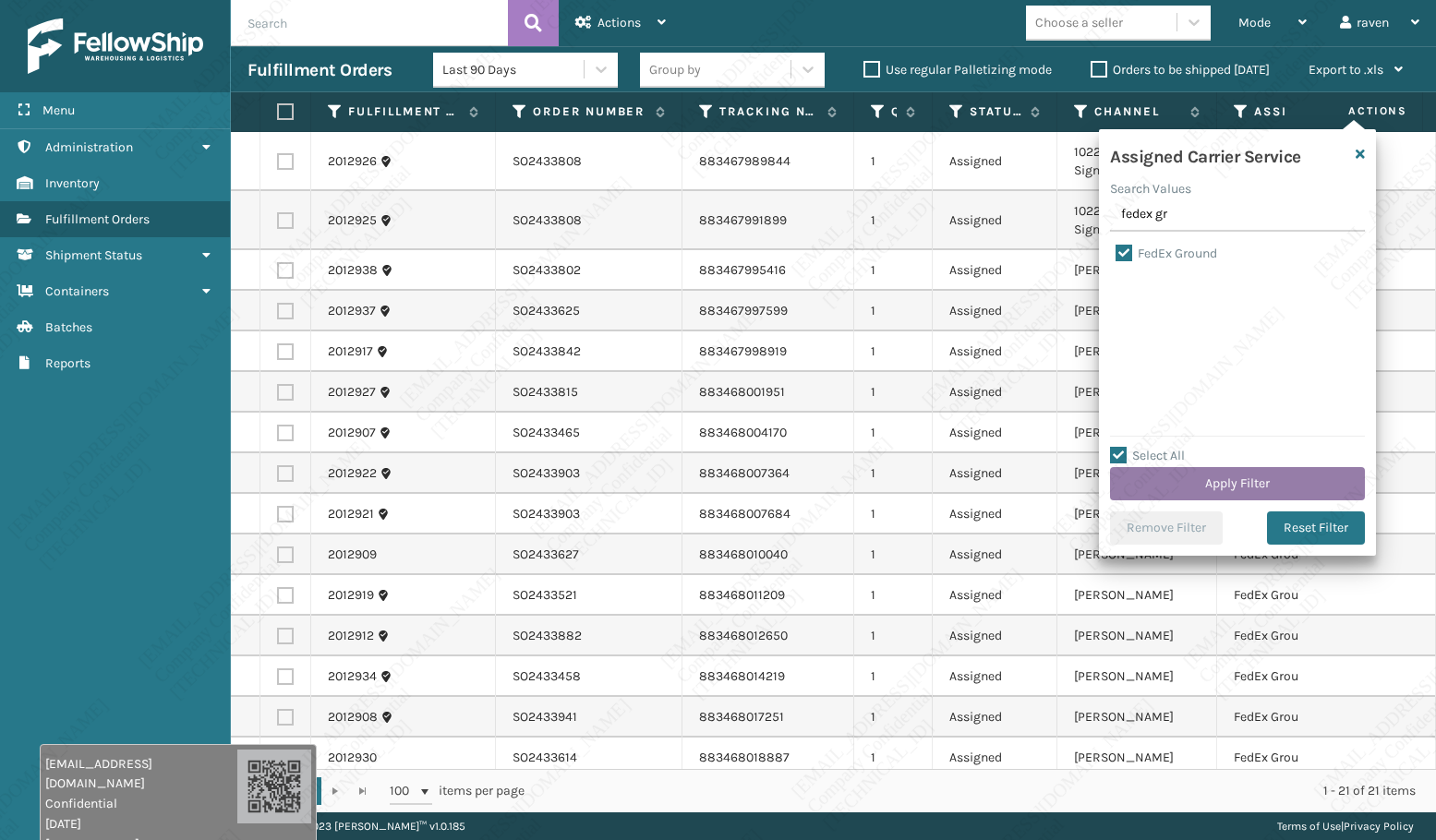
click at [1253, 483] on button "Apply Filter" at bounding box center [1236, 483] width 255 height 33
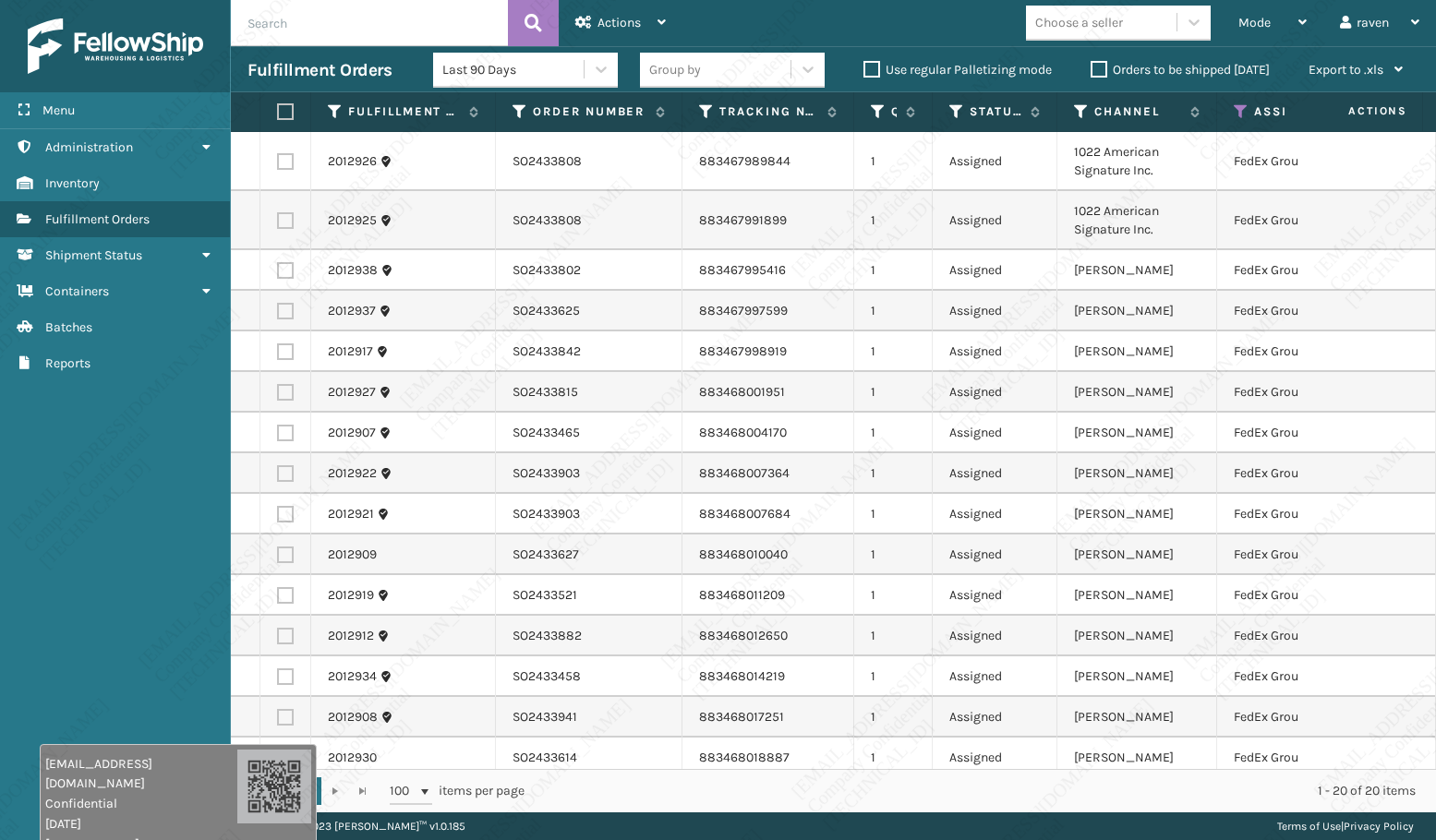
click at [281, 102] on th at bounding box center [285, 113] width 51 height 40
click at [286, 116] on label at bounding box center [283, 111] width 11 height 16
click at [278, 116] on input "checkbox" at bounding box center [277, 112] width 1 height 12
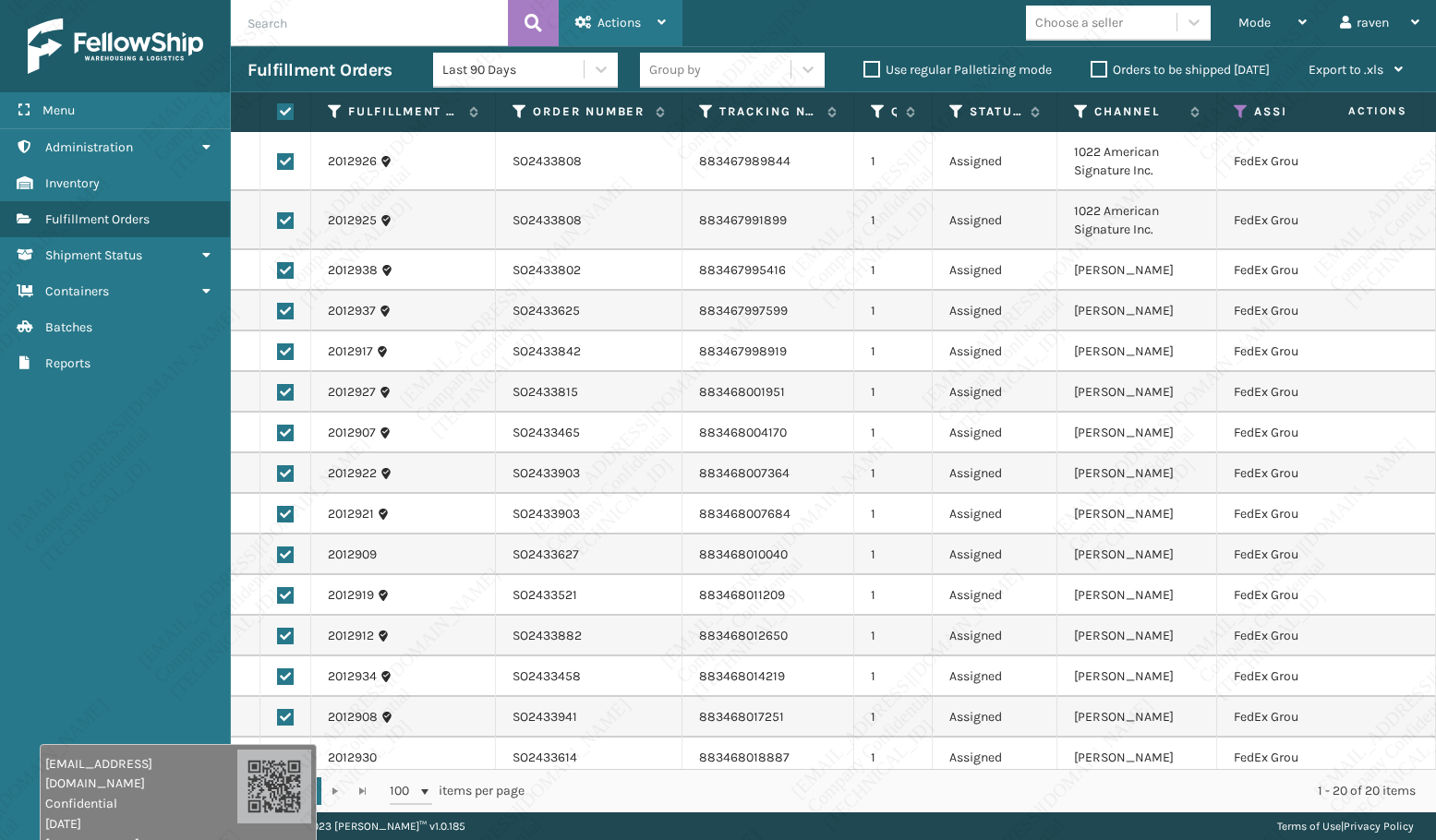
click at [642, 35] on div "Actions" at bounding box center [620, 23] width 91 height 46
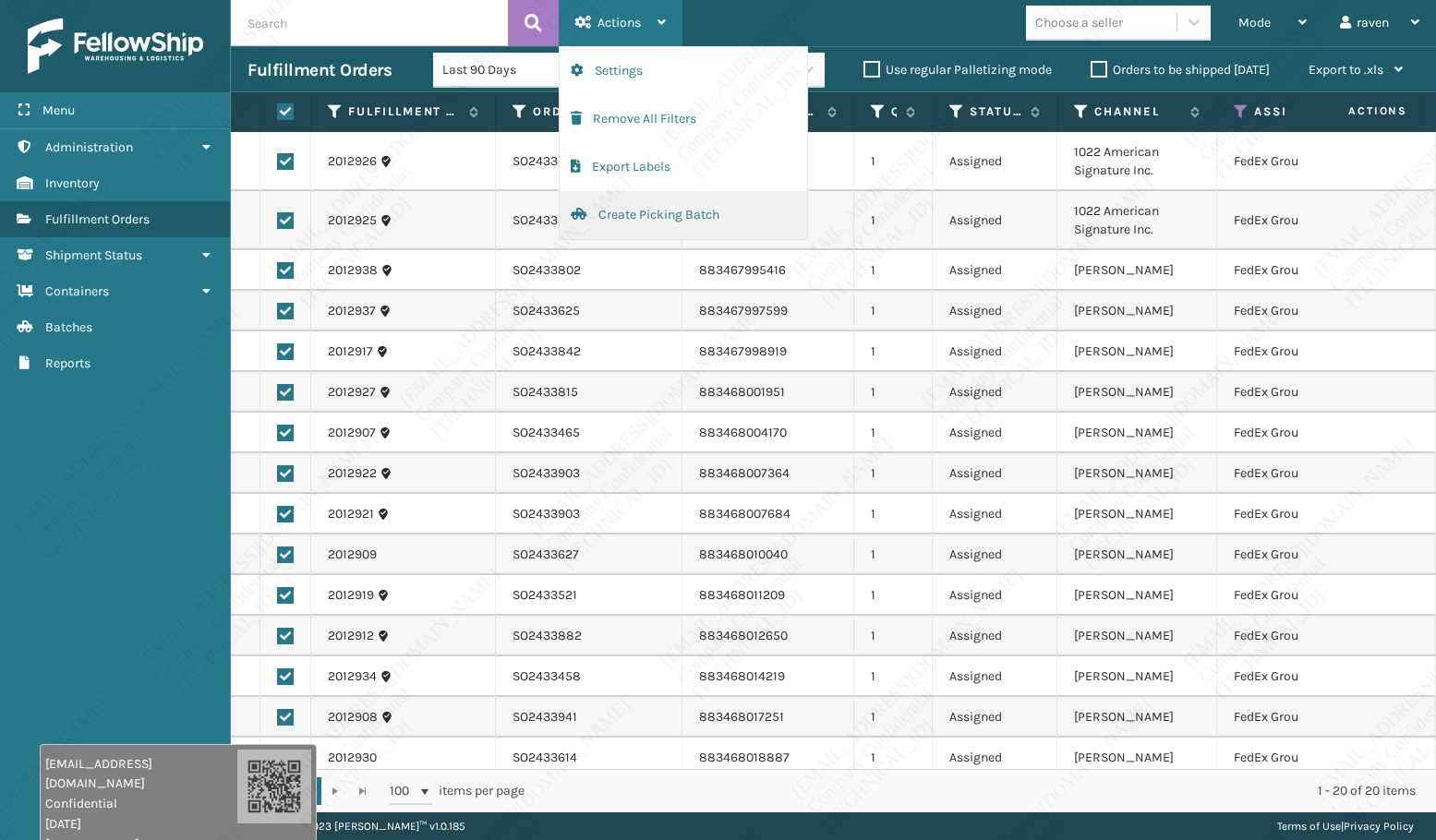
click at [671, 215] on button "Create Picking Batch" at bounding box center [683, 215] width 247 height 48
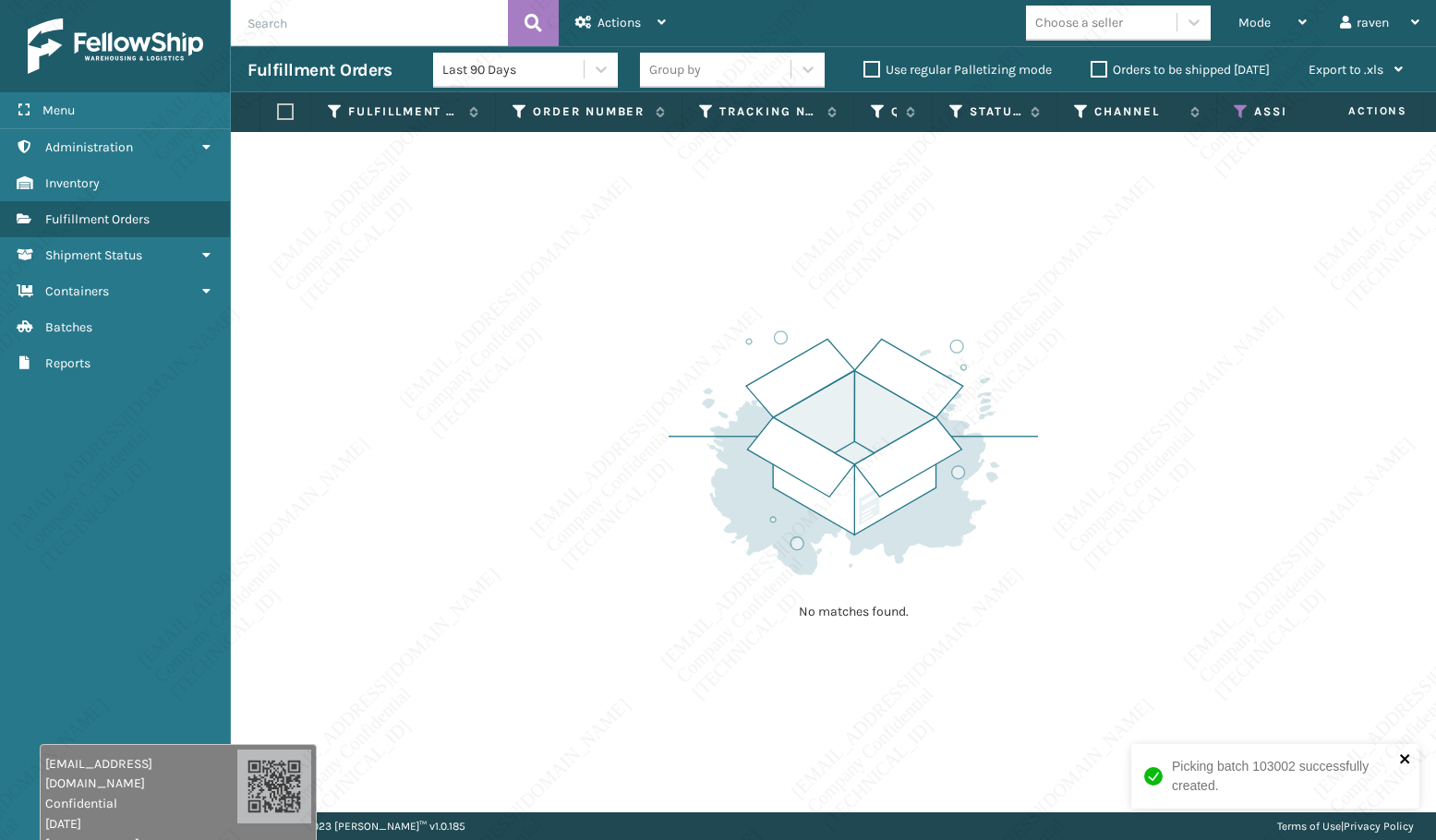
click at [1410, 762] on icon "close" at bounding box center [1405, 758] width 13 height 14
drag, startPoint x: 1254, startPoint y: 801, endPoint x: 1340, endPoint y: 806, distance: 86.1
click at [1340, 806] on div "Picking batch 103002 successfully created." at bounding box center [1275, 784] width 295 height 87
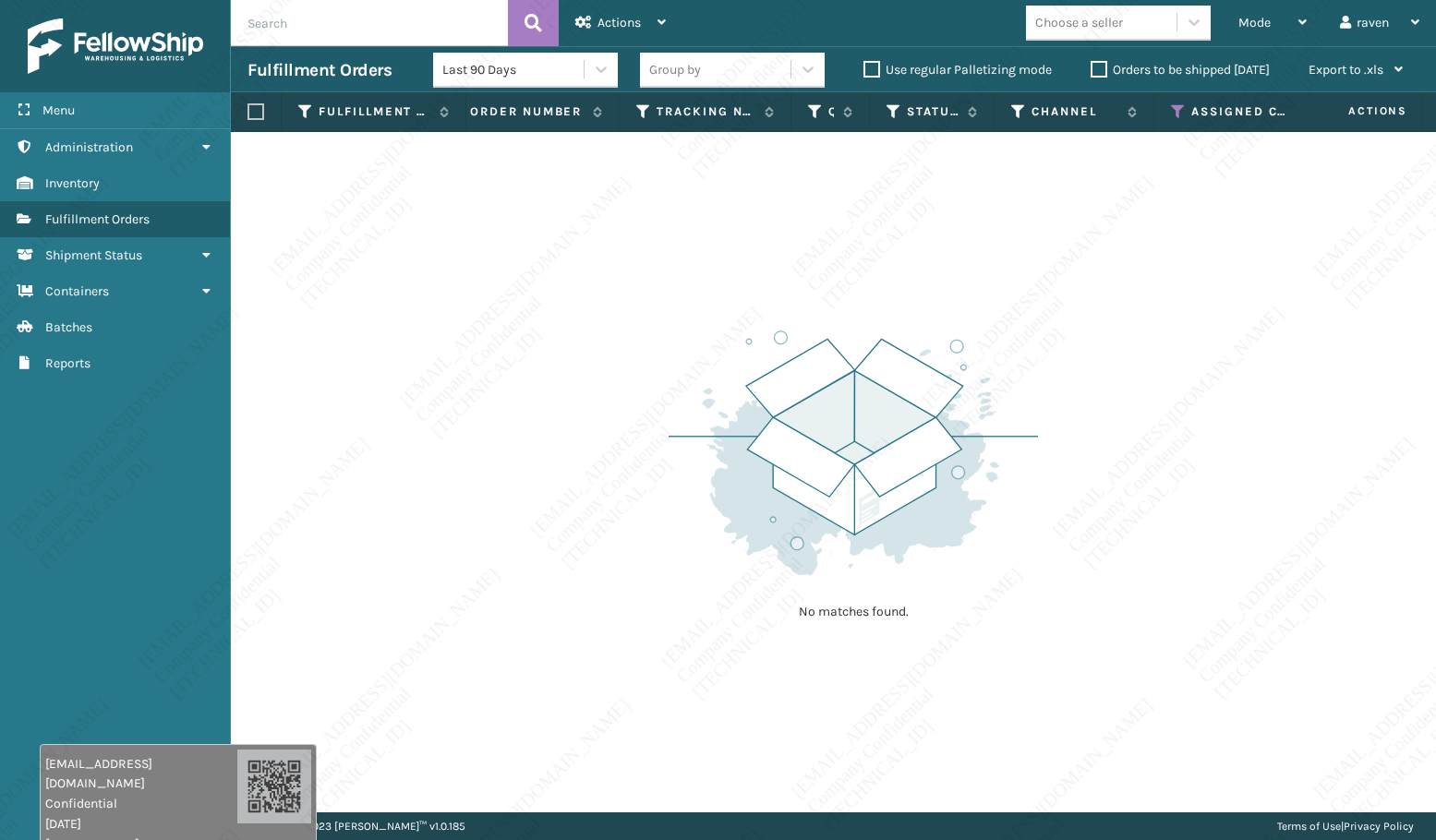
scroll to position [0, 60]
click at [1182, 110] on icon at bounding box center [1180, 111] width 14 height 16
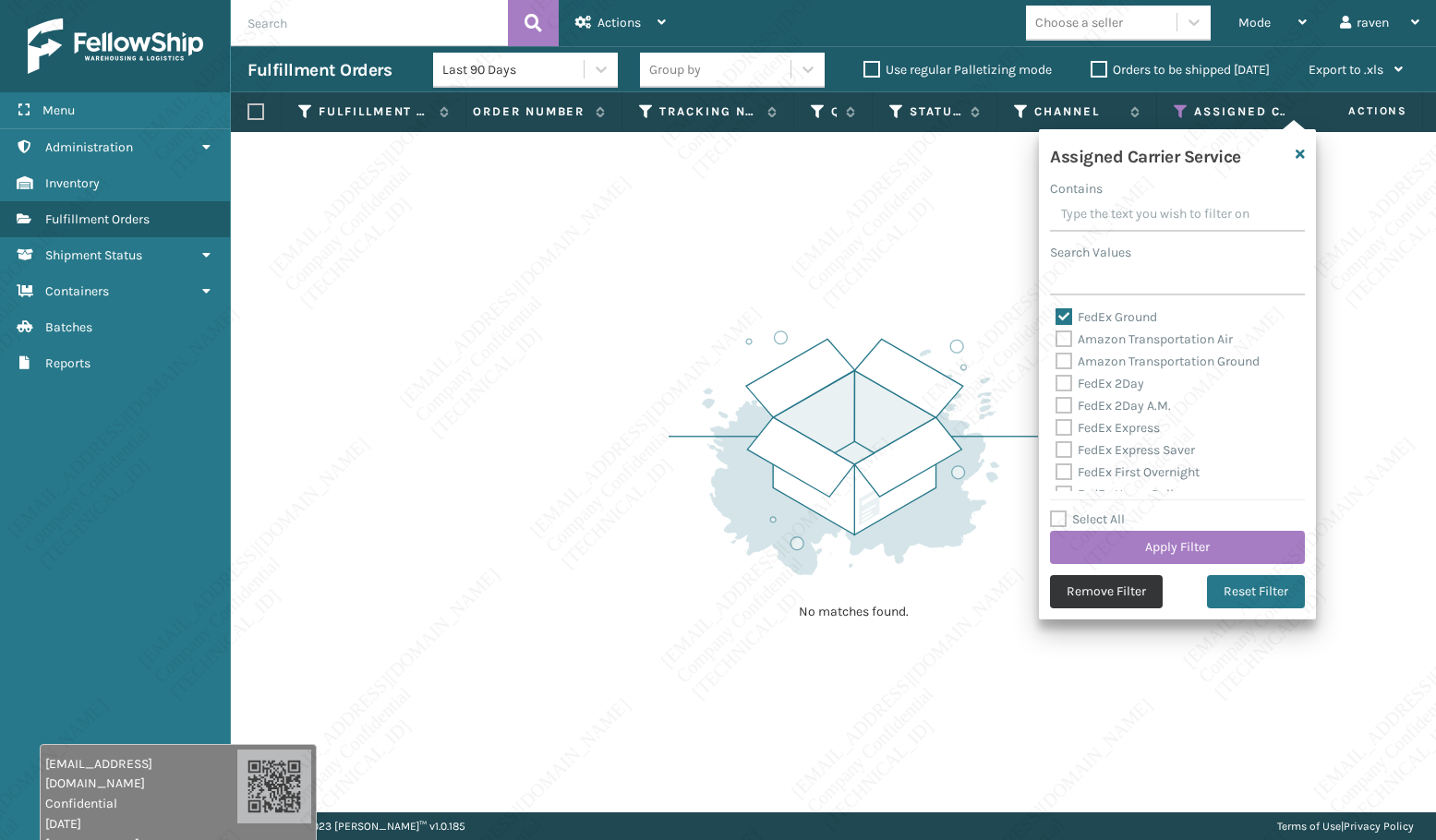
click at [1116, 586] on button "Remove Filter" at bounding box center [1107, 591] width 113 height 33
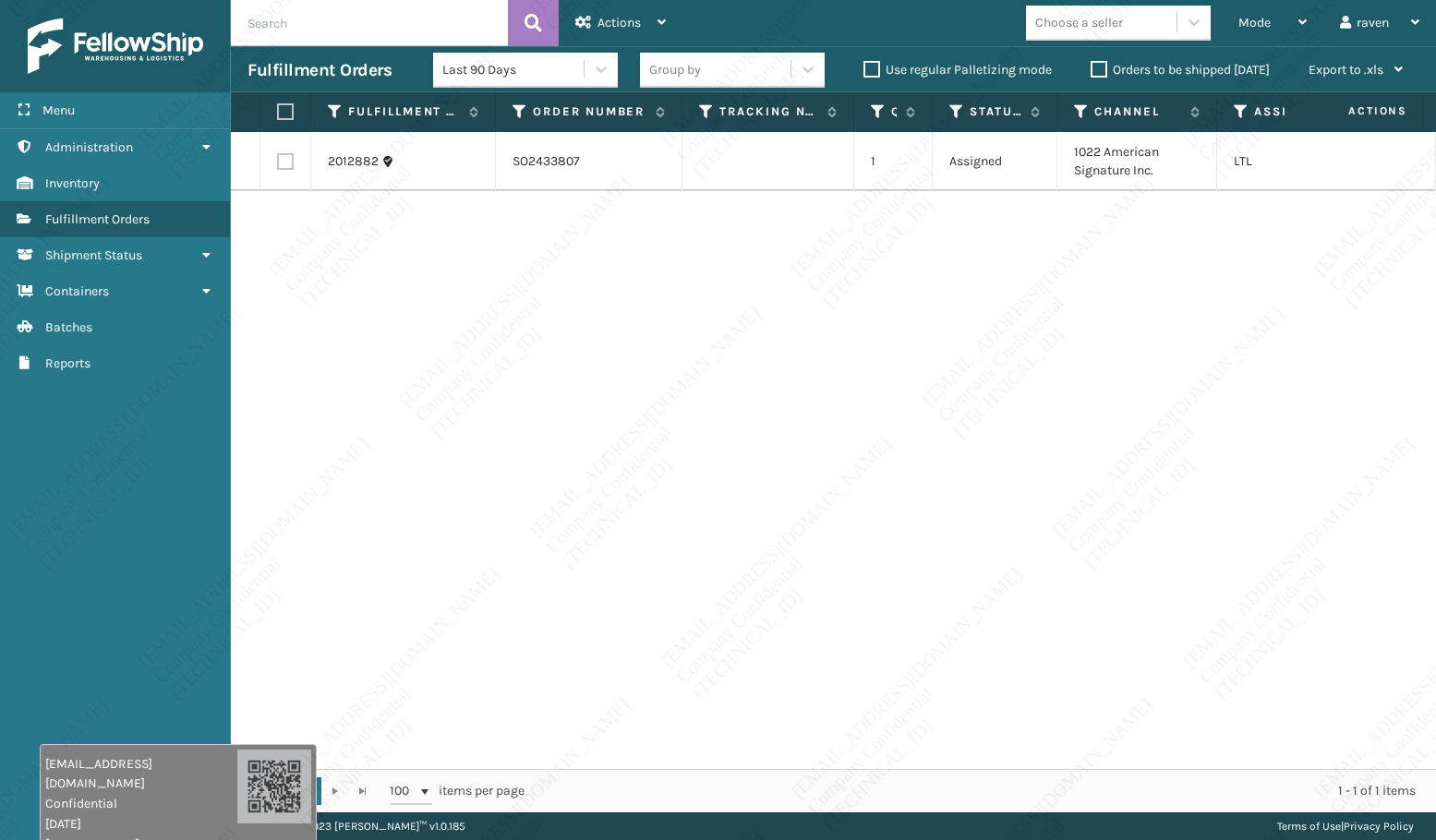
click at [1137, 571] on div "2012882 SO2433807 1 Assigned 1022 American Signature Inc. LTL" at bounding box center [834, 450] width 1205 height 637
click at [573, 351] on div "2012882 SO2433807 1 Assigned 1022 American Signature Inc. LTL" at bounding box center [834, 450] width 1205 height 637
click at [742, 299] on div "2012882 SO2433807 1 Assigned 1022 American Signature Inc. LTL" at bounding box center [834, 450] width 1205 height 637
click at [919, 442] on div "2012882 SO2433807 1 Assigned 1022 American Signature Inc. LTL" at bounding box center [834, 450] width 1205 height 637
click at [570, 446] on div "2012882 SO2433807 1 Assigned 1022 American Signature Inc. LTL" at bounding box center [834, 450] width 1205 height 637
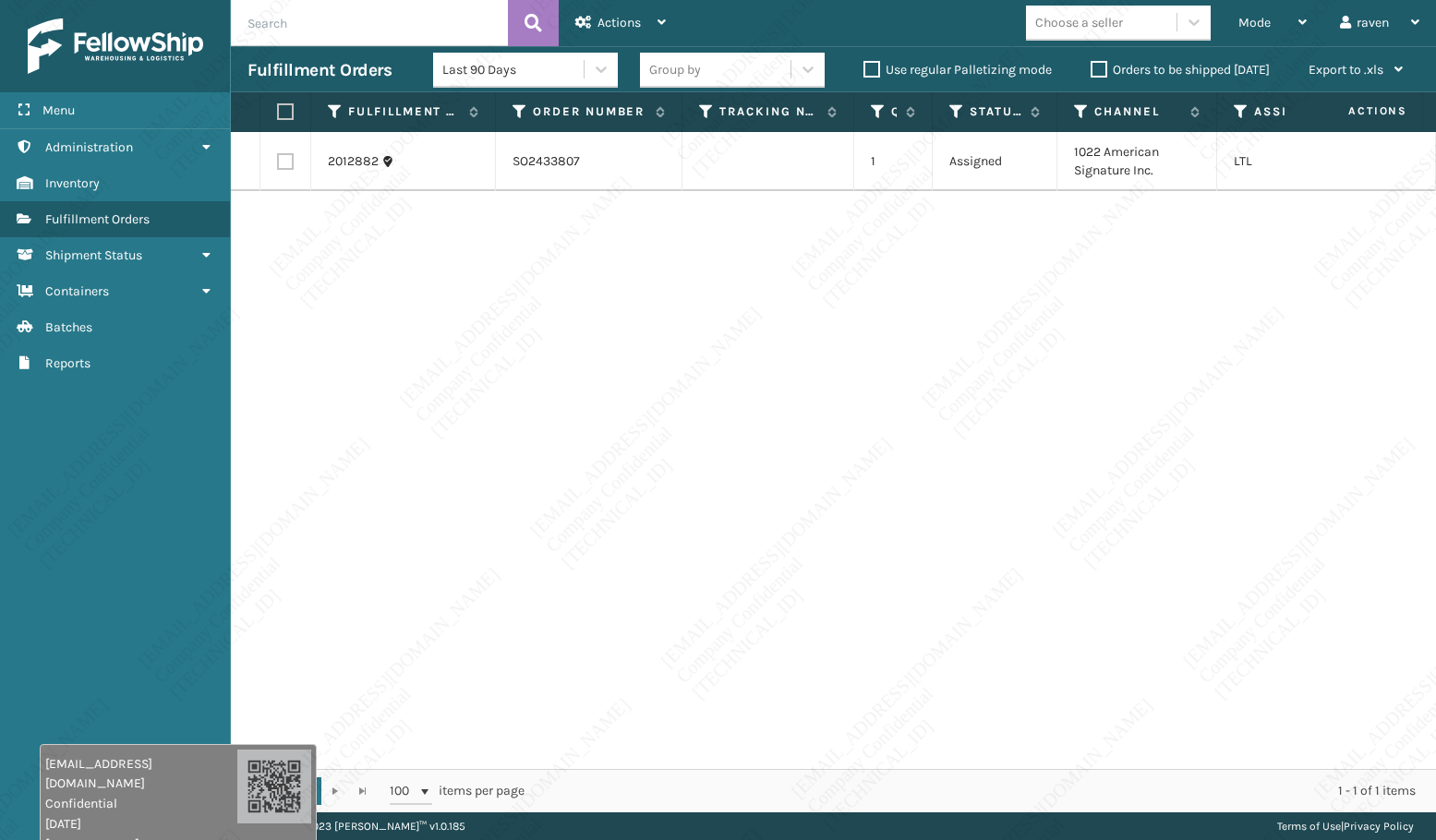
click at [551, 393] on div "2012882 SO2433807 1 Assigned 1022 American Signature Inc. LTL" at bounding box center [834, 450] width 1205 height 637
click at [475, 330] on div "2012882 SO2433807 1 Assigned 1022 American Signature Inc. LTL" at bounding box center [834, 450] width 1205 height 637
click at [284, 114] on label at bounding box center [283, 111] width 11 height 16
click at [278, 114] on input "checkbox" at bounding box center [277, 112] width 1 height 12
click at [592, 19] on div "Actions" at bounding box center [620, 23] width 91 height 46
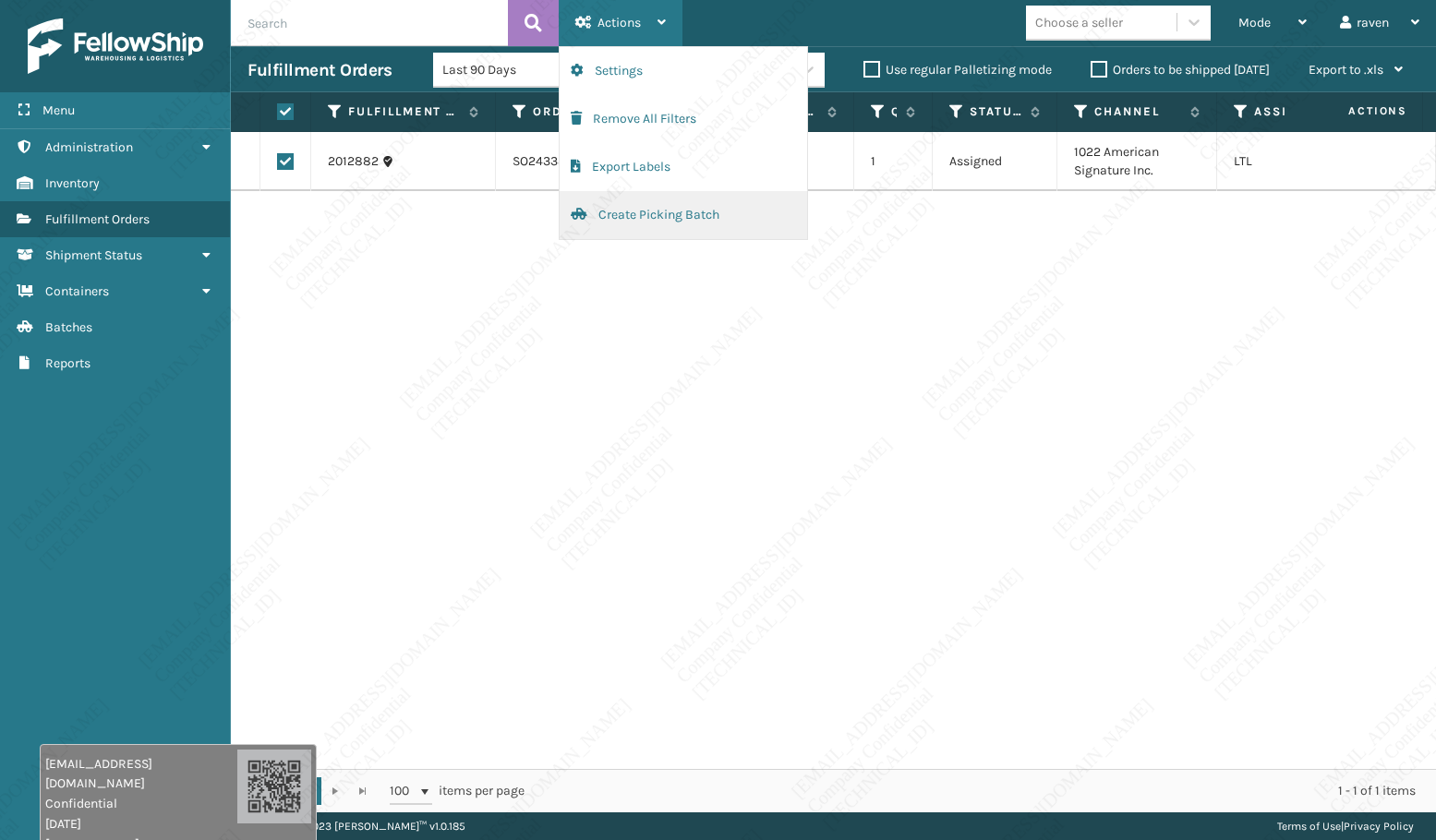
click at [623, 219] on button "Create Picking Batch" at bounding box center [683, 215] width 247 height 48
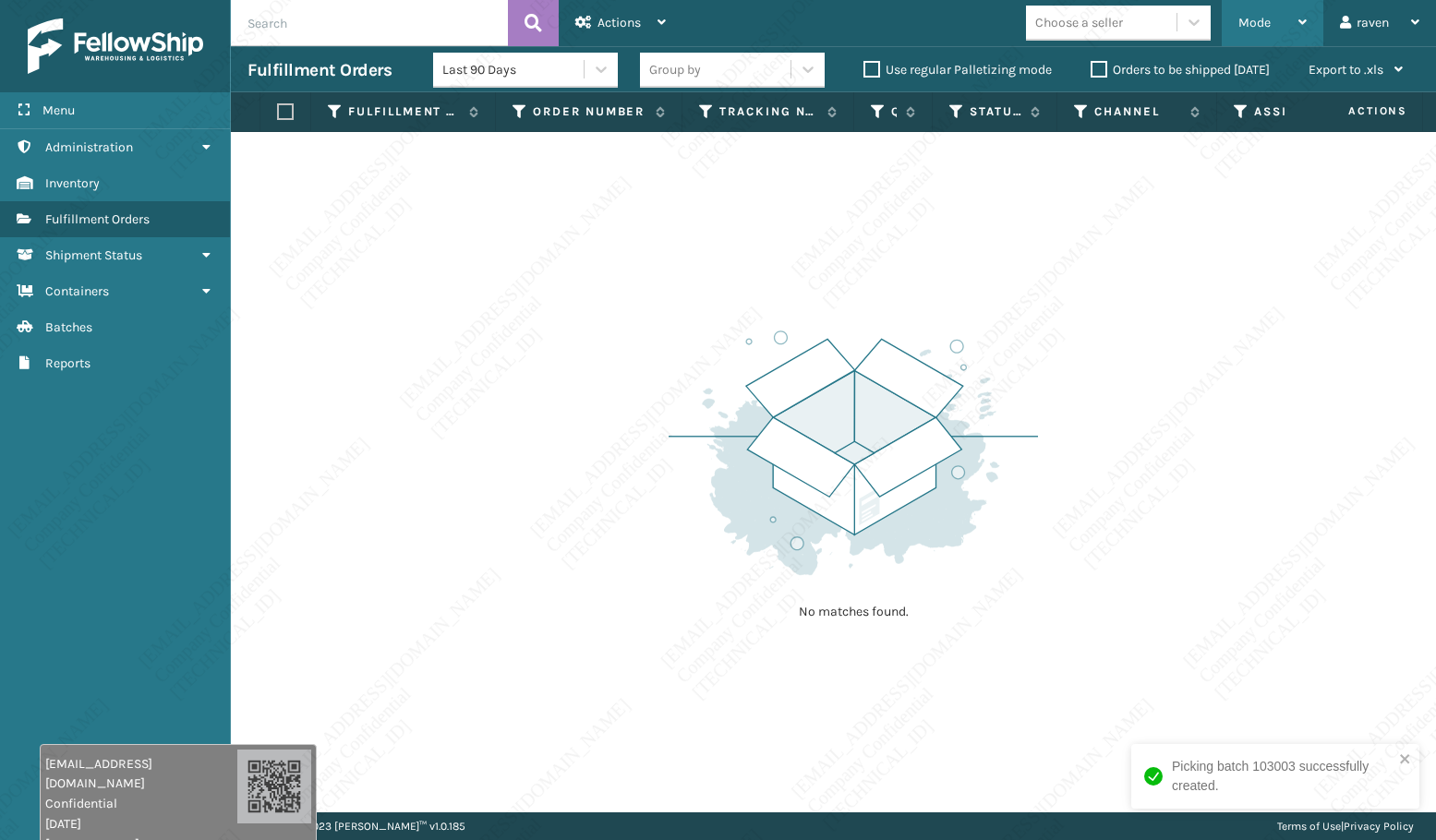
click at [1261, 25] on span "Mode" at bounding box center [1255, 22] width 32 height 15
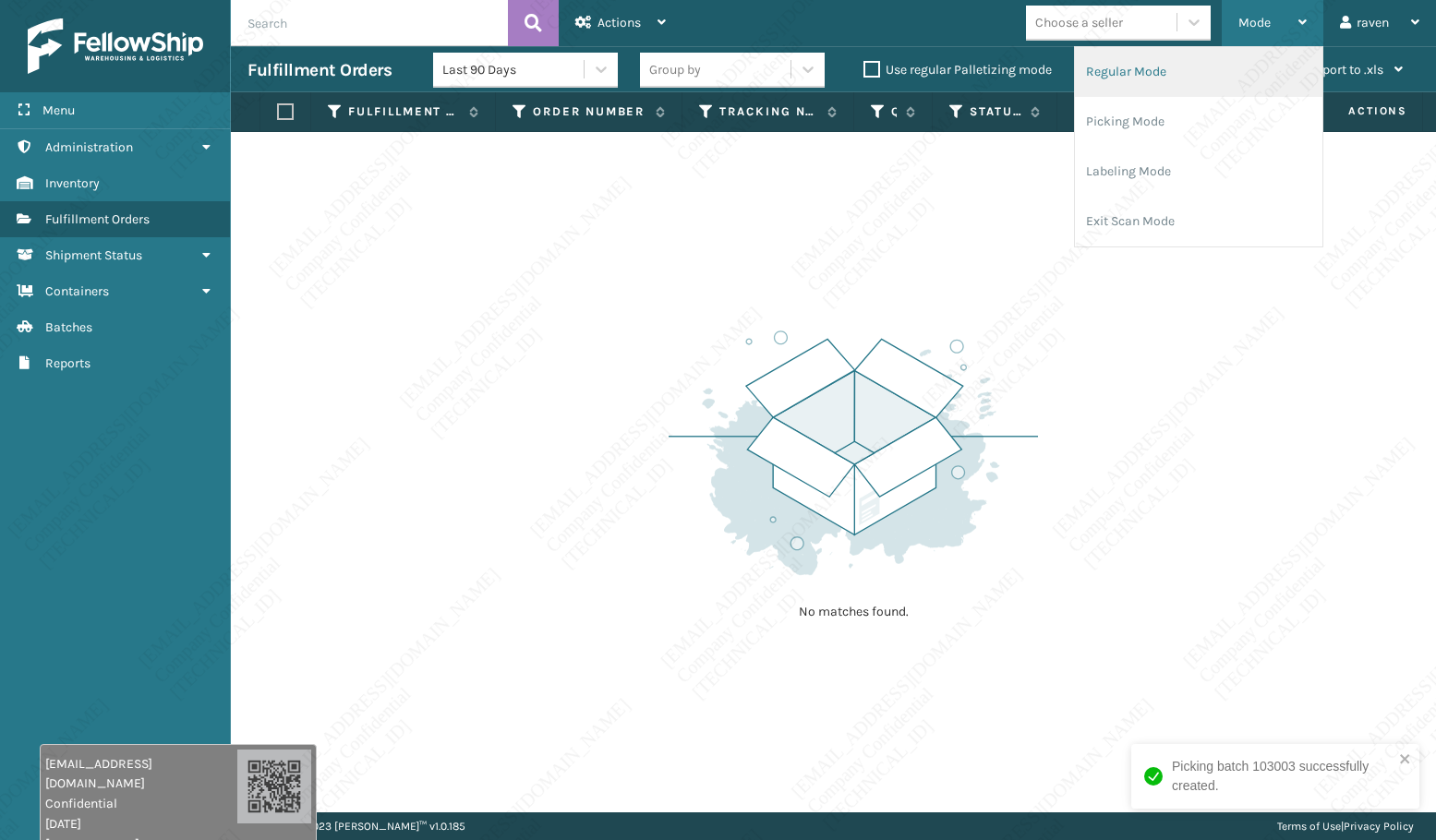
click at [1192, 80] on li "Regular Mode" at bounding box center [1198, 72] width 247 height 50
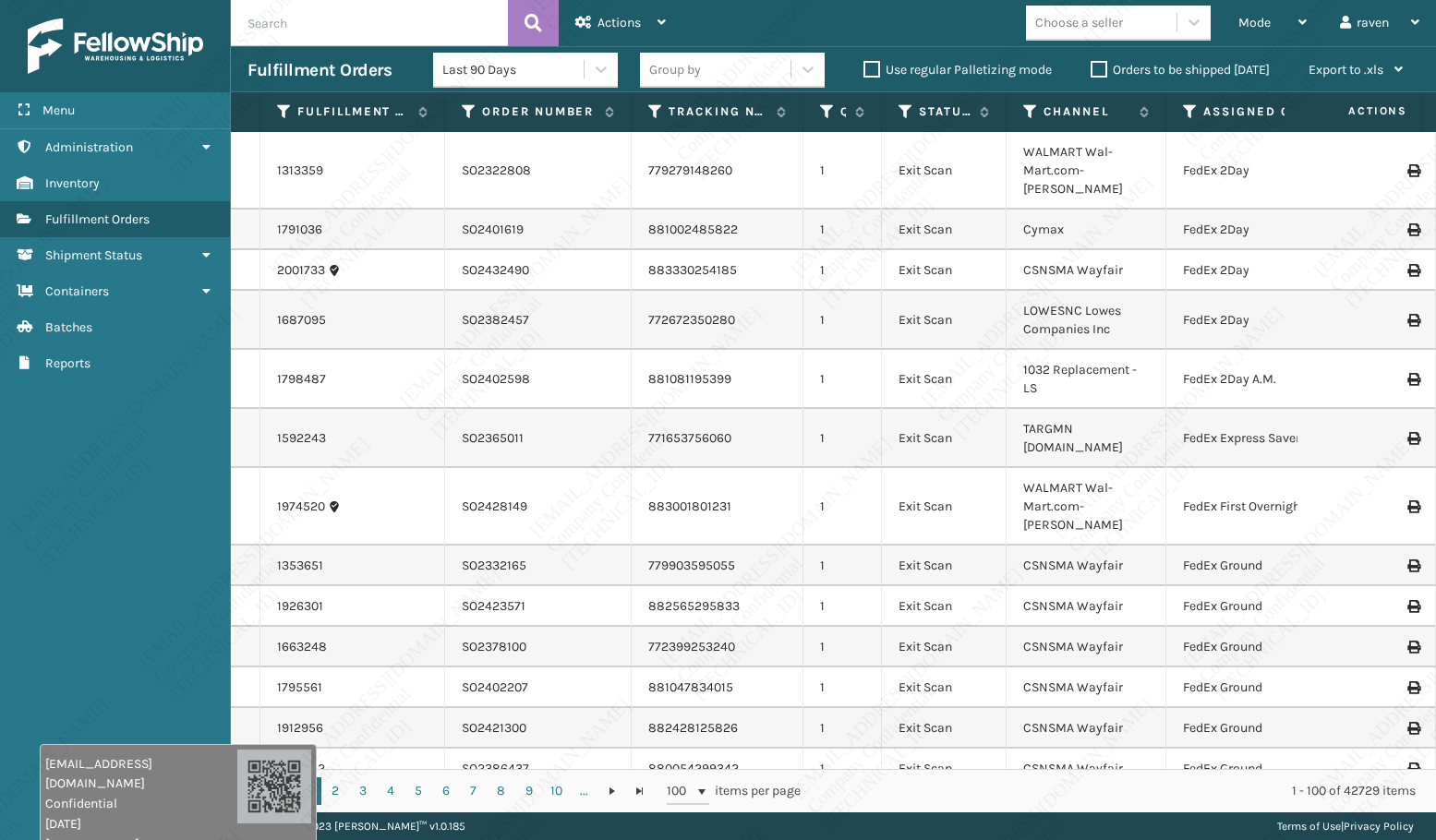
click at [344, 28] on input "text" at bounding box center [370, 23] width 277 height 46
paste input "129021885282698"
click at [517, 17] on button at bounding box center [533, 23] width 51 height 46
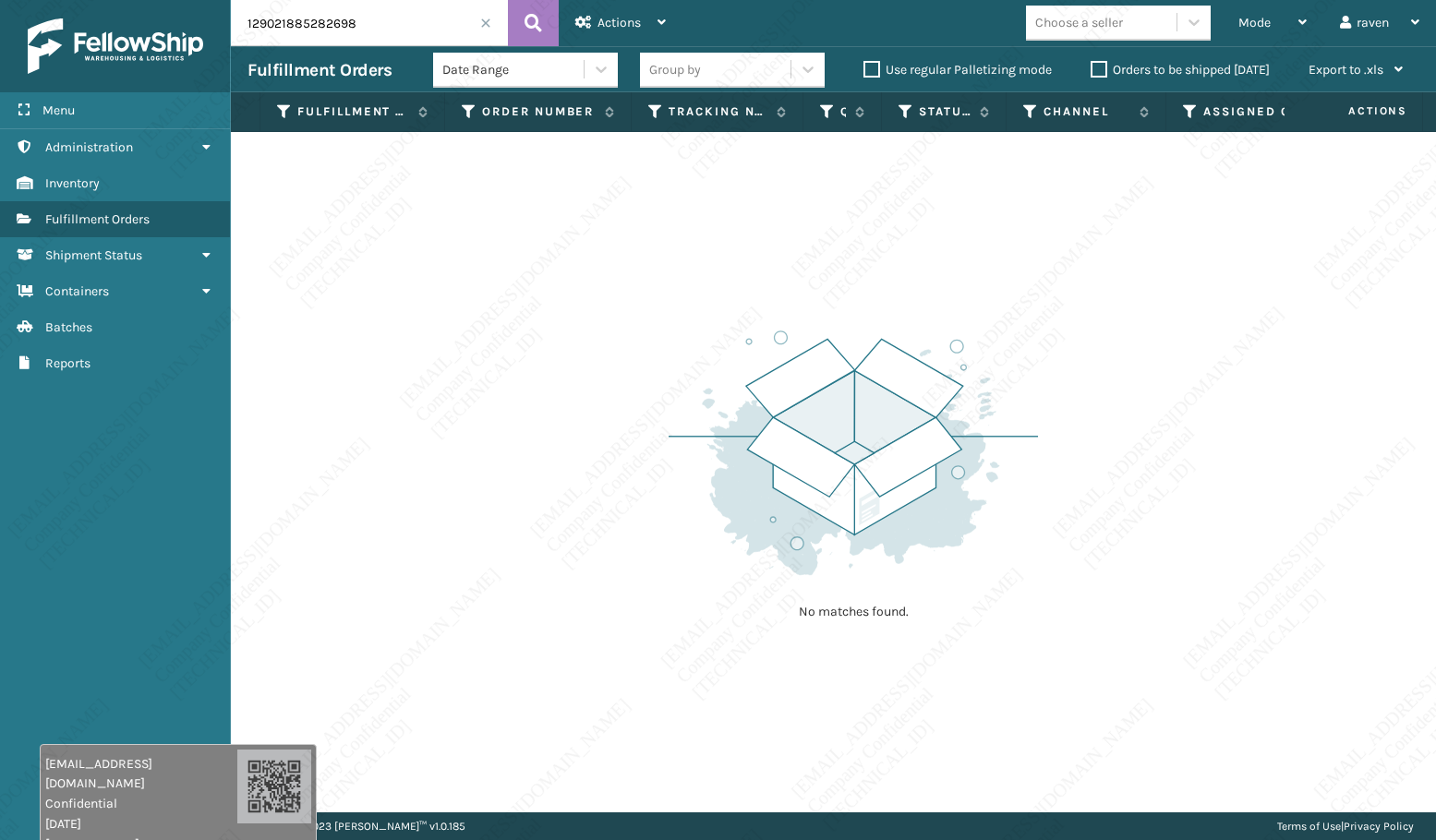
click at [346, 28] on input "129021885282698" at bounding box center [370, 23] width 277 height 46
click at [245, 24] on input "129021885282698" at bounding box center [370, 23] width 277 height 46
click at [413, 30] on input "129021885282698" at bounding box center [370, 23] width 277 height 46
paste input "2197283642"
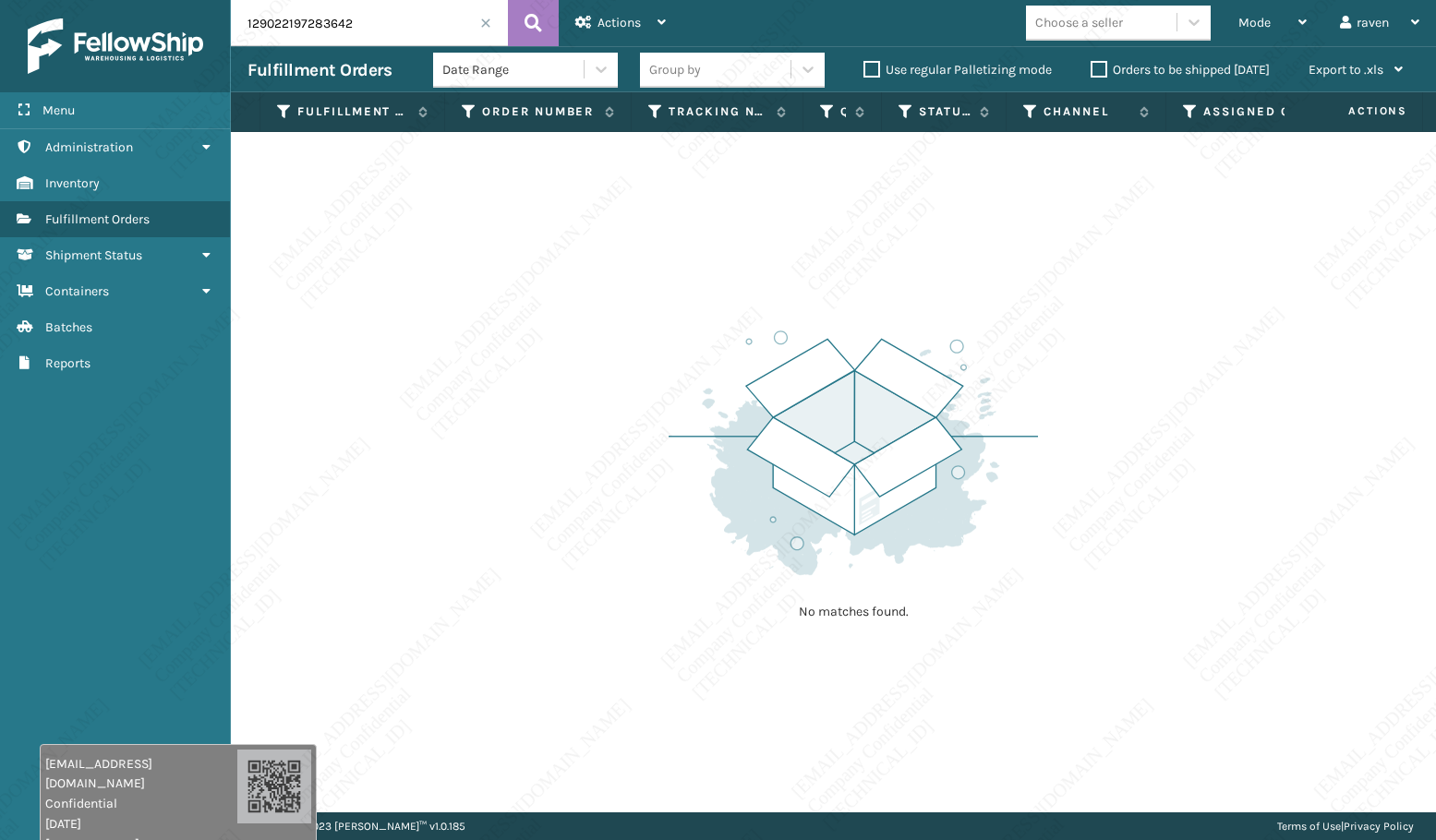
click at [248, 18] on input "129022197283642" at bounding box center [370, 23] width 277 height 46
click at [420, 27] on input "129022197283642" at bounding box center [370, 23] width 277 height 46
paste input "094430238"
click at [1239, 34] on div "Mode" at bounding box center [1273, 23] width 69 height 46
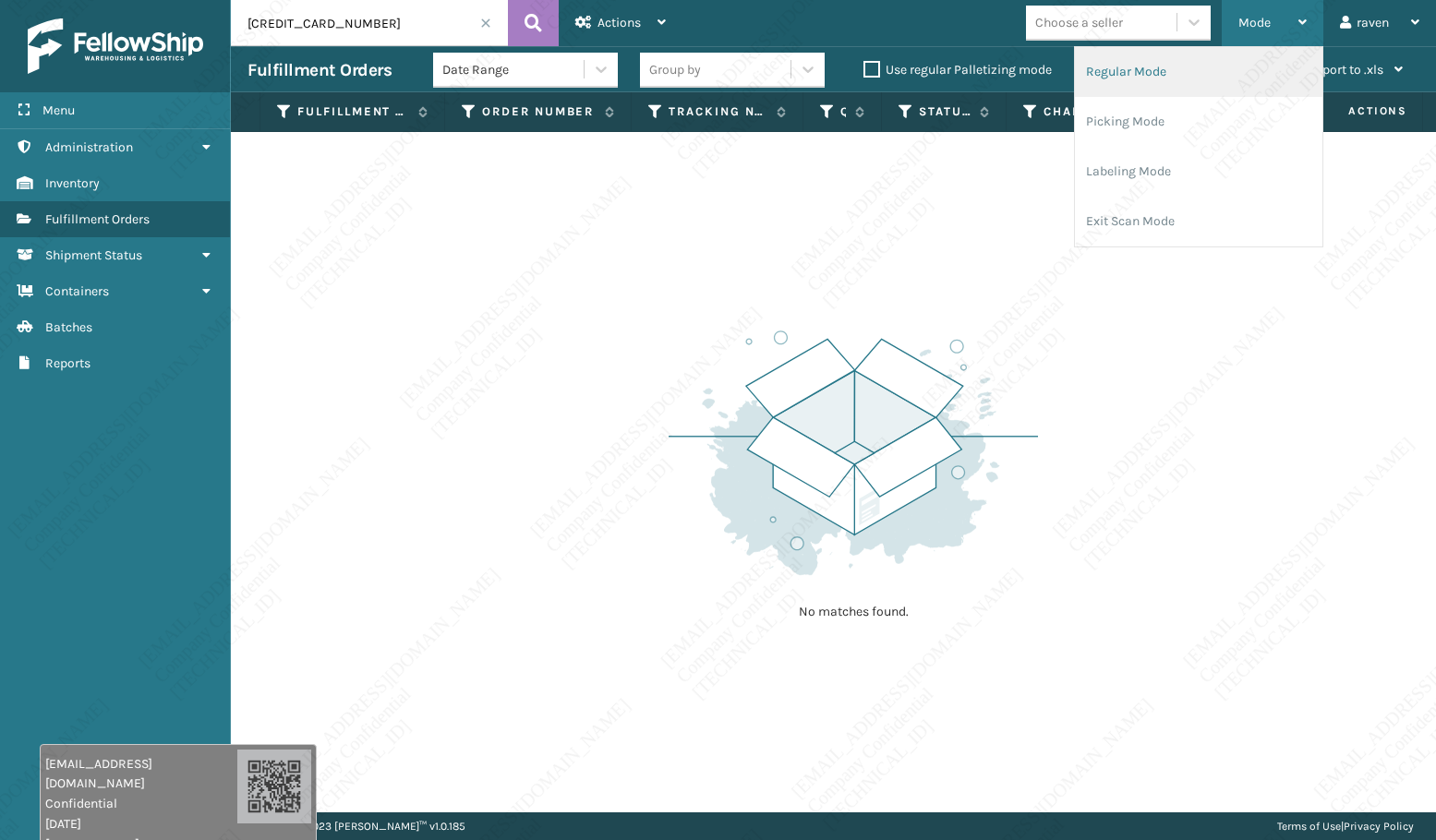
click at [1172, 77] on li "Regular Mode" at bounding box center [1198, 72] width 247 height 50
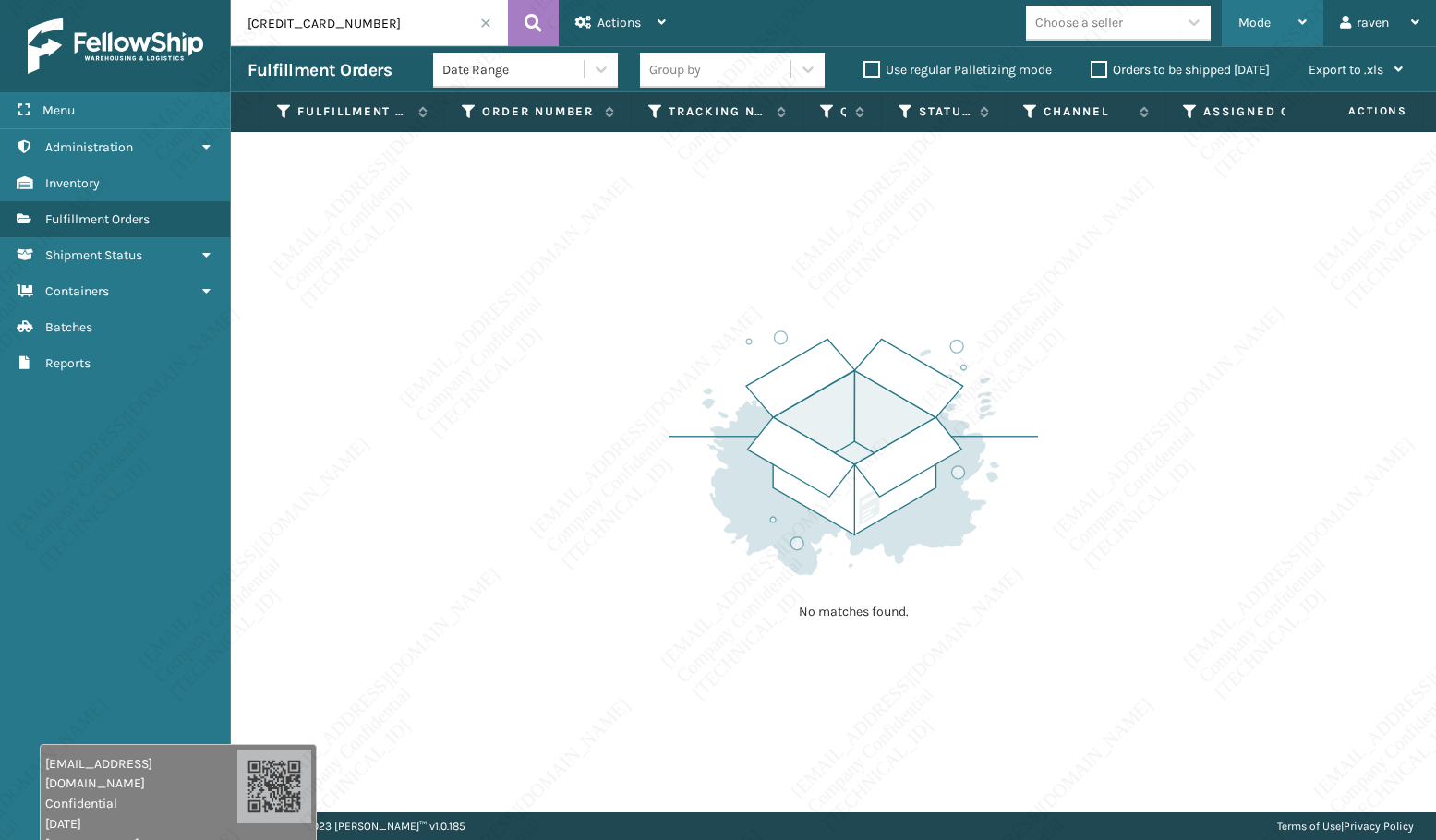
click at [1238, 24] on div "Mode" at bounding box center [1273, 23] width 69 height 46
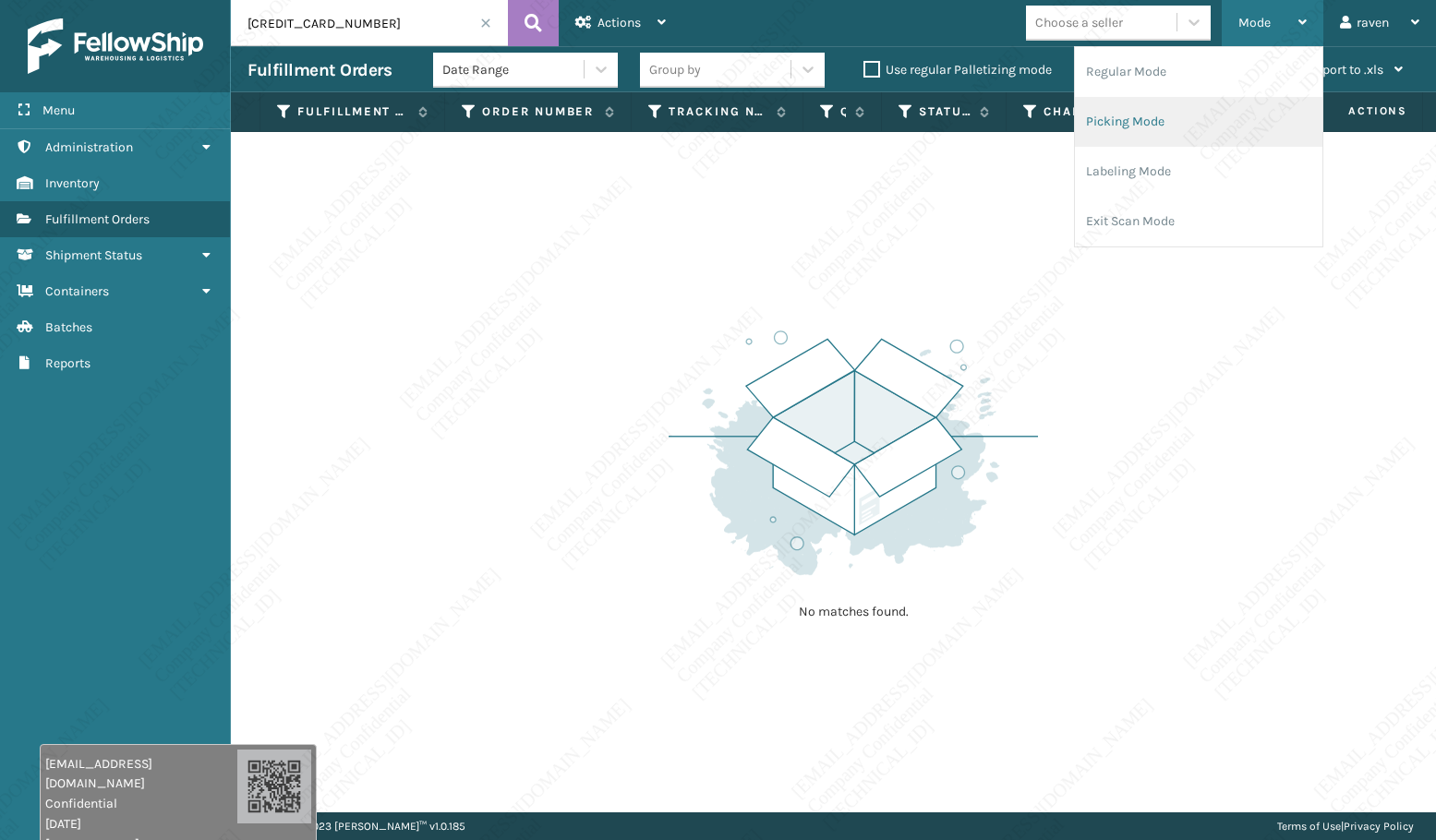
click at [1143, 119] on li "Picking Mode" at bounding box center [1198, 122] width 247 height 50
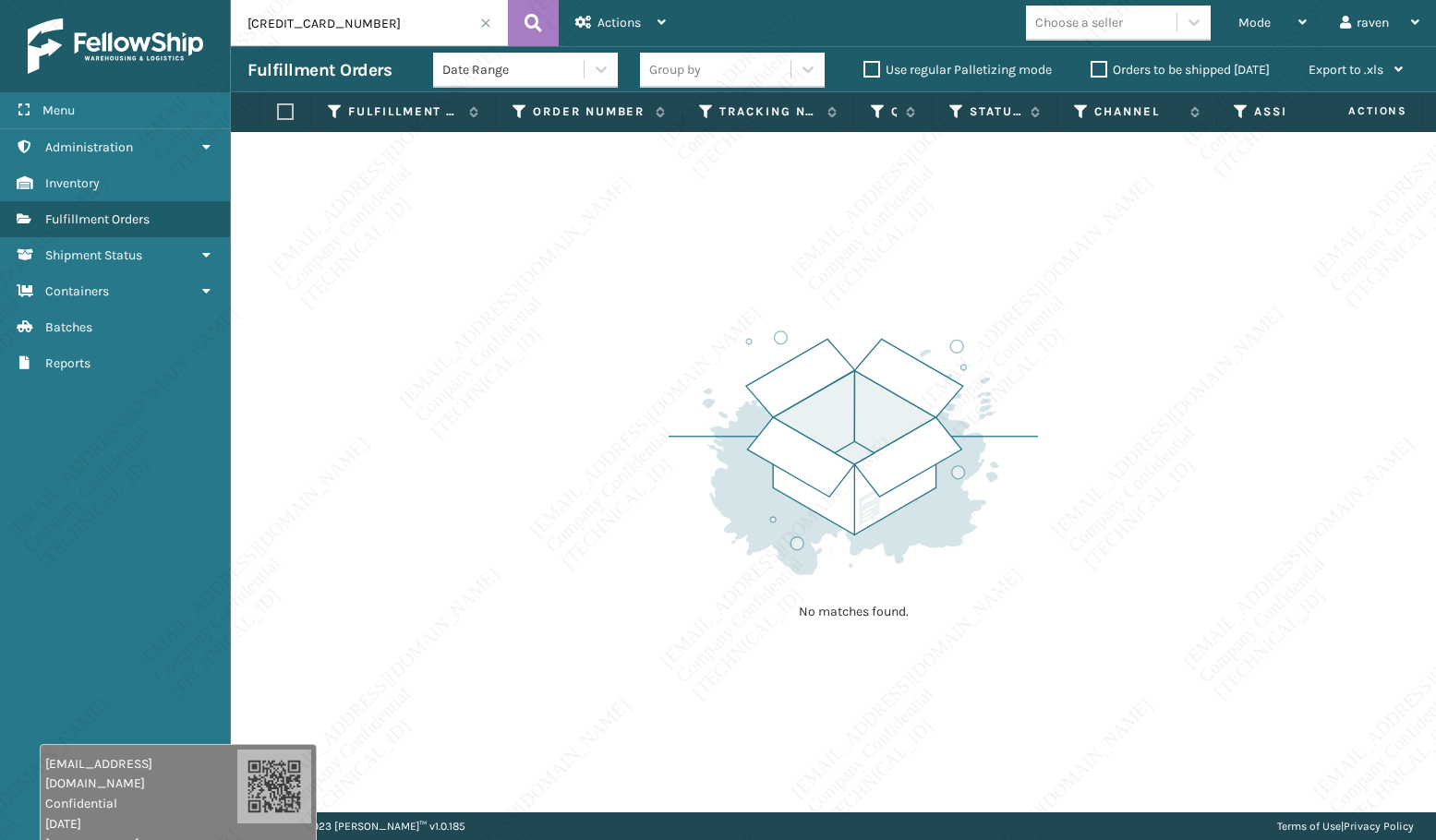
click at [909, 376] on img at bounding box center [853, 452] width 370 height 256
click at [484, 17] on span at bounding box center [486, 23] width 11 height 11
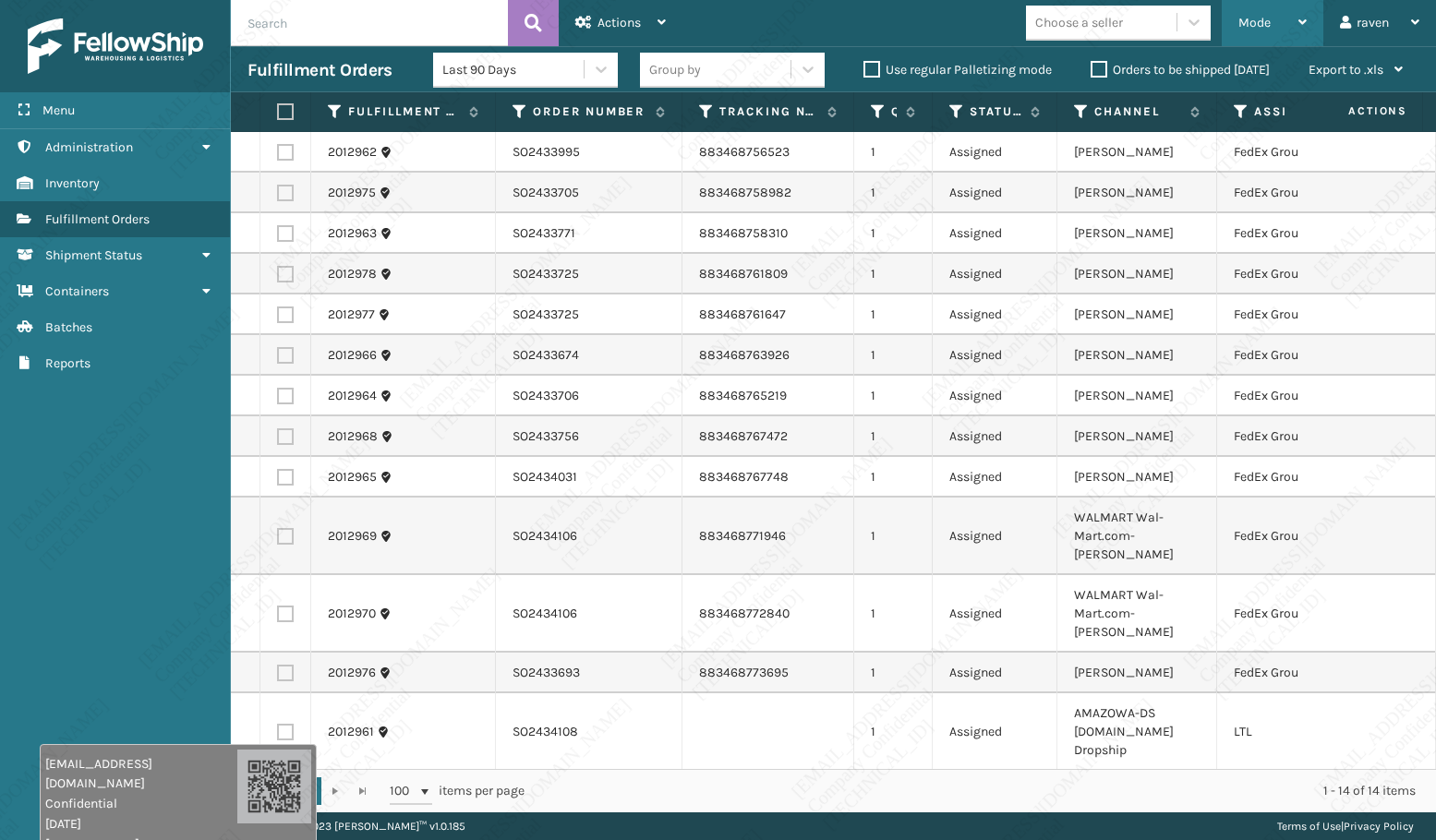
click at [1253, 18] on span "Mode" at bounding box center [1255, 22] width 32 height 15
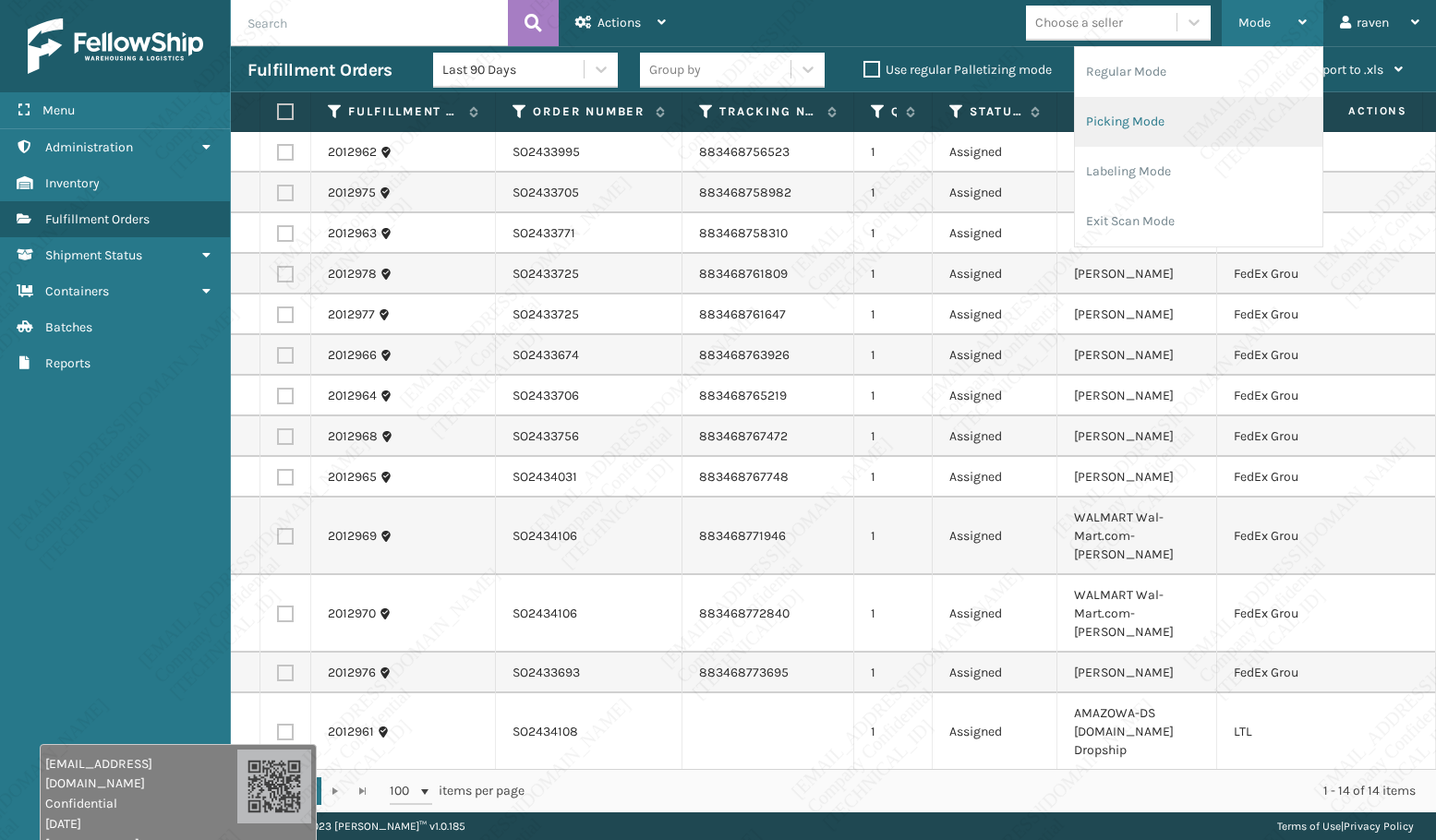
click at [1181, 122] on li "Picking Mode" at bounding box center [1198, 122] width 247 height 50
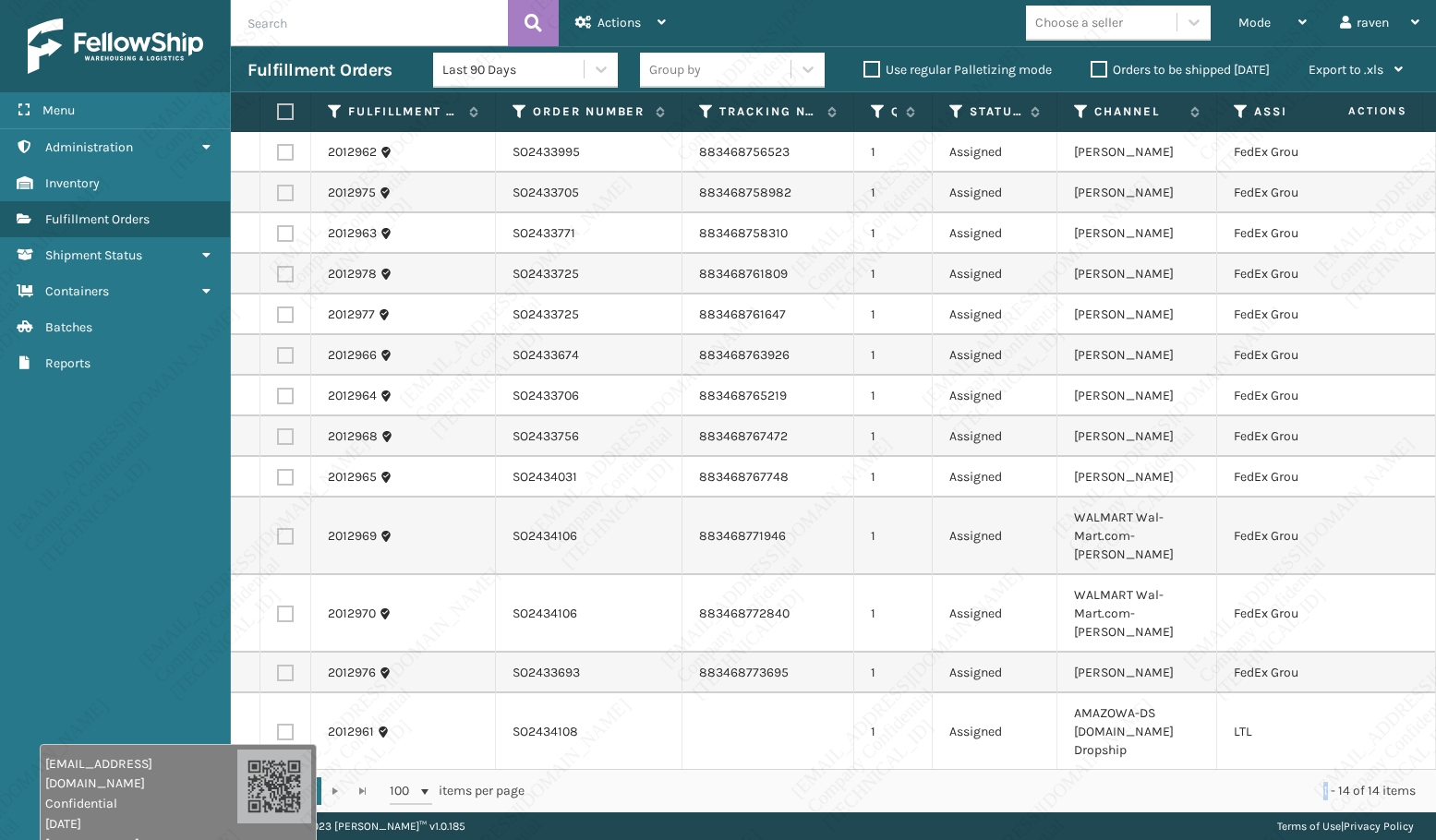
drag, startPoint x: 1225, startPoint y: 770, endPoint x: 1313, endPoint y: 774, distance: 88.1
click at [1327, 774] on div "1 1 100 items per page 1 - 14 of 14 items" at bounding box center [834, 790] width 1205 height 43
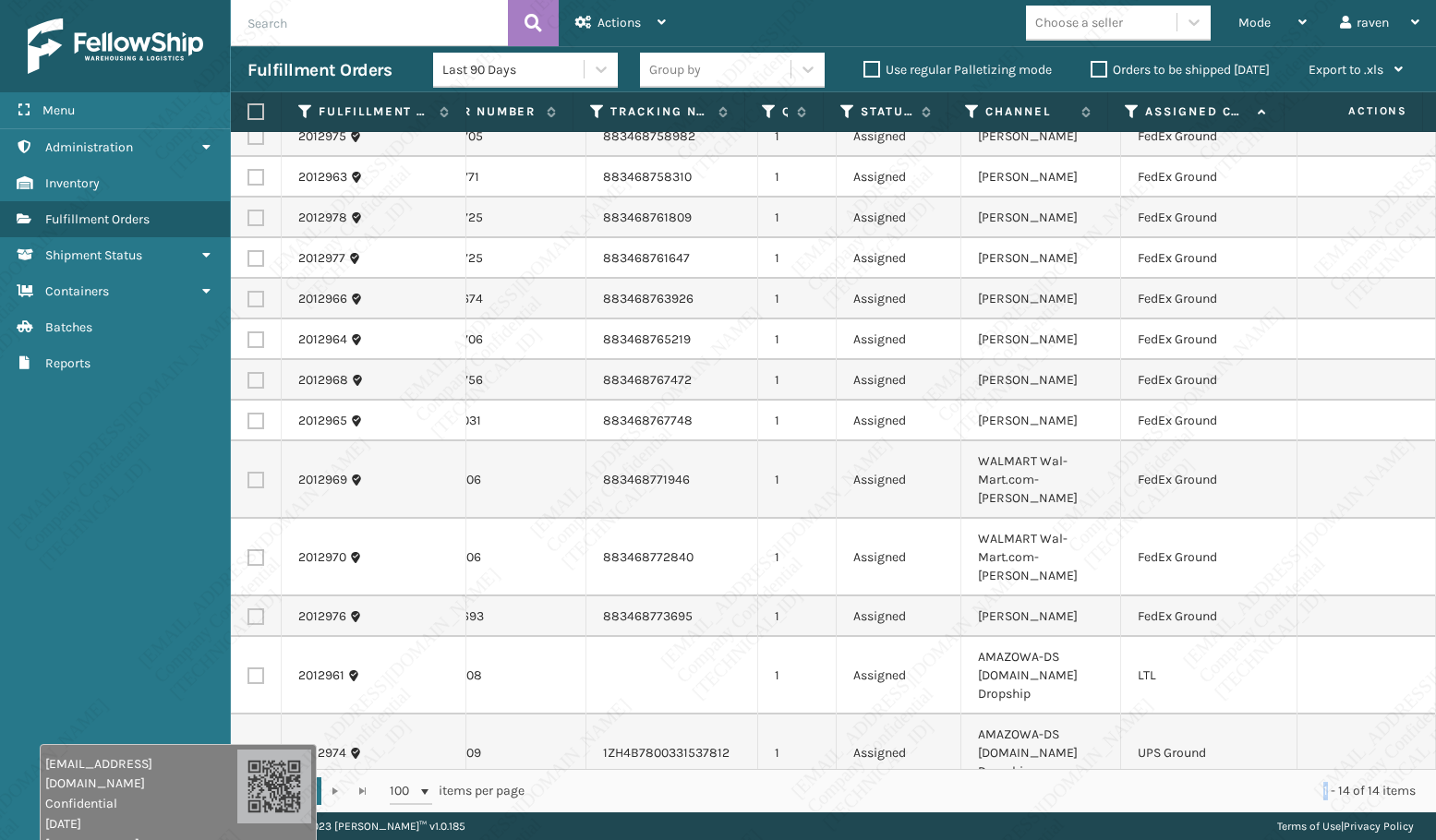
scroll to position [0, 110]
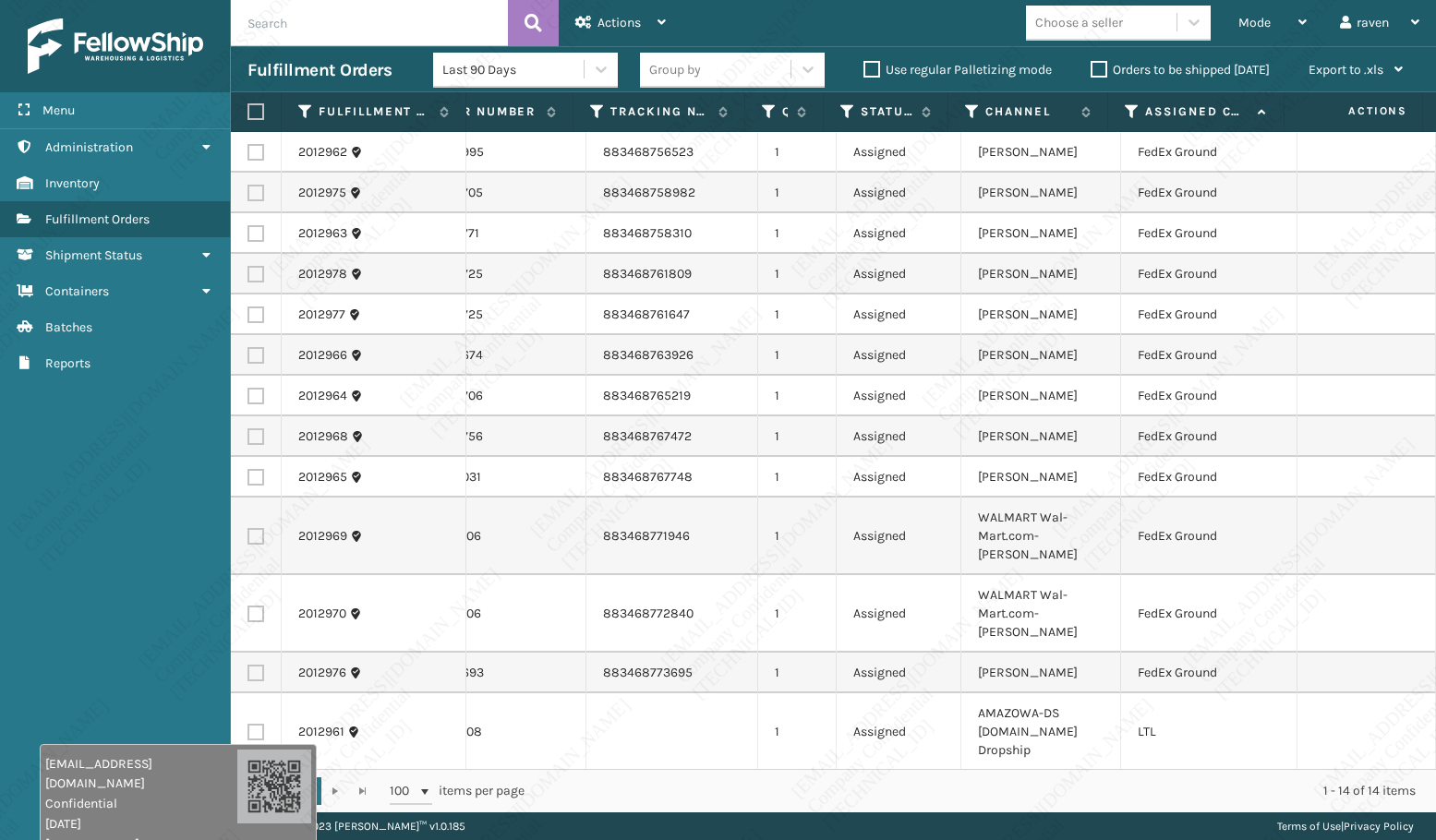
click at [1124, 105] on th "Assigned Carrier Service" at bounding box center [1195, 113] width 177 height 40
click at [1129, 110] on icon at bounding box center [1131, 111] width 14 height 16
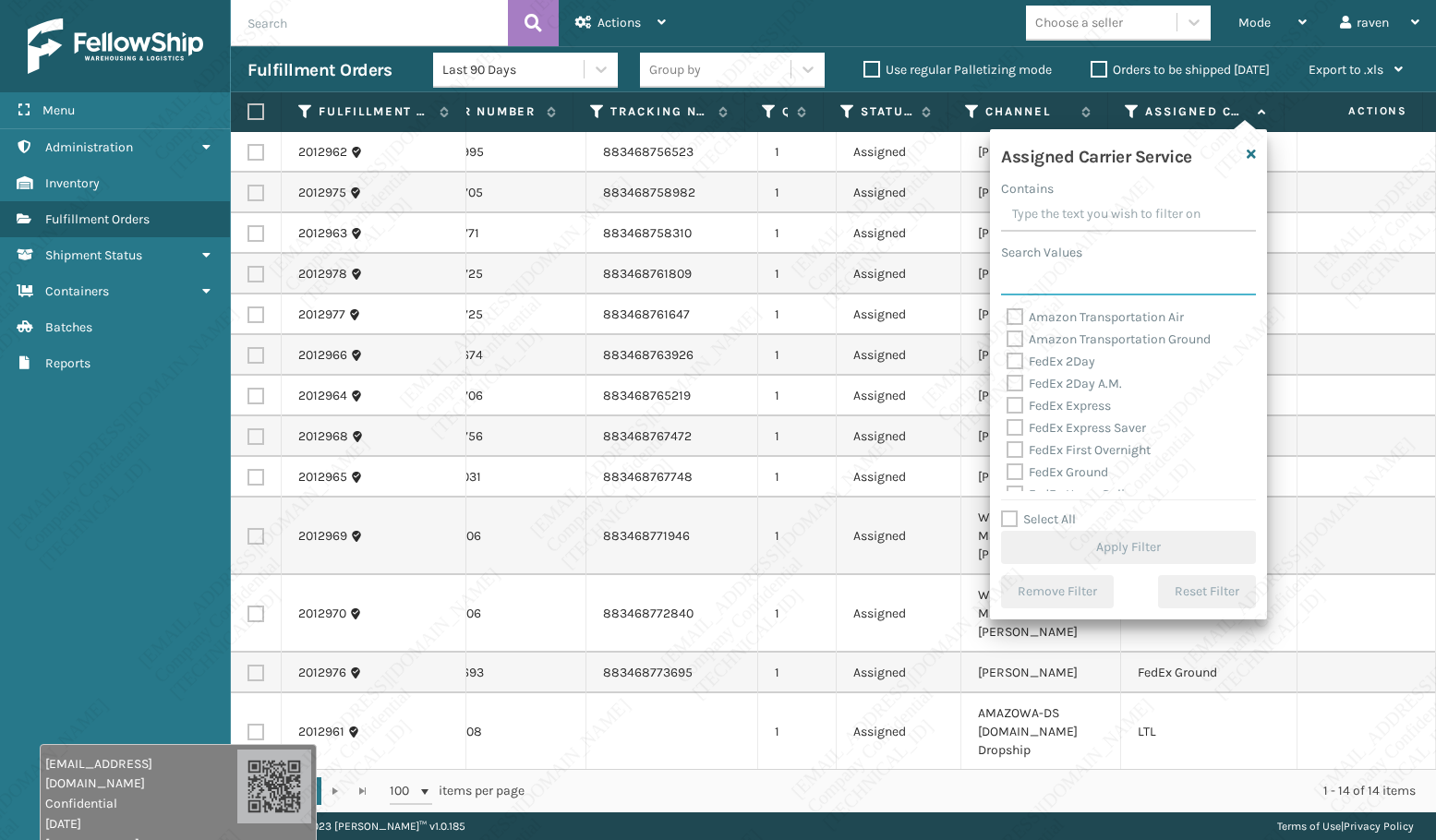
click at [1085, 278] on input "Search Values" at bounding box center [1128, 279] width 255 height 33
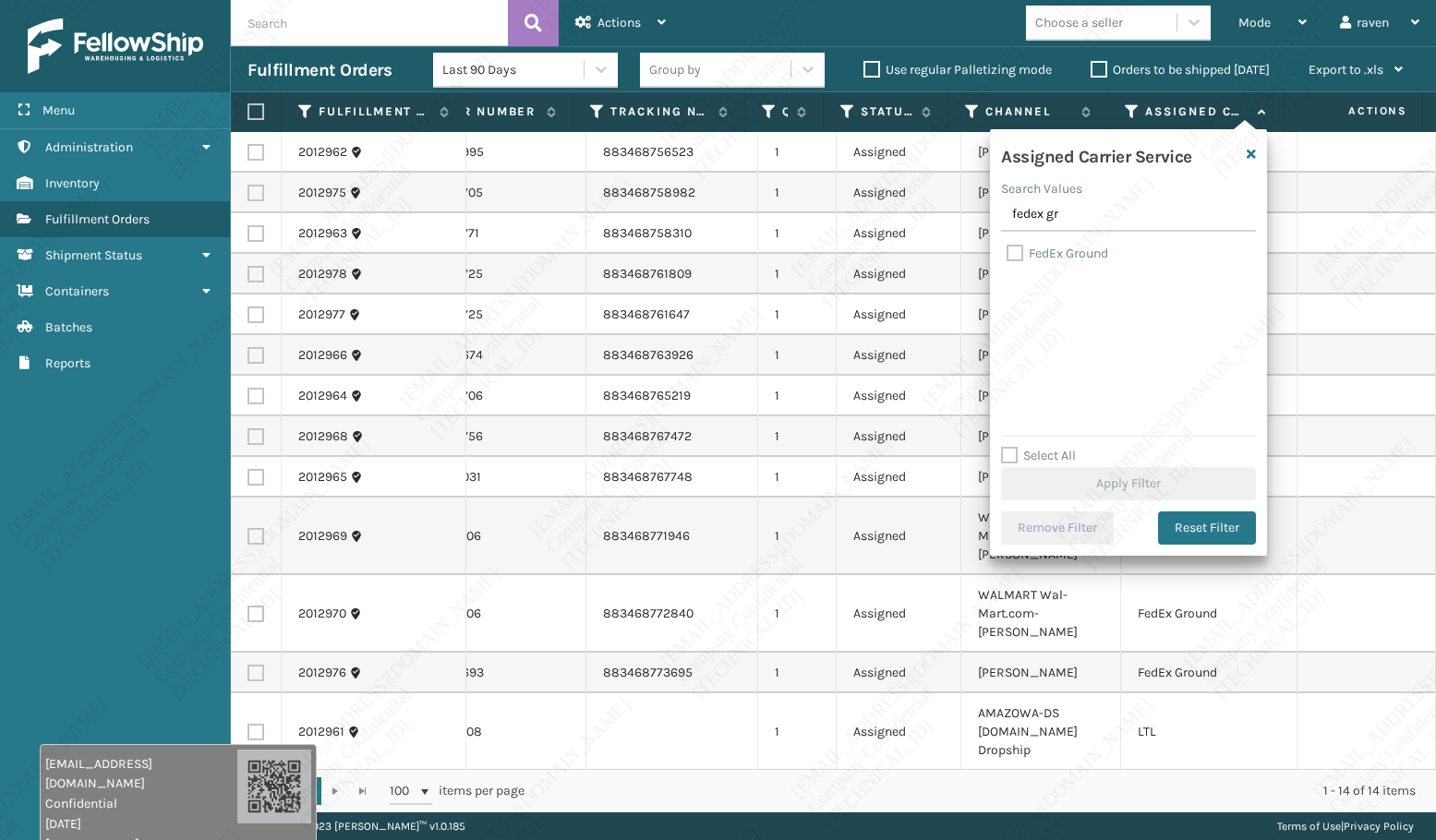
click at [1083, 253] on label "FedEx Ground" at bounding box center [1057, 253] width 101 height 15
click at [1007, 253] on input "FedEx Ground" at bounding box center [1006, 248] width 1 height 12
click at [1142, 473] on button "Apply Filter" at bounding box center [1128, 483] width 255 height 33
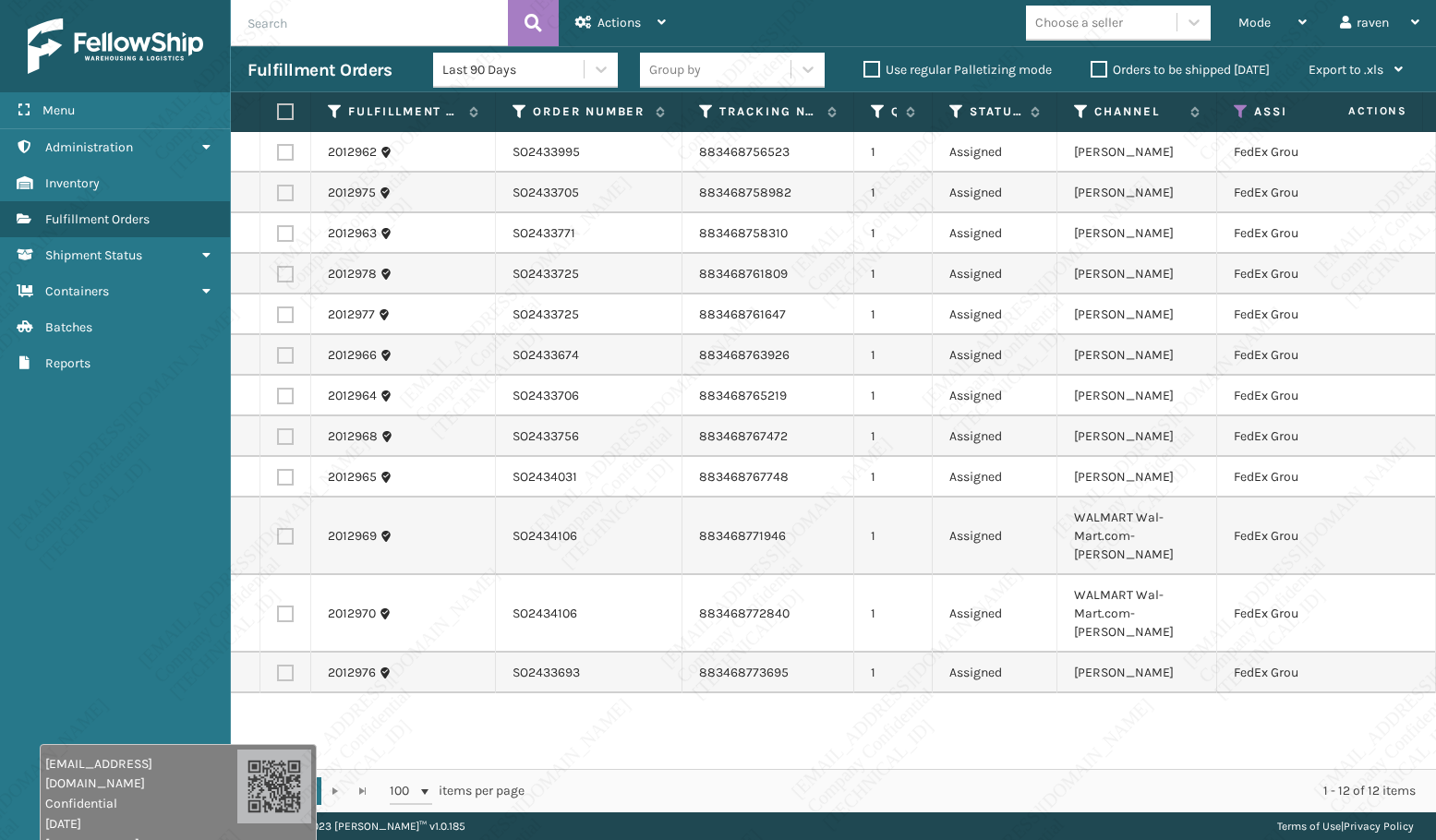
click at [283, 110] on label at bounding box center [283, 111] width 11 height 16
click at [278, 110] on input "checkbox" at bounding box center [277, 112] width 1 height 12
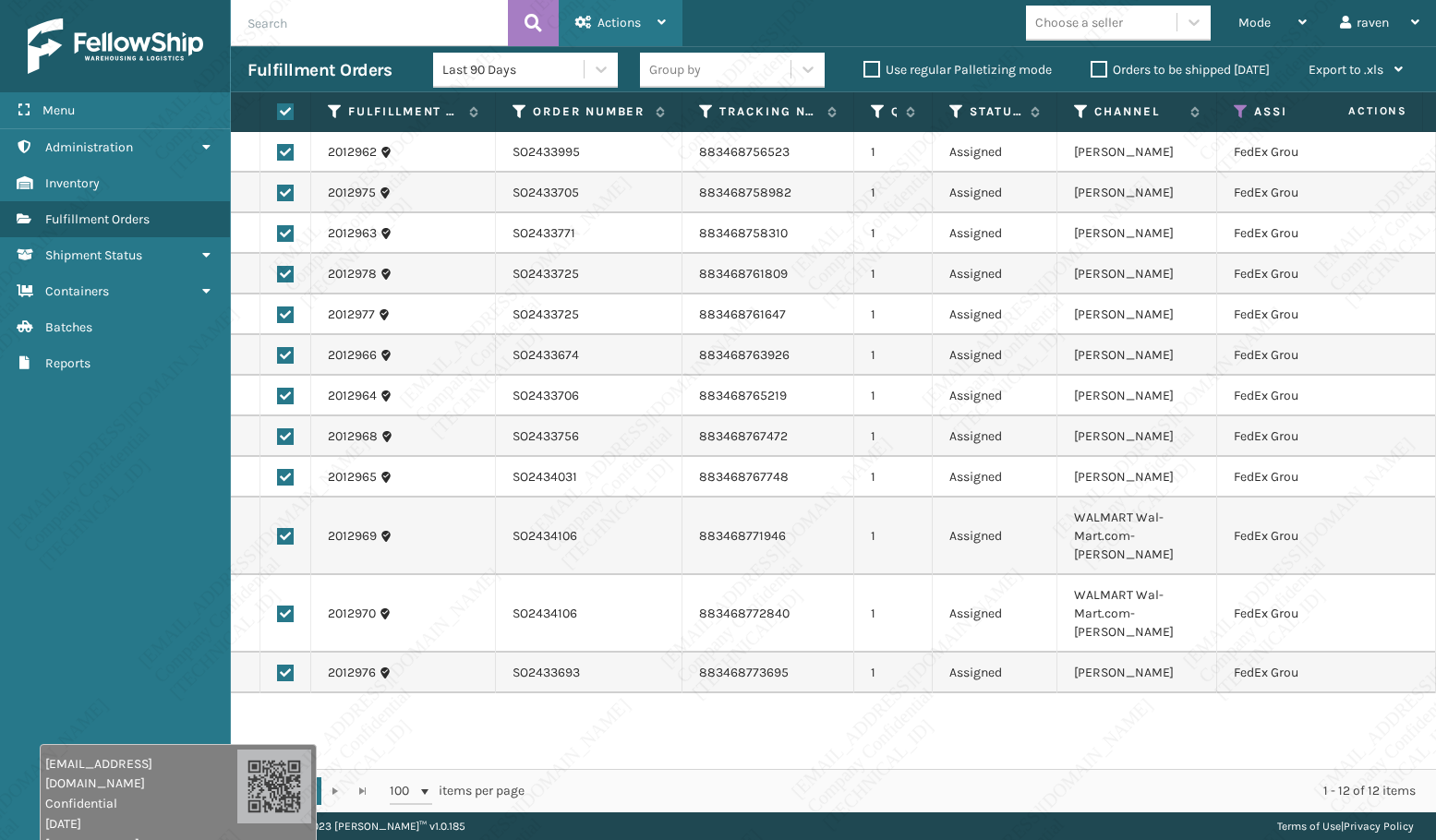
click at [625, 22] on span "Actions" at bounding box center [619, 22] width 43 height 15
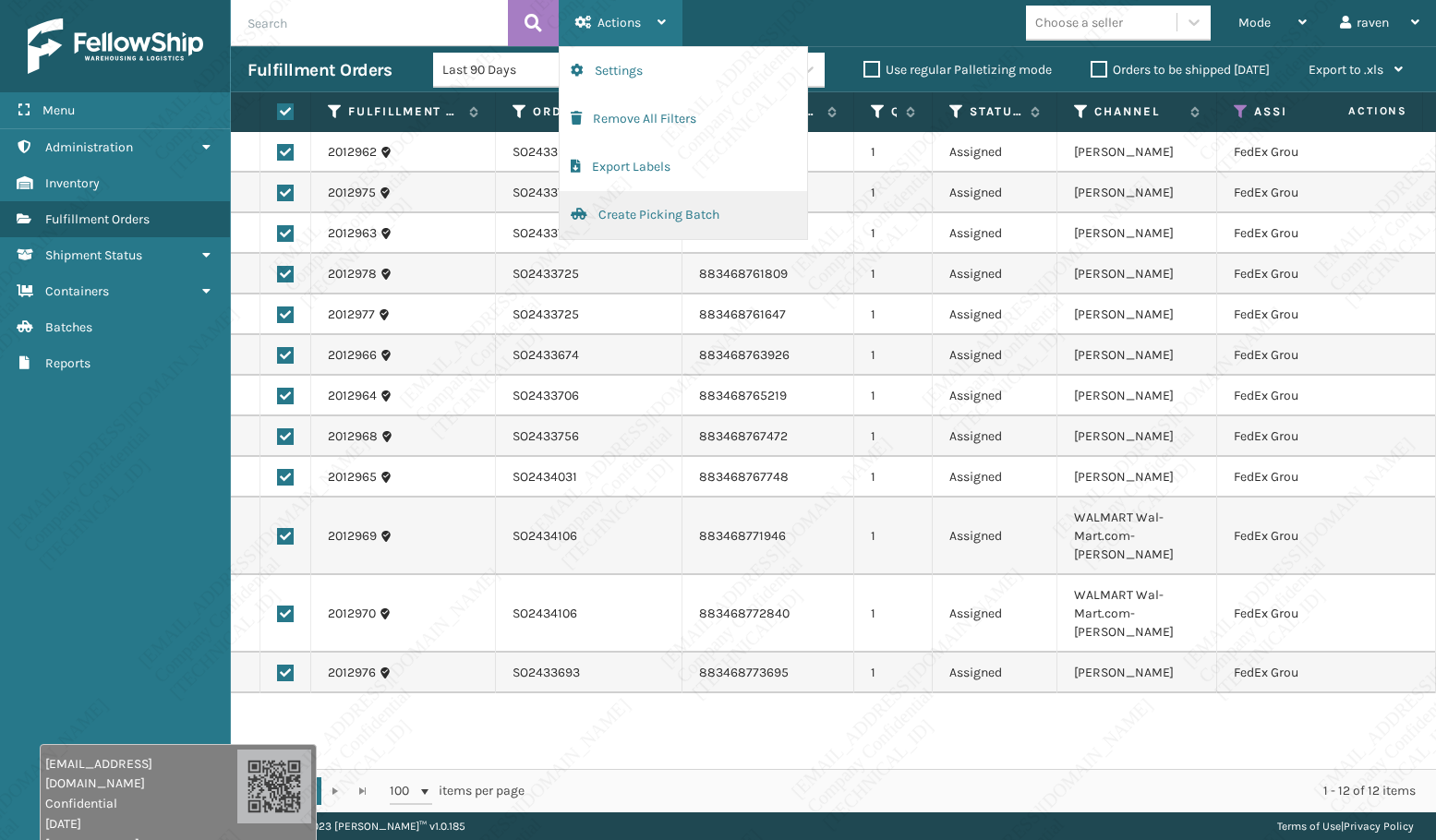
click at [631, 220] on button "Create Picking Batch" at bounding box center [683, 215] width 247 height 48
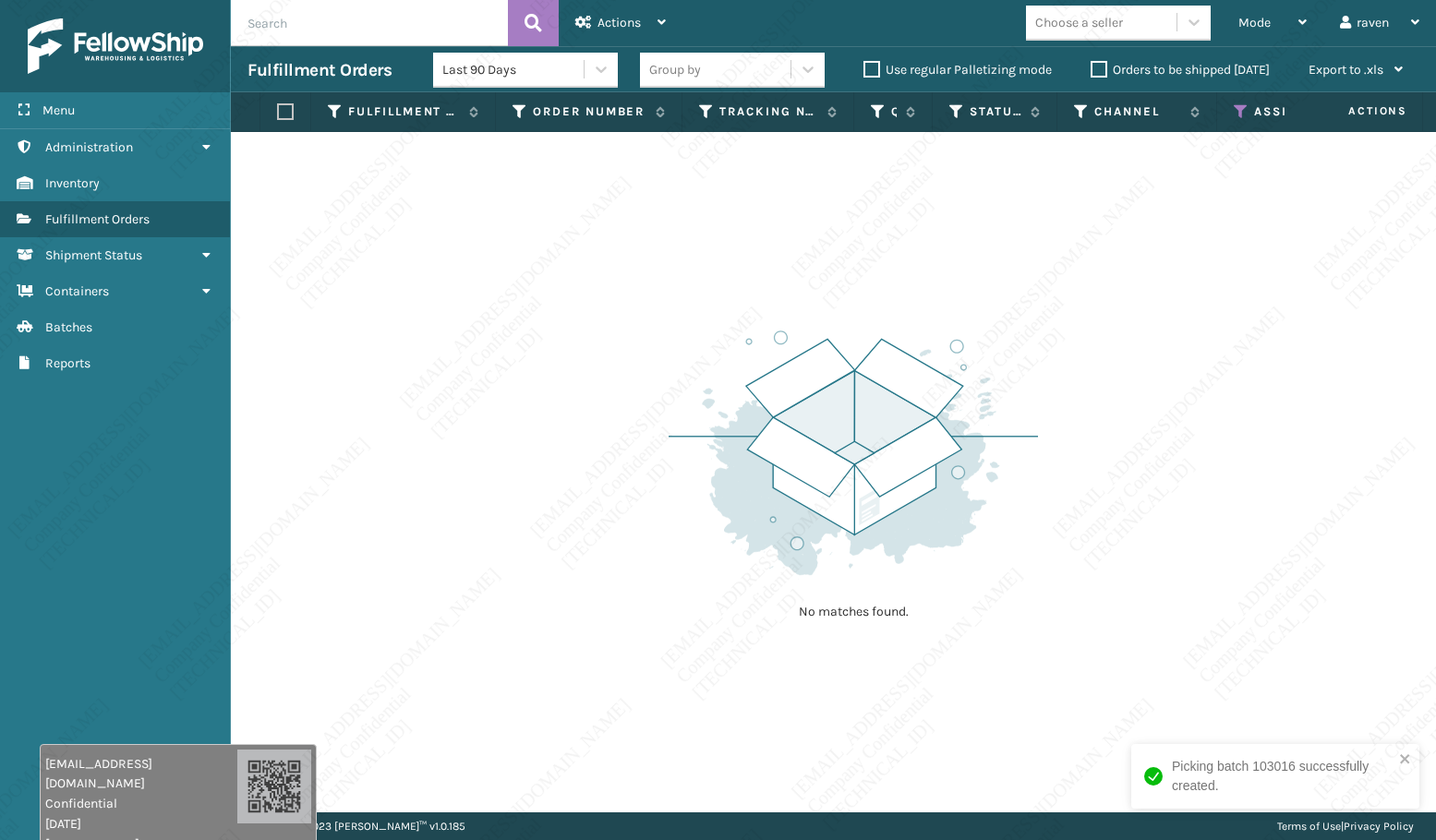
click at [1241, 111] on icon at bounding box center [1240, 111] width 14 height 16
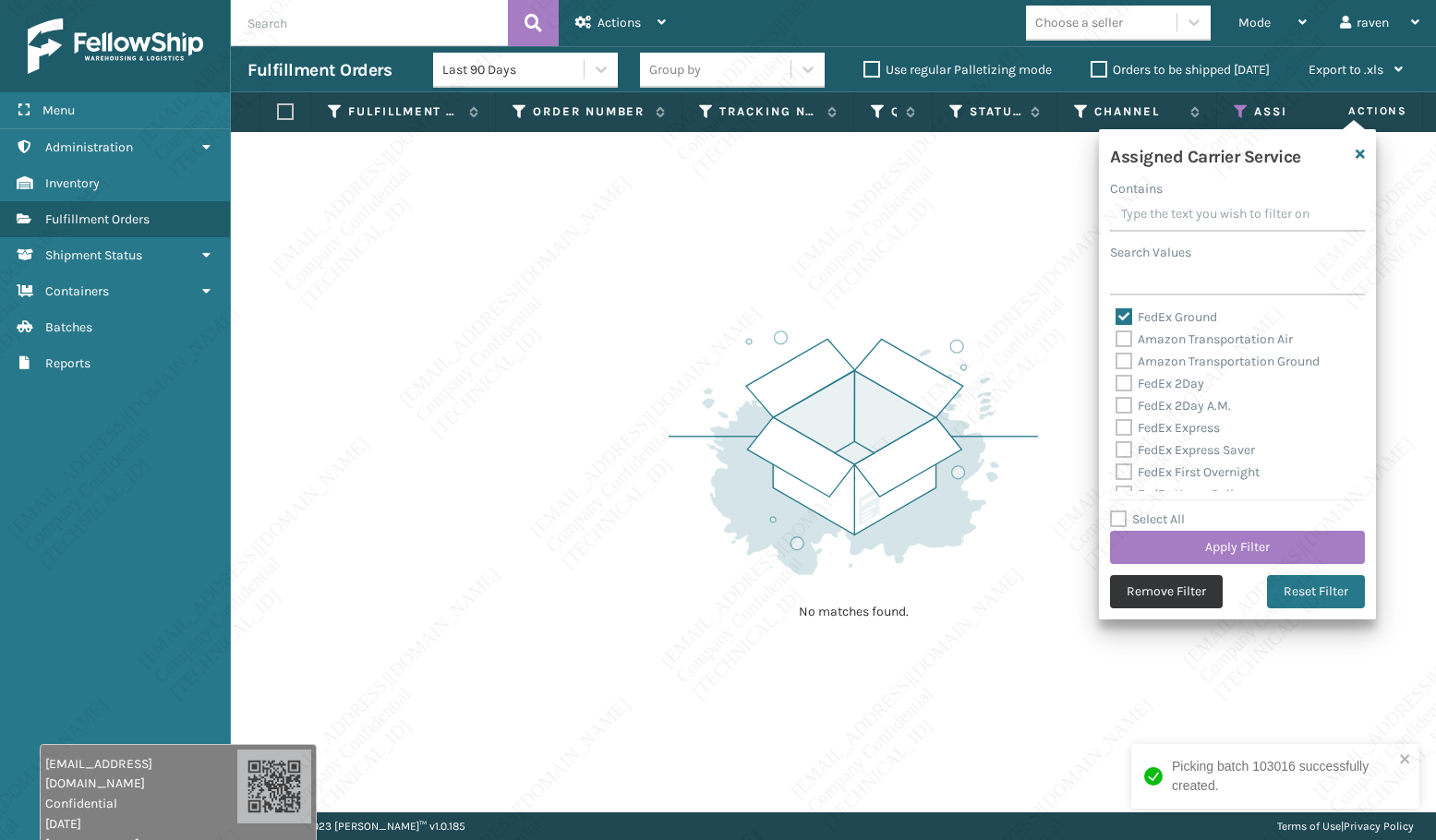
click at [1166, 584] on button "Remove Filter" at bounding box center [1166, 591] width 113 height 33
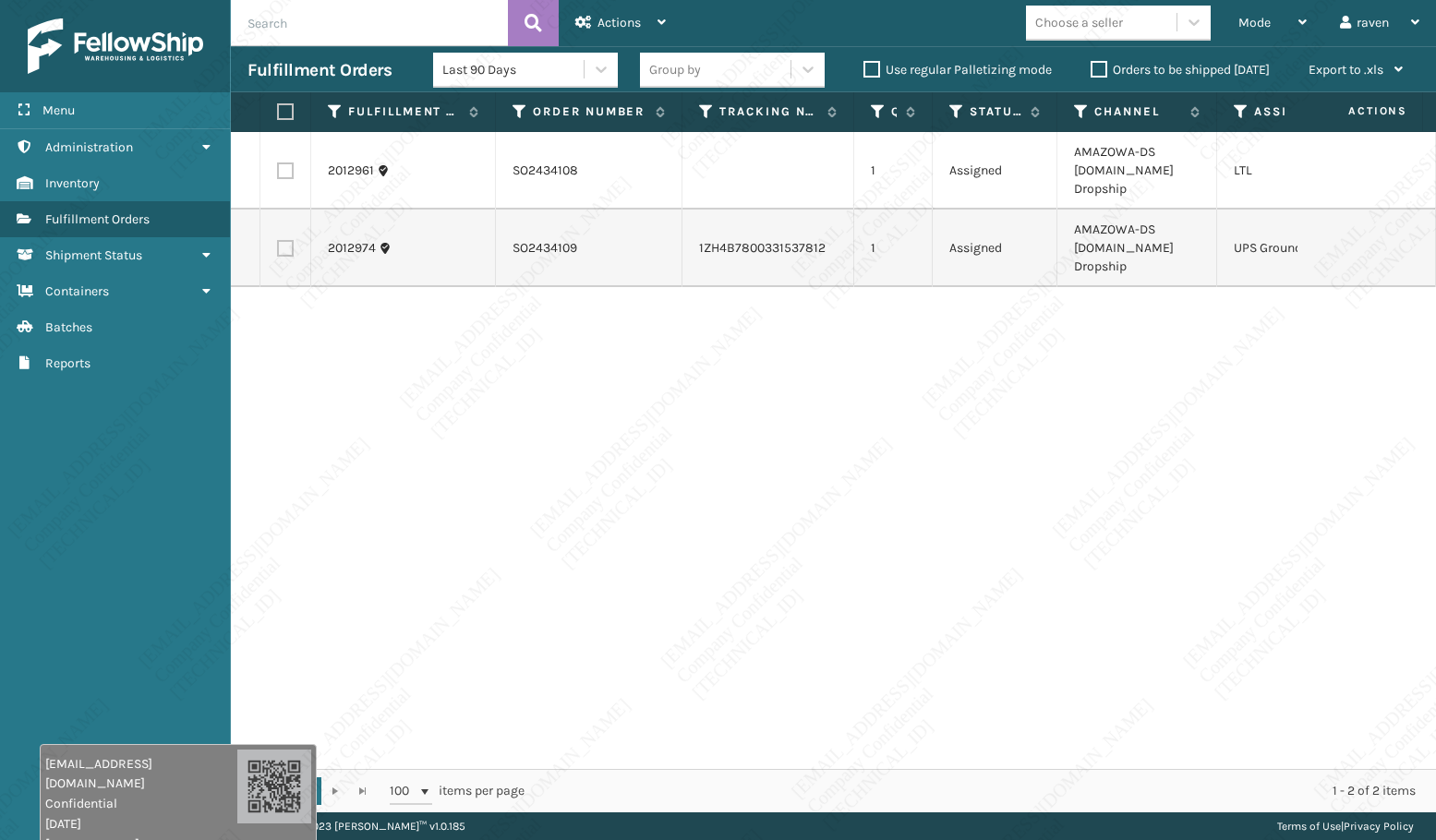
click at [289, 256] on label at bounding box center [285, 247] width 16 height 16
click at [278, 252] on input "checkbox" at bounding box center [277, 245] width 1 height 12
click at [622, 15] on span "Actions" at bounding box center [619, 22] width 43 height 15
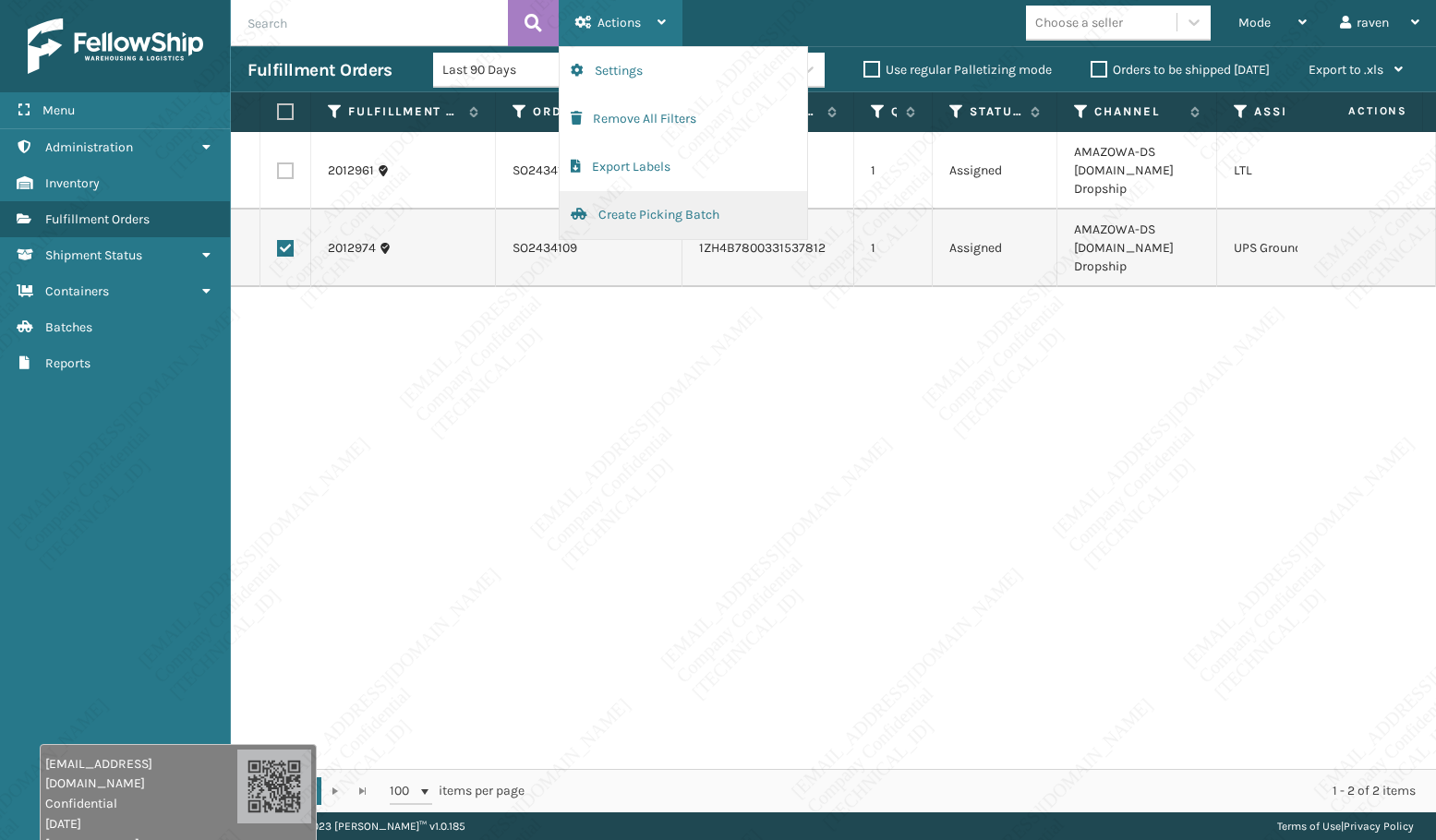
click at [642, 204] on button "Create Picking Batch" at bounding box center [683, 215] width 247 height 48
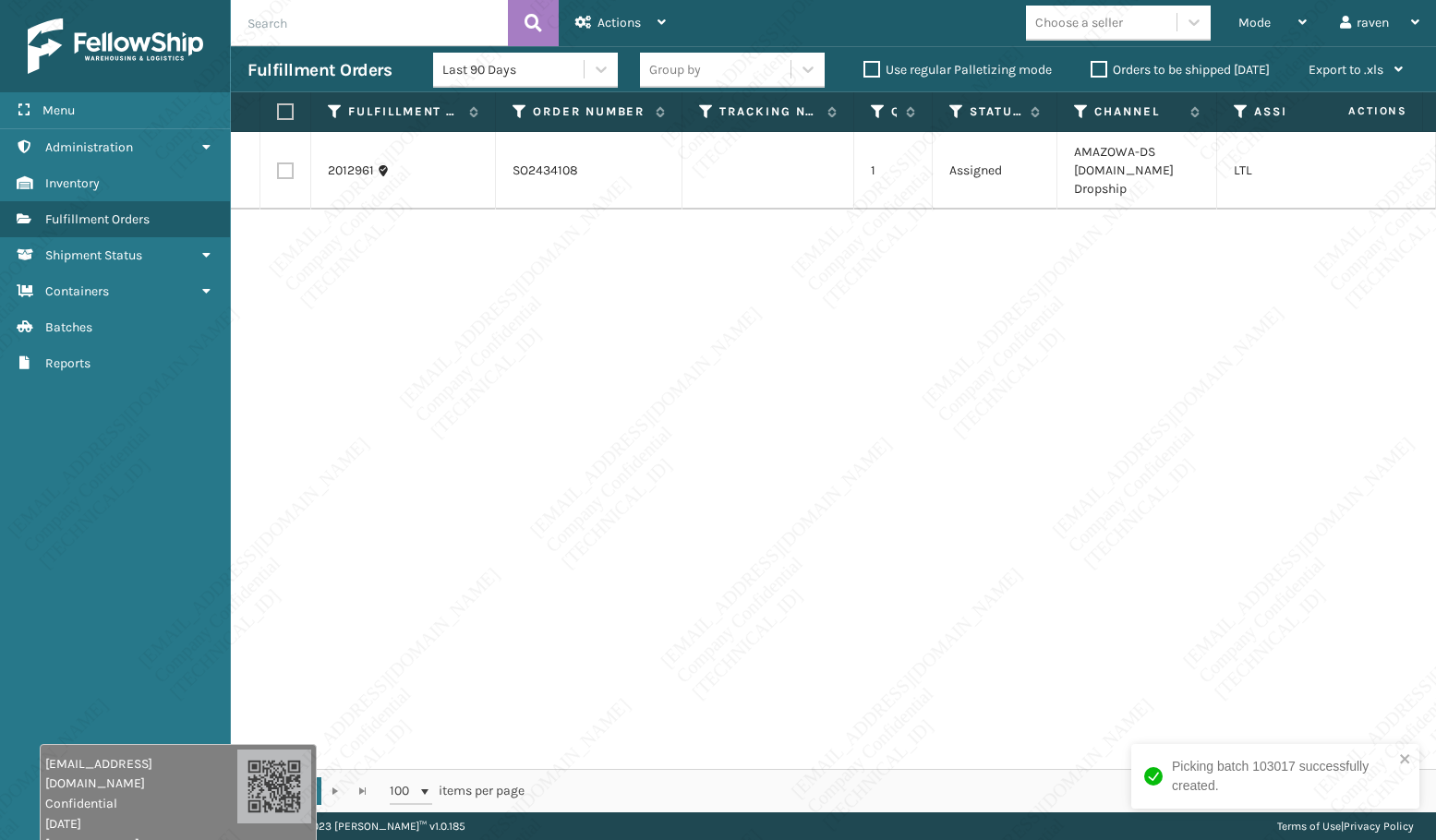
click at [789, 323] on div "2012961 SO2434108 1 Assigned AMAZOWA-DS [DOMAIN_NAME] Dropship LTL" at bounding box center [834, 450] width 1205 height 637
click at [285, 118] on label at bounding box center [283, 111] width 11 height 16
click at [278, 118] on input "checkbox" at bounding box center [277, 112] width 1 height 12
click at [629, 10] on div "Actions" at bounding box center [620, 23] width 91 height 46
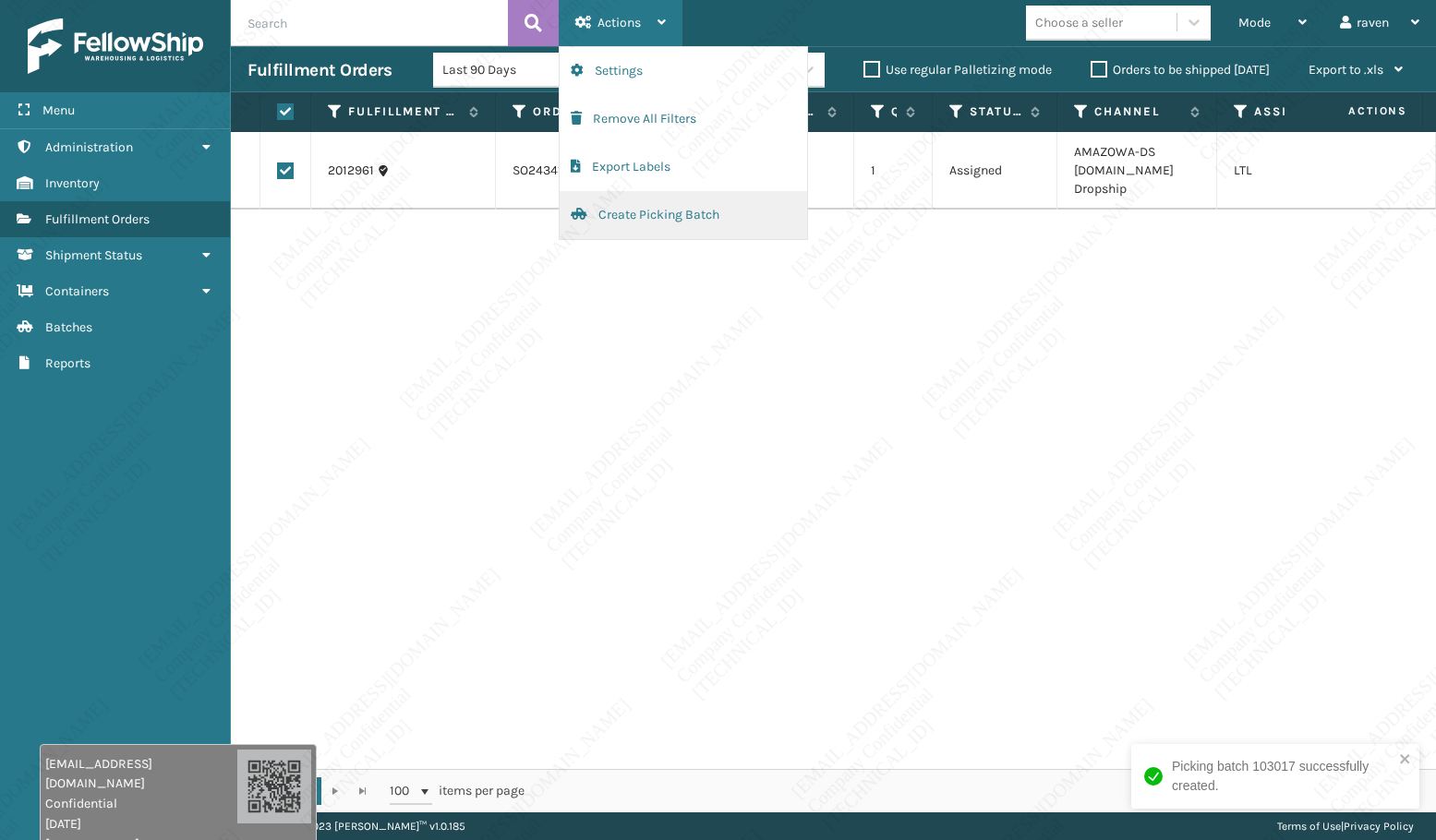
click at [638, 211] on button "Create Picking Batch" at bounding box center [683, 215] width 247 height 48
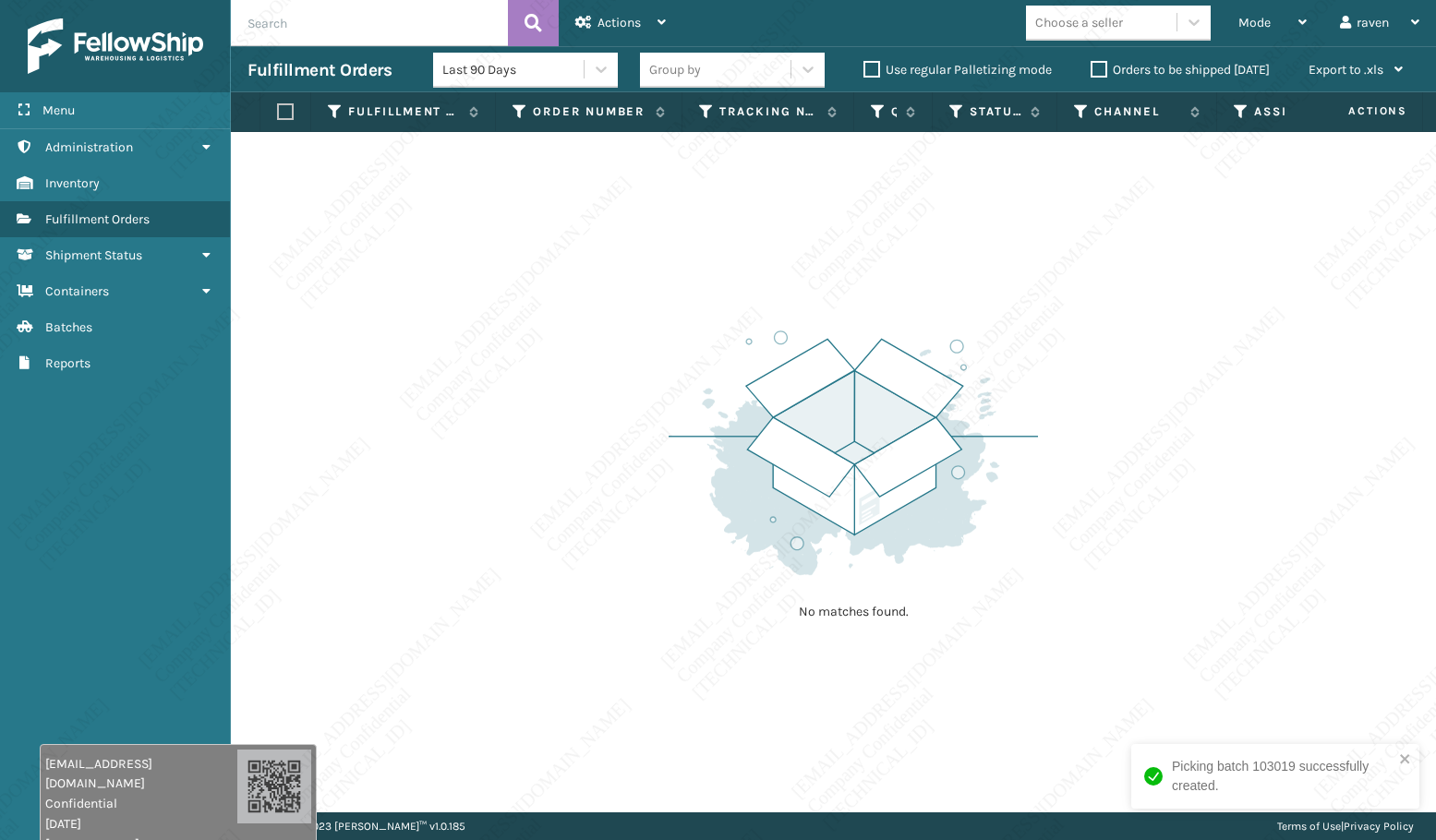
click at [345, 29] on input "text" at bounding box center [370, 23] width 277 height 46
click at [682, 229] on div "No matches found." at bounding box center [834, 472] width 1205 height 681
click at [676, 213] on div "No matches found." at bounding box center [834, 472] width 1205 height 681
click at [730, 220] on div "No matches found." at bounding box center [834, 472] width 1205 height 681
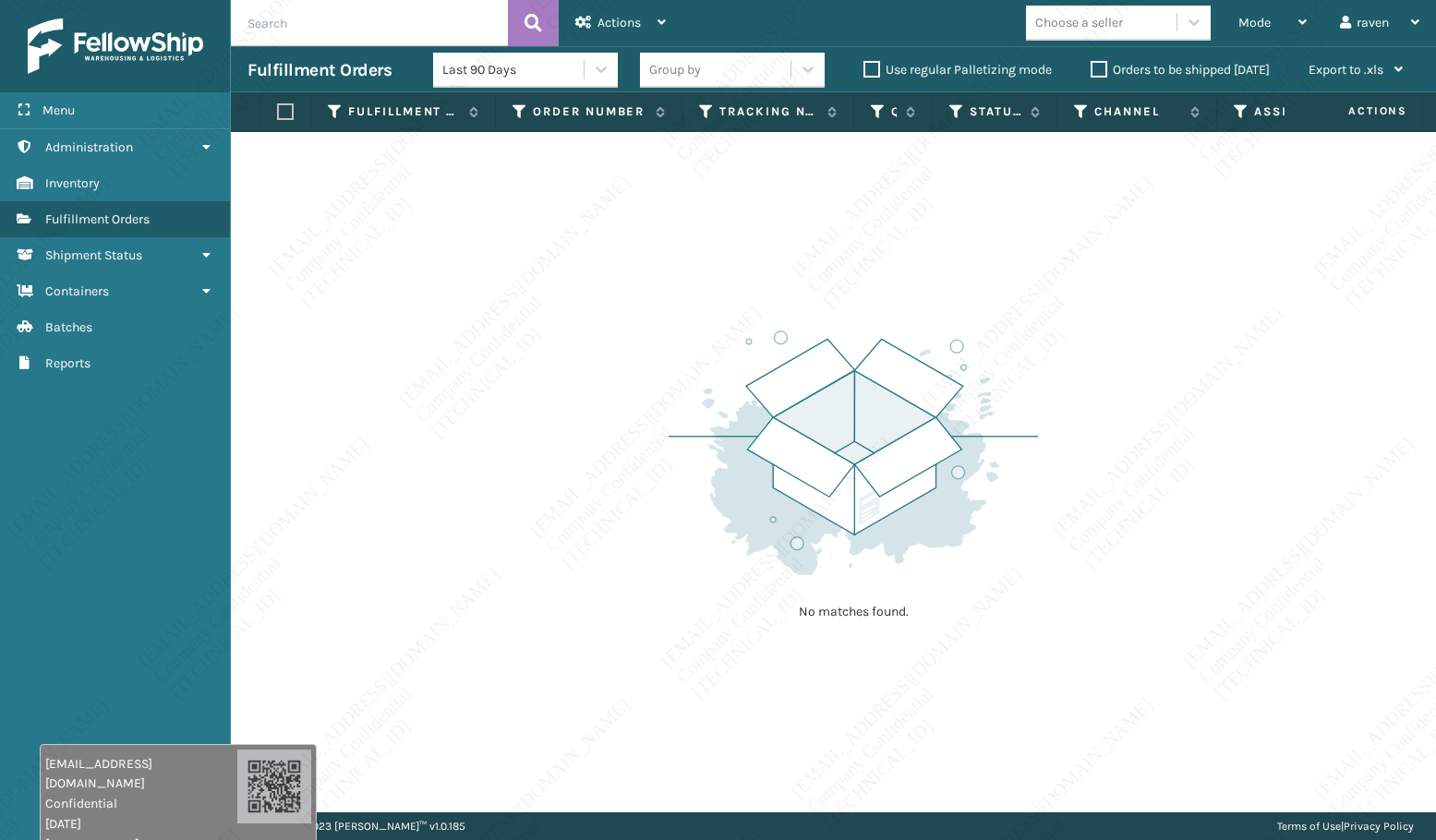
click at [724, 231] on div "No matches found." at bounding box center [834, 472] width 1205 height 681
click at [720, 232] on div "No matches found." at bounding box center [834, 472] width 1205 height 681
click at [601, 199] on div "No matches found." at bounding box center [834, 472] width 1205 height 681
click at [590, 207] on div "No matches found." at bounding box center [834, 472] width 1205 height 681
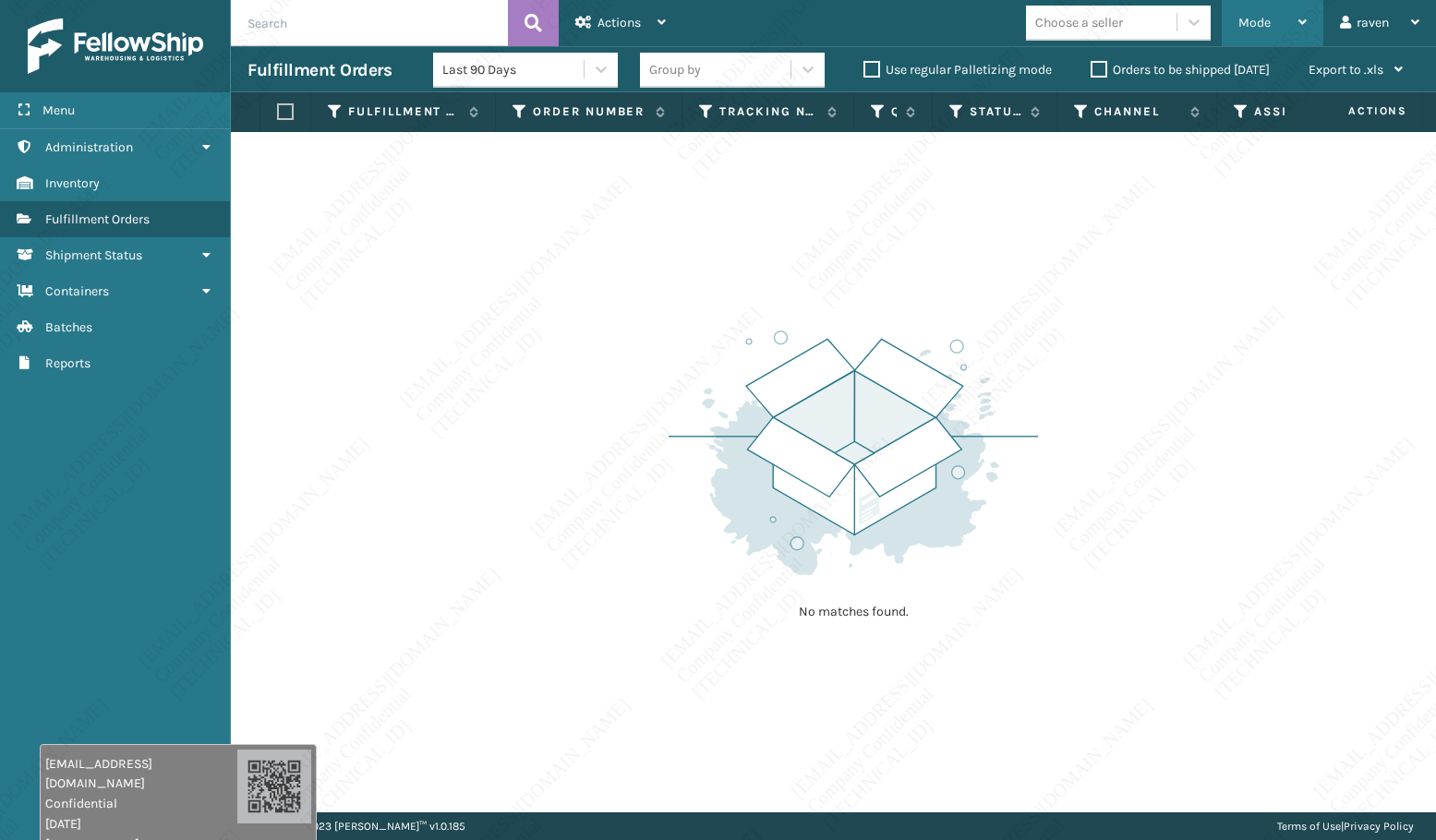
click at [1242, 19] on span "Mode" at bounding box center [1255, 22] width 32 height 15
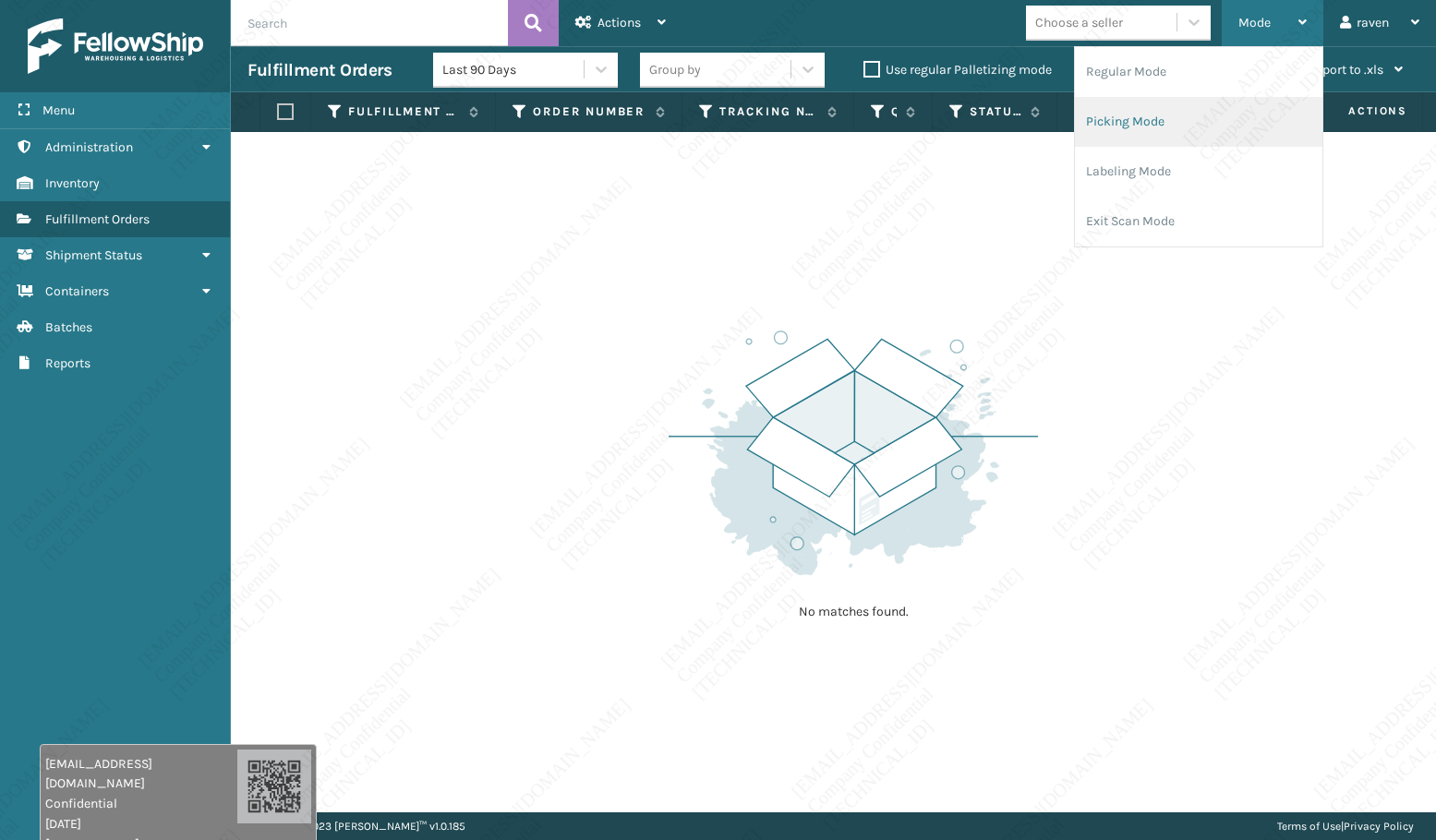
click at [1191, 122] on li "Picking Mode" at bounding box center [1198, 122] width 247 height 50
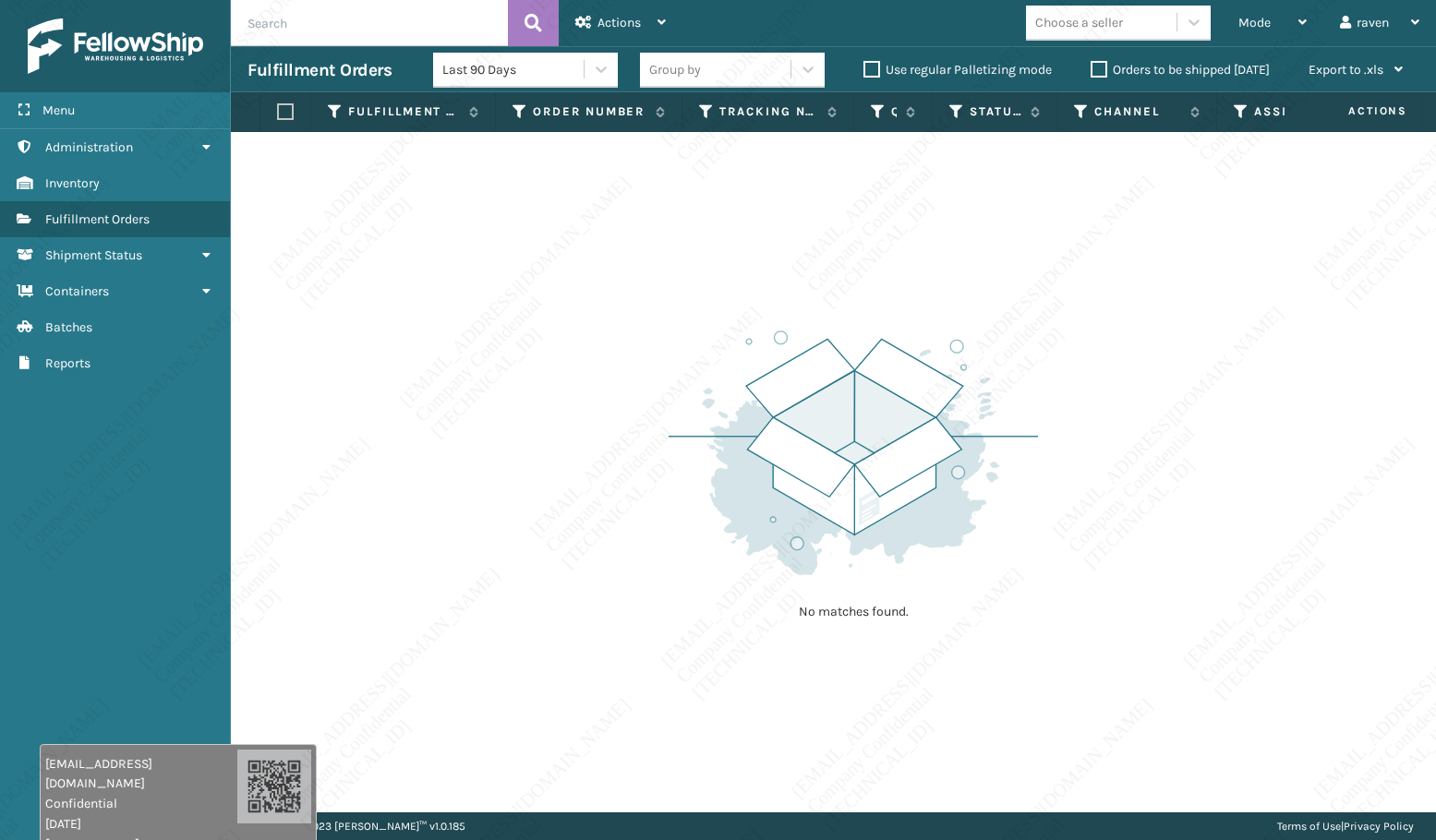
click at [391, 29] on input "text" at bounding box center [370, 23] width 277 height 46
paste input "129021885282698"
click at [1235, 32] on div "Mode Regular Mode Picking Mode Labeling Mode Exit Scan Mode" at bounding box center [1272, 23] width 101 height 46
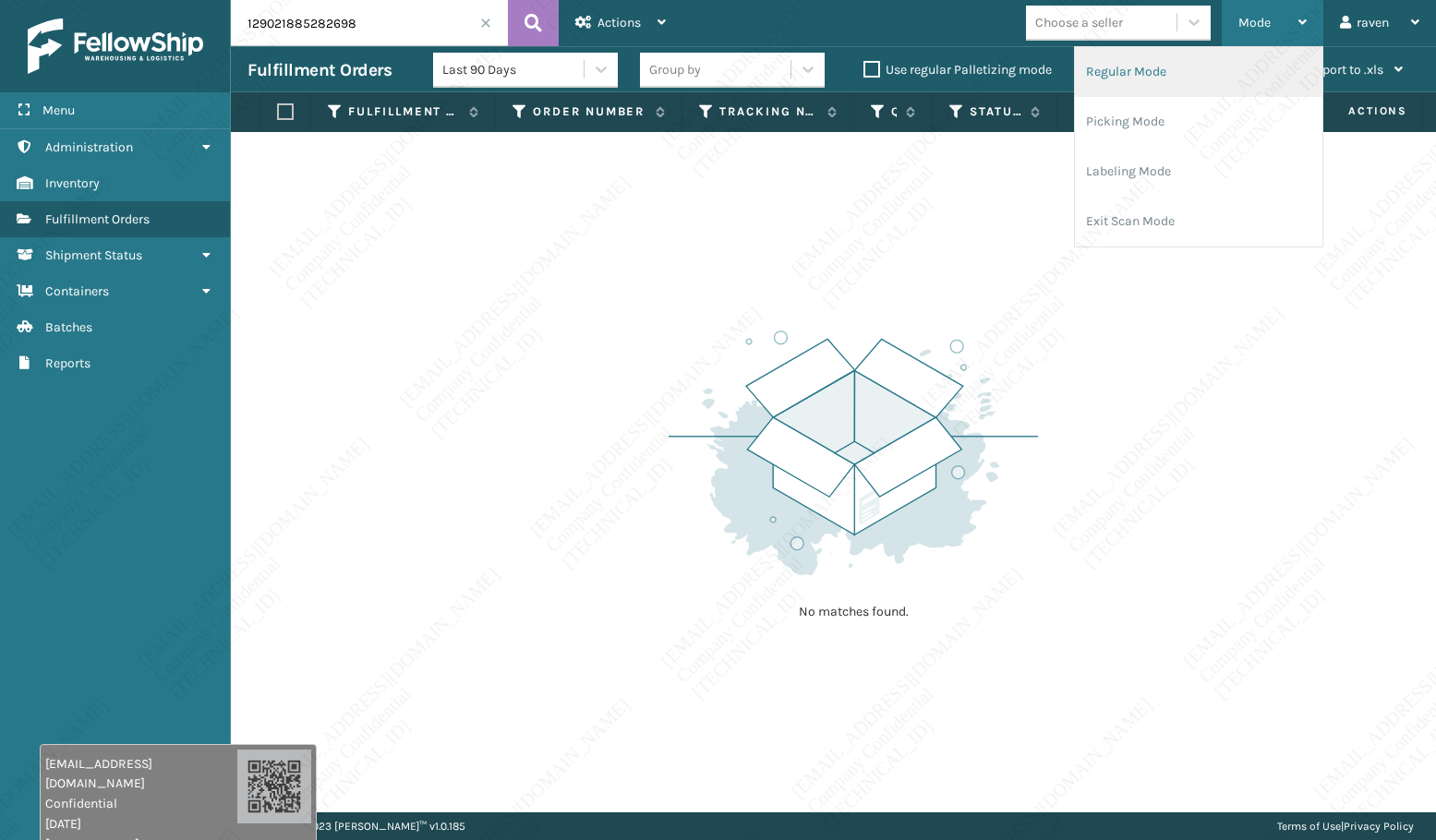
click at [1128, 77] on li "Regular Mode" at bounding box center [1198, 72] width 247 height 50
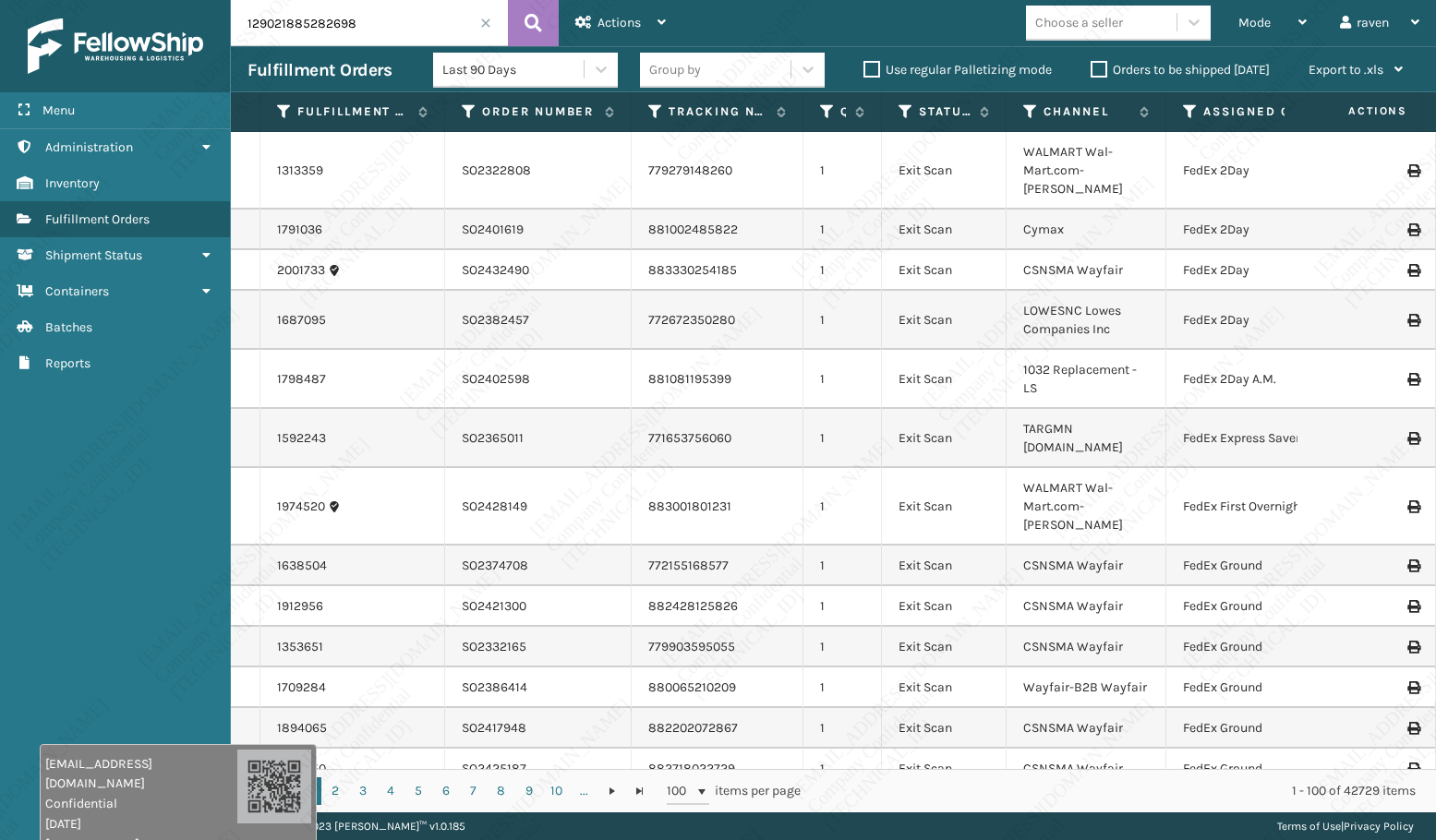
click at [376, 24] on input "129021885282698" at bounding box center [370, 23] width 277 height 46
click at [542, 24] on button at bounding box center [533, 23] width 51 height 46
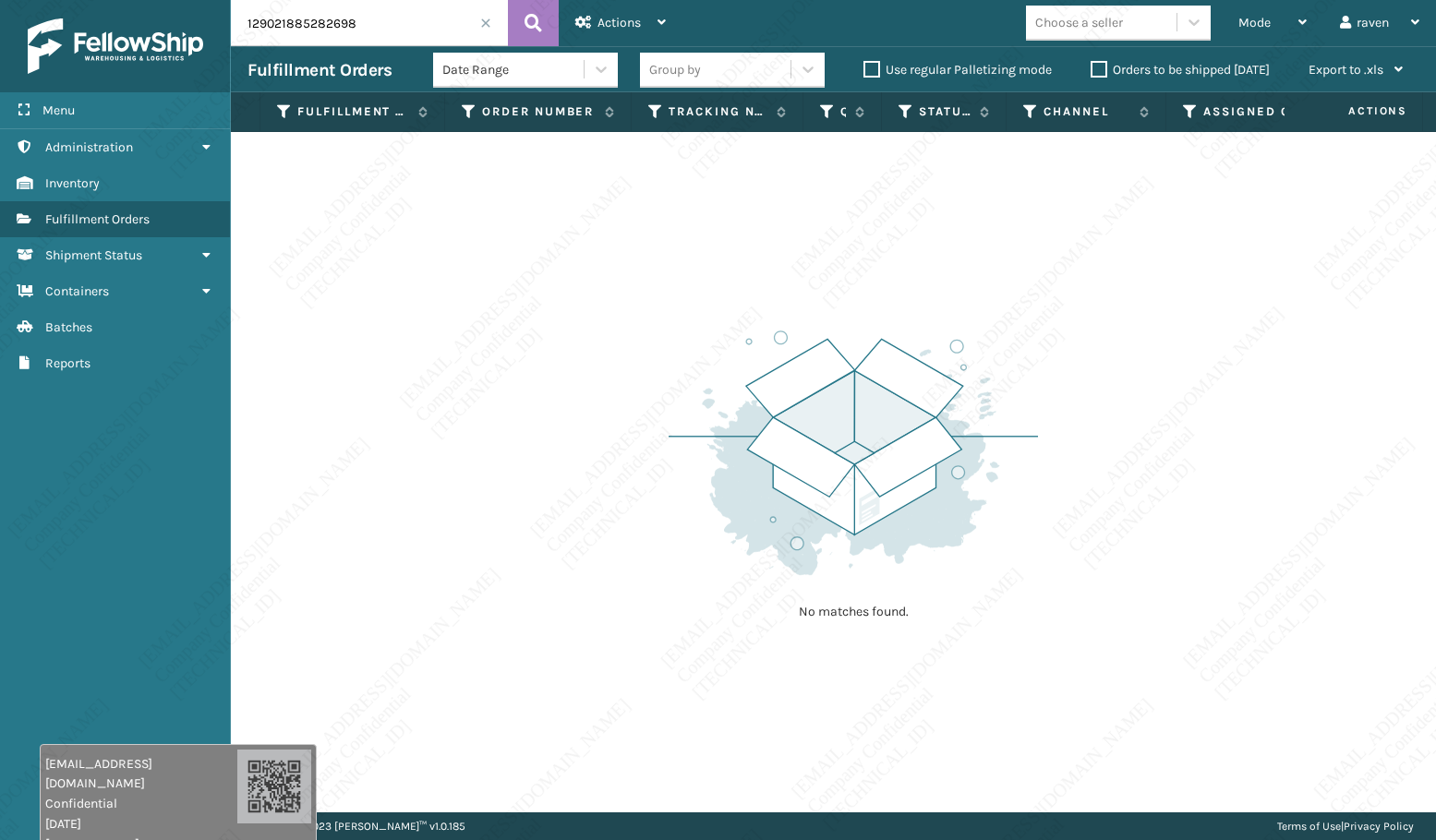
click at [368, 30] on input "129021885282698" at bounding box center [370, 23] width 277 height 46
click at [1264, 28] on span "Mode" at bounding box center [1255, 22] width 32 height 15
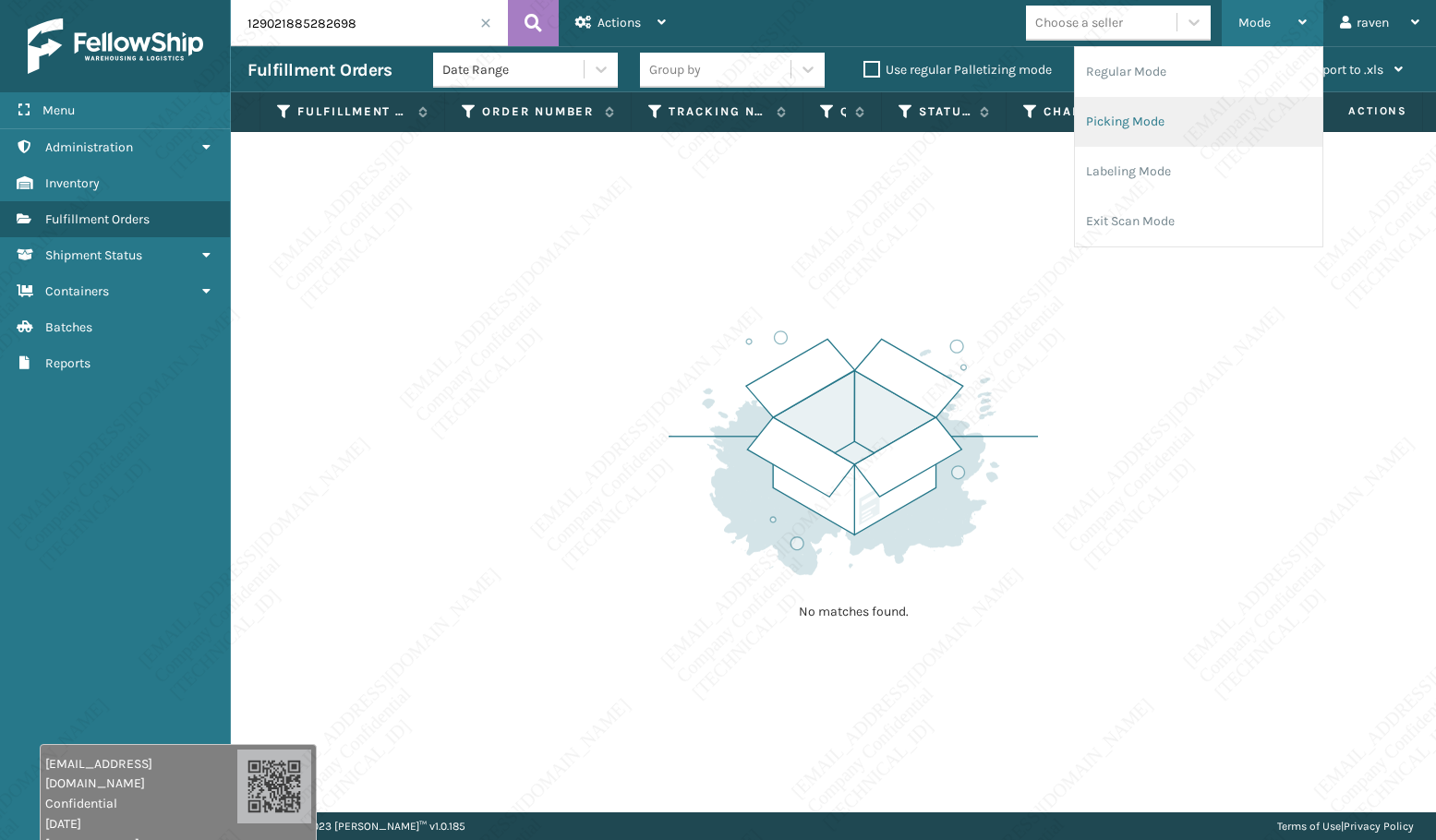
click at [1146, 121] on li "Picking Mode" at bounding box center [1198, 122] width 247 height 50
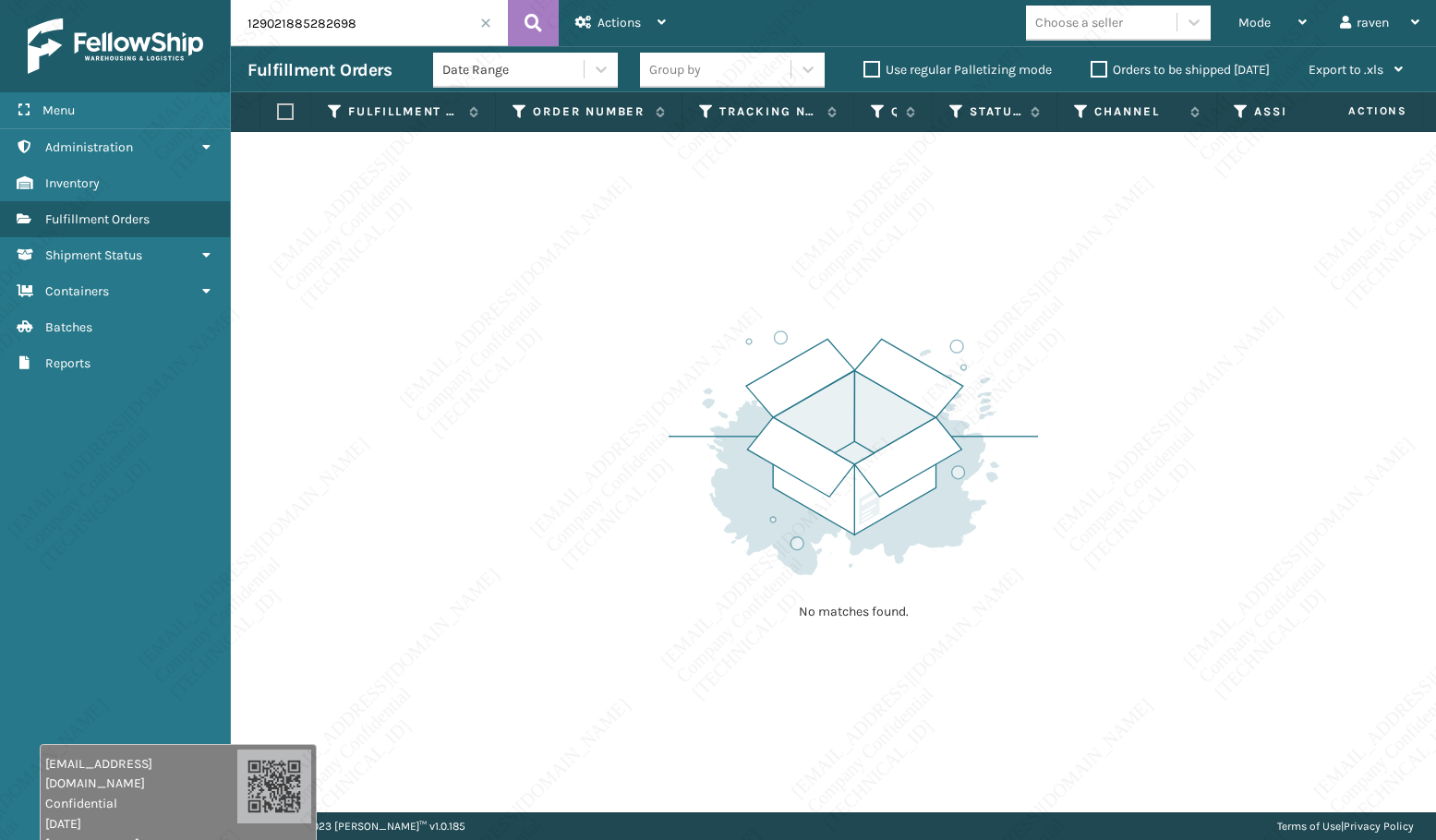
click at [434, 17] on input "129021885282698" at bounding box center [370, 23] width 277 height 46
click at [436, 19] on input "129021885282698" at bounding box center [370, 23] width 277 height 46
click at [434, 19] on input "129021885282698" at bounding box center [370, 23] width 277 height 46
paste input "SO2433496"
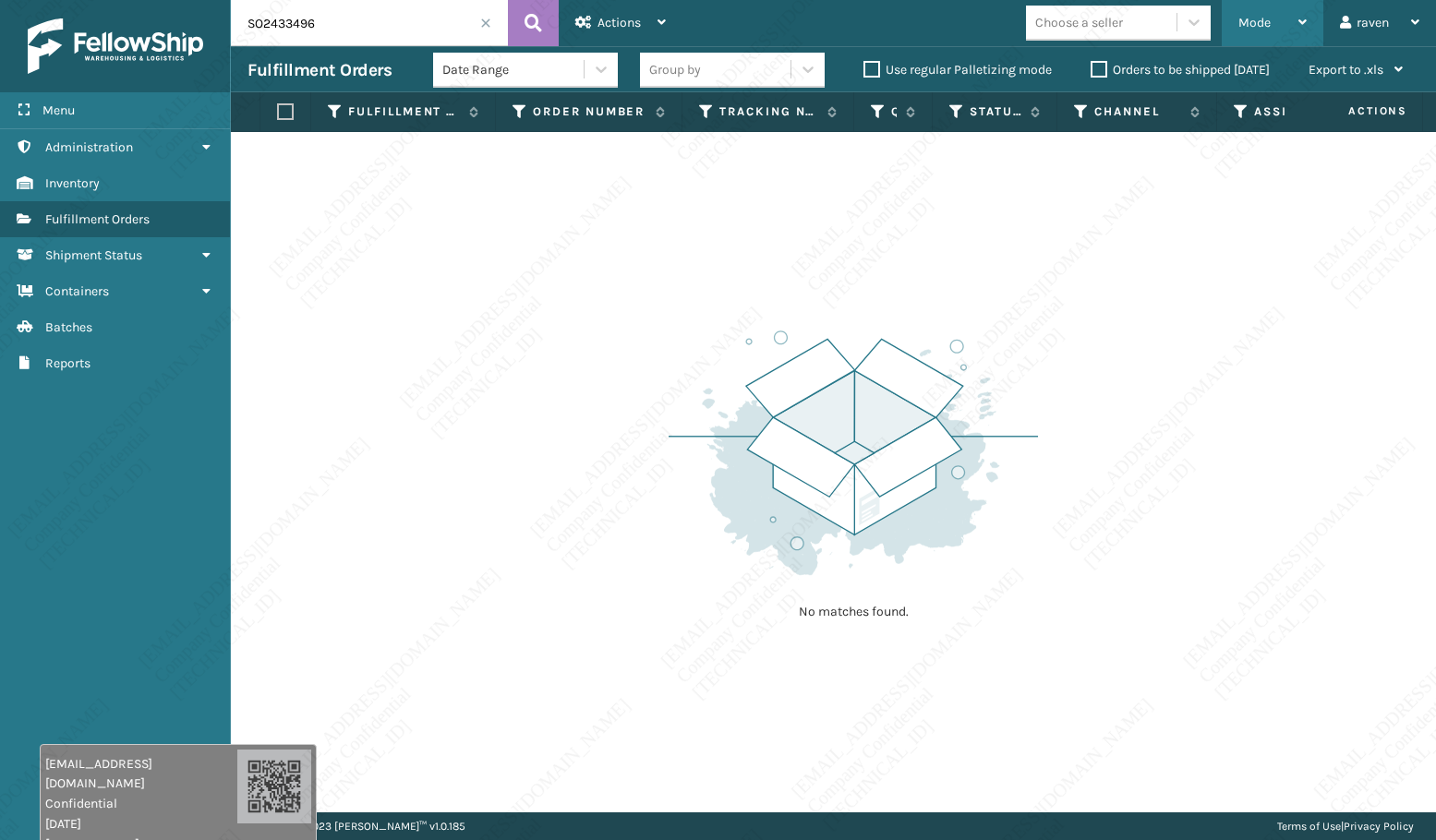
click at [1238, 14] on div "Mode" at bounding box center [1273, 23] width 69 height 46
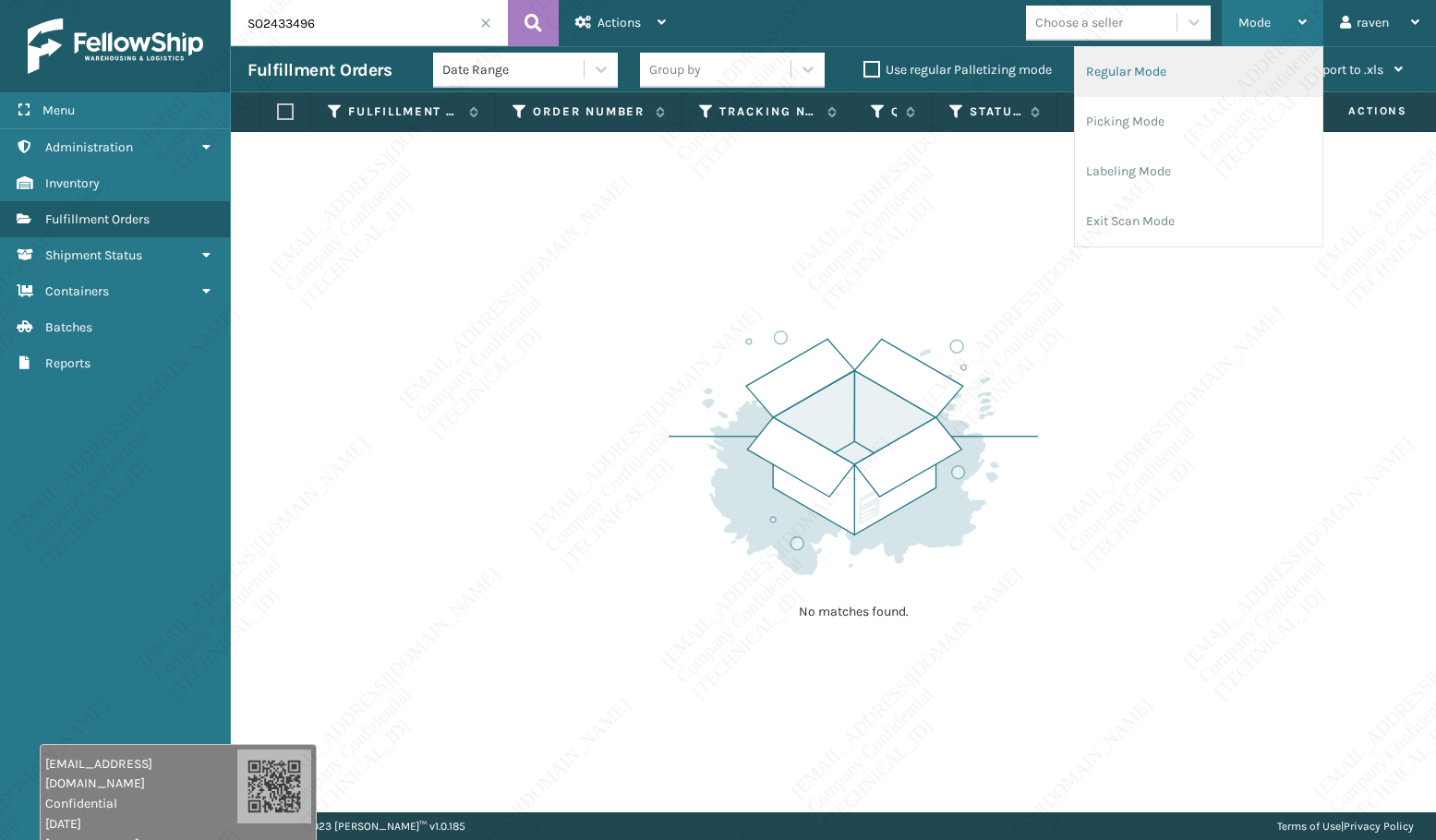
click at [1165, 63] on li "Regular Mode" at bounding box center [1198, 72] width 247 height 50
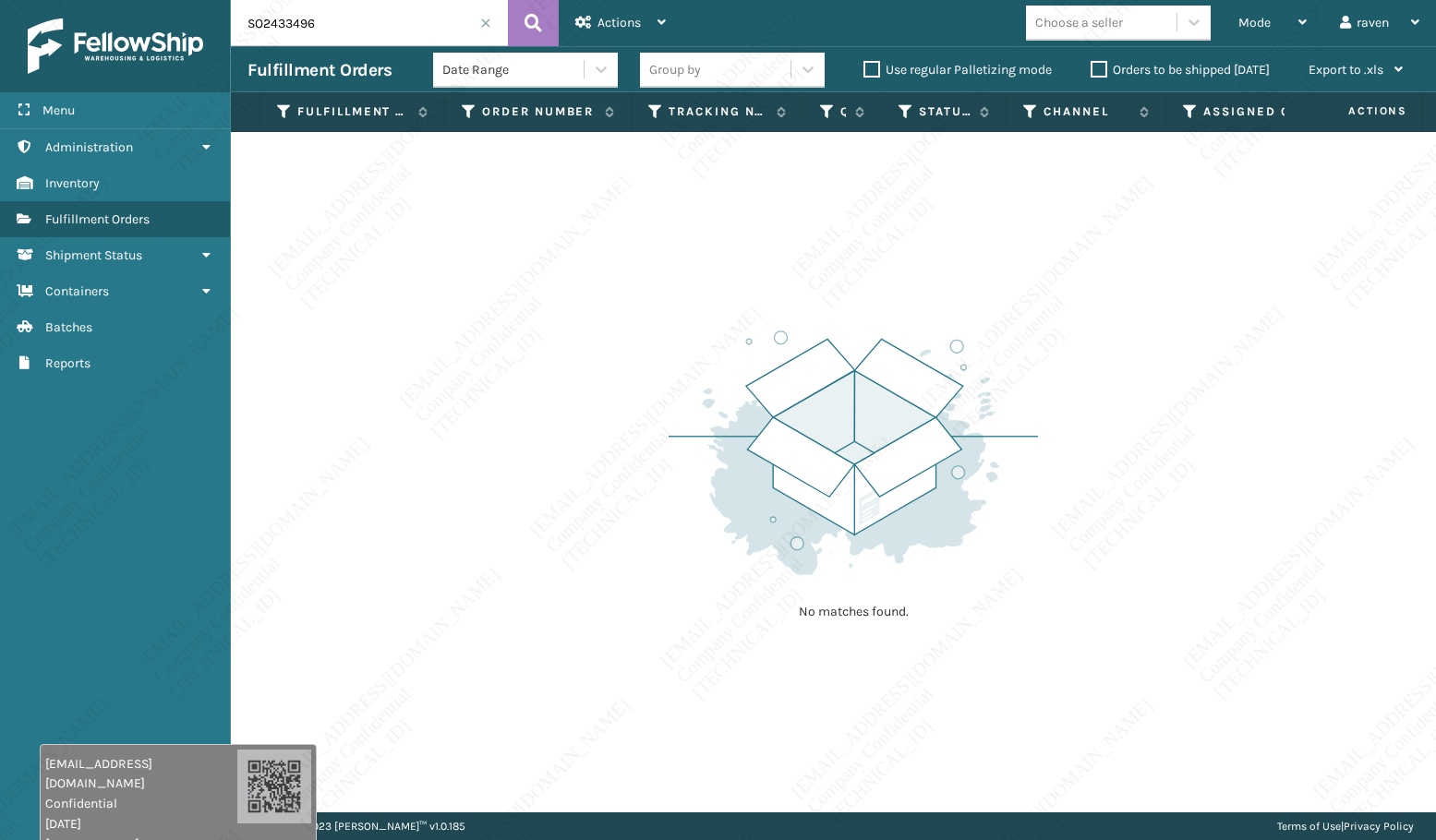
click at [354, 27] on input "SO2433496" at bounding box center [370, 23] width 277 height 46
click at [601, 316] on div "No matches found." at bounding box center [834, 472] width 1205 height 681
click at [486, 18] on span at bounding box center [486, 23] width 11 height 11
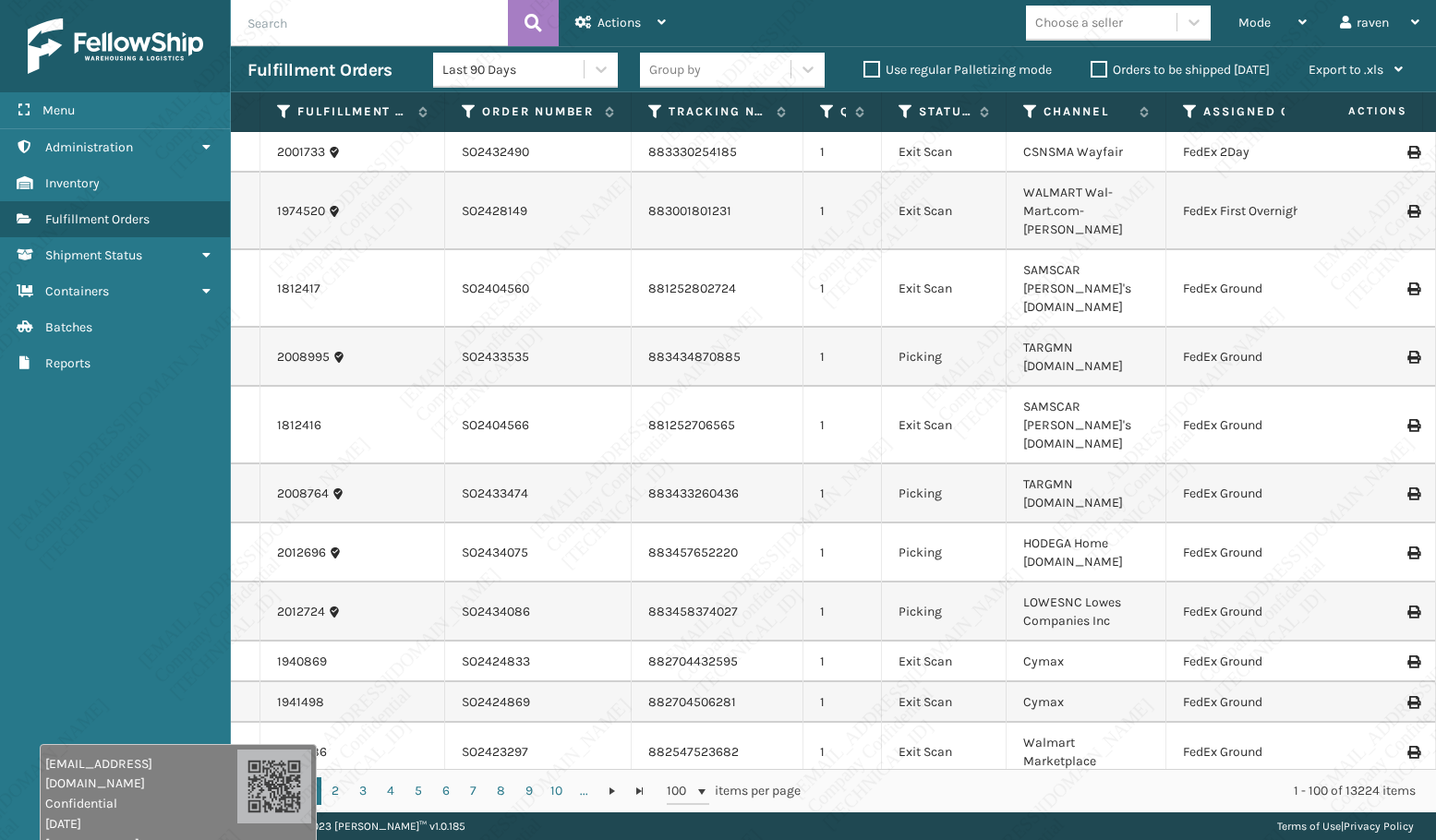
click at [1252, 27] on span "Mode" at bounding box center [1255, 22] width 32 height 15
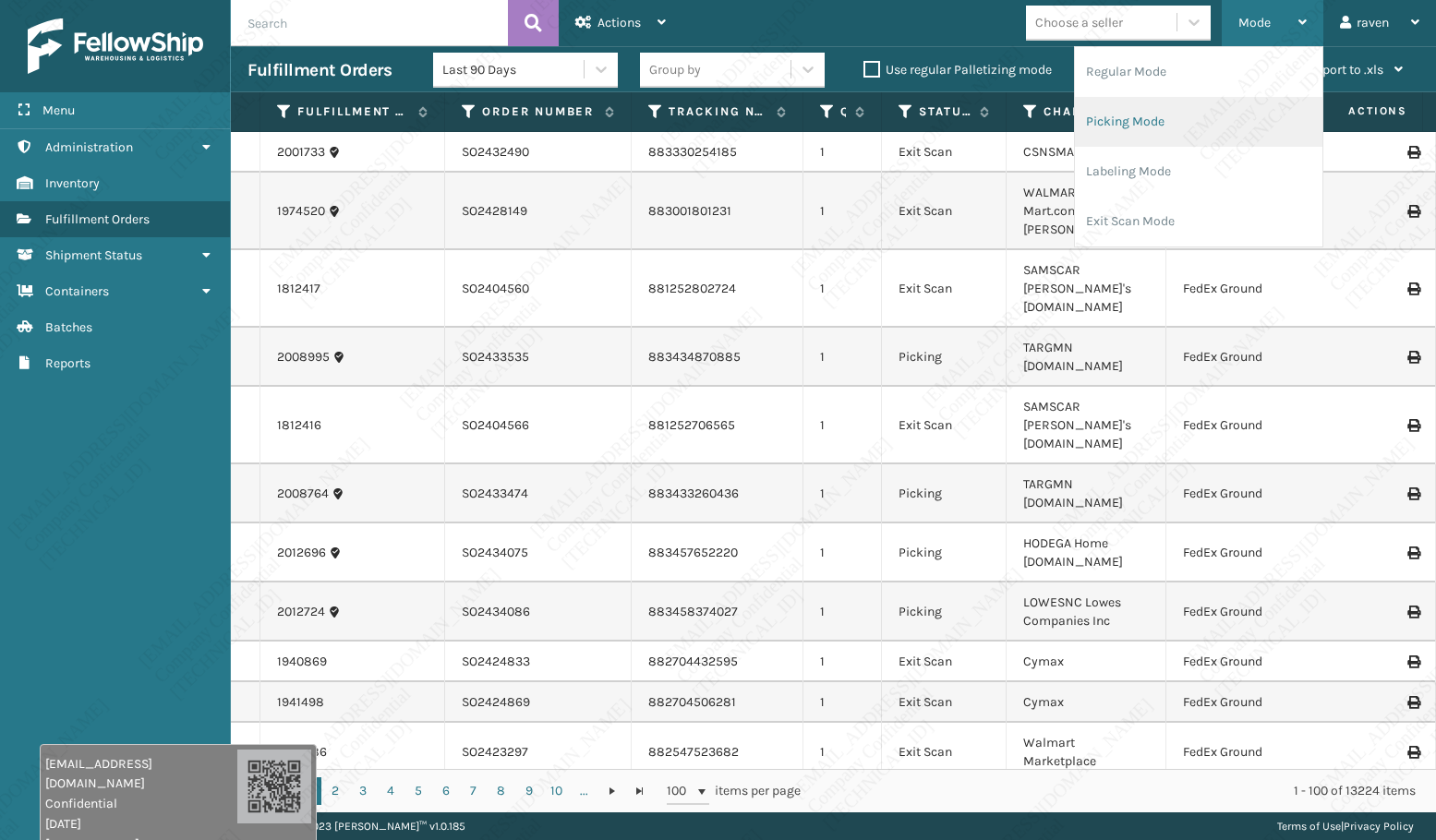
click at [1199, 127] on li "Picking Mode" at bounding box center [1198, 122] width 247 height 50
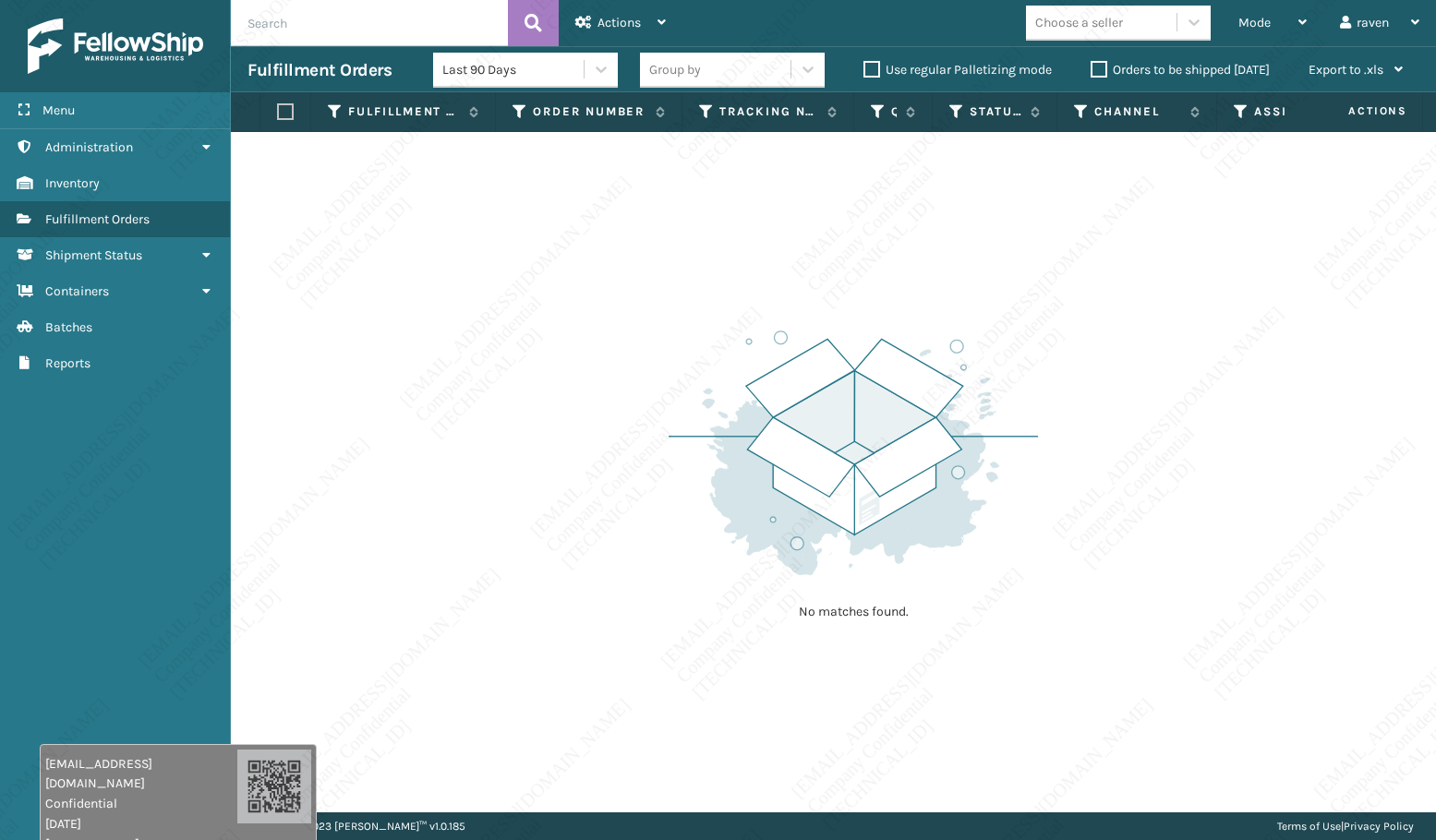
click at [1156, 288] on div "No matches found." at bounding box center [834, 472] width 1205 height 681
click at [610, 329] on div "No matches found." at bounding box center [834, 472] width 1205 height 681
click at [590, 346] on div "No matches found." at bounding box center [834, 472] width 1205 height 681
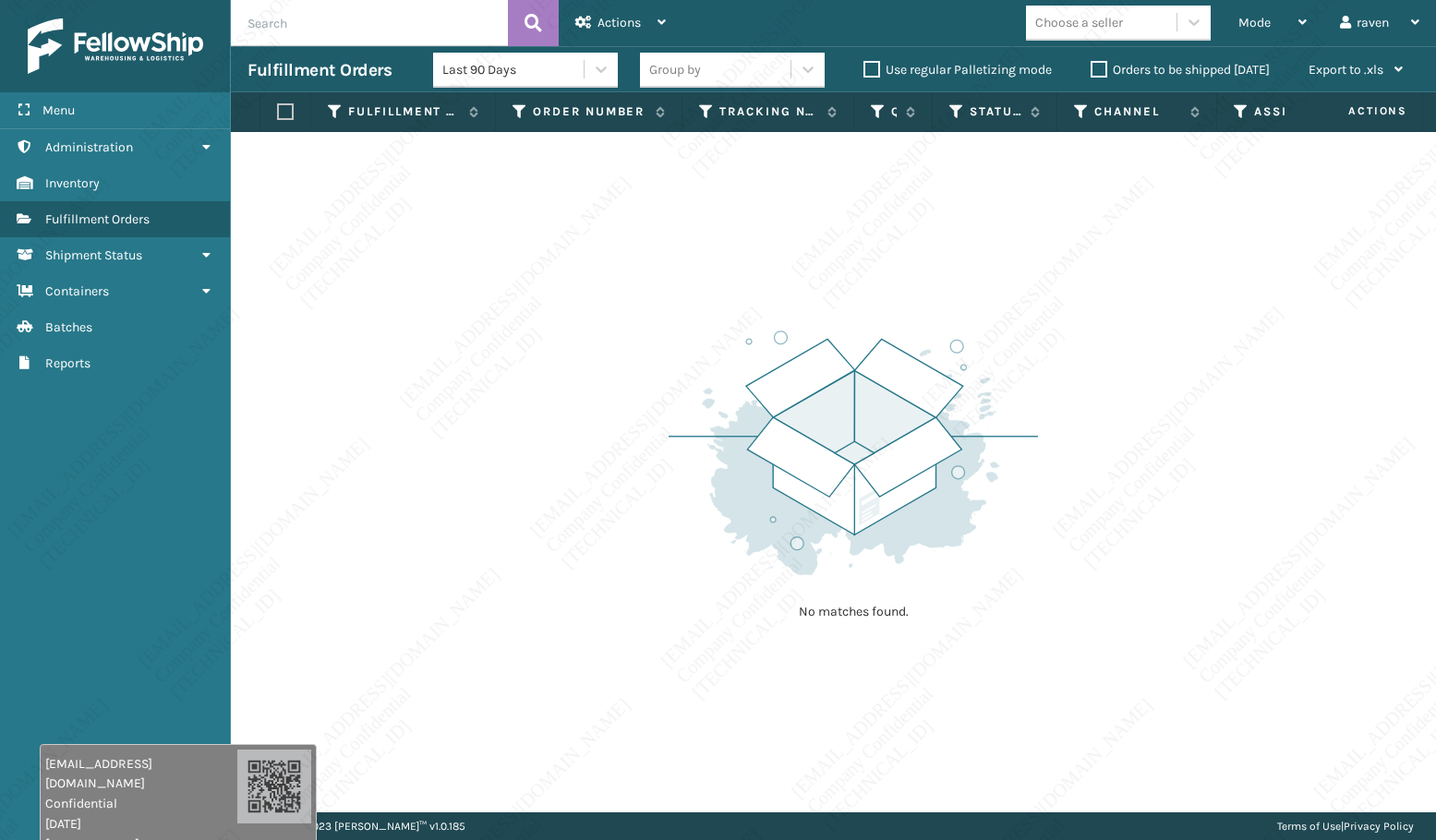
click at [615, 433] on div "No matches found." at bounding box center [834, 472] width 1205 height 681
click at [314, 502] on div "No matches found." at bounding box center [834, 472] width 1205 height 681
drag, startPoint x: 240, startPoint y: 490, endPoint x: 226, endPoint y: 497, distance: 15.7
click at [233, 497] on div "No matches found." at bounding box center [834, 472] width 1205 height 681
drag, startPoint x: 218, startPoint y: 513, endPoint x: 201, endPoint y: 516, distance: 17.3
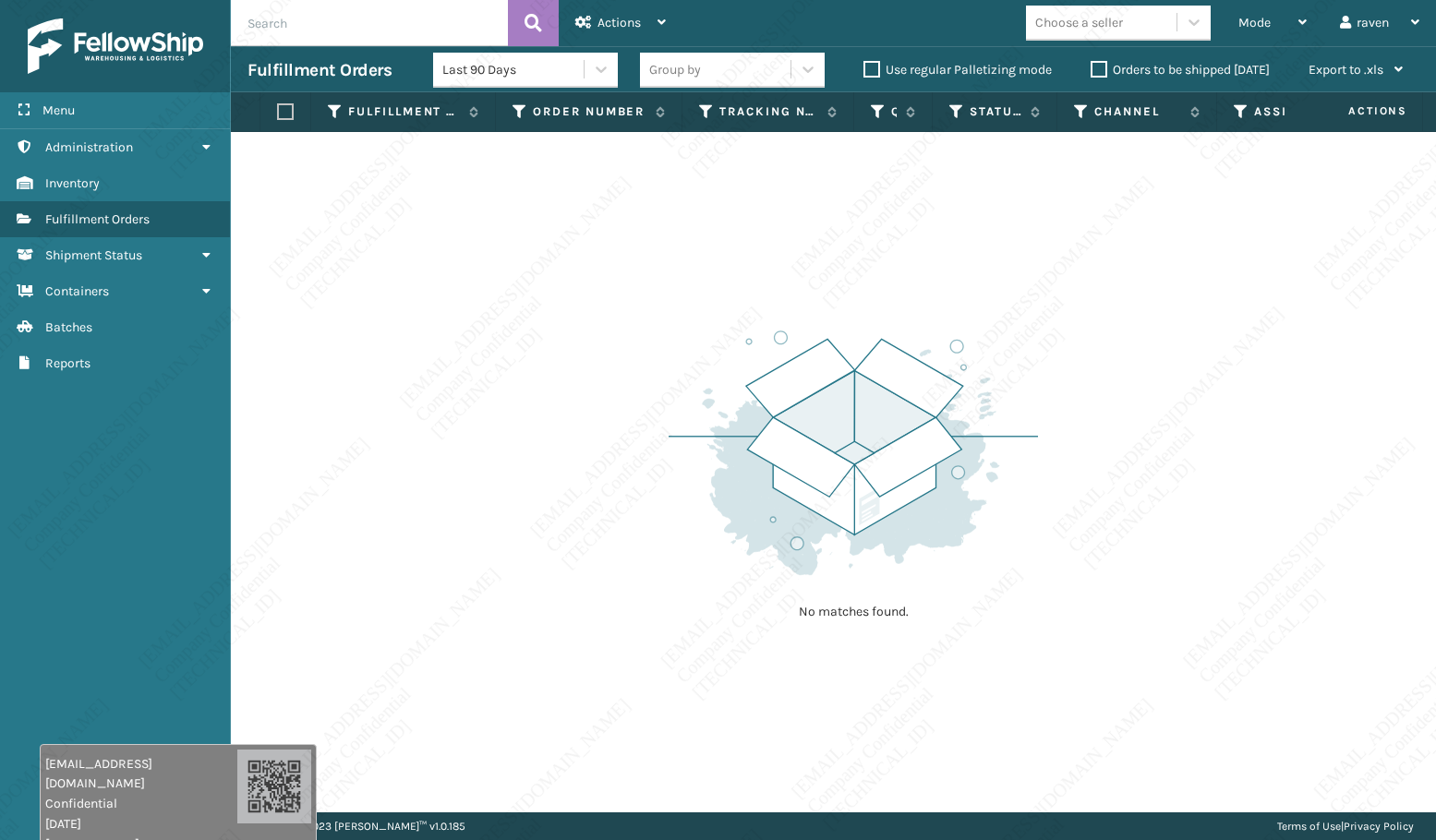
click at [212, 516] on div "Menu Reports Administration Reports Inventory Reports Fulfillment Orders Report…" at bounding box center [116, 420] width 231 height 840
click at [184, 523] on div "Menu Reports Administration Reports Inventory Reports Fulfillment Orders Report…" at bounding box center [116, 420] width 231 height 840
click at [161, 518] on div "Menu Reports Administration Reports Inventory Reports Fulfillment Orders Report…" at bounding box center [116, 420] width 231 height 840
click at [390, 537] on div "No matches found." at bounding box center [834, 472] width 1205 height 681
click at [412, 522] on div "No matches found." at bounding box center [834, 472] width 1205 height 681
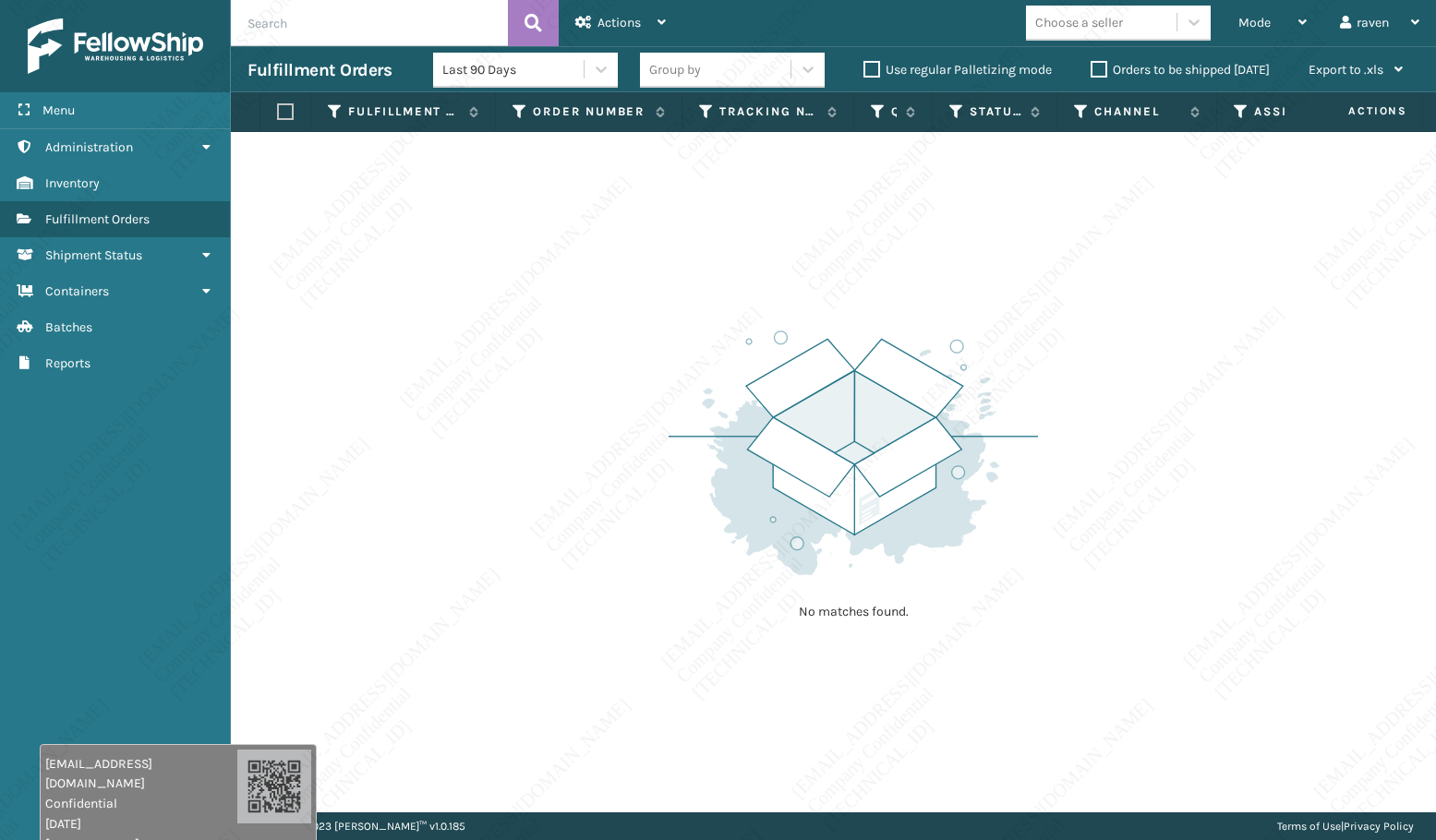
click at [413, 524] on div "No matches found." at bounding box center [834, 472] width 1205 height 681
click at [412, 522] on div "No matches found." at bounding box center [834, 472] width 1205 height 681
click at [415, 530] on div "No matches found." at bounding box center [834, 472] width 1205 height 681
click at [436, 520] on div "No matches found." at bounding box center [834, 472] width 1205 height 681
click at [475, 480] on div "No matches found." at bounding box center [834, 472] width 1205 height 681
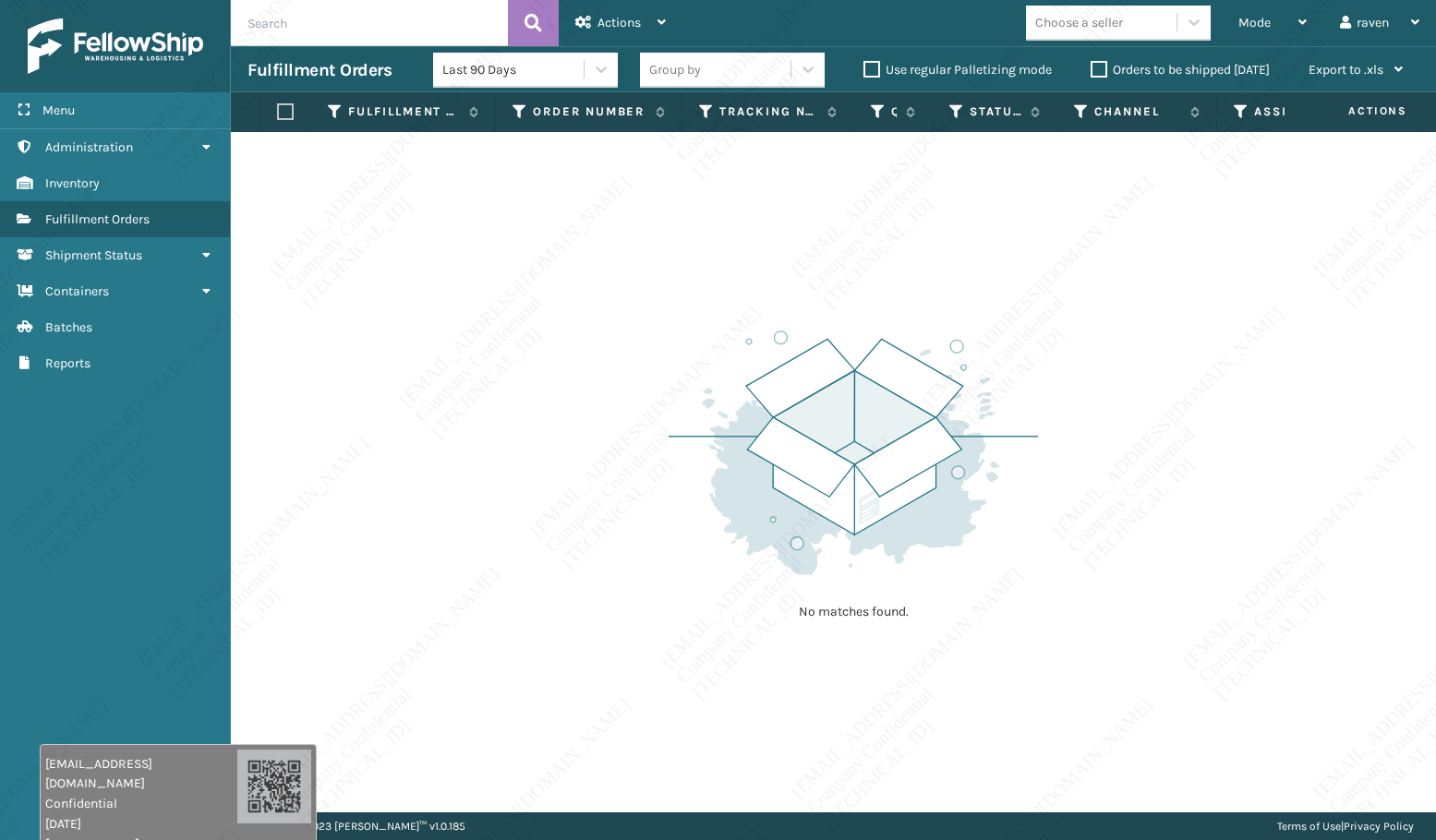
click at [475, 473] on div "No matches found." at bounding box center [834, 472] width 1205 height 681
click at [531, 242] on div "No matches found." at bounding box center [834, 472] width 1205 height 681
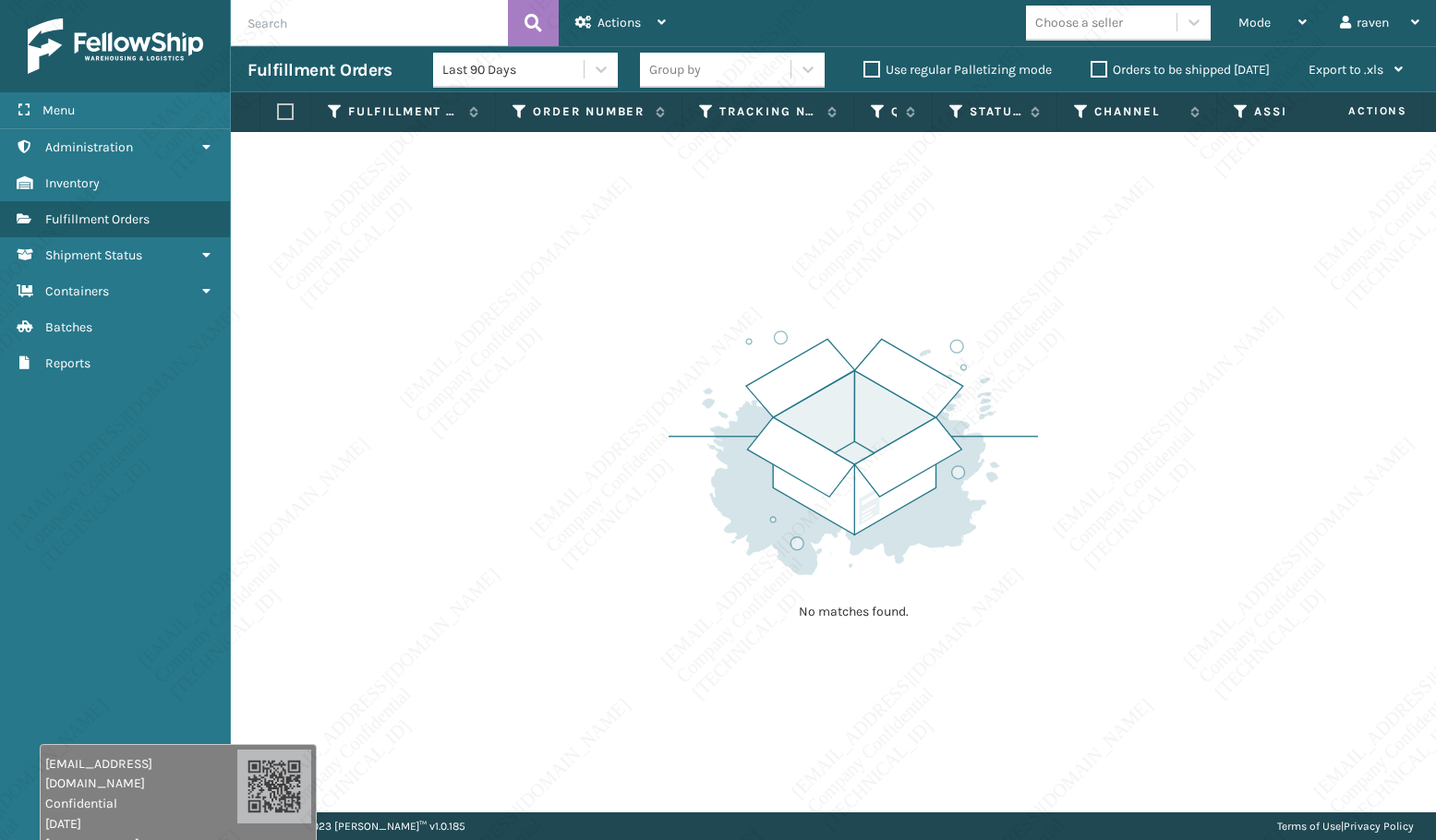
click at [411, 188] on div "No matches found." at bounding box center [834, 472] width 1205 height 681
click at [1234, 22] on div "Mode Regular Mode Picking Mode Labeling Mode Exit Scan Mode" at bounding box center [1272, 23] width 101 height 46
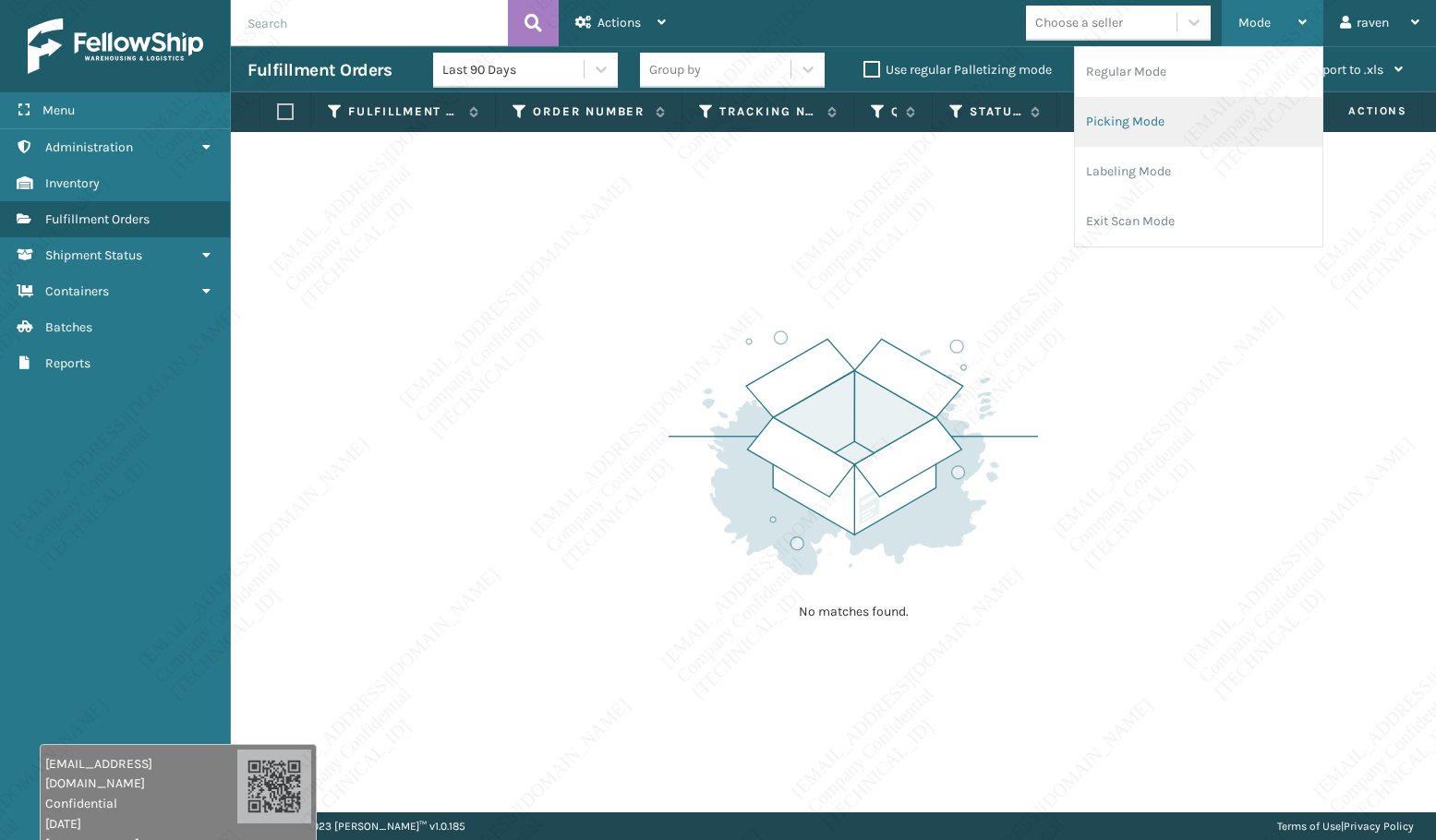
click at [1156, 102] on li "Picking Mode" at bounding box center [1198, 122] width 247 height 50
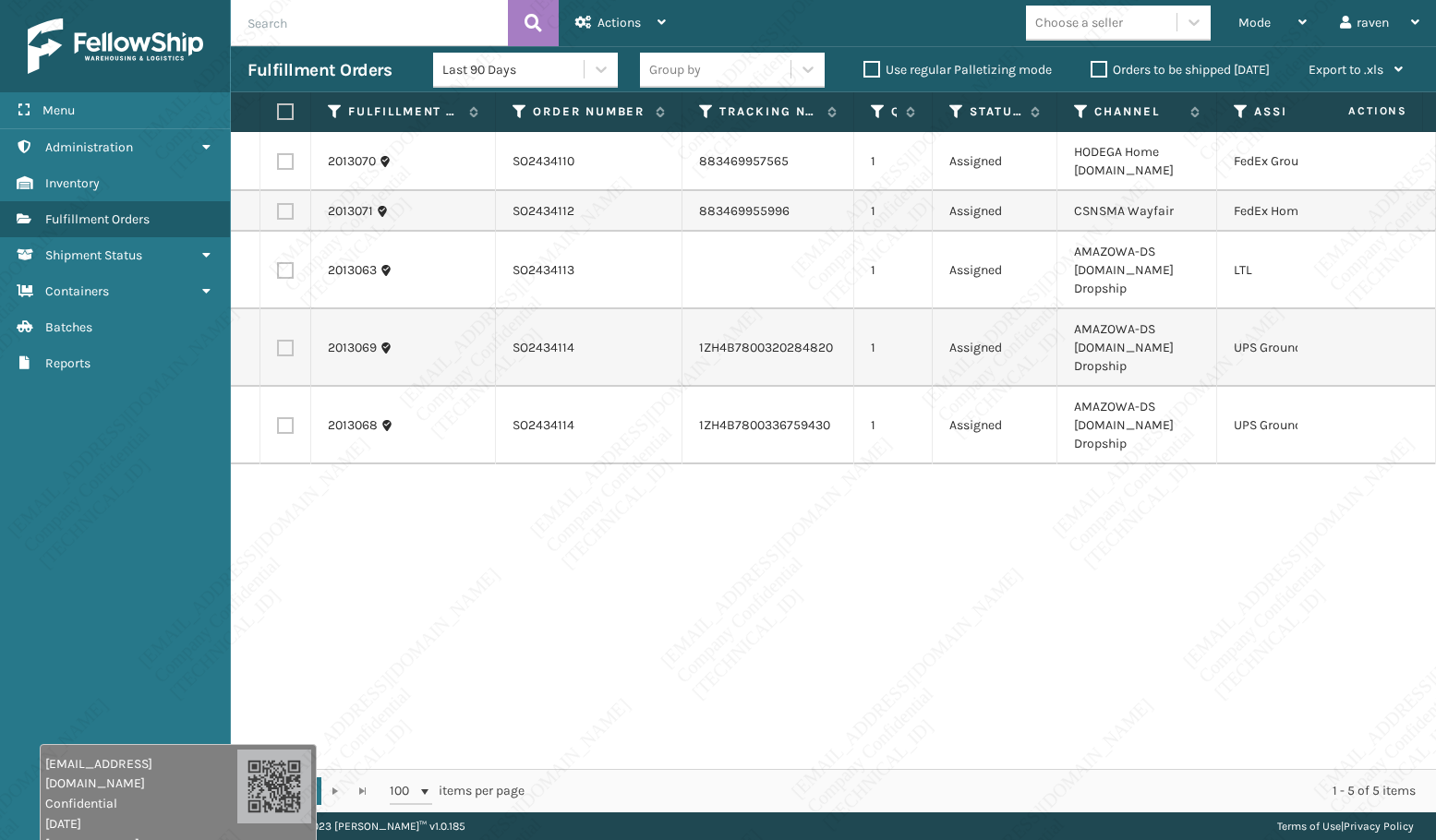
drag, startPoint x: 855, startPoint y: 512, endPoint x: 849, endPoint y: 501, distance: 12.5
click at [855, 512] on div "2013070 SO2434110 883469957565 1 Assigned HODEGA Home [DOMAIN_NAME] FedEx Groun…" at bounding box center [834, 450] width 1205 height 637
click at [281, 343] on label at bounding box center [285, 347] width 16 height 16
click at [278, 343] on input "checkbox" at bounding box center [277, 346] width 1 height 12
click at [285, 430] on label at bounding box center [285, 425] width 16 height 16
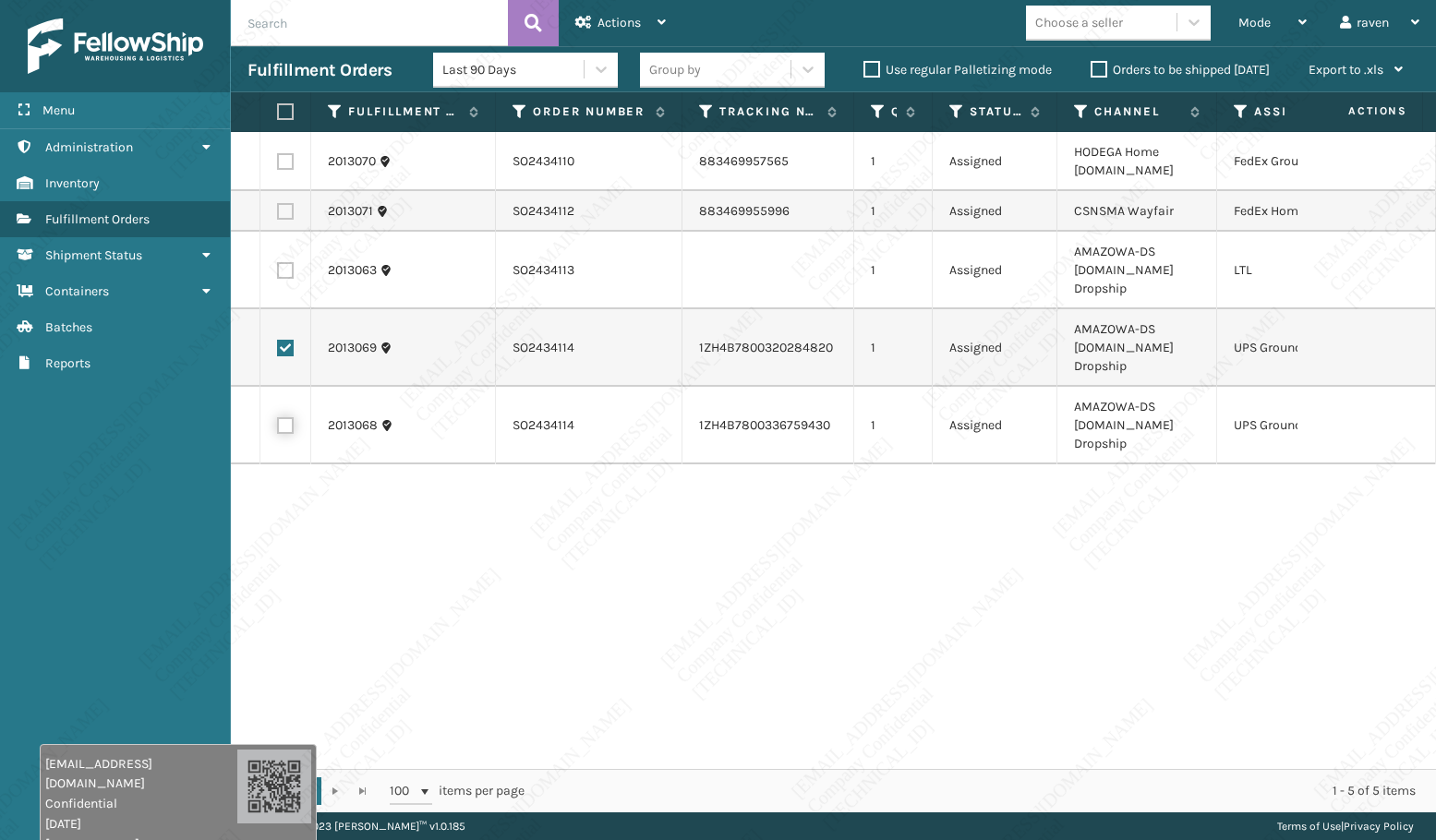
click at [278, 430] on input "checkbox" at bounding box center [277, 423] width 1 height 12
click at [636, 24] on span "Actions" at bounding box center [619, 22] width 43 height 15
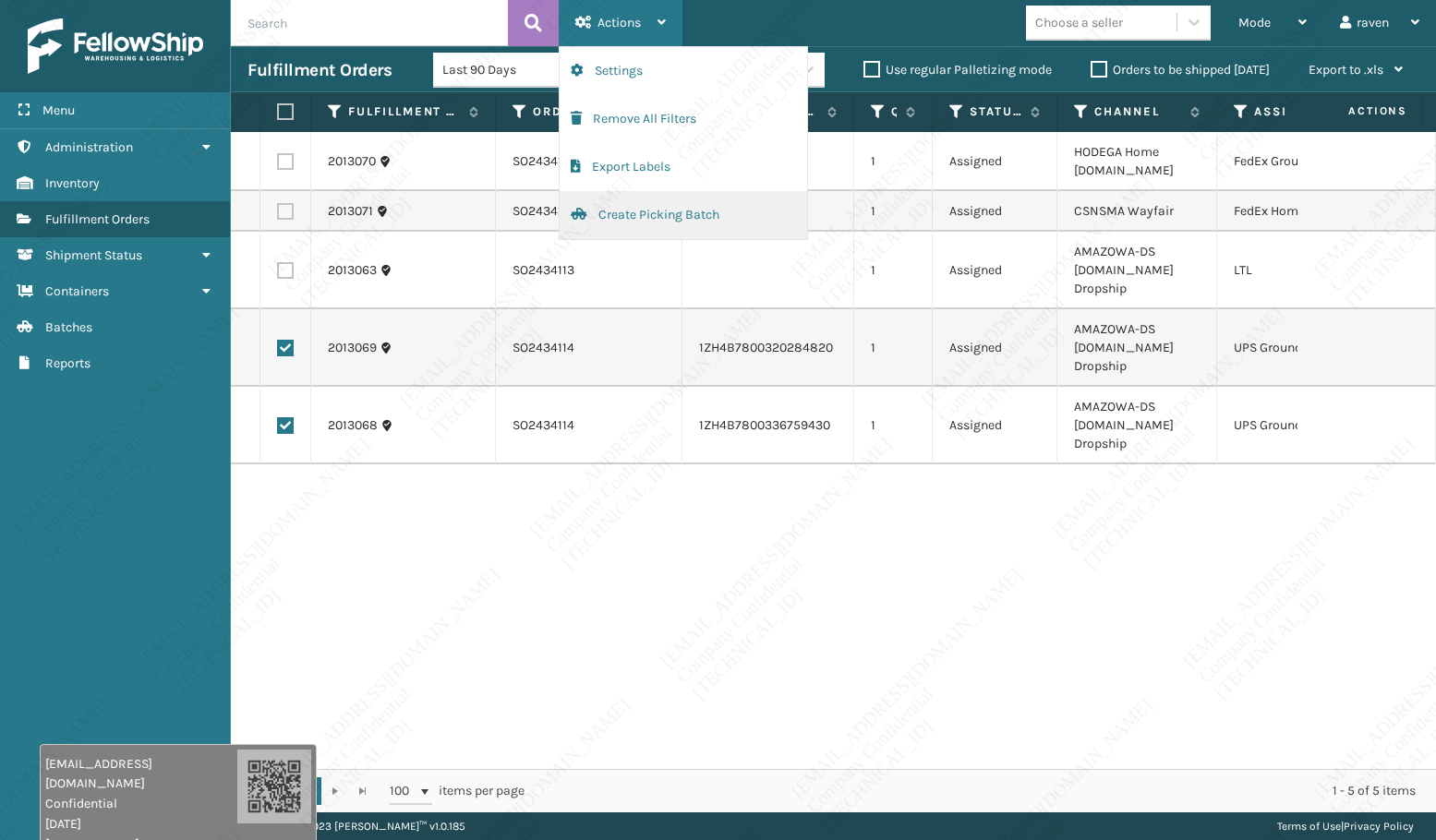
click at [630, 210] on button "Create Picking Batch" at bounding box center [683, 215] width 247 height 48
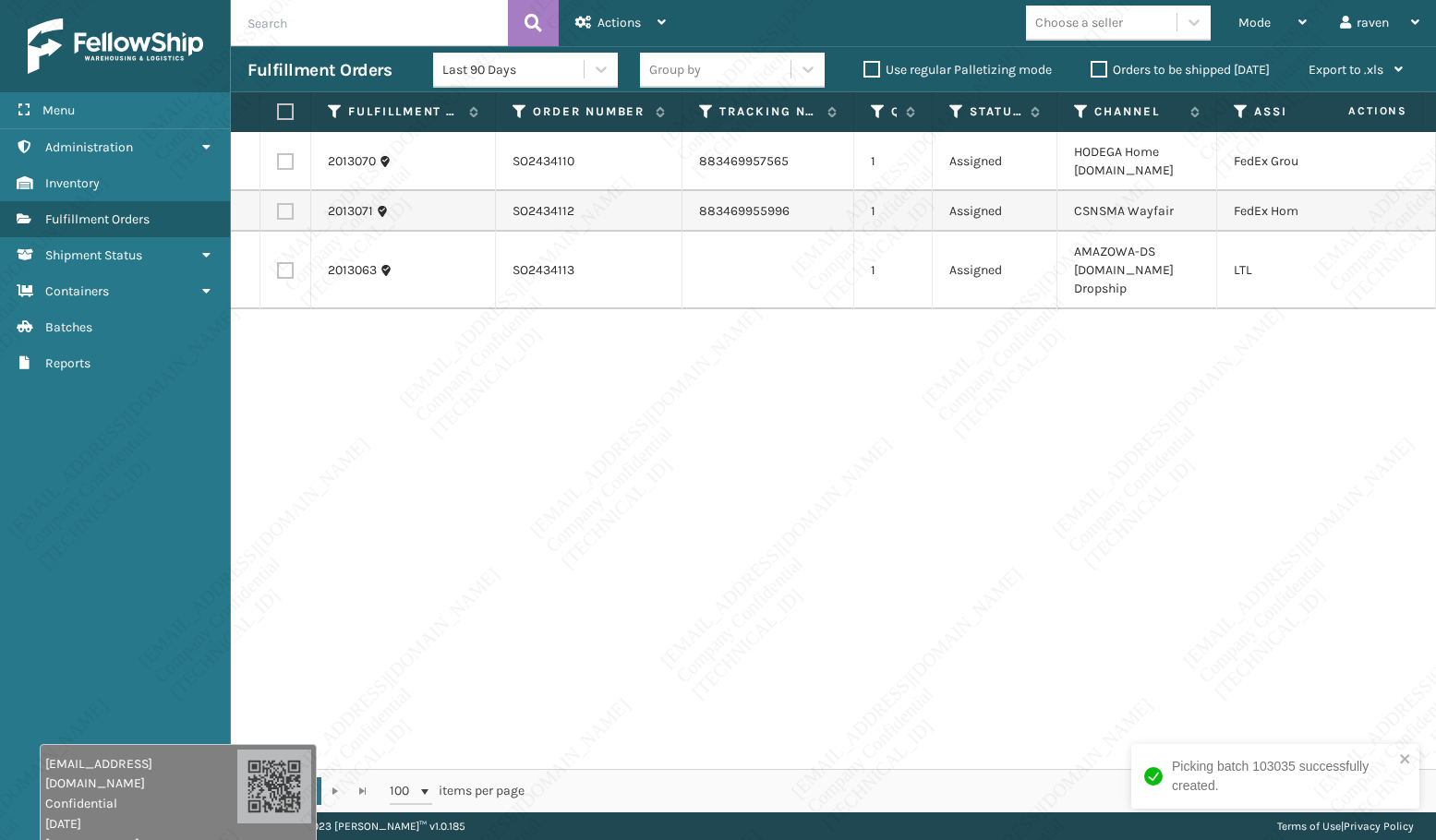
click at [274, 210] on td at bounding box center [285, 211] width 51 height 41
click at [282, 210] on label at bounding box center [285, 211] width 16 height 16
click at [278, 210] on input "checkbox" at bounding box center [277, 209] width 1 height 12
click at [638, 27] on span "Actions" at bounding box center [619, 22] width 43 height 15
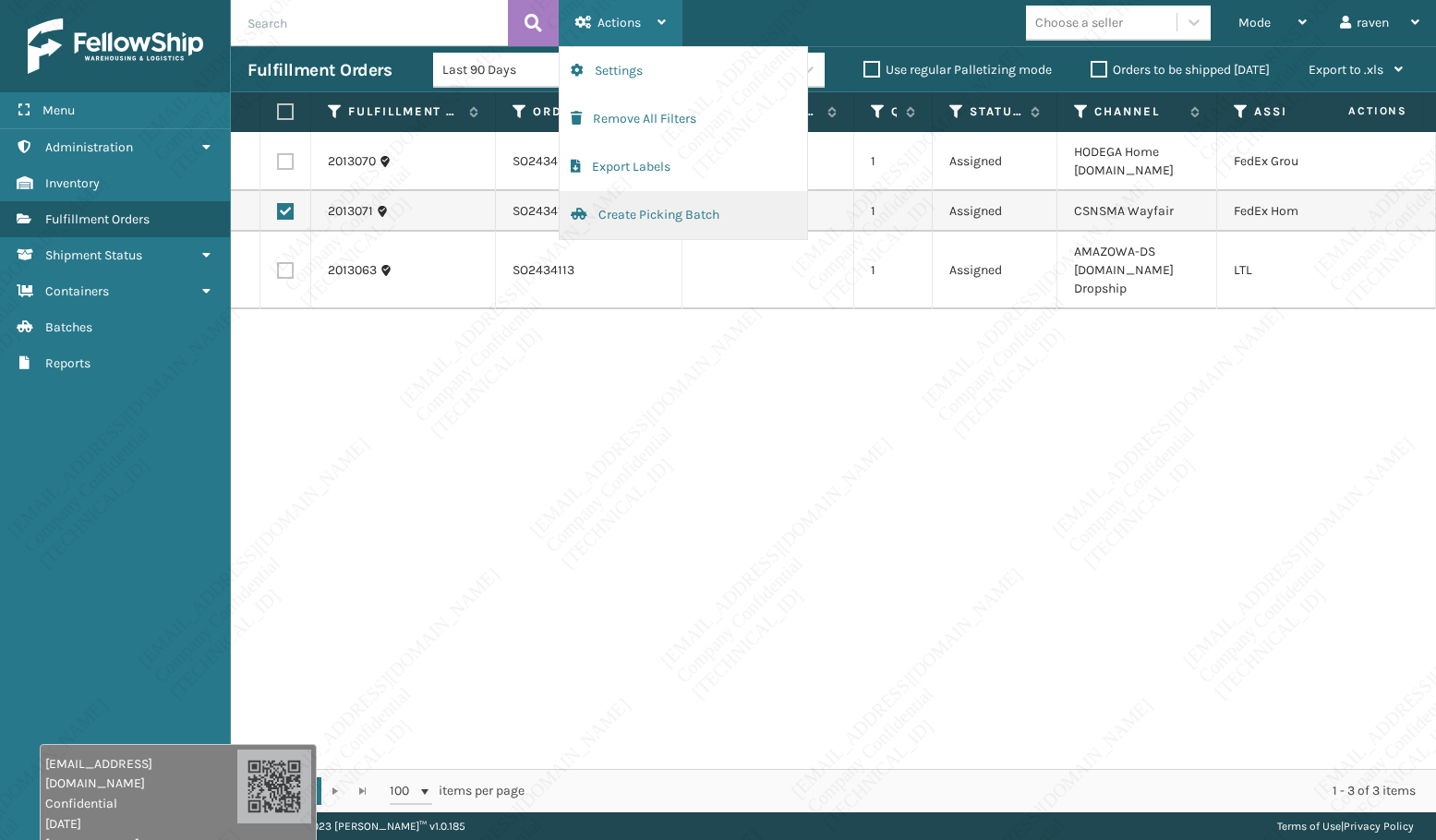
click at [638, 221] on button "Create Picking Batch" at bounding box center [683, 215] width 247 height 48
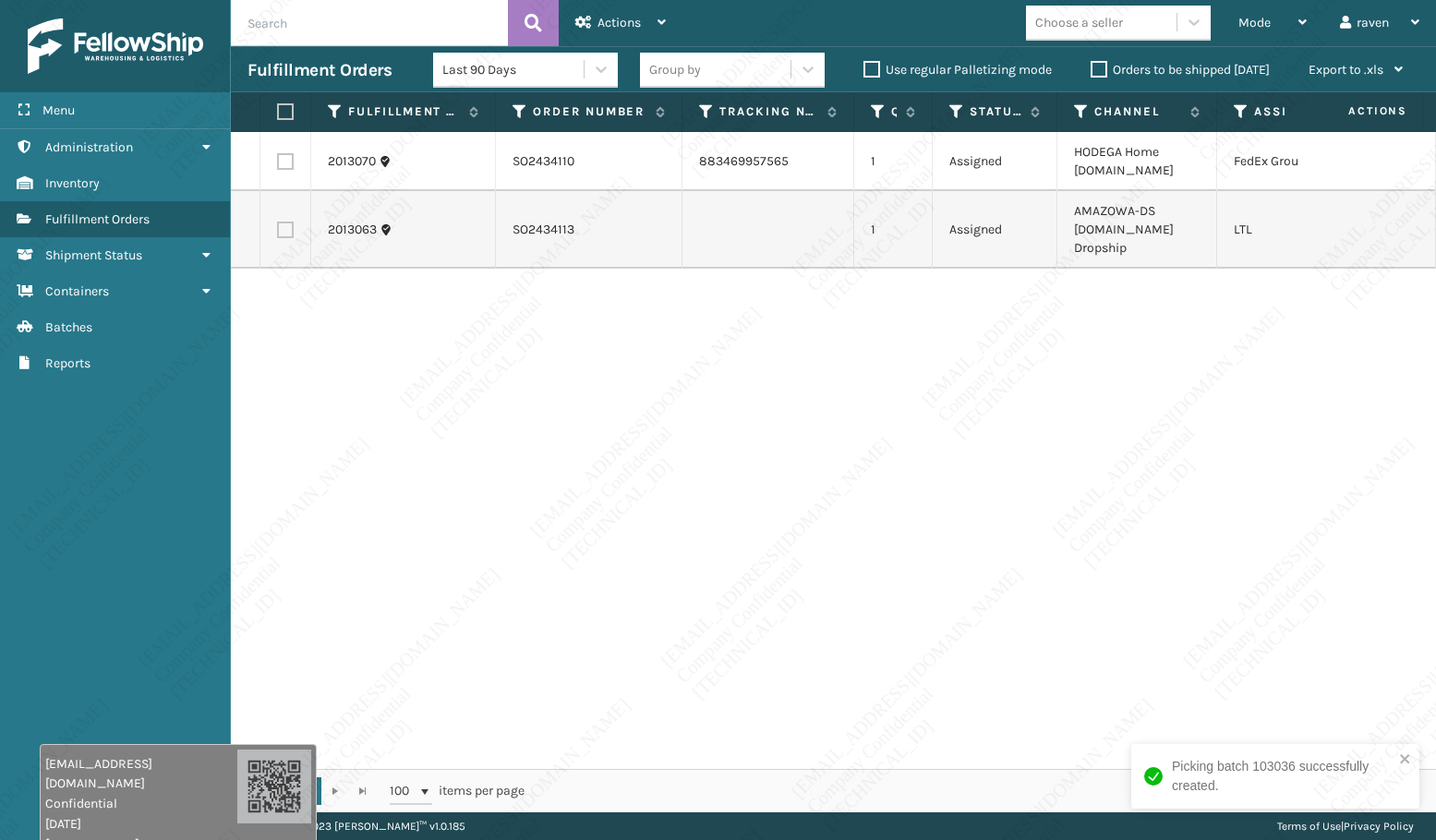
click at [280, 162] on label at bounding box center [285, 161] width 16 height 16
click at [278, 162] on input "checkbox" at bounding box center [277, 159] width 1 height 12
click at [623, 20] on span "Actions" at bounding box center [619, 22] width 43 height 15
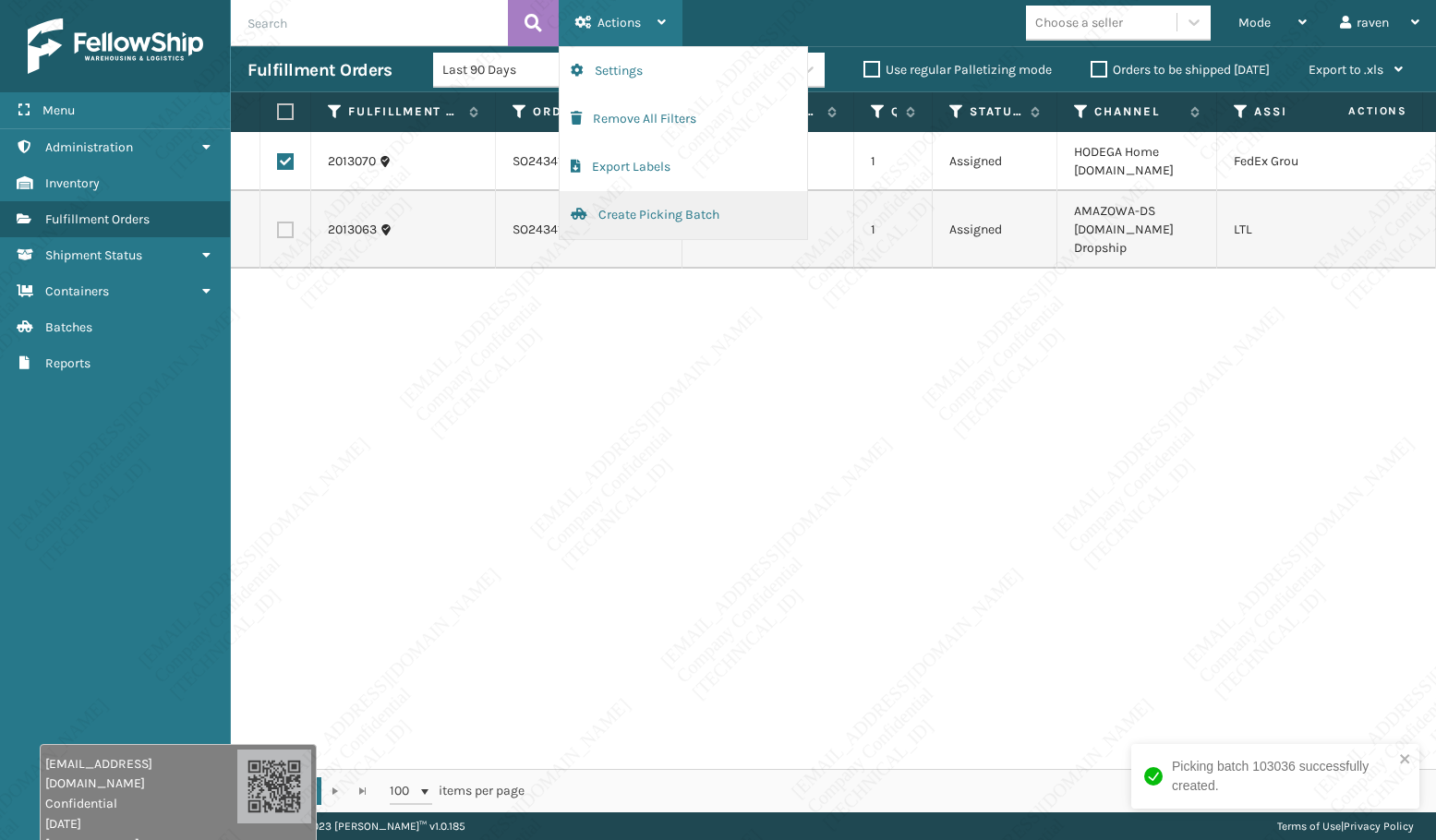
click at [635, 215] on button "Create Picking Batch" at bounding box center [683, 215] width 247 height 48
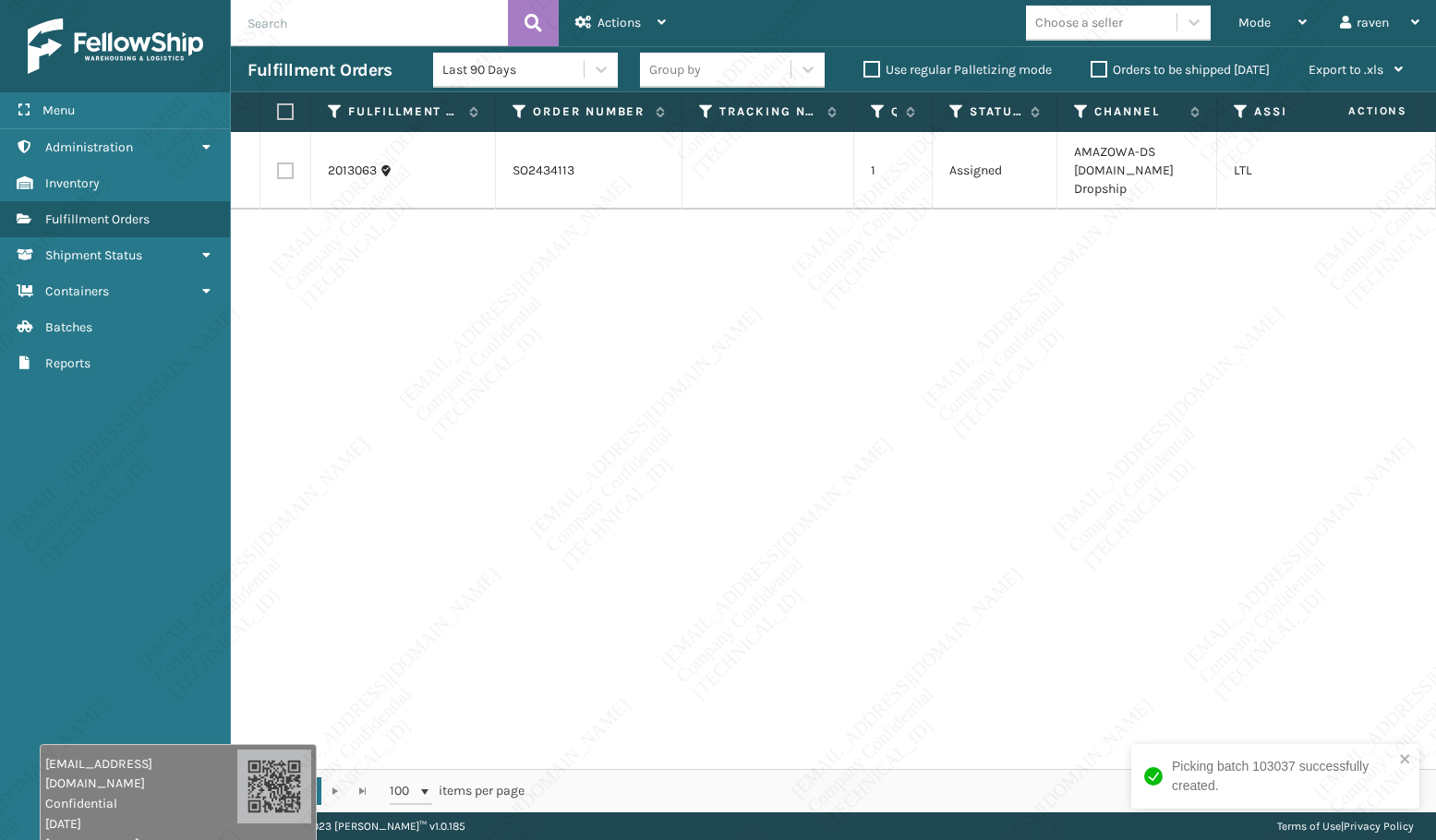
click at [287, 116] on label at bounding box center [283, 111] width 11 height 16
click at [278, 116] on input "checkbox" at bounding box center [277, 112] width 1 height 12
click at [610, 32] on div "Actions" at bounding box center [620, 23] width 91 height 46
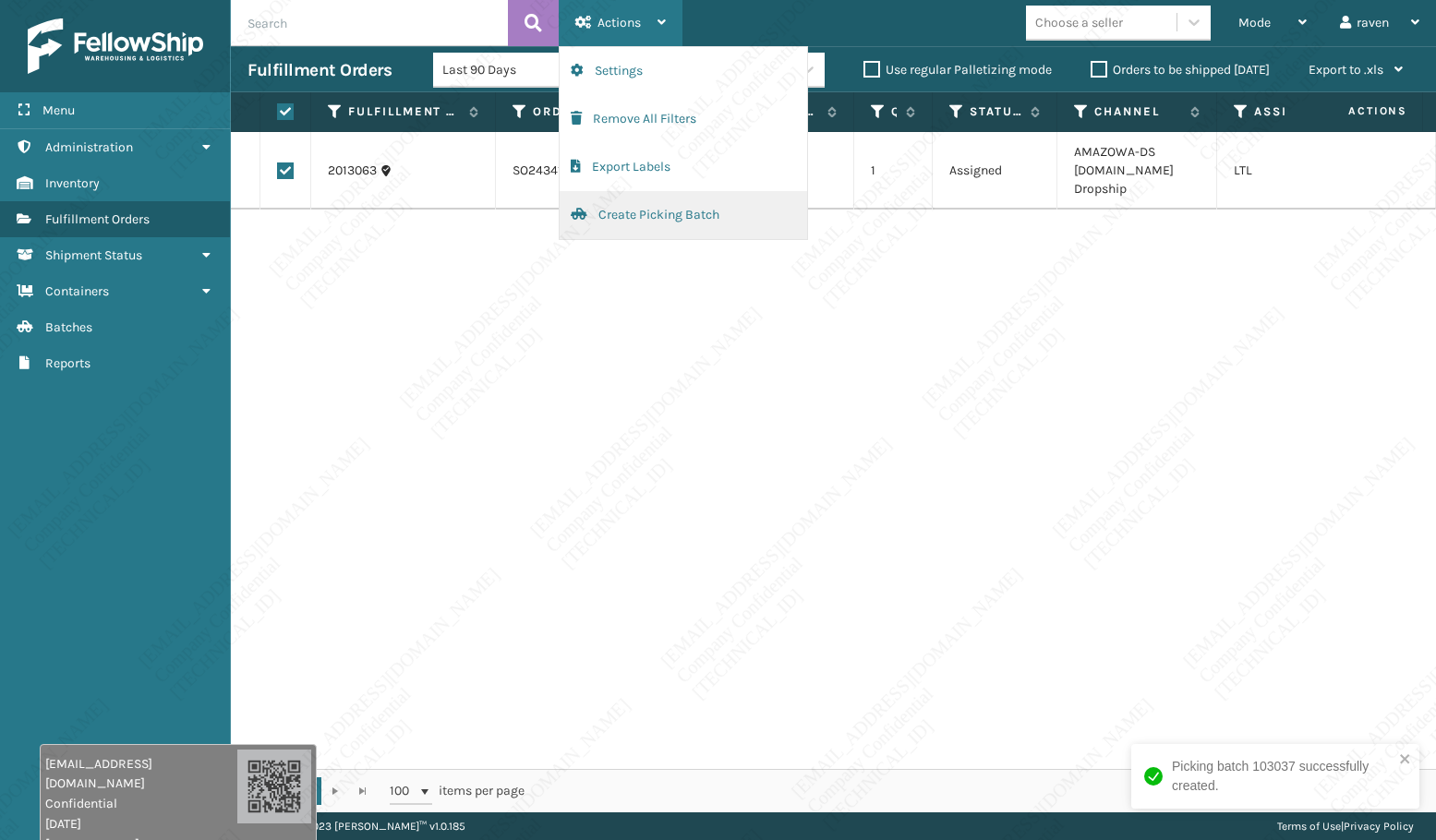
click at [637, 204] on button "Create Picking Batch" at bounding box center [683, 215] width 247 height 48
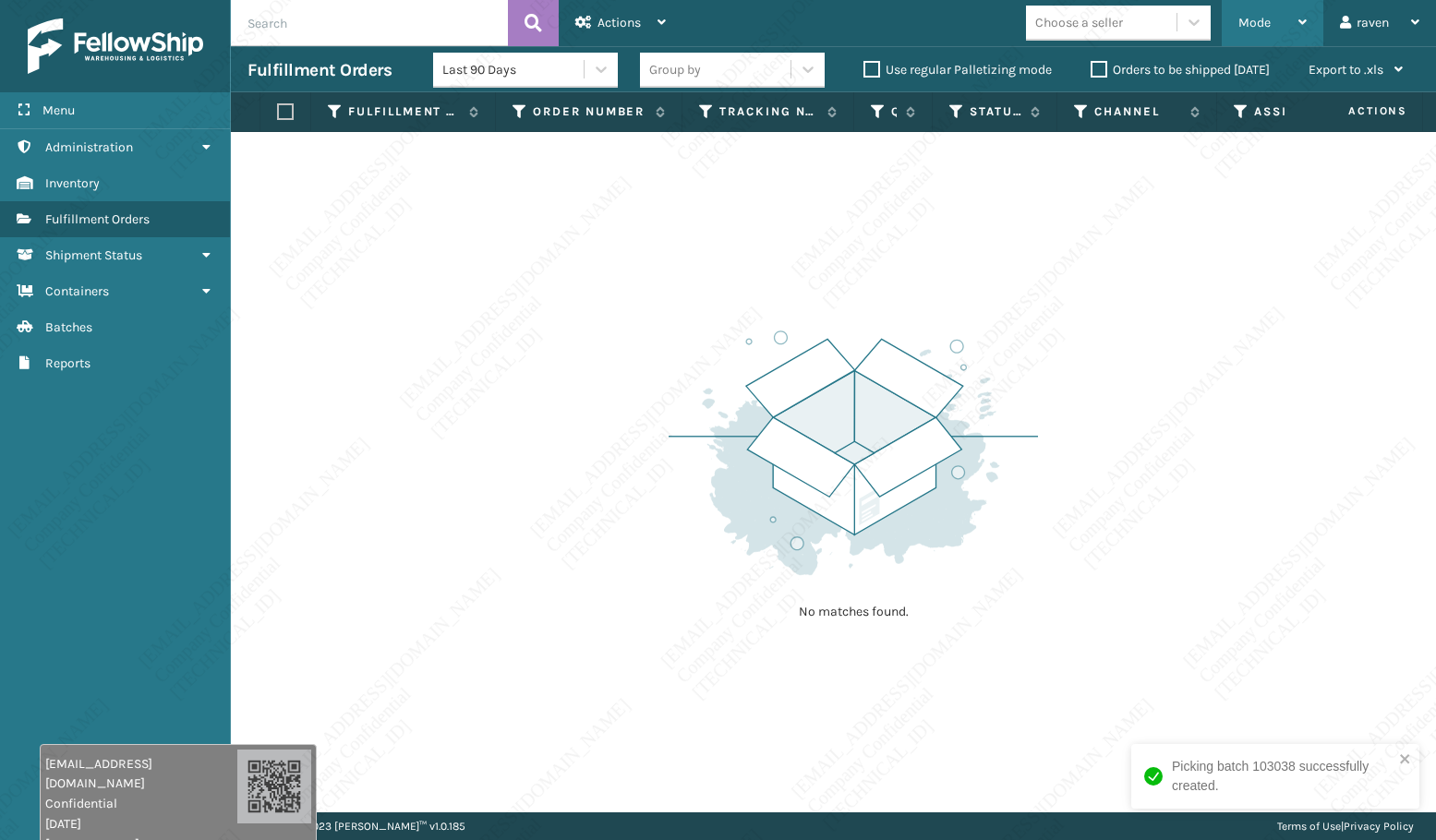
click at [1245, 24] on span "Mode" at bounding box center [1255, 22] width 32 height 15
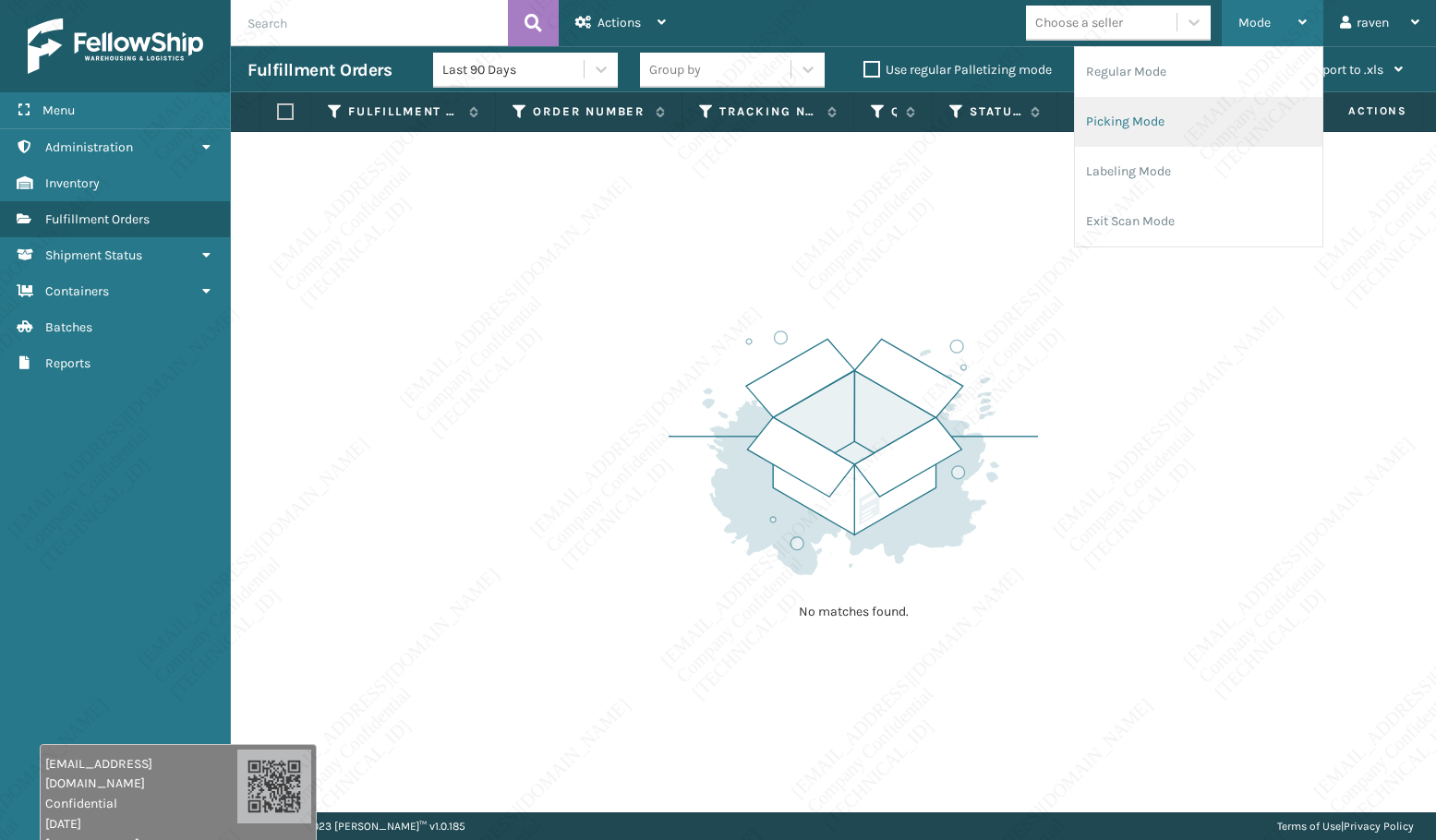
click at [1178, 108] on li "Picking Mode" at bounding box center [1198, 122] width 247 height 50
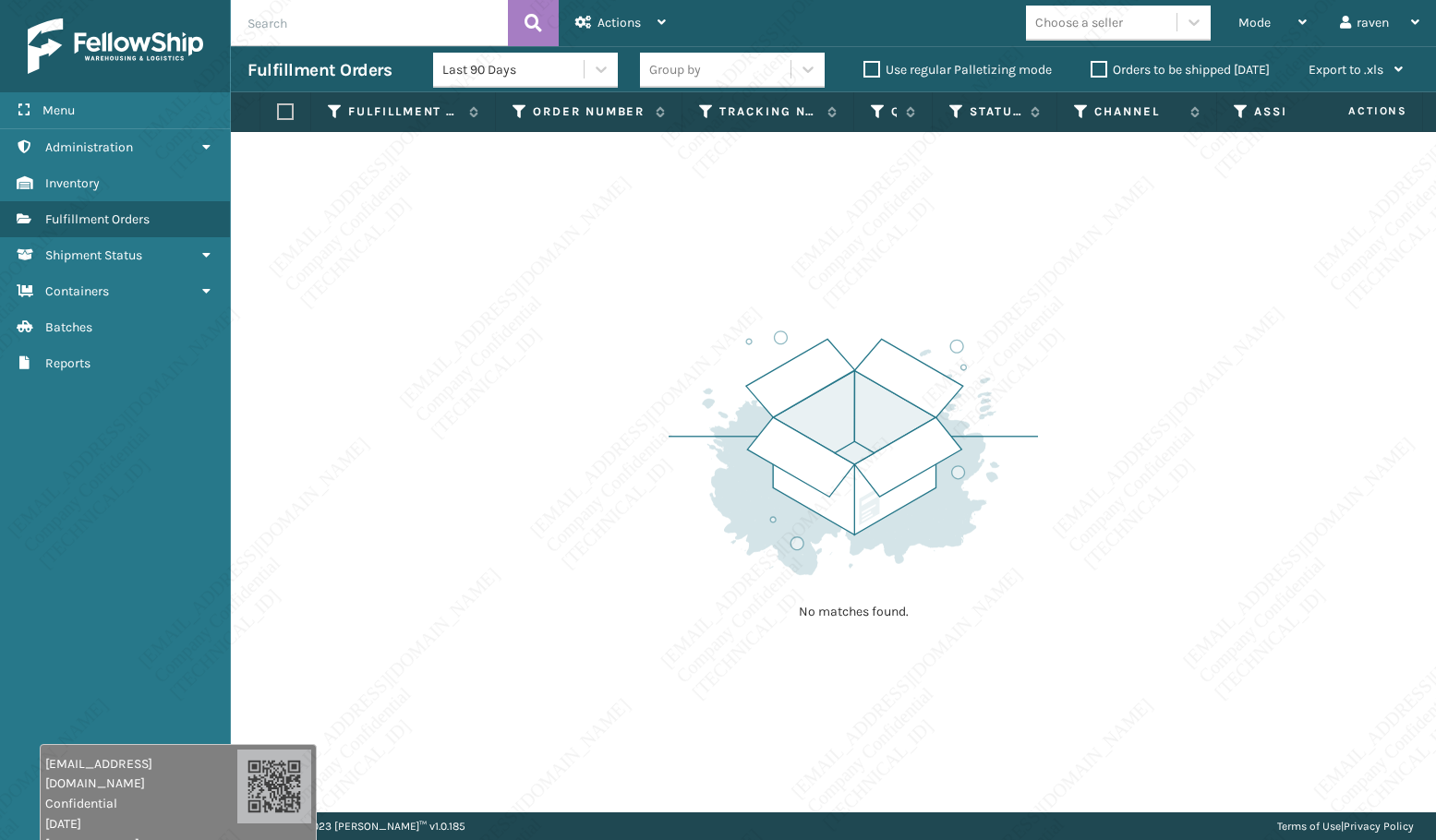
click at [1133, 326] on div "No matches found." at bounding box center [834, 472] width 1205 height 681
click at [502, 237] on div "No matches found." at bounding box center [834, 472] width 1205 height 681
click at [637, 262] on div "No matches found." at bounding box center [834, 472] width 1205 height 681
click at [1267, 28] on span "Mode" at bounding box center [1255, 22] width 32 height 15
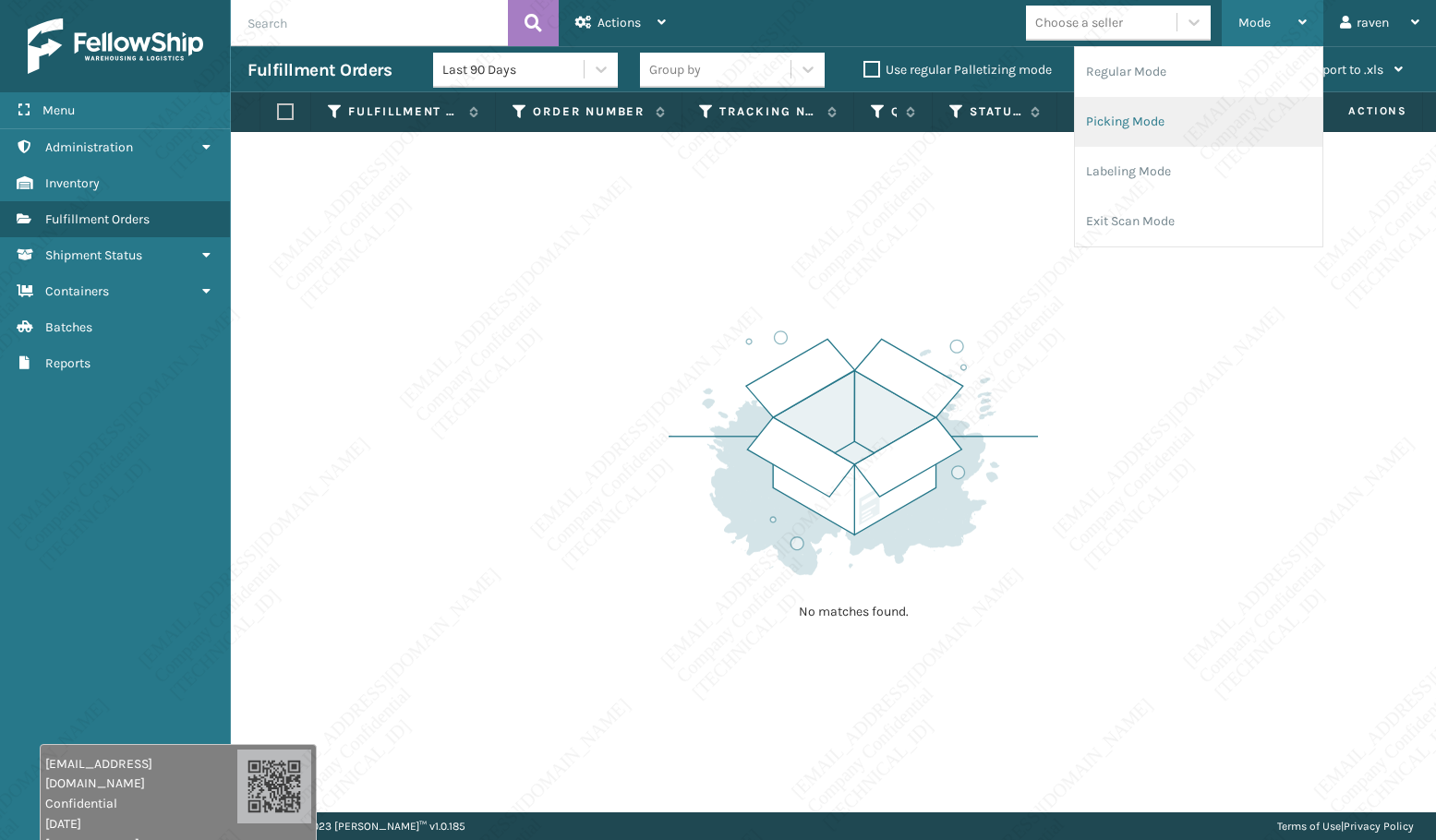
click at [1174, 118] on li "Picking Mode" at bounding box center [1198, 122] width 247 height 50
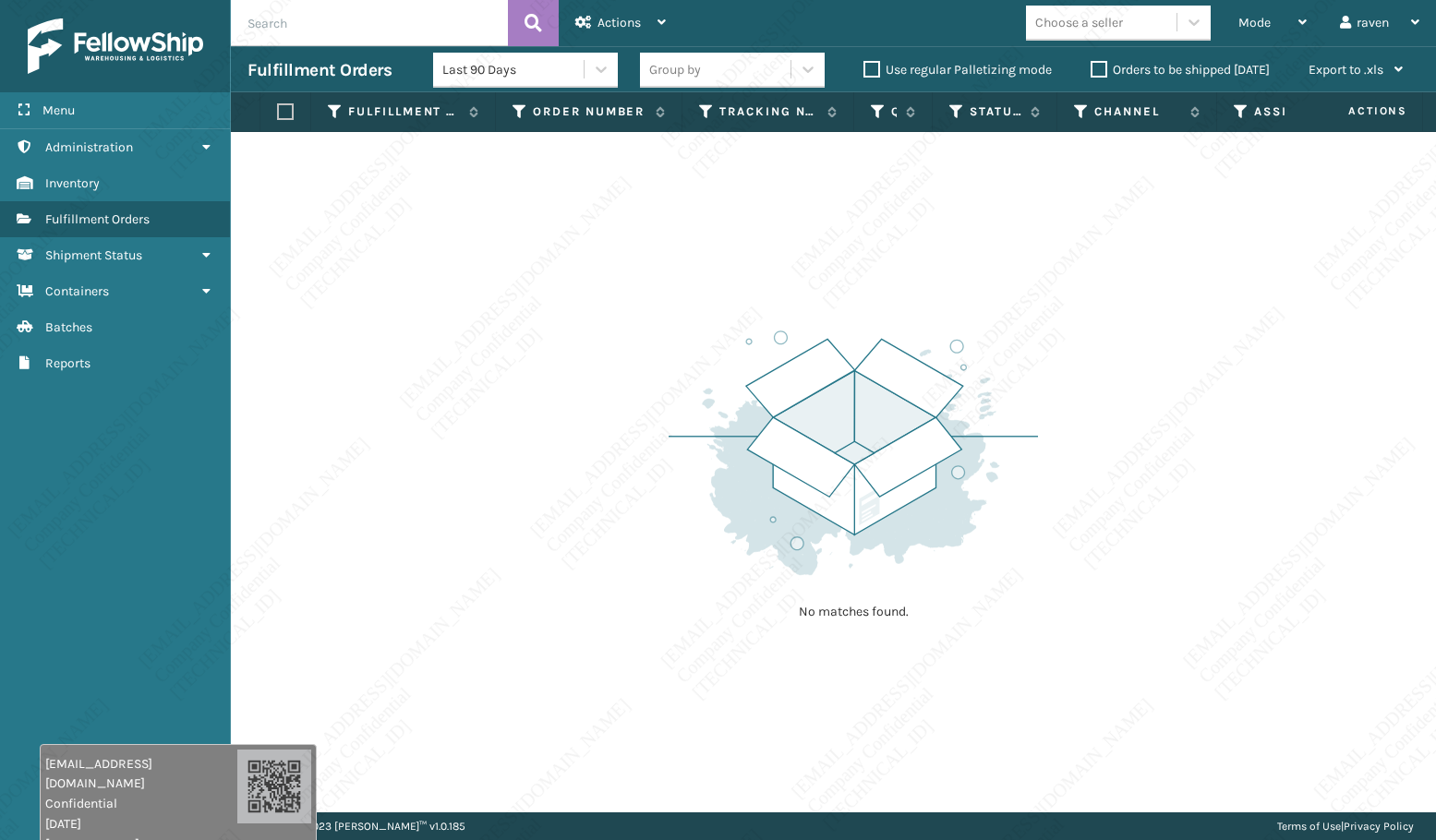
click at [574, 289] on div "No matches found." at bounding box center [834, 472] width 1205 height 681
click at [1244, 28] on span "Mode" at bounding box center [1255, 22] width 32 height 15
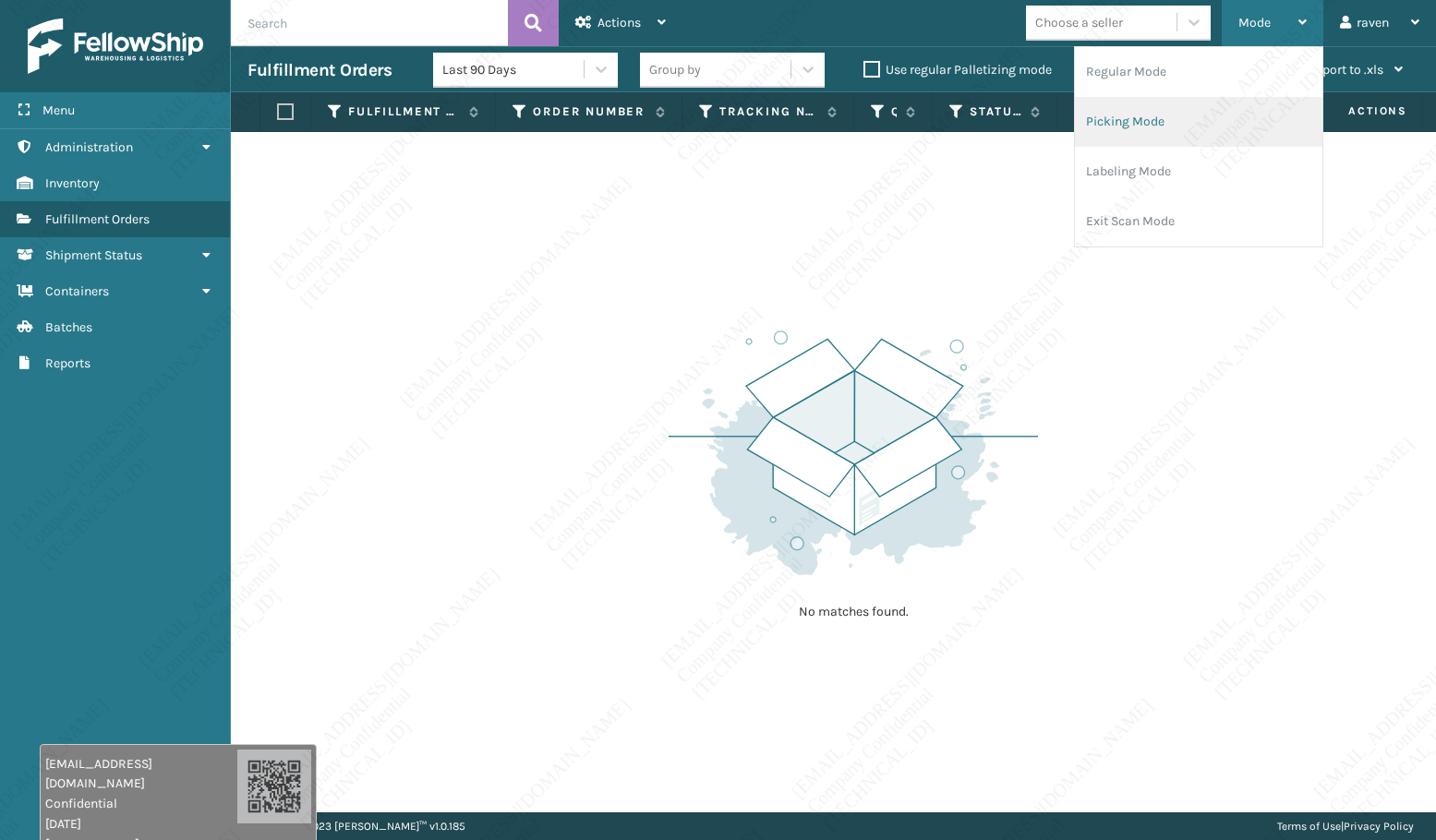
click at [1185, 132] on li "Picking Mode" at bounding box center [1198, 122] width 247 height 50
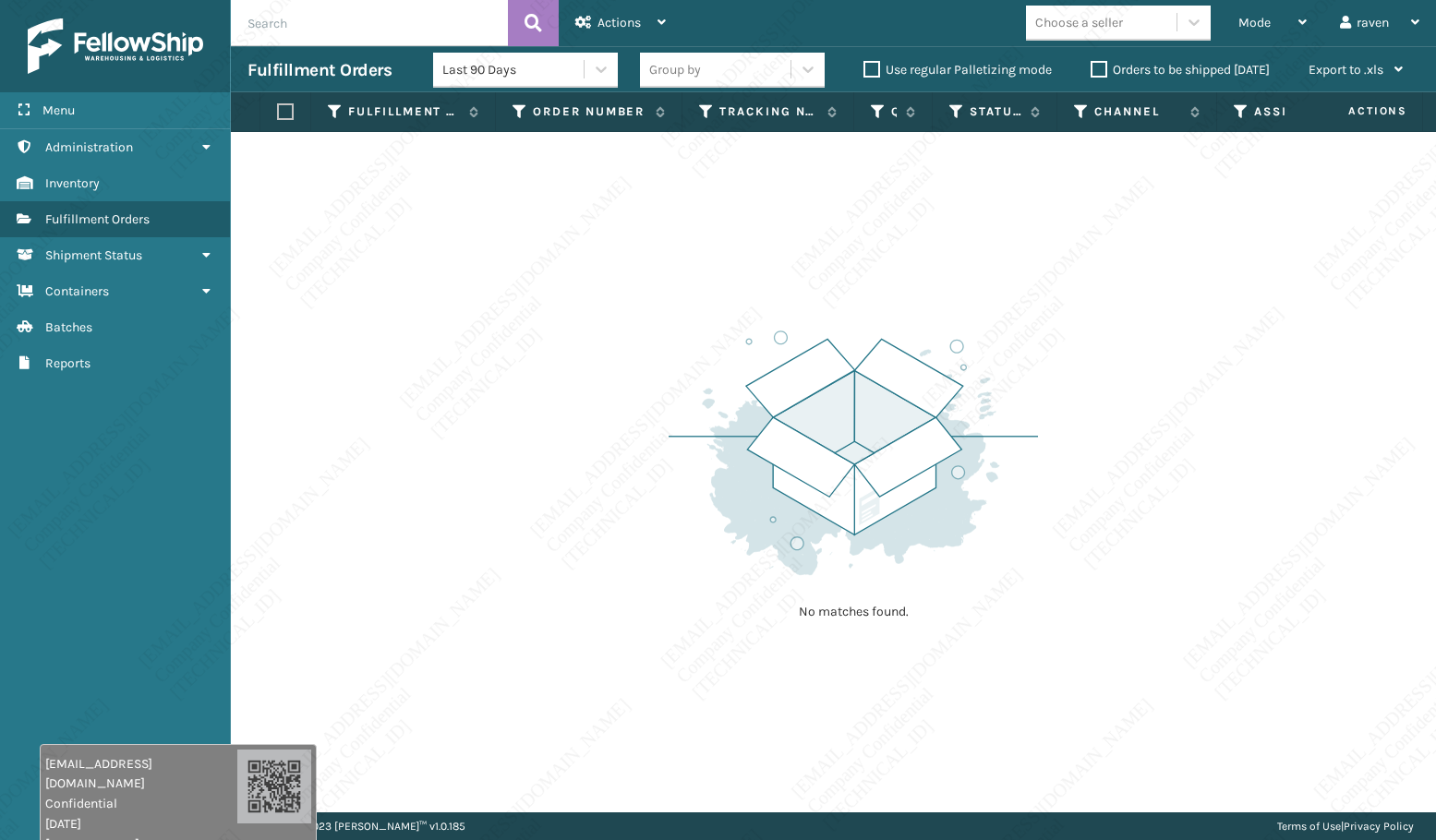
click at [1156, 422] on div "No matches found." at bounding box center [834, 472] width 1205 height 681
click at [1154, 546] on div "No matches found." at bounding box center [834, 472] width 1205 height 681
click at [1157, 751] on div "No matches found." at bounding box center [834, 472] width 1205 height 681
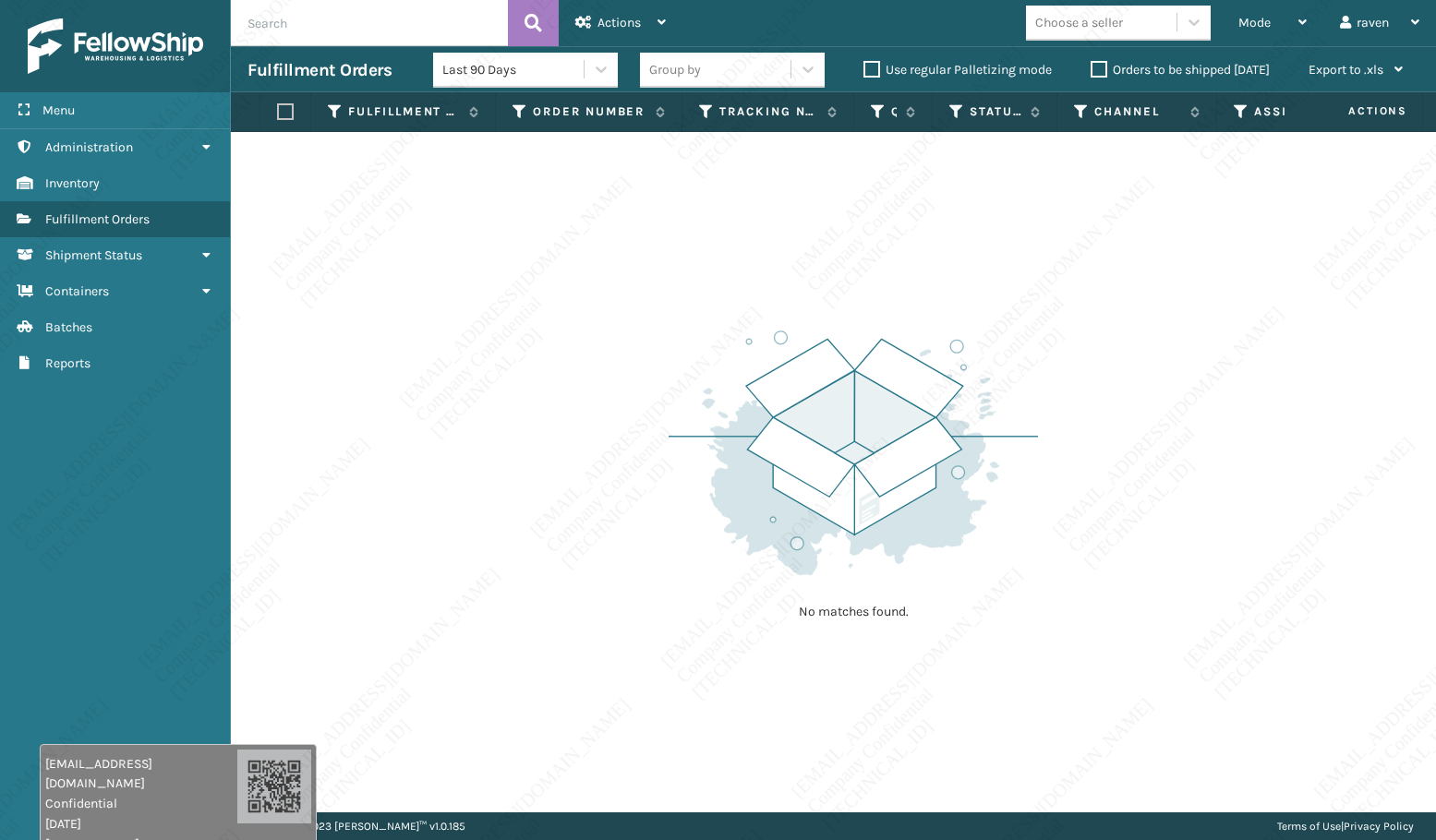
click at [1036, 300] on div "No matches found." at bounding box center [834, 472] width 1205 height 681
drag, startPoint x: 339, startPoint y: 611, endPoint x: 337, endPoint y: 601, distance: 10.2
click at [338, 603] on div "No matches found." at bounding box center [834, 472] width 1205 height 681
click at [304, 576] on div "No matches found." at bounding box center [834, 472] width 1205 height 681
click at [567, 508] on div "No matches found." at bounding box center [834, 472] width 1205 height 681
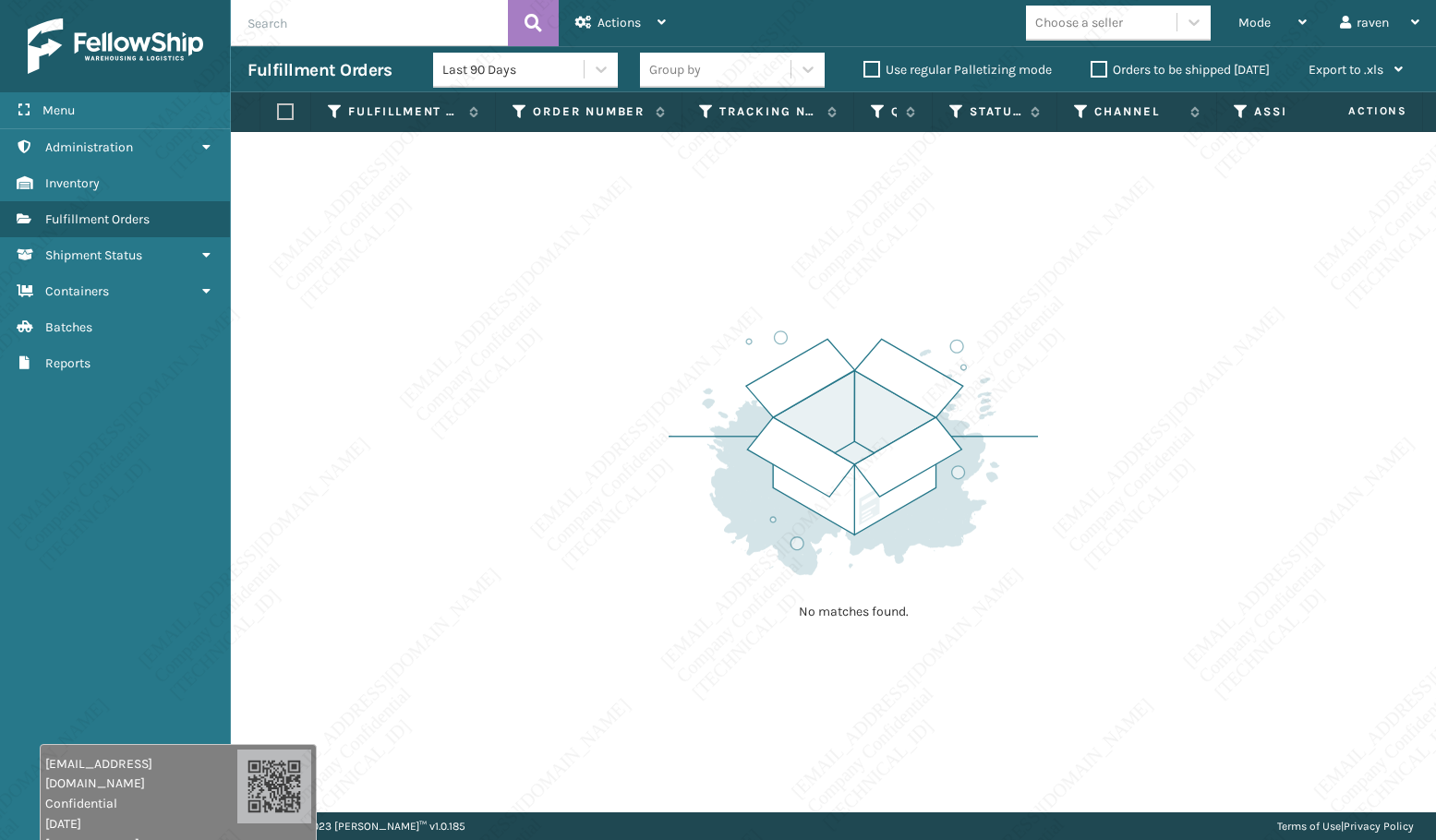
drag, startPoint x: 543, startPoint y: 476, endPoint x: 542, endPoint y: 466, distance: 10.0
click at [539, 468] on div "No matches found." at bounding box center [834, 472] width 1205 height 681
click at [527, 465] on div "No matches found." at bounding box center [834, 472] width 1205 height 681
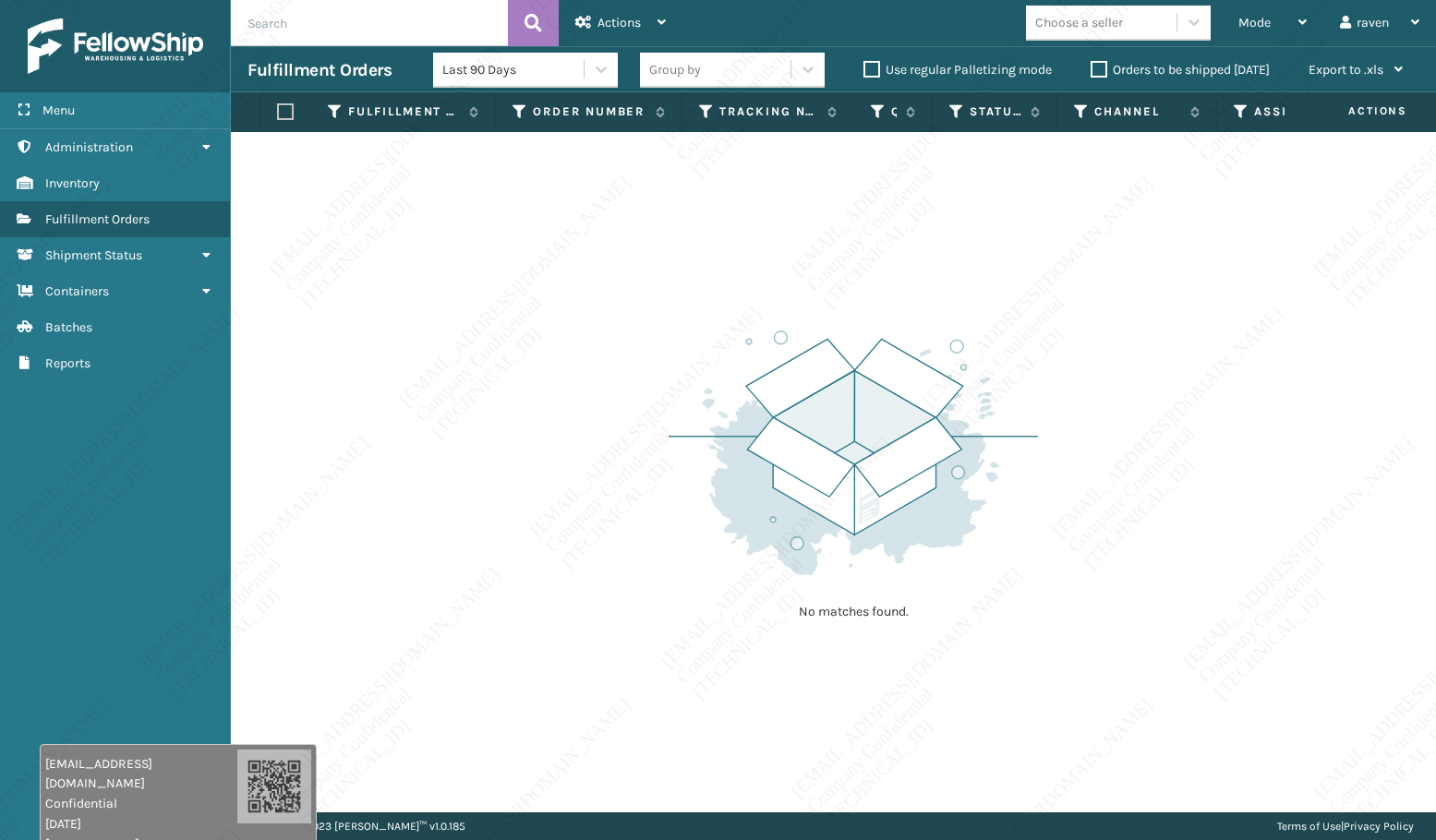
drag, startPoint x: 463, startPoint y: 273, endPoint x: 433, endPoint y: 284, distance: 32.0
click at [463, 272] on div "No matches found." at bounding box center [834, 472] width 1205 height 681
click at [427, 365] on div "No matches found." at bounding box center [834, 472] width 1205 height 681
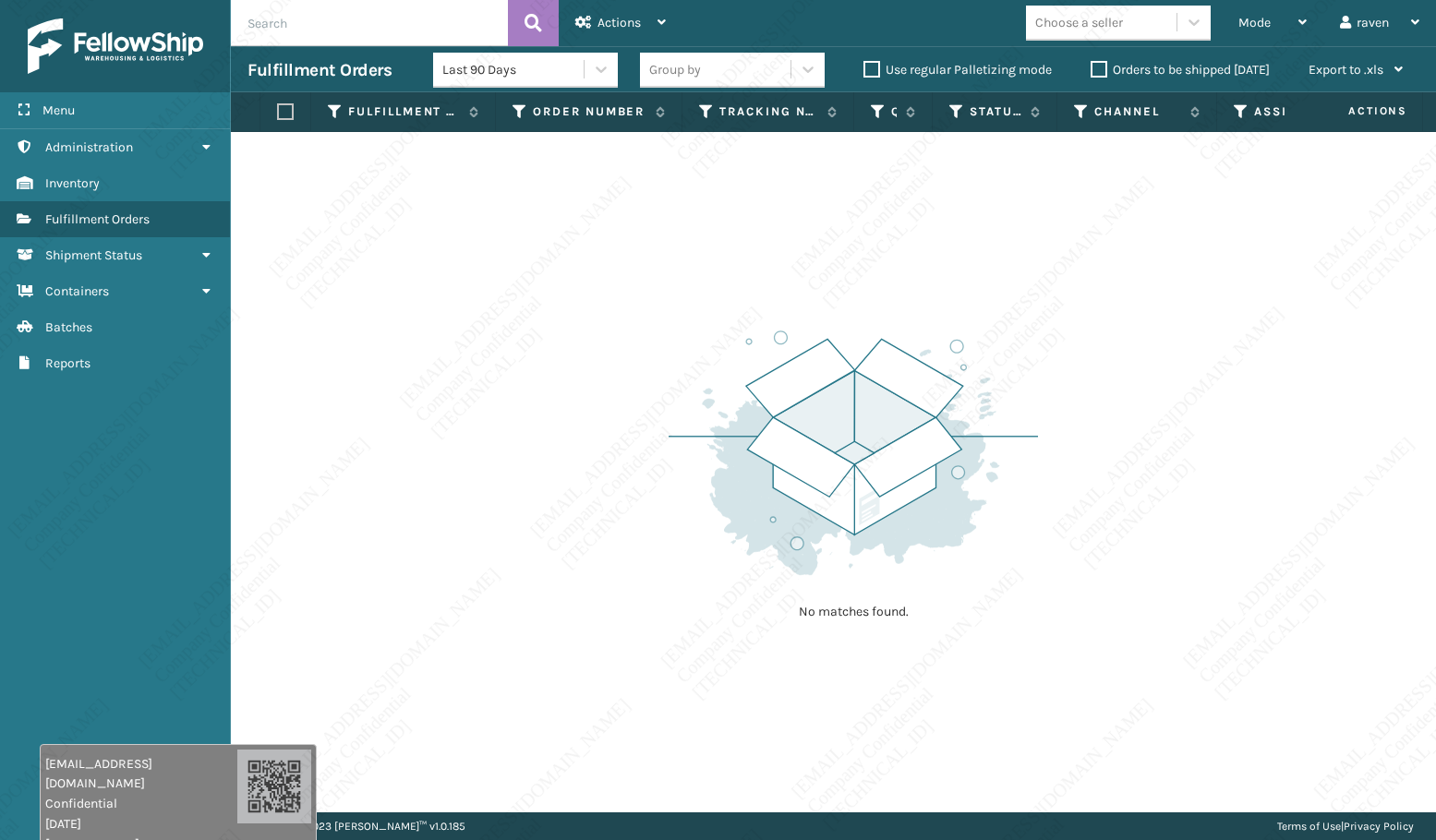
click at [427, 366] on div "No matches found." at bounding box center [834, 472] width 1205 height 681
click at [787, 700] on div "No matches found." at bounding box center [834, 472] width 1205 height 681
drag, startPoint x: 779, startPoint y: 688, endPoint x: 771, endPoint y: 699, distance: 13.6
drag, startPoint x: 771, startPoint y: 699, endPoint x: 374, endPoint y: 612, distance: 406.4
click at [374, 612] on div "No matches found." at bounding box center [834, 472] width 1205 height 681
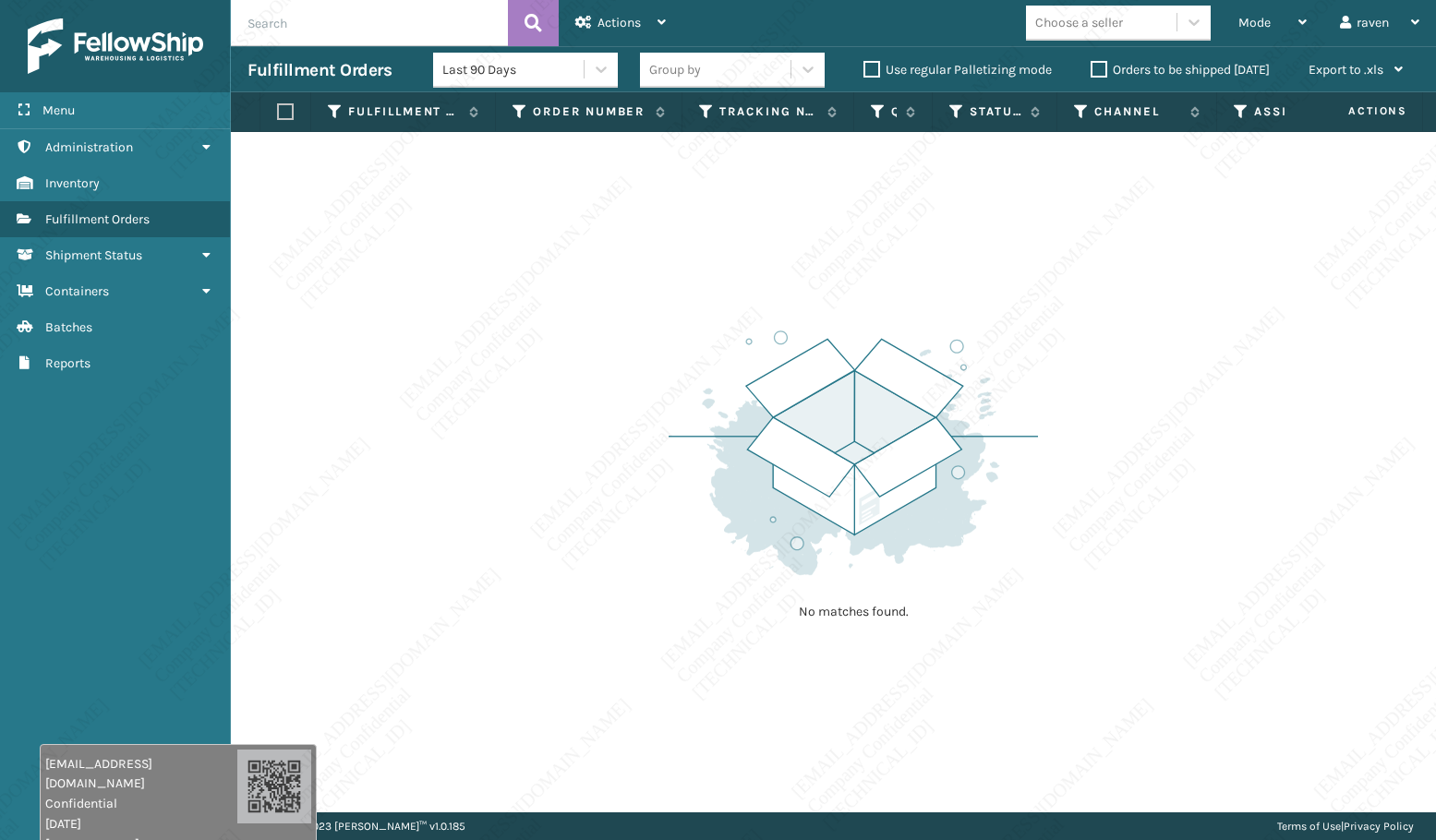
click at [285, 584] on div "No matches found." at bounding box center [834, 472] width 1205 height 681
click at [290, 577] on div "No matches found." at bounding box center [834, 472] width 1205 height 681
click at [266, 627] on div "No matches found." at bounding box center [834, 472] width 1205 height 681
click at [636, 466] on div "No matches found." at bounding box center [834, 472] width 1205 height 681
click at [589, 518] on div "No matches found." at bounding box center [834, 472] width 1205 height 681
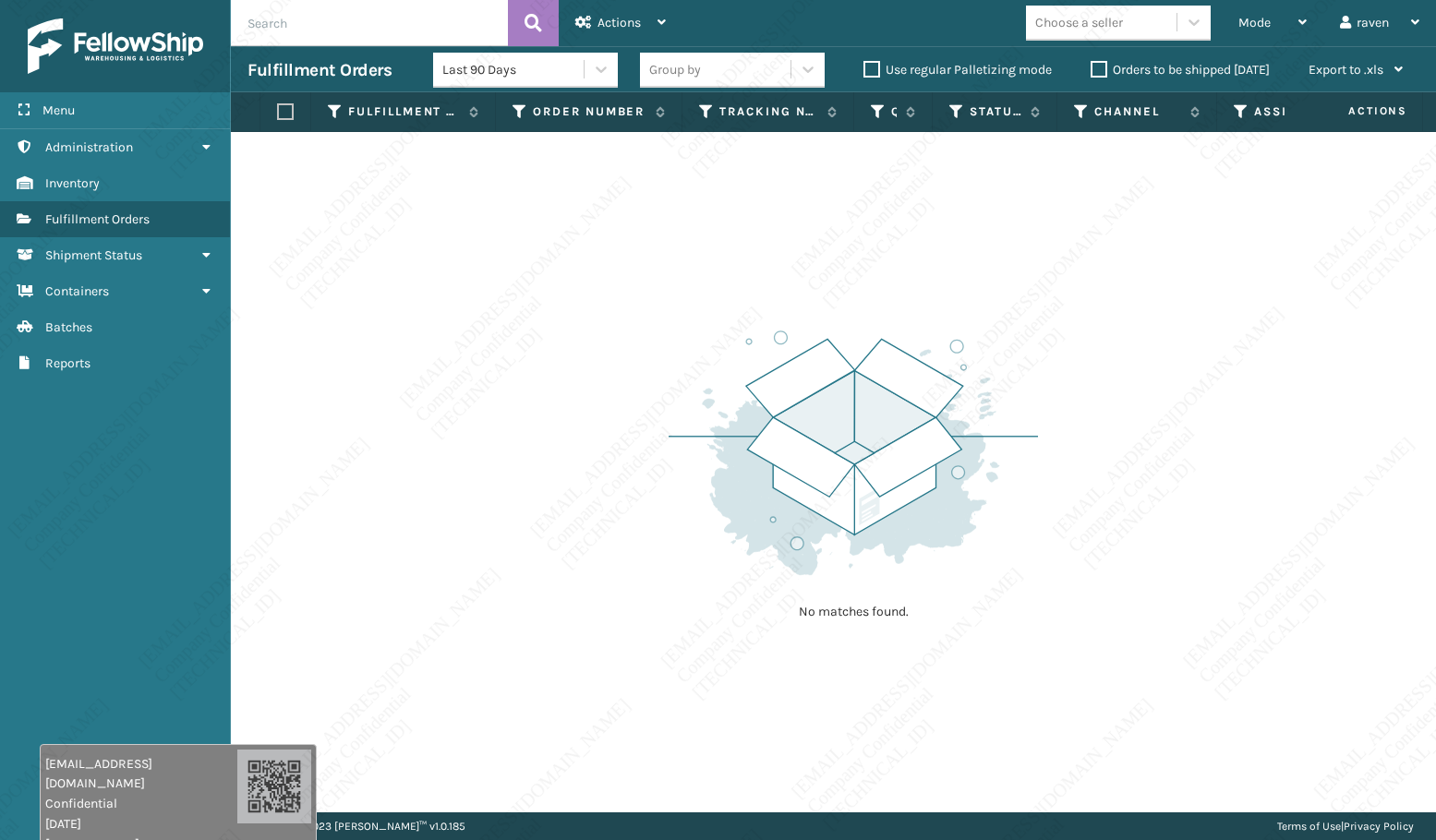
click at [588, 519] on div "No matches found." at bounding box center [834, 472] width 1205 height 681
click at [636, 446] on div "No matches found." at bounding box center [834, 472] width 1205 height 681
click at [677, 374] on img at bounding box center [853, 452] width 370 height 256
click at [704, 359] on img at bounding box center [853, 452] width 370 height 256
click at [840, 467] on img at bounding box center [853, 452] width 370 height 256
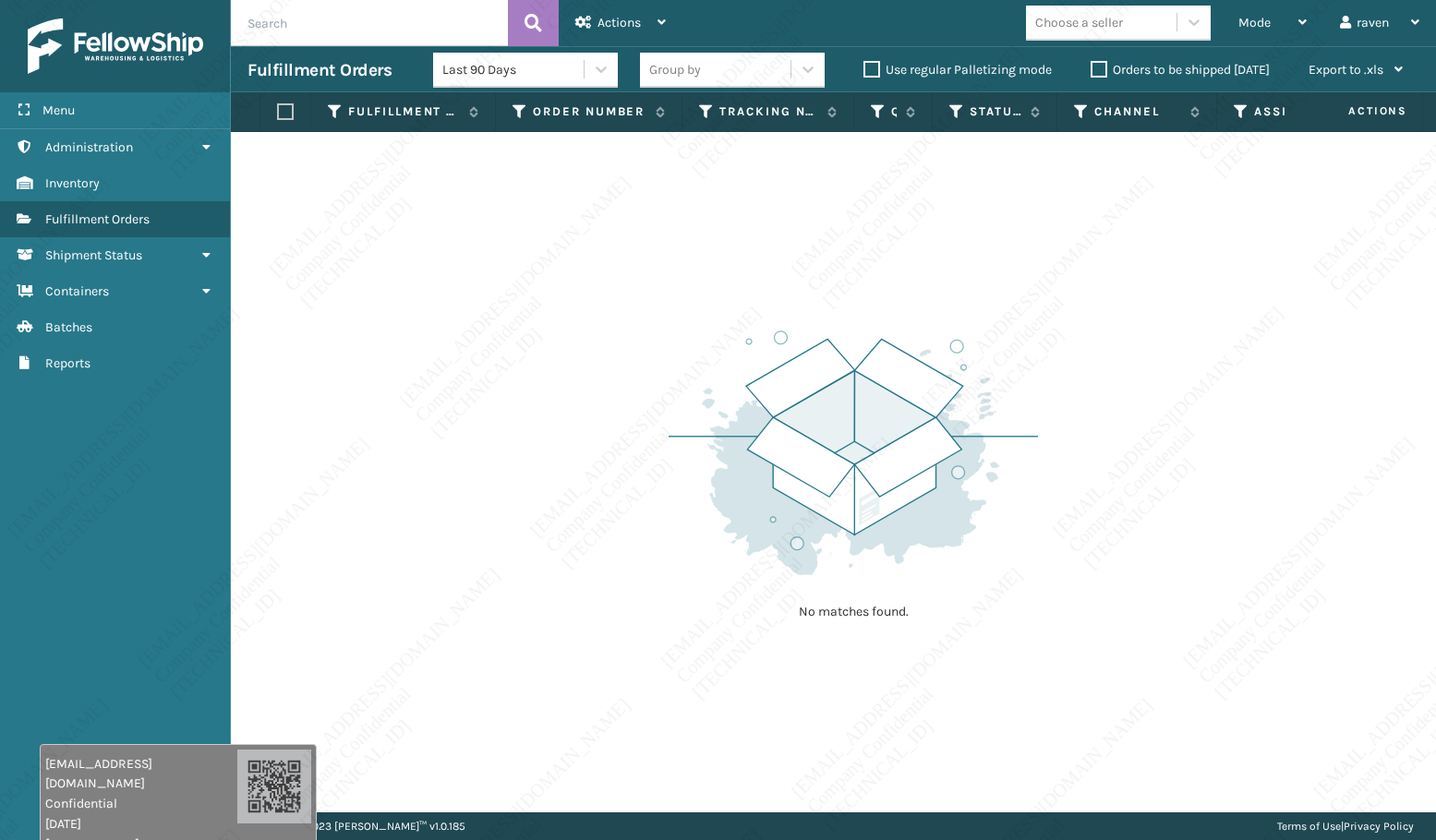
click at [841, 475] on img at bounding box center [853, 452] width 370 height 256
click at [847, 484] on img at bounding box center [853, 452] width 370 height 256
click at [851, 488] on img at bounding box center [853, 452] width 370 height 256
click at [853, 489] on img at bounding box center [853, 452] width 370 height 256
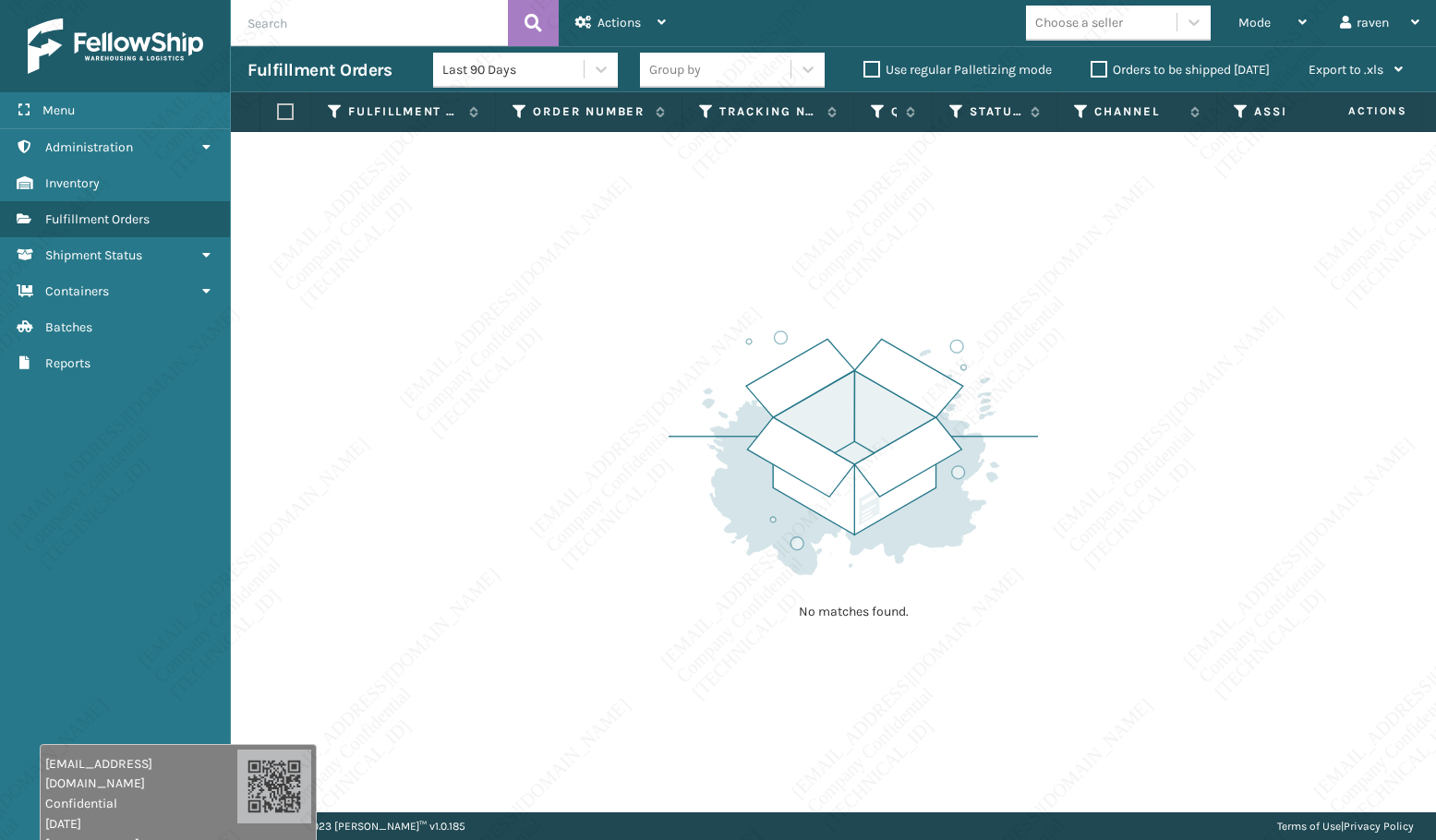
click at [850, 491] on img at bounding box center [853, 452] width 370 height 256
click at [1246, 19] on span "Mode" at bounding box center [1255, 22] width 32 height 15
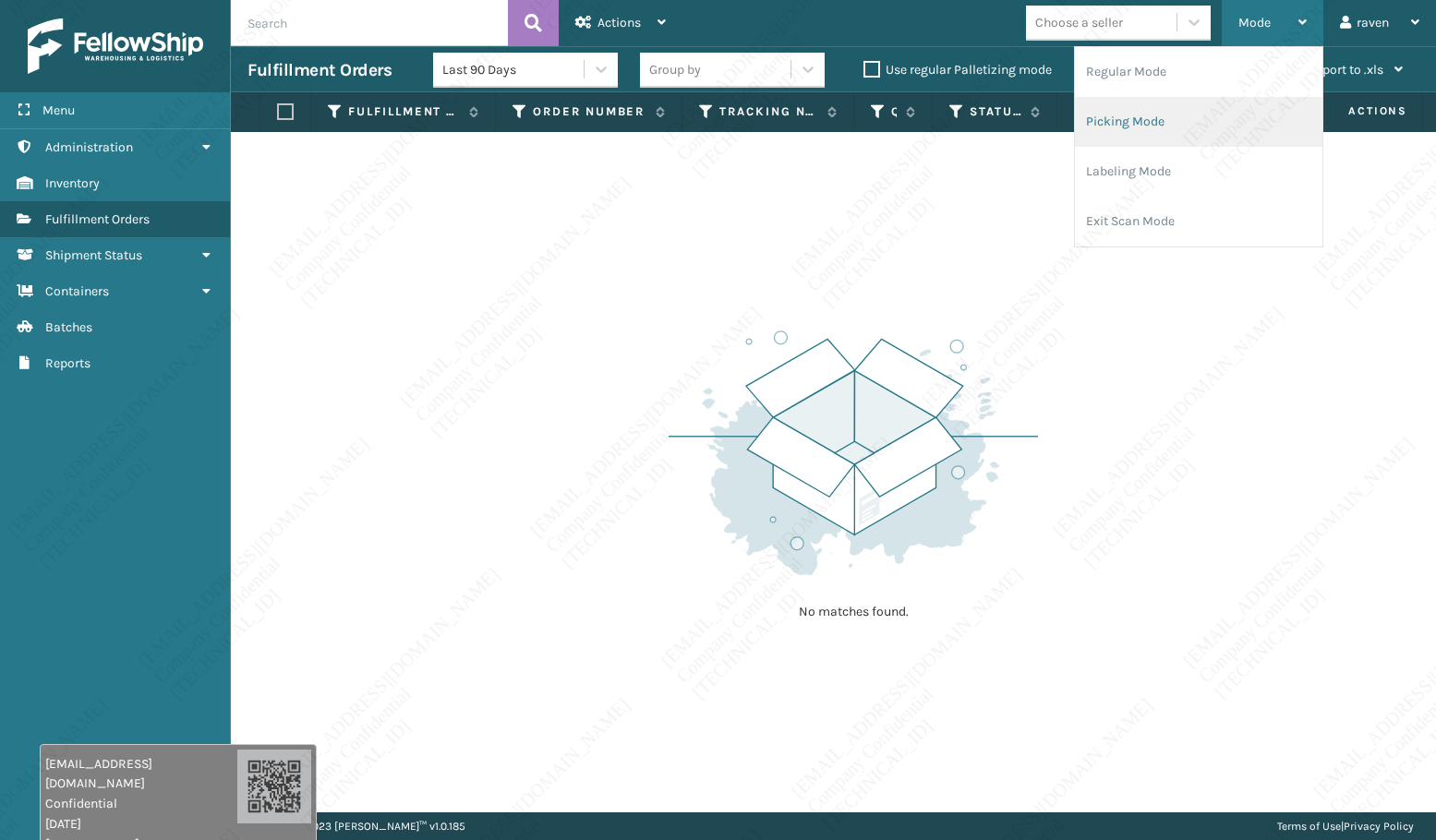
click at [1193, 123] on li "Picking Mode" at bounding box center [1198, 122] width 247 height 50
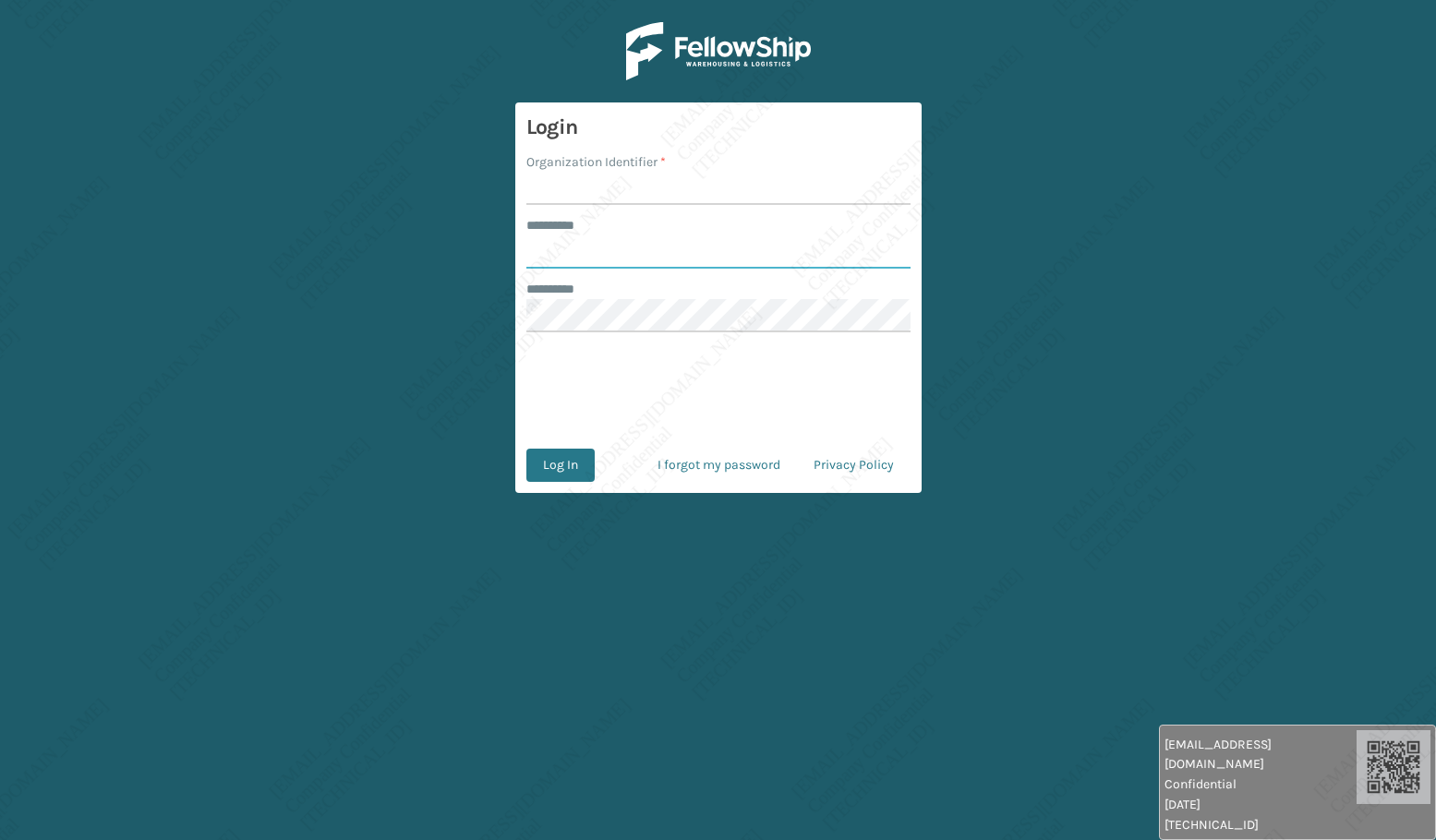
type input "******"
click at [630, 251] on input "******" at bounding box center [718, 252] width 384 height 33
click at [631, 248] on input "******" at bounding box center [718, 252] width 384 height 33
click at [584, 258] on input "******" at bounding box center [718, 252] width 384 height 33
click at [587, 252] on input "******" at bounding box center [718, 252] width 384 height 33
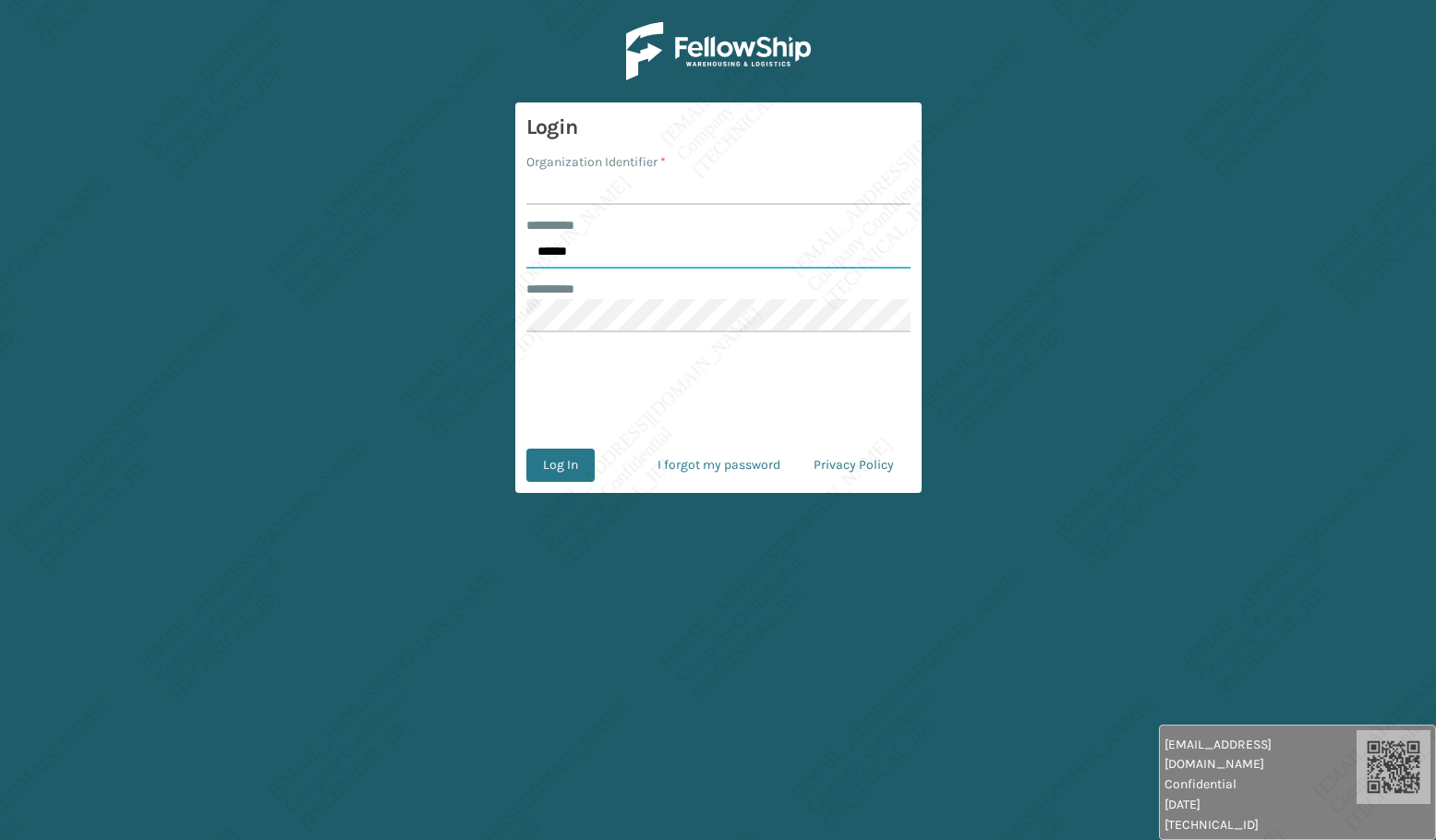
click at [587, 252] on input "******" at bounding box center [718, 252] width 384 height 33
type input "*****"
click at [607, 212] on form "Login Organization Identifier * ******** * ***** ******** * Log In I forgot my …" at bounding box center [718, 297] width 406 height 390
click at [605, 182] on input "Organization Identifier *" at bounding box center [718, 188] width 384 height 33
type input "[PERSON_NAME]"
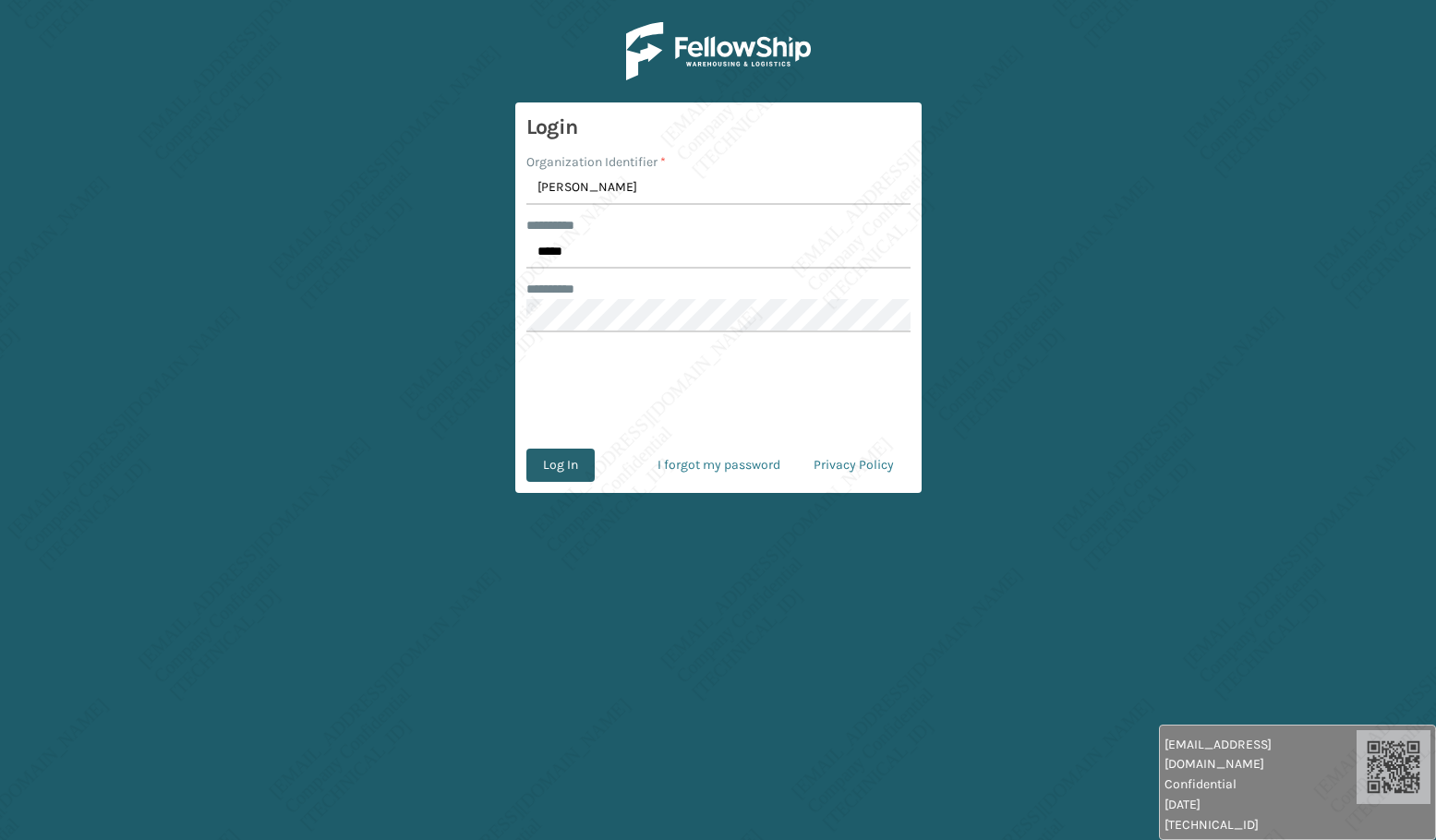
click at [557, 473] on button "Log In" at bounding box center [560, 465] width 69 height 33
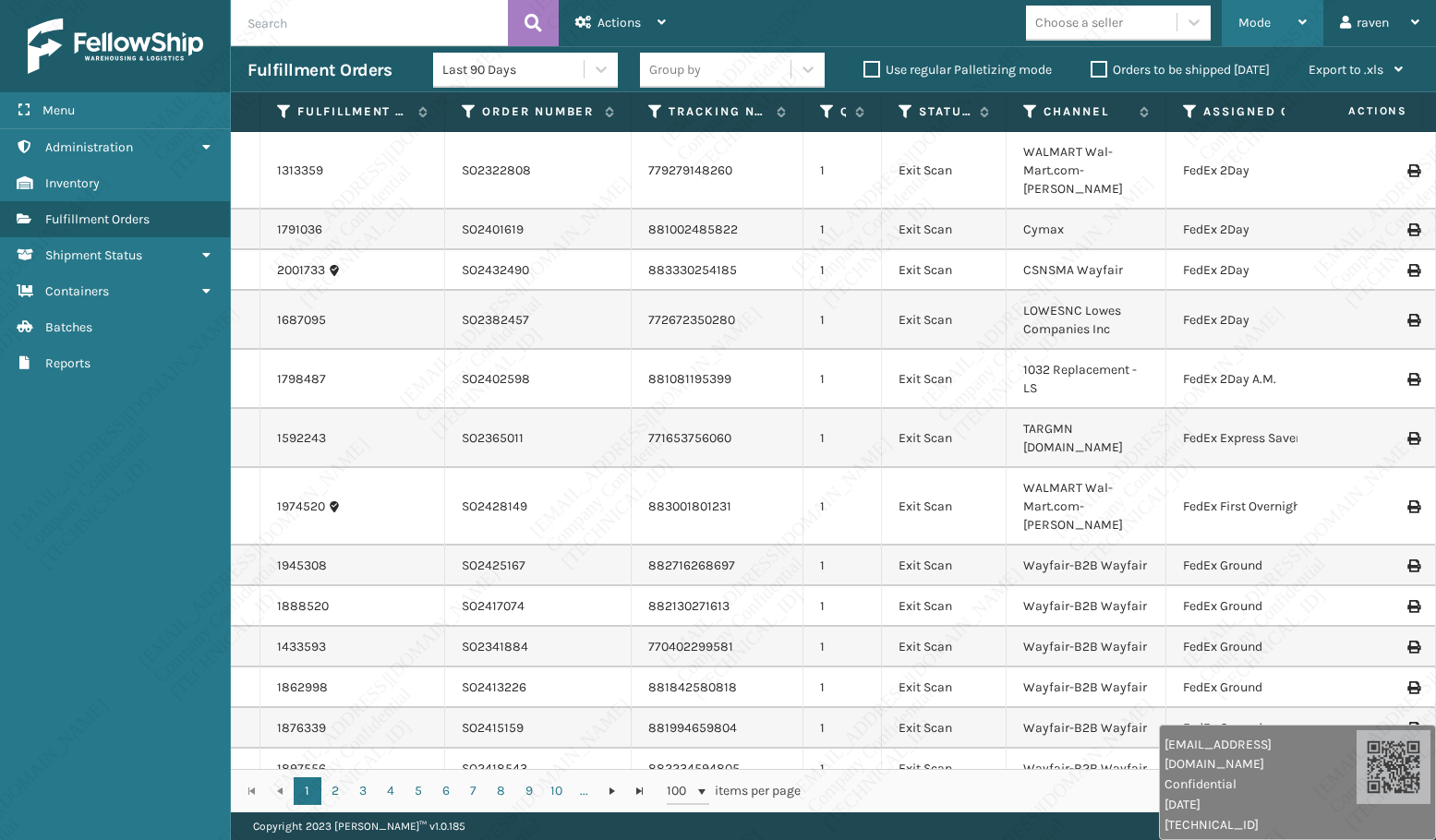
click at [1246, 23] on span "Mode" at bounding box center [1255, 22] width 32 height 15
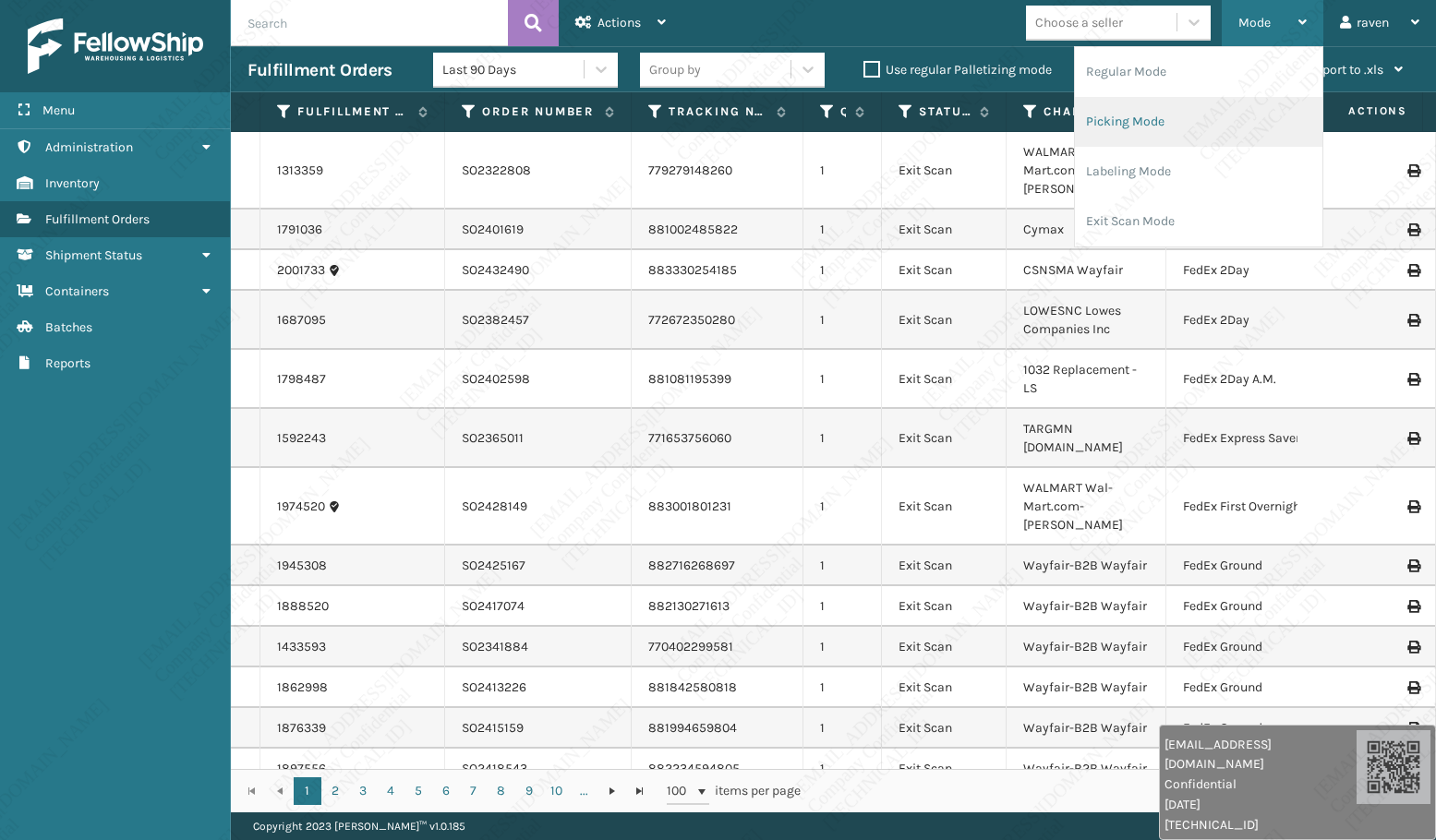
click at [1167, 117] on li "Picking Mode" at bounding box center [1198, 122] width 247 height 50
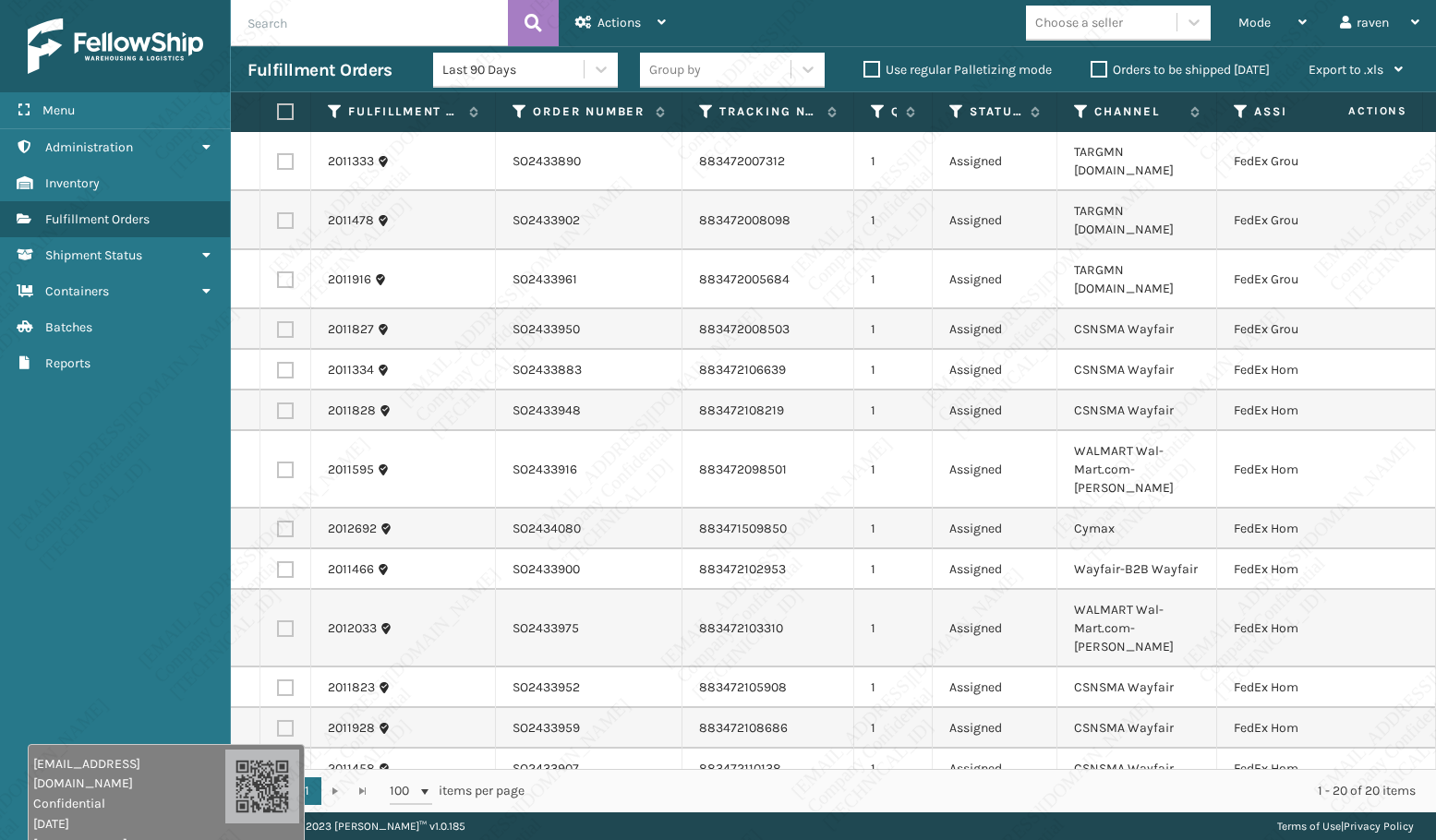
drag, startPoint x: 1278, startPoint y: 800, endPoint x: 147, endPoint y: 818, distance: 1131.1
click at [147, 818] on div "[EMAIL_ADDRESS][DOMAIN_NAME] Confidential [DATE] [TECHNICAL_ID]" at bounding box center [129, 804] width 192 height 99
click at [1237, 106] on icon at bounding box center [1240, 111] width 14 height 16
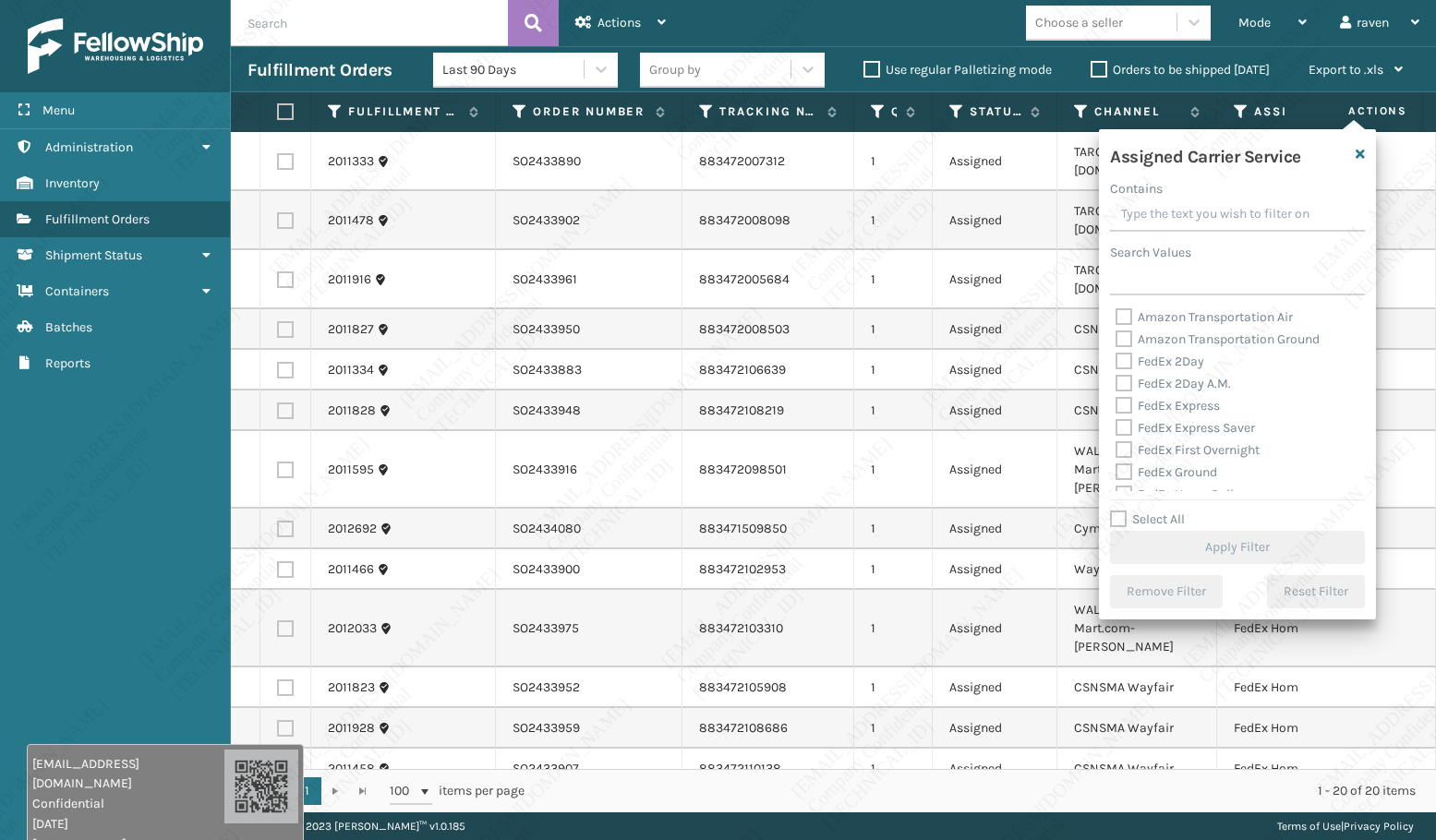
click at [1174, 261] on label "Search Values" at bounding box center [1150, 252] width 81 height 19
click at [1174, 262] on input "Search Values" at bounding box center [1236, 279] width 255 height 33
click at [1167, 278] on input "Search Values" at bounding box center [1236, 279] width 255 height 33
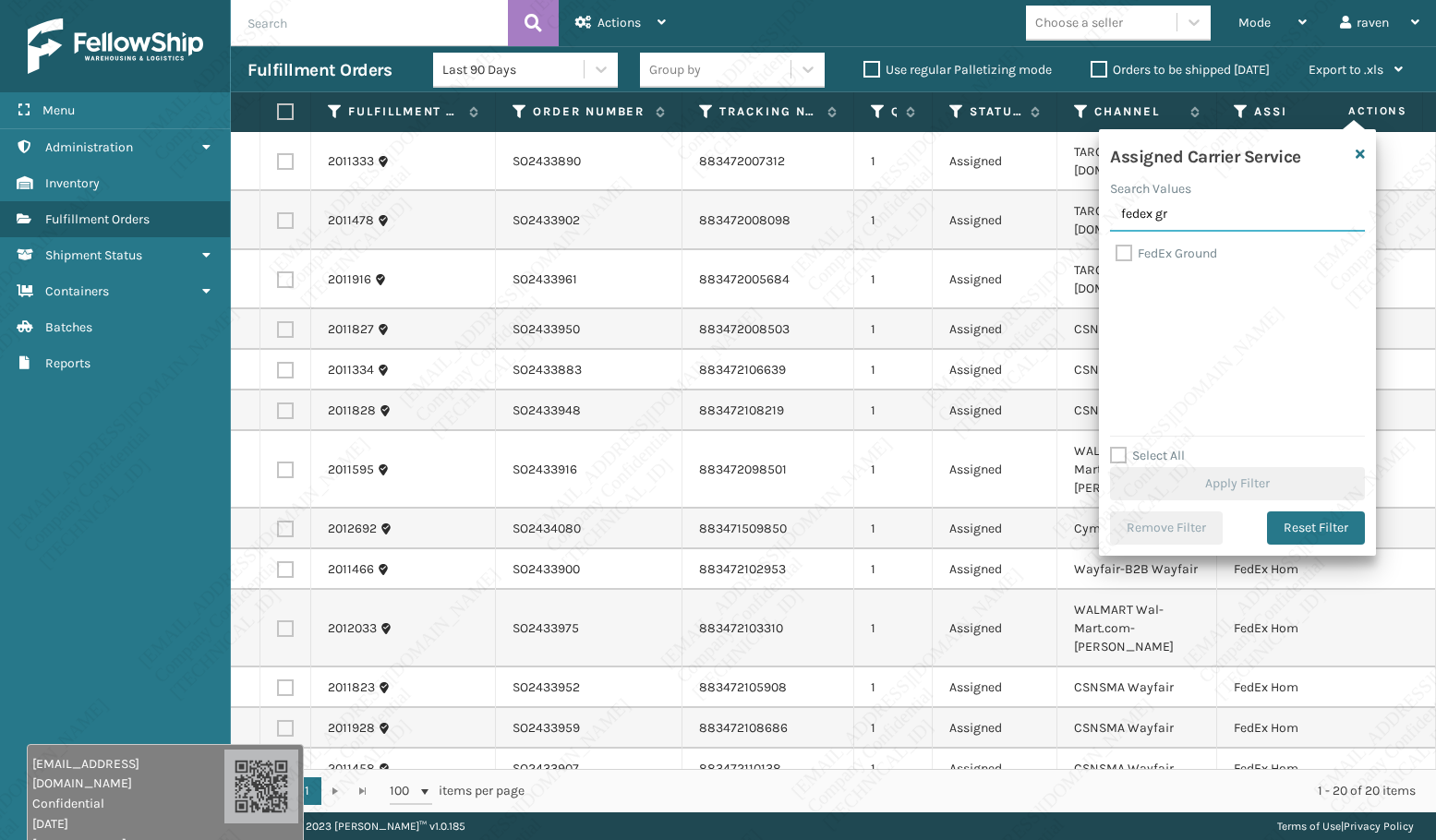
type input "fedex gr"
click at [1166, 257] on label "FedEx Ground" at bounding box center [1166, 253] width 101 height 15
click at [1116, 255] on input "FedEx Ground" at bounding box center [1115, 248] width 1 height 12
checkbox input "true"
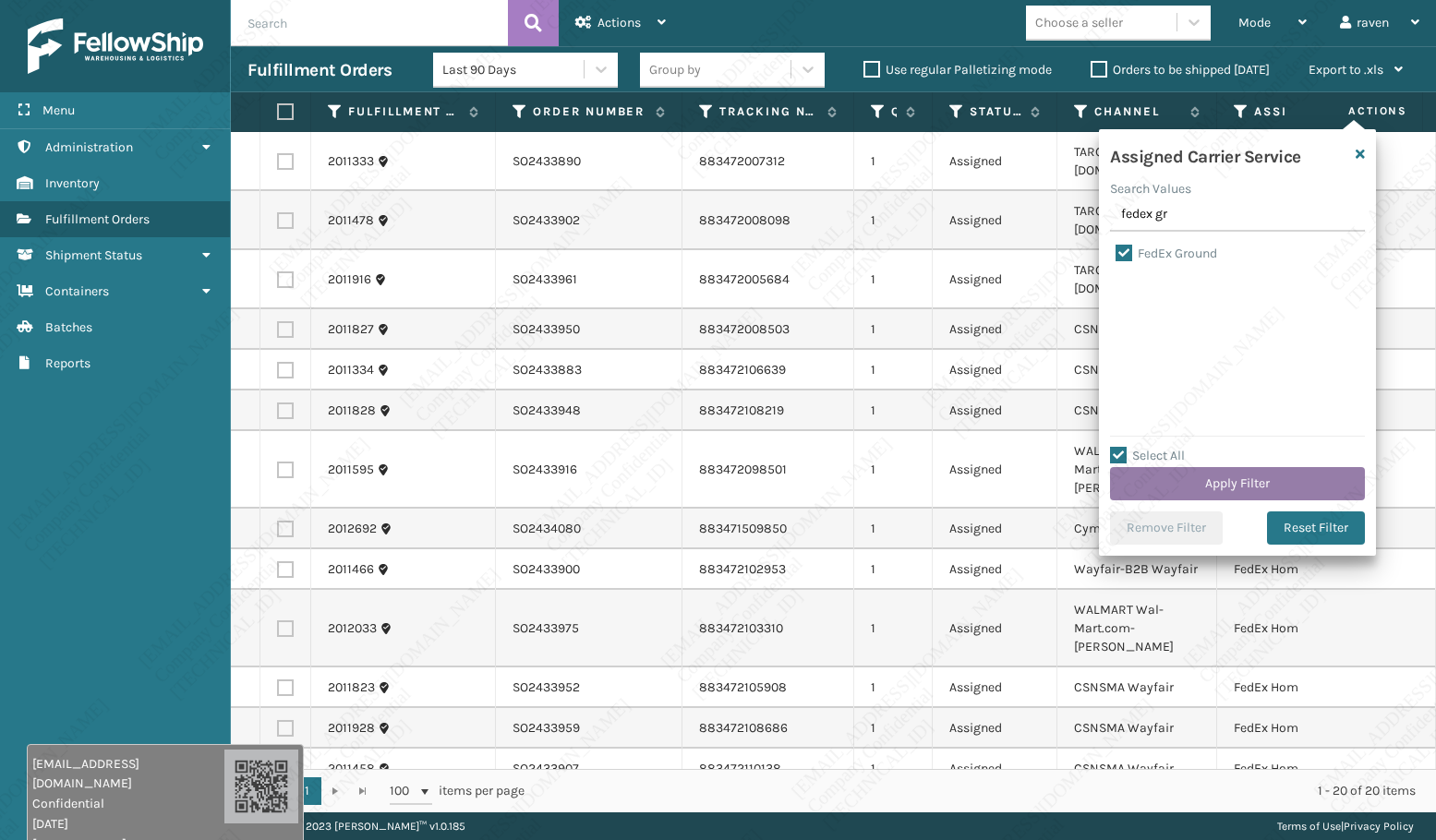
click at [1240, 474] on button "Apply Filter" at bounding box center [1236, 483] width 255 height 33
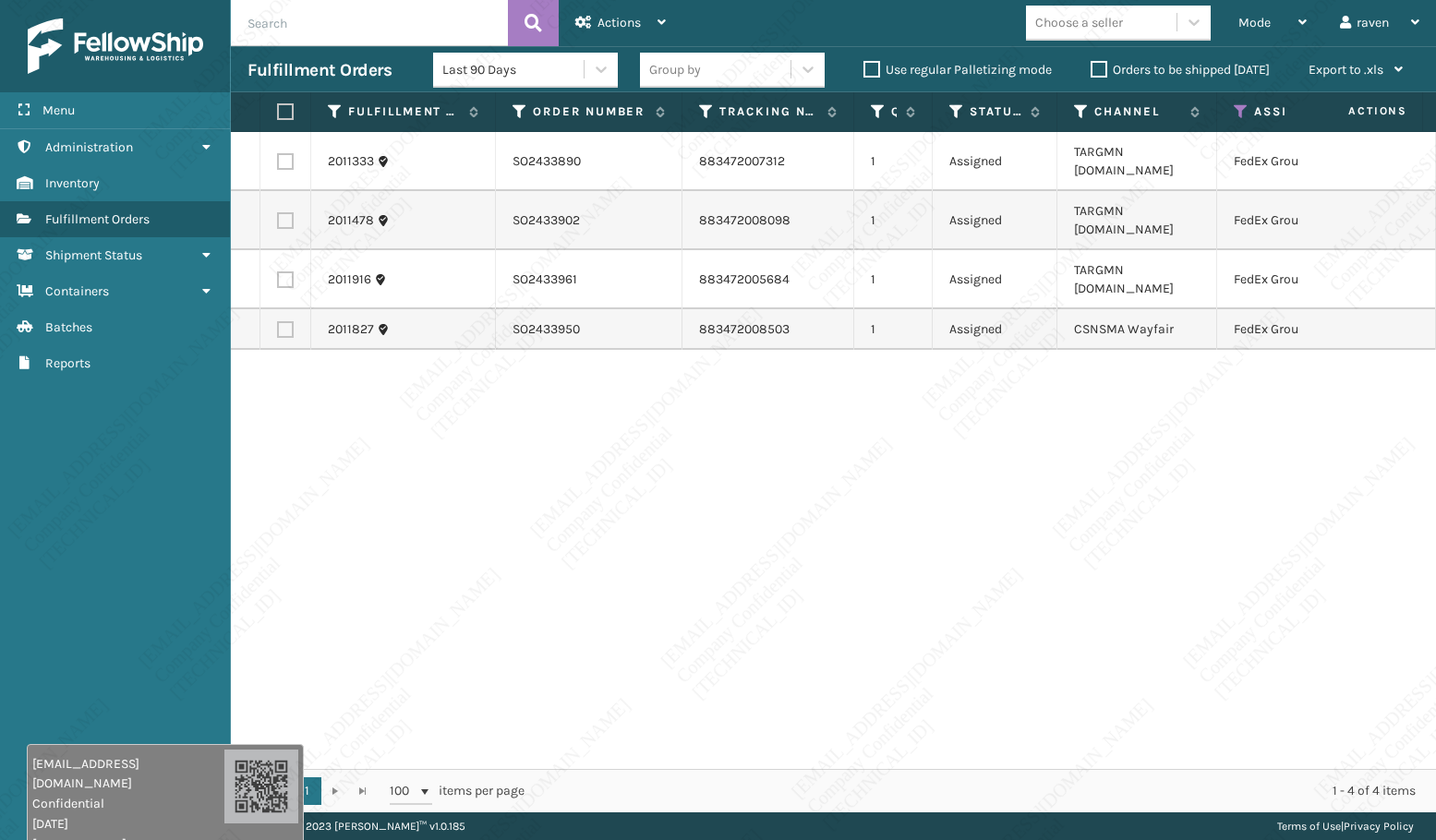
click at [288, 109] on label at bounding box center [283, 111] width 11 height 16
click at [278, 109] on input "checkbox" at bounding box center [277, 112] width 1 height 12
checkbox input "true"
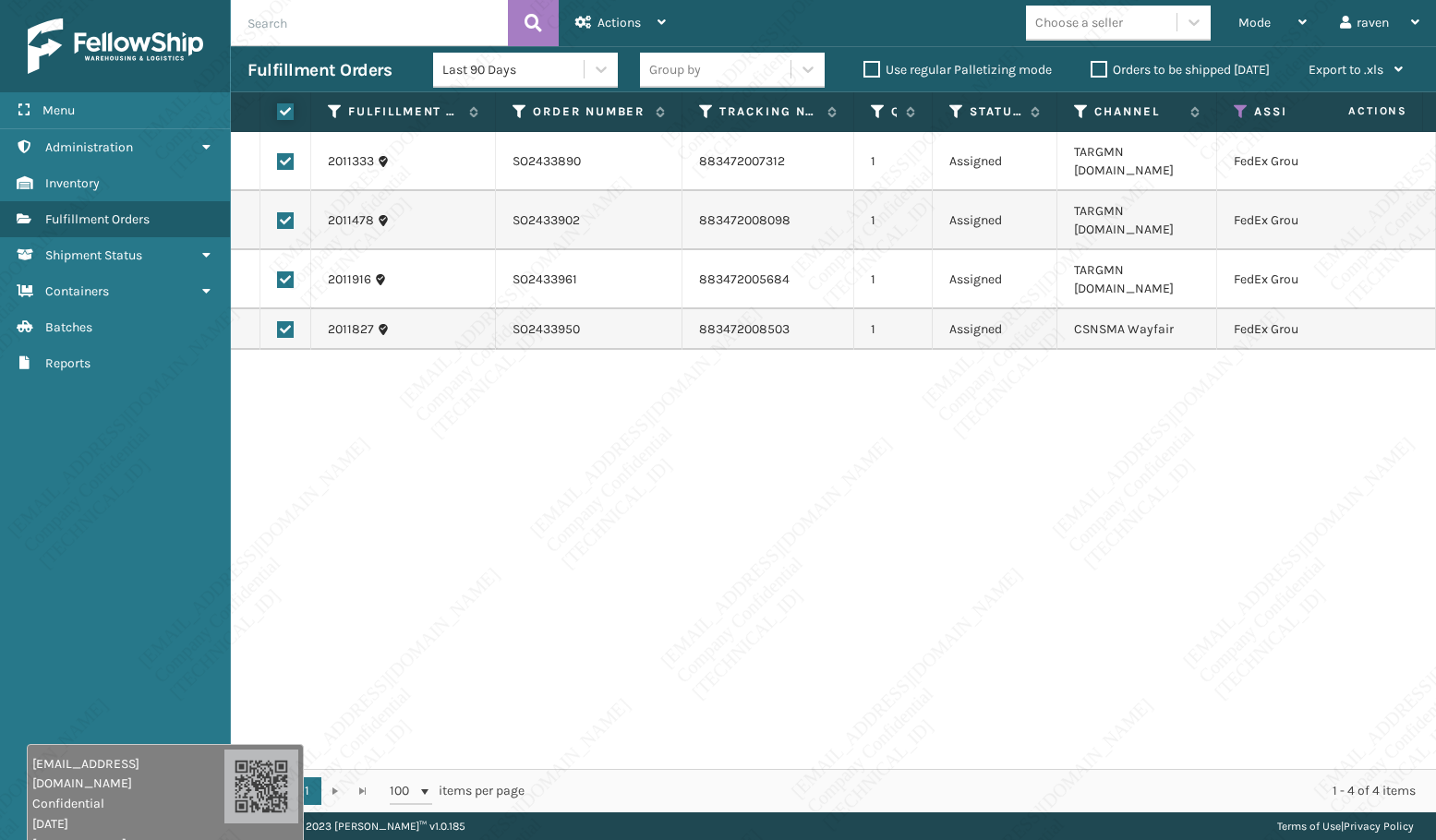
checkbox input "true"
click at [859, 369] on div "2011333 SO2433890 883472007312 1 Assigned TARGMN Target.com FedEx Ground 201147…" at bounding box center [834, 450] width 1205 height 637
click at [617, 21] on span "Actions" at bounding box center [619, 22] width 43 height 15
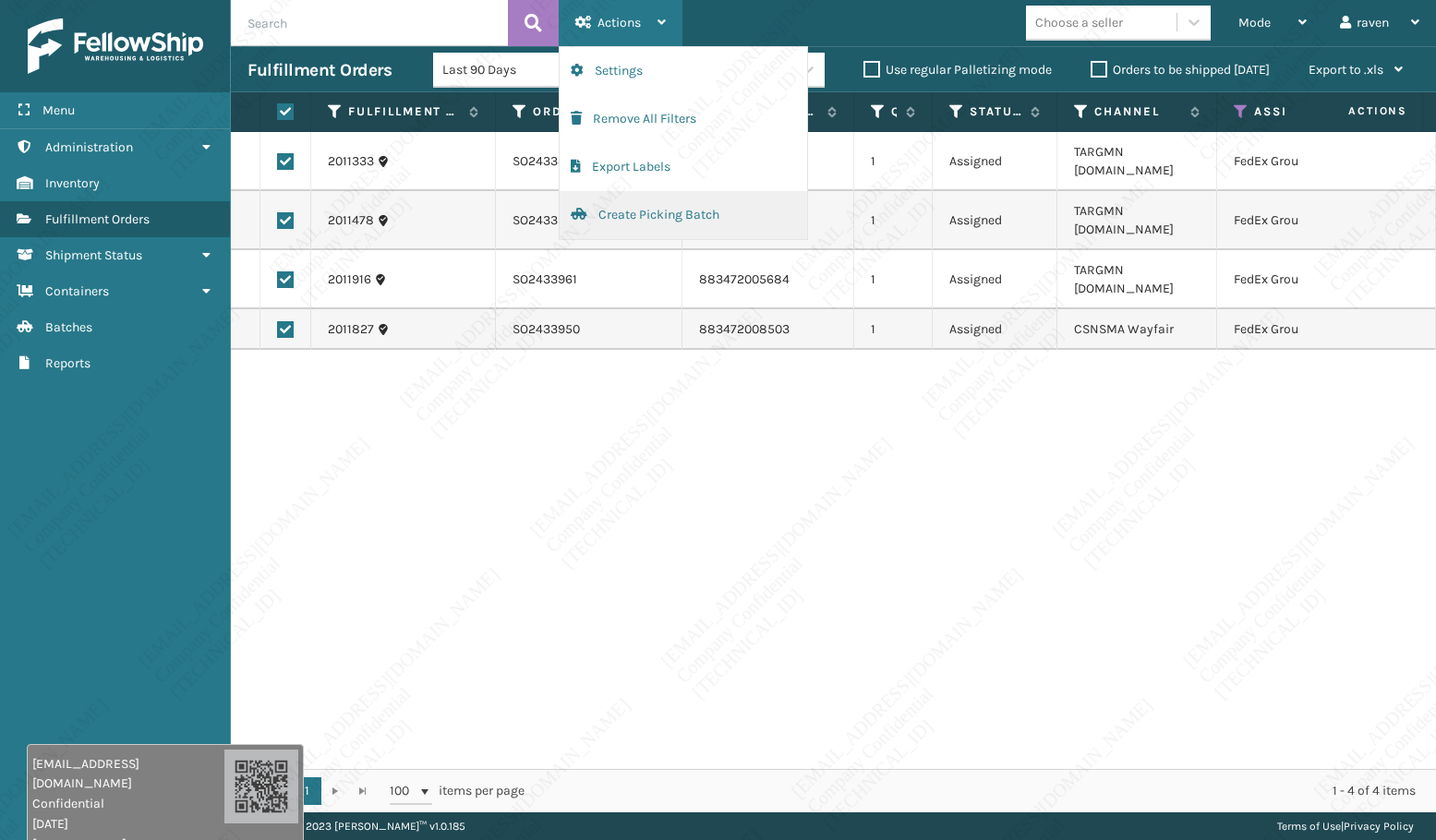
click at [621, 209] on button "Create Picking Batch" at bounding box center [683, 215] width 247 height 48
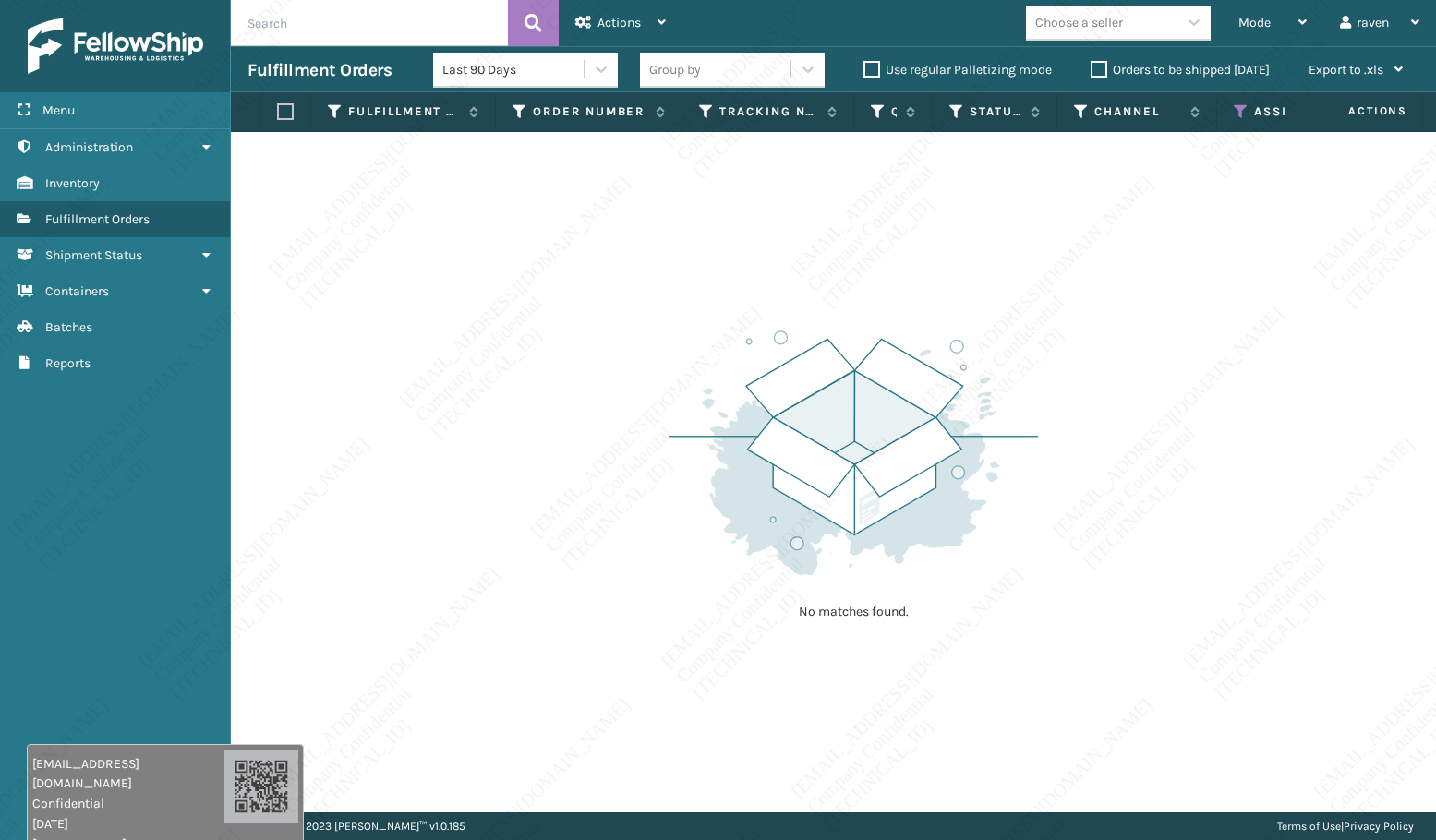
click at [1240, 105] on icon at bounding box center [1240, 111] width 14 height 16
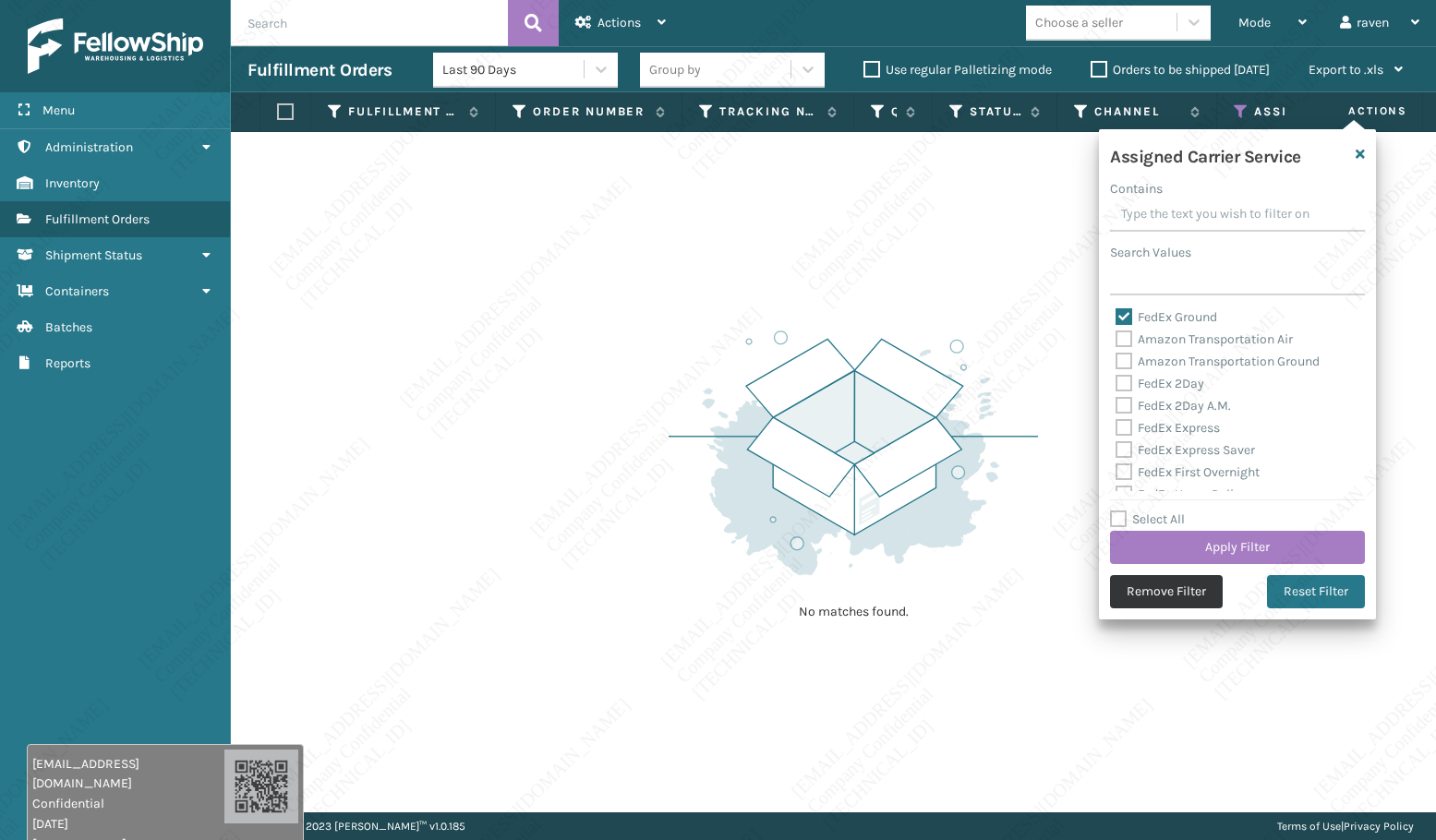
click at [1150, 585] on button "Remove Filter" at bounding box center [1166, 591] width 113 height 33
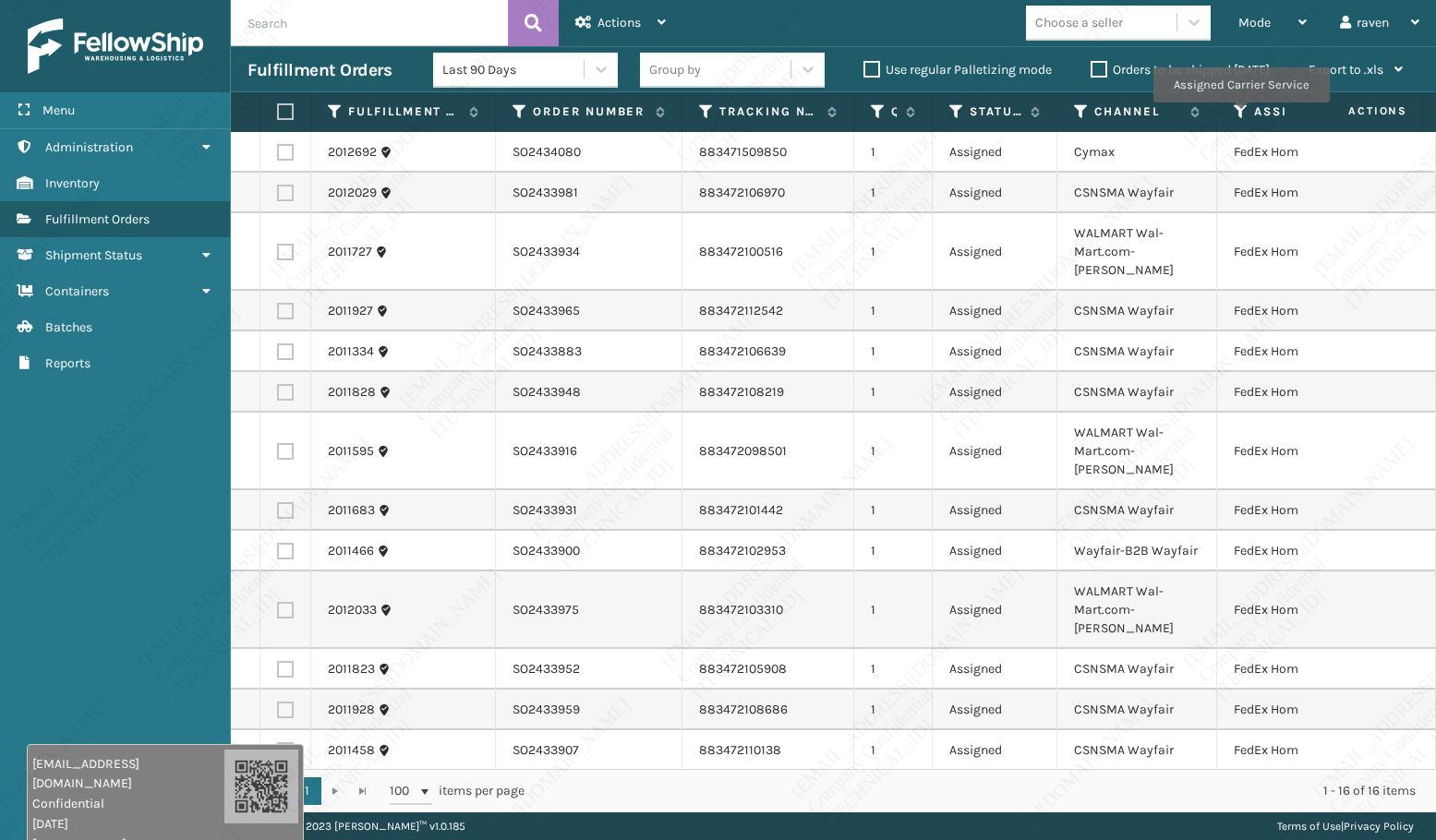
click at [1240, 110] on icon at bounding box center [1240, 111] width 14 height 16
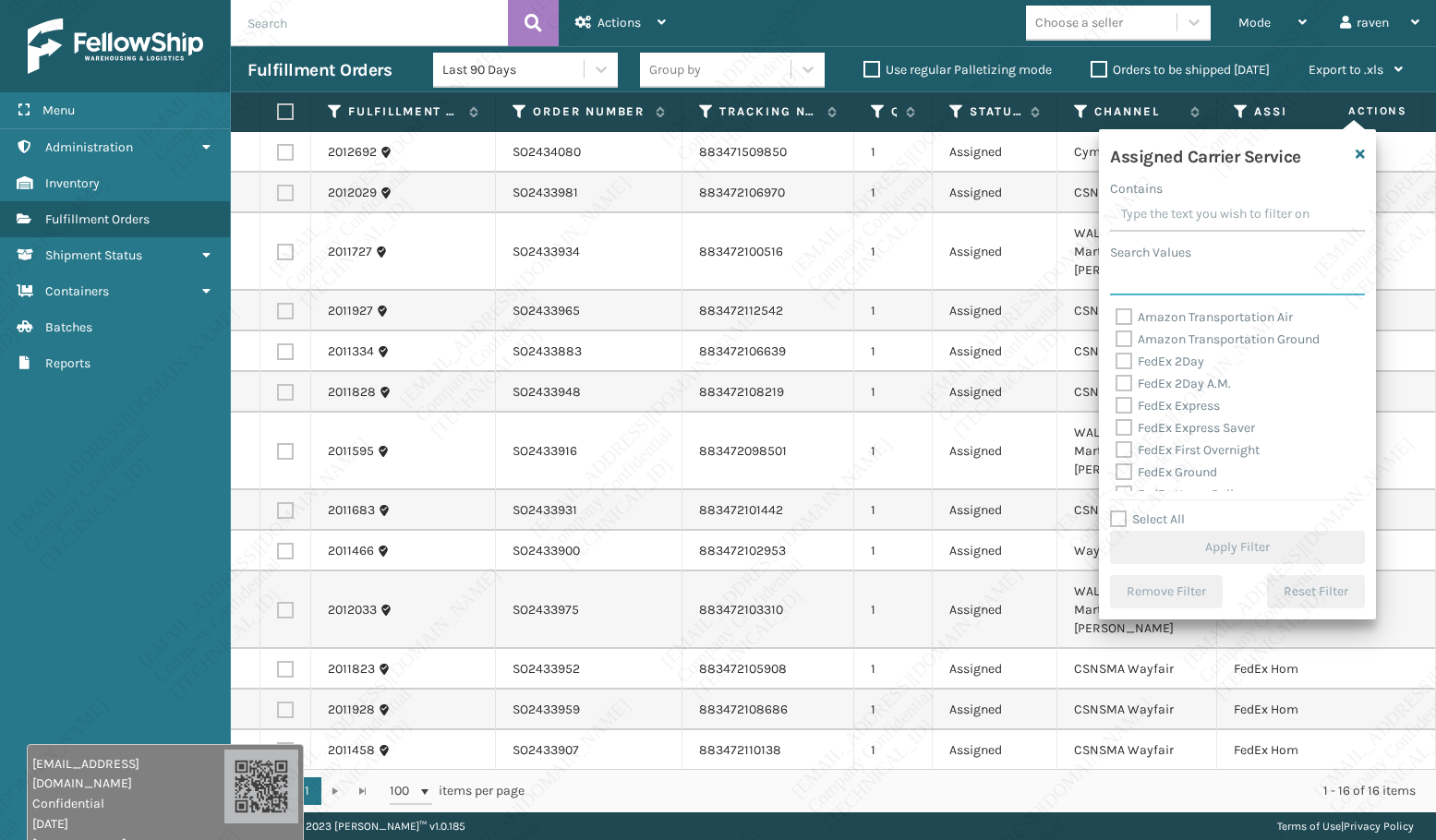
click at [1156, 277] on input "Search Values" at bounding box center [1236, 279] width 255 height 33
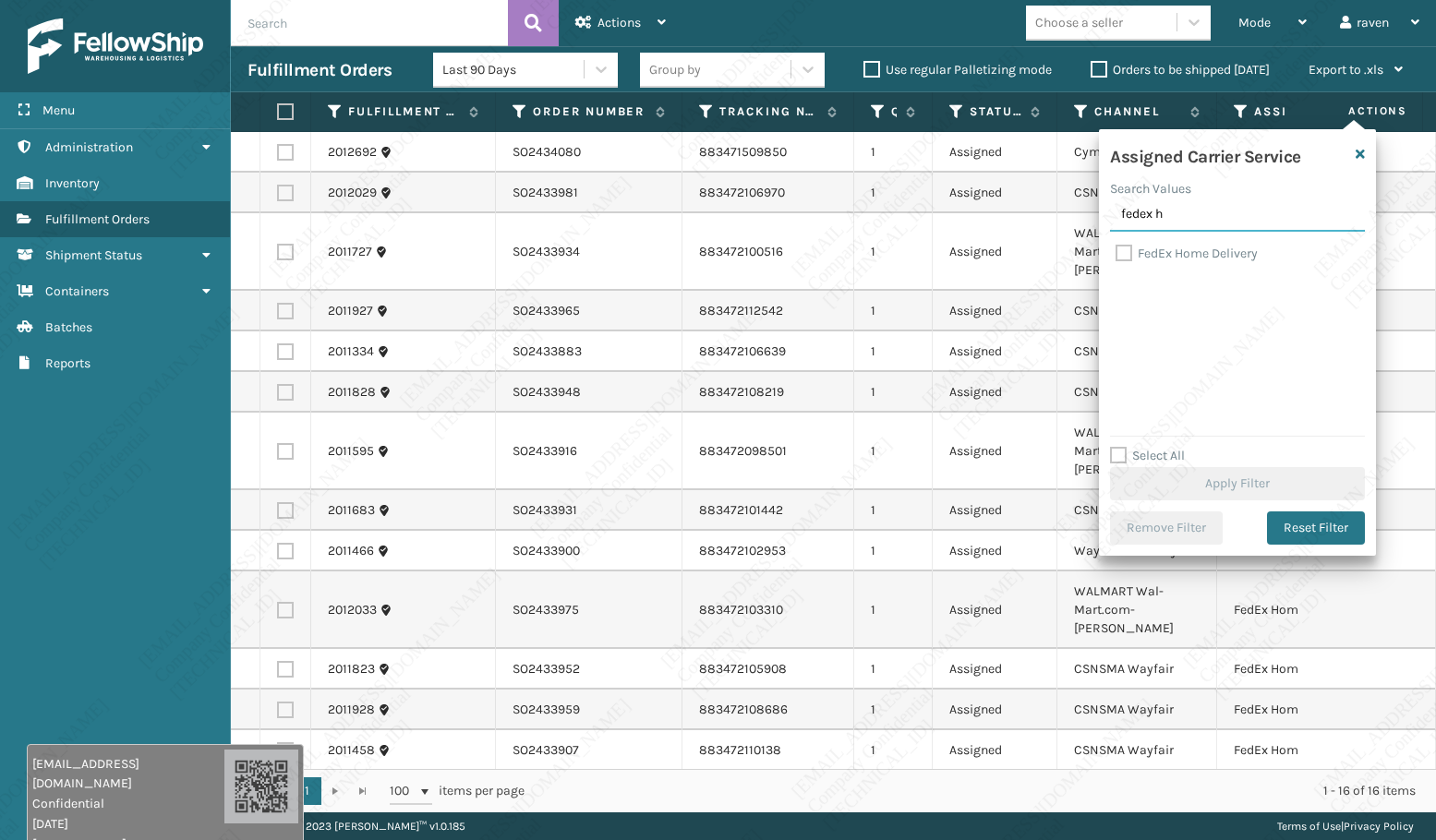
type input "fedex h"
click at [1158, 253] on label "FedEx Home Delivery" at bounding box center [1186, 253] width 142 height 15
click at [1116, 253] on input "FedEx Home Delivery" at bounding box center [1115, 248] width 1 height 12
checkbox input "true"
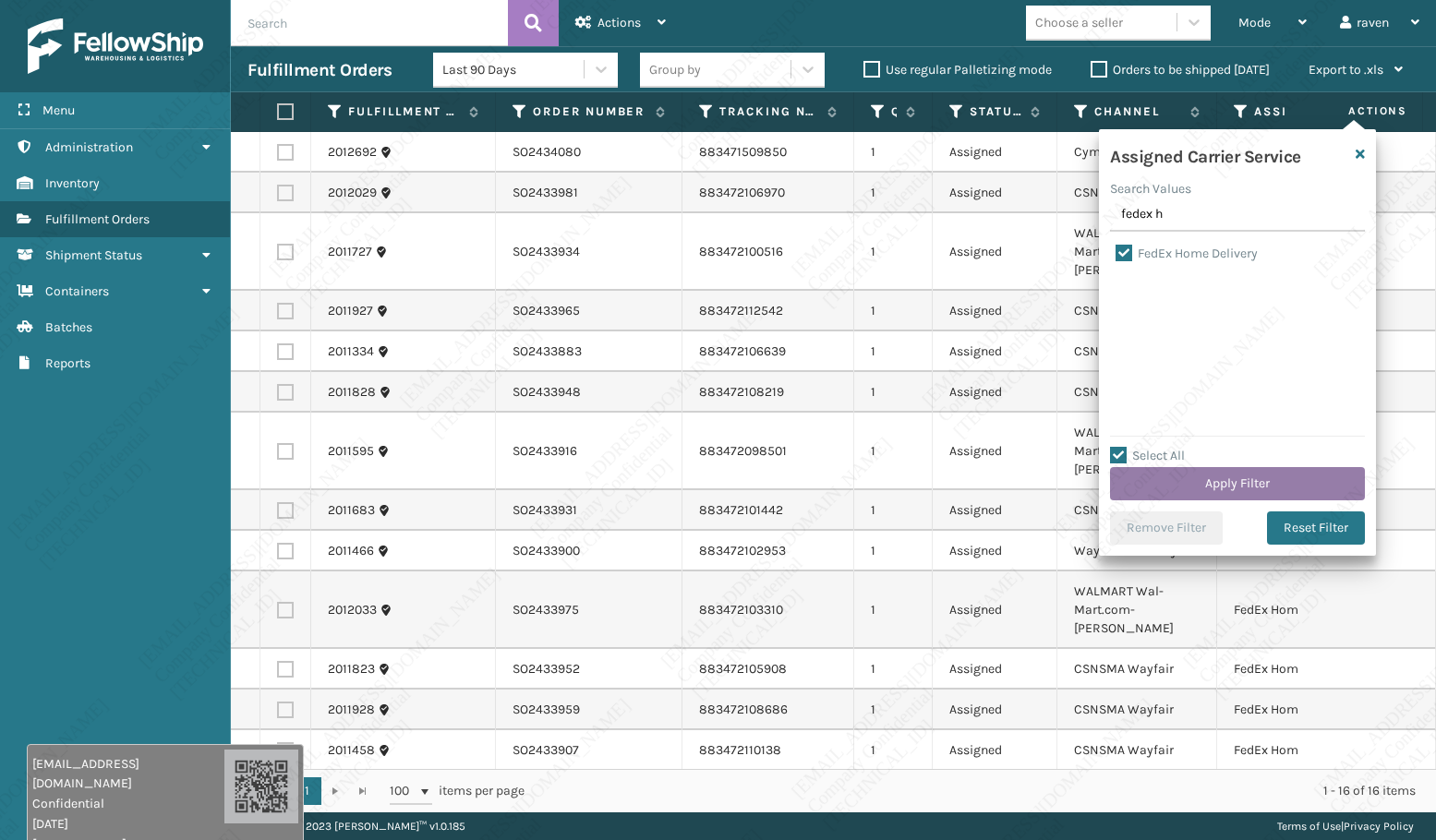
click at [1240, 489] on button "Apply Filter" at bounding box center [1236, 483] width 255 height 33
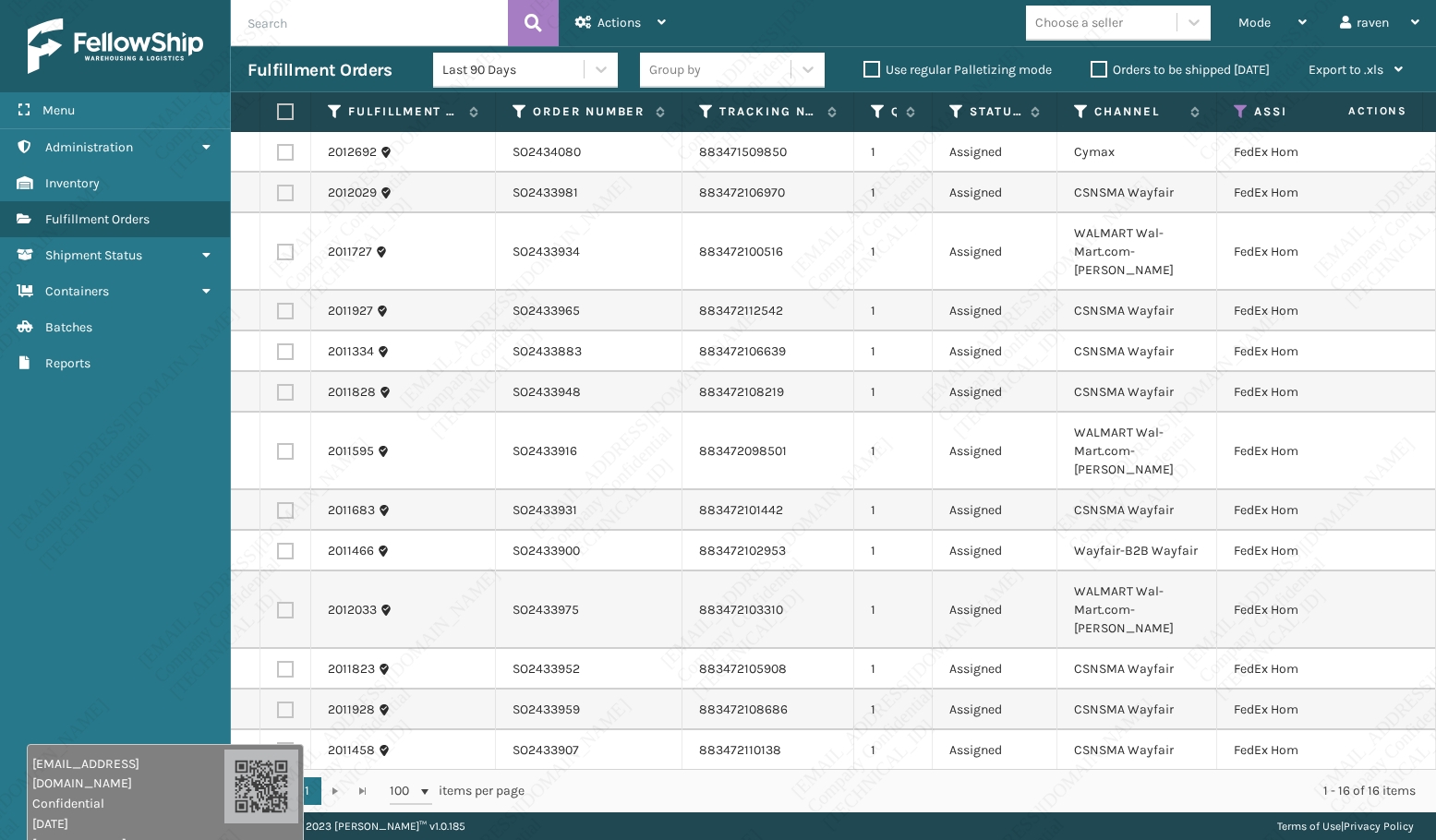
click at [277, 112] on label at bounding box center [283, 111] width 11 height 16
click at [277, 112] on input "checkbox" at bounding box center [277, 112] width 1 height 12
checkbox input "true"
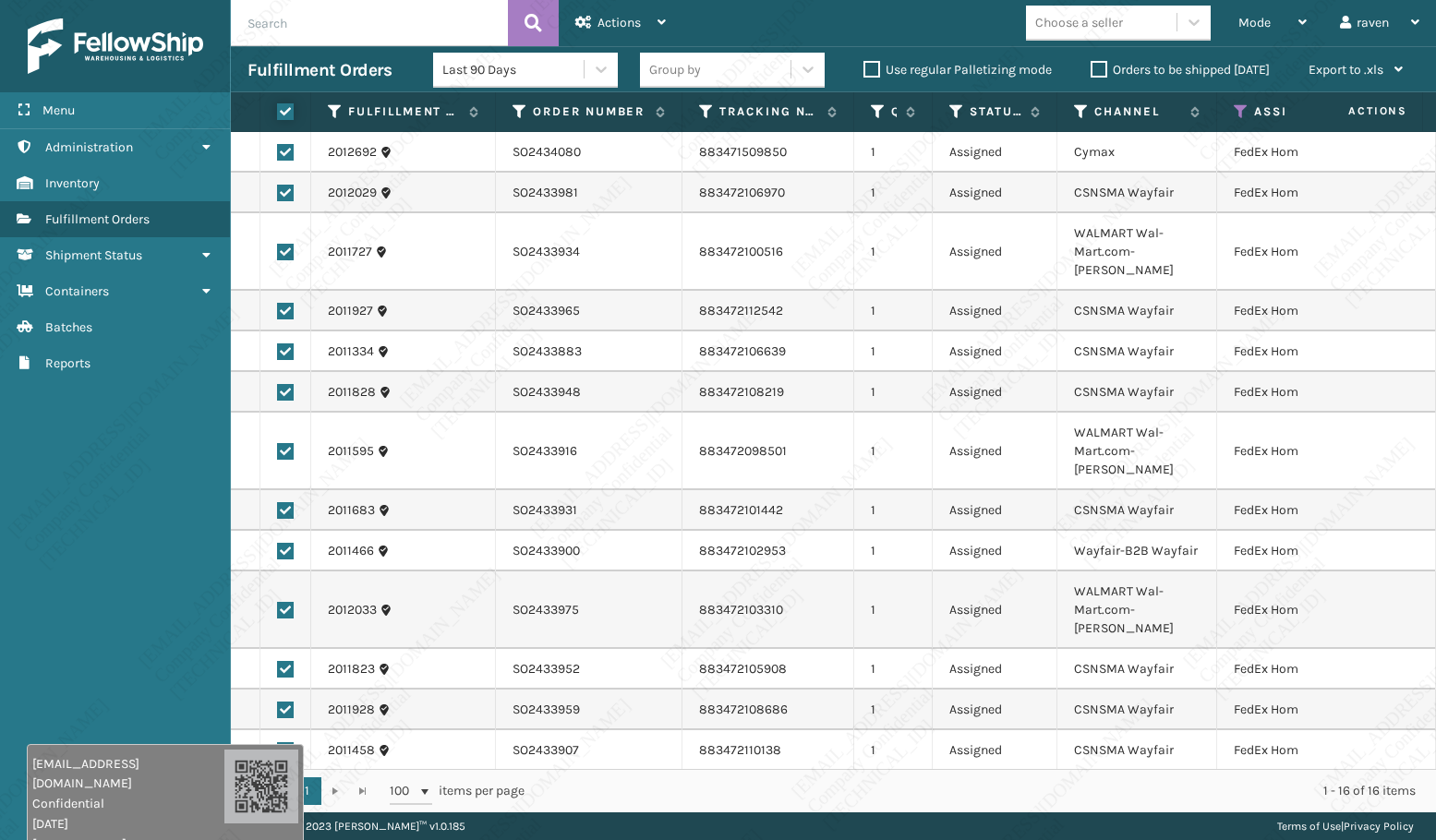
checkbox input "true"
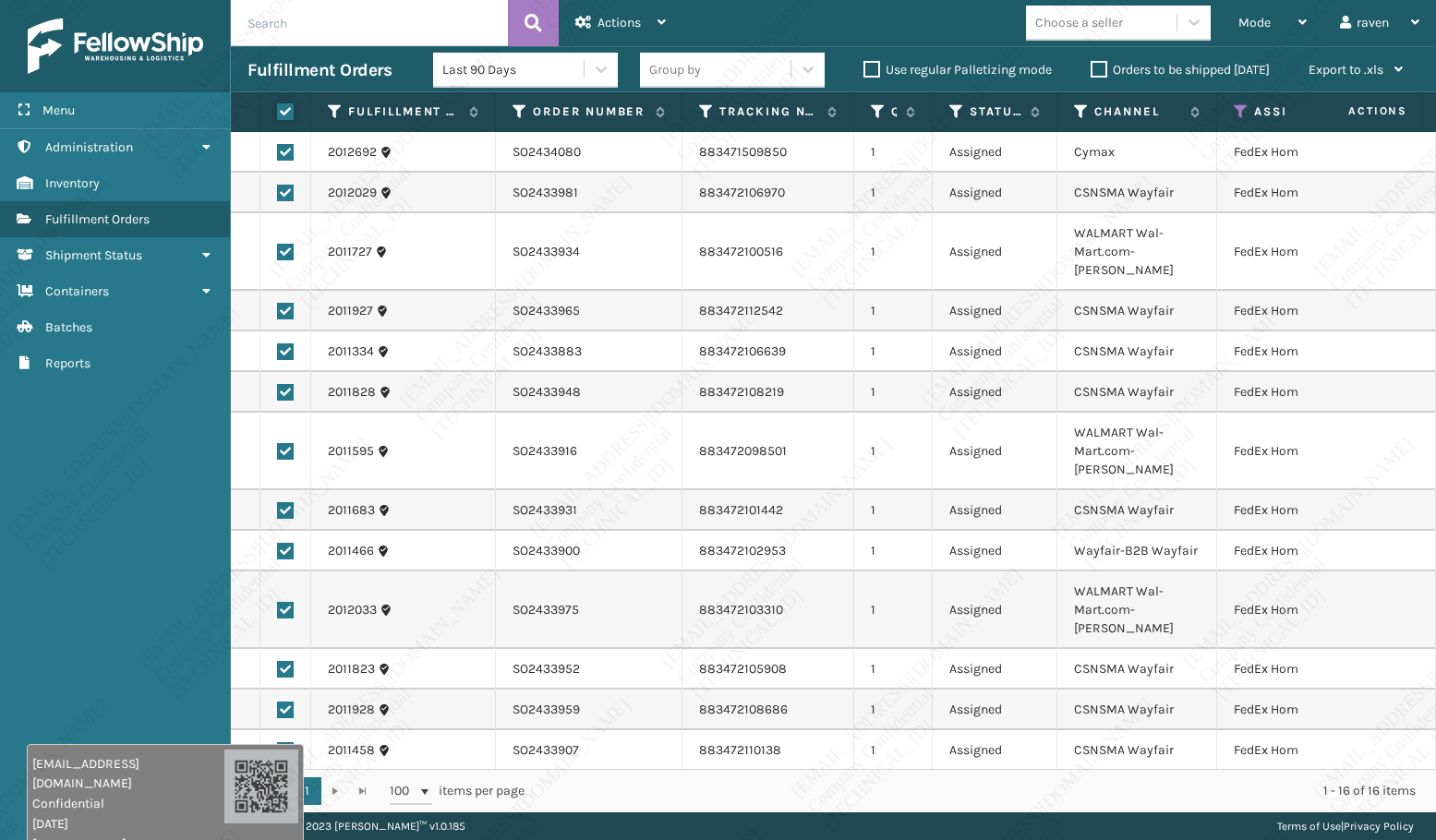
checkbox input "true"
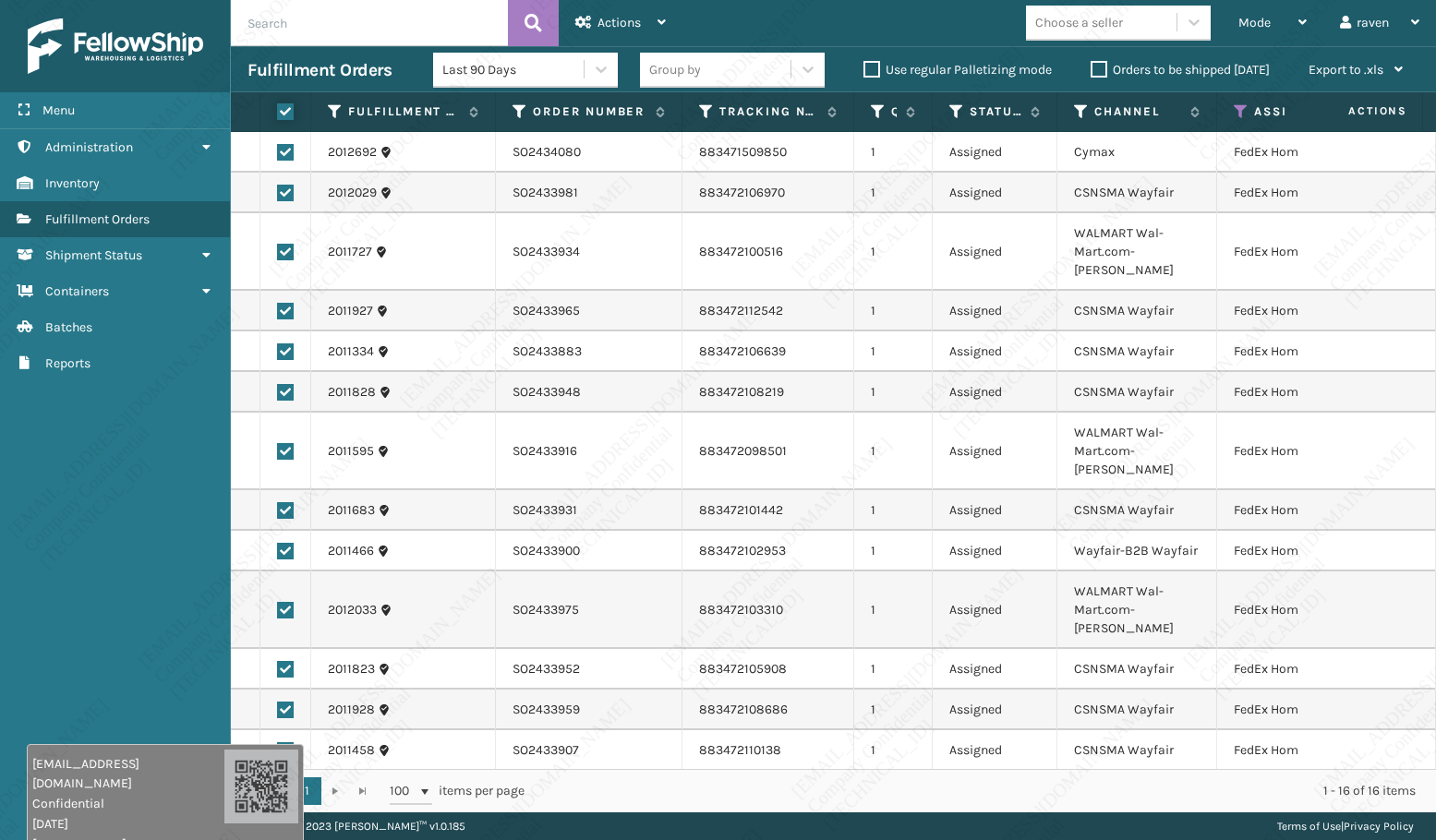
checkbox input "true"
click at [627, 17] on span "Actions" at bounding box center [619, 22] width 43 height 15
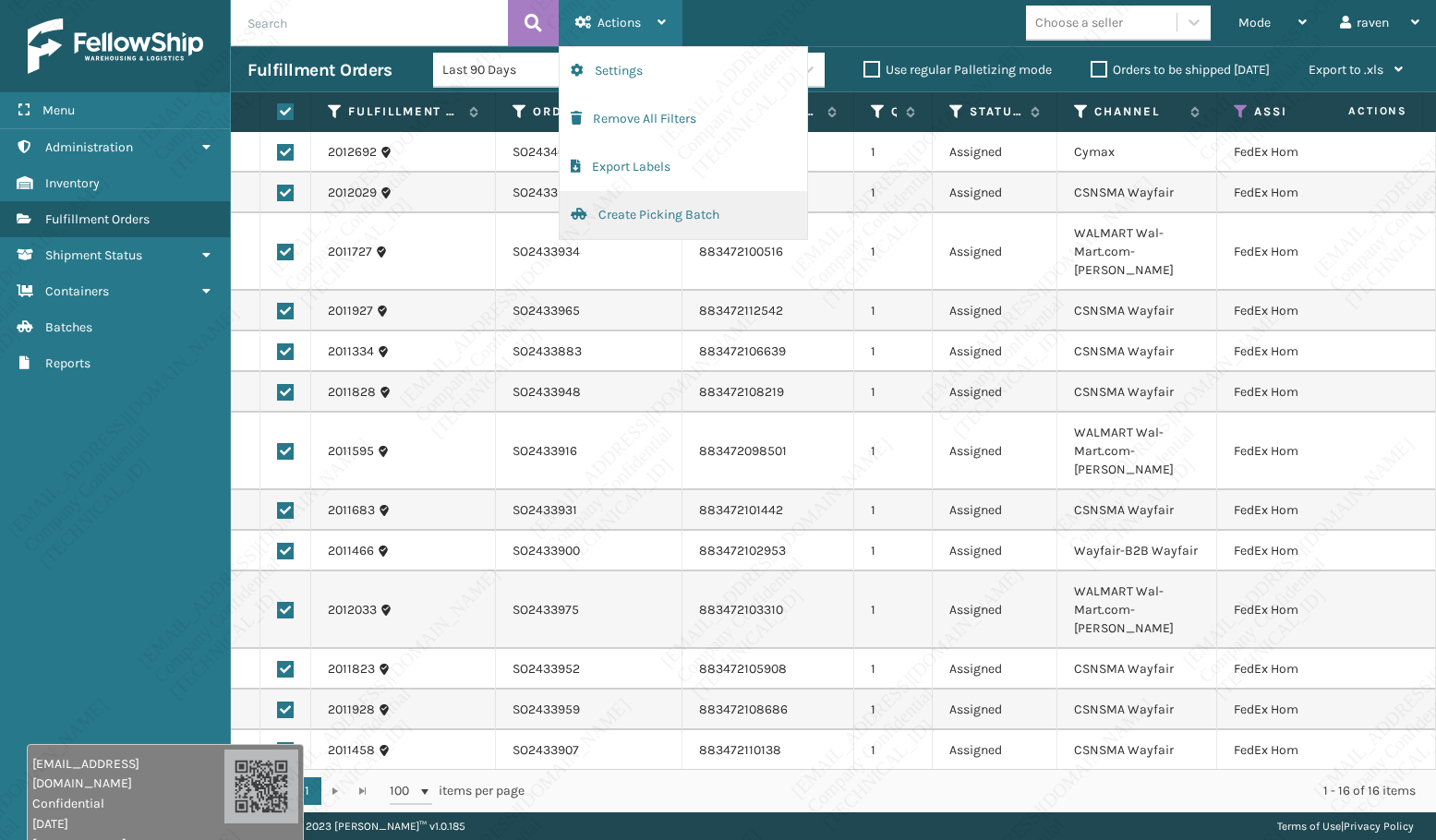
click at [623, 210] on button "Create Picking Batch" at bounding box center [683, 215] width 247 height 48
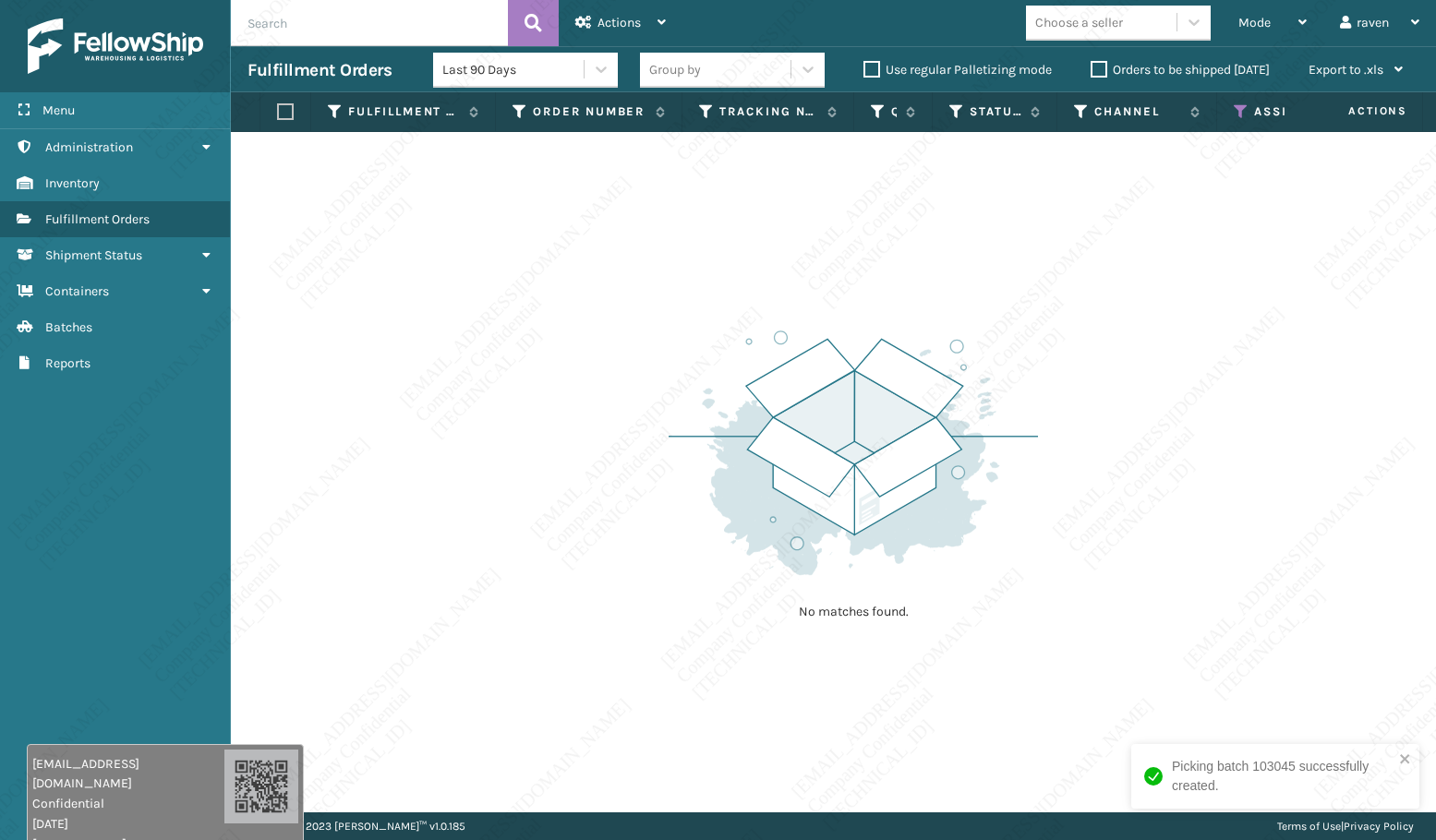
click at [1240, 107] on icon at bounding box center [1240, 111] width 14 height 16
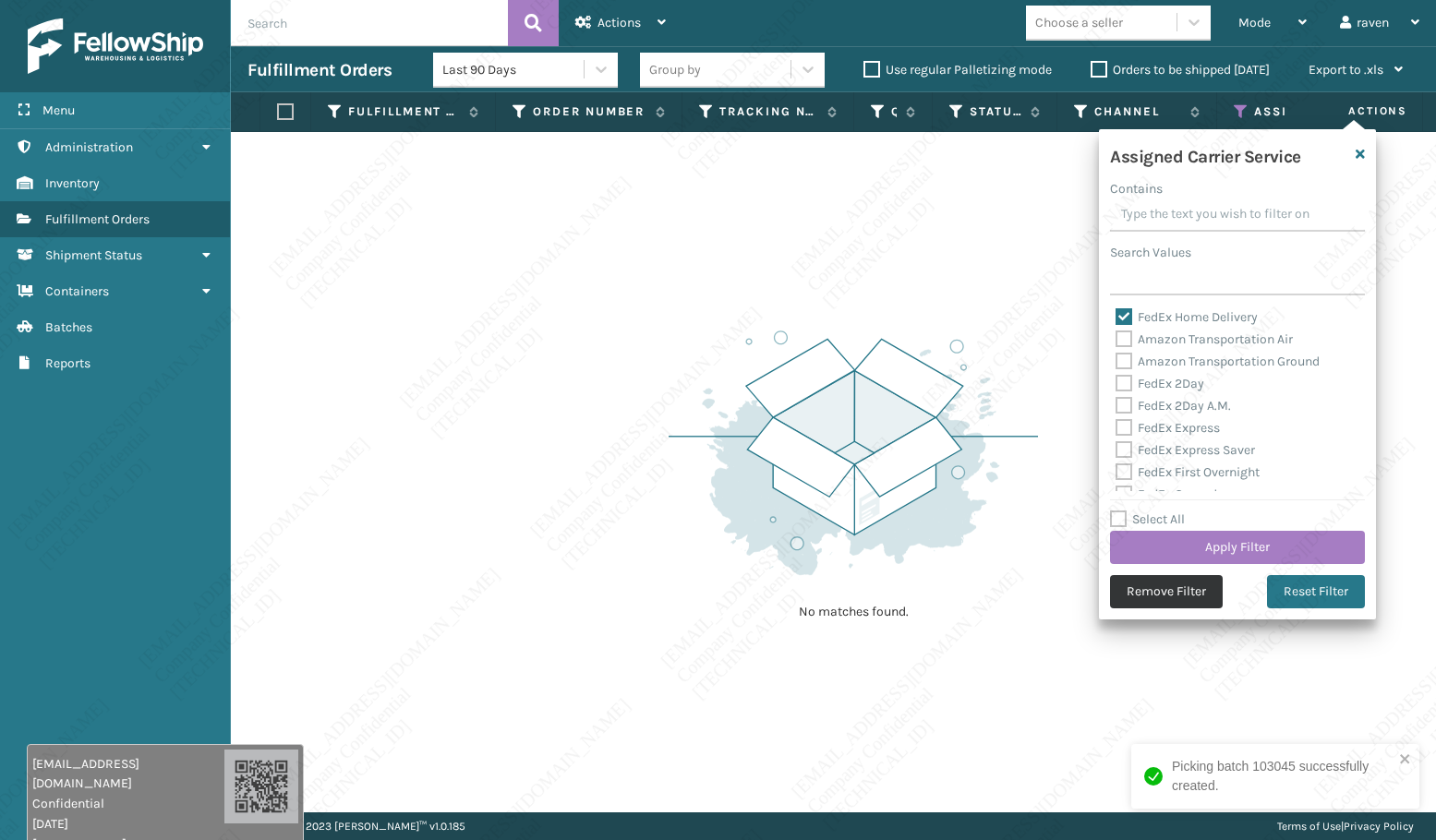
click at [1156, 584] on button "Remove Filter" at bounding box center [1166, 591] width 113 height 33
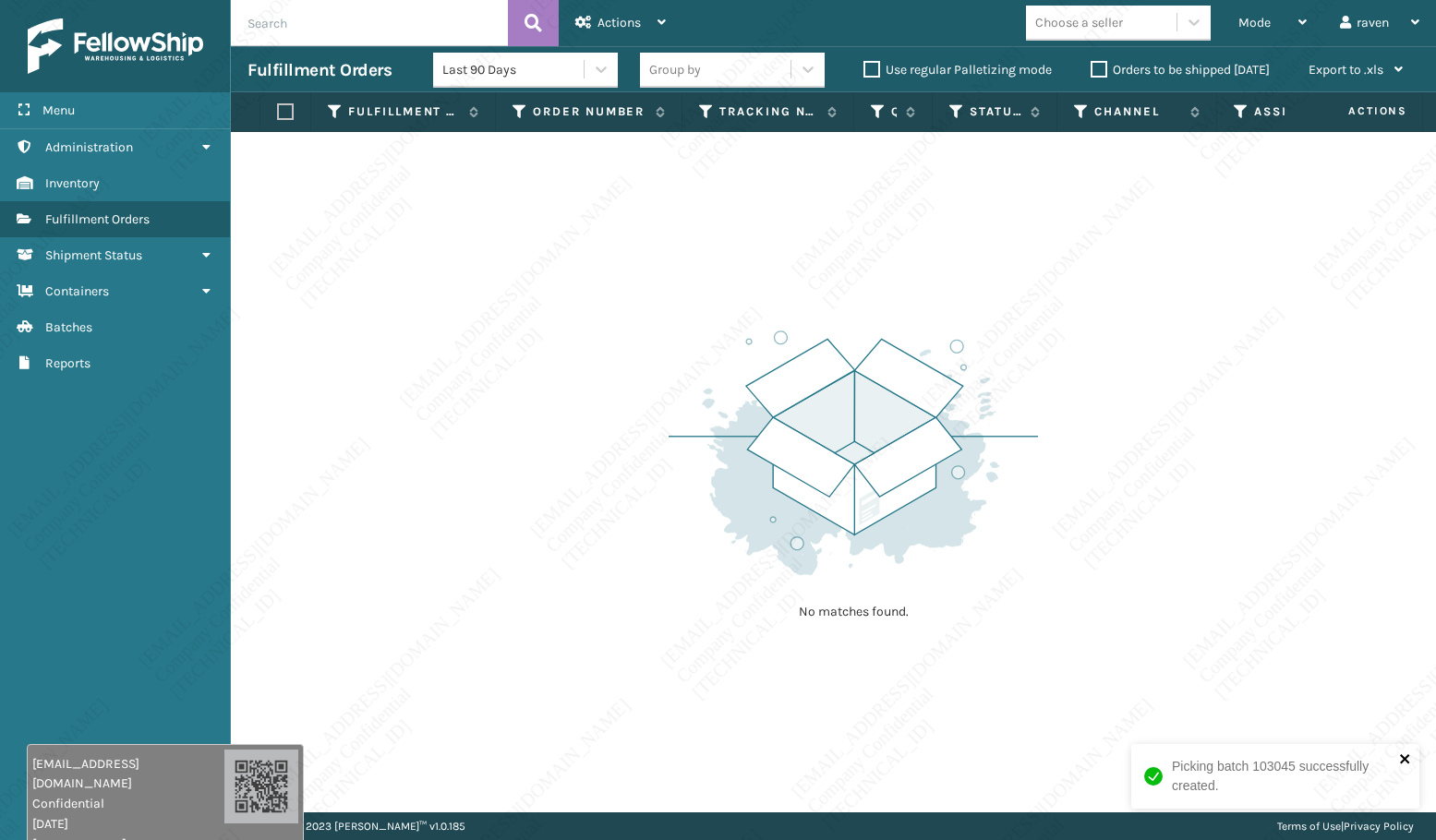
click at [1407, 756] on icon "close" at bounding box center [1404, 759] width 10 height 10
click at [1024, 224] on div "No matches found." at bounding box center [834, 472] width 1205 height 681
click at [579, 293] on div "No matches found." at bounding box center [834, 472] width 1205 height 681
click at [1291, 28] on div "Mode" at bounding box center [1273, 23] width 69 height 46
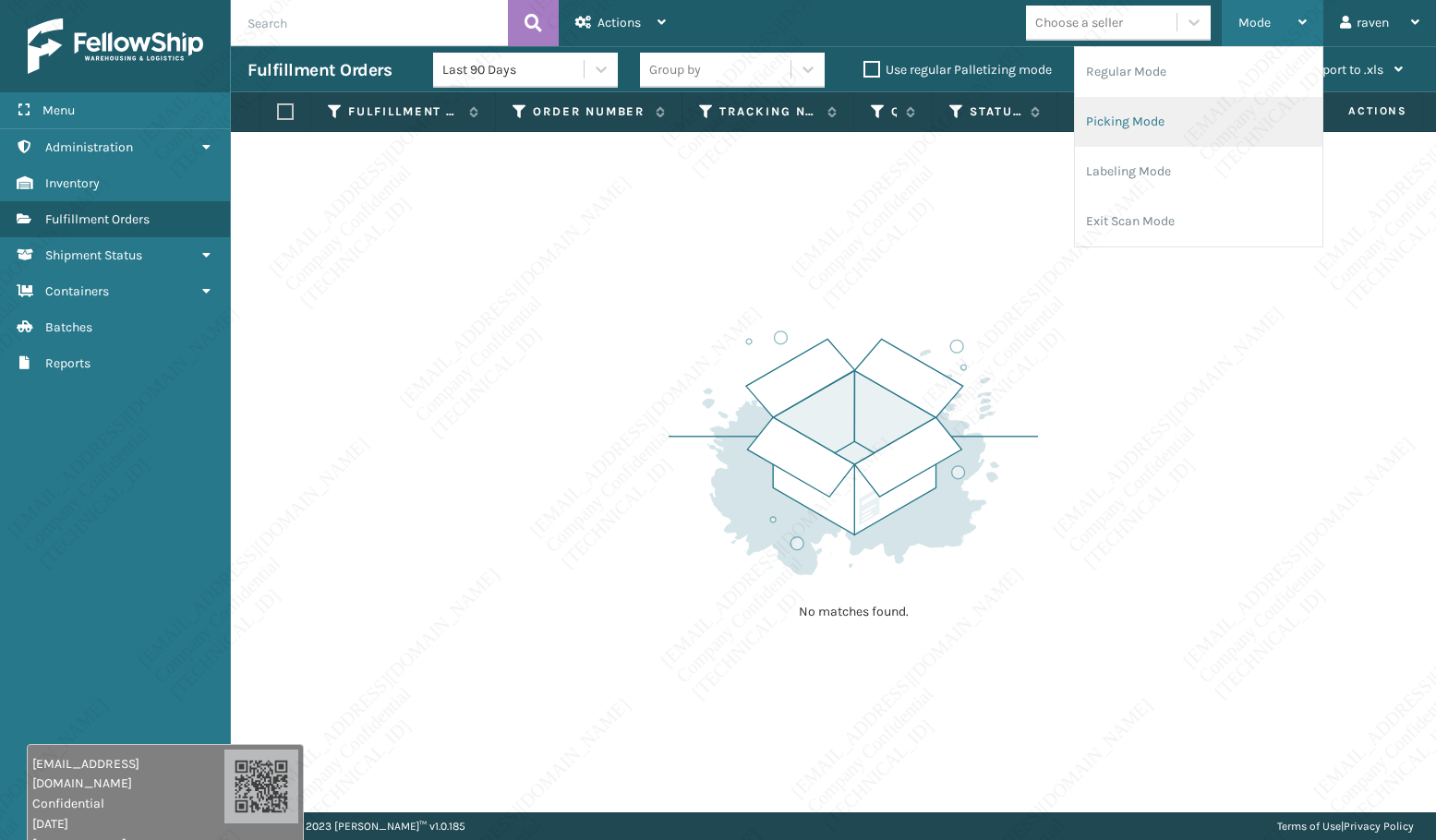
click at [1139, 123] on li "Picking Mode" at bounding box center [1198, 122] width 247 height 50
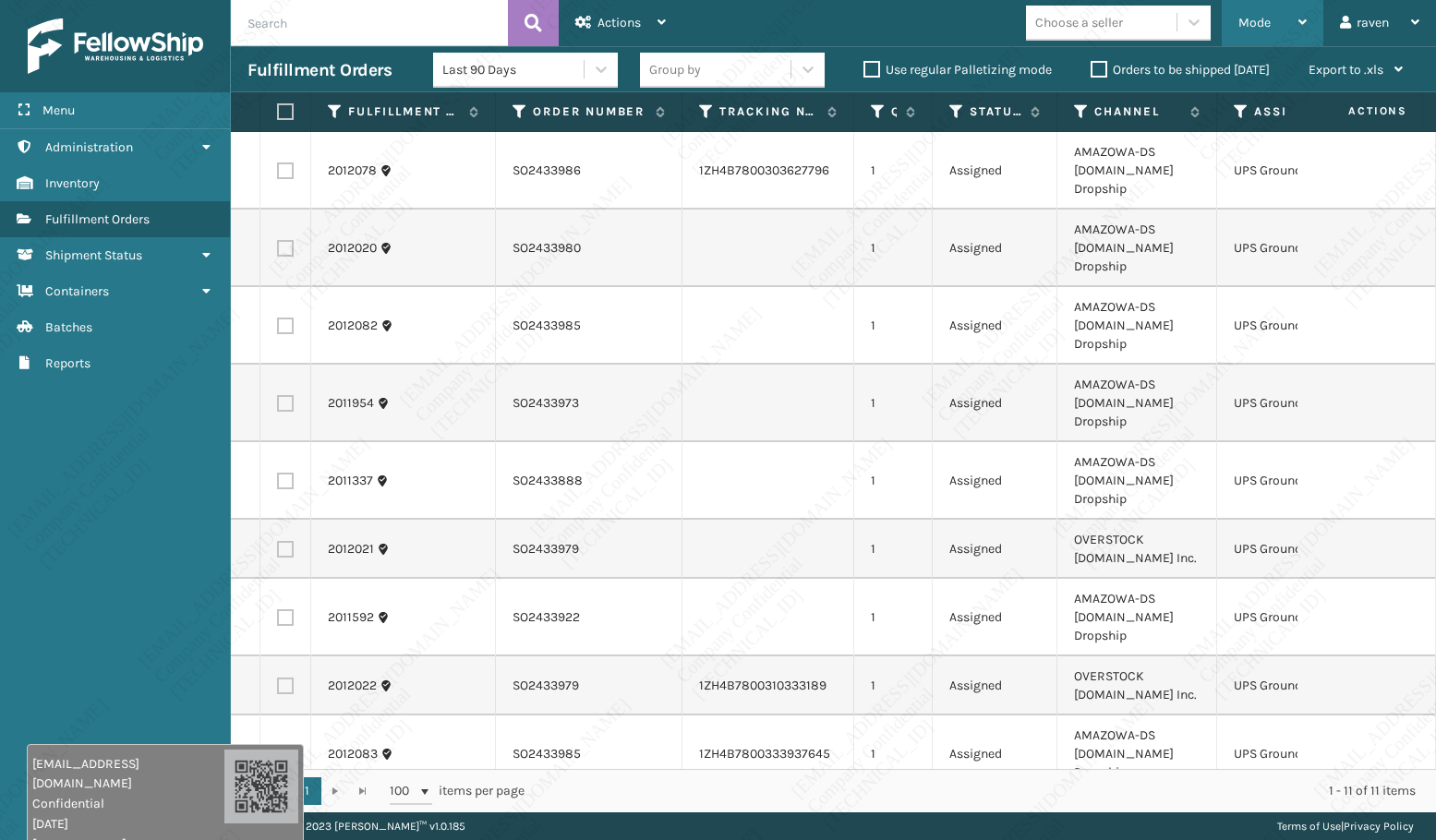
click at [1257, 16] on span "Mode" at bounding box center [1255, 22] width 32 height 15
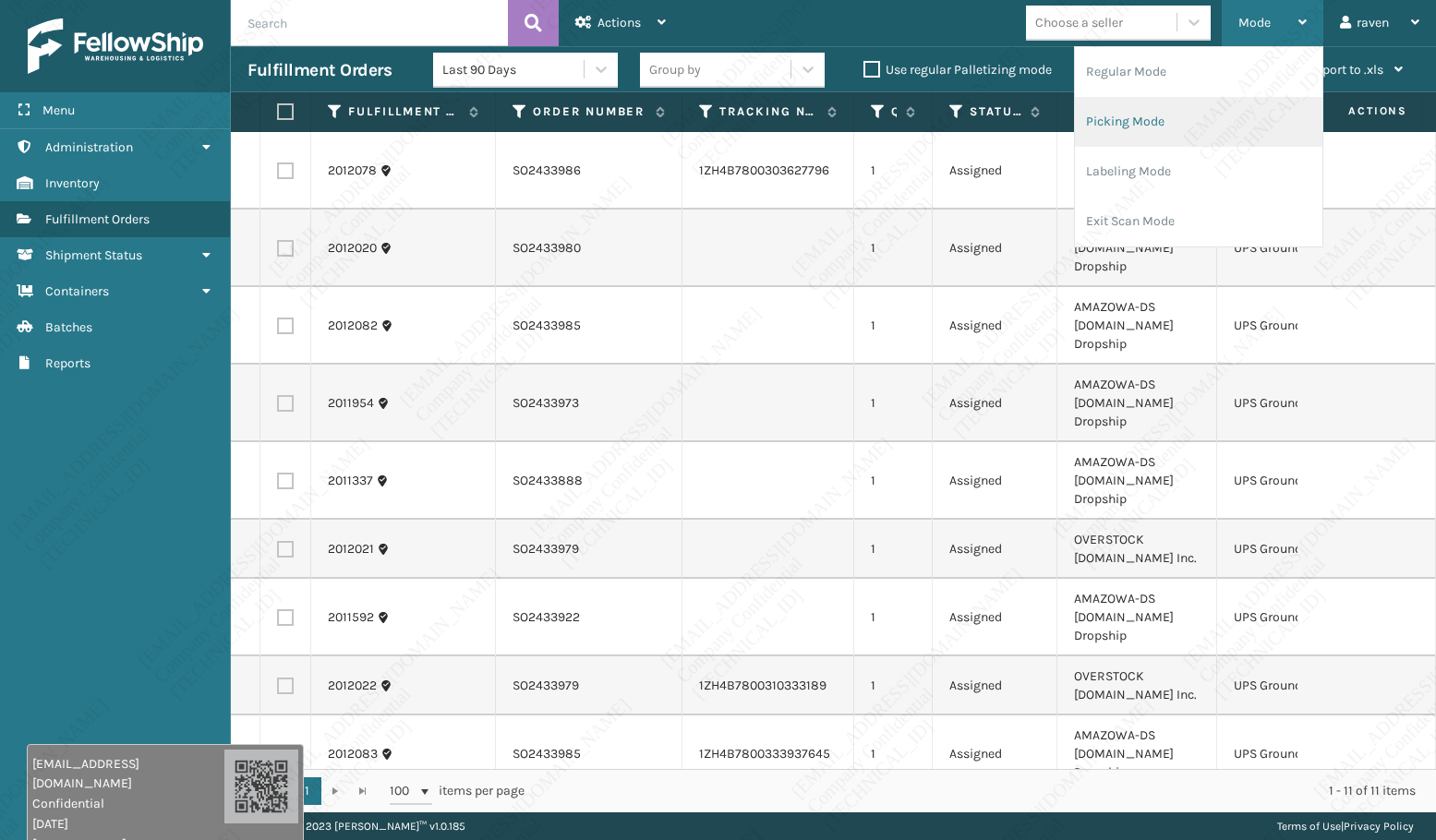
click at [1210, 99] on li "Picking Mode" at bounding box center [1198, 122] width 247 height 50
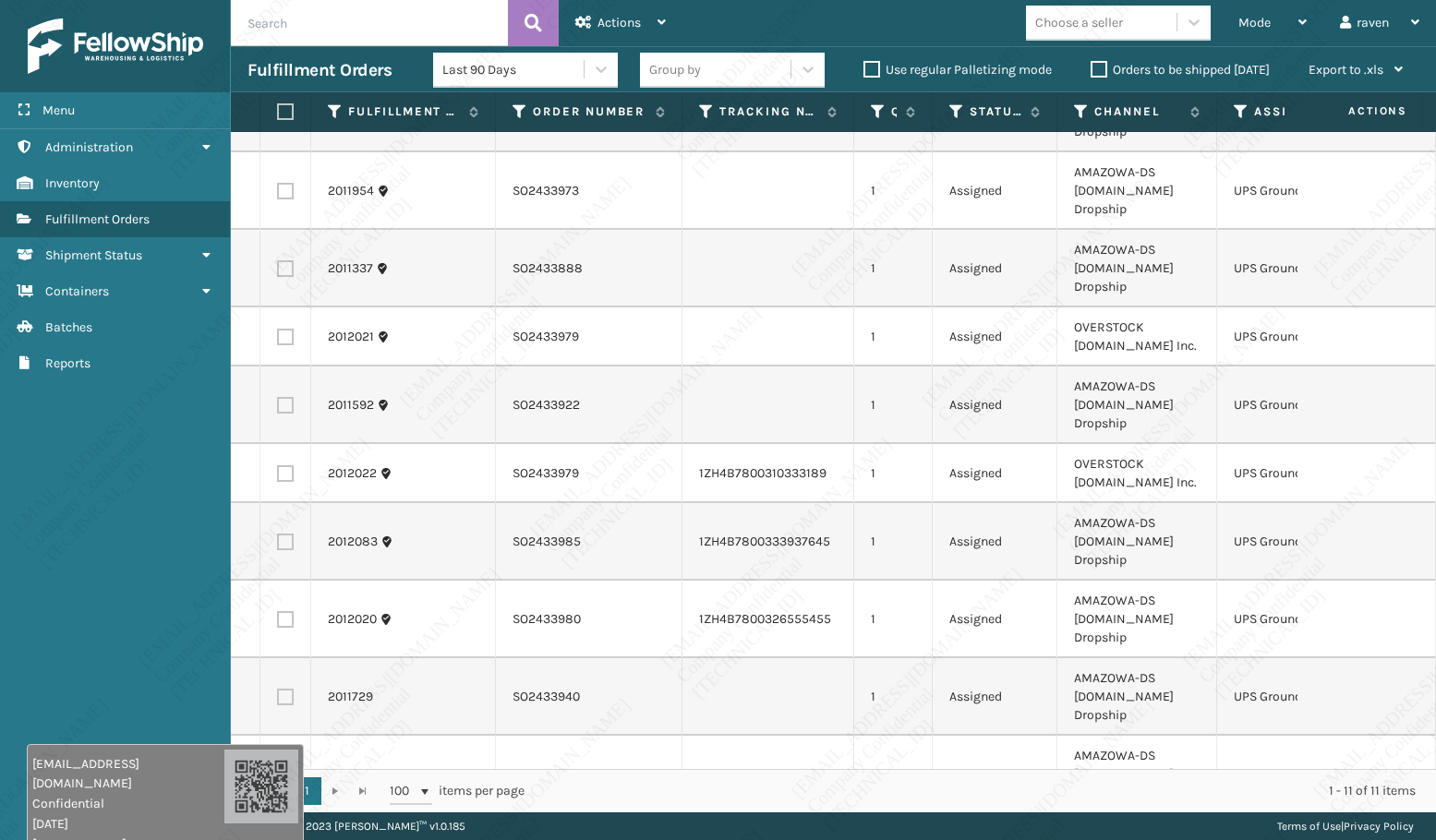
scroll to position [193, 0]
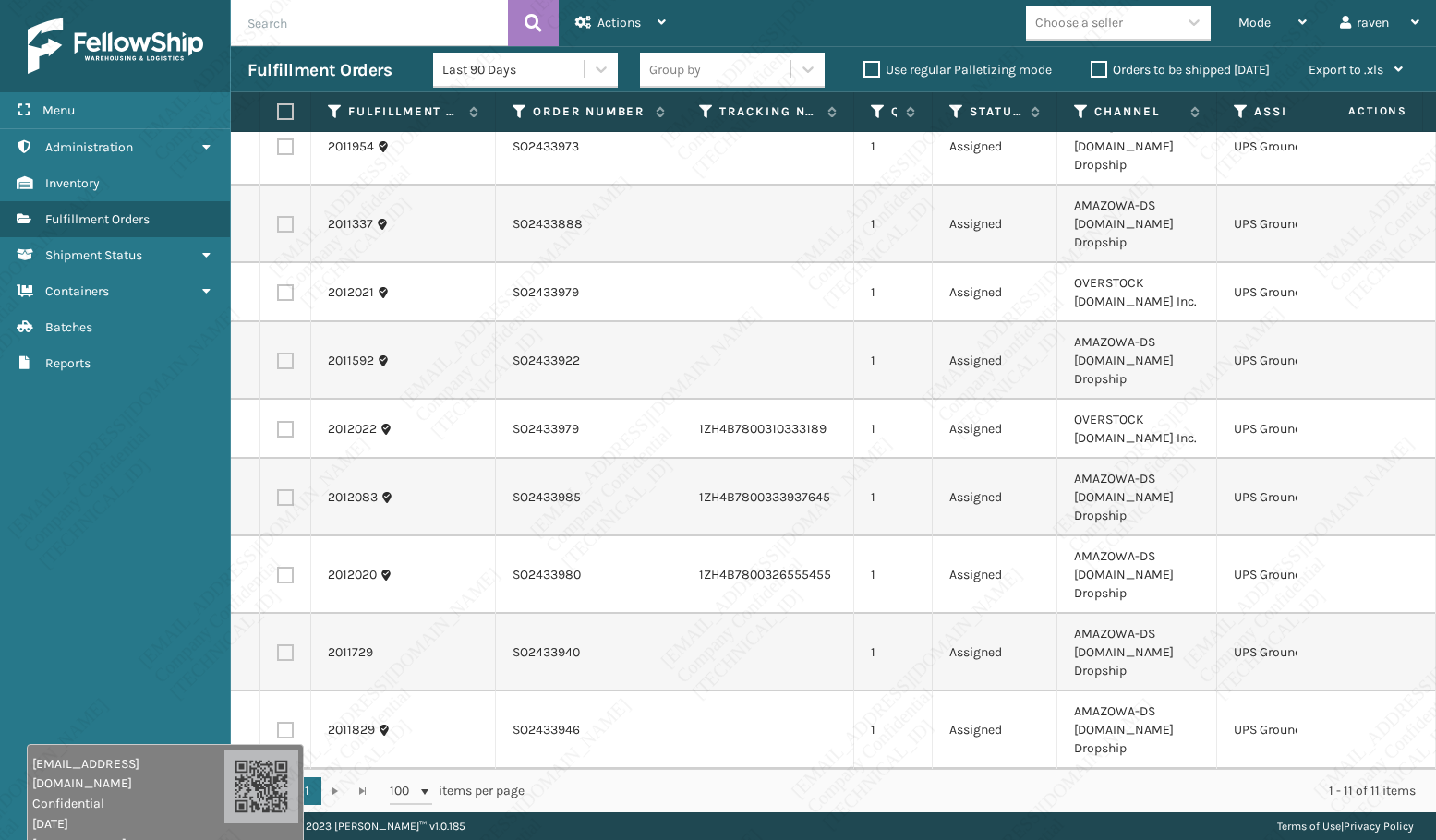
click at [285, 109] on label at bounding box center [283, 111] width 11 height 16
click at [278, 109] on input "checkbox" at bounding box center [277, 112] width 1 height 12
checkbox input "true"
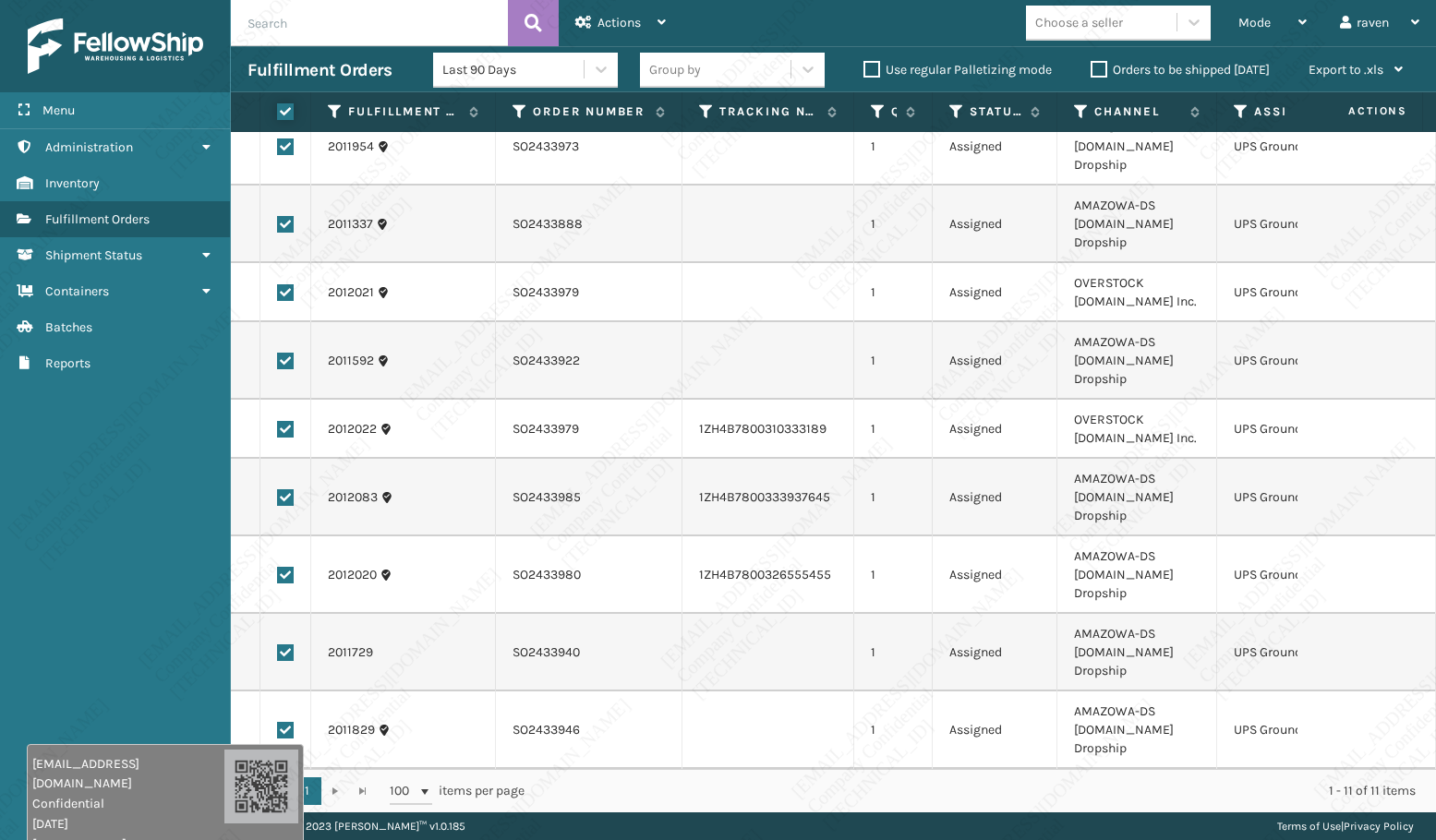
checkbox input "true"
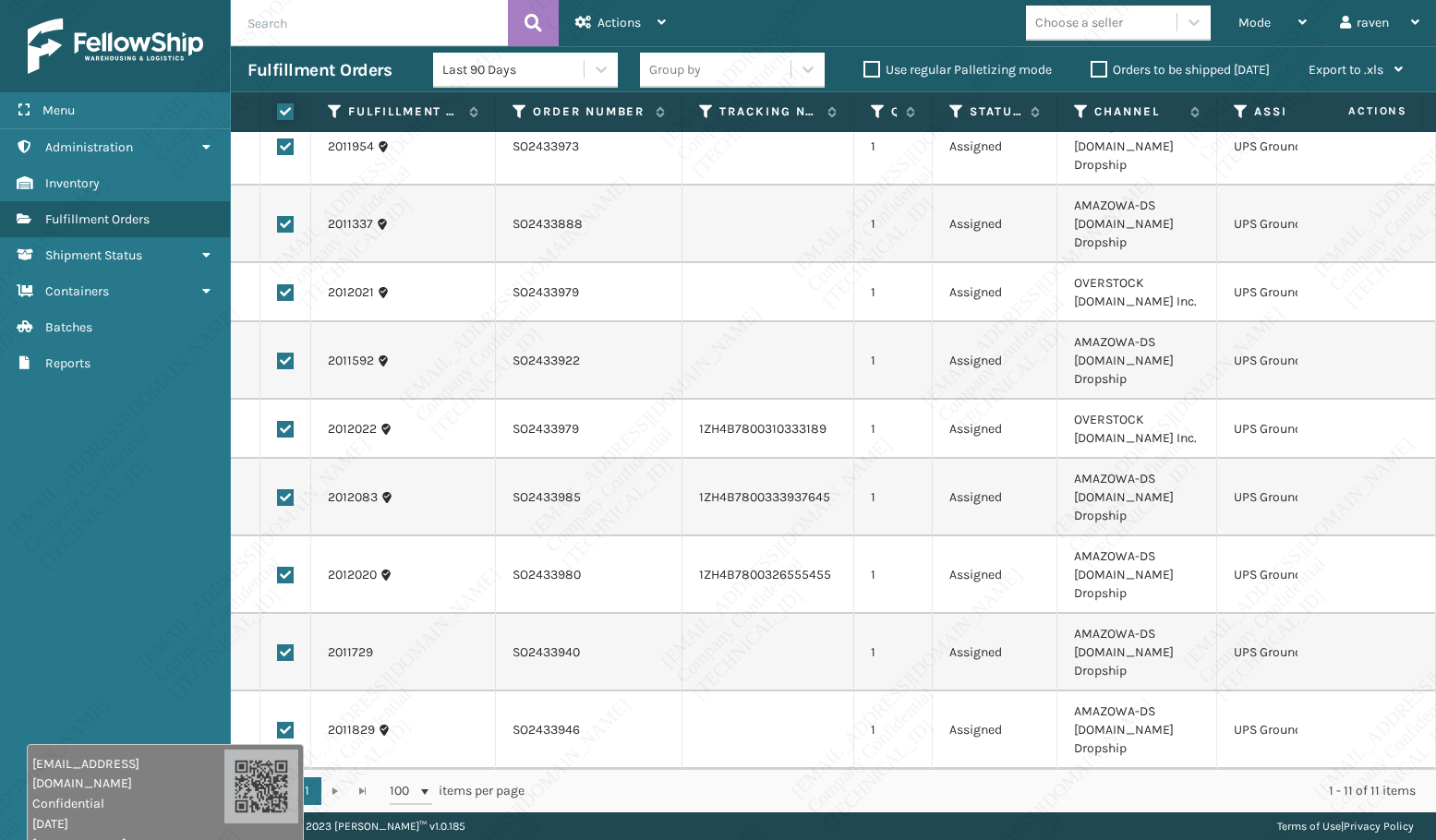
checkbox input "true"
click at [611, 23] on span "Actions" at bounding box center [619, 22] width 43 height 15
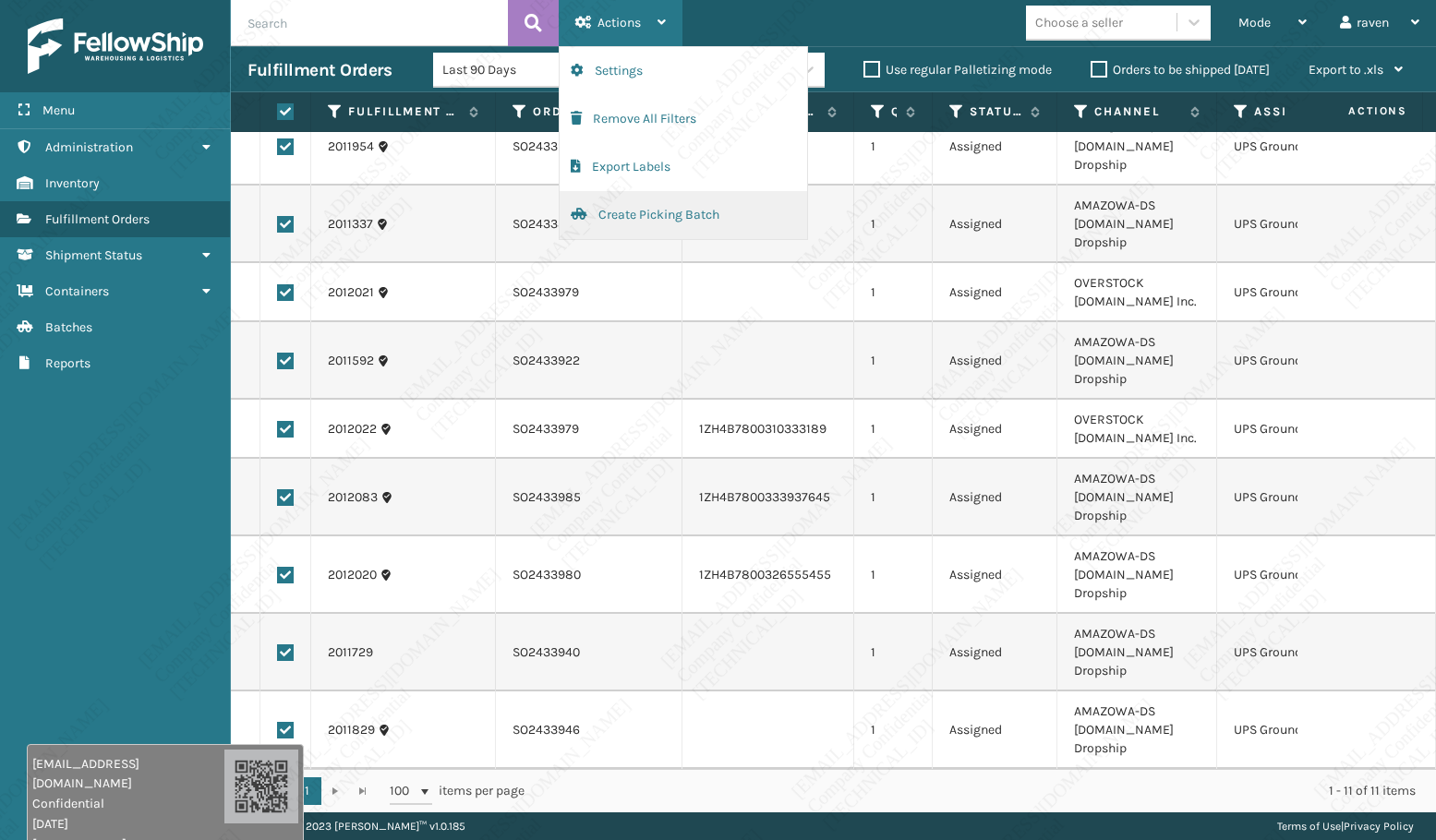
click at [655, 209] on button "Create Picking Batch" at bounding box center [683, 215] width 247 height 48
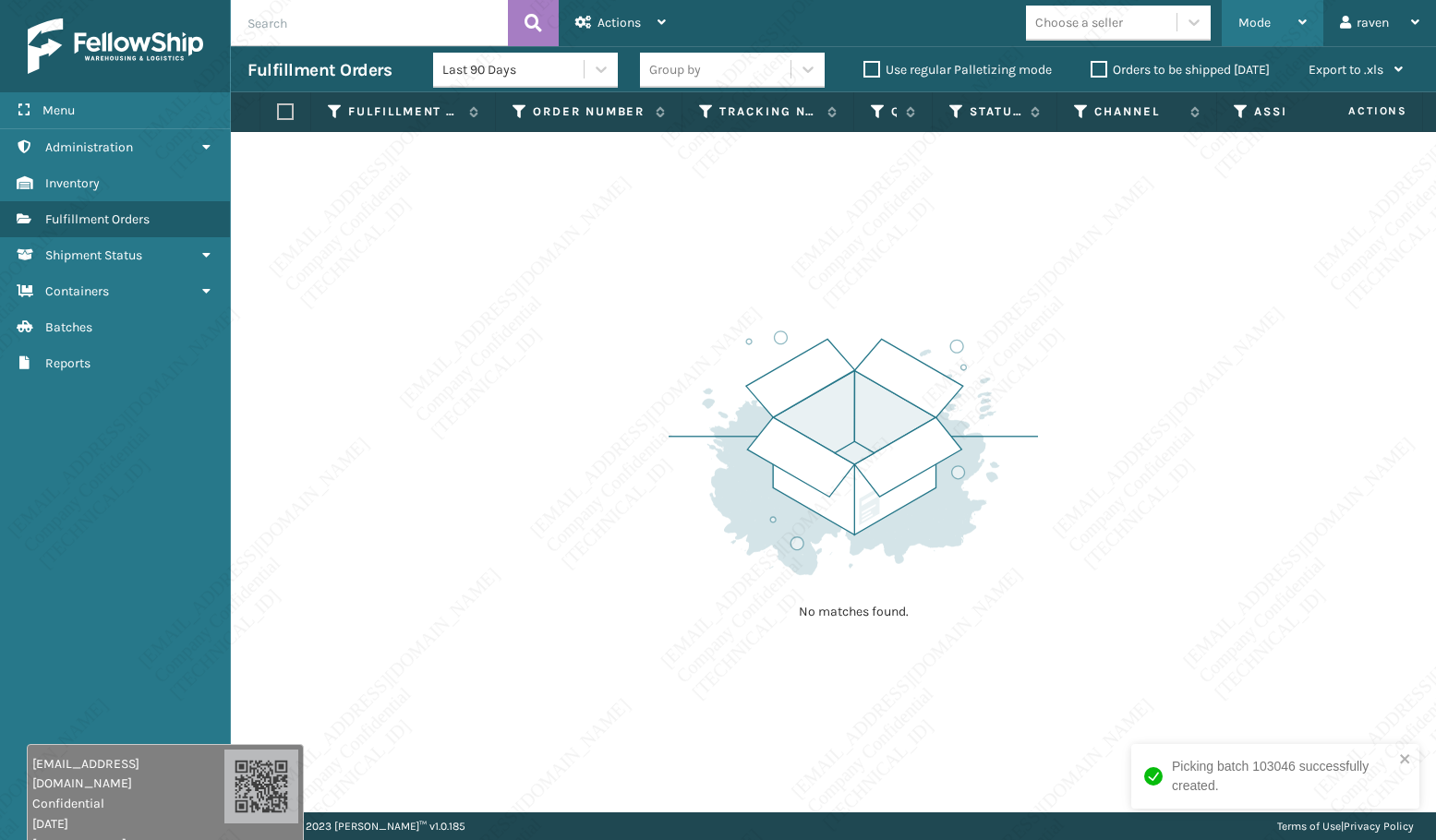
click at [1289, 21] on div "Mode" at bounding box center [1273, 23] width 69 height 46
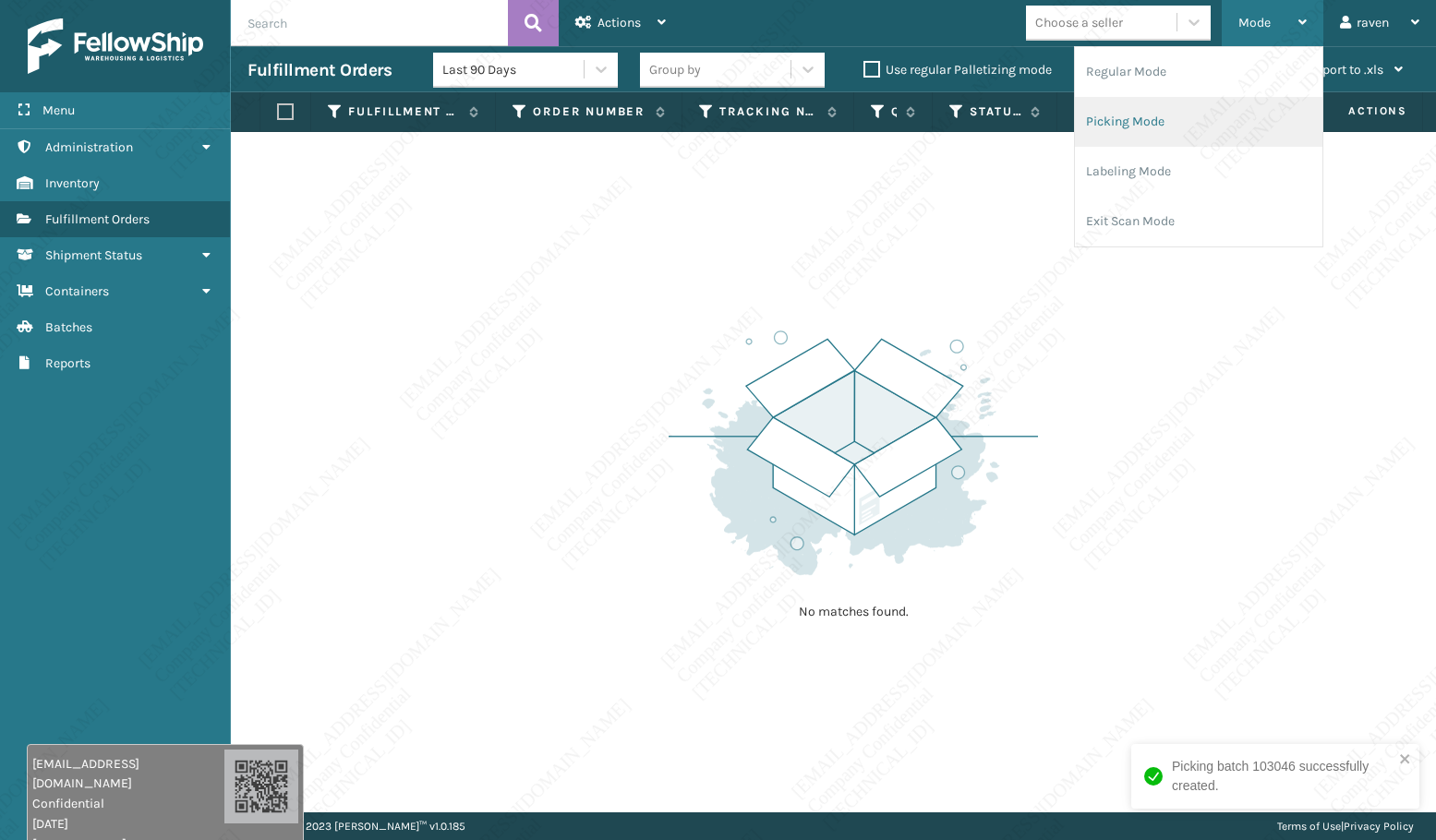
click at [1180, 129] on li "Picking Mode" at bounding box center [1198, 122] width 247 height 50
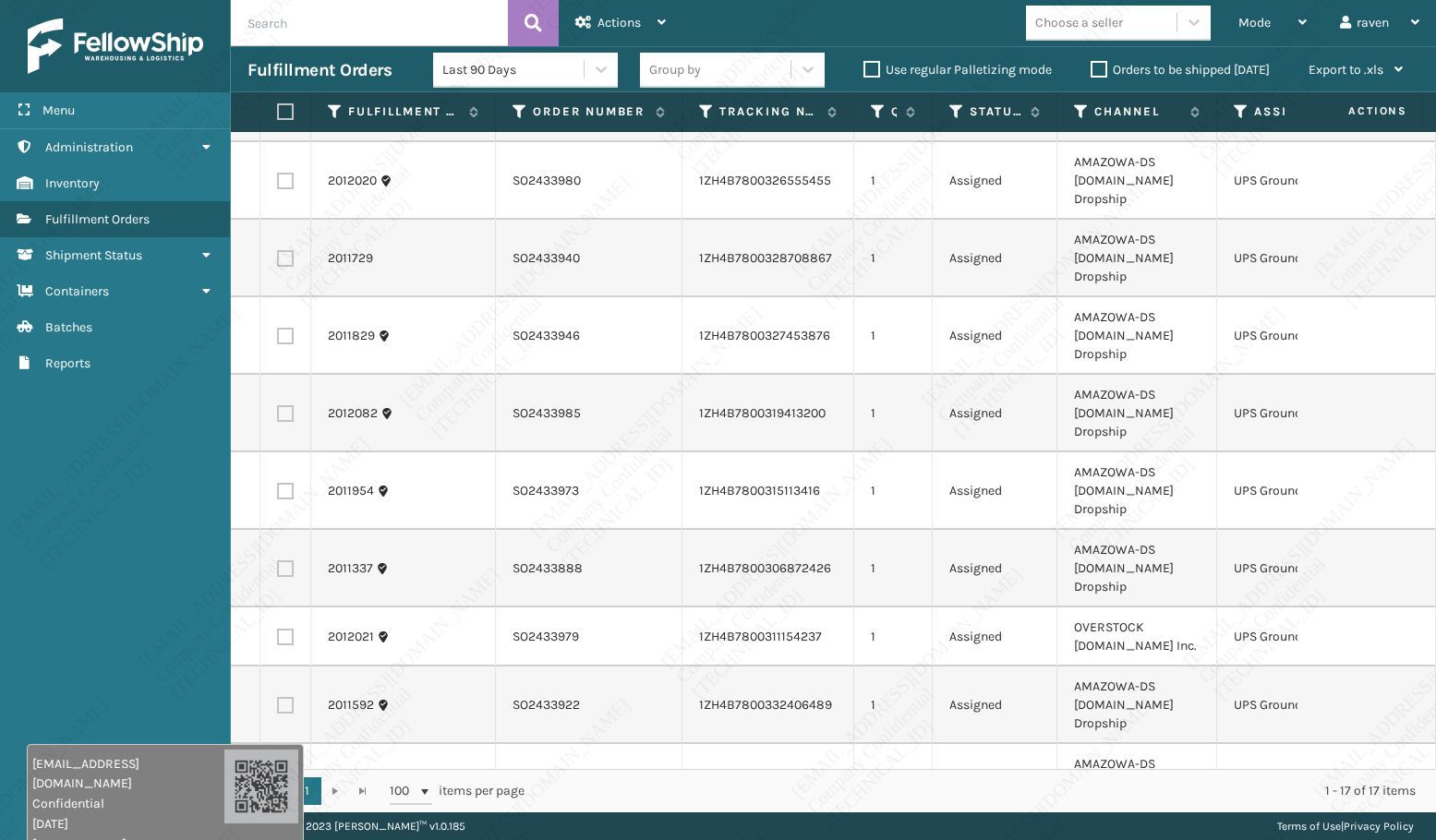
scroll to position [0, 0]
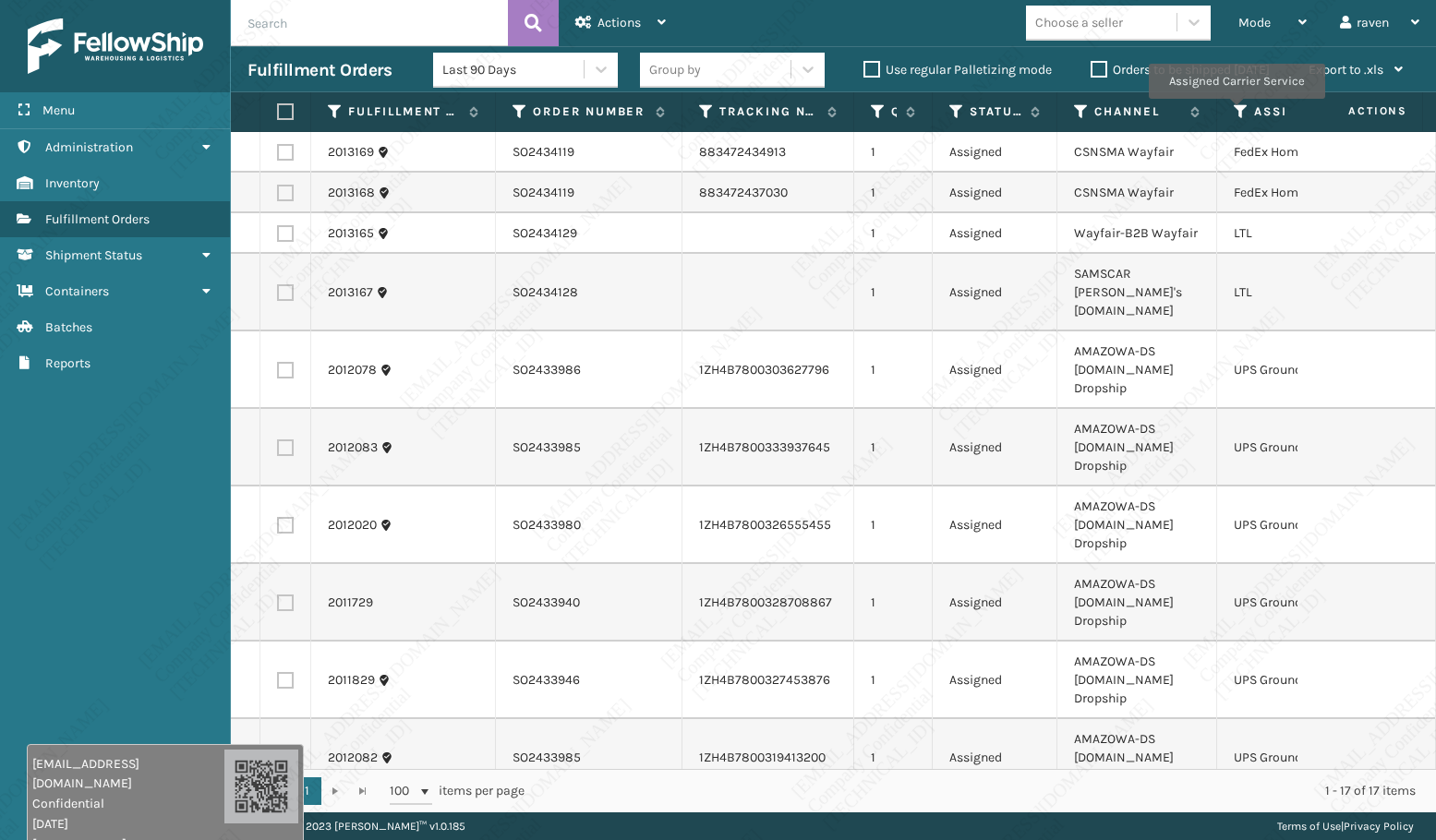
click at [1236, 112] on icon at bounding box center [1240, 111] width 14 height 16
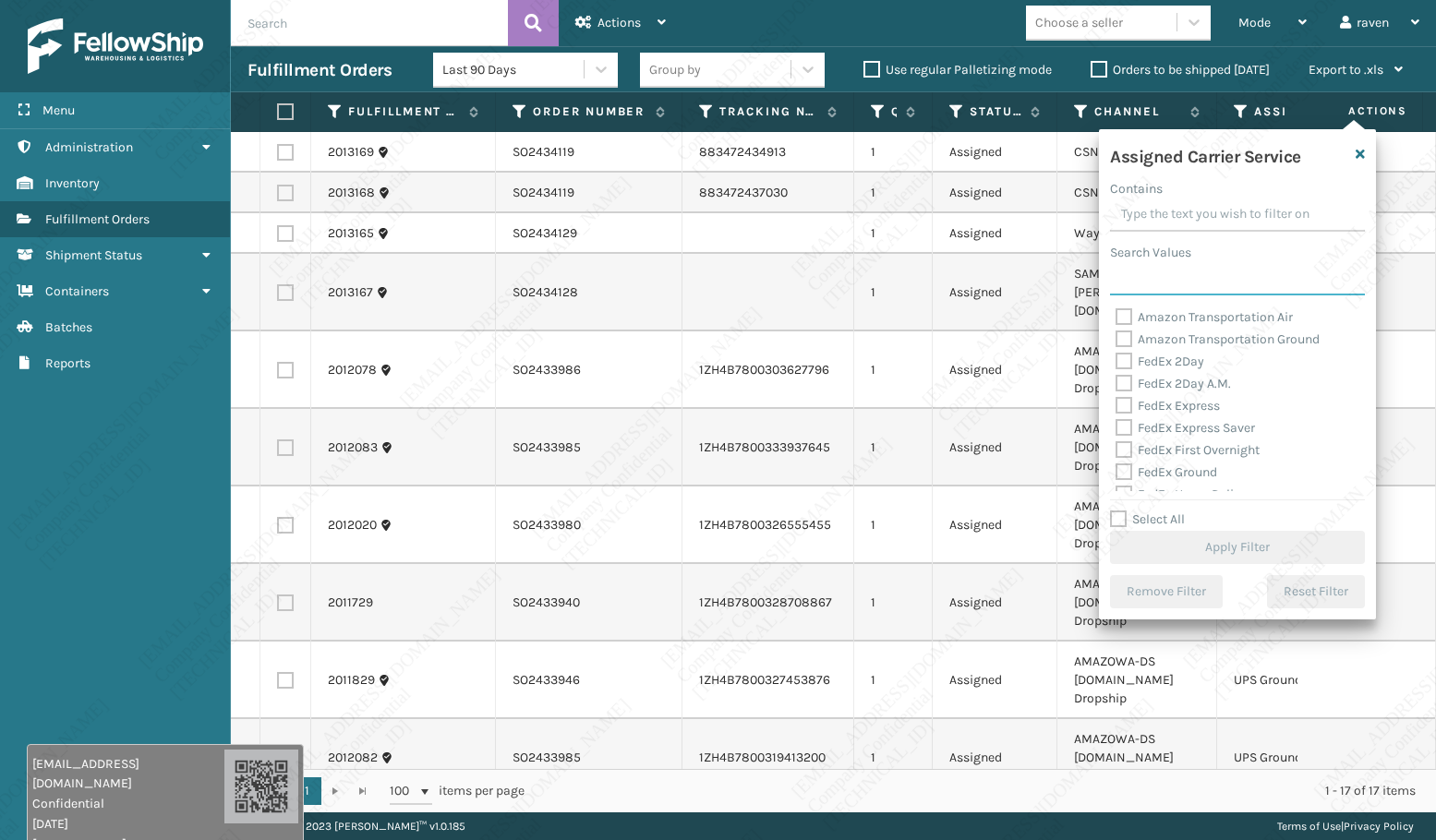
click at [1156, 283] on input "Search Values" at bounding box center [1236, 279] width 255 height 33
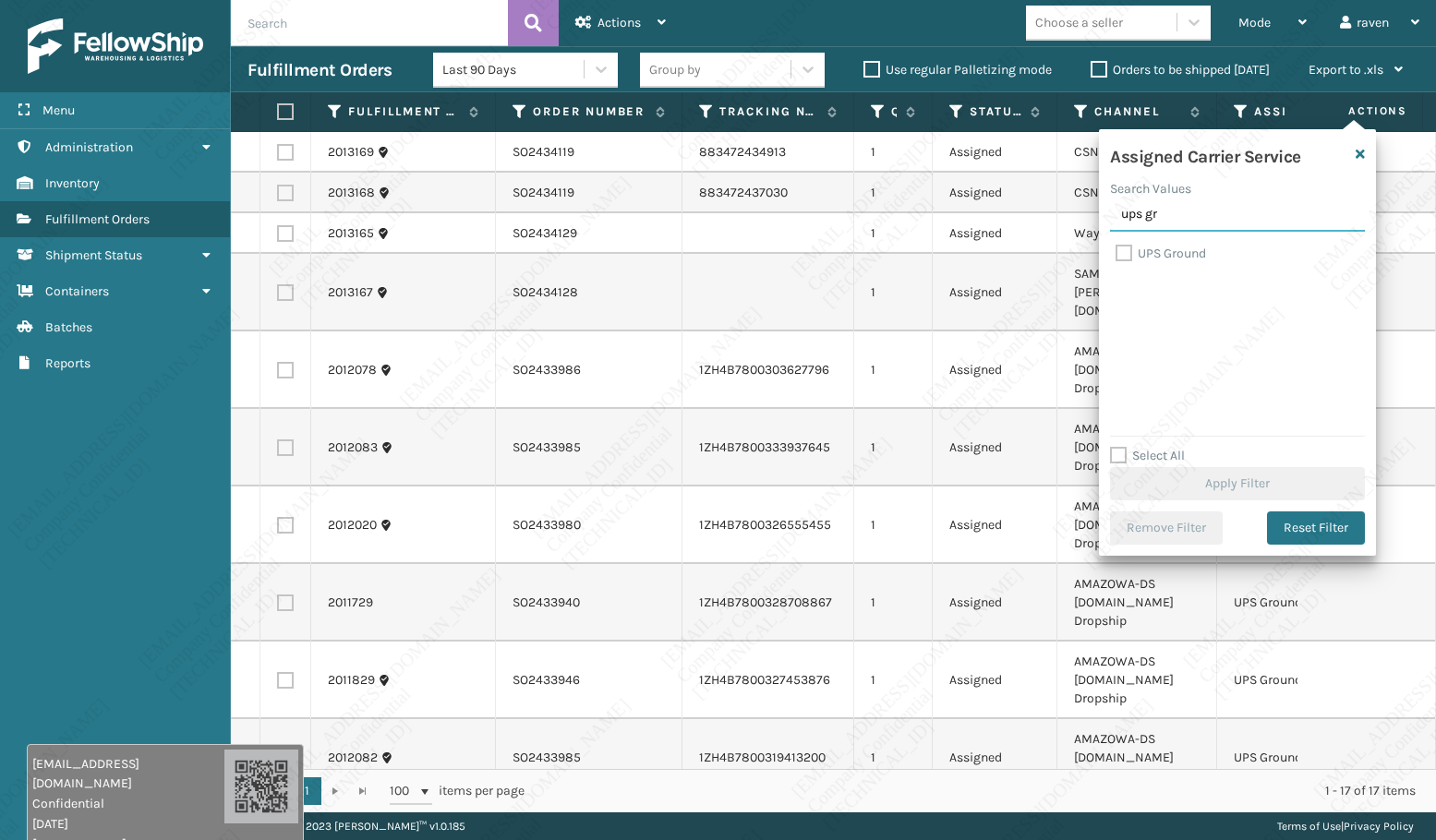
type input "ups gr"
click at [1188, 252] on label "UPS Ground" at bounding box center [1160, 253] width 91 height 15
click at [1116, 252] on input "UPS Ground" at bounding box center [1115, 248] width 1 height 12
checkbox input "true"
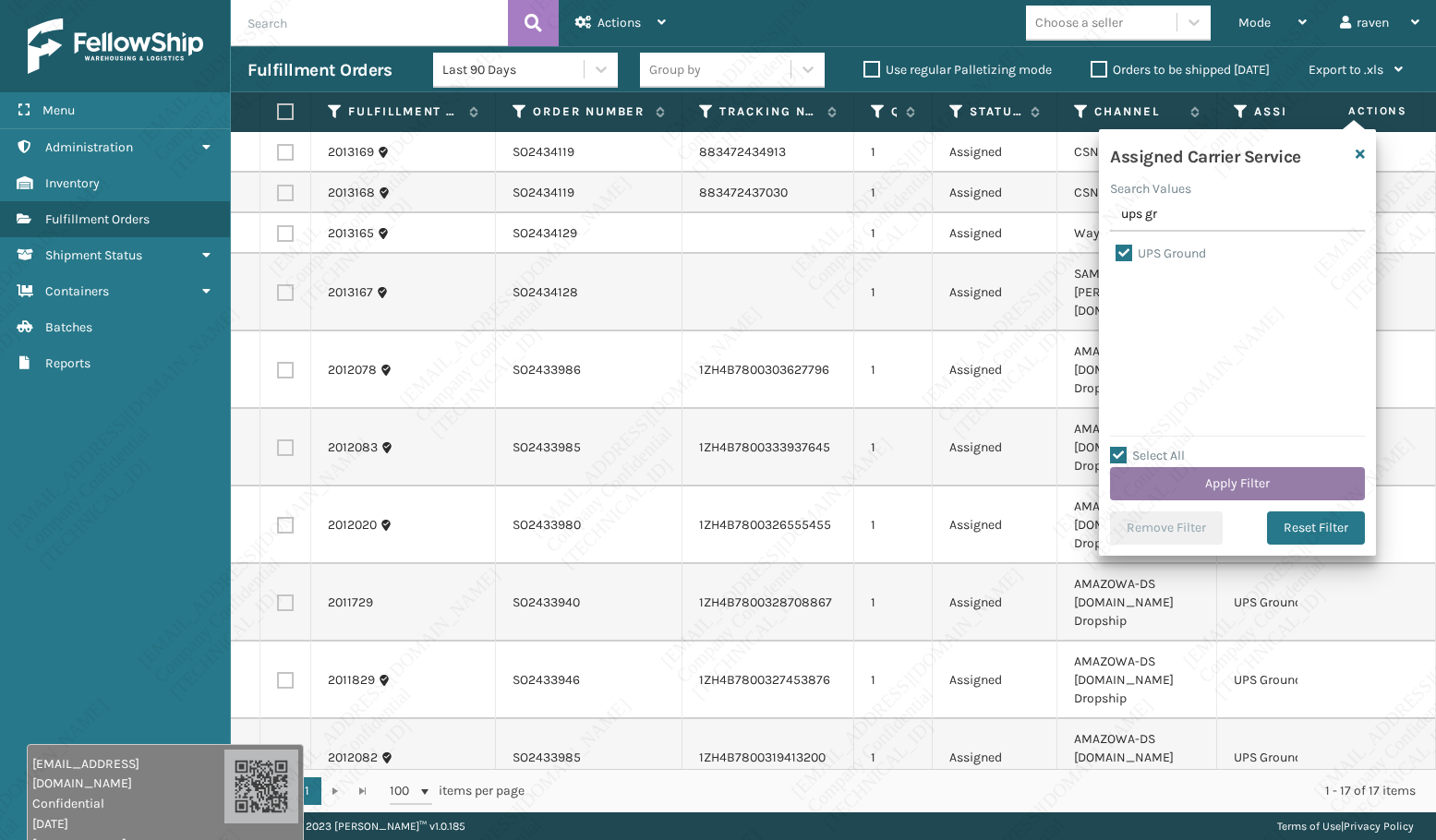
click at [1177, 486] on button "Apply Filter" at bounding box center [1236, 483] width 255 height 33
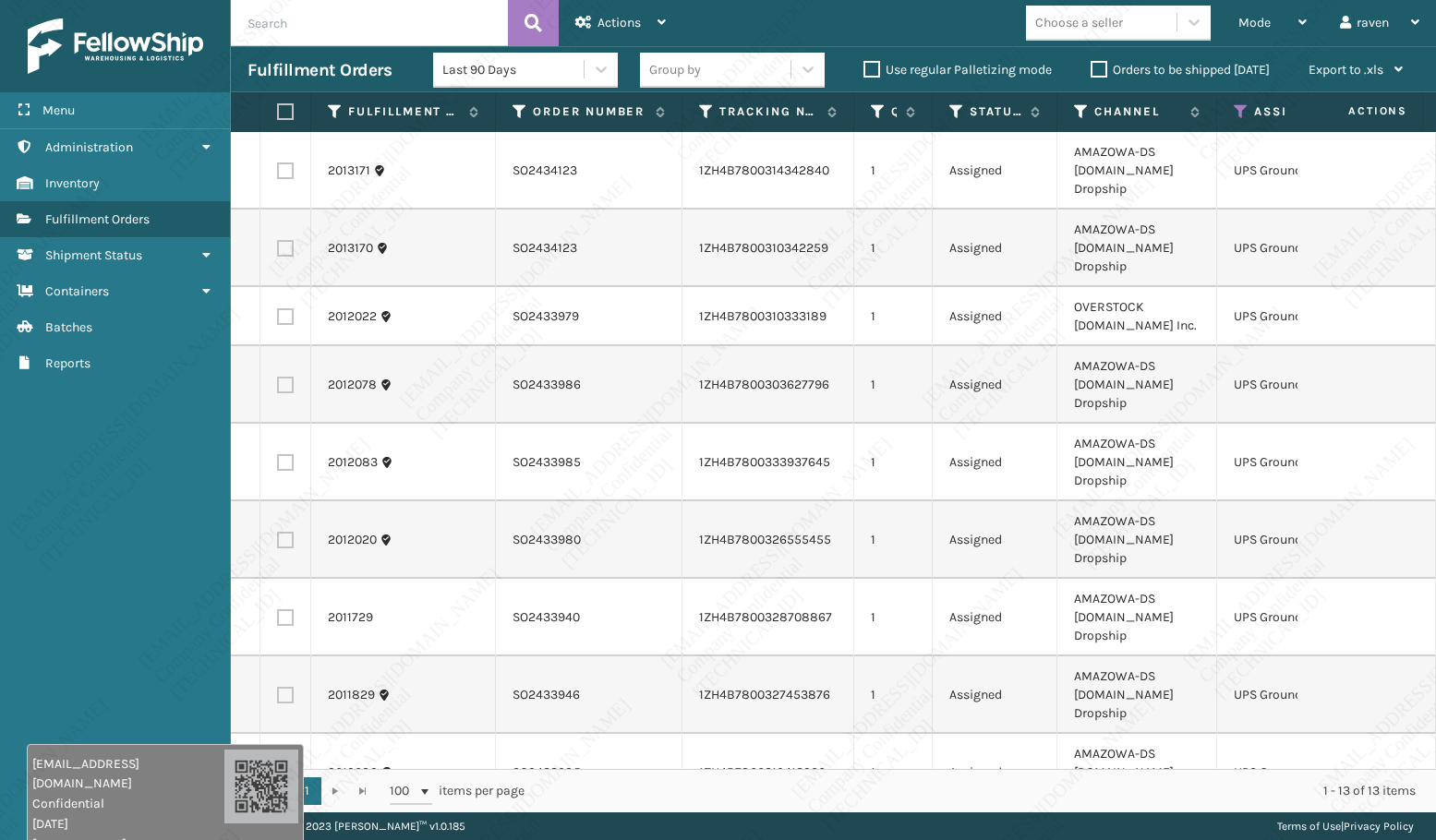
click at [273, 106] on th at bounding box center [285, 113] width 51 height 40
click at [285, 111] on label at bounding box center [283, 111] width 11 height 16
click at [278, 111] on input "checkbox" at bounding box center [277, 112] width 1 height 12
checkbox input "true"
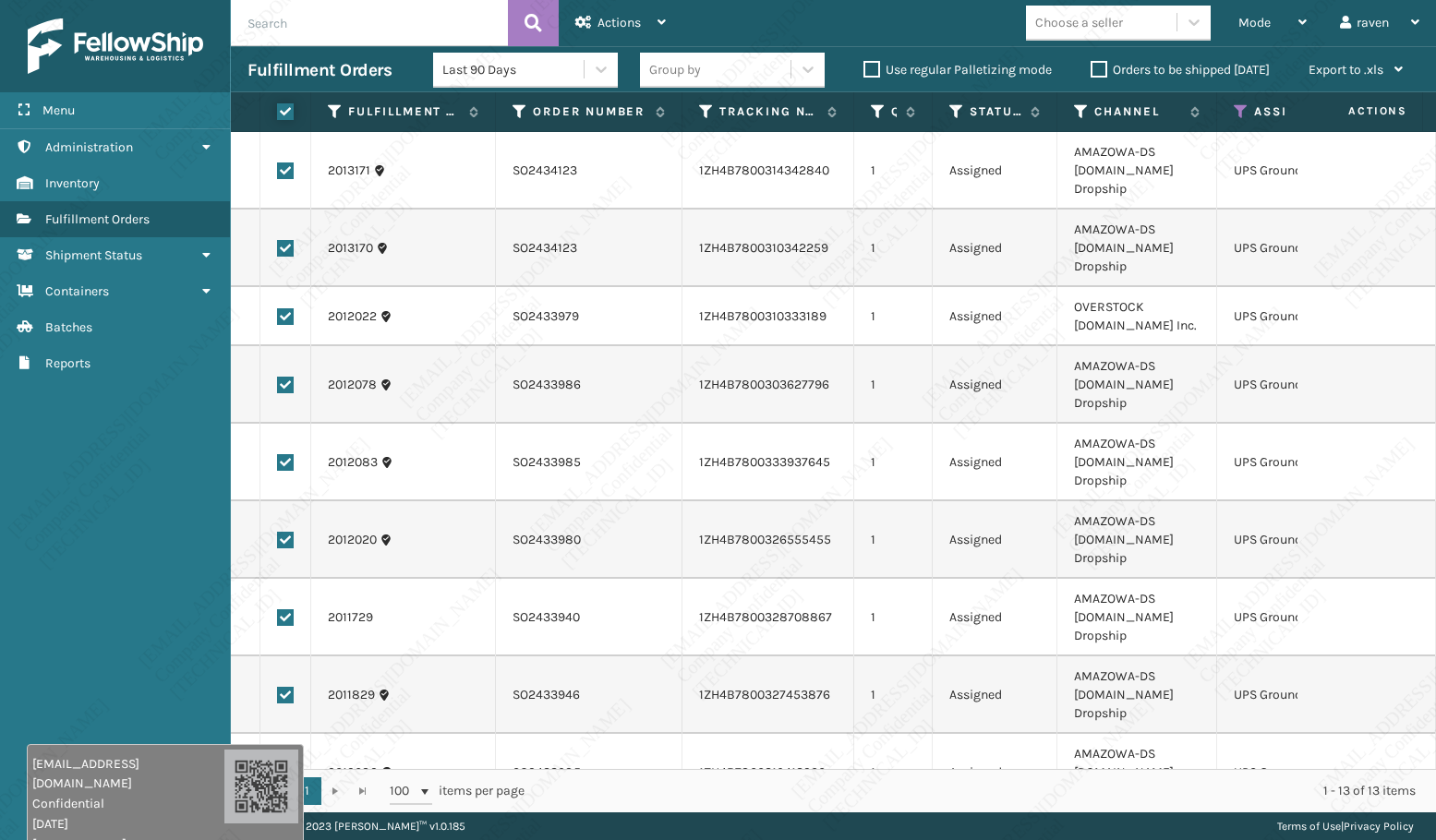
checkbox input "true"
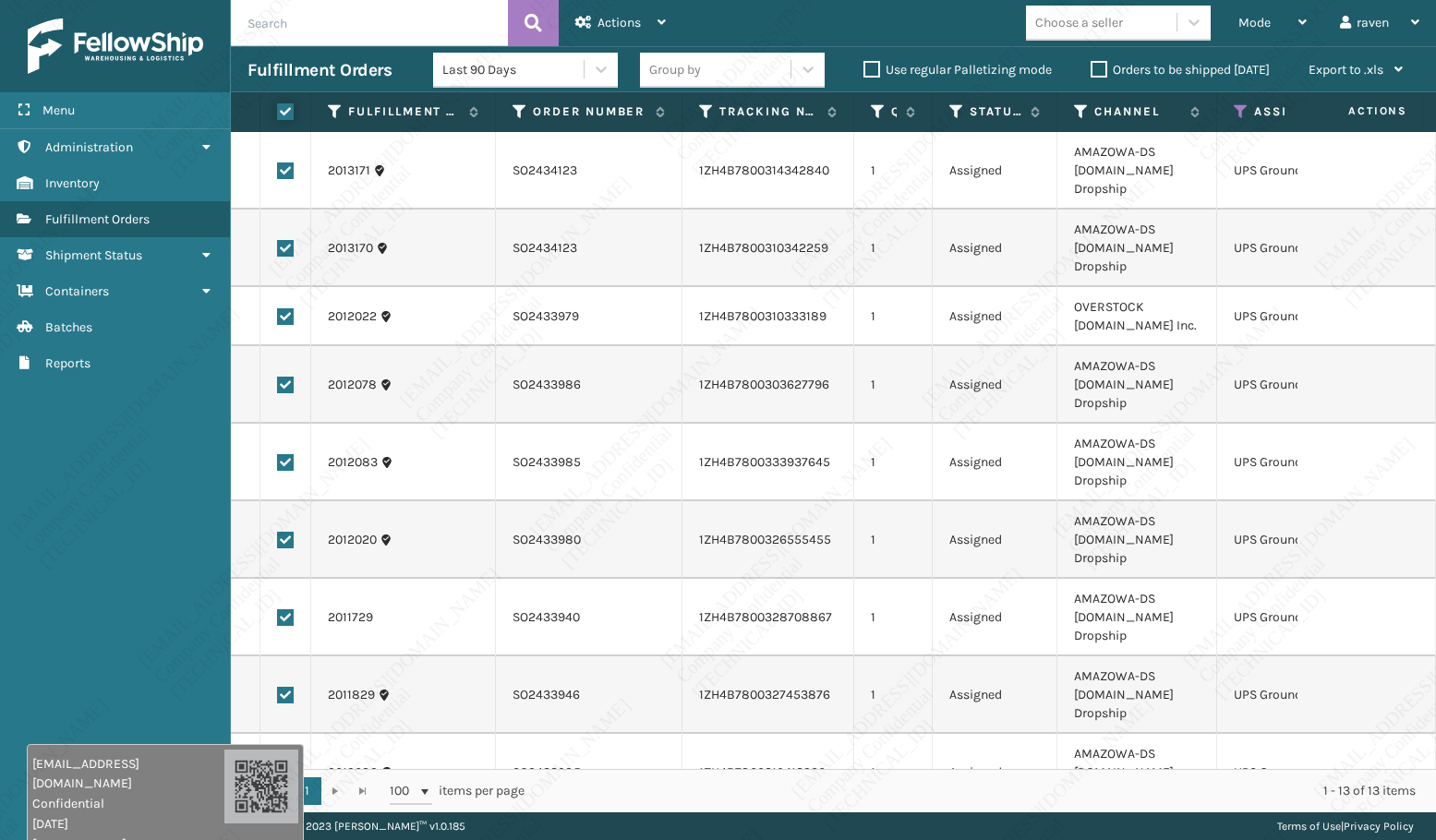
checkbox input "true"
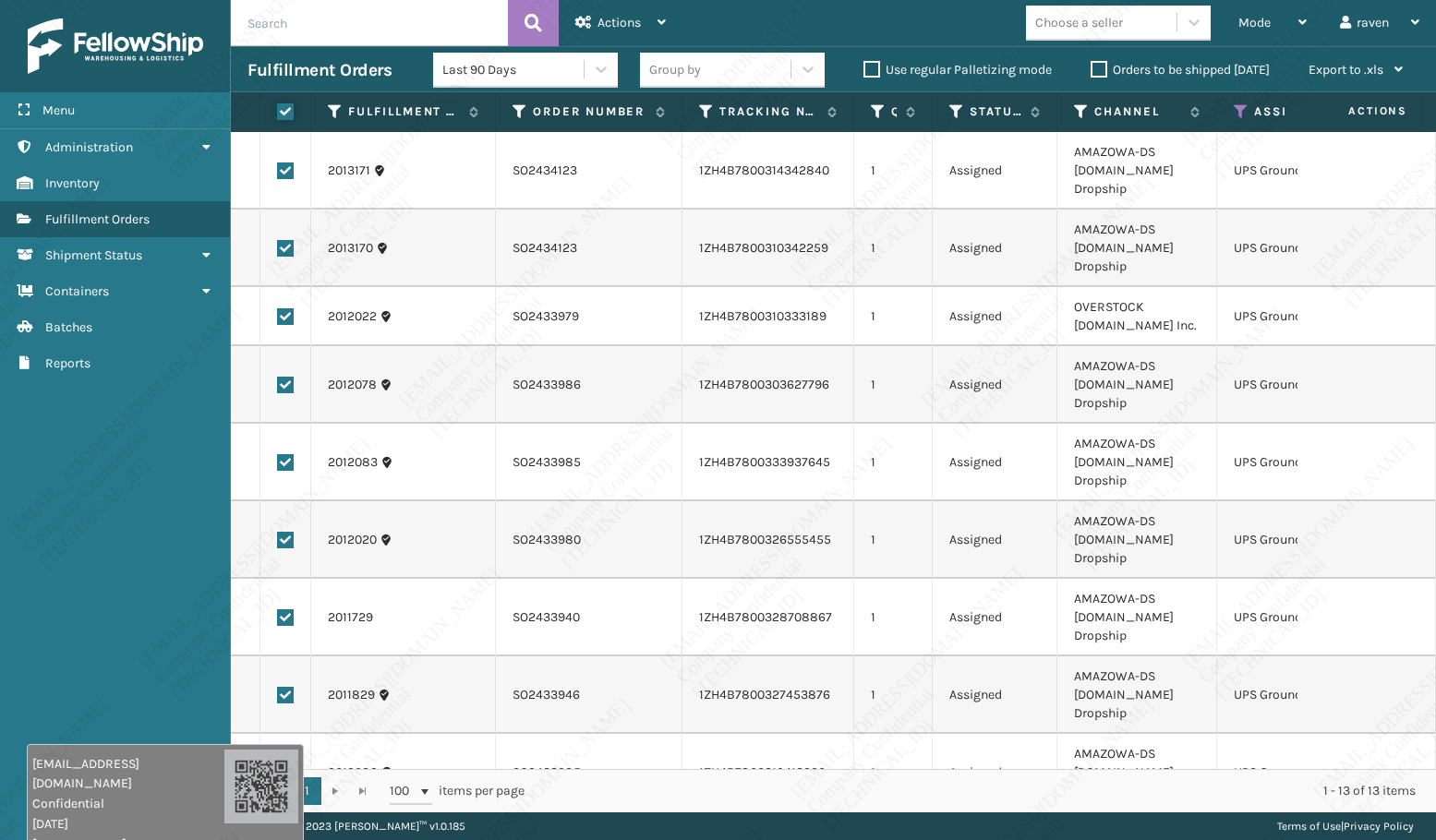
checkbox input "true"
click at [584, 20] on icon at bounding box center [582, 22] width 16 height 13
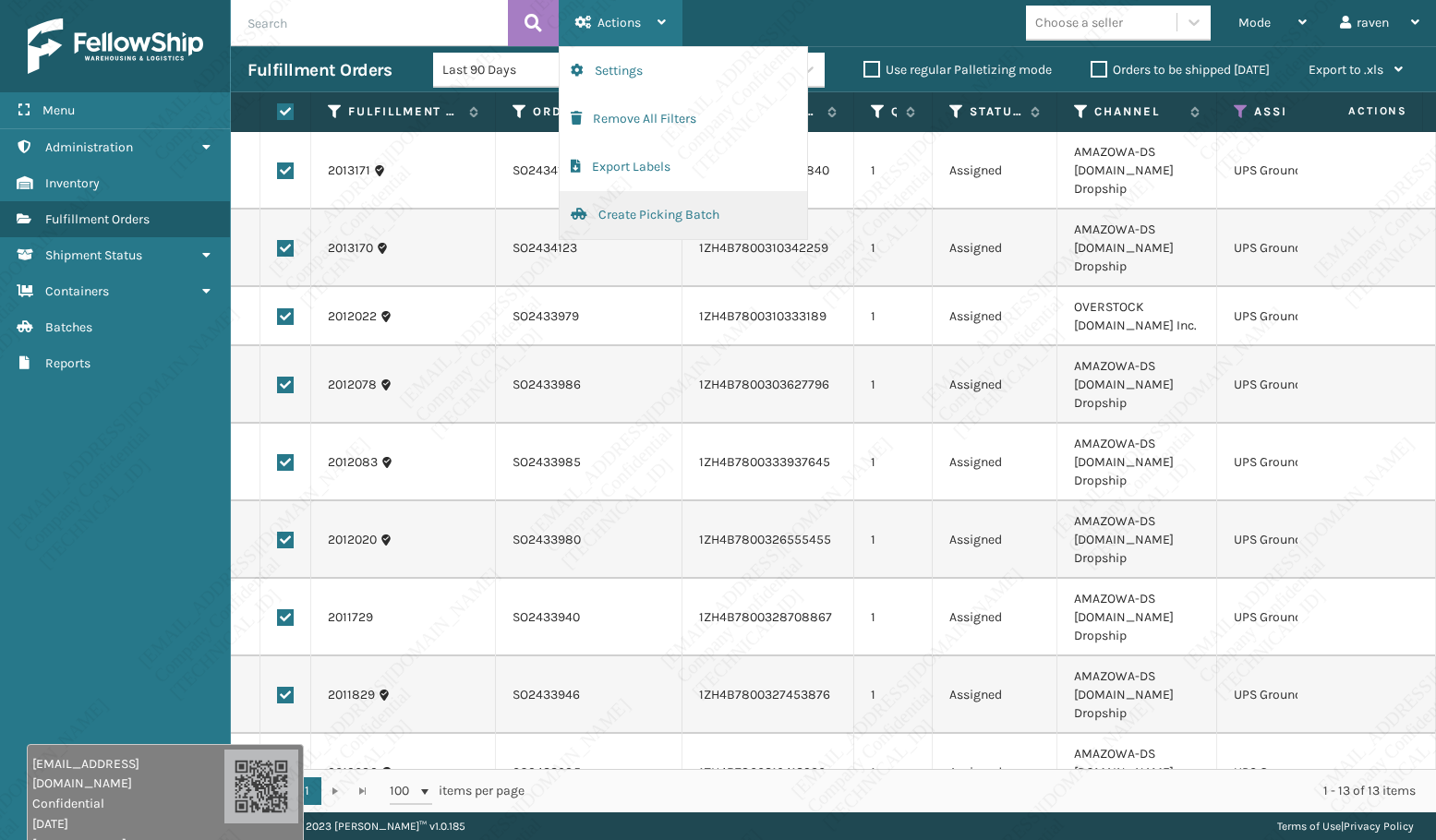
click at [617, 209] on button "Create Picking Batch" at bounding box center [683, 215] width 247 height 48
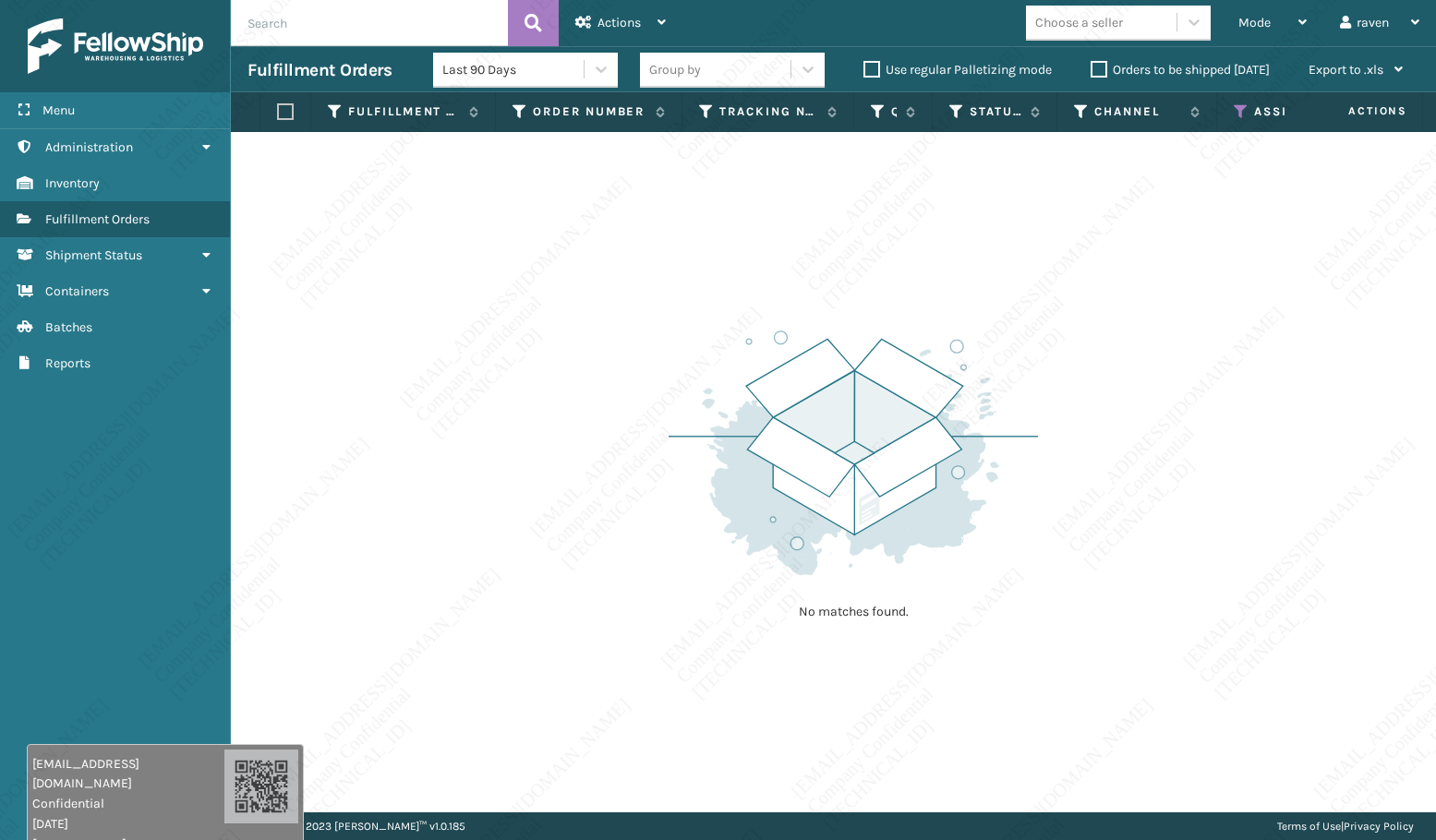
click at [1224, 112] on th "Assigned Carrier Service" at bounding box center [1305, 113] width 177 height 40
click at [1231, 111] on th "Assigned Carrier Service" at bounding box center [1305, 113] width 177 height 40
click at [1239, 108] on icon at bounding box center [1240, 111] width 14 height 16
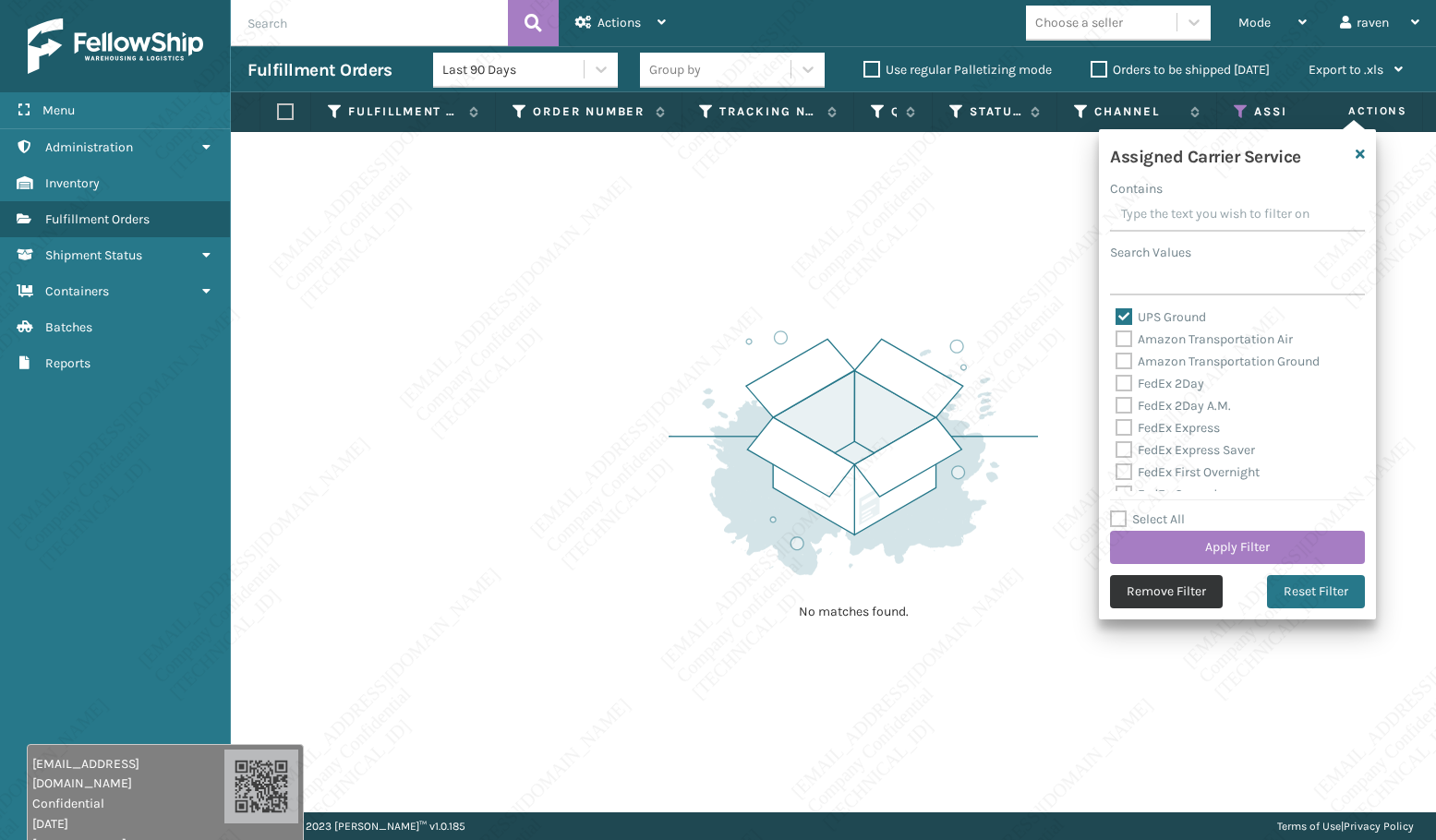
click at [1181, 590] on button "Remove Filter" at bounding box center [1166, 591] width 113 height 33
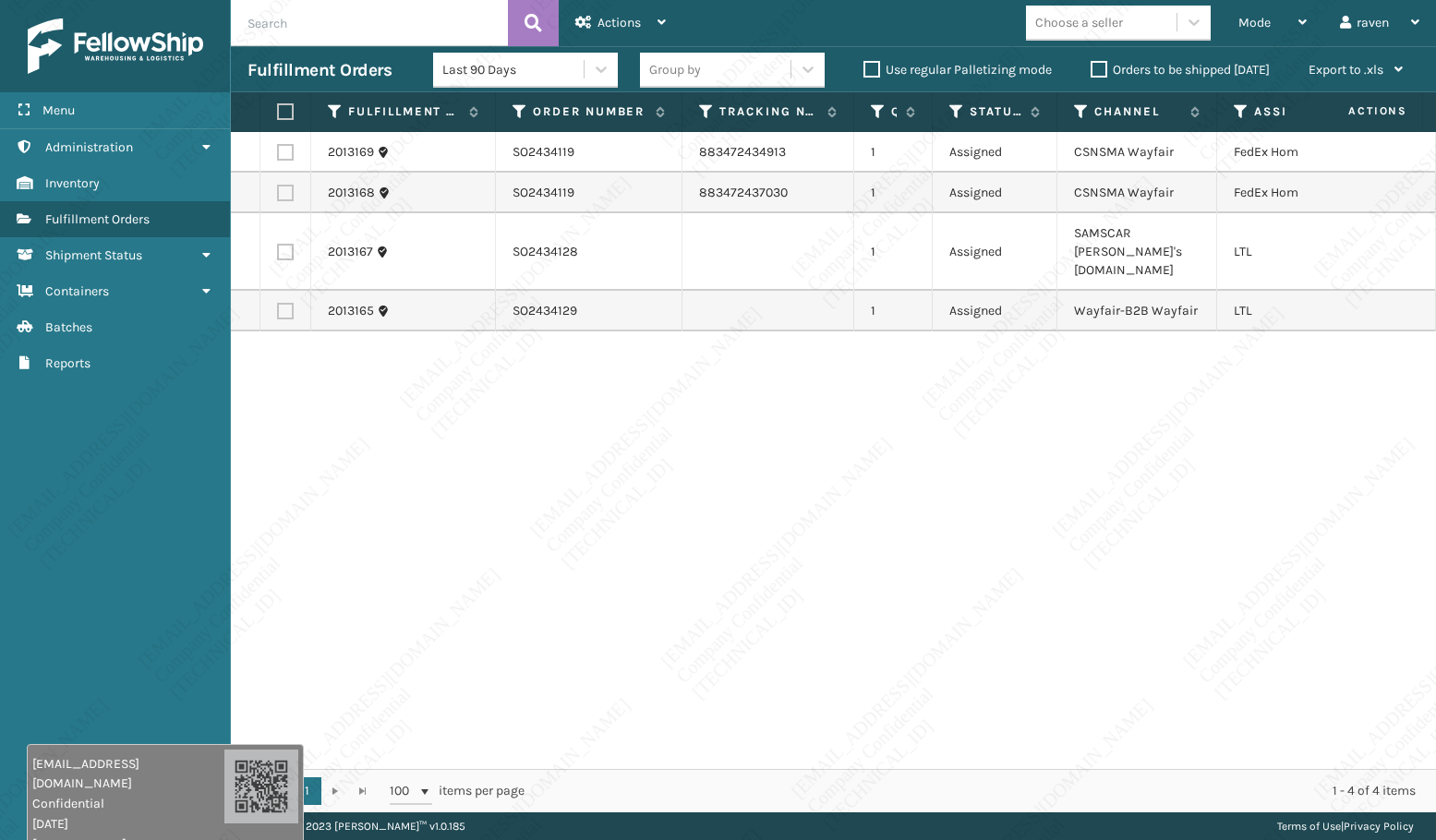
click at [306, 434] on div "2013169 SO2434119 883472434913 1 Assigned CSNSMA Wayfair FedEx Home Delivery 20…" at bounding box center [834, 450] width 1205 height 637
click at [93, 327] on span "Batches" at bounding box center [68, 327] width 47 height 15
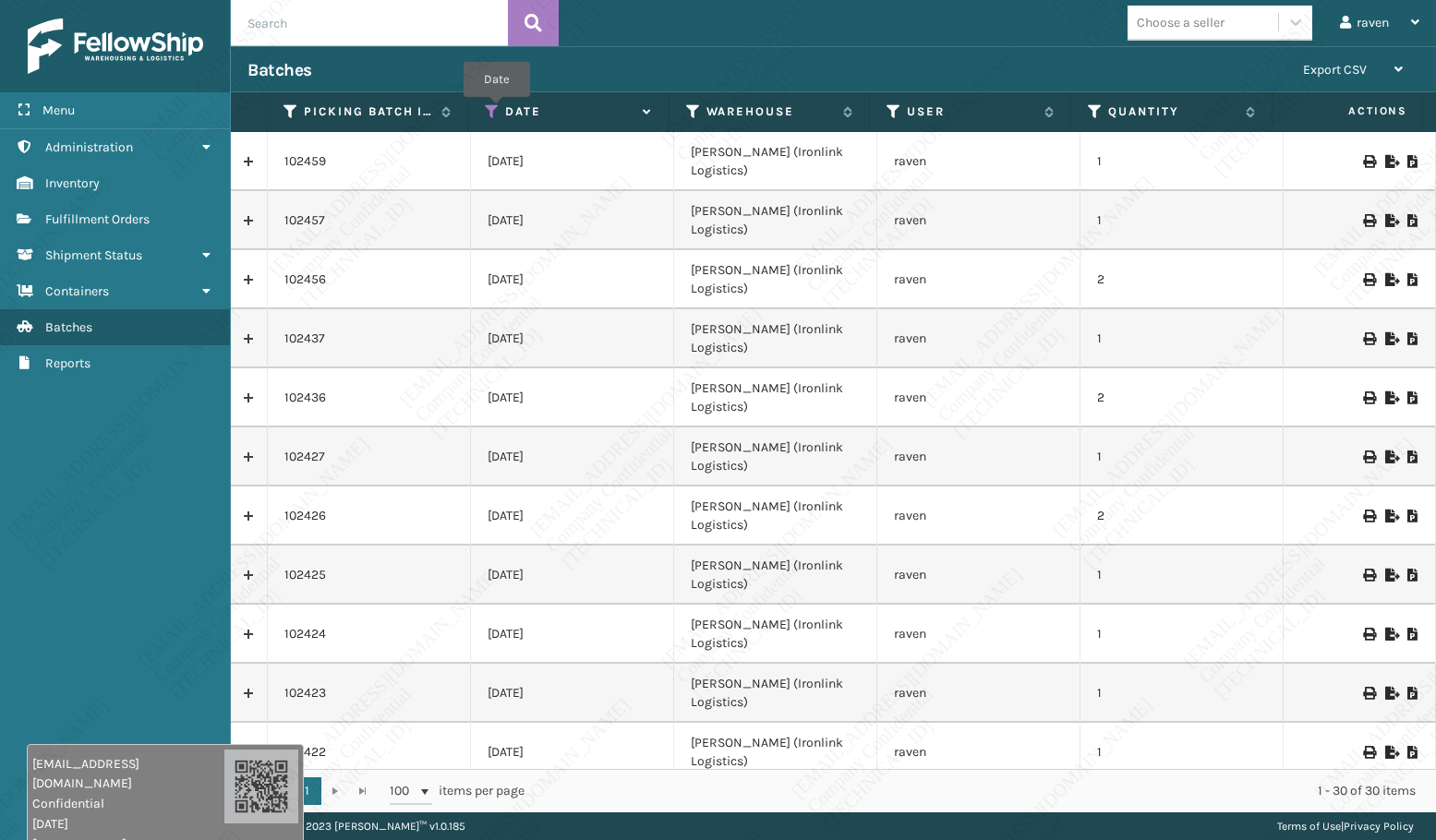
click at [496, 110] on icon at bounding box center [492, 111] width 14 height 16
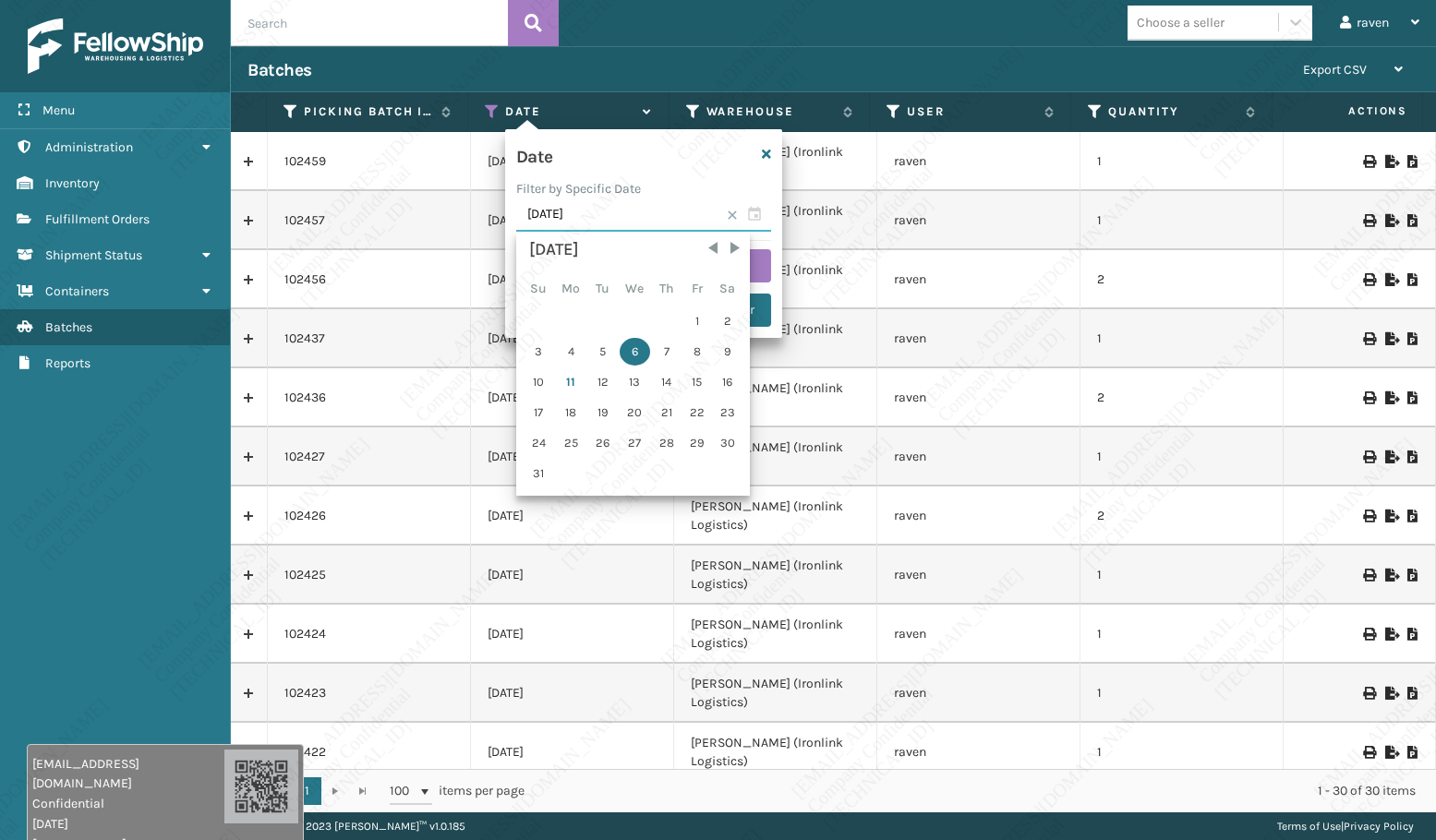
click at [759, 210] on input "08/06/2025" at bounding box center [644, 215] width 255 height 33
click at [564, 385] on div "11" at bounding box center [571, 382] width 31 height 28
type input "08/11/2025"
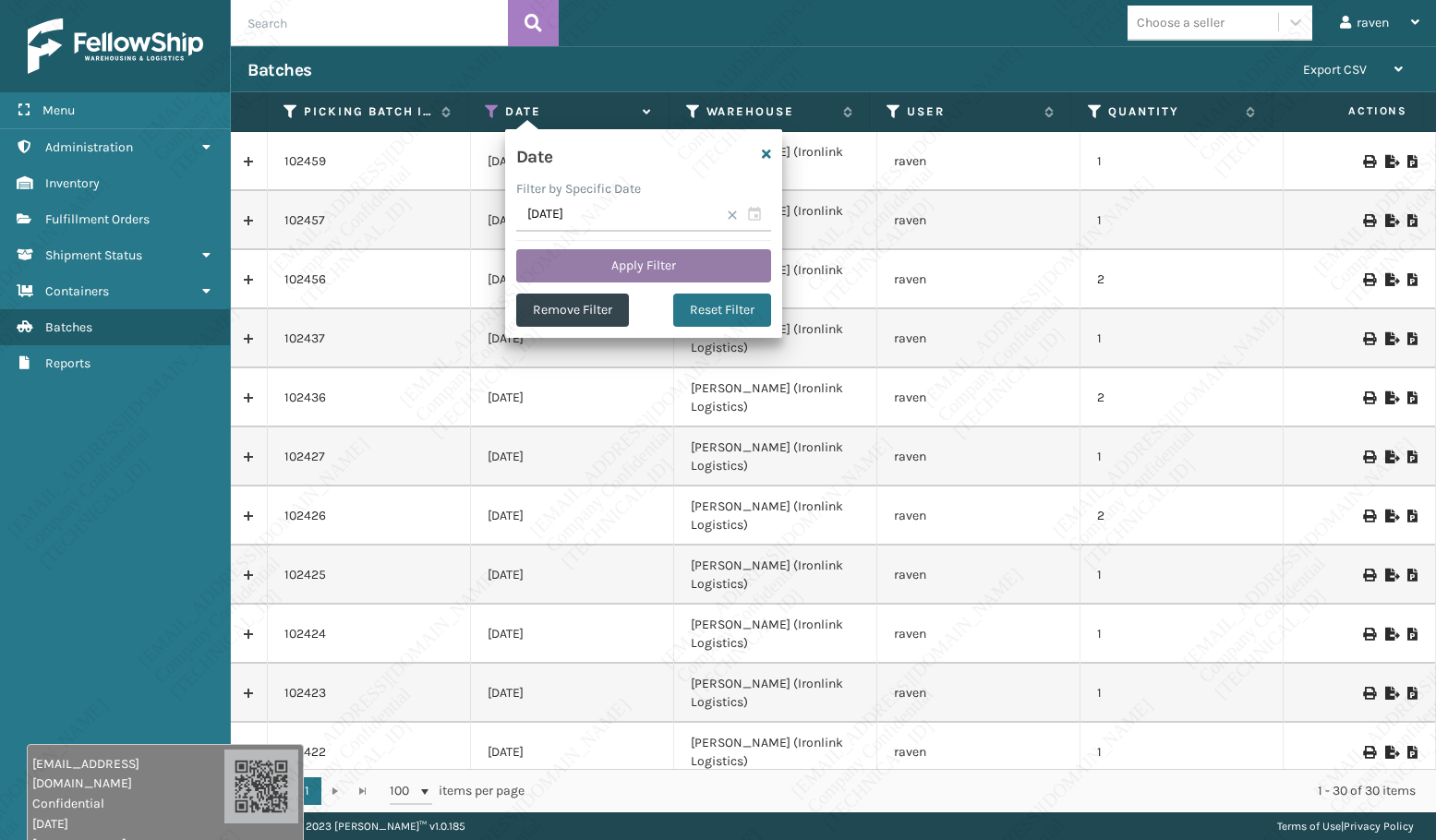
click at [659, 276] on button "Apply Filter" at bounding box center [644, 265] width 255 height 33
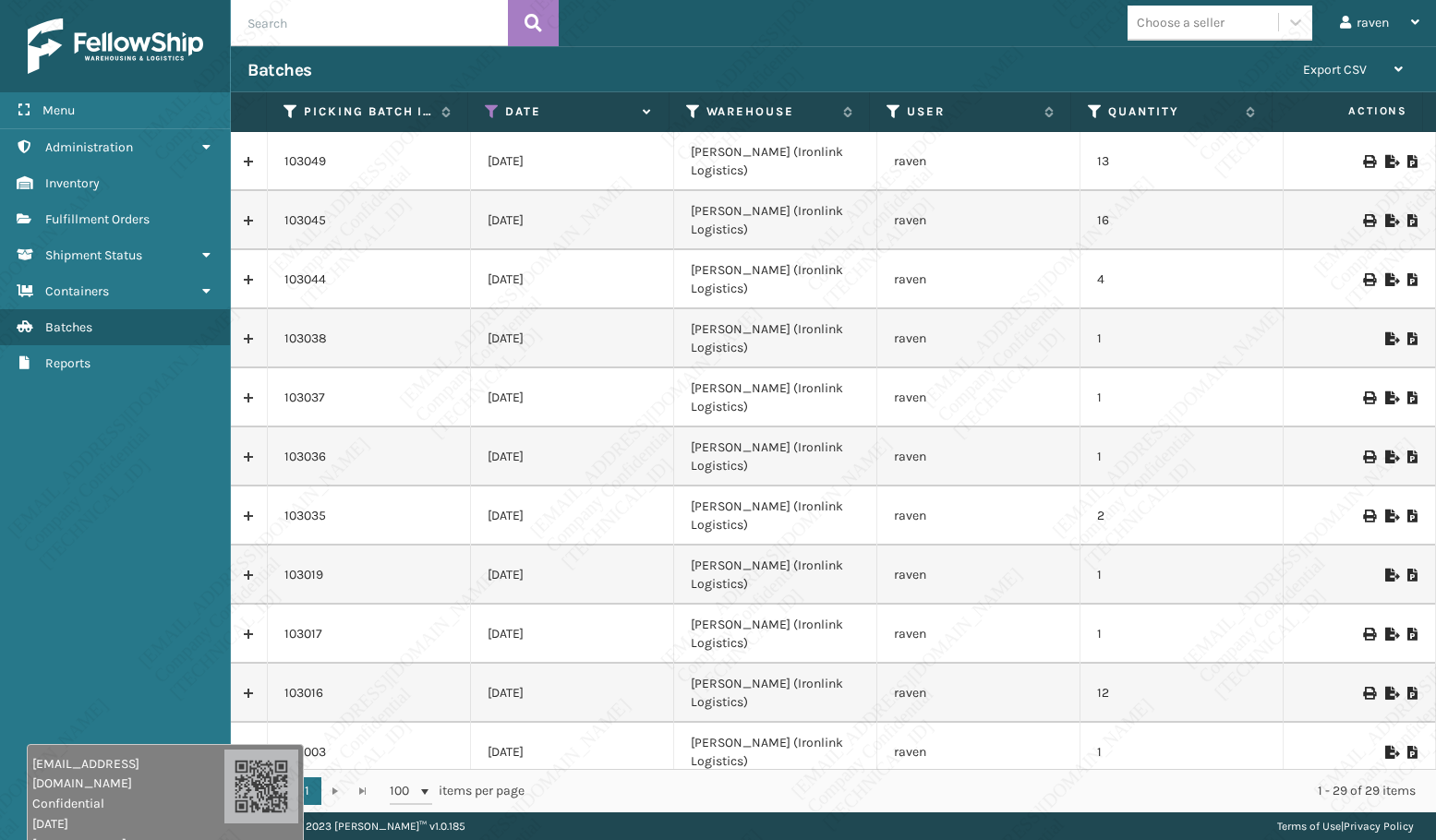
click at [1385, 155] on icon at bounding box center [1391, 161] width 11 height 13
click at [1334, 28] on div "raven Log Out" at bounding box center [1380, 23] width 113 height 46
click at [122, 208] on link "Fulfillment Orders" at bounding box center [115, 220] width 230 height 36
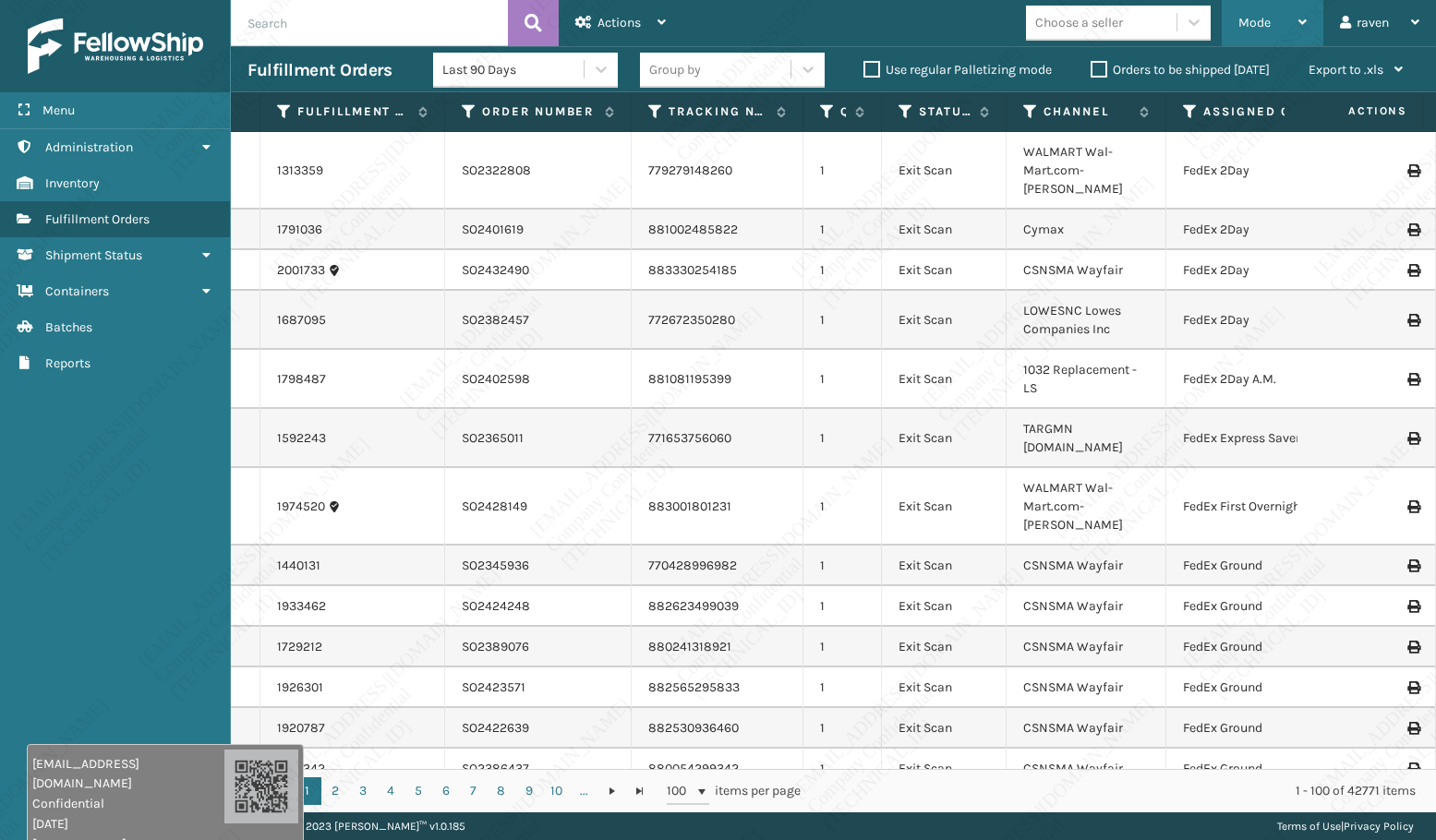
click at [1278, 18] on div "Mode" at bounding box center [1273, 23] width 69 height 46
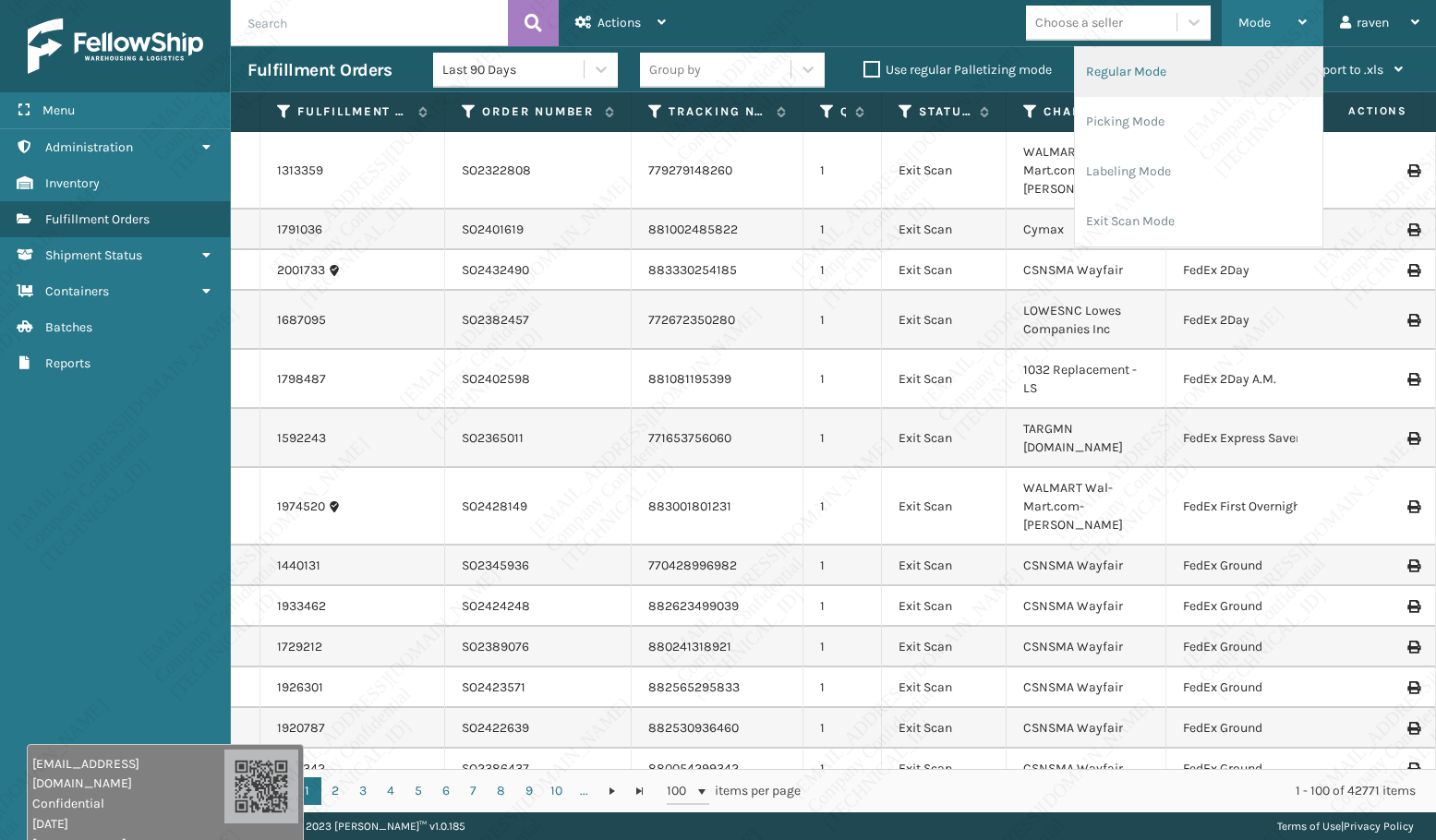
click at [1218, 76] on li "Regular Mode" at bounding box center [1198, 72] width 247 height 50
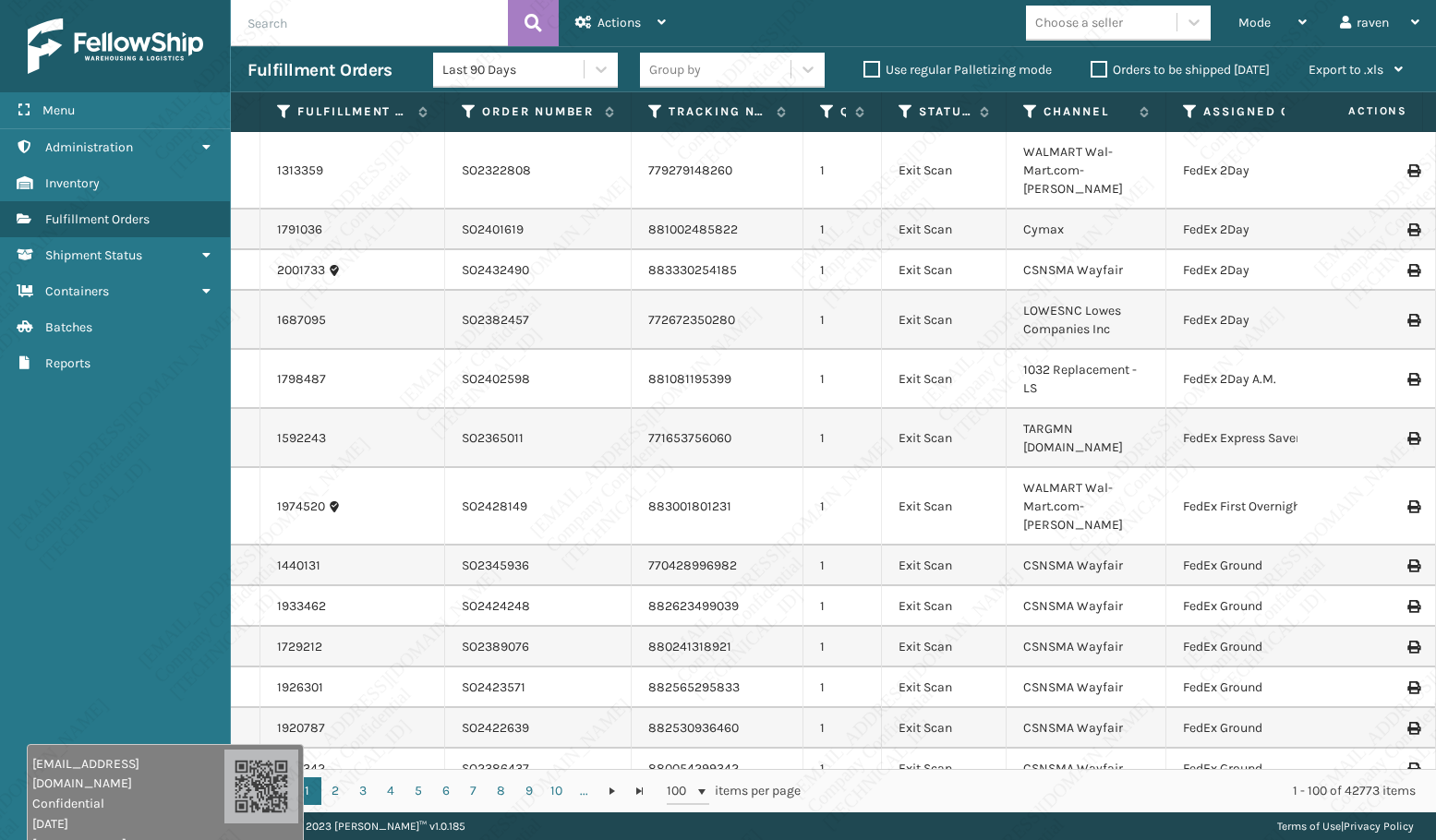
click at [301, 29] on input "text" at bounding box center [370, 23] width 277 height 46
paste input "SO2433922"
type input "SO2433922"
click at [552, 26] on button at bounding box center [533, 23] width 51 height 46
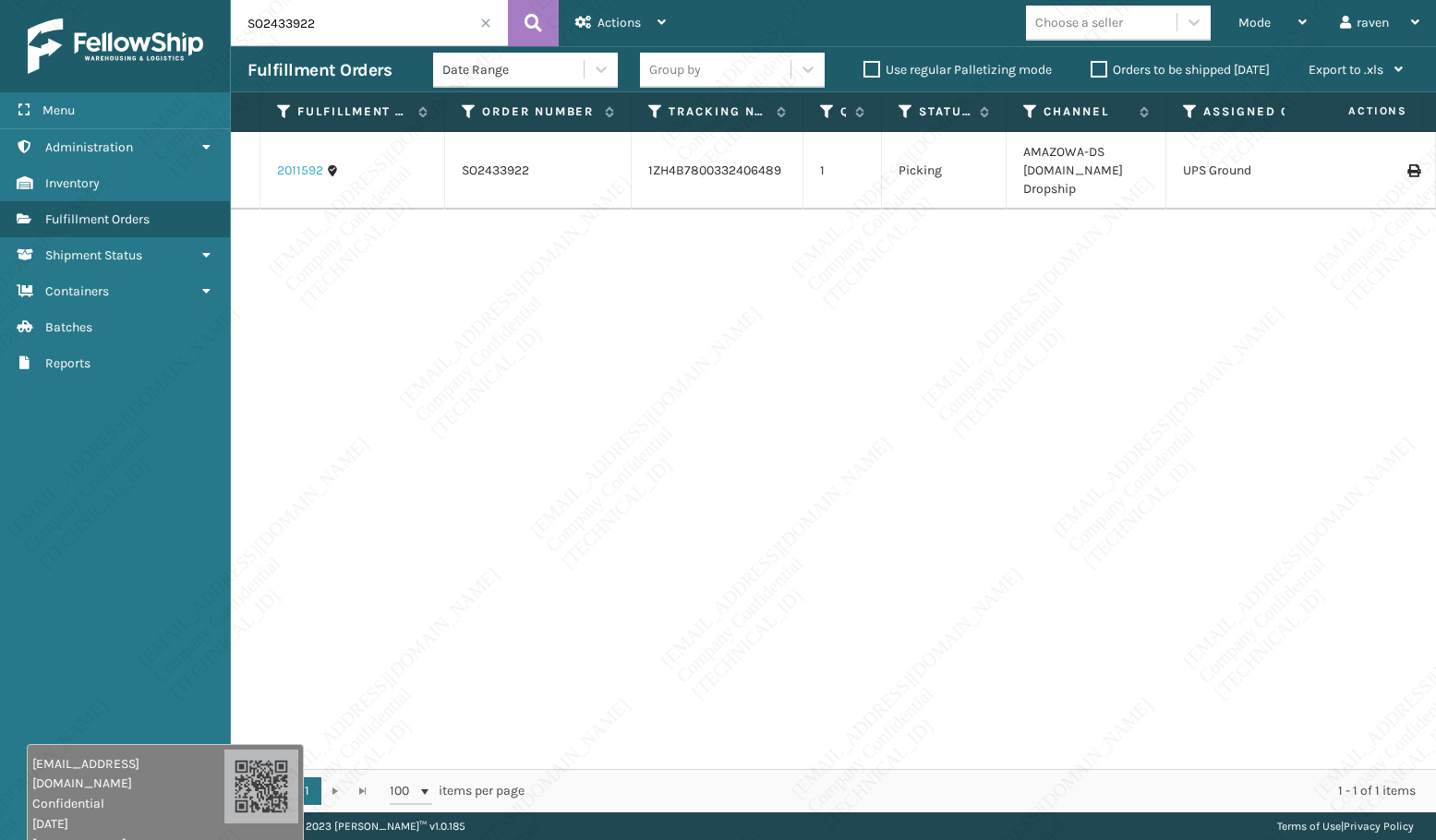
click at [295, 168] on link "2011592" at bounding box center [300, 170] width 46 height 18
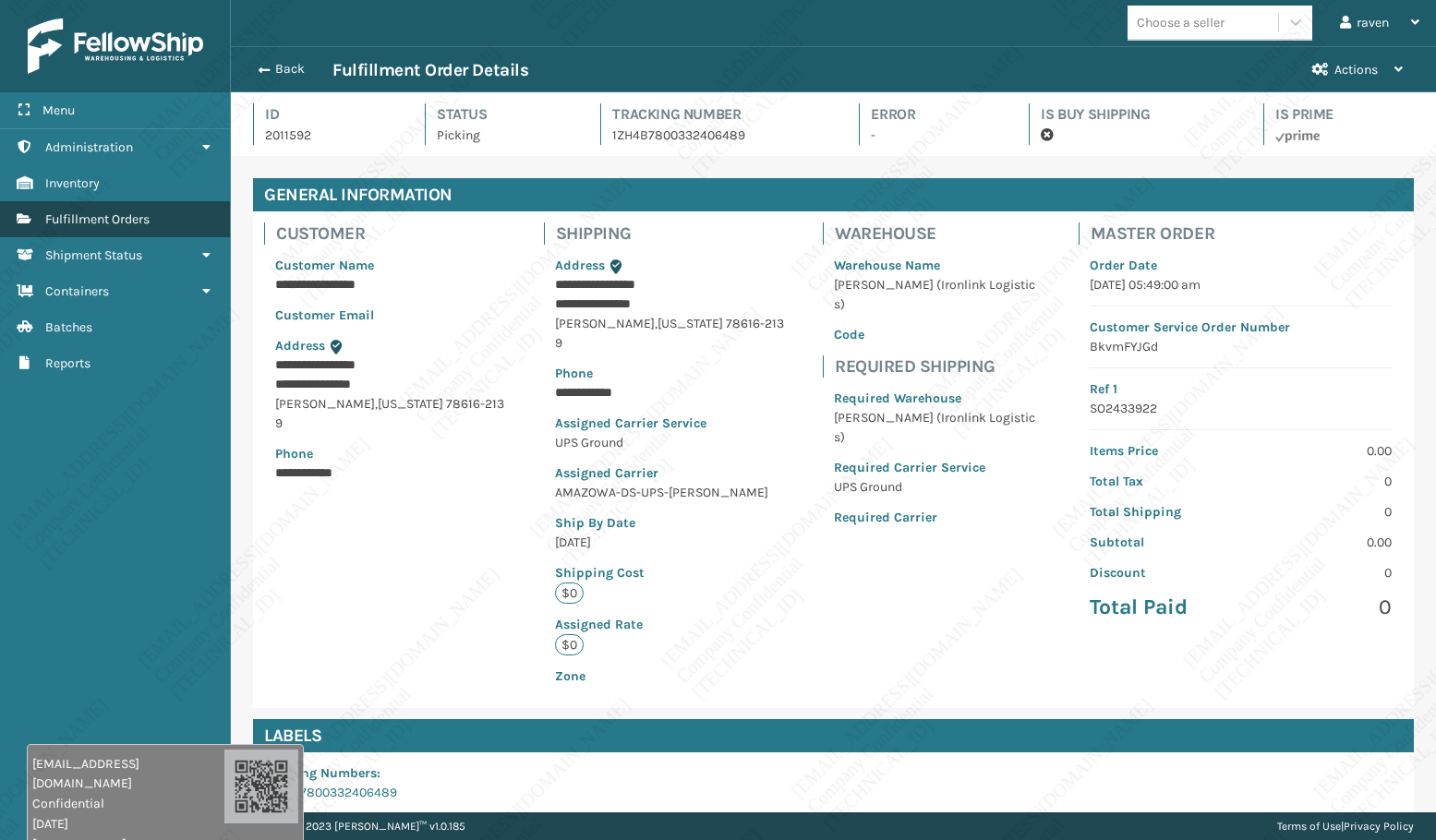
click at [149, 216] on span "Fulfillment Orders" at bounding box center [96, 219] width 104 height 15
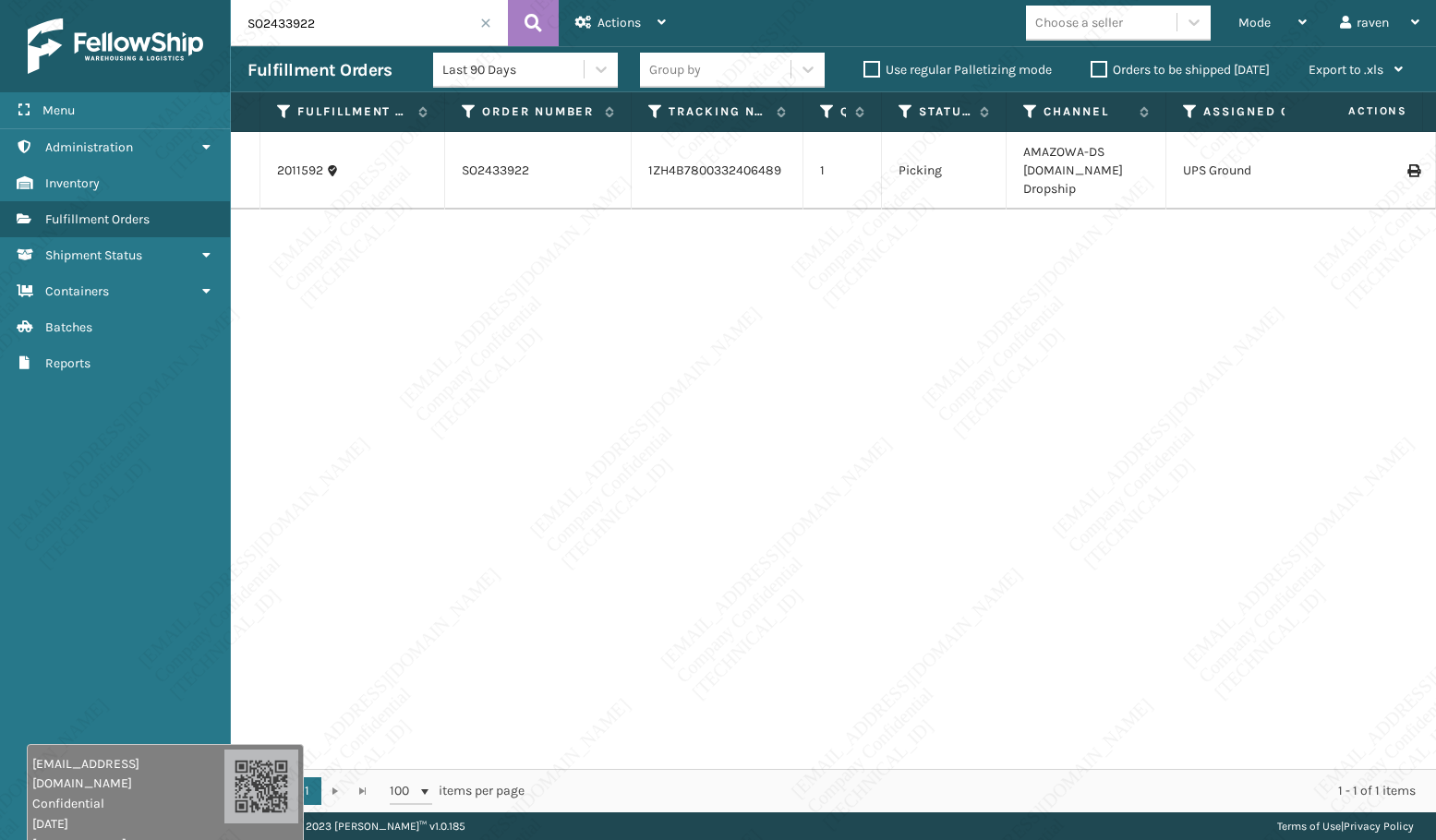
click at [481, 25] on span at bounding box center [486, 23] width 11 height 11
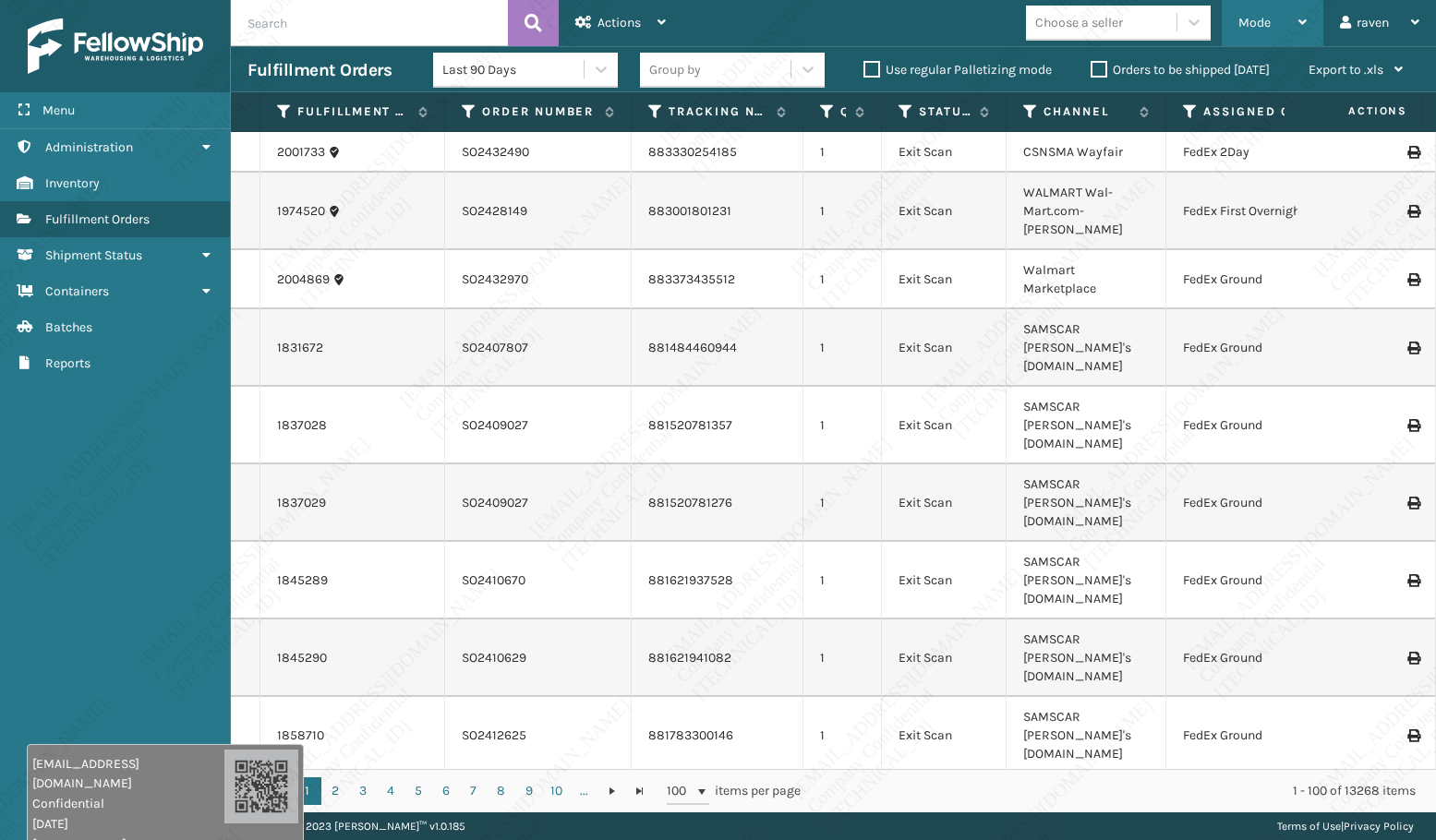
click at [1261, 23] on span "Mode" at bounding box center [1255, 22] width 32 height 15
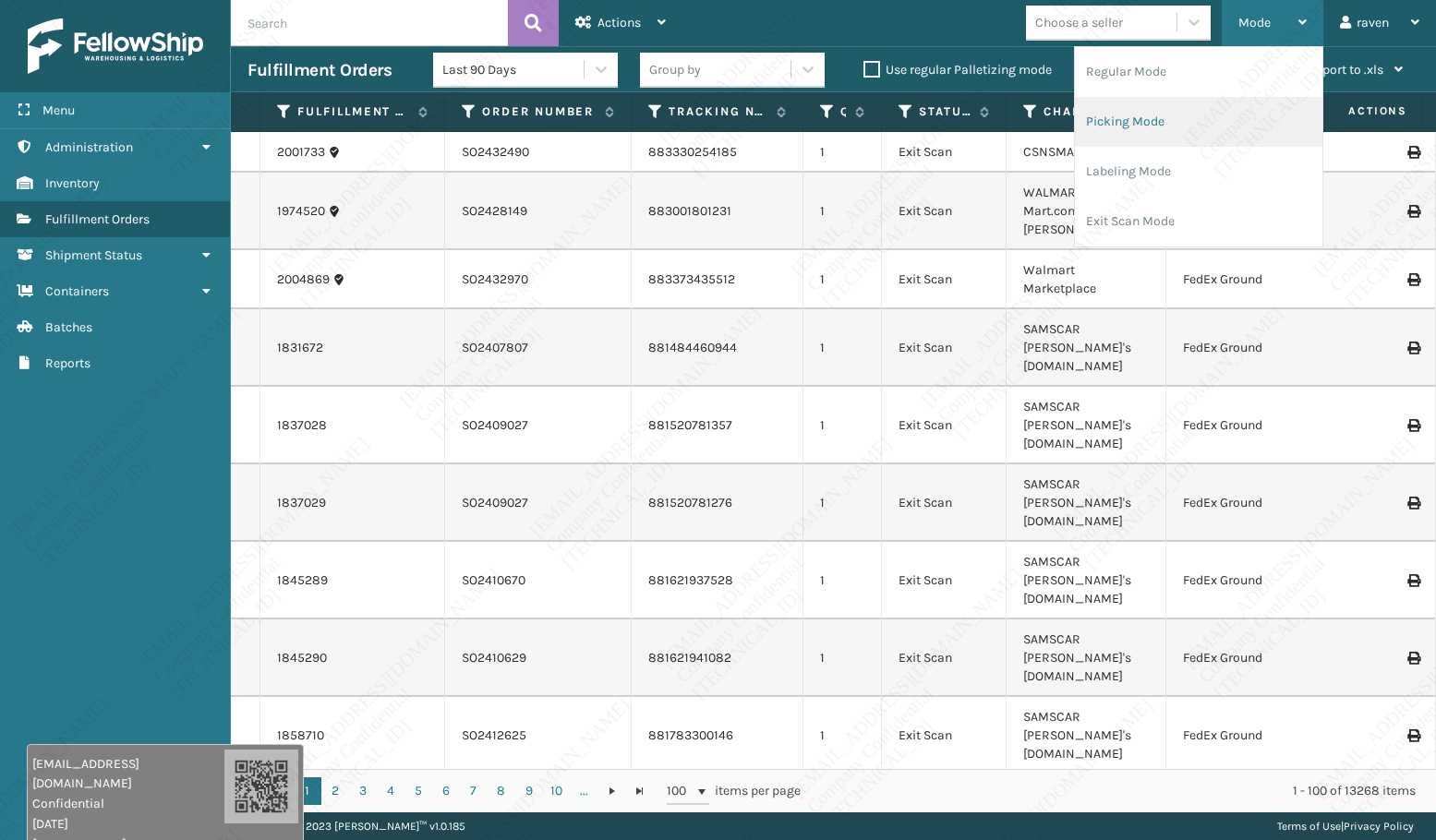
click at [1181, 121] on li "Picking Mode" at bounding box center [1198, 122] width 247 height 50
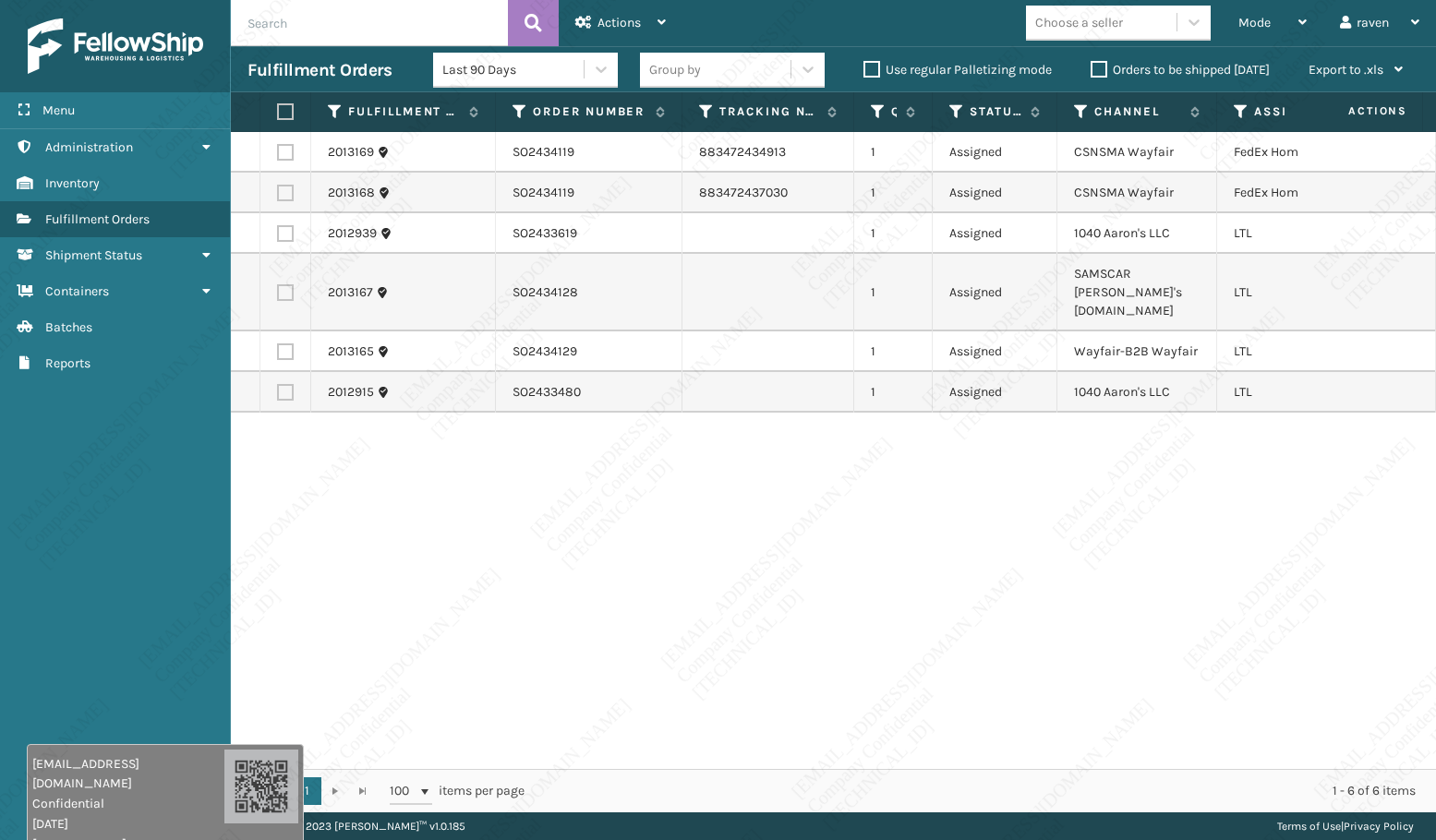
click at [1193, 483] on div "2013169 SO2434119 883472434913 1 Assigned CSNSMA Wayfair FedEx Home Delivery 20…" at bounding box center [834, 450] width 1205 height 637
click at [296, 148] on td at bounding box center [285, 152] width 51 height 41
click at [281, 149] on label at bounding box center [285, 152] width 16 height 16
click at [278, 149] on input "checkbox" at bounding box center [277, 150] width 1 height 12
checkbox input "true"
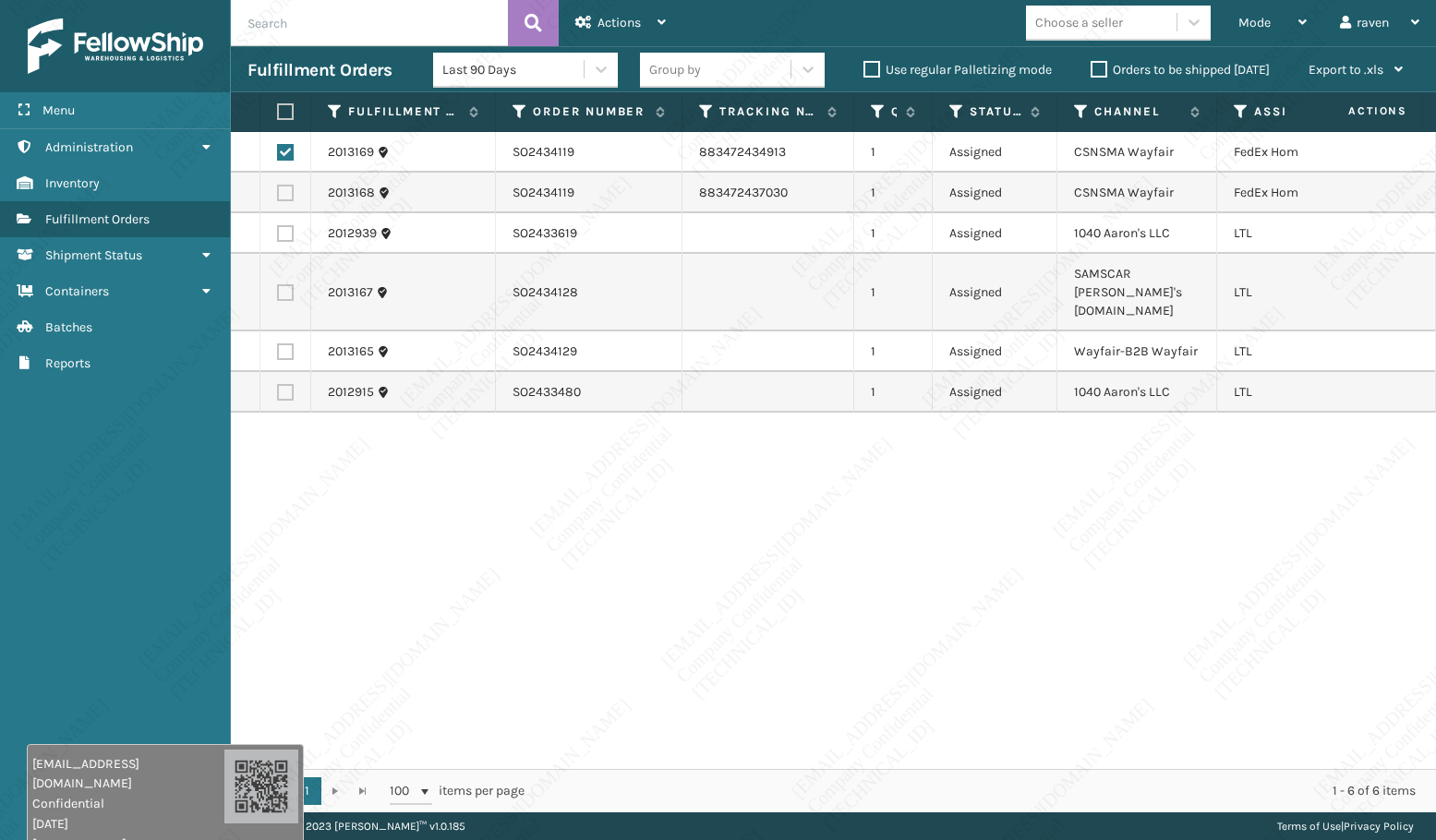
drag, startPoint x: 288, startPoint y: 190, endPoint x: 384, endPoint y: 157, distance: 101.5
click at [287, 190] on label at bounding box center [285, 192] width 16 height 16
click at [278, 190] on input "checkbox" at bounding box center [277, 190] width 1 height 12
checkbox input "true"
click at [613, 20] on span "Actions" at bounding box center [619, 22] width 43 height 15
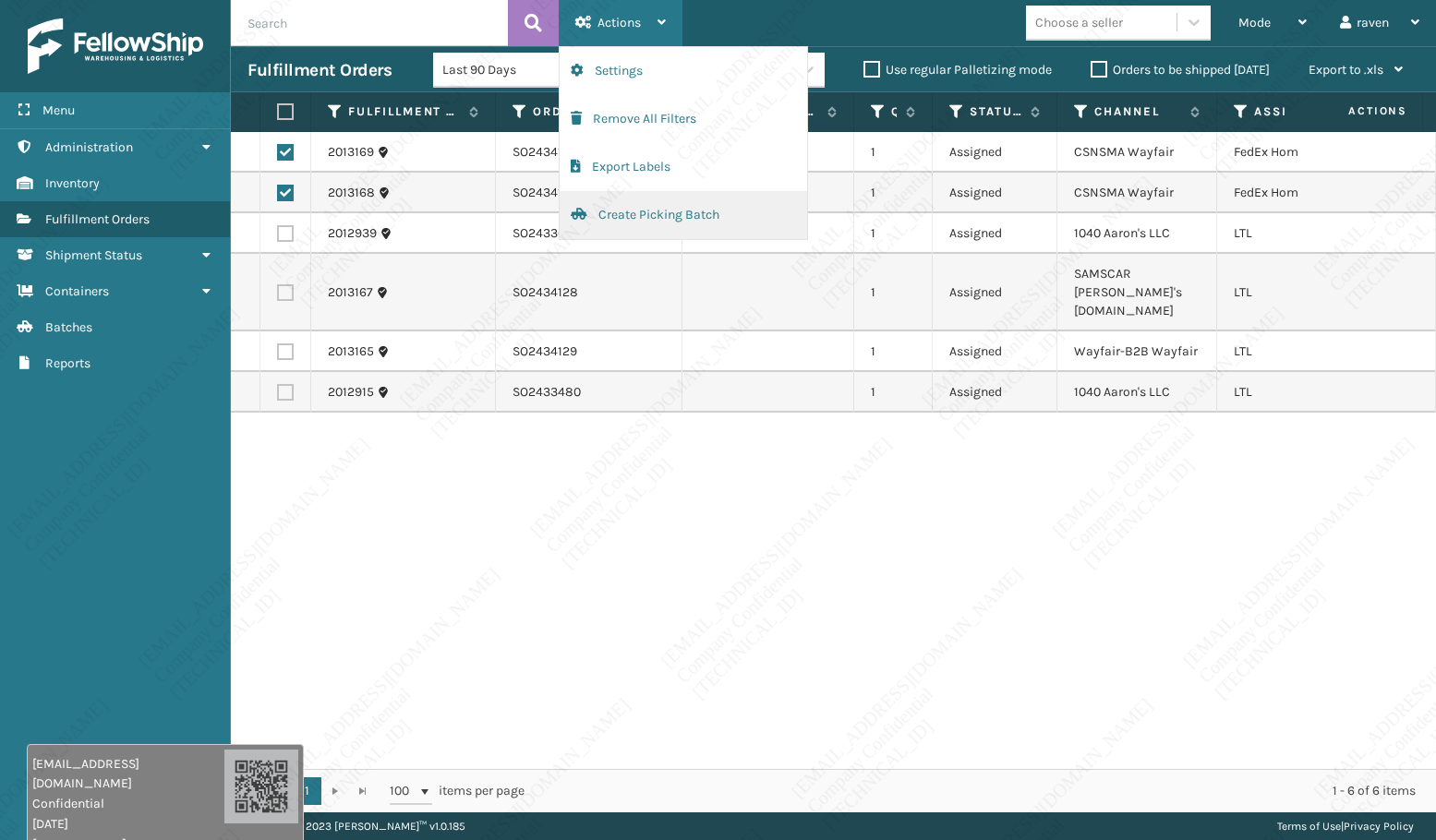
click at [623, 227] on button "Create Picking Batch" at bounding box center [683, 215] width 247 height 48
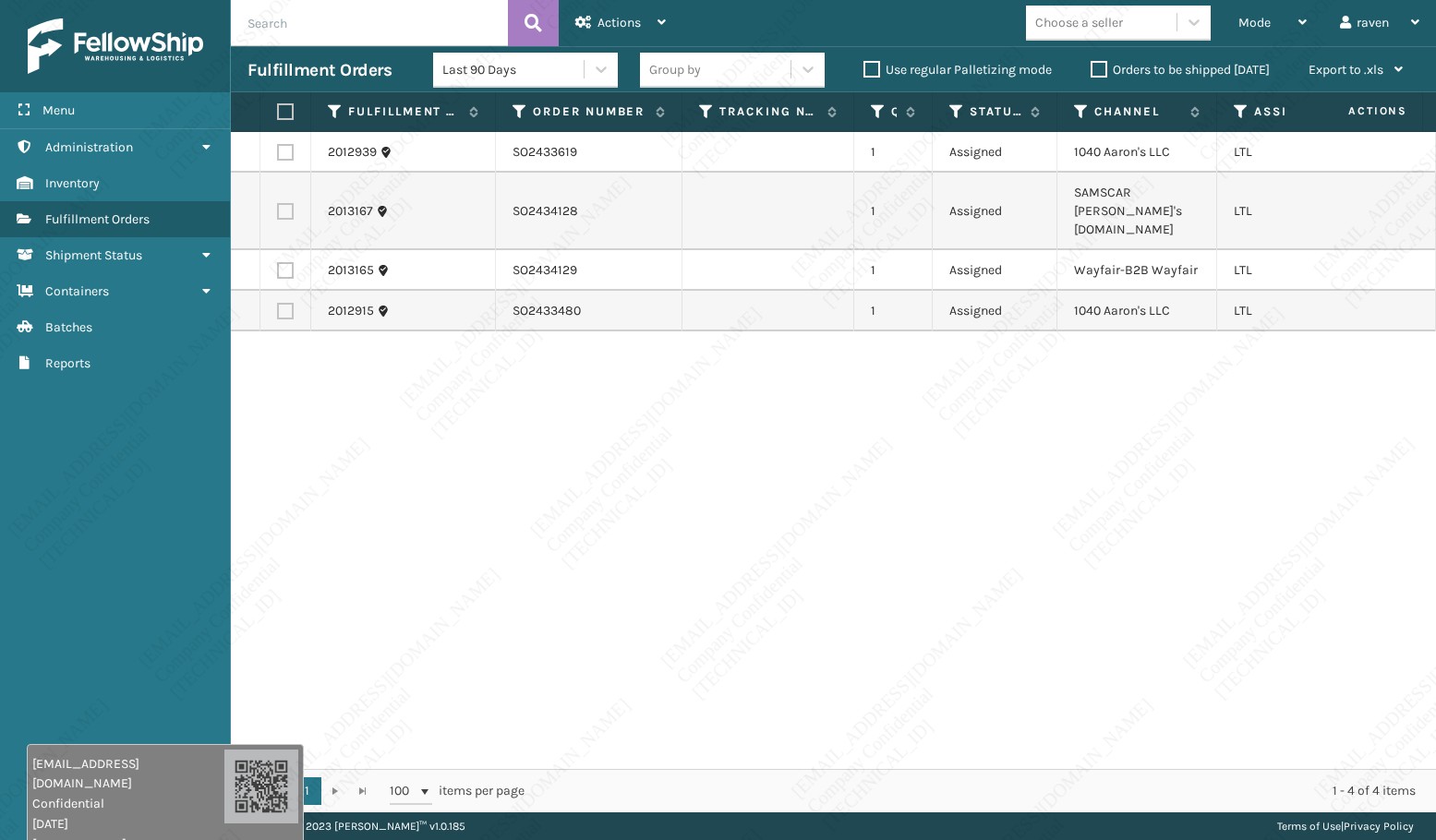
click at [832, 455] on div "2012939 SO2433619 1 Assigned 1040 Aaron's LLC LTL 2013167 SO2434128 1 Assigned …" at bounding box center [834, 450] width 1205 height 637
click at [1082, 110] on icon at bounding box center [1081, 111] width 14 height 16
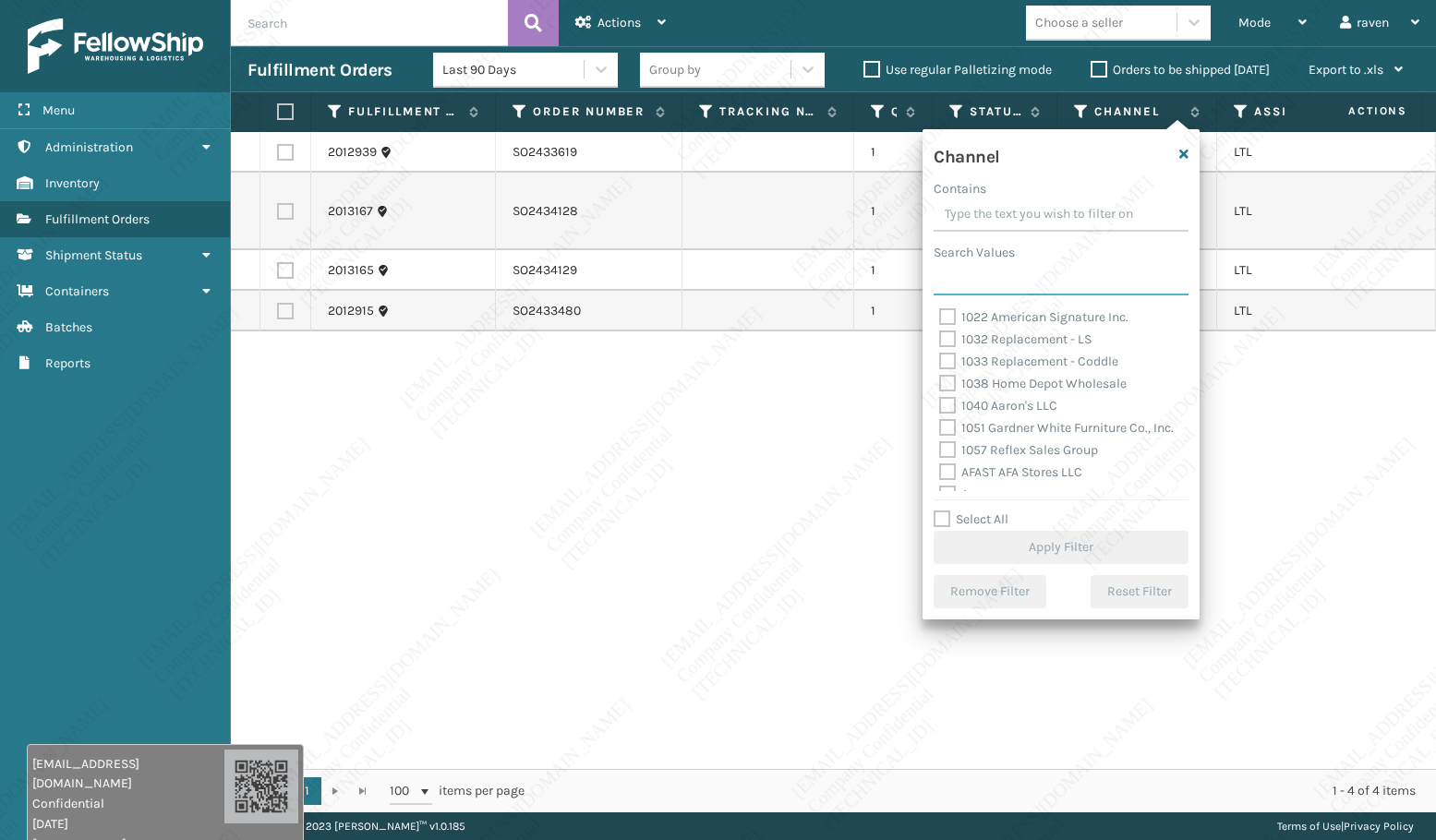
click at [1020, 284] on input "Search Values" at bounding box center [1061, 279] width 255 height 33
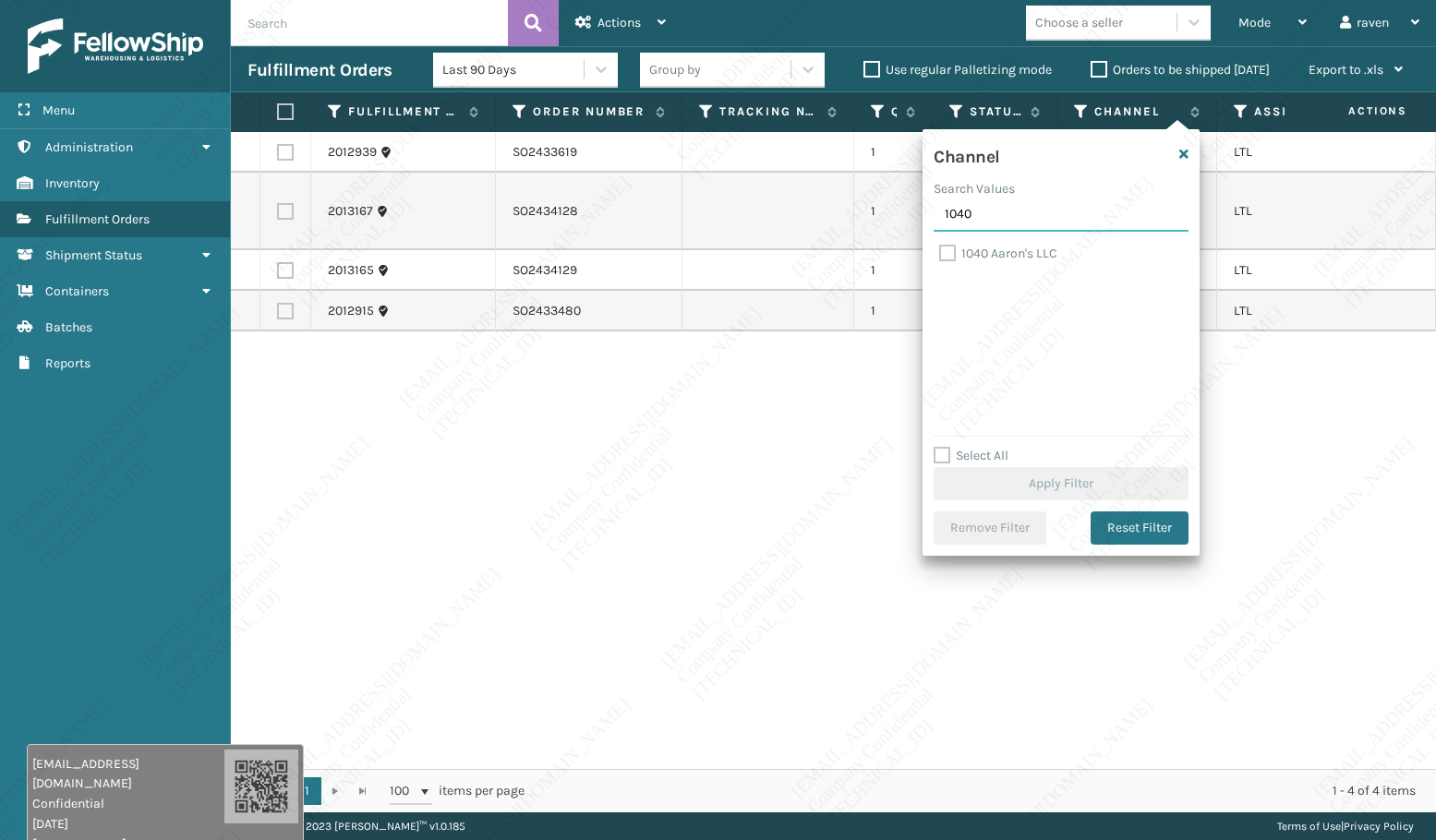
type input "1040"
click at [991, 253] on label "1040 Aaron's LLC" at bounding box center [998, 253] width 118 height 15
click at [940, 253] on input "1040 Aaron's LLC" at bounding box center [939, 248] width 1 height 12
checkbox input "true"
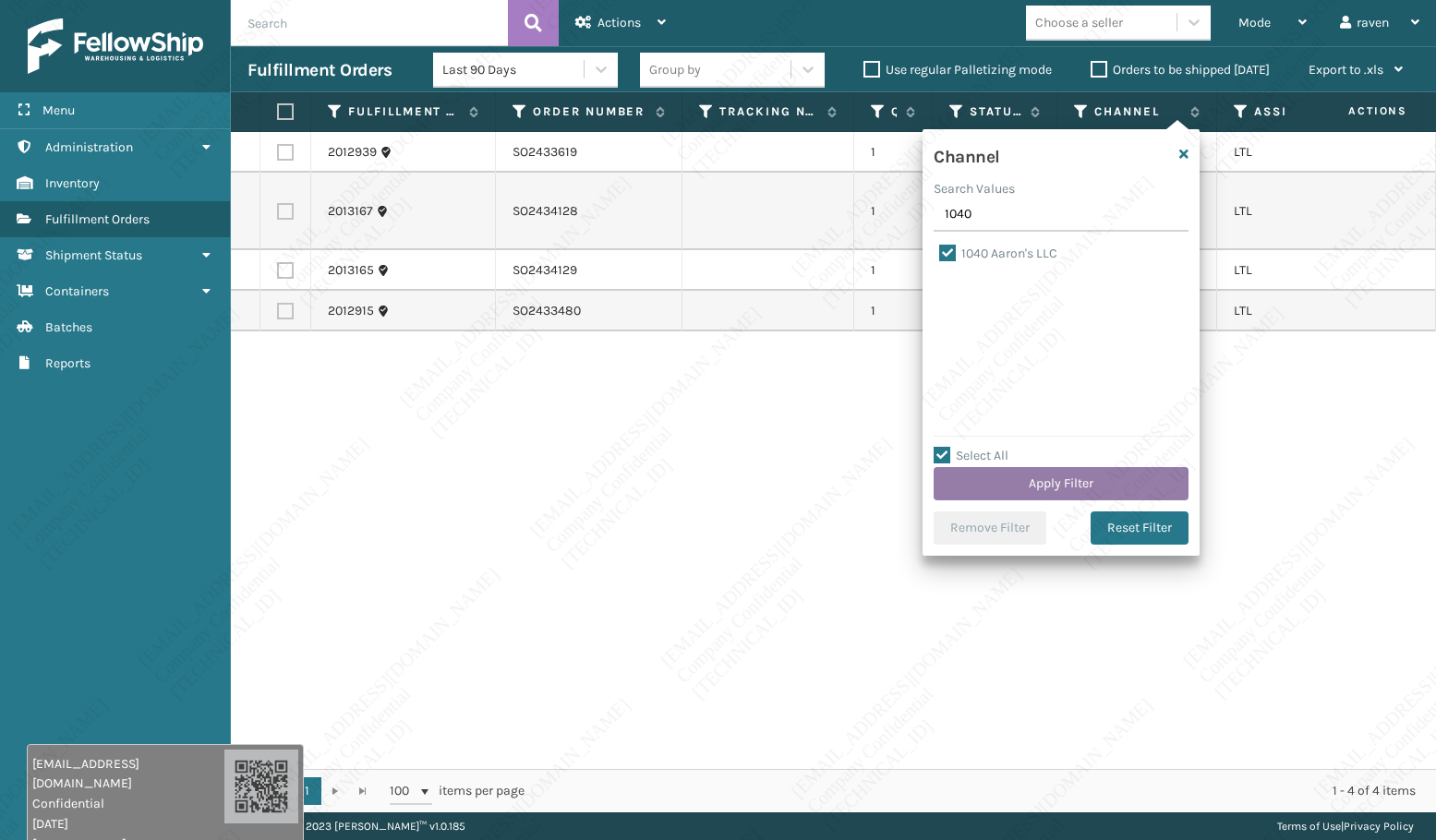
click at [1090, 477] on button "Apply Filter" at bounding box center [1061, 483] width 255 height 33
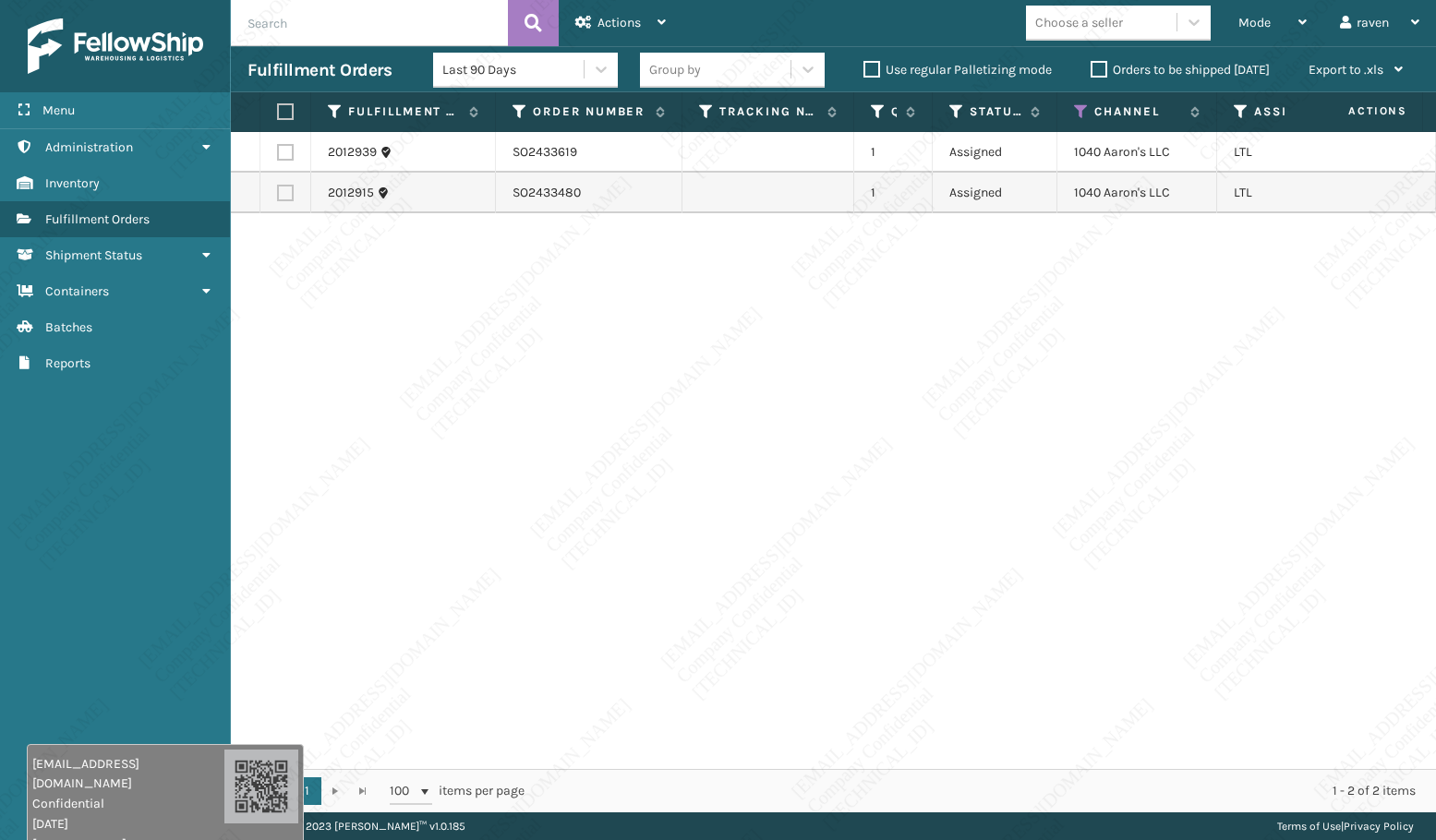
click at [285, 114] on label at bounding box center [283, 111] width 11 height 16
click at [278, 114] on input "checkbox" at bounding box center [277, 112] width 1 height 12
checkbox input "true"
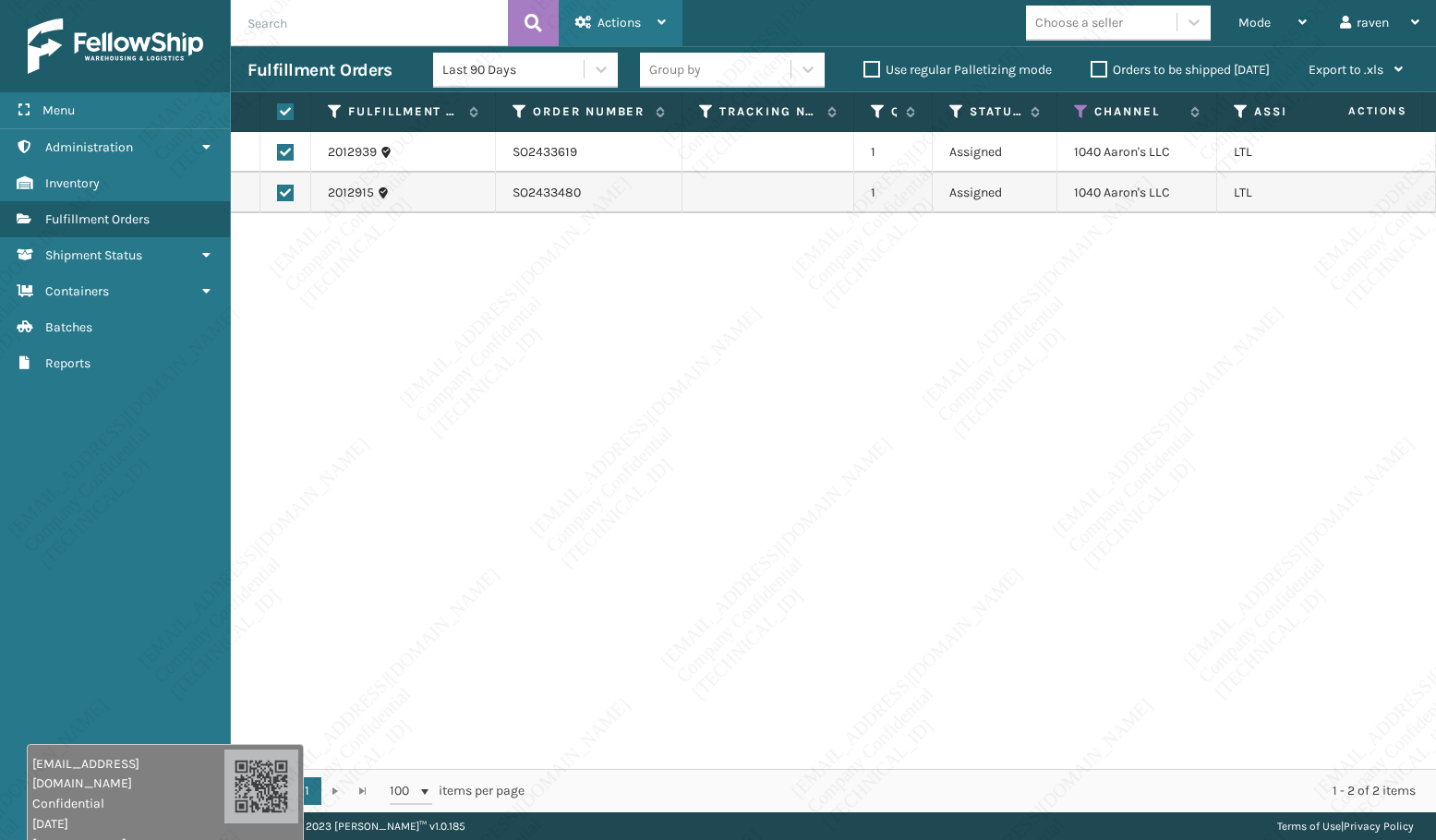
click at [643, 26] on div "Actions" at bounding box center [620, 23] width 91 height 46
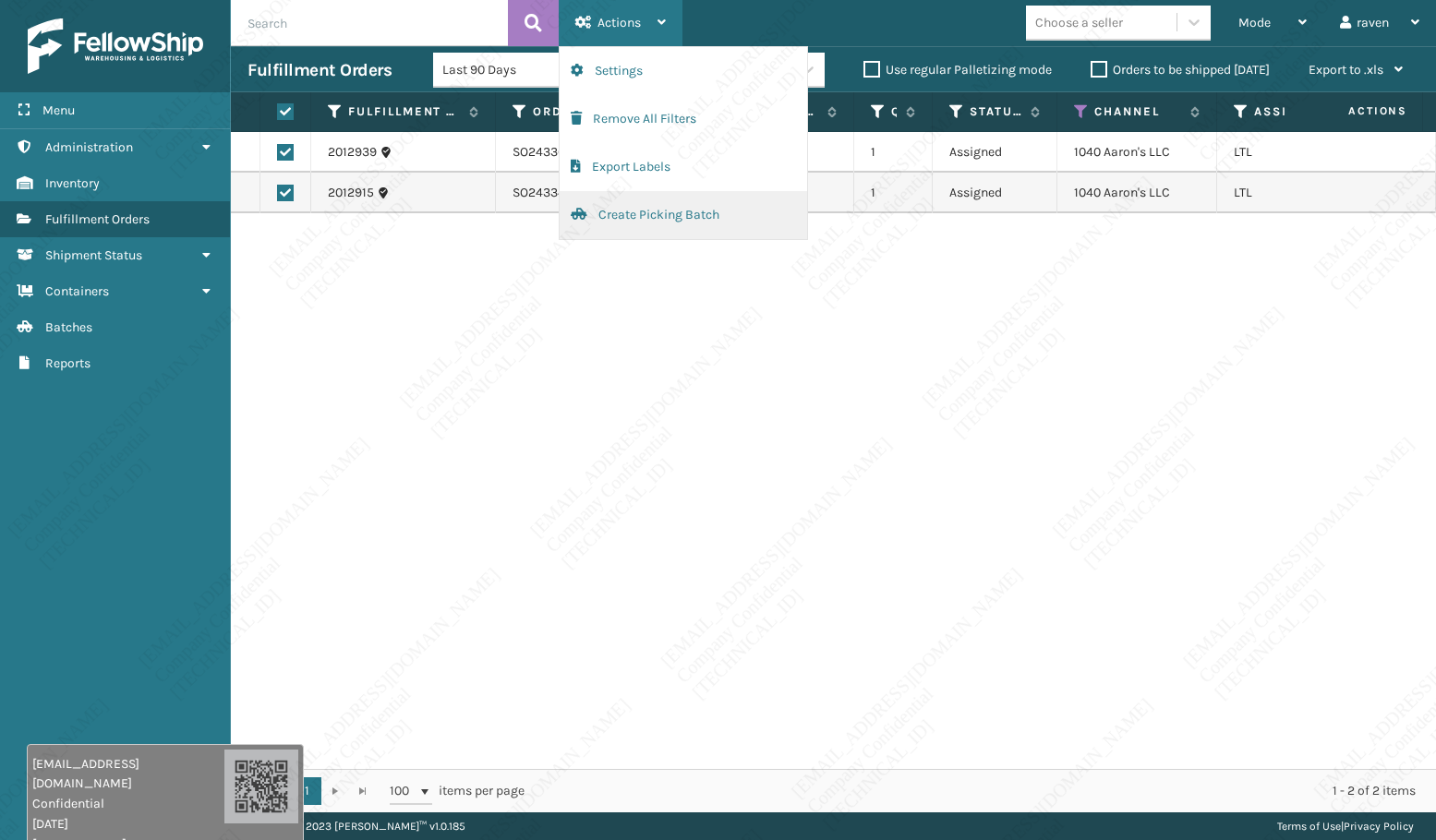
click at [630, 211] on button "Create Picking Batch" at bounding box center [683, 215] width 247 height 48
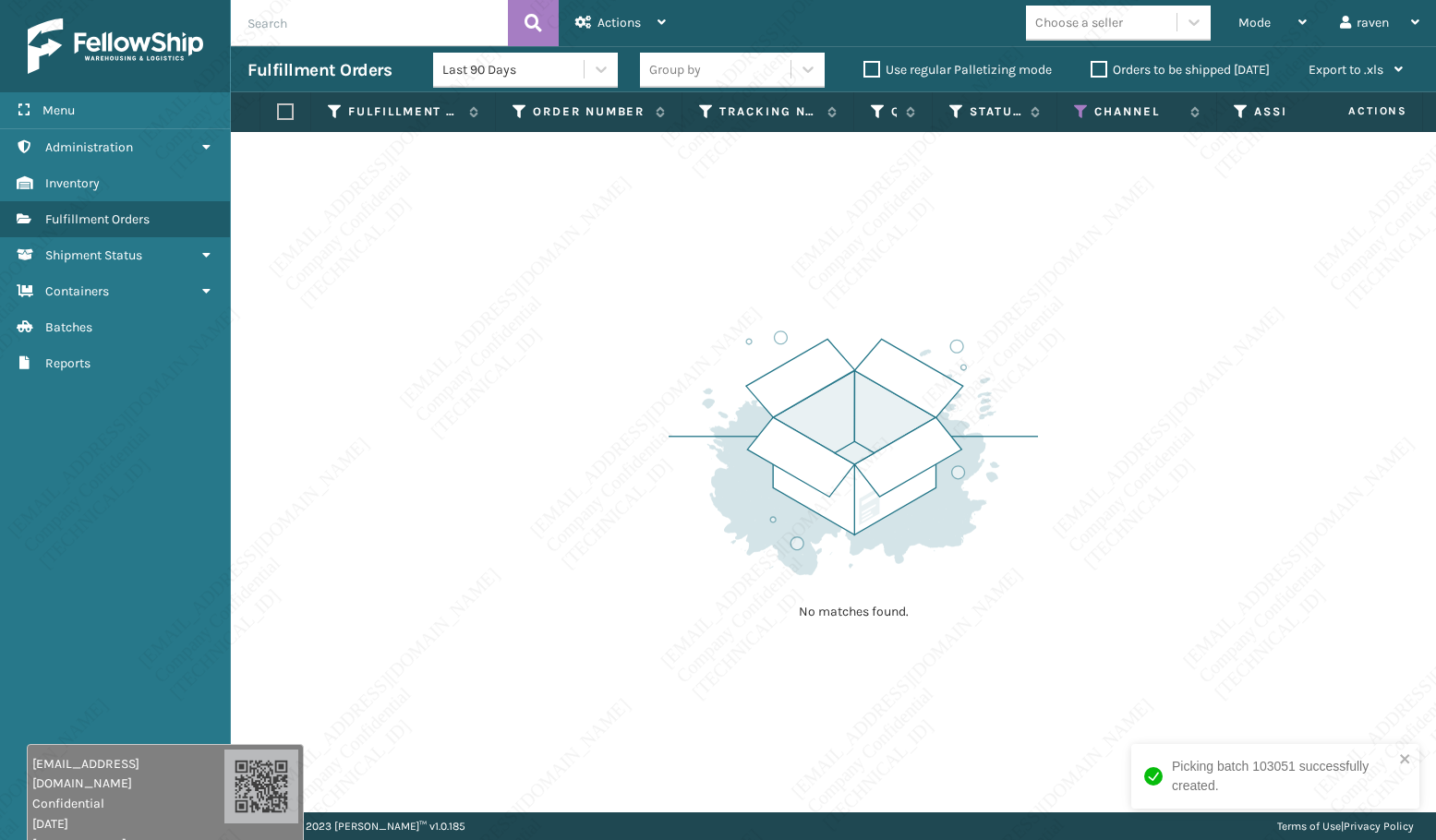
click at [555, 240] on div "No matches found." at bounding box center [834, 472] width 1205 height 681
click at [1236, 35] on div "Mode Regular Mode Picking Mode Labeling Mode Exit Scan Mode" at bounding box center [1272, 23] width 101 height 46
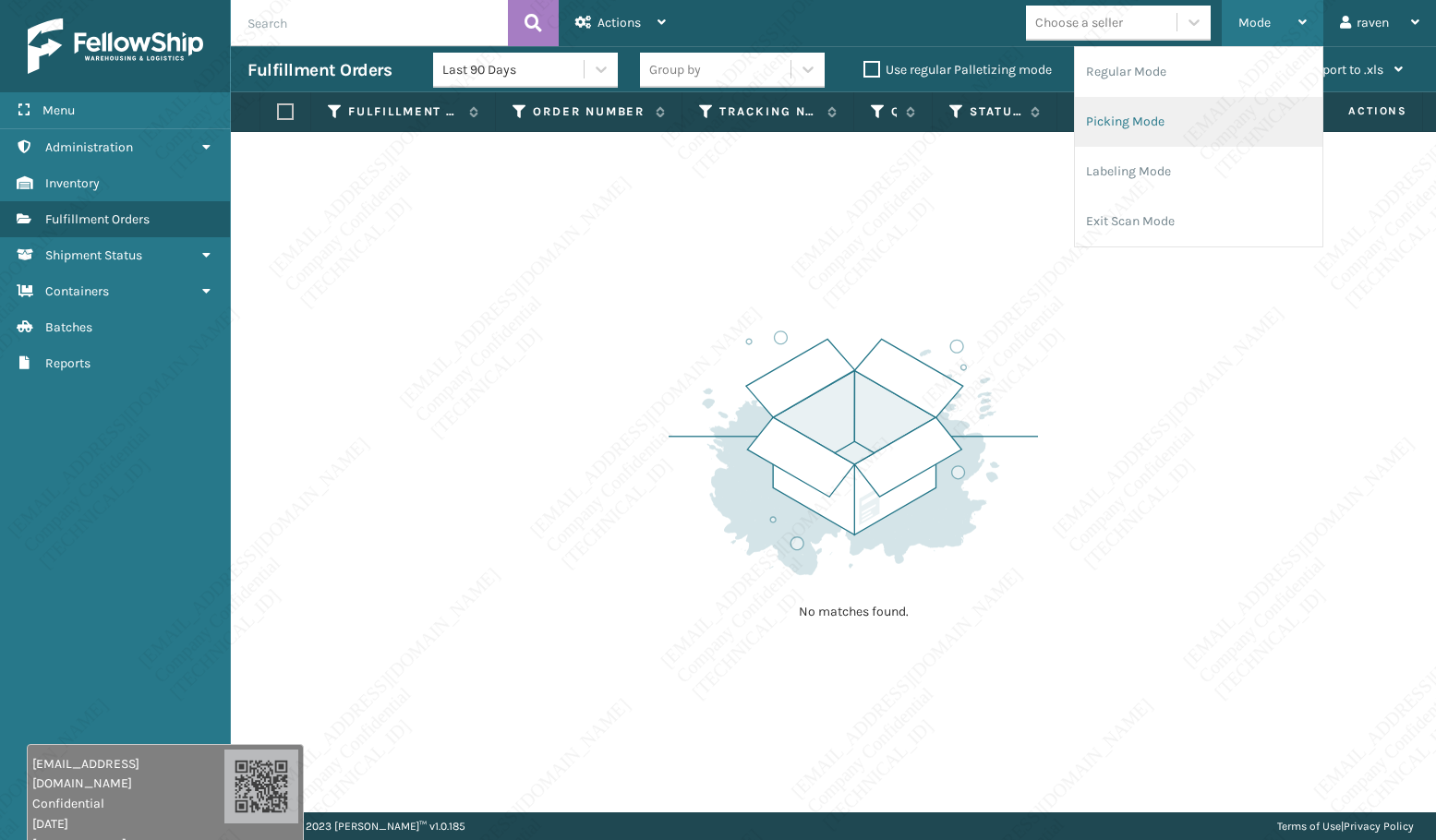
click at [1162, 121] on li "Picking Mode" at bounding box center [1198, 122] width 247 height 50
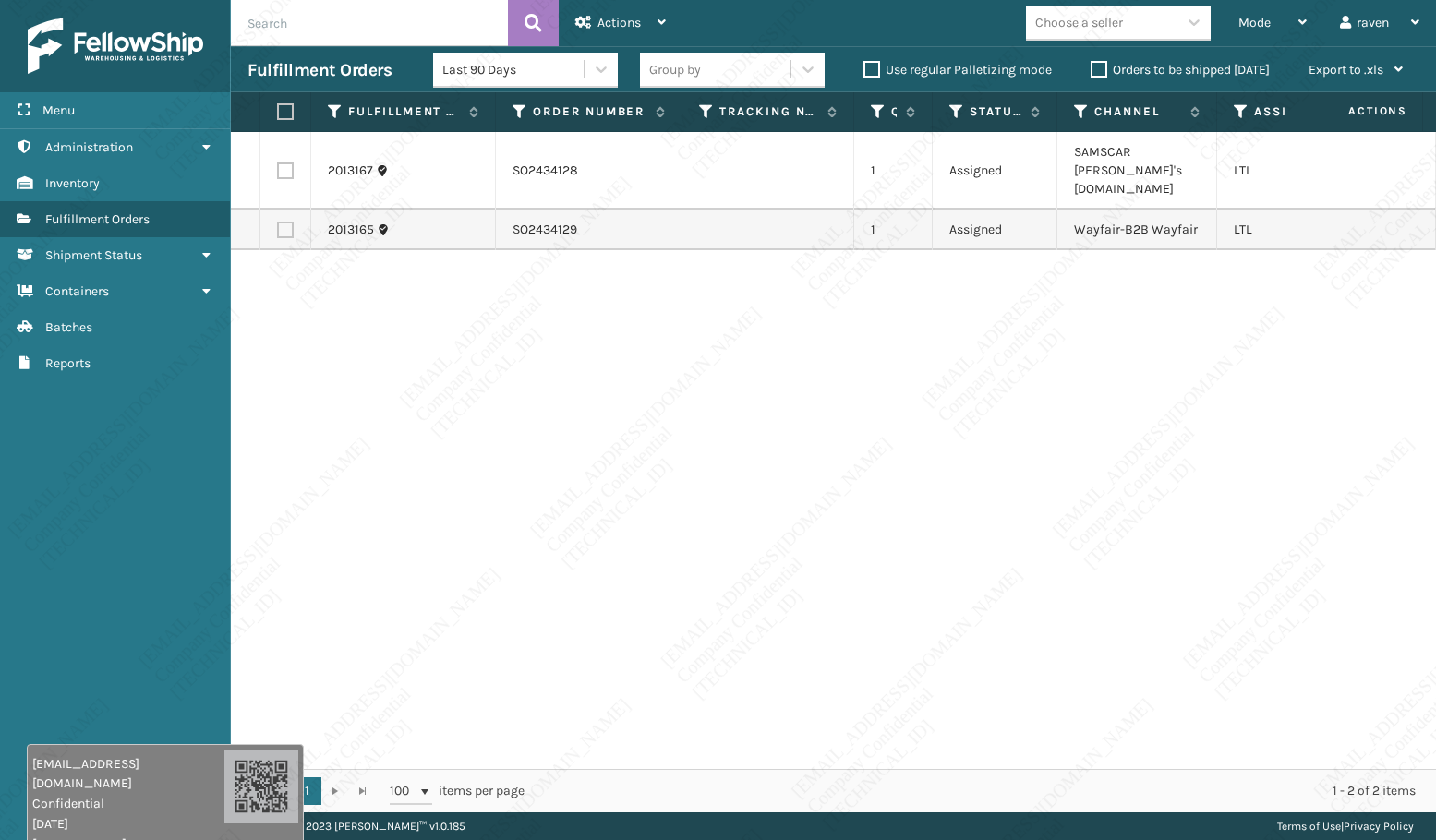
click at [1170, 343] on div "2013167 SO2434128 1 Assigned SAMSCAR Sam's Club.com LTL 2013165 SO2434129 1 Ass…" at bounding box center [834, 450] width 1205 height 637
click at [746, 335] on div "2013167 SO2434128 1 Assigned SAMSCAR Sam's Club.com LTL 2013165 SO2434129 1 Ass…" at bounding box center [834, 450] width 1205 height 637
click at [884, 294] on div "2013167 SO2434128 1 Assigned SAMSCAR Sam's Club.com LTL 2013165 SO2434129 1 Ass…" at bounding box center [834, 450] width 1205 height 637
click at [284, 221] on label at bounding box center [285, 229] width 16 height 16
click at [278, 221] on input "checkbox" at bounding box center [277, 227] width 1 height 12
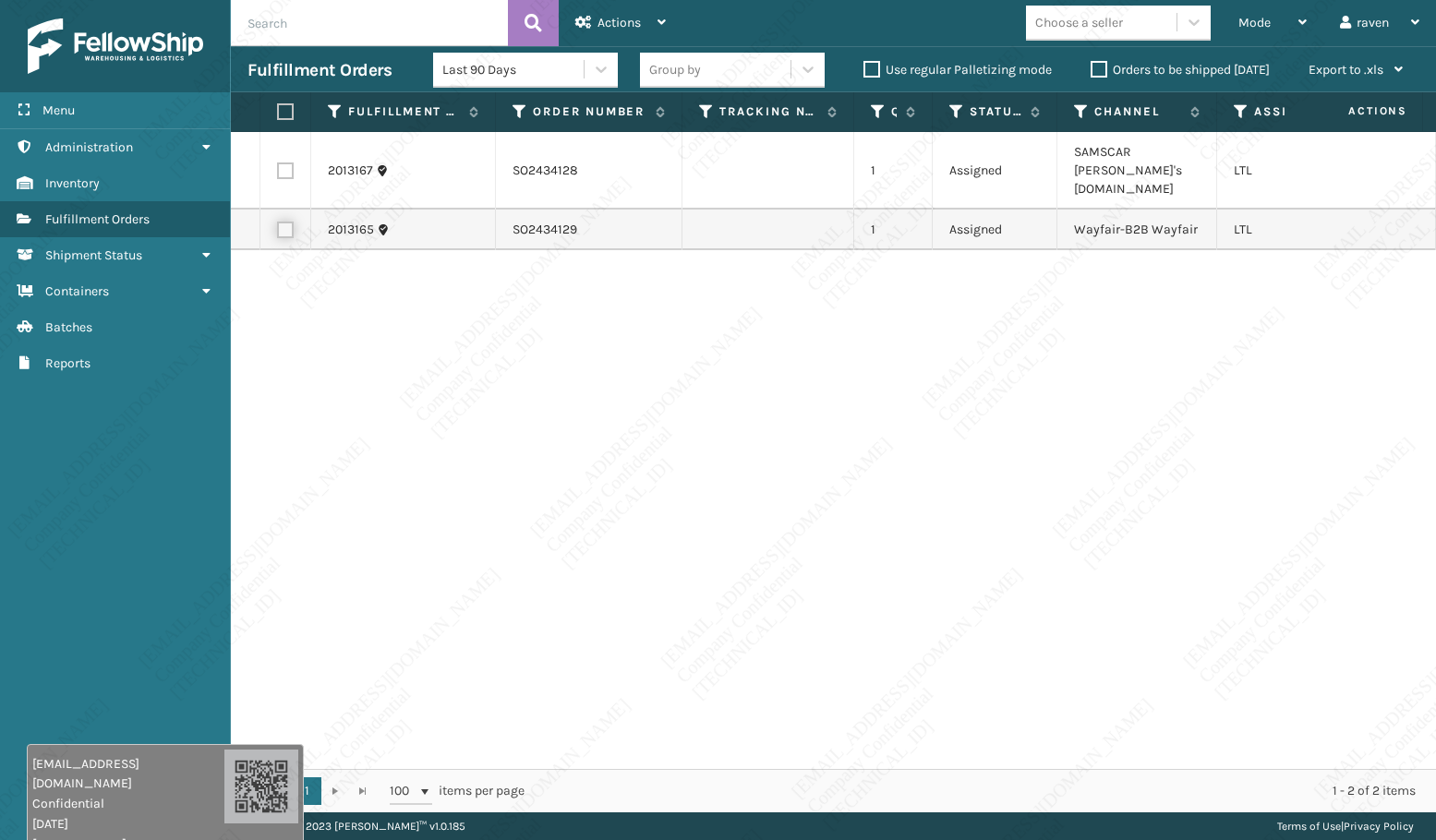
checkbox input "true"
click at [609, 27] on span "Actions" at bounding box center [619, 22] width 43 height 15
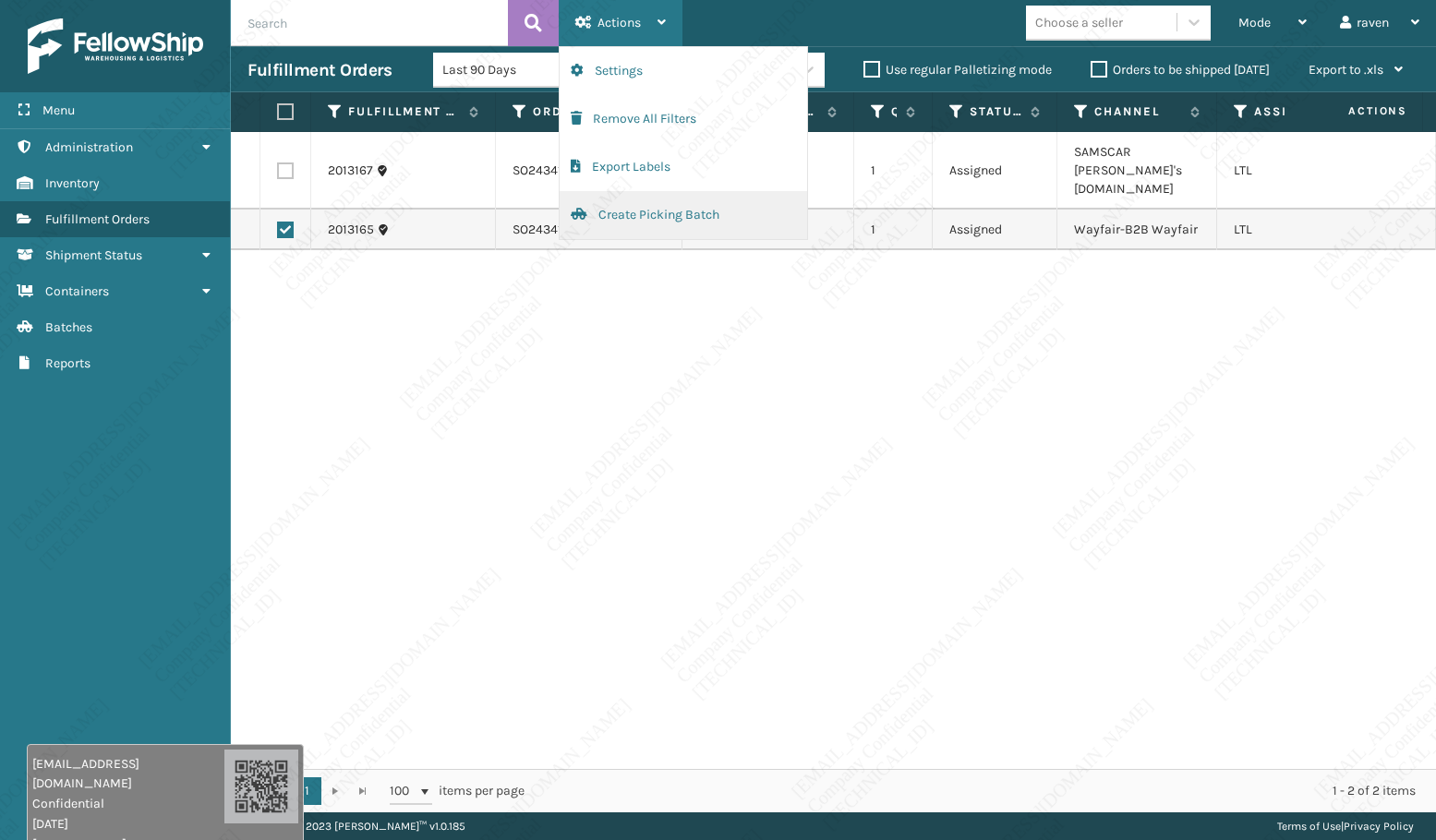
click at [658, 209] on button "Create Picking Batch" at bounding box center [683, 215] width 247 height 48
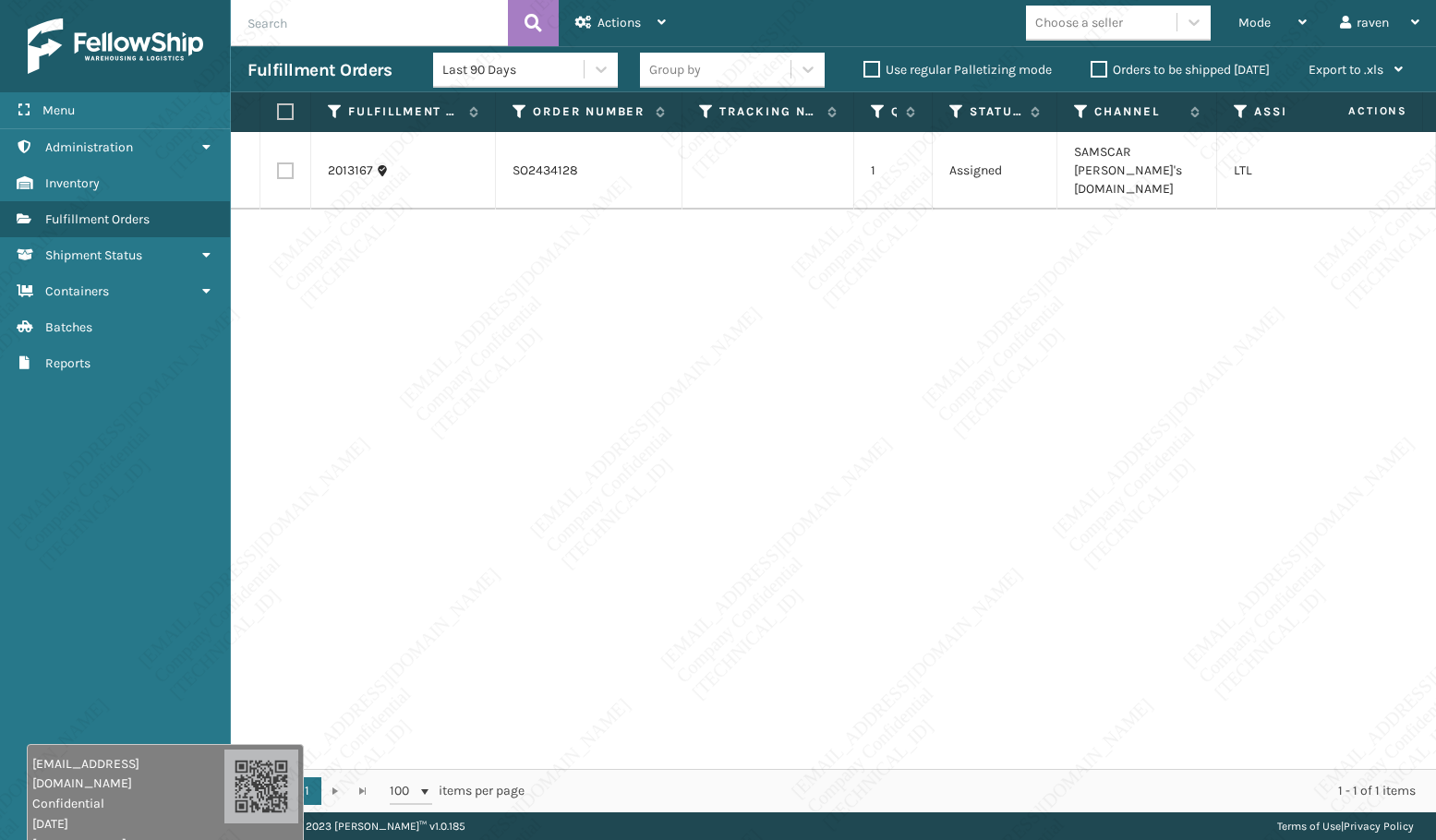
click at [621, 459] on div "2013167 SO2434128 1 Assigned SAMSCAR Sam's Club.com LTL" at bounding box center [834, 450] width 1205 height 637
click at [1127, 264] on div "2013167 SO2434128 1 Assigned SAMSCAR Sam's Club.com LTL" at bounding box center [834, 450] width 1205 height 637
click at [288, 112] on label at bounding box center [283, 111] width 11 height 16
click at [278, 112] on input "checkbox" at bounding box center [277, 112] width 1 height 12
checkbox input "true"
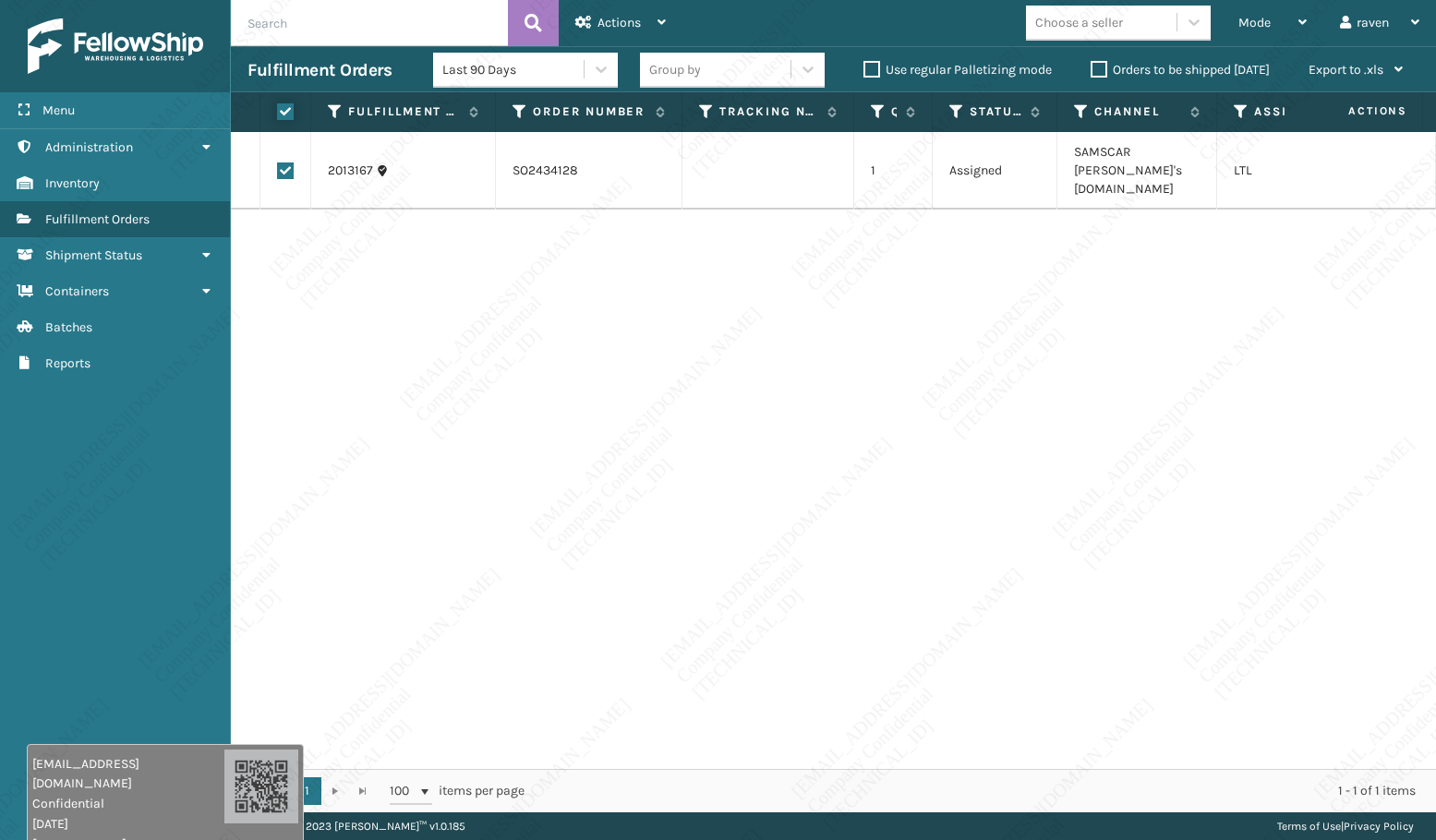
checkbox input "true"
click at [605, 16] on span "Actions" at bounding box center [619, 22] width 43 height 15
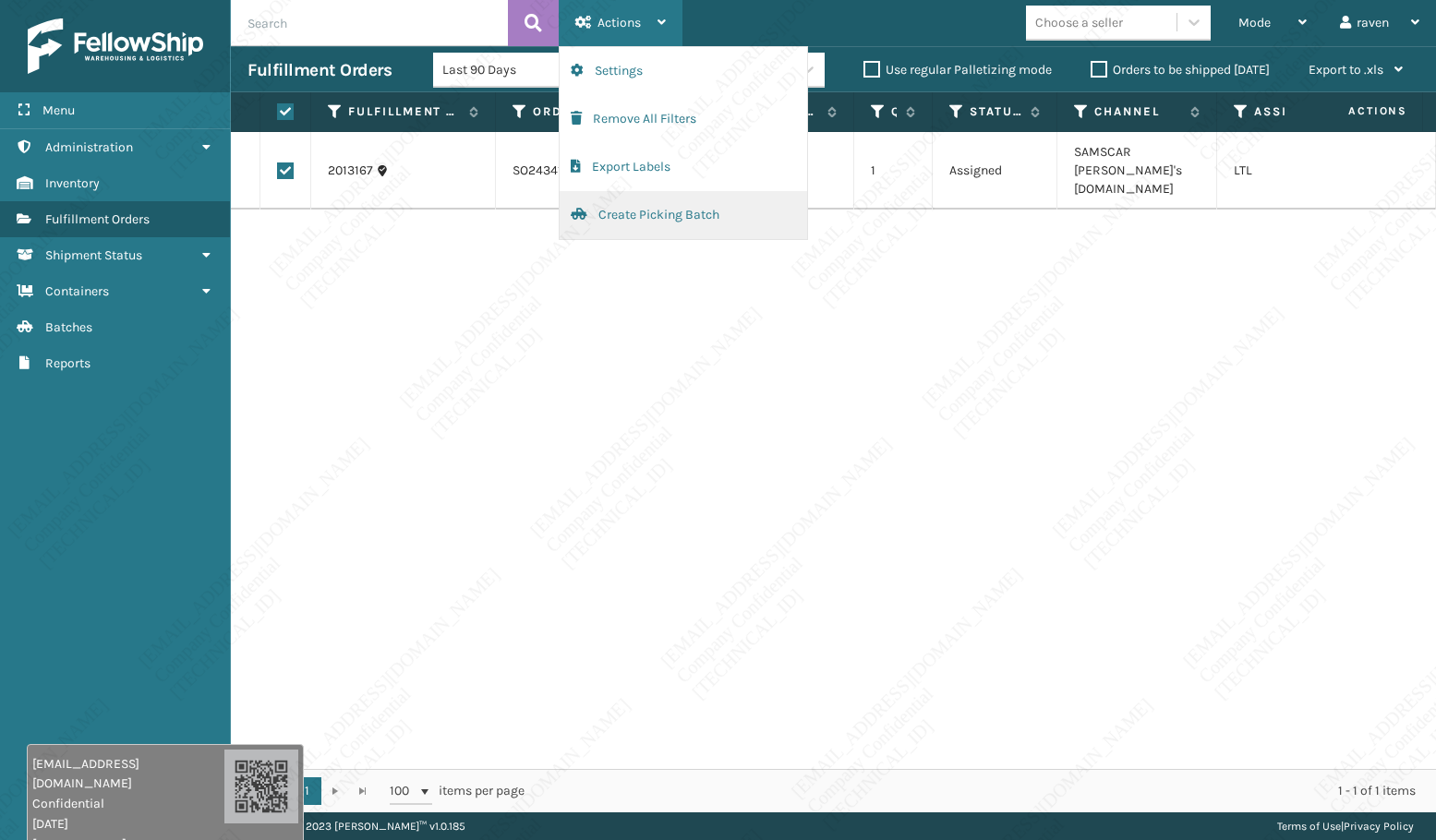
click at [637, 206] on button "Create Picking Batch" at bounding box center [683, 215] width 247 height 48
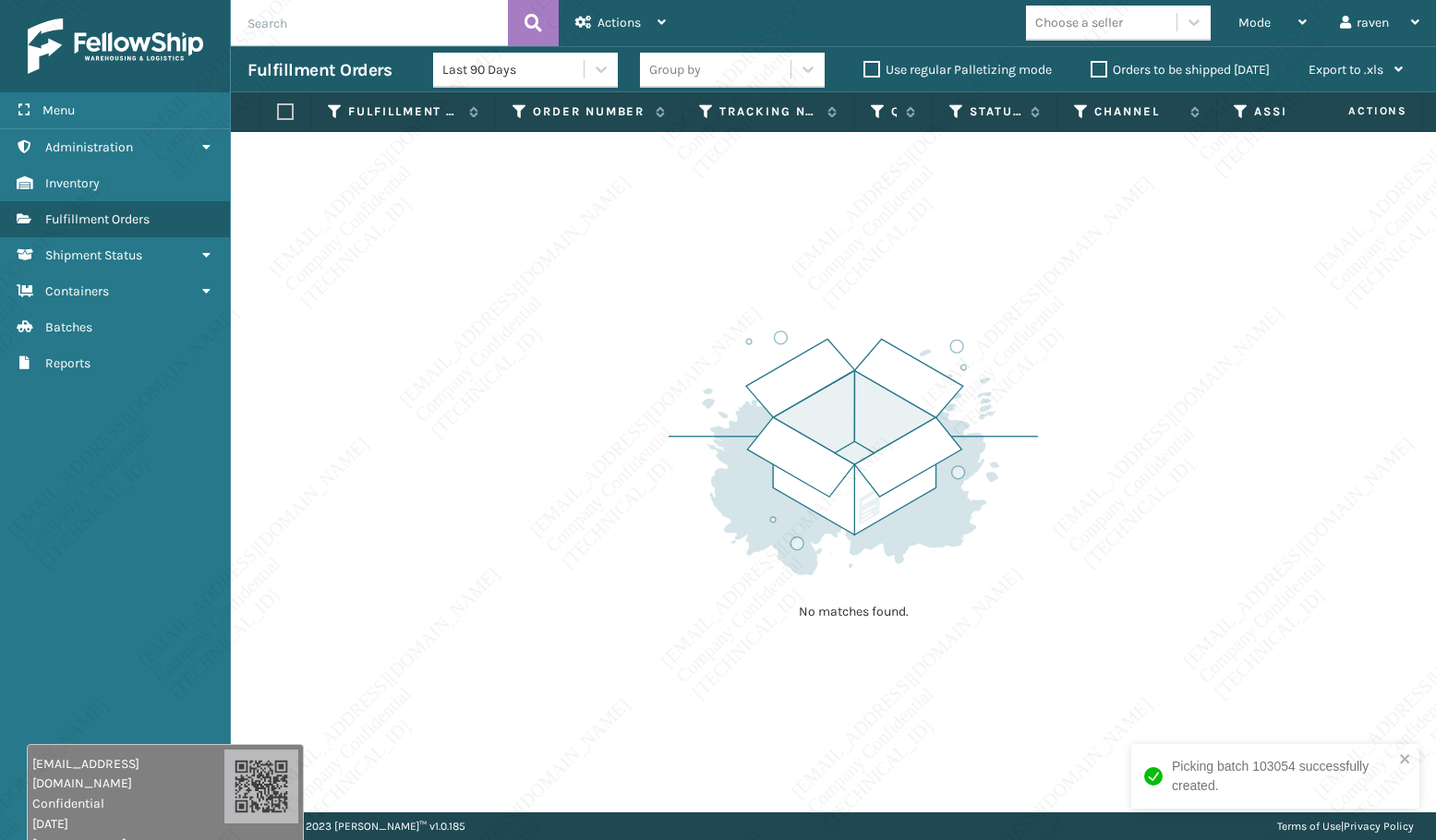
click at [434, 298] on div "No matches found." at bounding box center [834, 472] width 1205 height 681
click at [581, 347] on div "No matches found." at bounding box center [834, 472] width 1205 height 681
click at [1233, 30] on div "Mode Regular Mode Picking Mode Labeling Mode Exit Scan Mode" at bounding box center [1272, 23] width 101 height 46
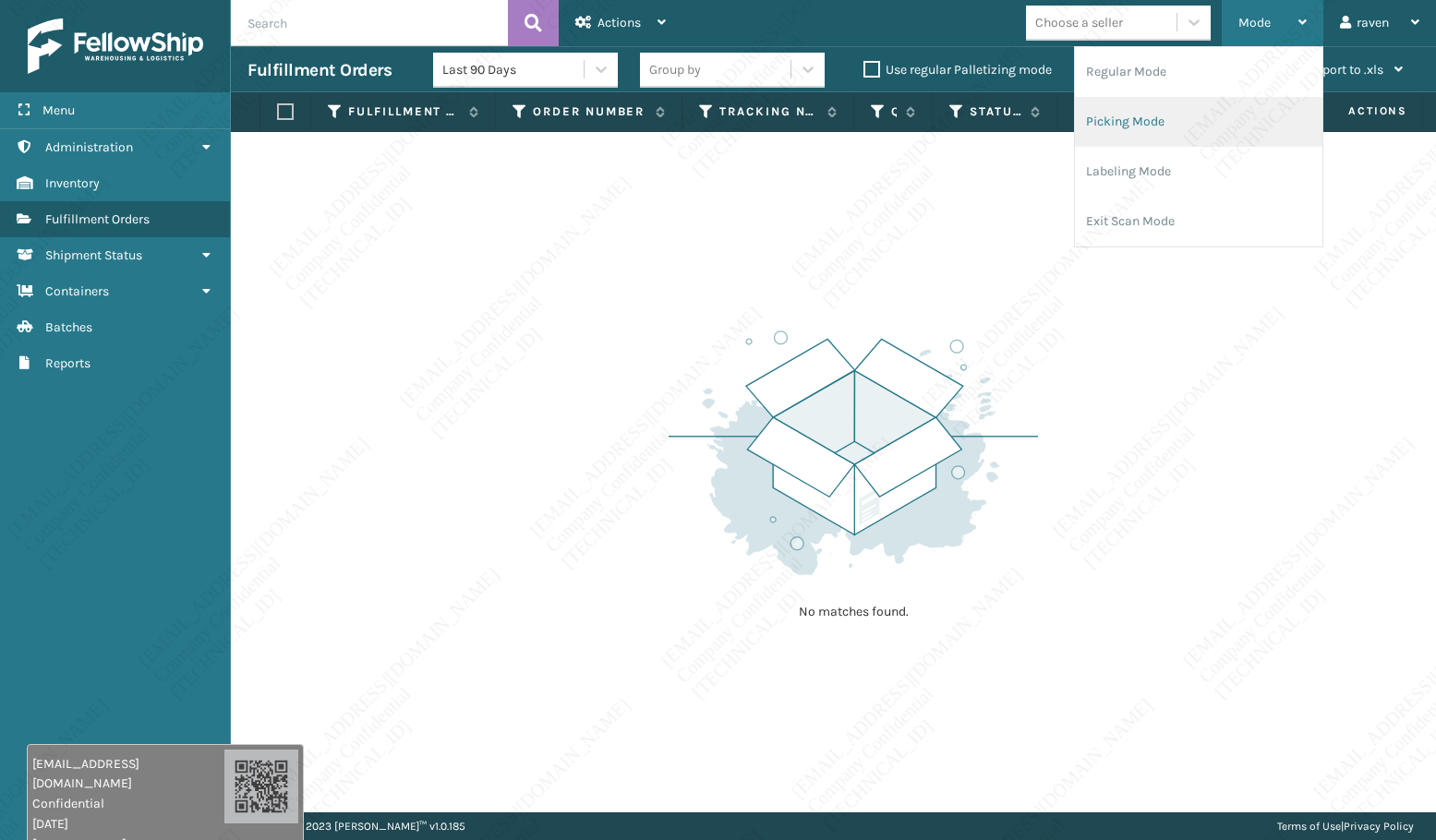
click at [1149, 140] on li "Picking Mode" at bounding box center [1198, 122] width 247 height 50
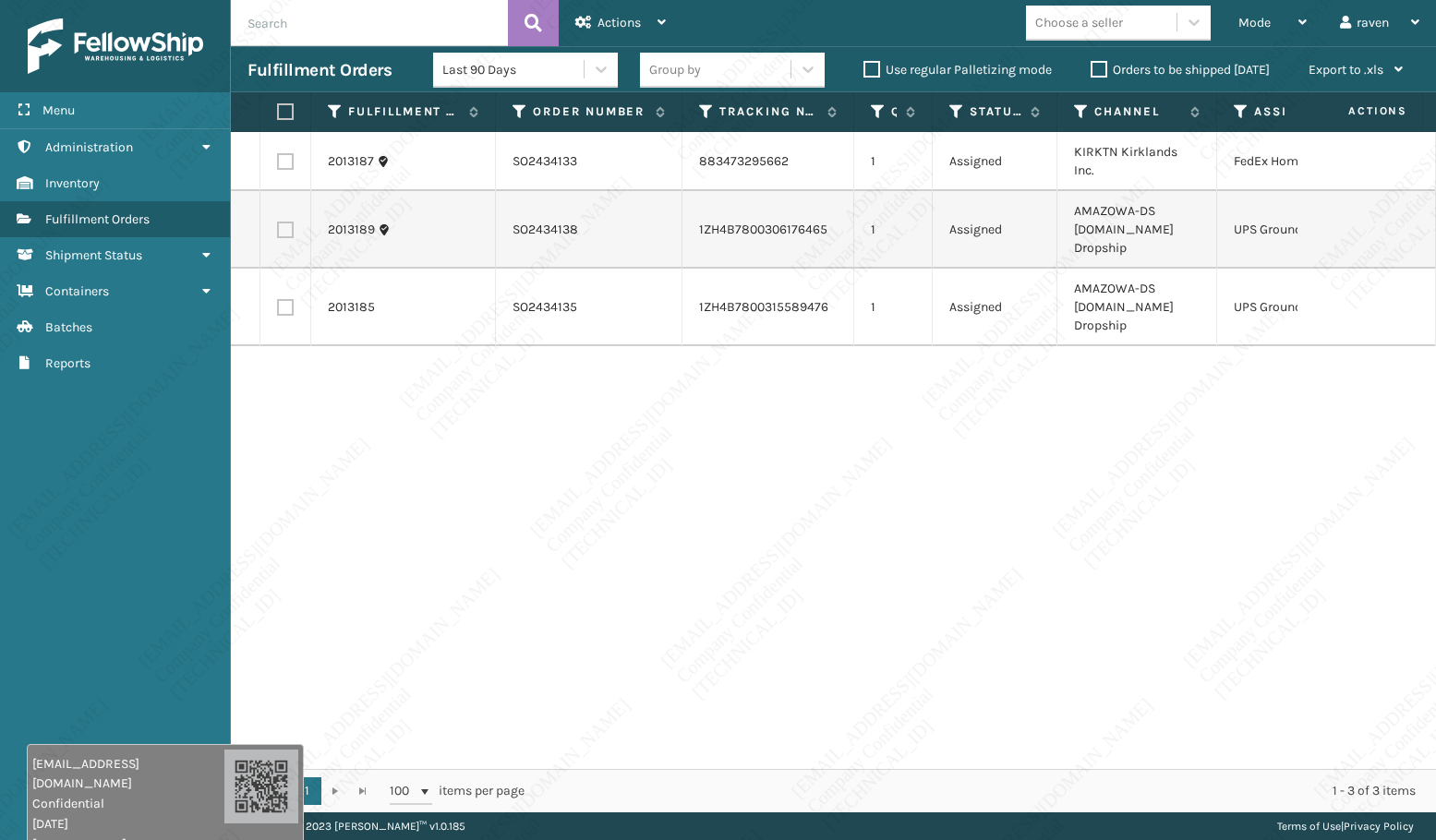
click at [1167, 458] on div "2013187 SO2434133 883473295662 1 Assigned KIRKTN Kirklands Inc. FedEx Home Deli…" at bounding box center [834, 450] width 1205 height 637
click at [282, 231] on label at bounding box center [285, 229] width 16 height 16
click at [278, 231] on input "checkbox" at bounding box center [277, 227] width 1 height 12
checkbox input "true"
click at [280, 305] on label at bounding box center [285, 306] width 16 height 16
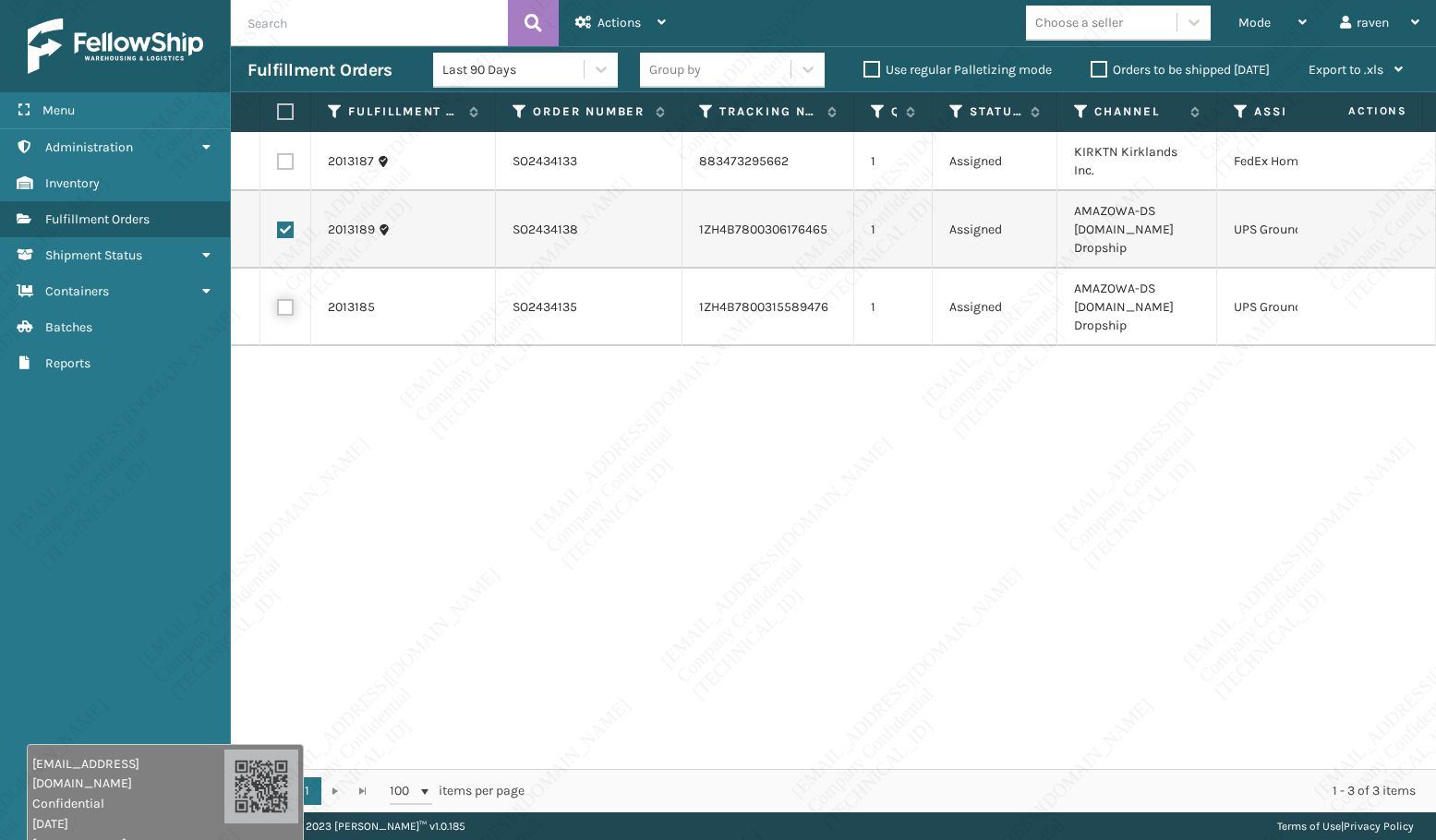
click at [278, 305] on input "checkbox" at bounding box center [277, 304] width 1 height 12
checkbox input "true"
click at [632, 11] on div "Actions" at bounding box center [620, 23] width 91 height 46
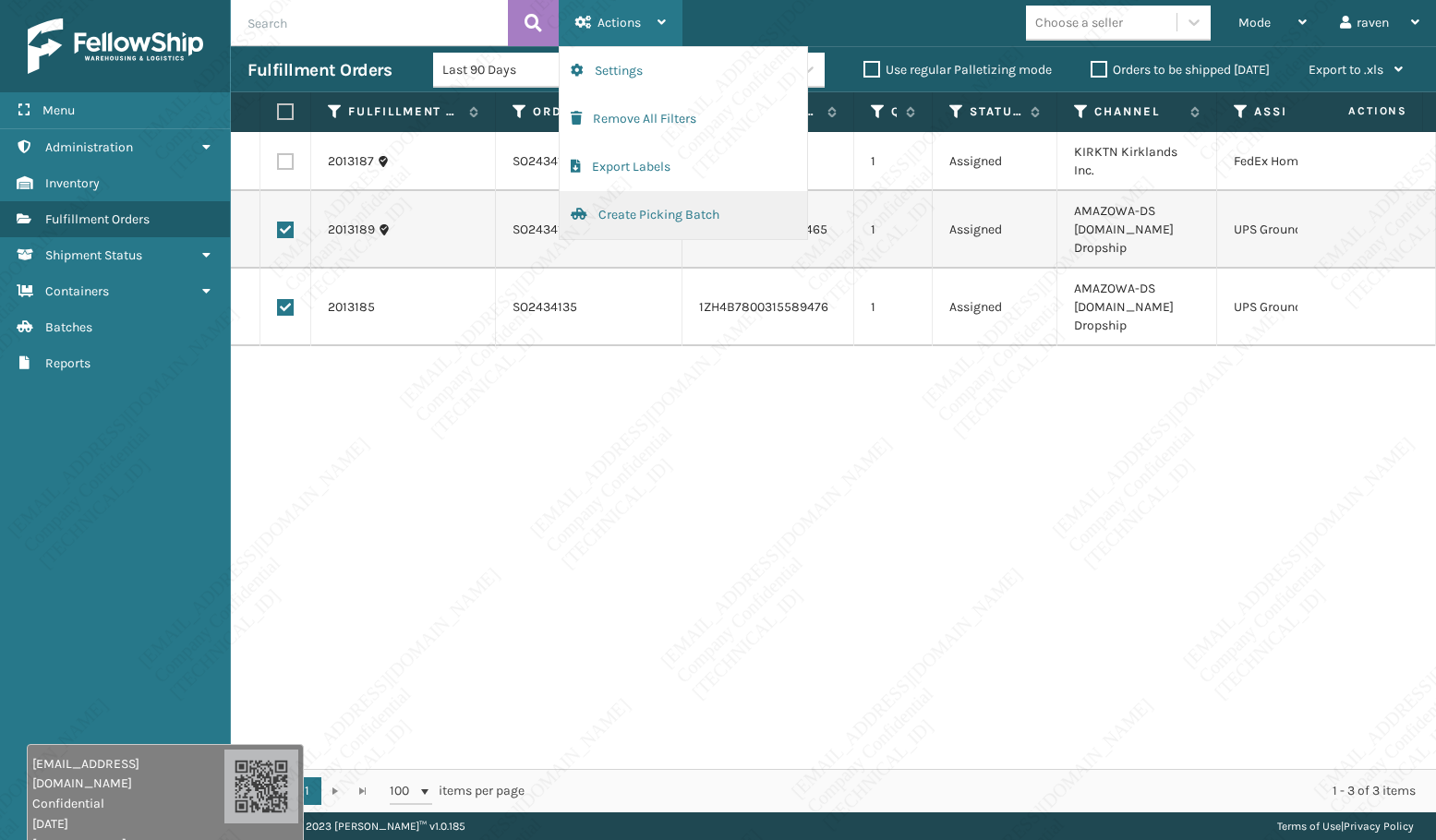
click at [649, 209] on button "Create Picking Batch" at bounding box center [683, 215] width 247 height 48
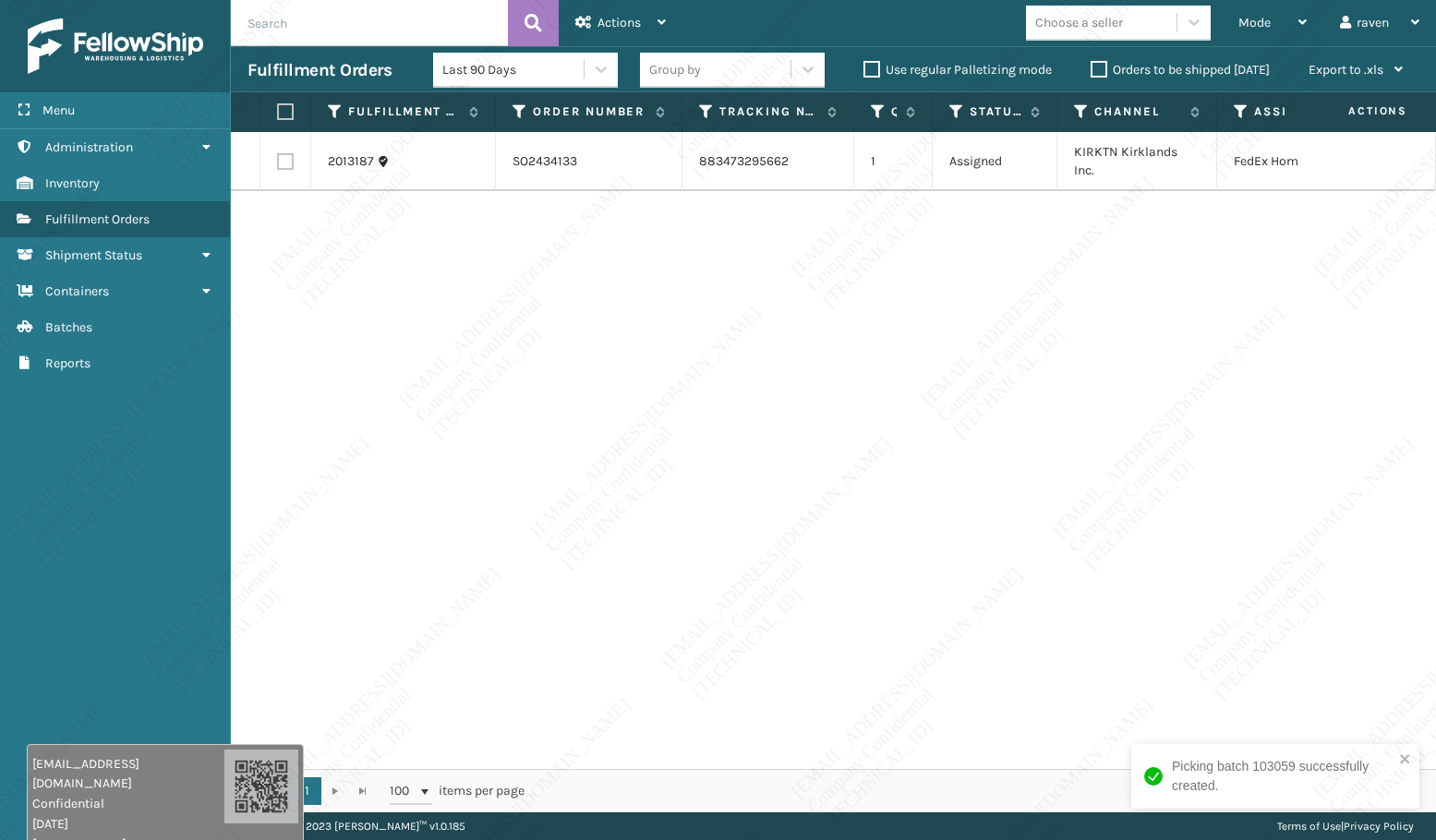
click at [287, 109] on label at bounding box center [283, 111] width 11 height 16
click at [278, 109] on input "checkbox" at bounding box center [277, 112] width 1 height 12
checkbox input "true"
click at [636, 18] on span "Actions" at bounding box center [619, 22] width 43 height 15
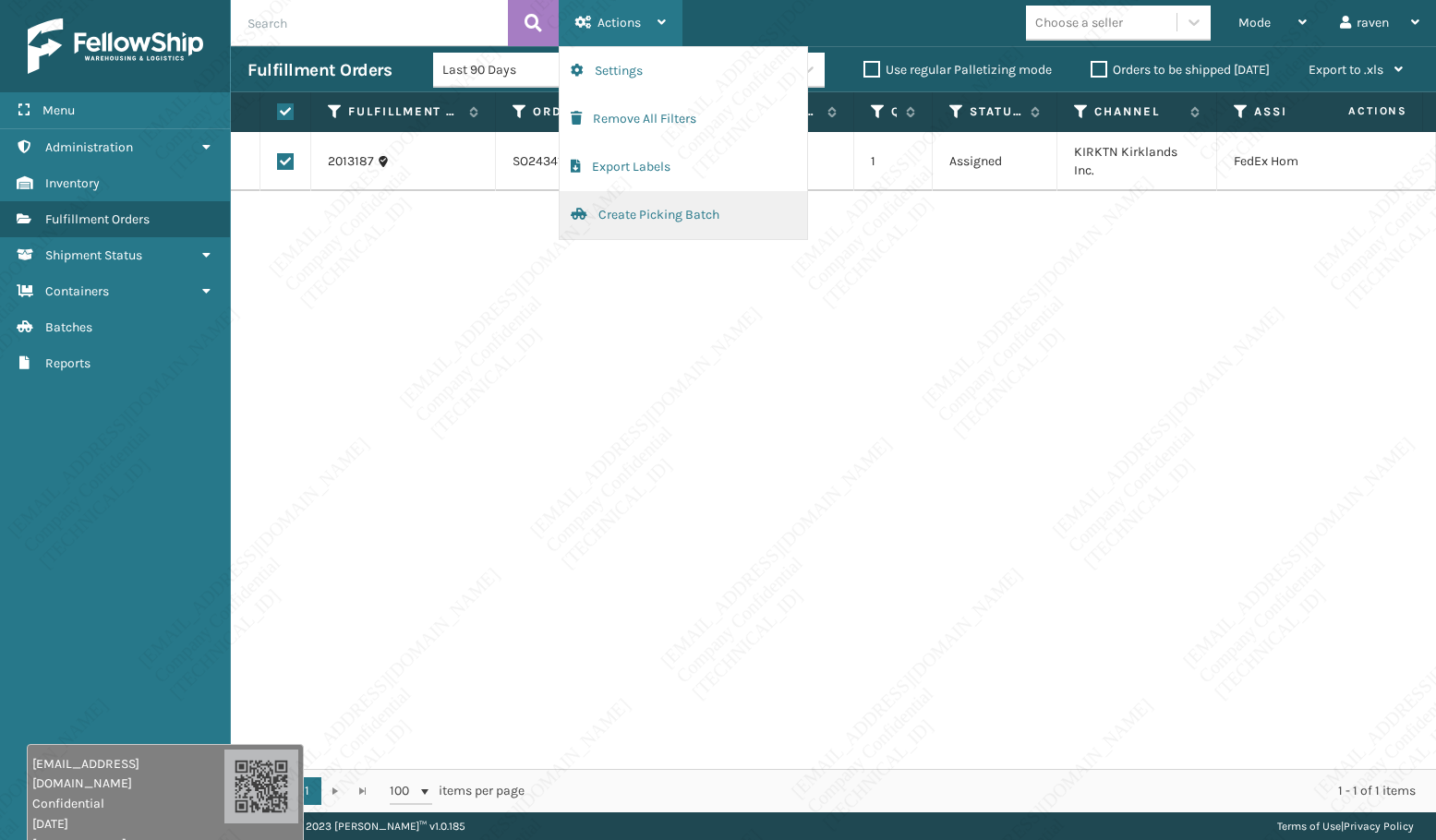
click at [658, 211] on button "Create Picking Batch" at bounding box center [683, 215] width 247 height 48
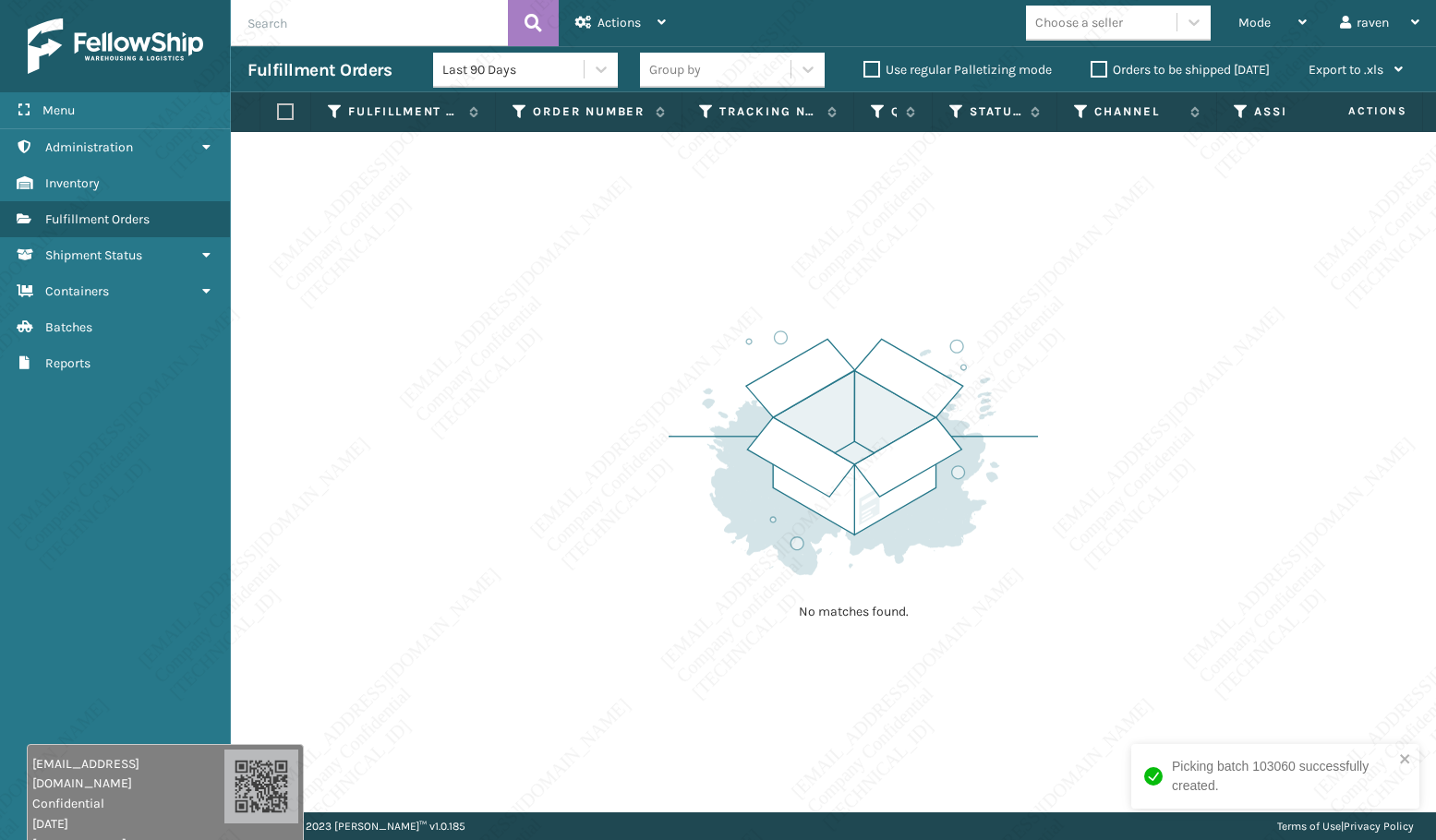
click at [511, 253] on div "No matches found." at bounding box center [834, 472] width 1205 height 681
click at [1262, 14] on span "Mode" at bounding box center [1255, 22] width 32 height 15
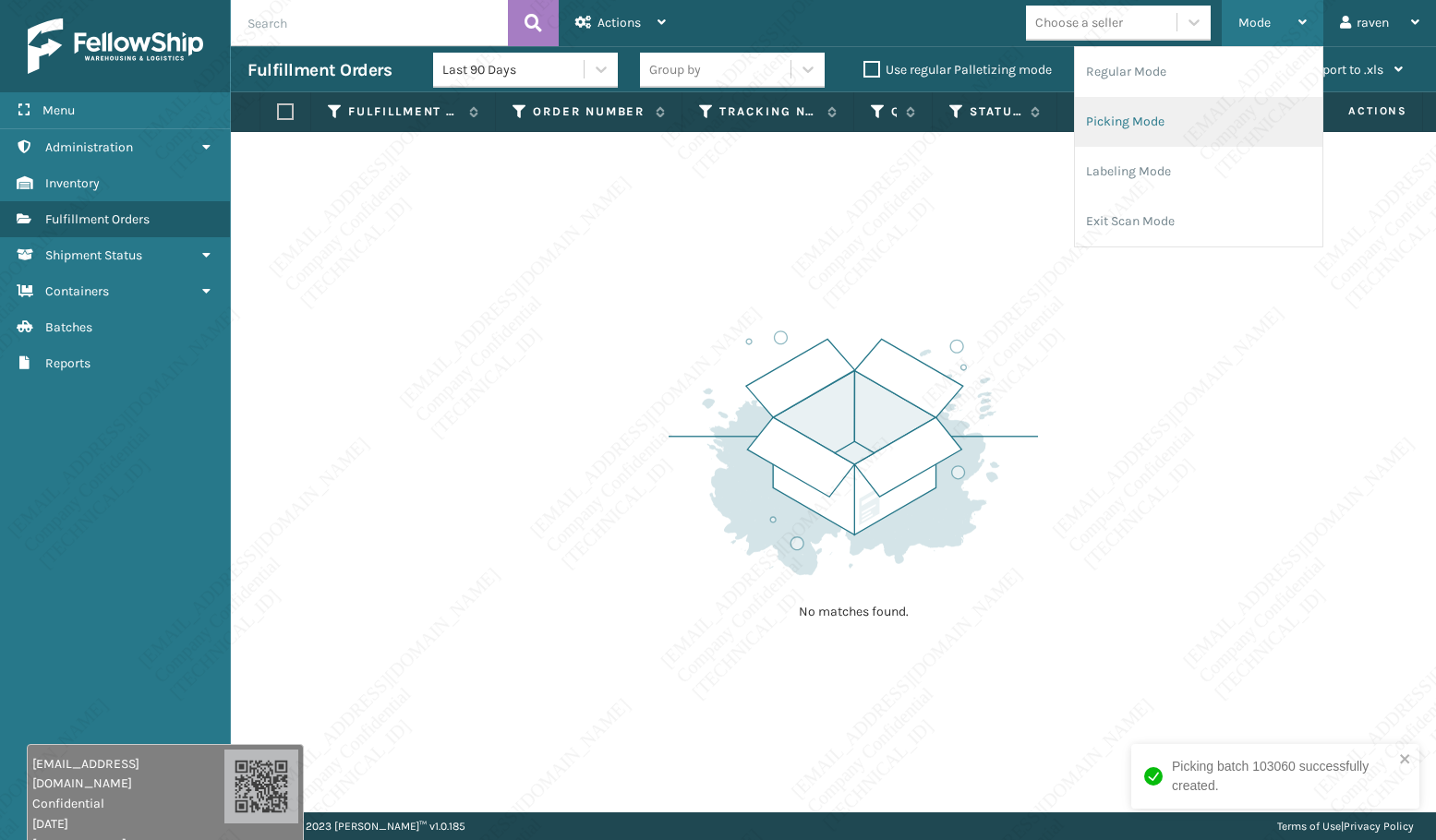
click at [1181, 118] on li "Picking Mode" at bounding box center [1198, 122] width 247 height 50
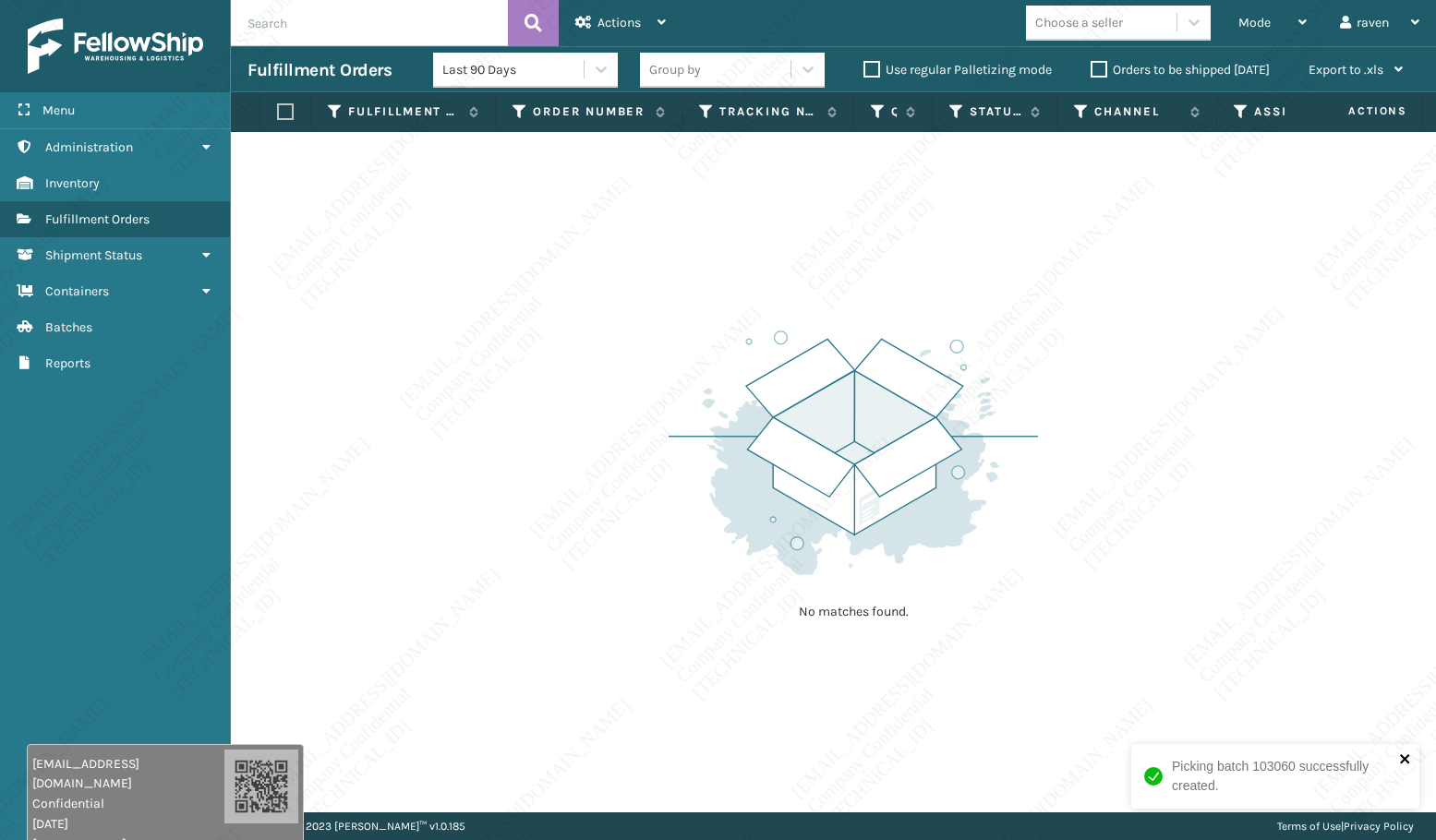
click at [1405, 763] on icon "close" at bounding box center [1405, 758] width 13 height 14
click at [1071, 563] on div "No matches found." at bounding box center [834, 472] width 1205 height 681
click at [1060, 520] on div "No matches found." at bounding box center [834, 472] width 1205 height 681
click at [802, 514] on img at bounding box center [853, 452] width 370 height 256
click at [1233, 21] on div "Mode Regular Mode Picking Mode Labeling Mode Exit Scan Mode" at bounding box center [1272, 23] width 101 height 46
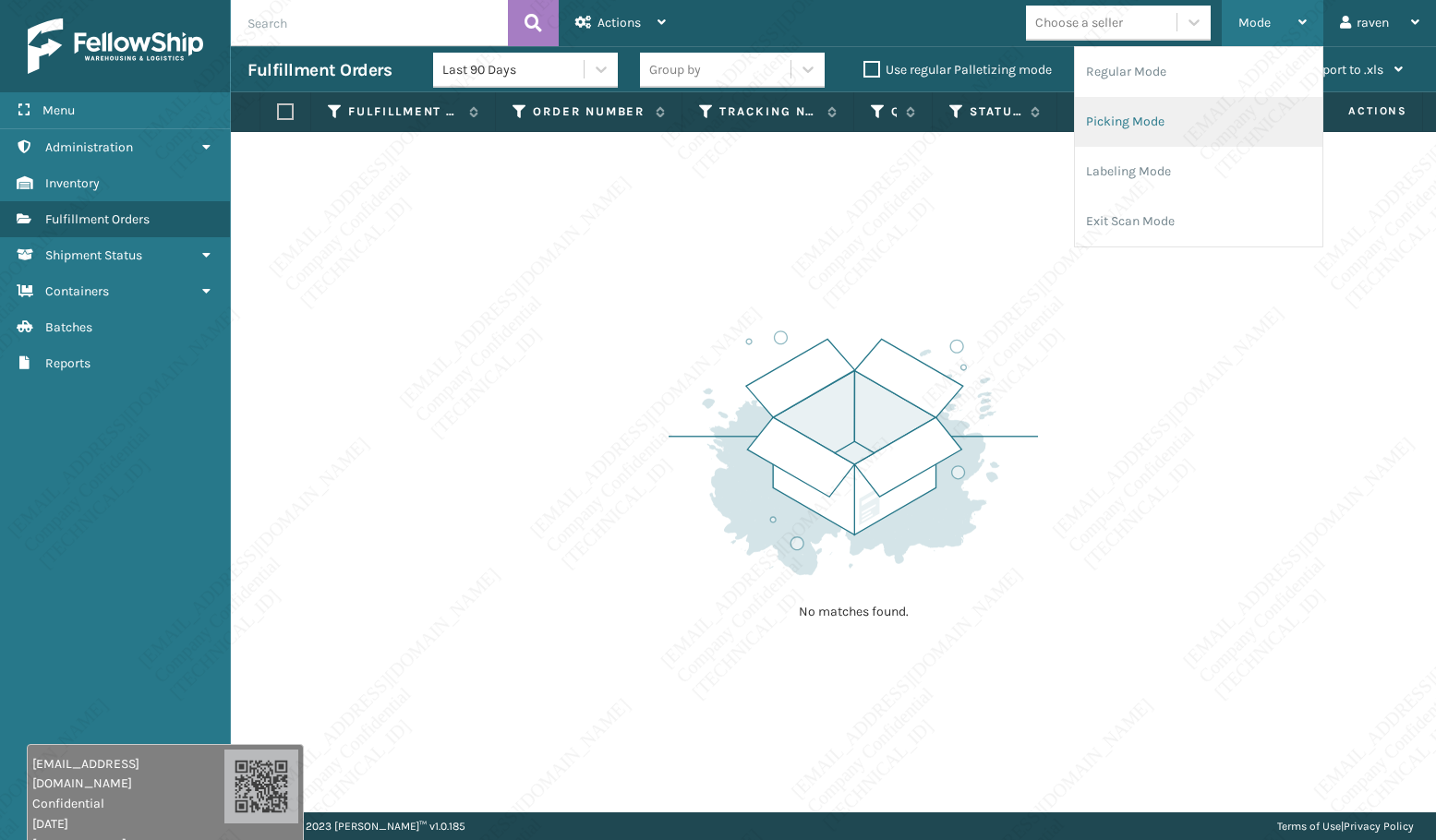
click at [1209, 123] on li "Picking Mode" at bounding box center [1198, 122] width 247 height 50
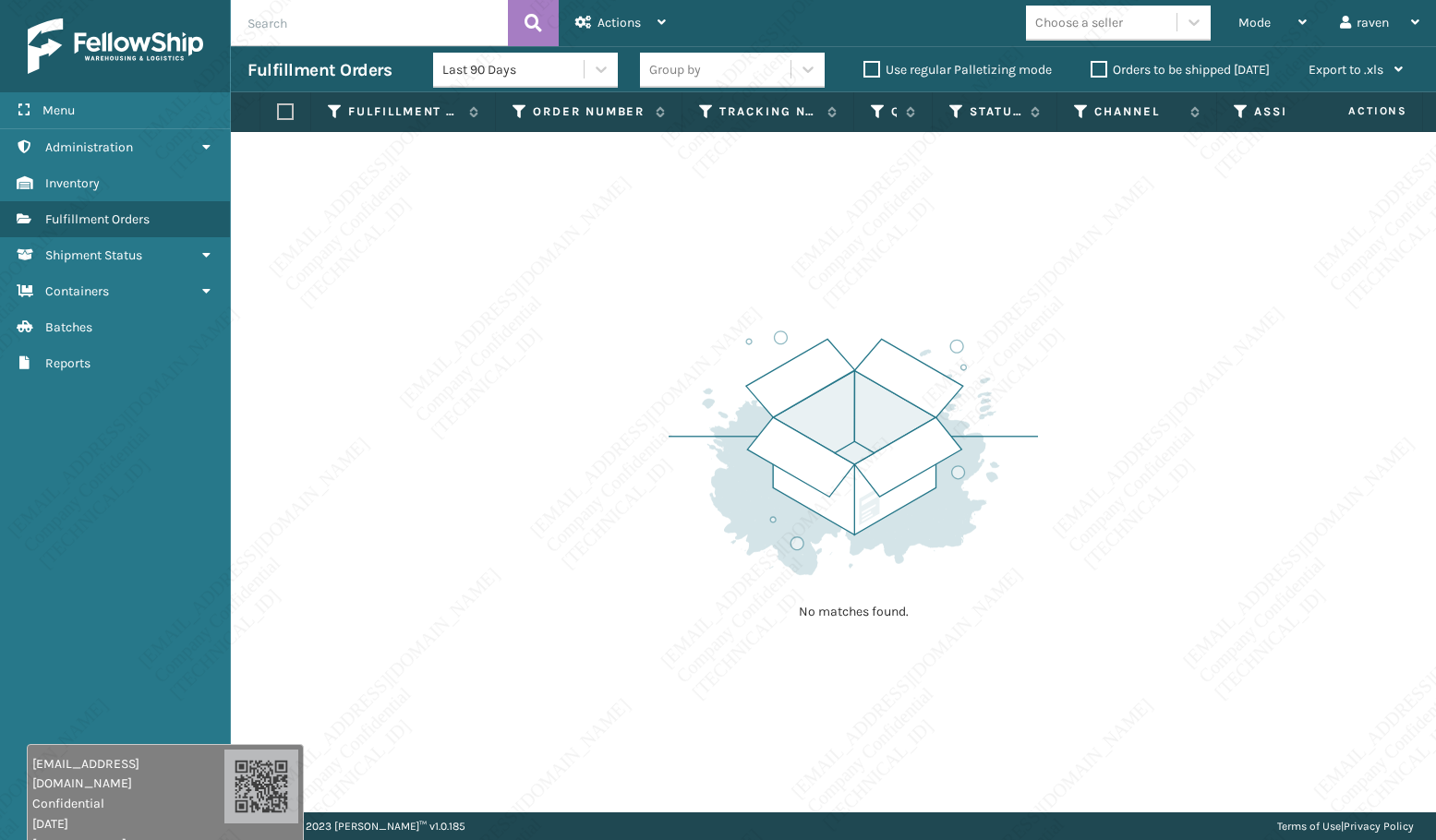
click at [876, 343] on img at bounding box center [853, 452] width 370 height 256
click at [442, 636] on div "No matches found." at bounding box center [834, 472] width 1205 height 681
drag, startPoint x: 285, startPoint y: 724, endPoint x: 294, endPoint y: 716, distance: 12.0
click at [287, 724] on div "No matches found." at bounding box center [834, 472] width 1205 height 681
click at [479, 481] on div "No matches found." at bounding box center [834, 472] width 1205 height 681
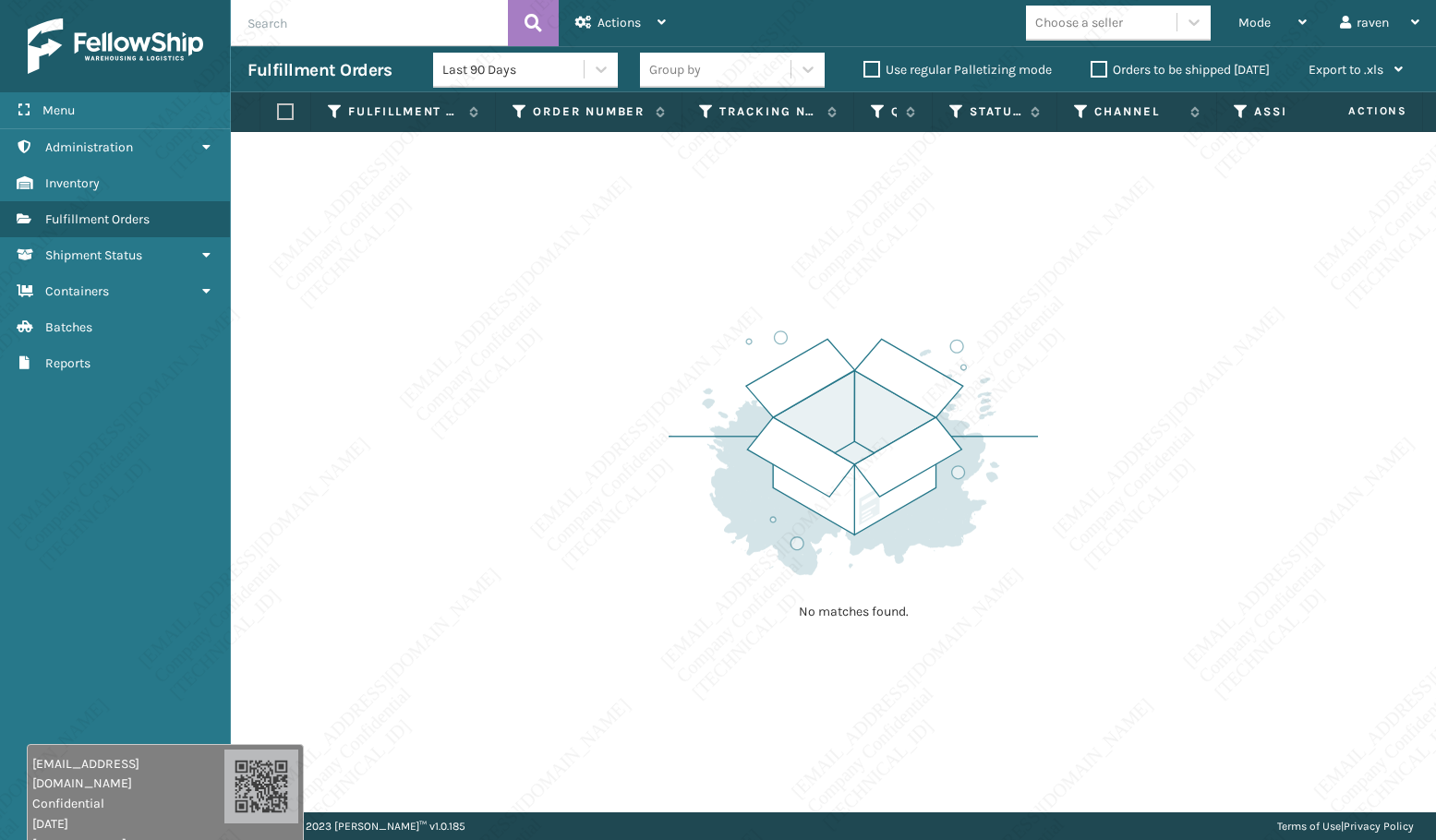
click at [548, 528] on div "No matches found." at bounding box center [834, 472] width 1205 height 681
click at [477, 673] on div "No matches found." at bounding box center [834, 472] width 1205 height 681
click at [453, 699] on div "No matches found." at bounding box center [834, 472] width 1205 height 681
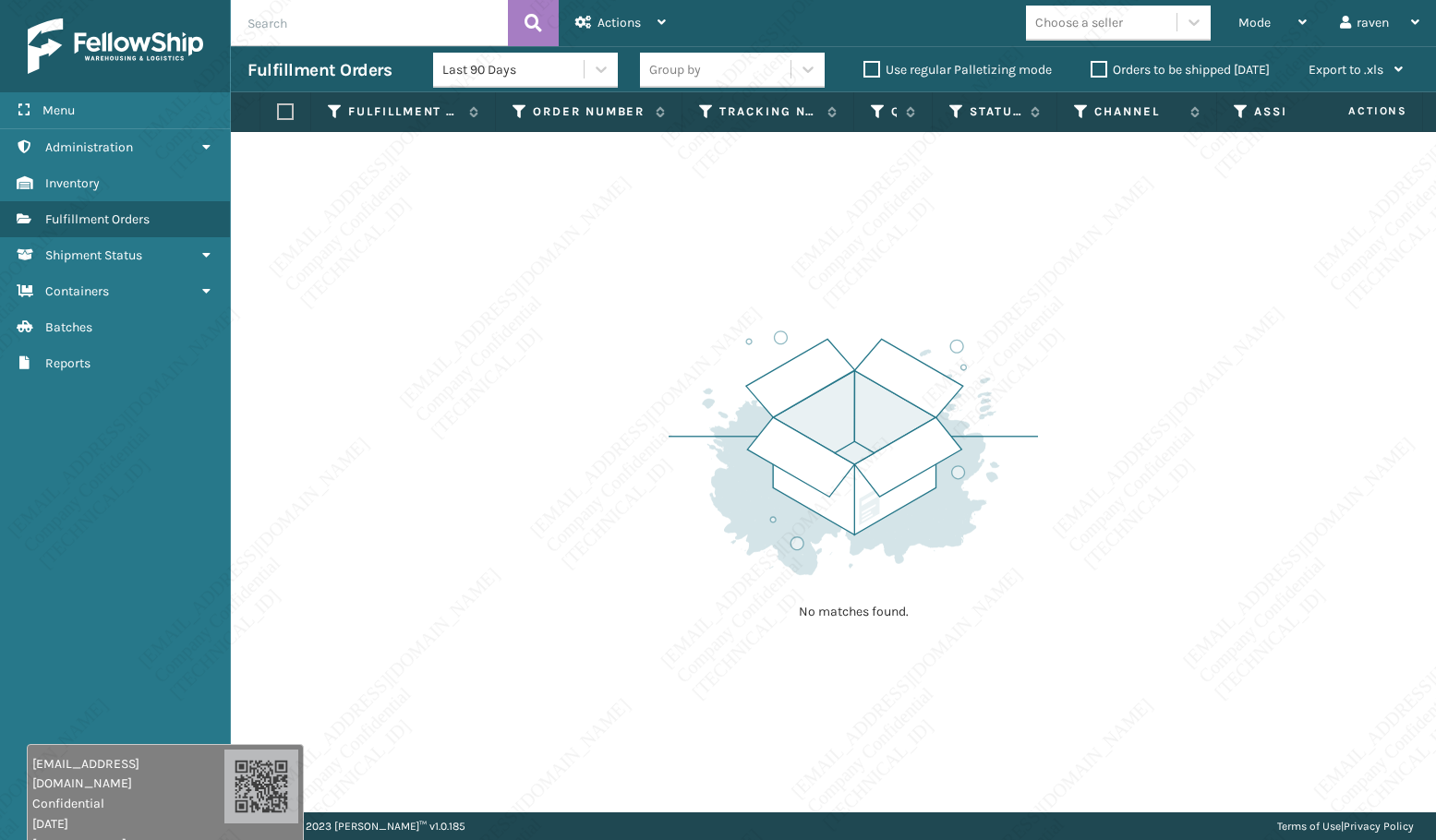
click at [453, 699] on div "No matches found." at bounding box center [834, 472] width 1205 height 681
click at [451, 686] on div "No matches found." at bounding box center [834, 472] width 1205 height 681
drag, startPoint x: 451, startPoint y: 686, endPoint x: 467, endPoint y: 707, distance: 26.4
click at [466, 707] on div "No matches found." at bounding box center [834, 472] width 1205 height 681
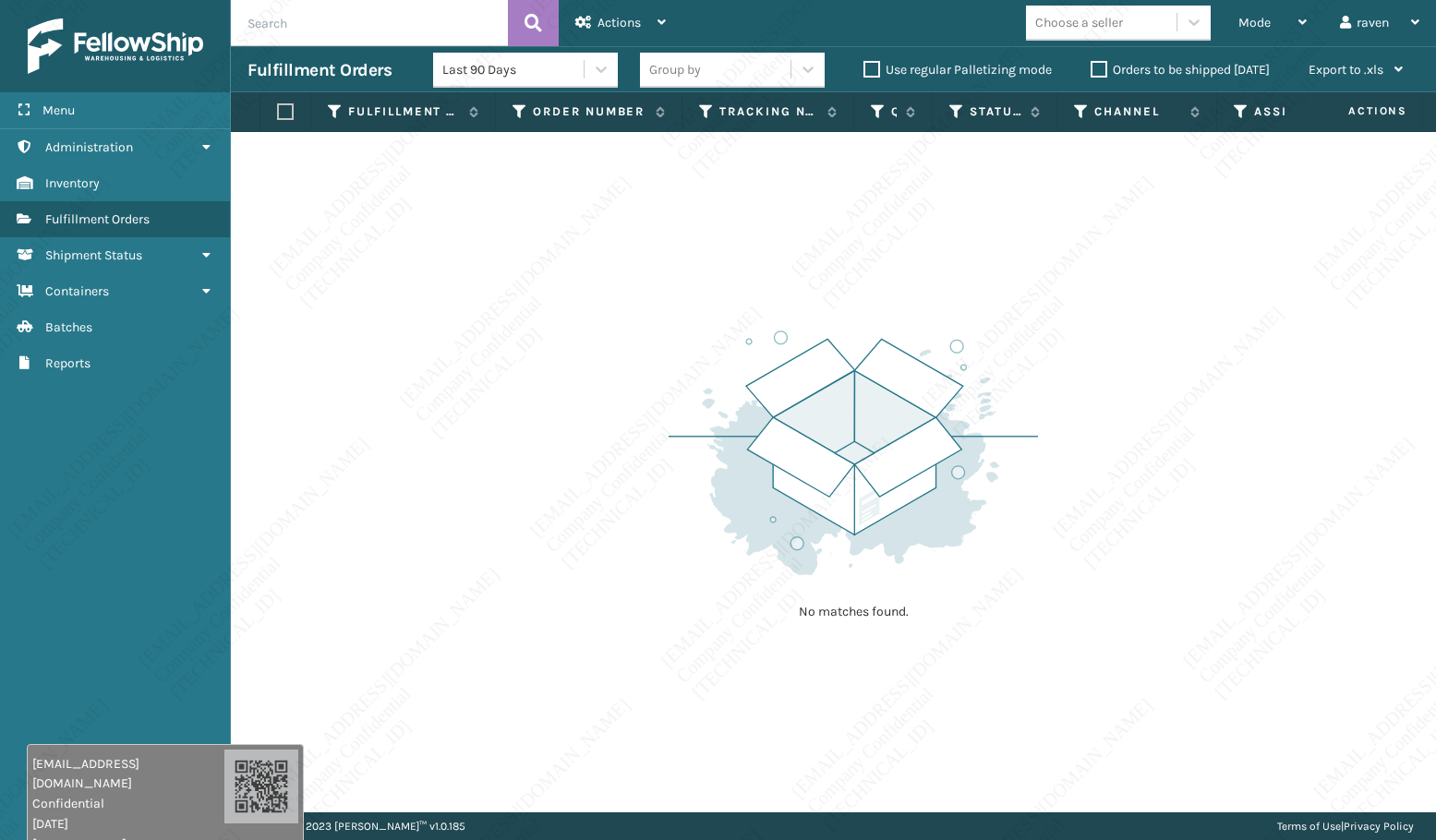
click at [468, 707] on div "No matches found." at bounding box center [834, 472] width 1205 height 681
drag, startPoint x: 468, startPoint y: 707, endPoint x: 482, endPoint y: 714, distance: 15.7
click at [482, 714] on div "No matches found." at bounding box center [834, 472] width 1205 height 681
click at [487, 716] on div "No matches found." at bounding box center [834, 472] width 1205 height 681
drag, startPoint x: 488, startPoint y: 718, endPoint x: 511, endPoint y: 714, distance: 23.3
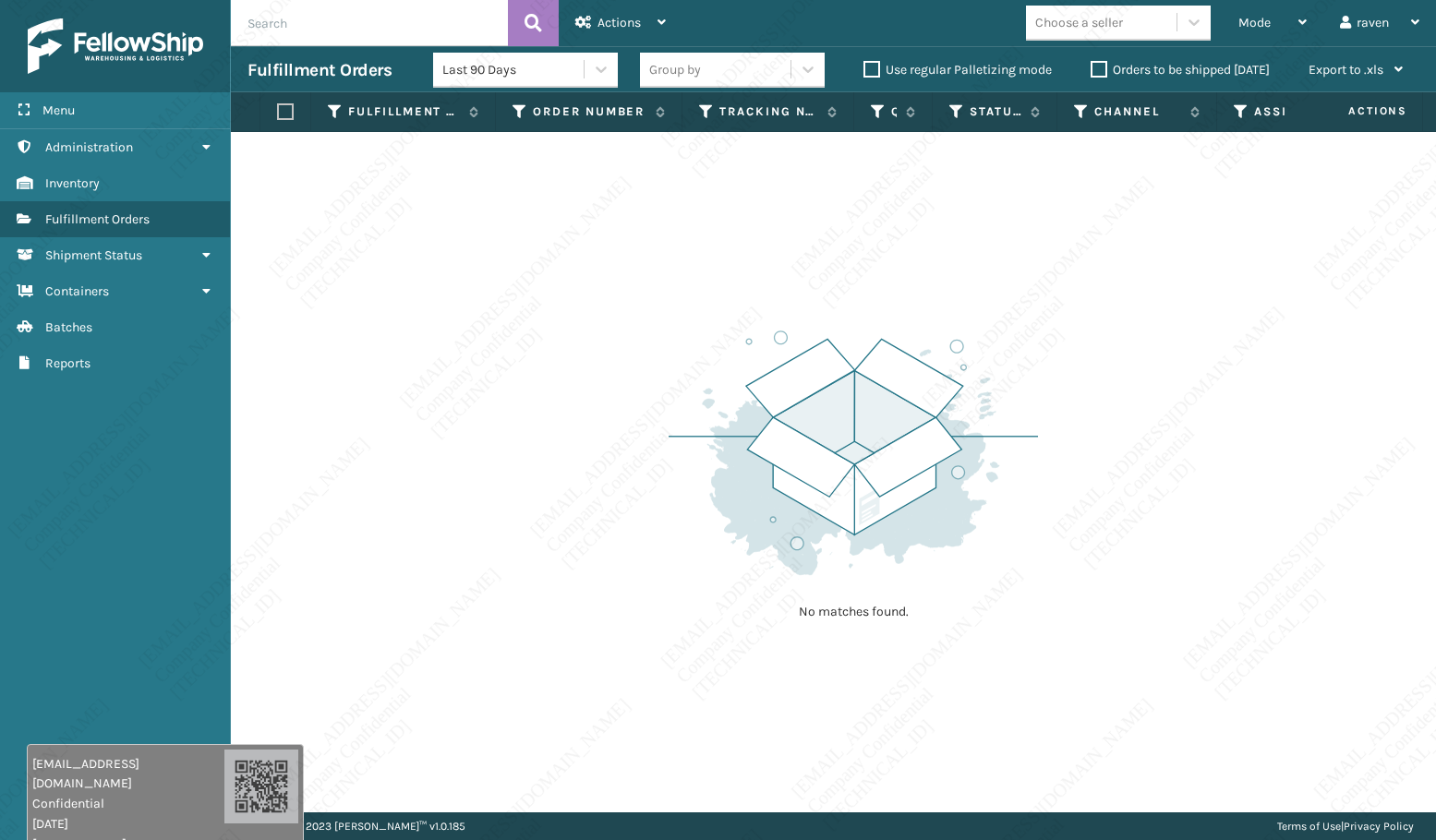
click at [498, 719] on div "No matches found." at bounding box center [834, 472] width 1205 height 681
click at [518, 710] on div "No matches found." at bounding box center [834, 472] width 1205 height 681
click at [520, 713] on div "No matches found." at bounding box center [834, 472] width 1205 height 681
click at [523, 714] on div "No matches found." at bounding box center [834, 472] width 1205 height 681
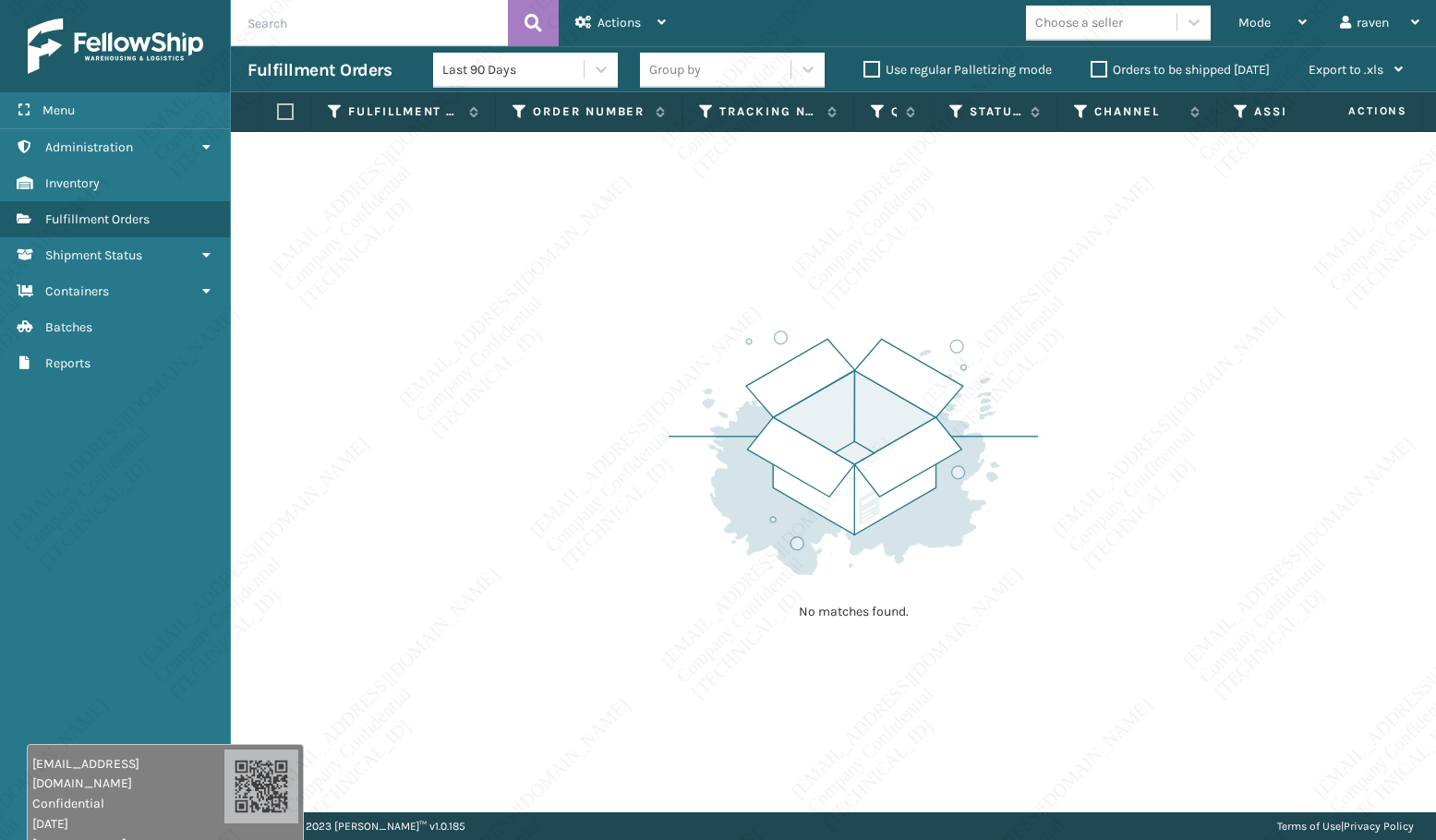
click at [560, 678] on div "No matches found." at bounding box center [834, 472] width 1205 height 681
click at [555, 341] on div "No matches found." at bounding box center [834, 472] width 1205 height 681
click at [1254, 40] on div "Mode" at bounding box center [1273, 23] width 69 height 46
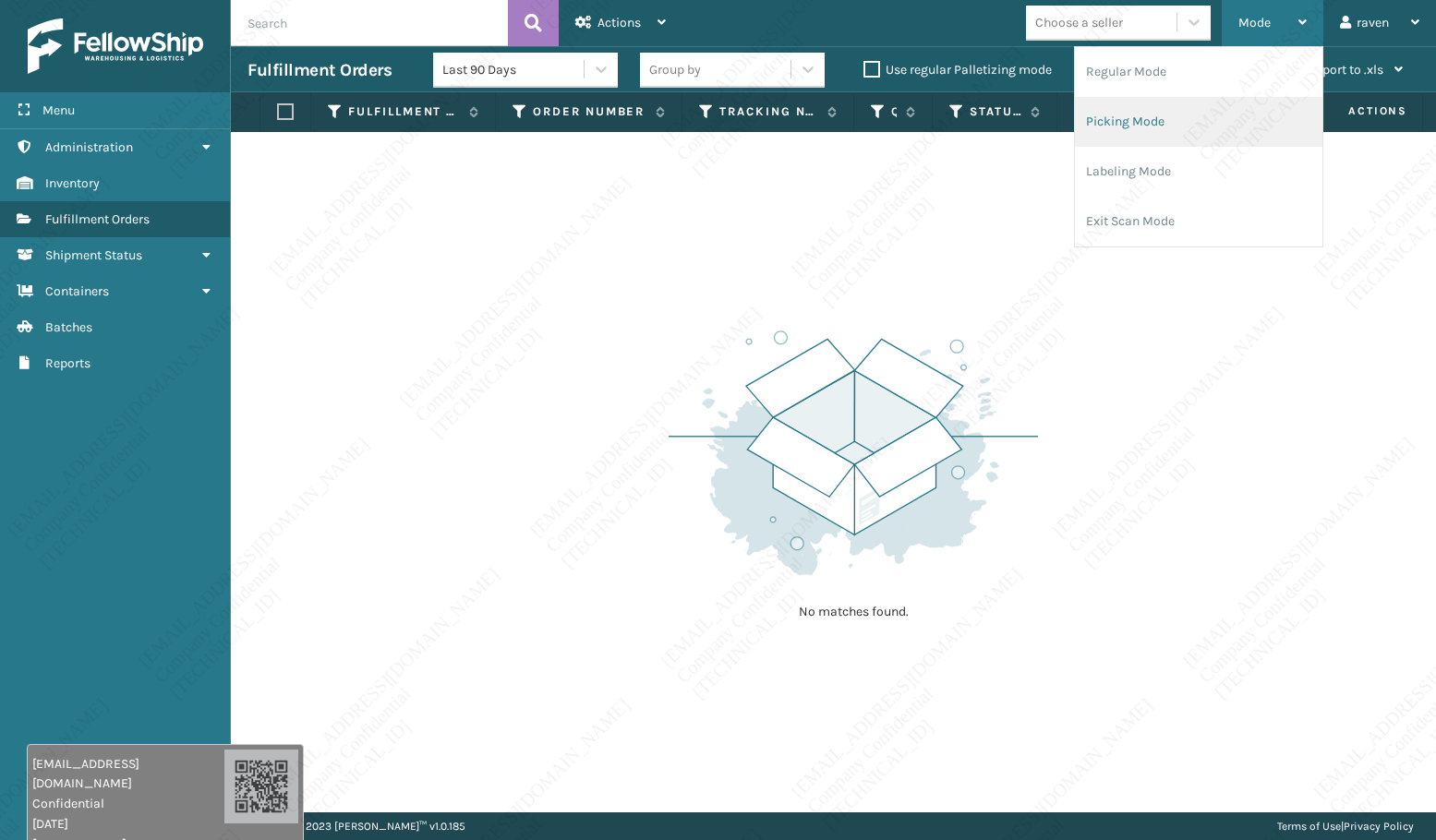
click at [1208, 104] on li "Picking Mode" at bounding box center [1198, 122] width 247 height 50
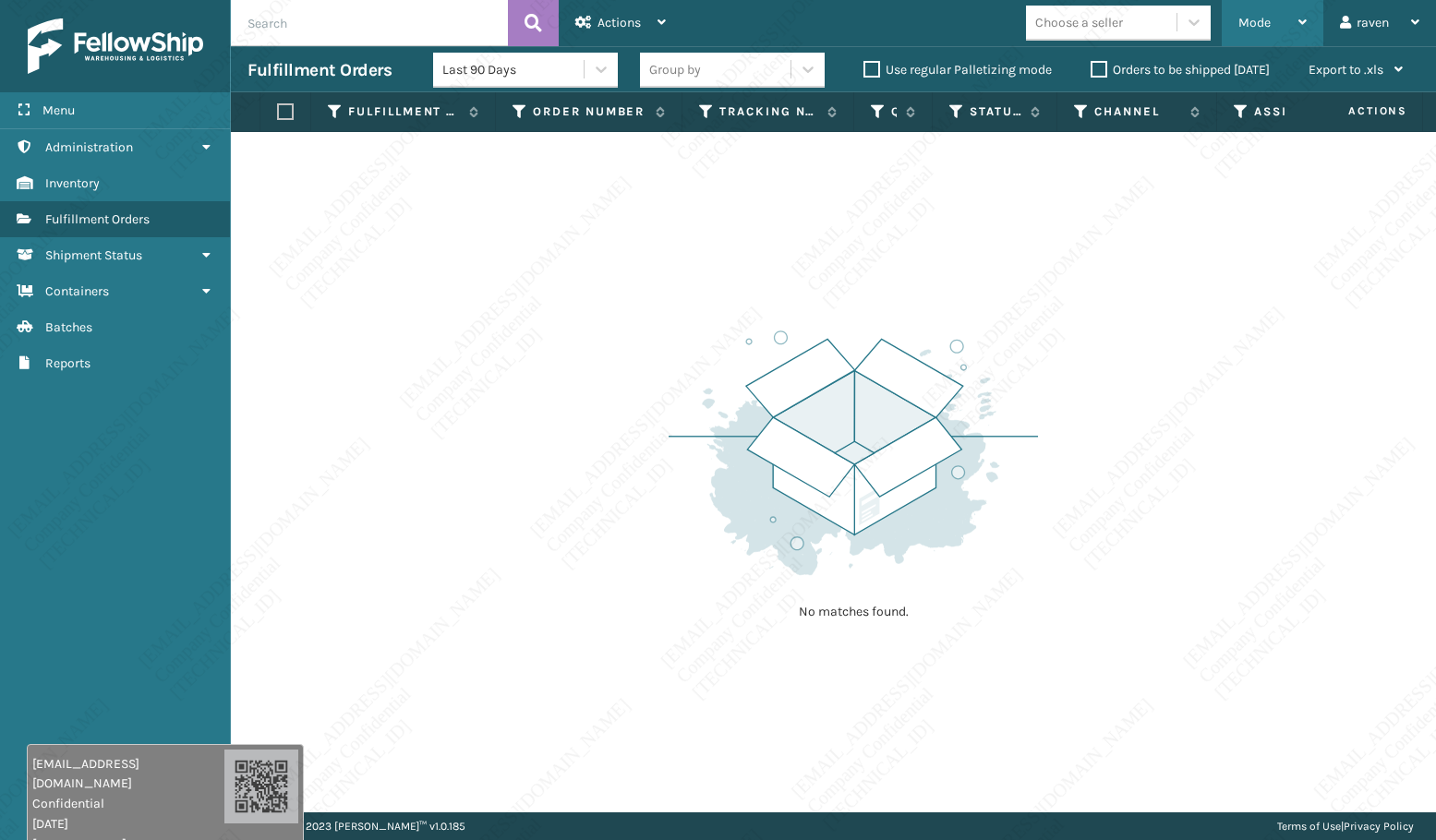
click at [1250, 19] on span "Mode" at bounding box center [1255, 22] width 32 height 15
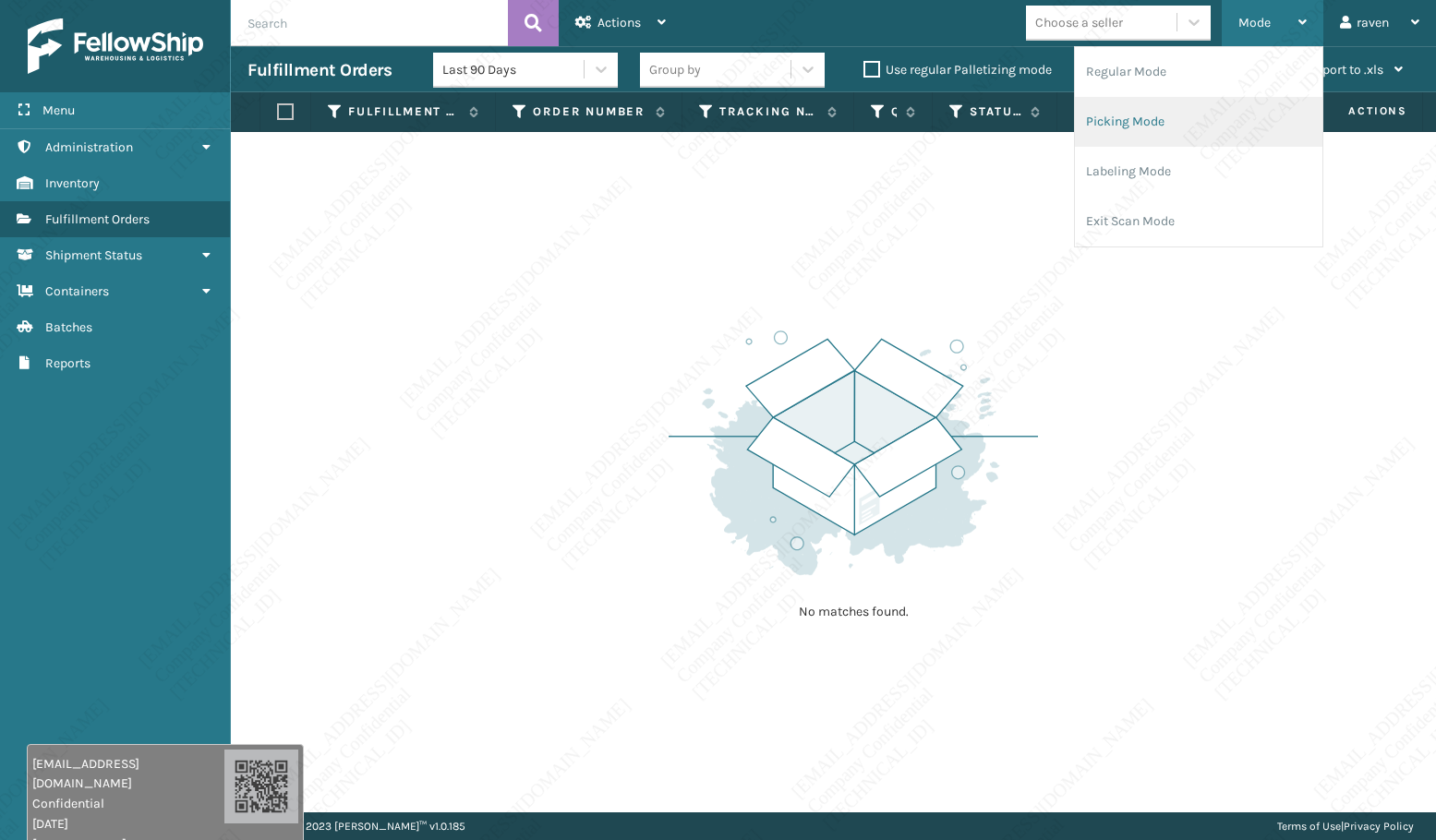
click at [1169, 127] on li "Picking Mode" at bounding box center [1198, 122] width 247 height 50
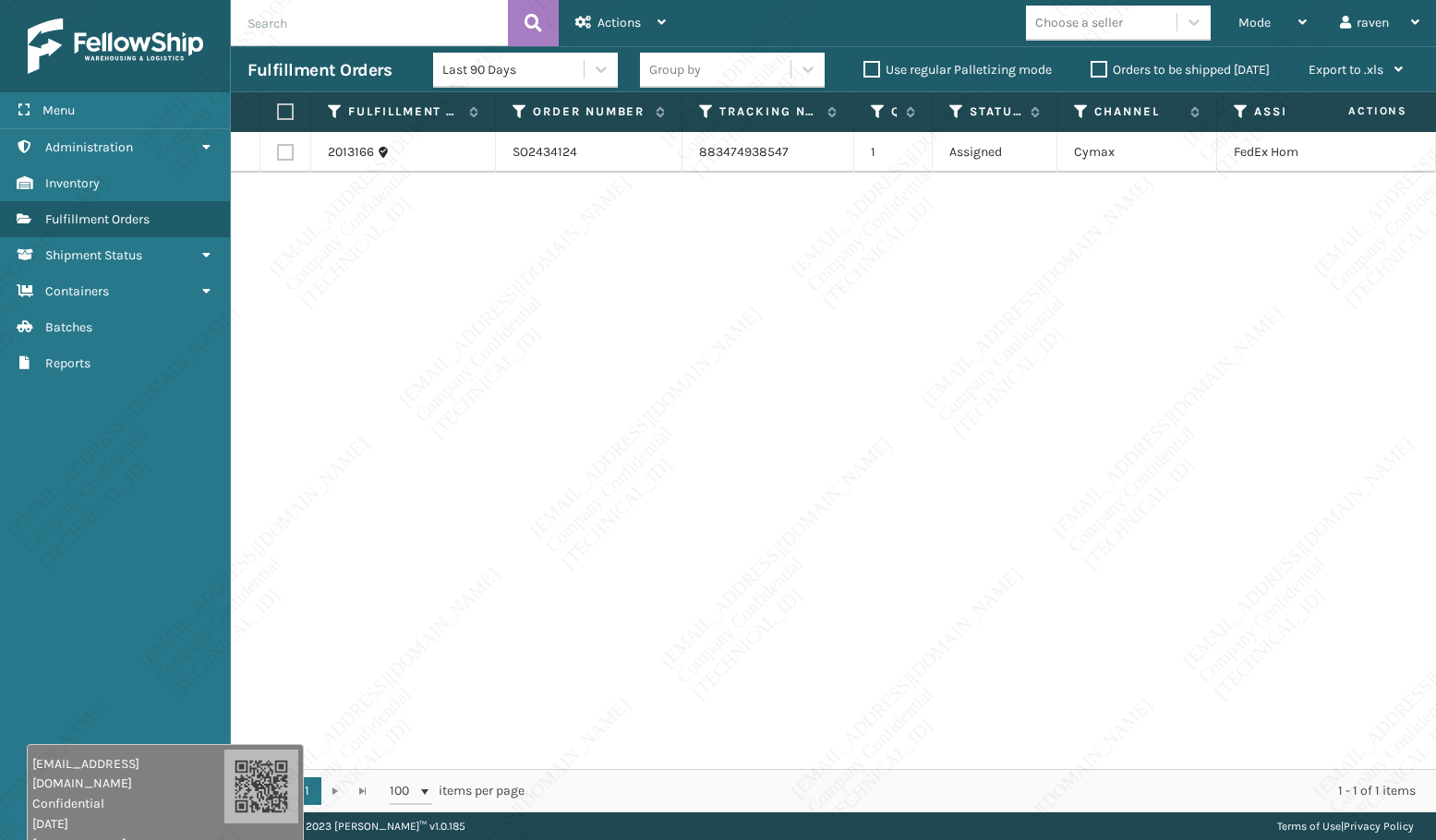
click at [287, 116] on label at bounding box center [283, 111] width 11 height 16
click at [278, 116] on input "checkbox" at bounding box center [277, 112] width 1 height 12
checkbox input "true"
click at [597, 26] on div "Actions" at bounding box center [620, 23] width 91 height 46
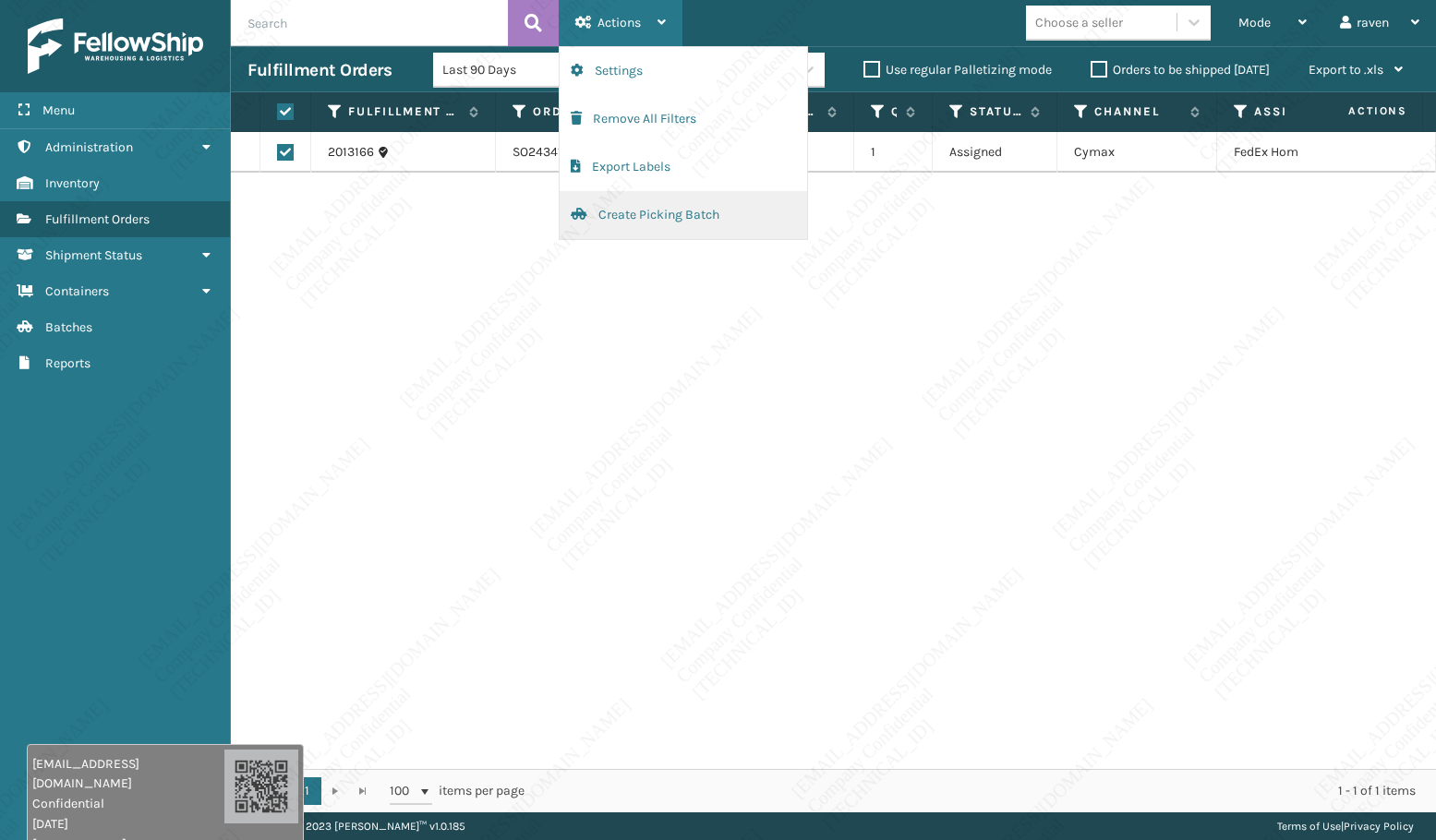
click at [640, 213] on button "Create Picking Batch" at bounding box center [683, 215] width 247 height 48
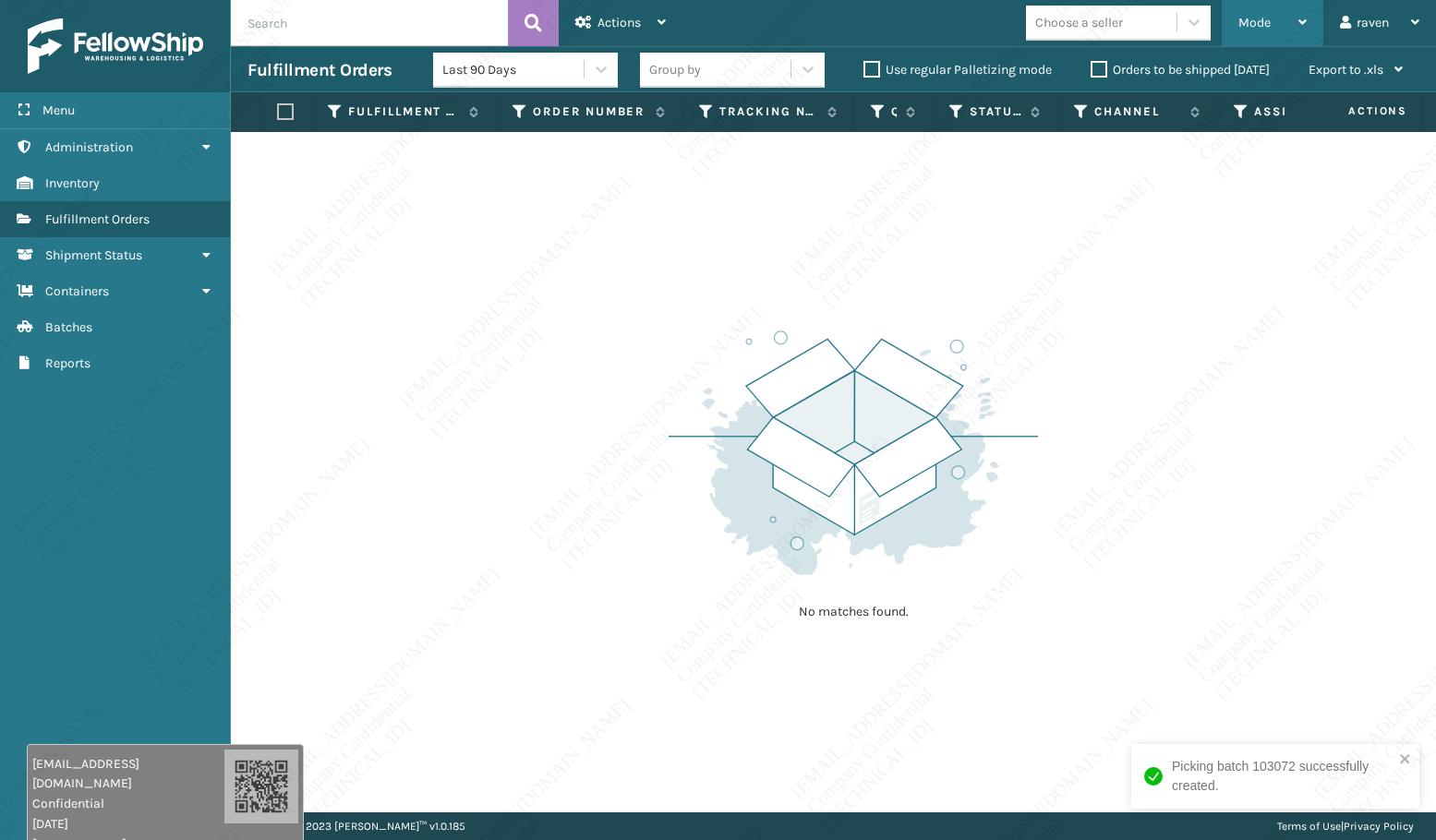
click at [1236, 27] on div "Mode Regular Mode Picking Mode Labeling Mode Exit Scan Mode" at bounding box center [1272, 23] width 101 height 46
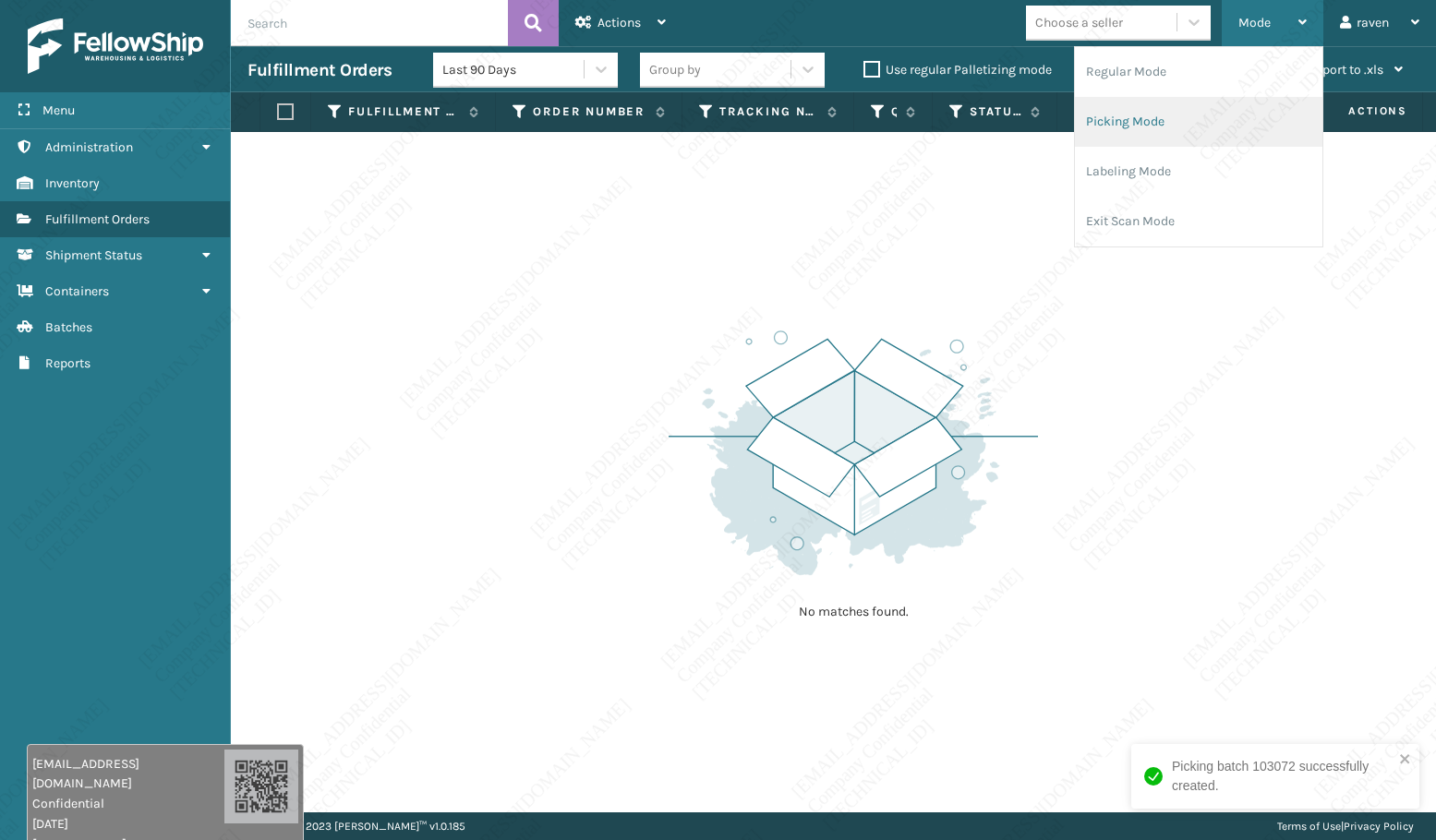
click at [1116, 122] on li "Picking Mode" at bounding box center [1198, 122] width 247 height 50
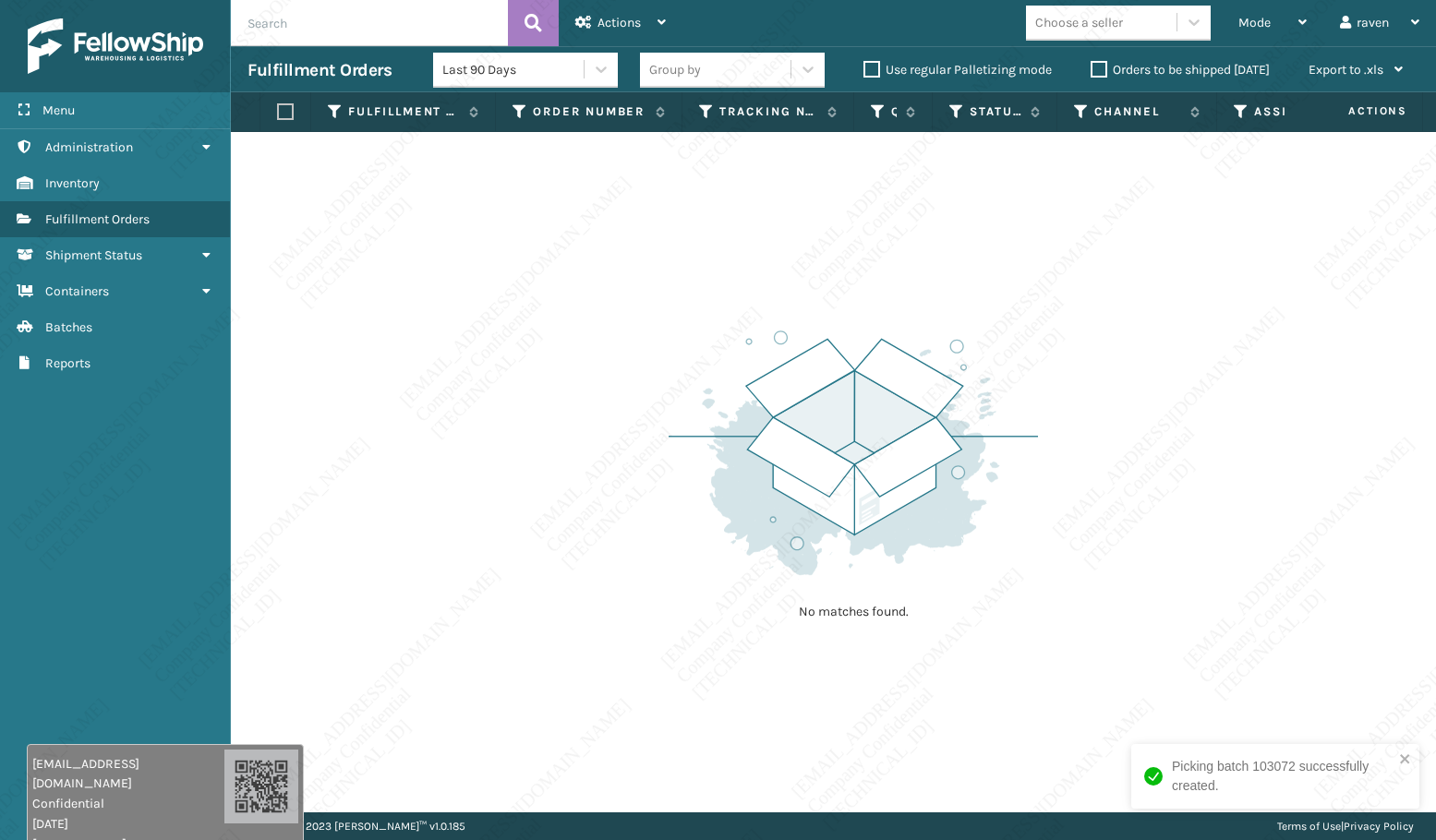
click at [1156, 389] on div "No matches found." at bounding box center [834, 472] width 1205 height 681
click at [758, 468] on img at bounding box center [853, 452] width 370 height 256
click at [726, 530] on img at bounding box center [853, 452] width 370 height 256
click at [722, 526] on img at bounding box center [853, 452] width 370 height 256
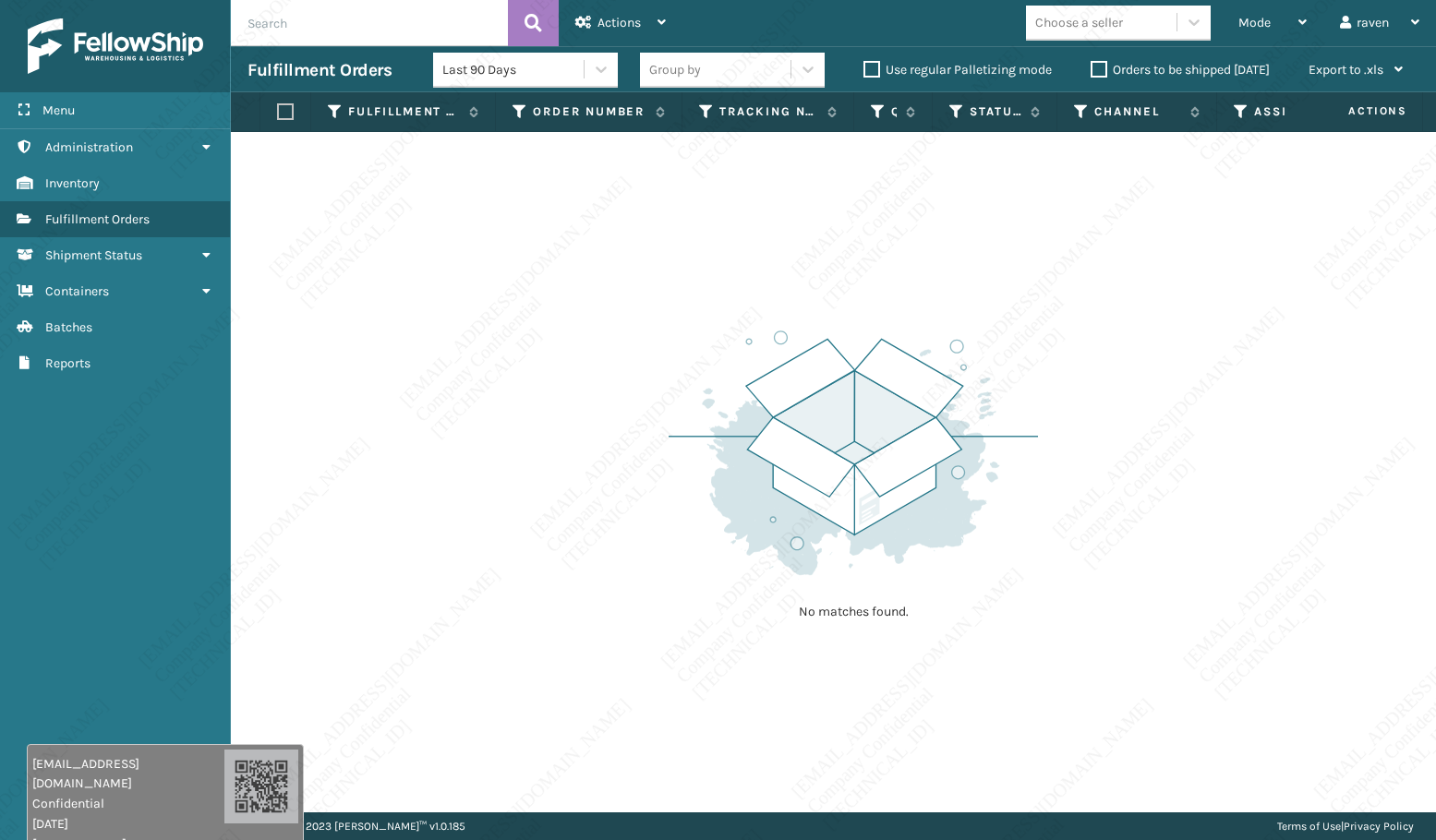
click at [722, 526] on img at bounding box center [853, 452] width 370 height 256
click at [757, 368] on img at bounding box center [853, 452] width 370 height 256
click at [1000, 471] on img at bounding box center [853, 452] width 370 height 256
click at [271, 381] on div "No matches found." at bounding box center [834, 472] width 1205 height 681
click at [349, 418] on div "No matches found." at bounding box center [834, 472] width 1205 height 681
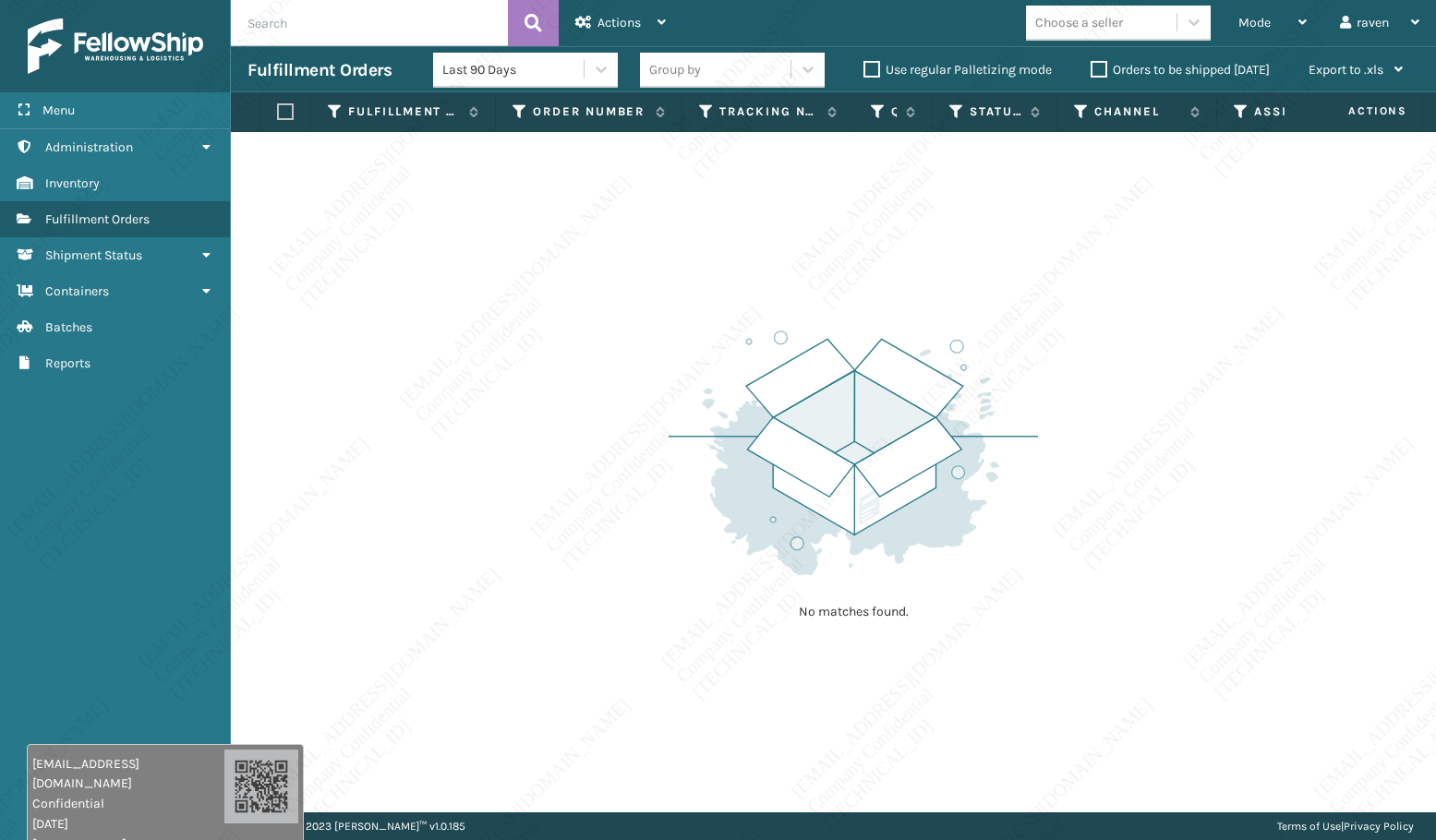
click at [329, 404] on div "No matches found." at bounding box center [834, 472] width 1205 height 681
click at [326, 405] on div "No matches found." at bounding box center [834, 472] width 1205 height 681
click at [406, 412] on div "No matches found." at bounding box center [834, 472] width 1205 height 681
click at [407, 396] on div "No matches found." at bounding box center [834, 472] width 1205 height 681
click at [1253, 19] on span "Mode" at bounding box center [1255, 22] width 32 height 15
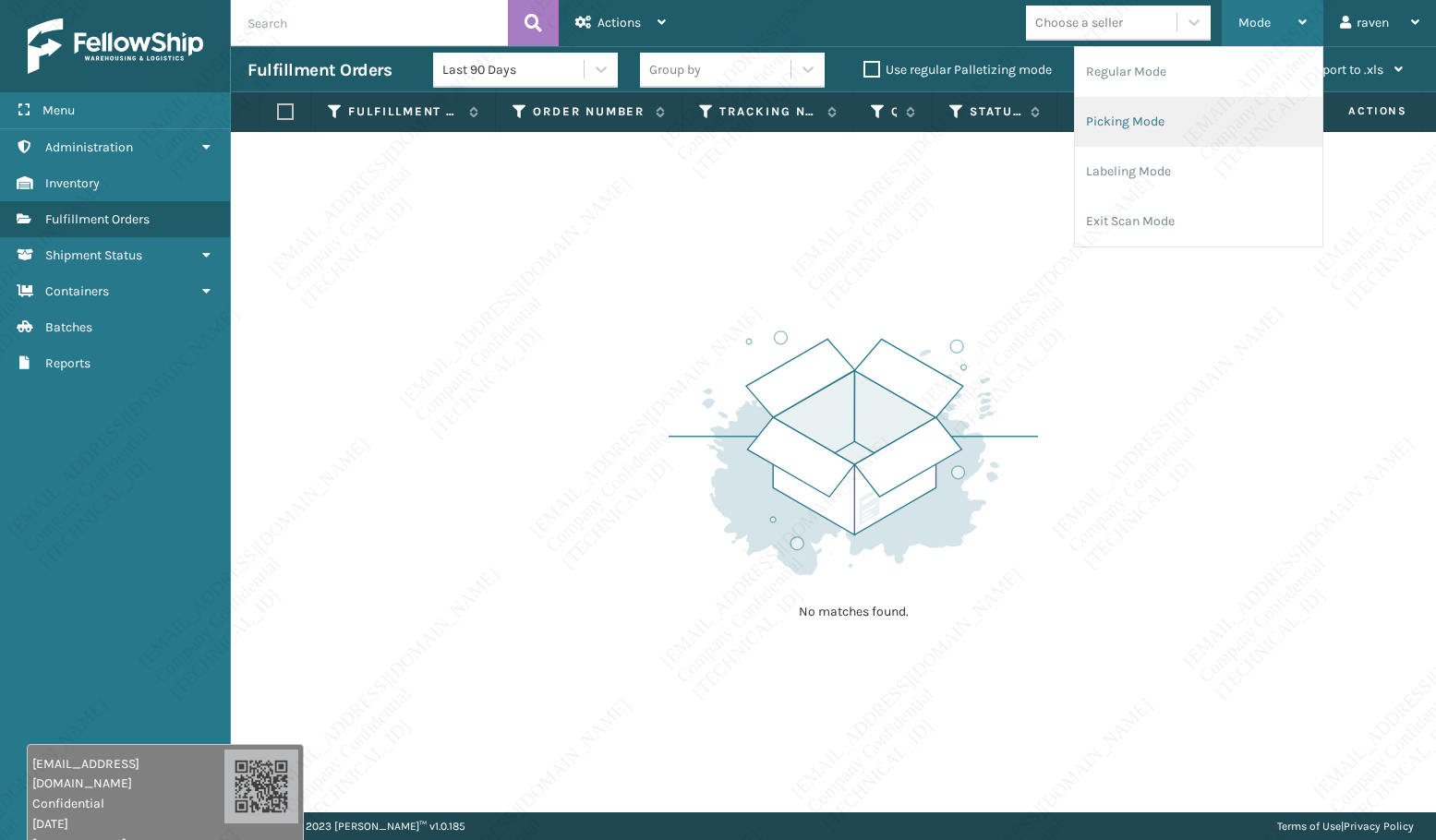
click at [1166, 128] on li "Picking Mode" at bounding box center [1198, 122] width 247 height 50
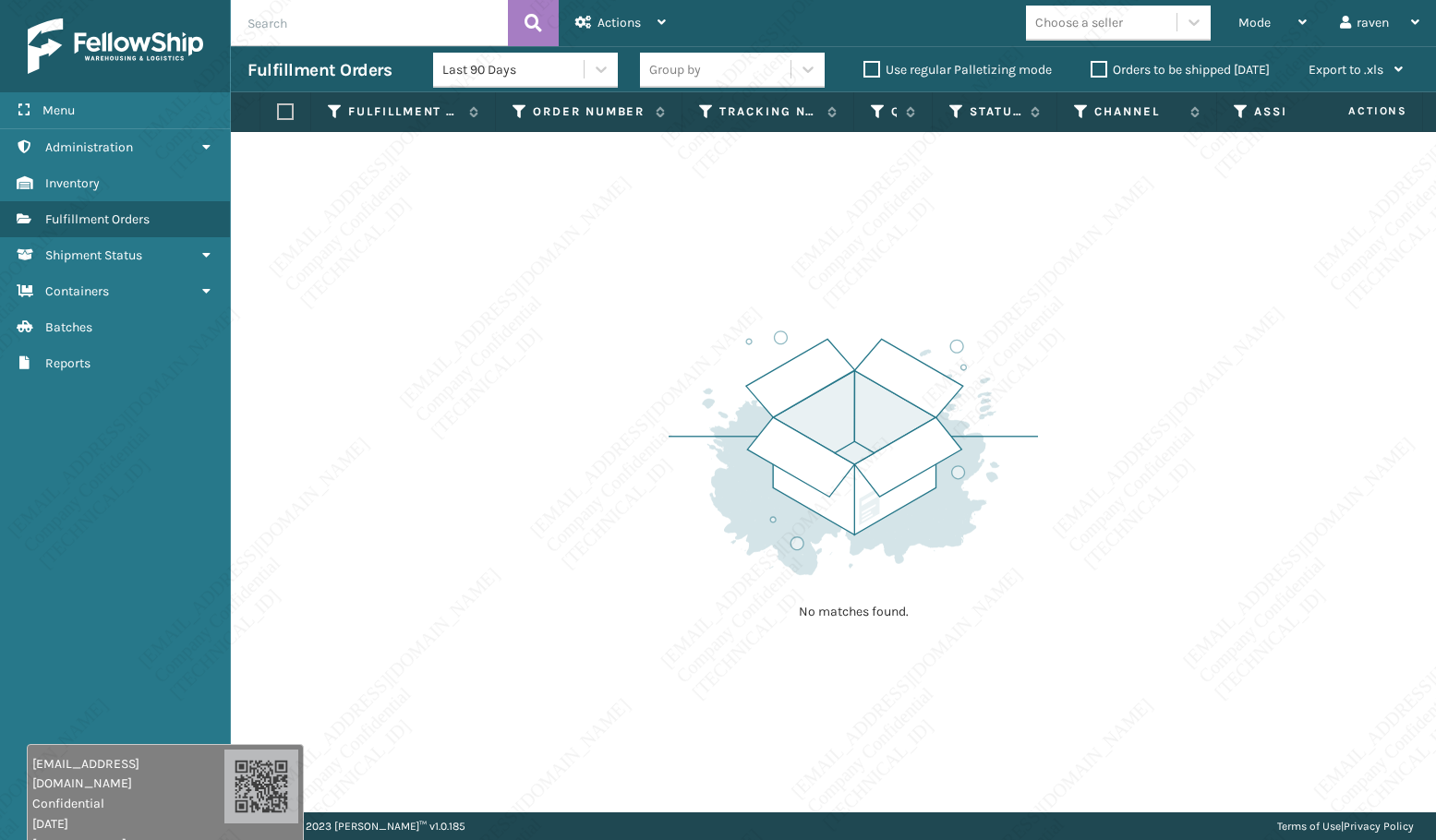
click at [1243, 412] on div "No matches found." at bounding box center [834, 472] width 1205 height 681
click at [666, 490] on div "No matches found." at bounding box center [834, 472] width 1205 height 681
click at [706, 462] on img at bounding box center [853, 452] width 370 height 256
click at [468, 473] on div "No matches found." at bounding box center [834, 472] width 1205 height 681
drag, startPoint x: 639, startPoint y: 398, endPoint x: 582, endPoint y: 420, distance: 61.1
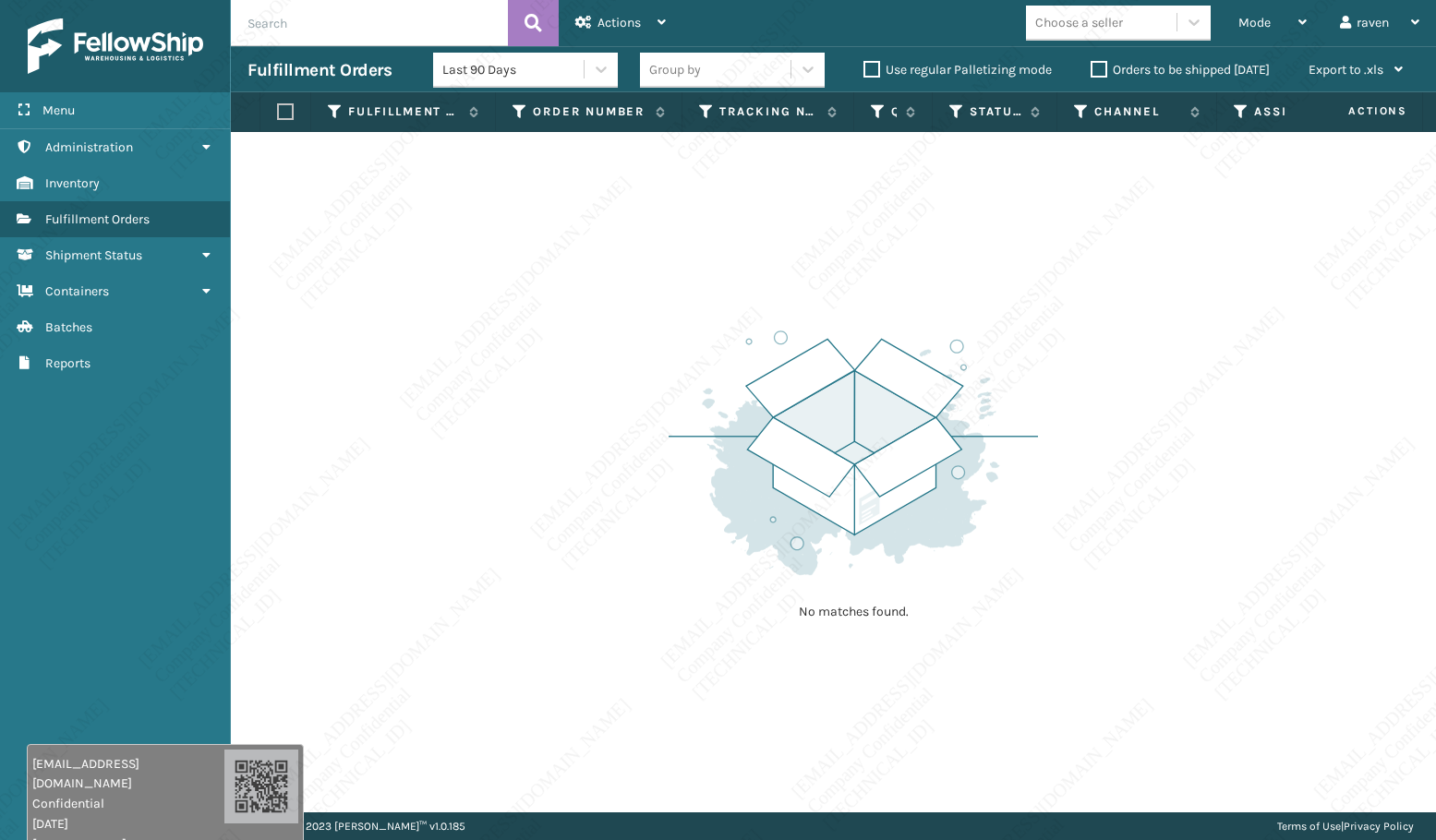
click at [639, 398] on div "No matches found." at bounding box center [834, 472] width 1205 height 681
click at [1275, 27] on div "Mode" at bounding box center [1273, 23] width 69 height 46
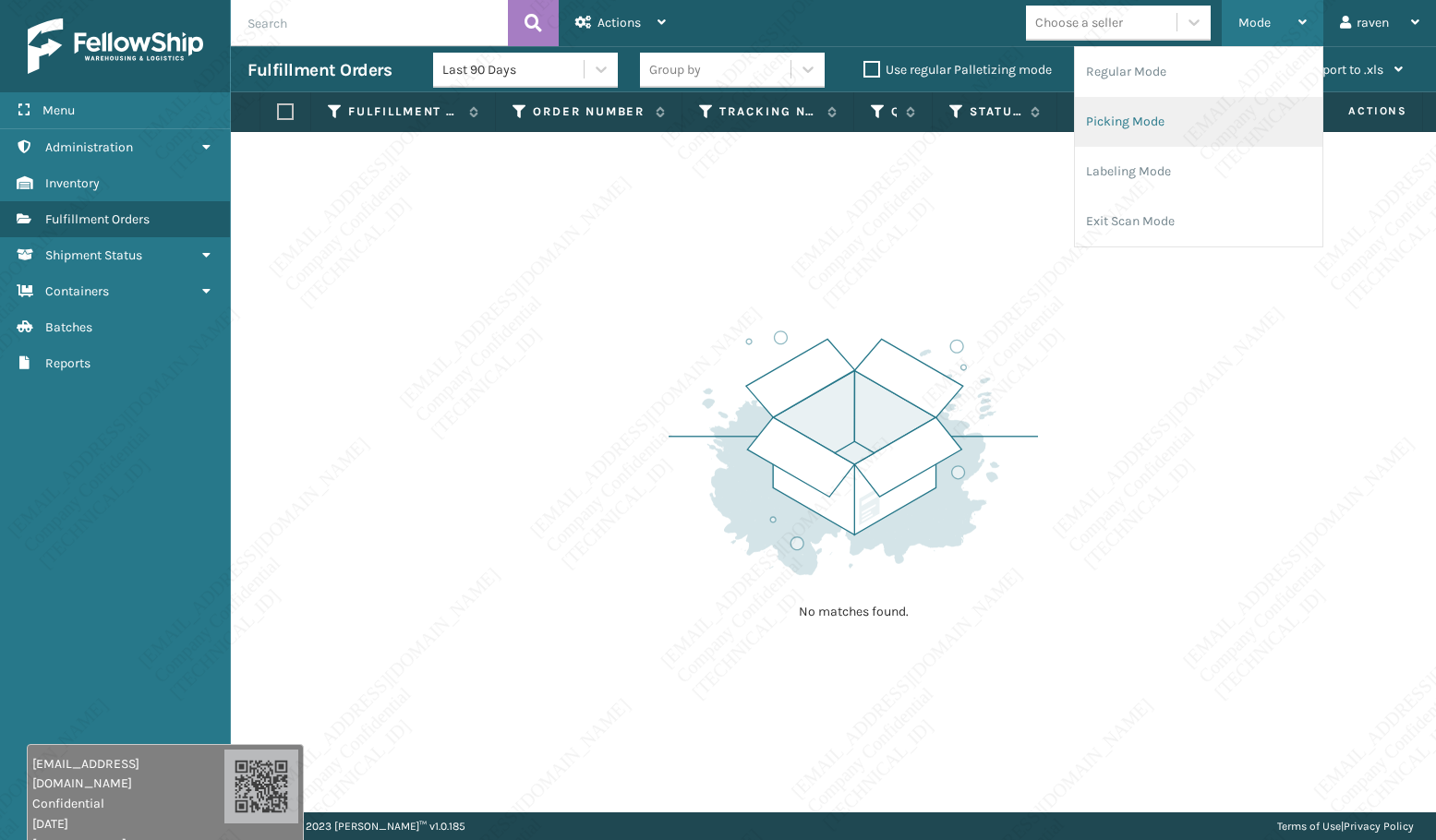
click at [1152, 103] on li "Picking Mode" at bounding box center [1198, 122] width 247 height 50
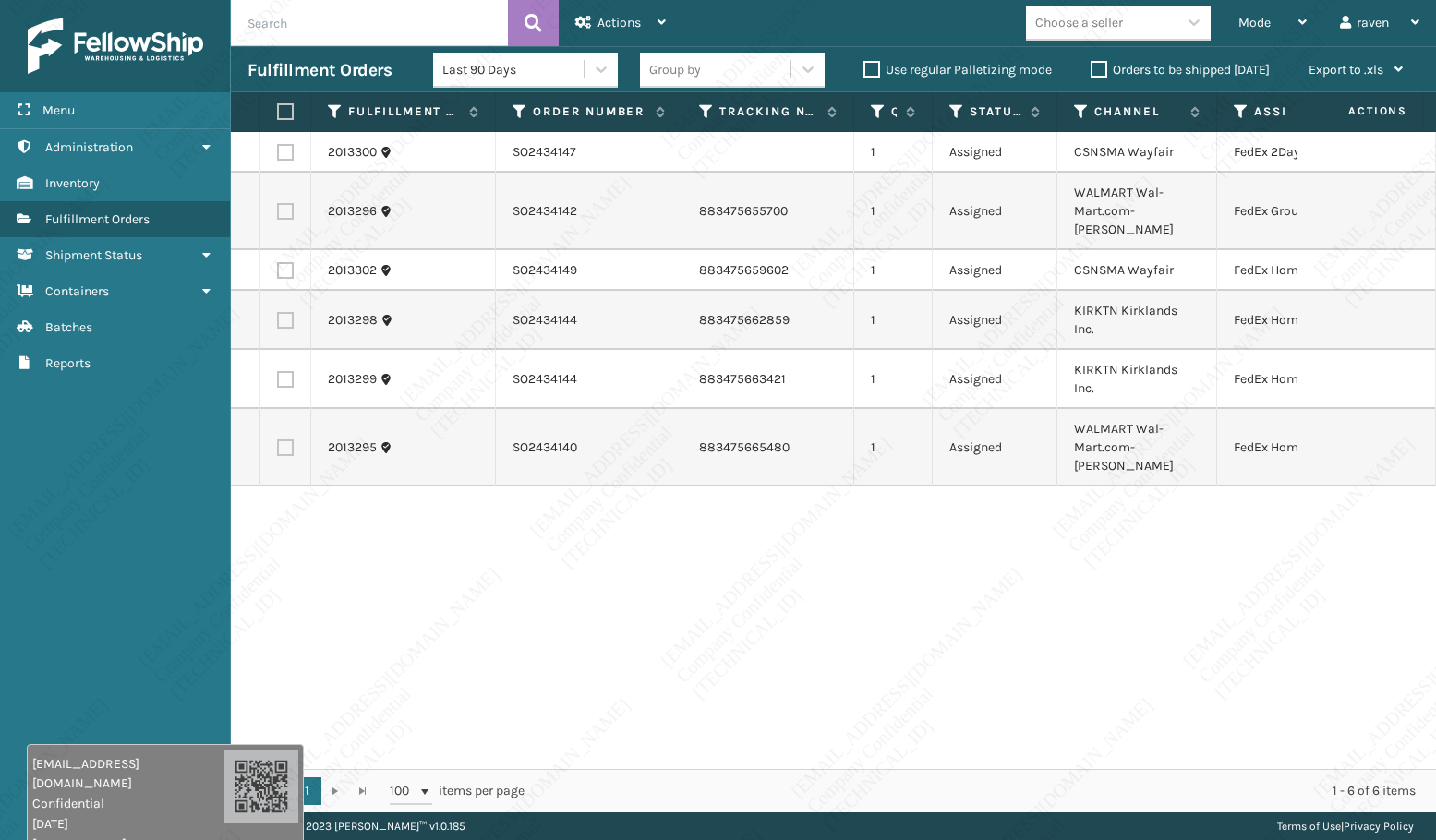
click at [1244, 467] on div "2013300 SO2434147 1 Assigned CSNSMA Wayfair FedEx 2Day 2013296 SO2434142 883475…" at bounding box center [834, 450] width 1205 height 637
click at [290, 262] on label at bounding box center [285, 270] width 16 height 16
click at [278, 262] on input "checkbox" at bounding box center [277, 268] width 1 height 12
checkbox input "true"
click at [283, 312] on label at bounding box center [285, 320] width 16 height 16
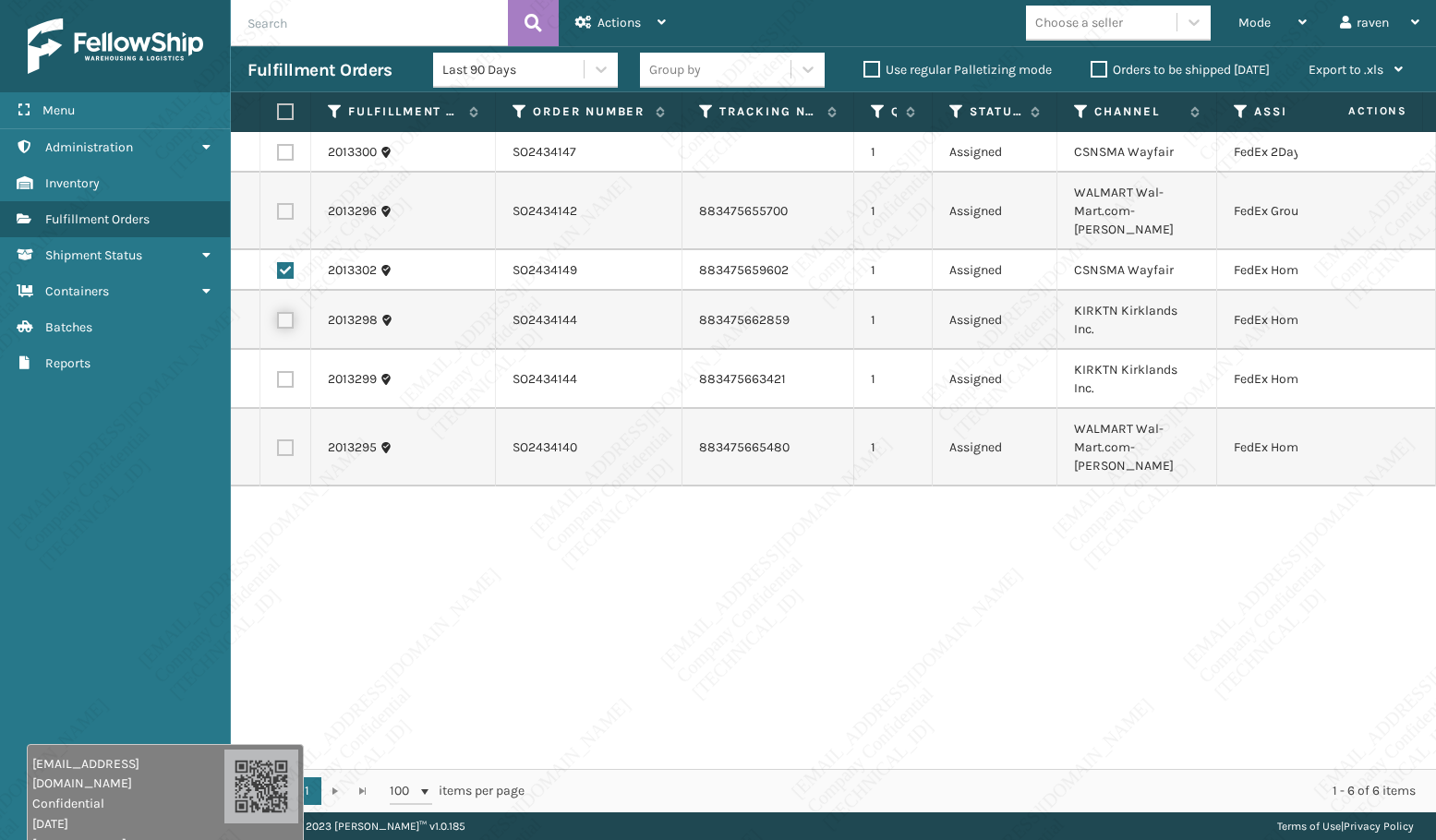
click at [278, 312] on input "checkbox" at bounding box center [277, 318] width 1 height 12
checkbox input "true"
click at [280, 371] on label at bounding box center [285, 379] width 16 height 16
click at [278, 371] on input "checkbox" at bounding box center [277, 377] width 1 height 12
checkbox input "true"
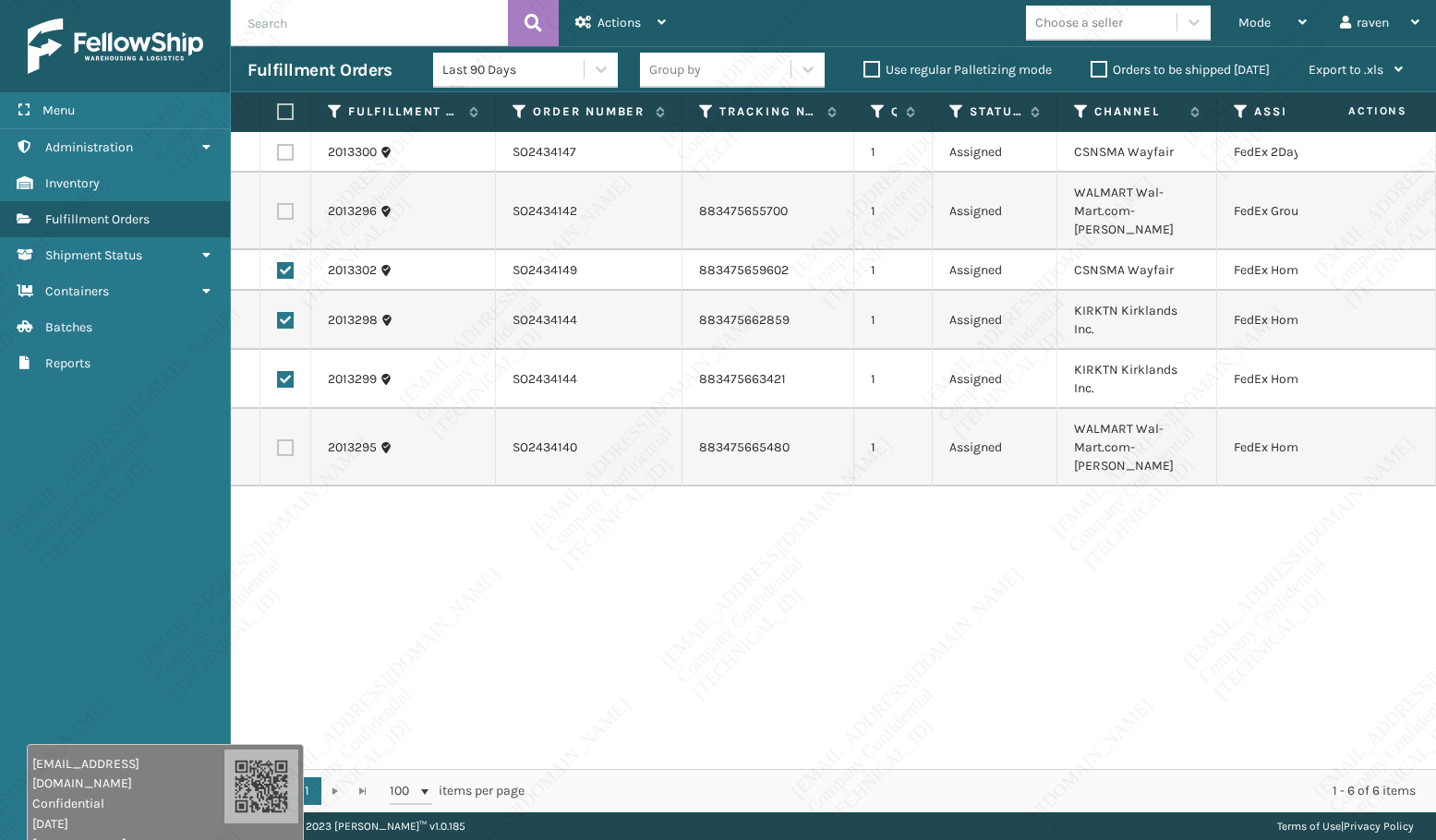
click at [290, 439] on label at bounding box center [285, 447] width 16 height 16
click at [278, 439] on input "checkbox" at bounding box center [277, 445] width 1 height 12
checkbox input "true"
drag, startPoint x: 633, startPoint y: 15, endPoint x: 640, endPoint y: 32, distance: 18.4
click at [634, 15] on span "Actions" at bounding box center [619, 22] width 43 height 15
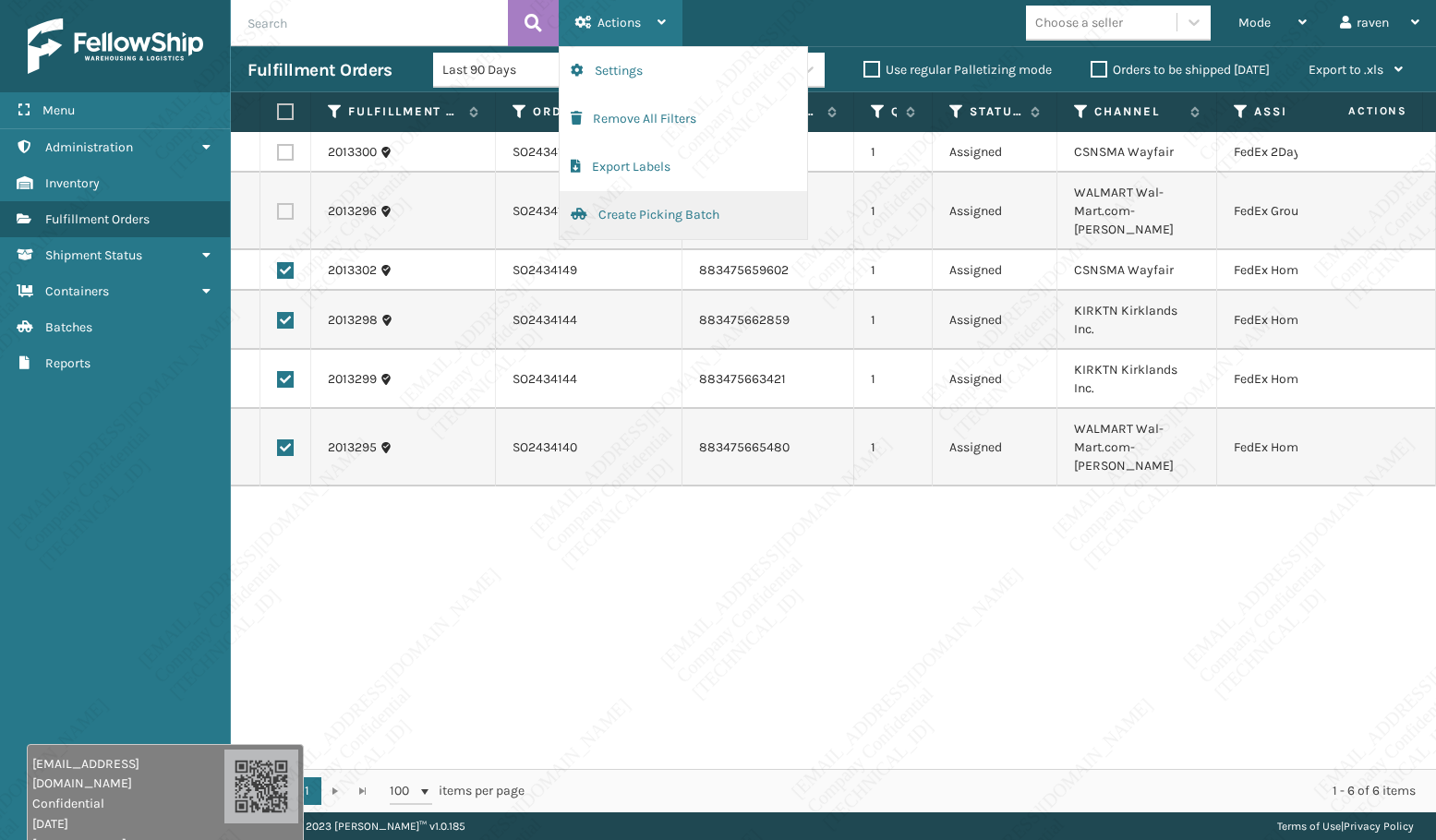
click at [650, 214] on button "Create Picking Batch" at bounding box center [683, 215] width 247 height 48
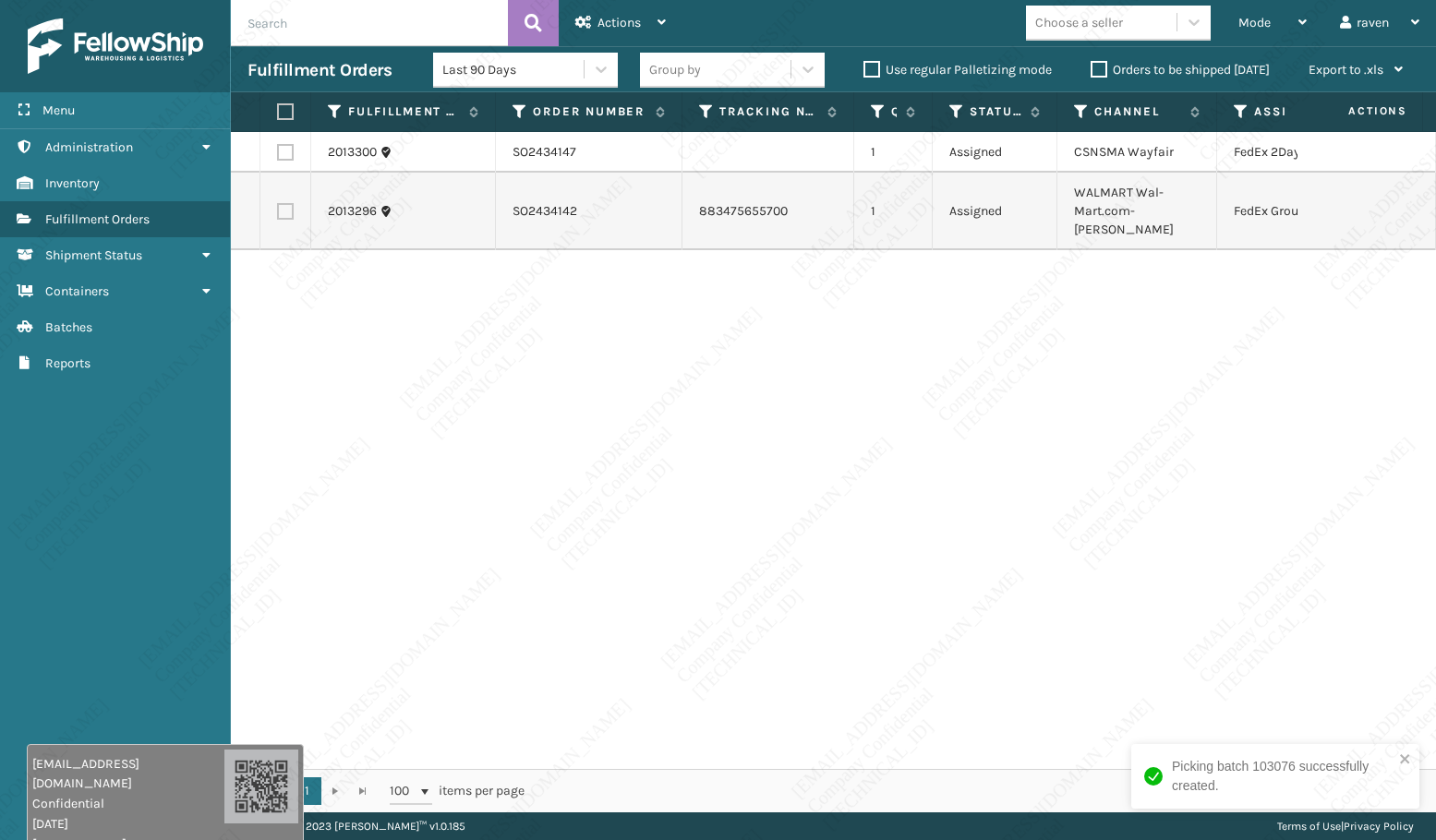
click at [1181, 326] on div "2013300 SO2434147 1 Assigned CSNSMA Wayfair FedEx 2Day 2013296 SO2434142 883475…" at bounding box center [834, 450] width 1205 height 637
click at [1256, 20] on span "Mode" at bounding box center [1255, 22] width 32 height 15
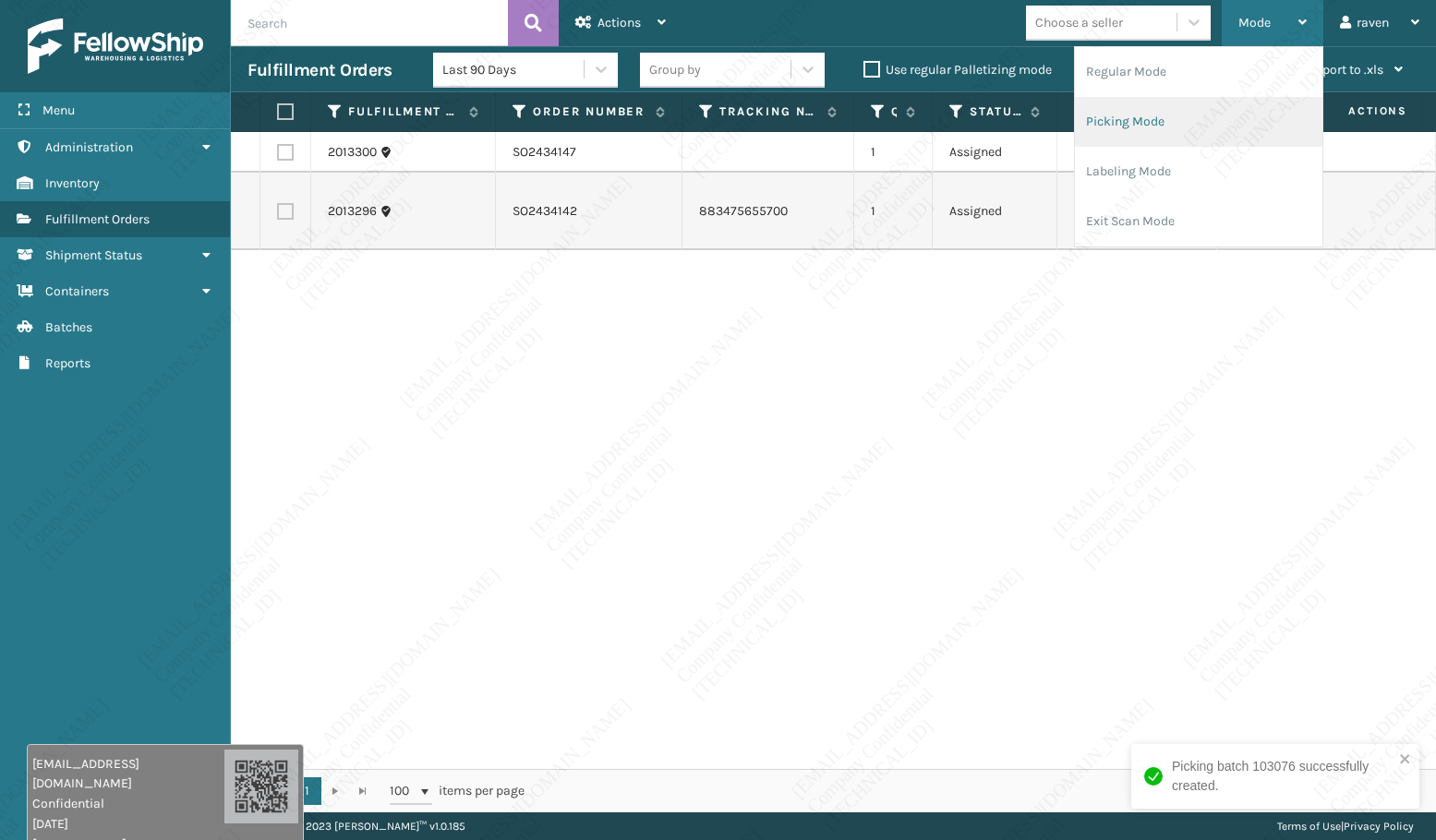
click at [1201, 108] on li "Picking Mode" at bounding box center [1198, 122] width 247 height 50
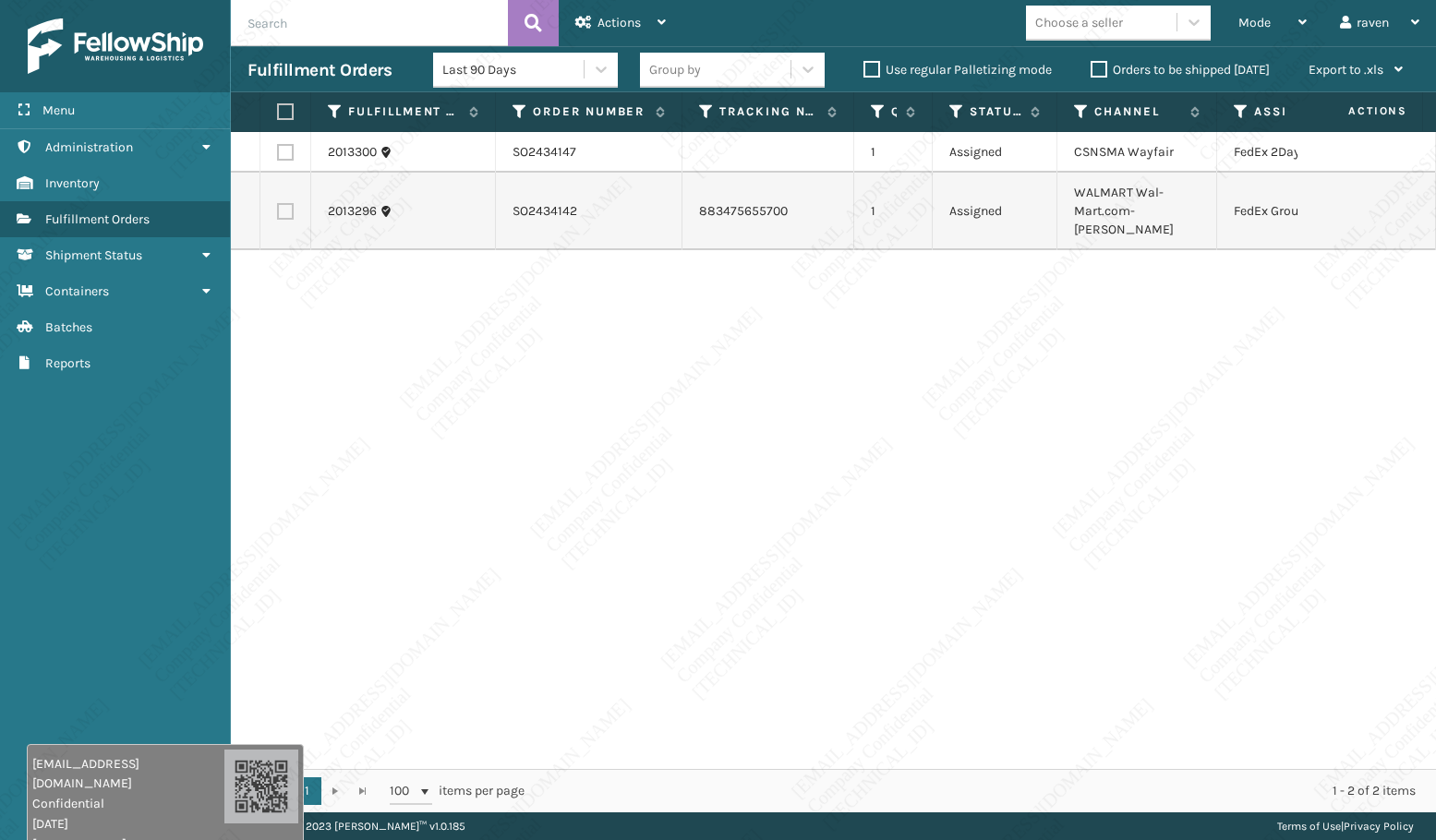
click at [1132, 466] on div "2013300 SO2434147 1 Assigned CSNSMA Wayfair FedEx 2Day 2013296 SO2434142 883475…" at bounding box center [834, 450] width 1205 height 637
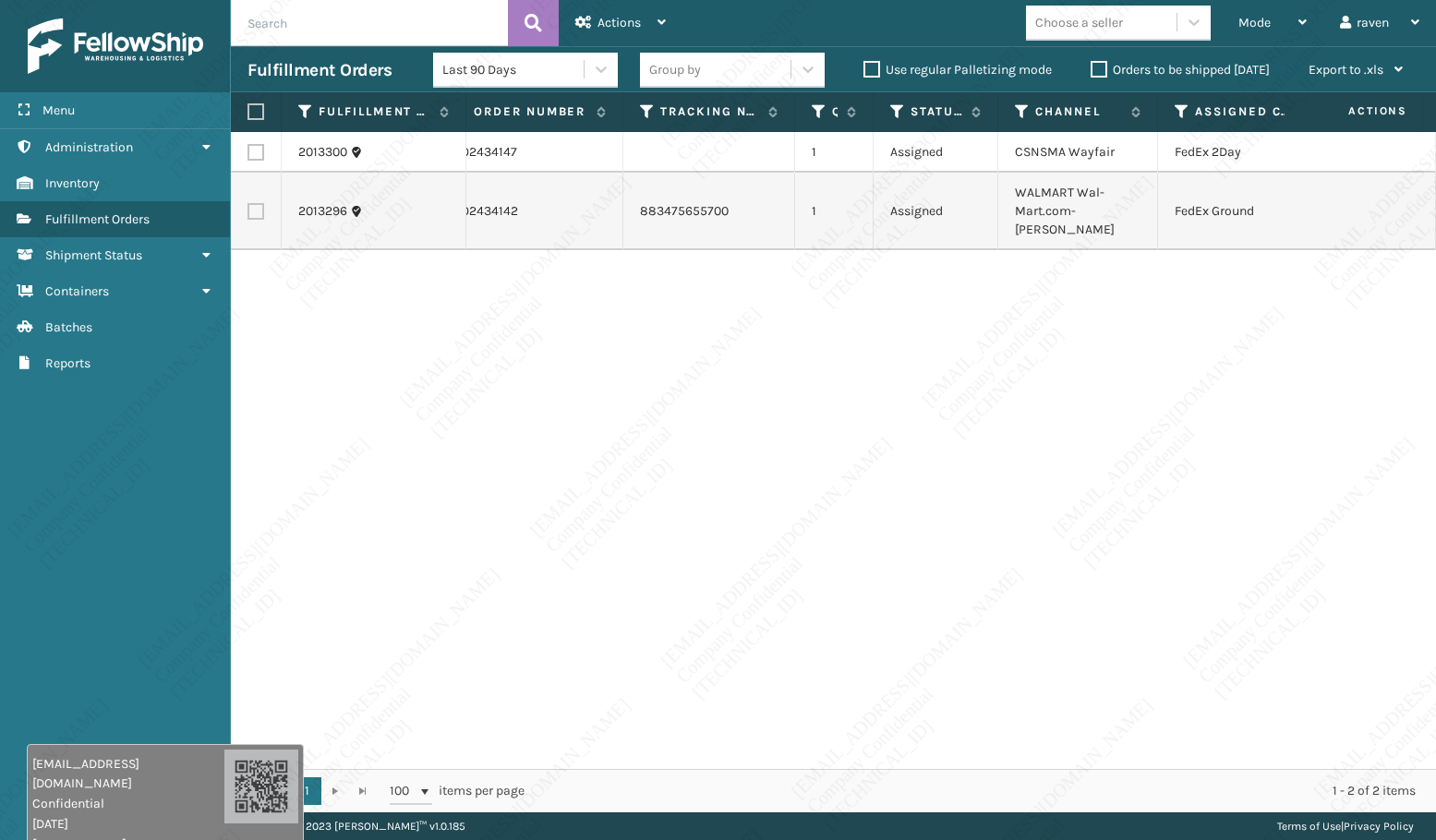
scroll to position [0, 23]
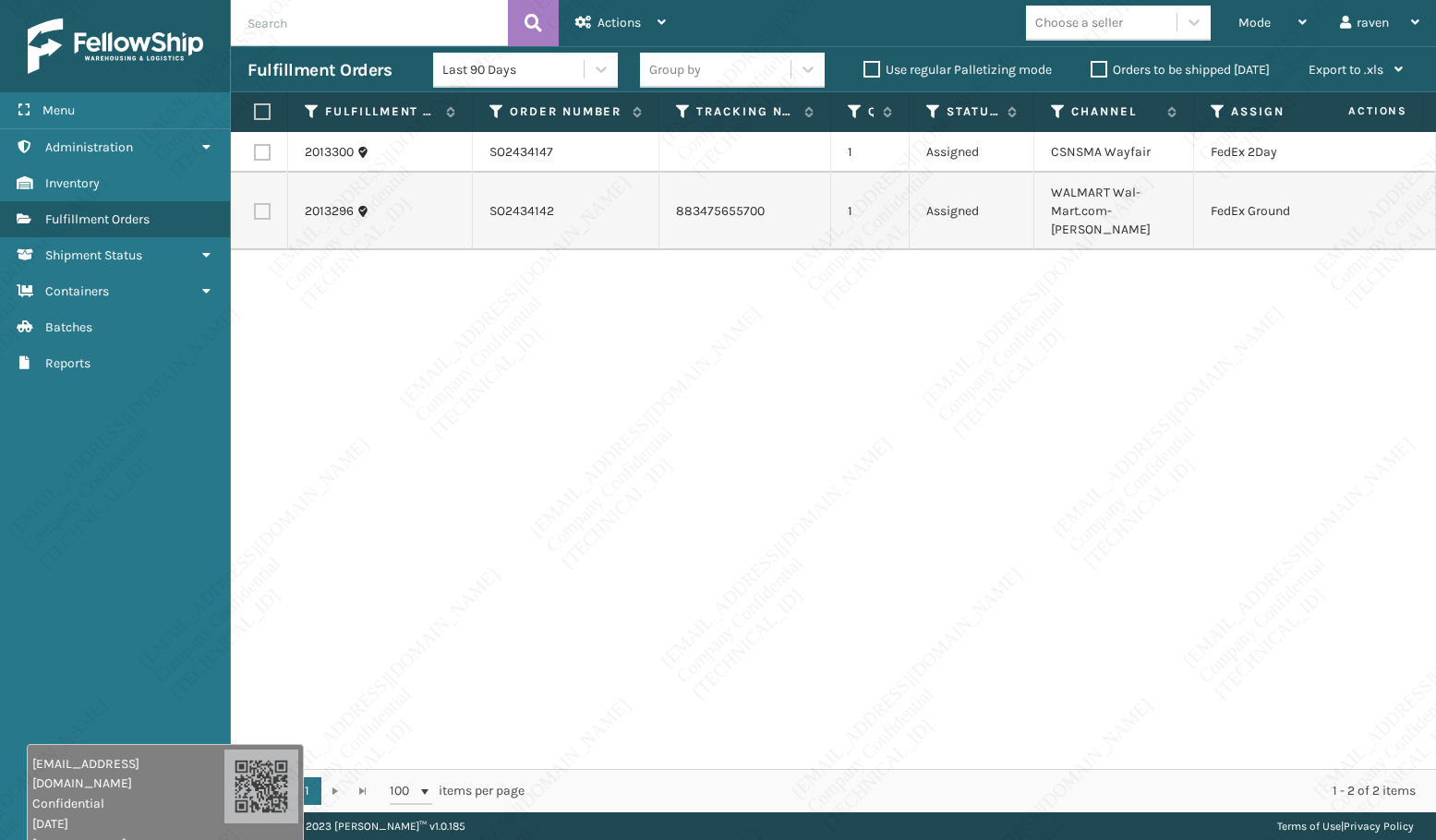
click at [258, 203] on label at bounding box center [262, 211] width 16 height 16
click at [255, 203] on input "checkbox" at bounding box center [254, 209] width 1 height 12
checkbox input "true"
click at [611, 15] on span "Actions" at bounding box center [619, 22] width 43 height 15
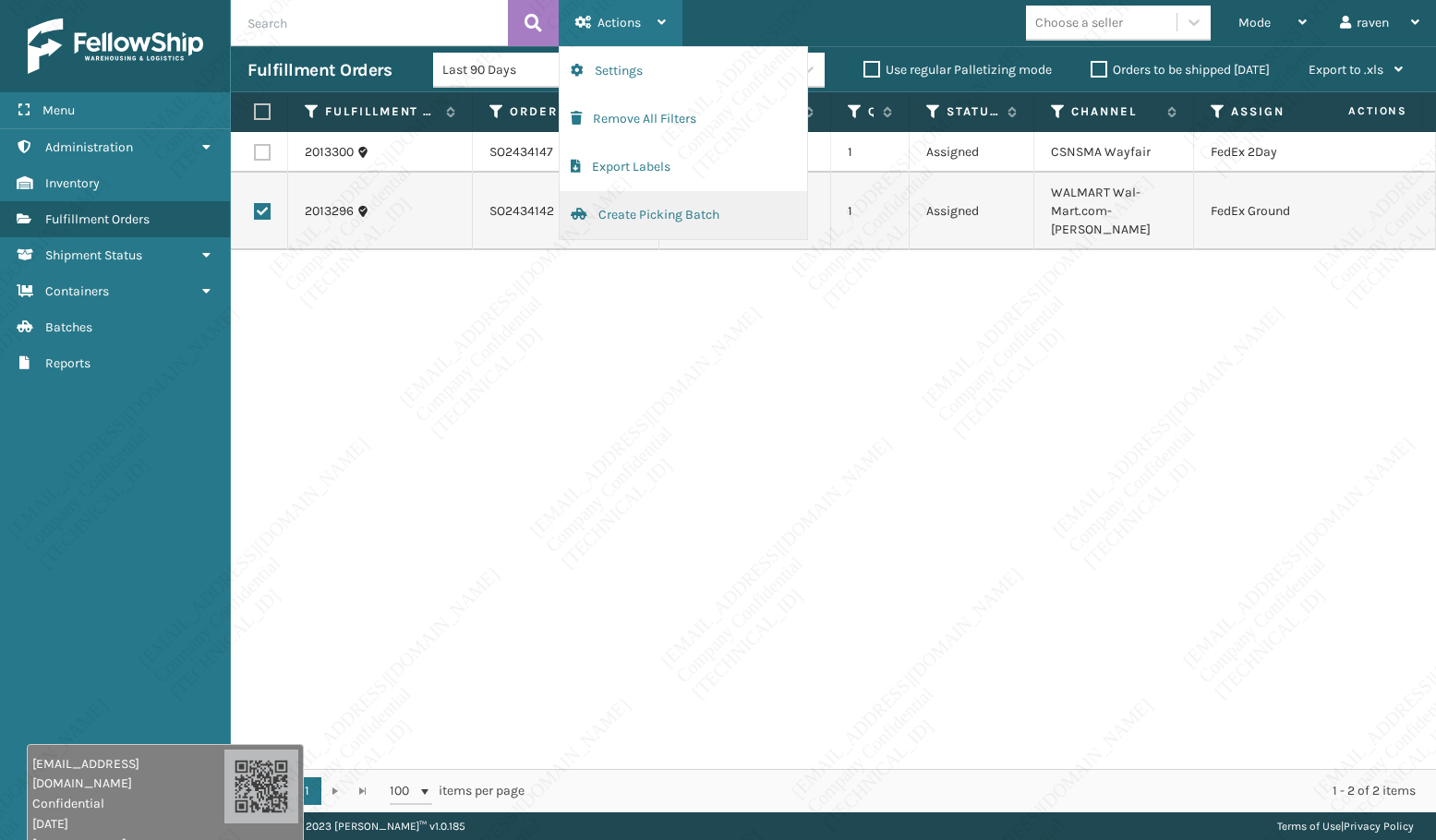
click at [681, 218] on button "Create Picking Batch" at bounding box center [683, 215] width 247 height 48
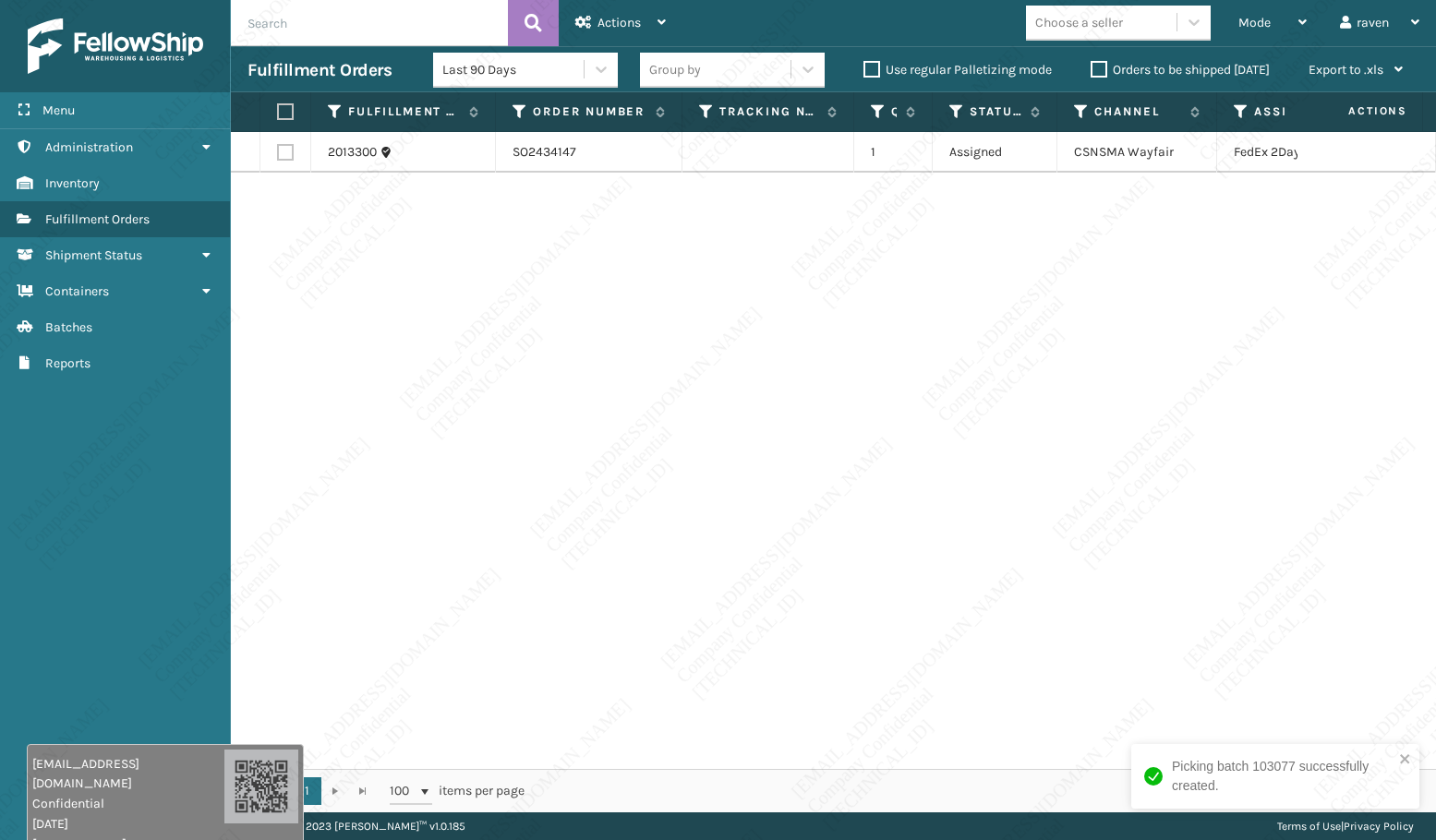
click at [284, 106] on label at bounding box center [283, 111] width 11 height 16
click at [278, 106] on input "checkbox" at bounding box center [277, 112] width 1 height 12
checkbox input "true"
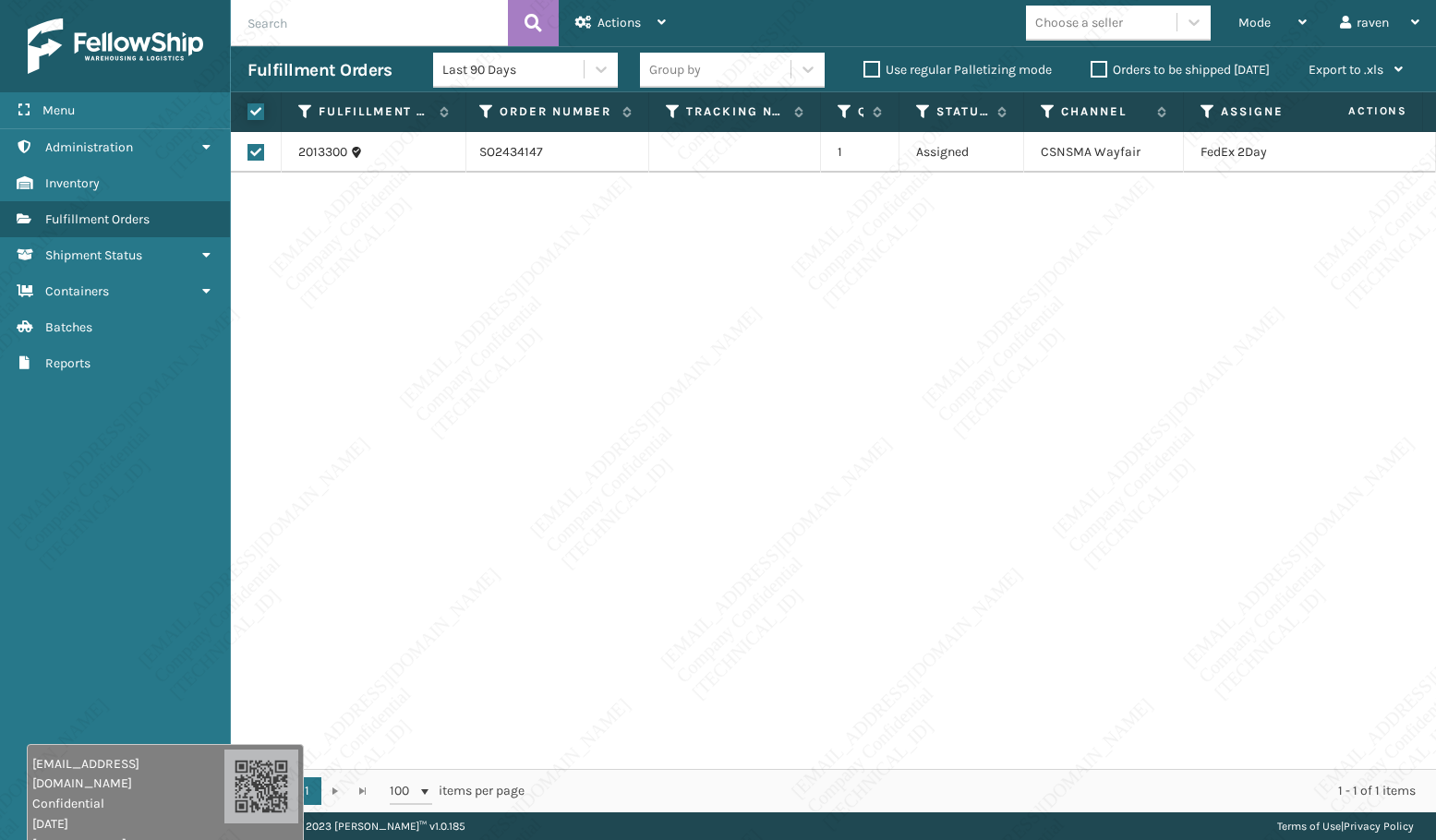
scroll to position [0, 0]
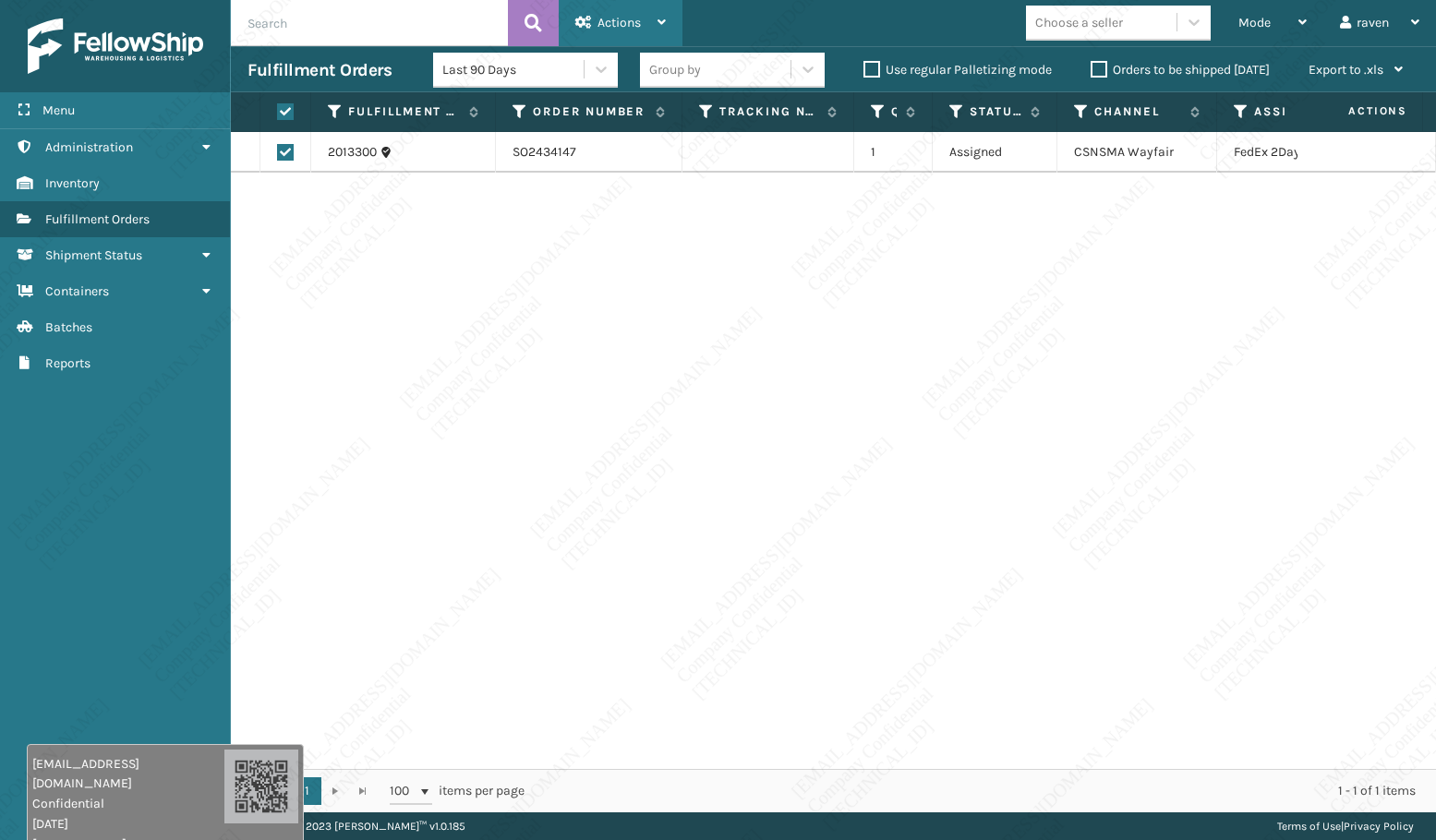
click at [606, 25] on span "Actions" at bounding box center [619, 22] width 43 height 15
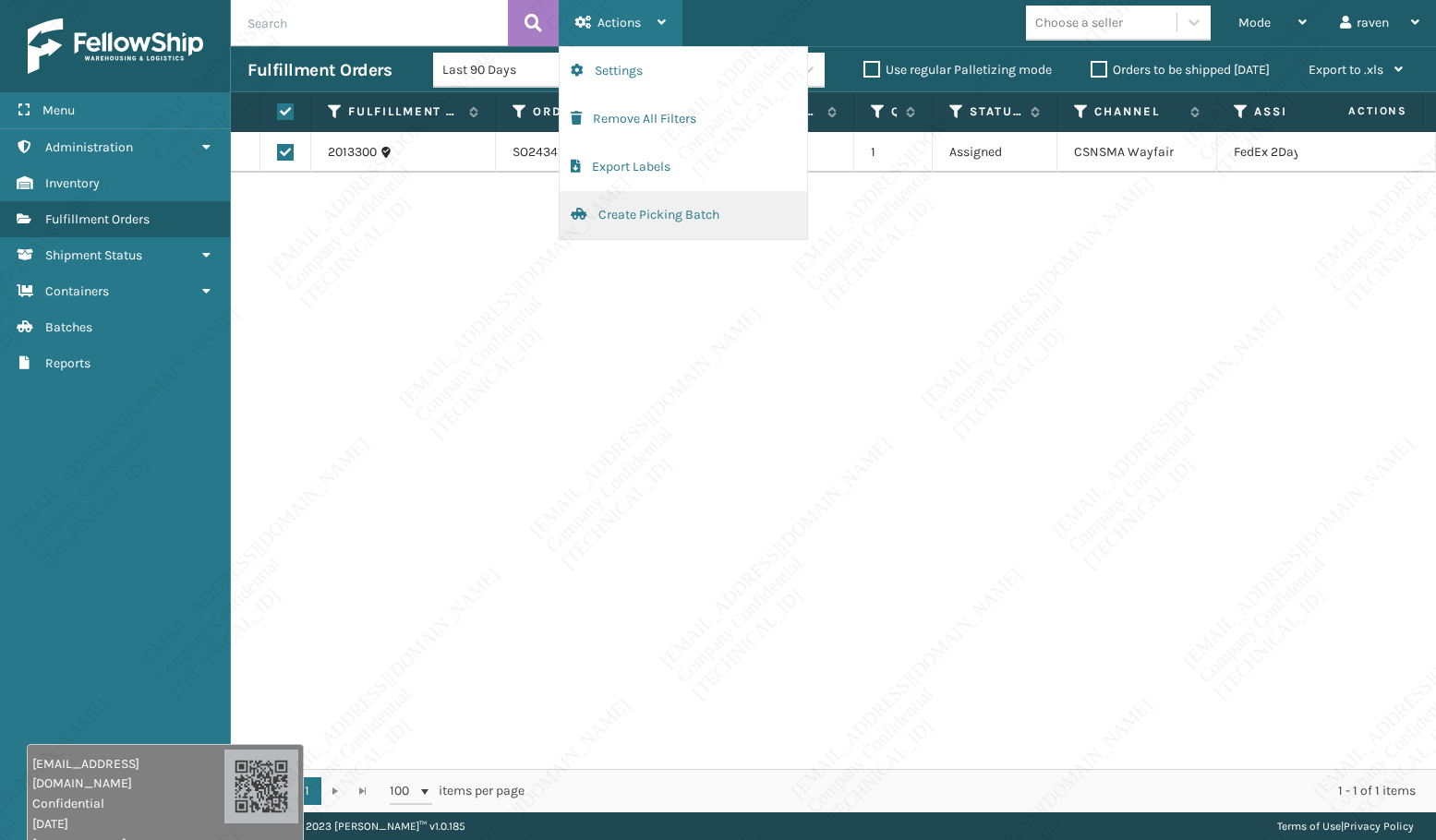
click at [621, 201] on button "Create Picking Batch" at bounding box center [683, 215] width 247 height 48
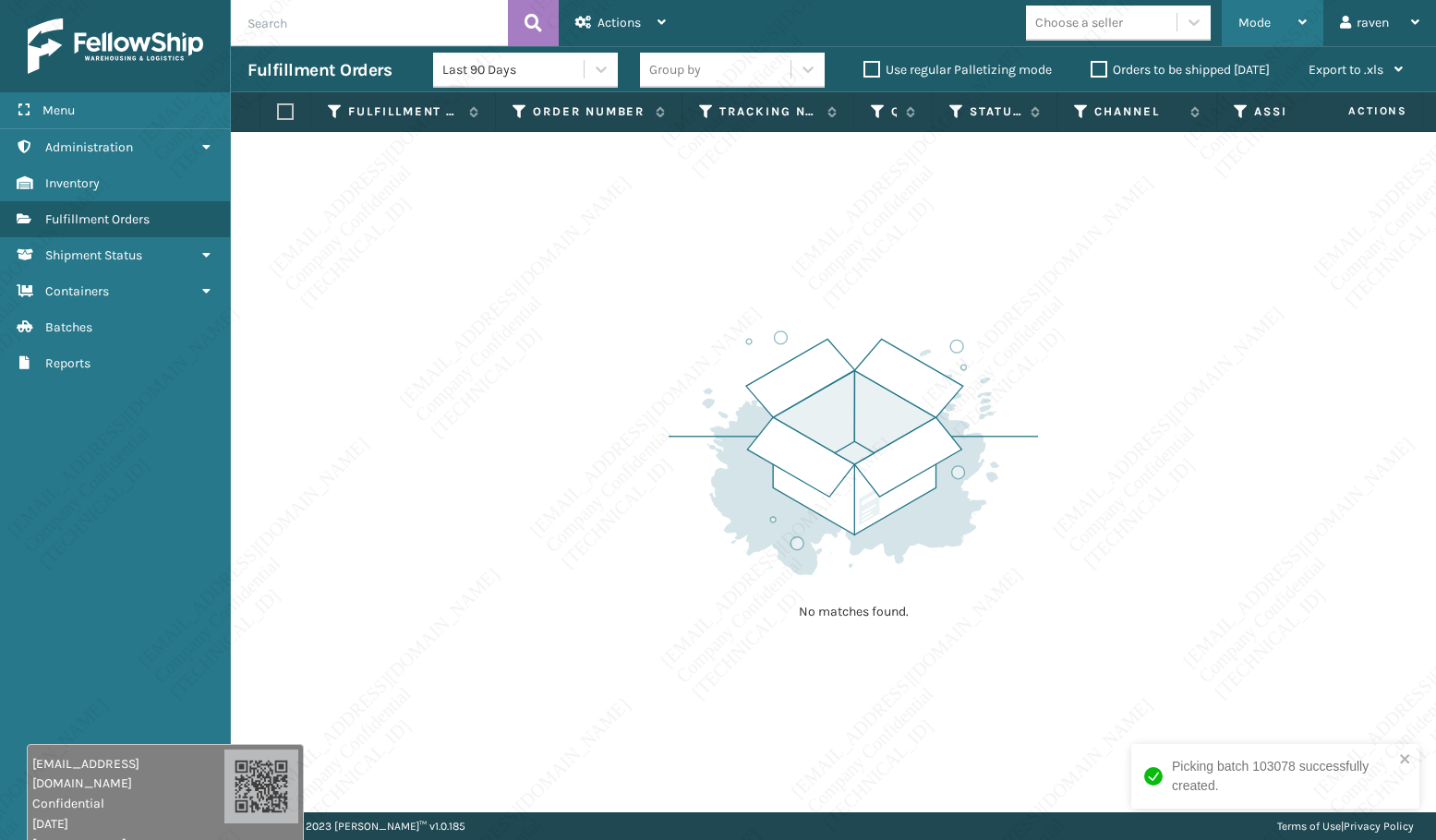
click at [1245, 42] on div "Mode" at bounding box center [1273, 23] width 69 height 46
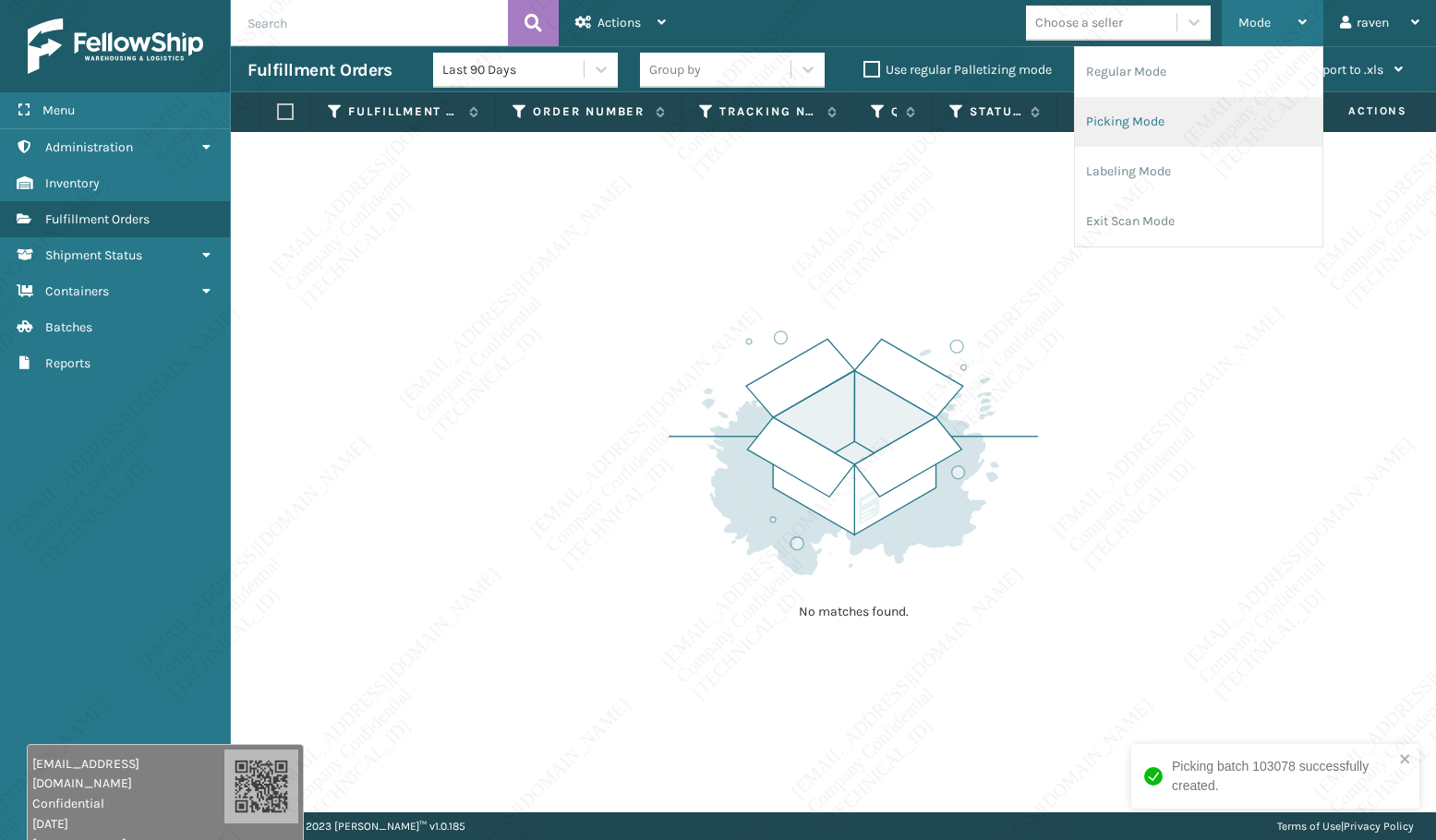
click at [1190, 113] on li "Picking Mode" at bounding box center [1198, 122] width 247 height 50
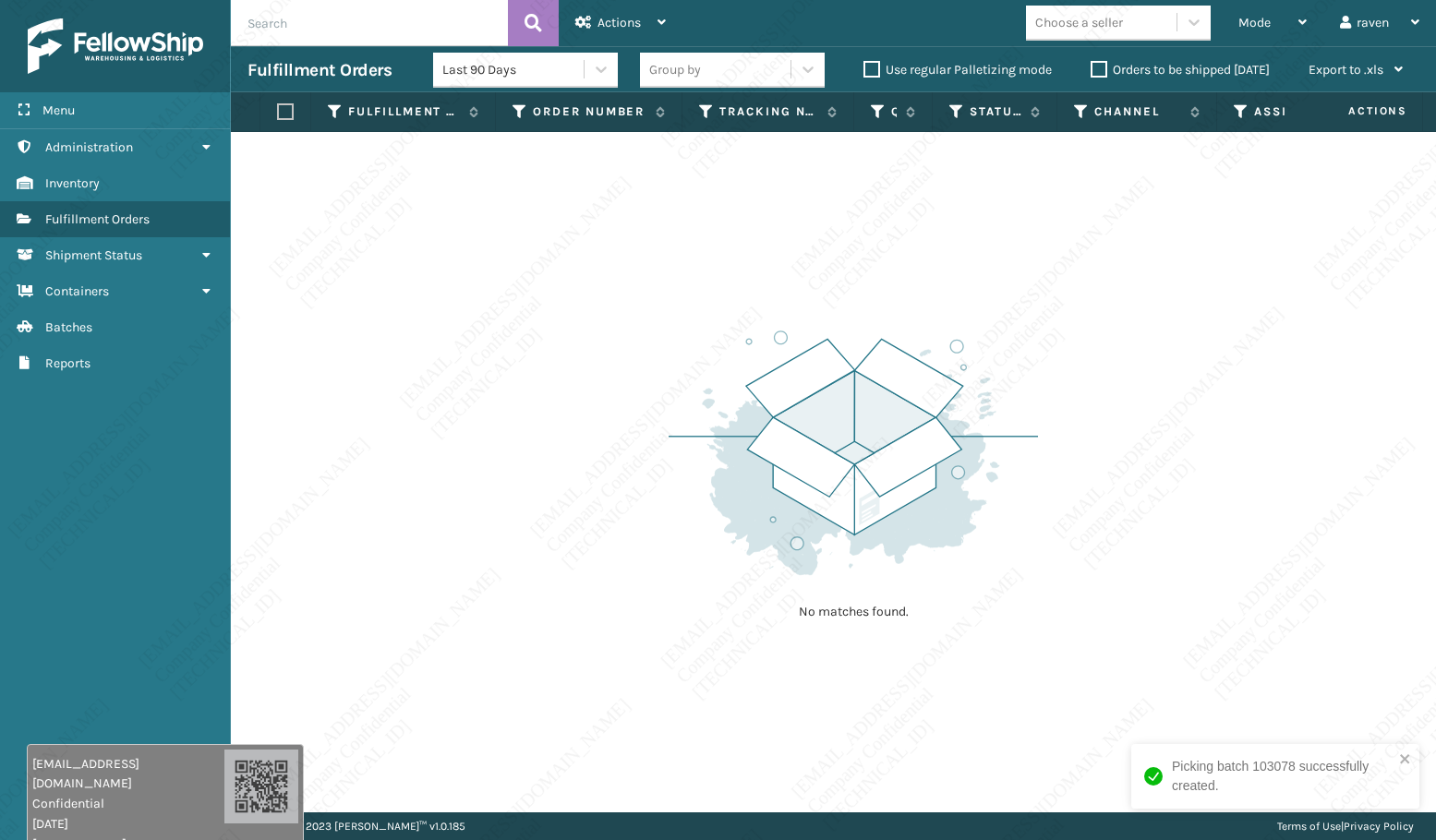
click at [1082, 306] on div "No matches found." at bounding box center [834, 472] width 1205 height 681
click at [910, 188] on div "No matches found." at bounding box center [834, 472] width 1205 height 681
click at [908, 178] on div "No matches found." at bounding box center [834, 472] width 1205 height 681
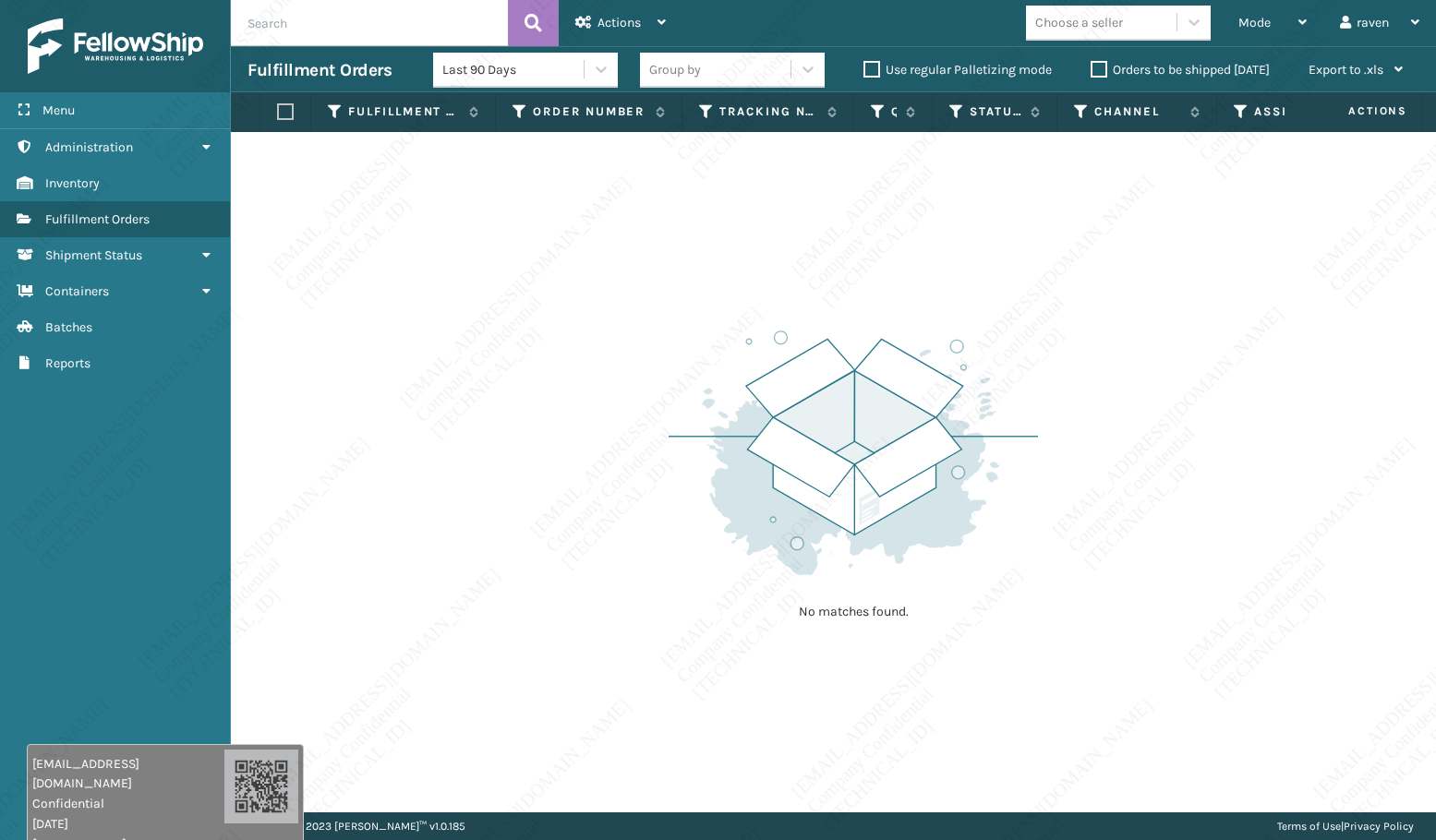
click at [908, 178] on div "No matches found." at bounding box center [834, 472] width 1205 height 681
click at [907, 179] on div "No matches found." at bounding box center [834, 472] width 1205 height 681
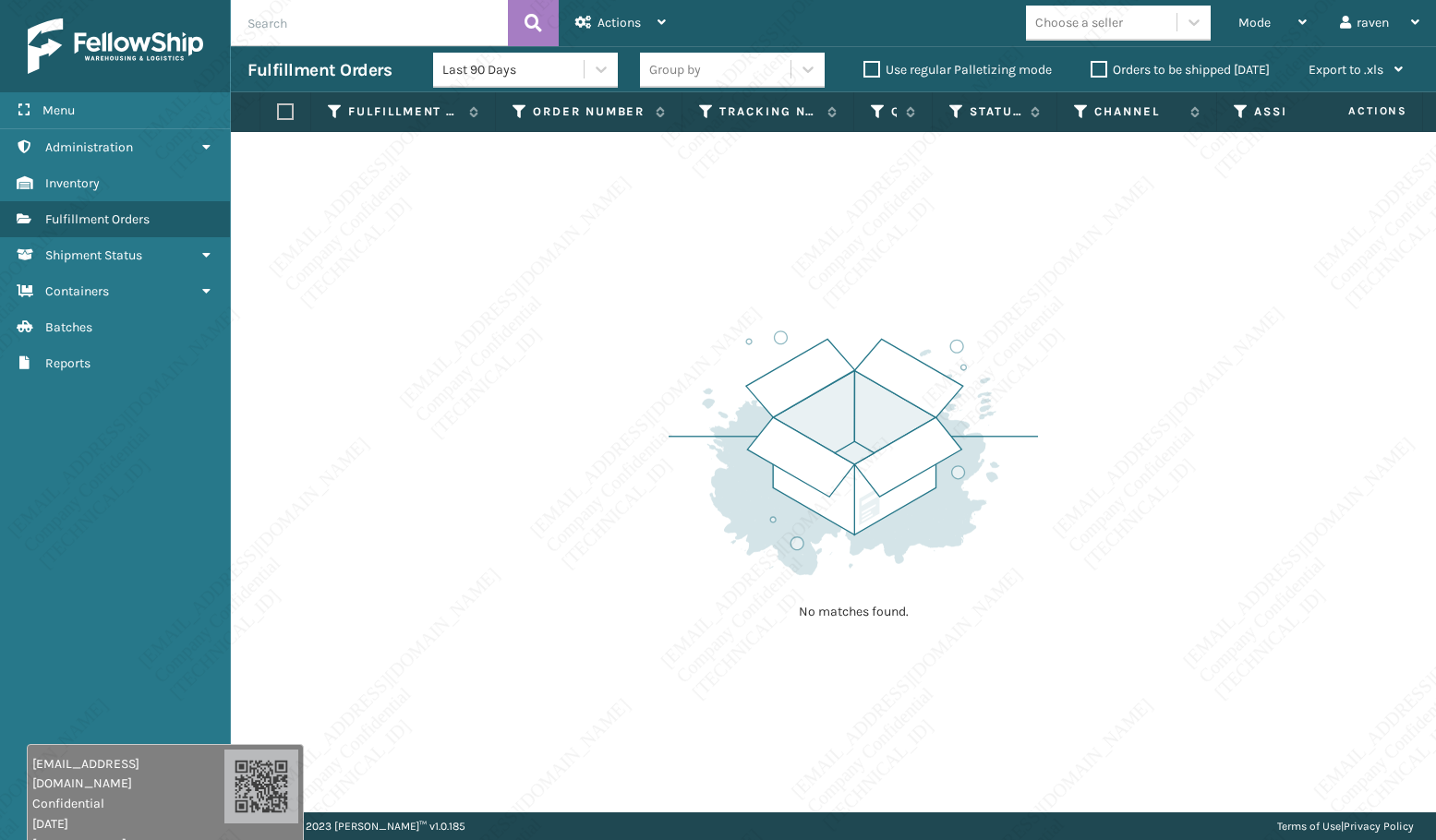
click at [909, 187] on div "No matches found." at bounding box center [834, 472] width 1205 height 681
click at [953, 72] on label "Use regular Palletizing mode" at bounding box center [957, 70] width 188 height 15
click at [864, 71] on input "Use regular Palletizing mode" at bounding box center [863, 65] width 1 height 12
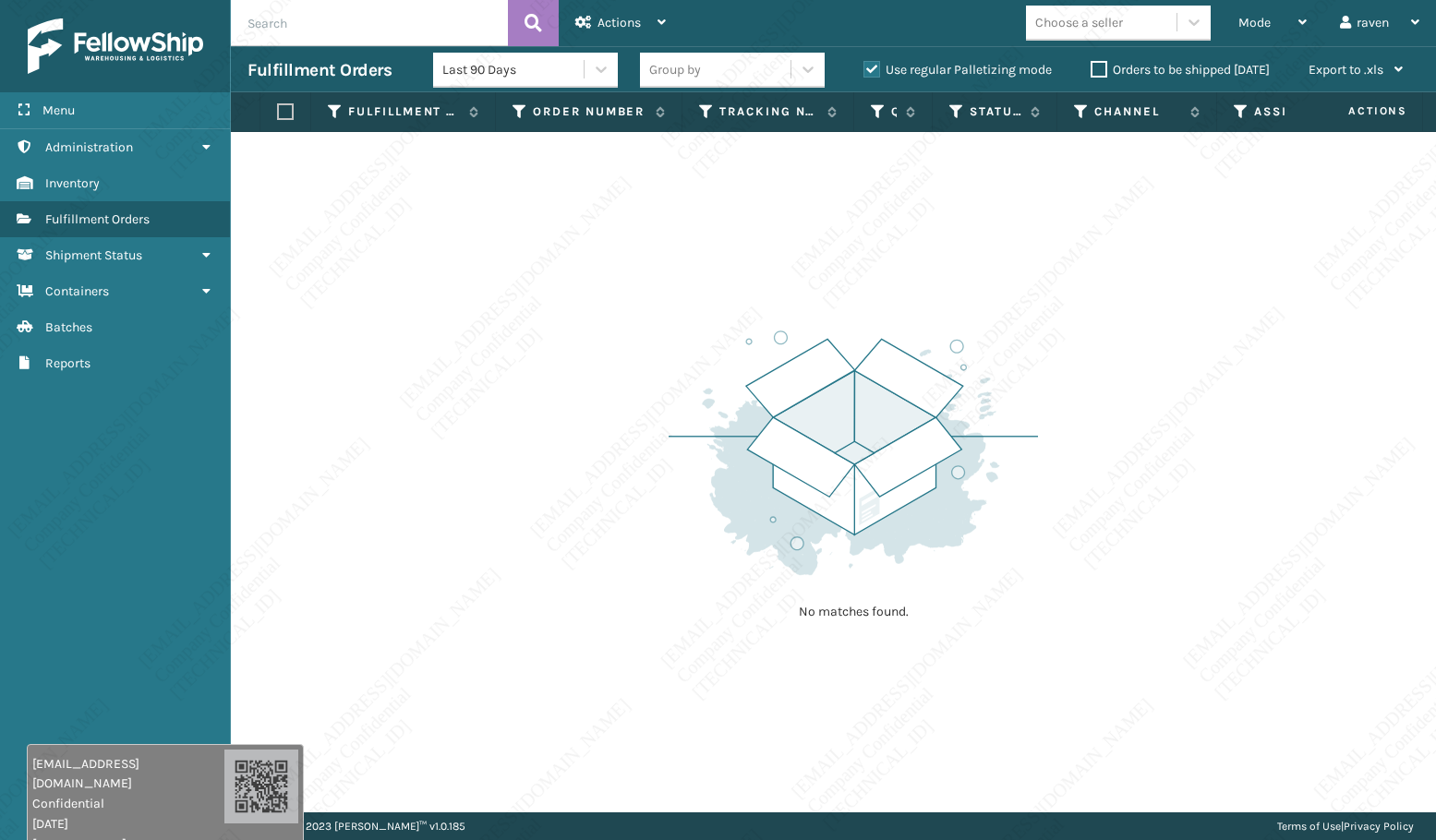
click at [950, 72] on label "Use regular Palletizing mode" at bounding box center [957, 70] width 188 height 15
click at [949, 70] on label "Use regular Palletizing mode" at bounding box center [957, 70] width 188 height 15
click at [864, 70] on input "Use regular Palletizing mode" at bounding box center [863, 65] width 1 height 12
click at [949, 70] on label "Use regular Palletizing mode" at bounding box center [957, 70] width 188 height 15
click at [864, 70] on input "Use regular Palletizing mode" at bounding box center [863, 65] width 1 height 12
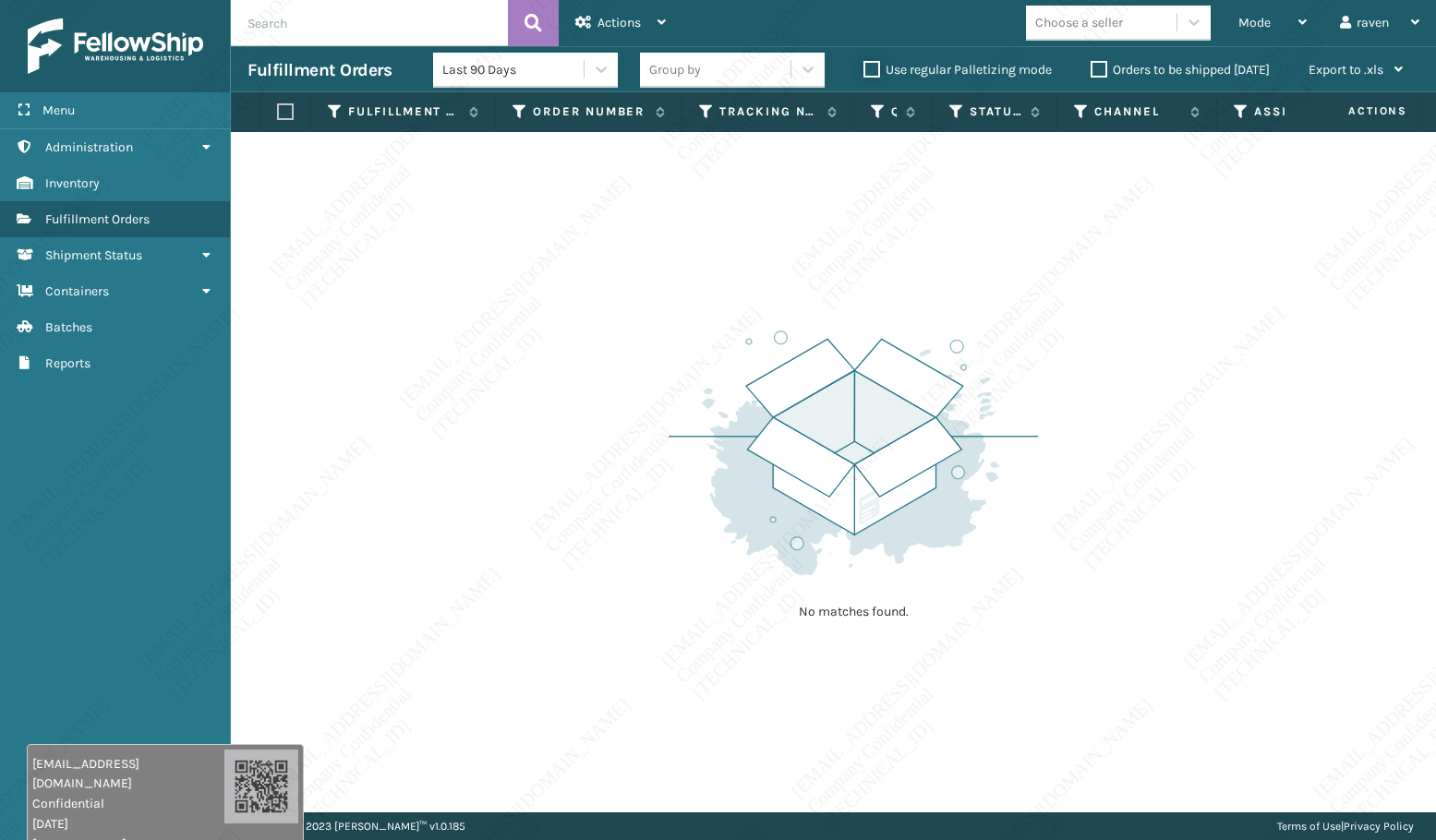
checkbox input "true"
click at [74, 412] on div "Menu Reports Administration Reports Inventory Reports Fulfillment Orders Report…" at bounding box center [116, 420] width 231 height 840
click at [1249, 19] on span "Mode" at bounding box center [1255, 22] width 32 height 15
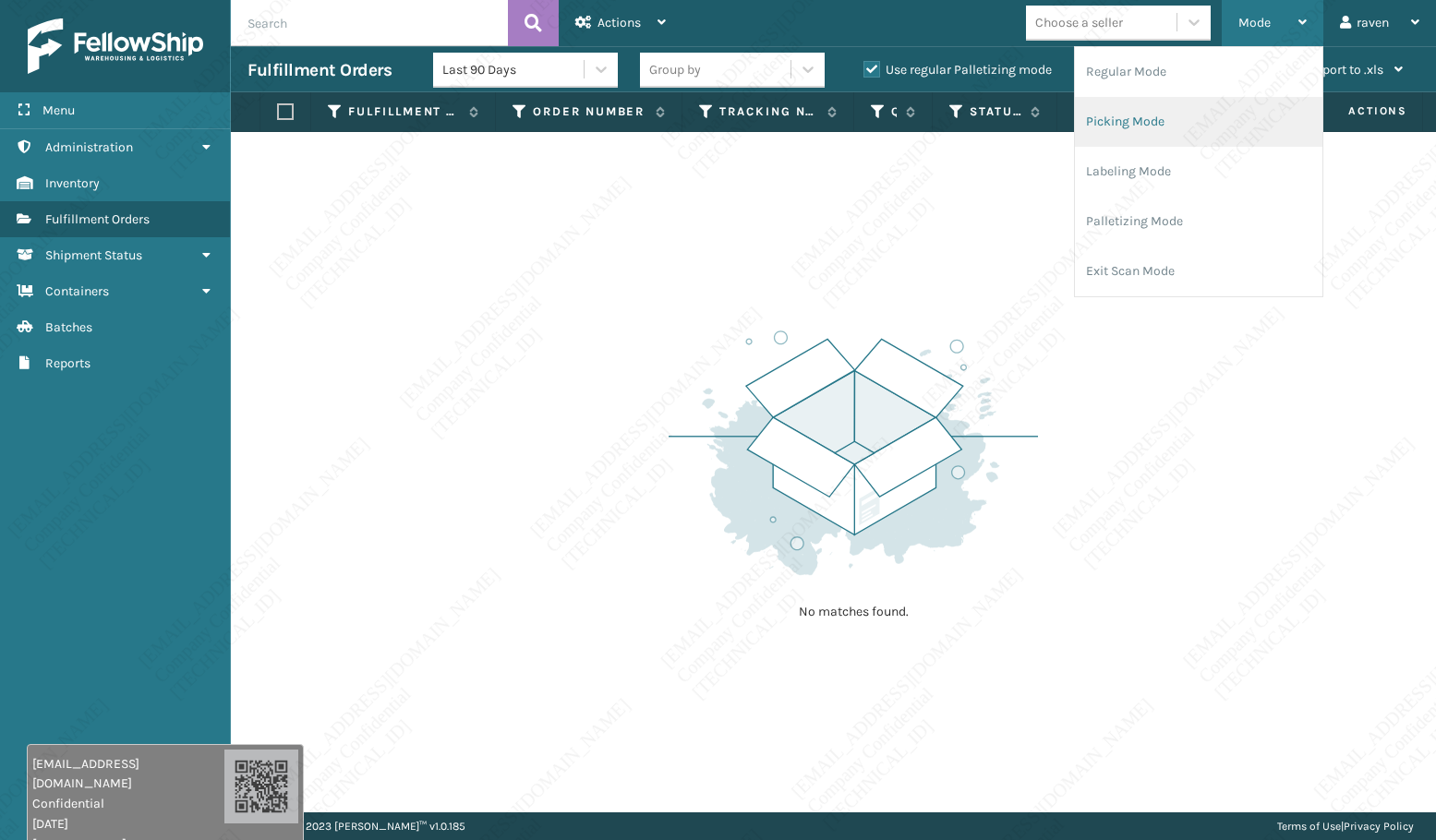
click at [1104, 115] on li "Picking Mode" at bounding box center [1198, 122] width 247 height 50
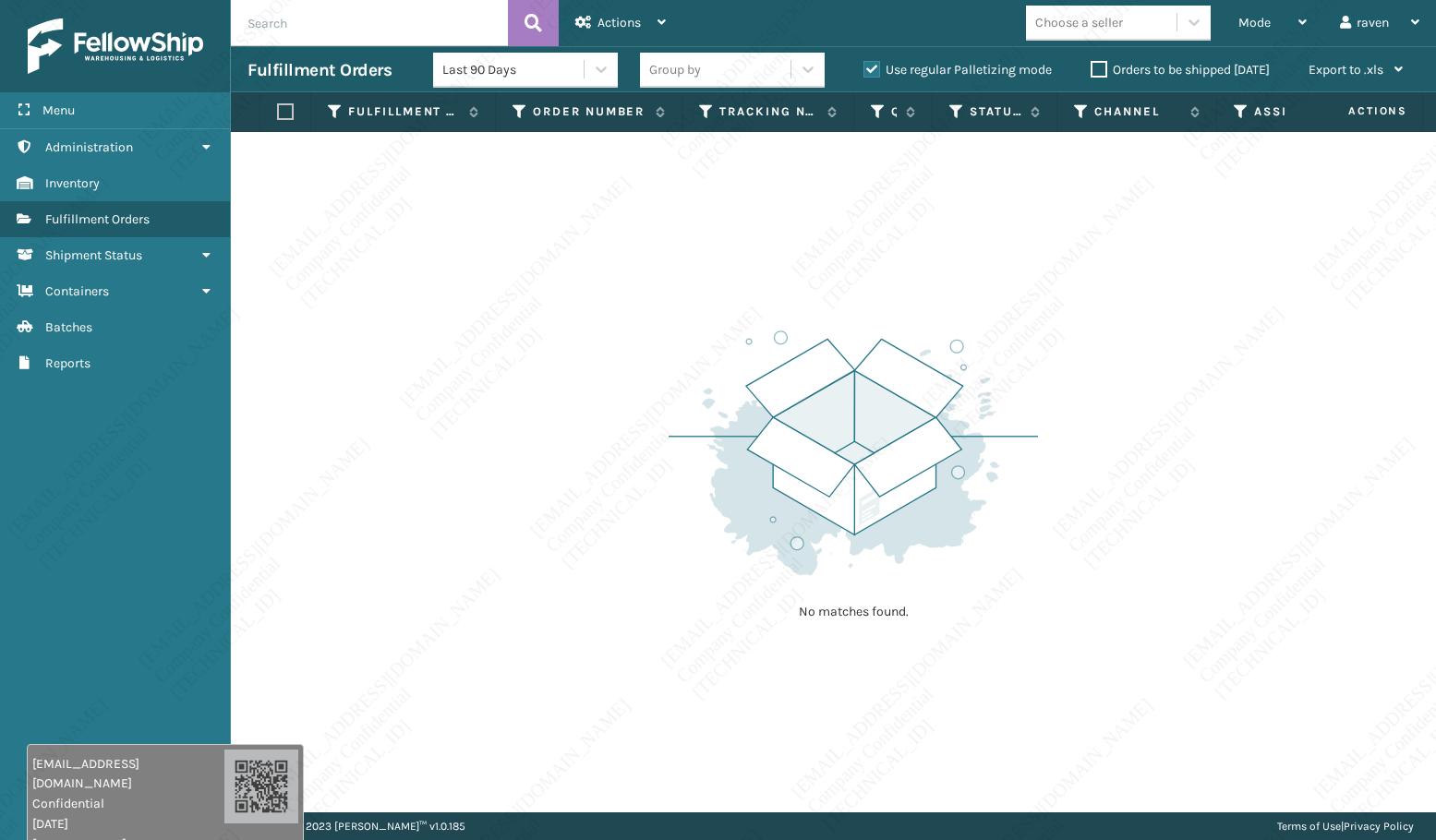
click at [1195, 689] on div "No matches found." at bounding box center [834, 472] width 1205 height 681
